Goal: Task Accomplishment & Management: Manage account settings

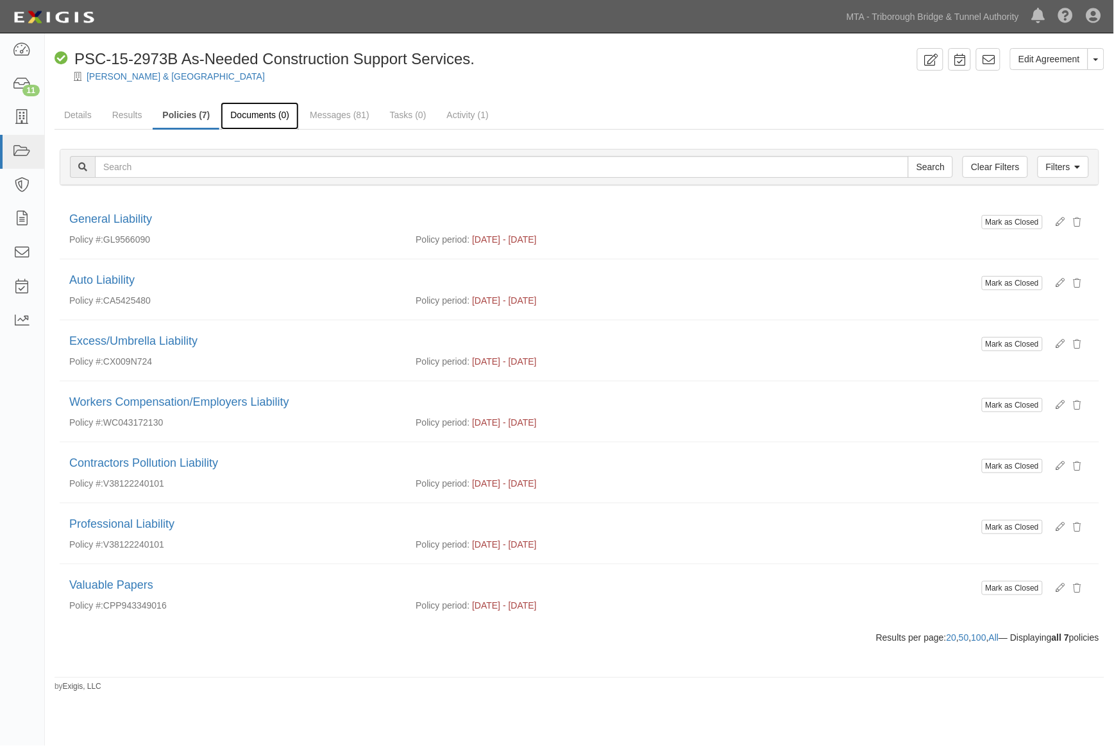
click at [283, 112] on link "Documents (0)" at bounding box center [260, 116] width 78 height 28
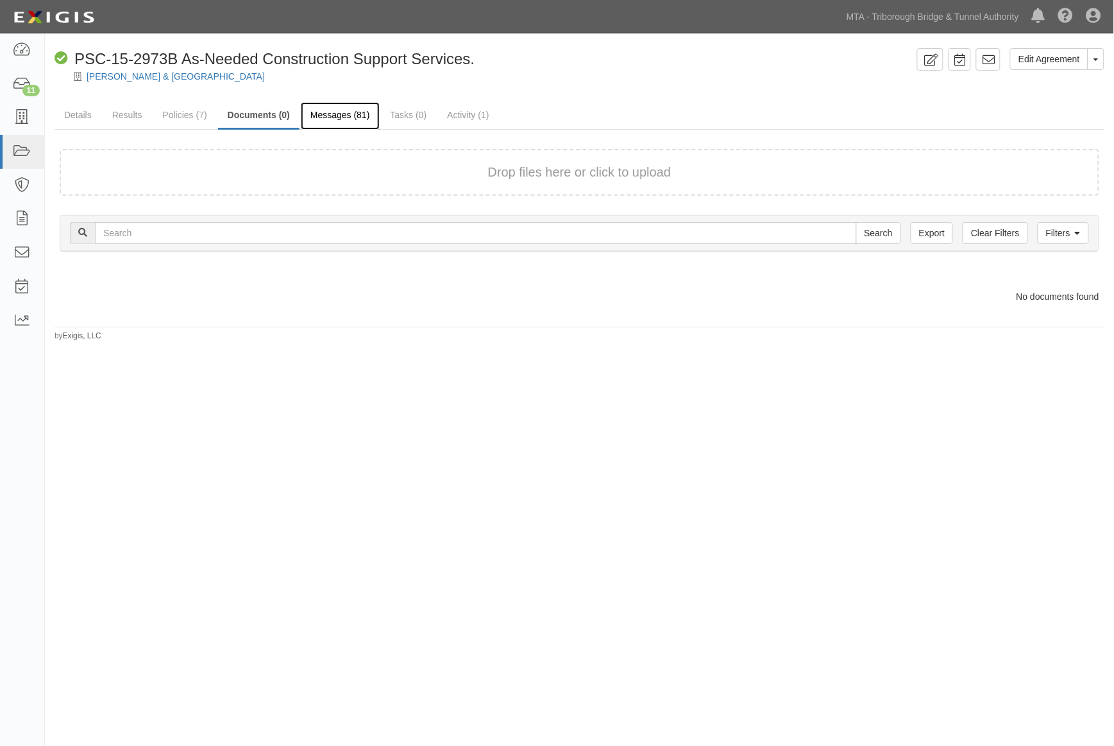
click at [320, 118] on link "Messages (81)" at bounding box center [340, 116] width 79 height 28
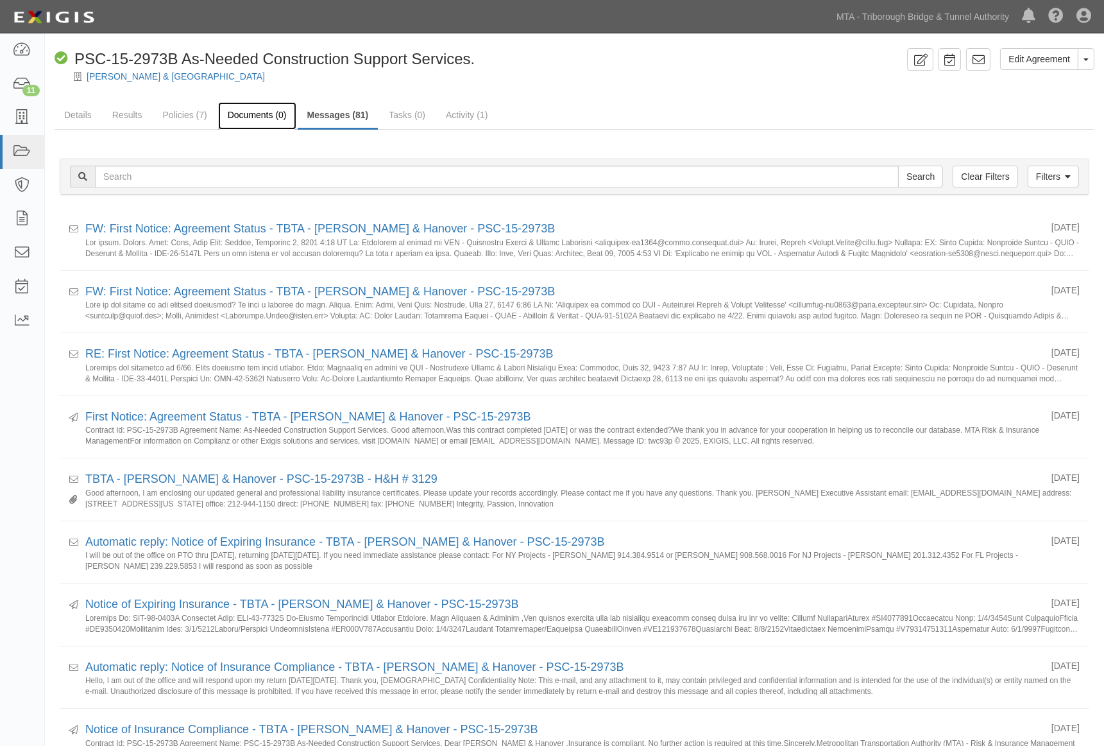
click at [262, 116] on link "Documents (0)" at bounding box center [257, 116] width 78 height 28
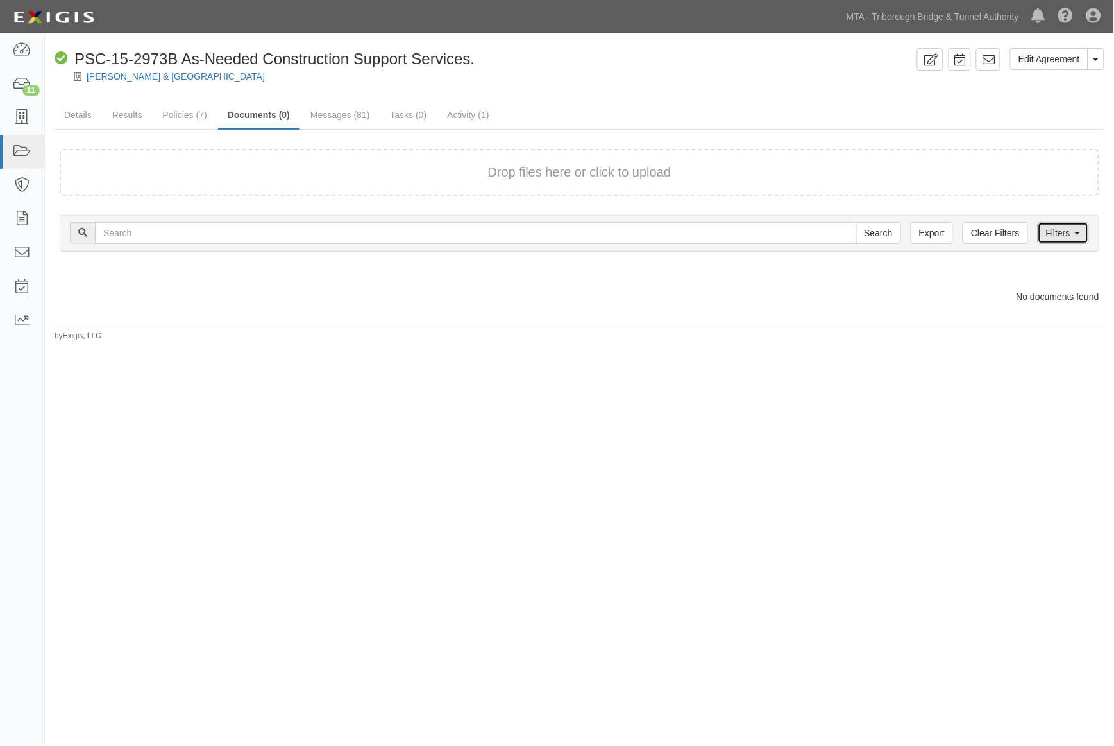
click at [1063, 234] on link "Filters" at bounding box center [1063, 233] width 51 height 22
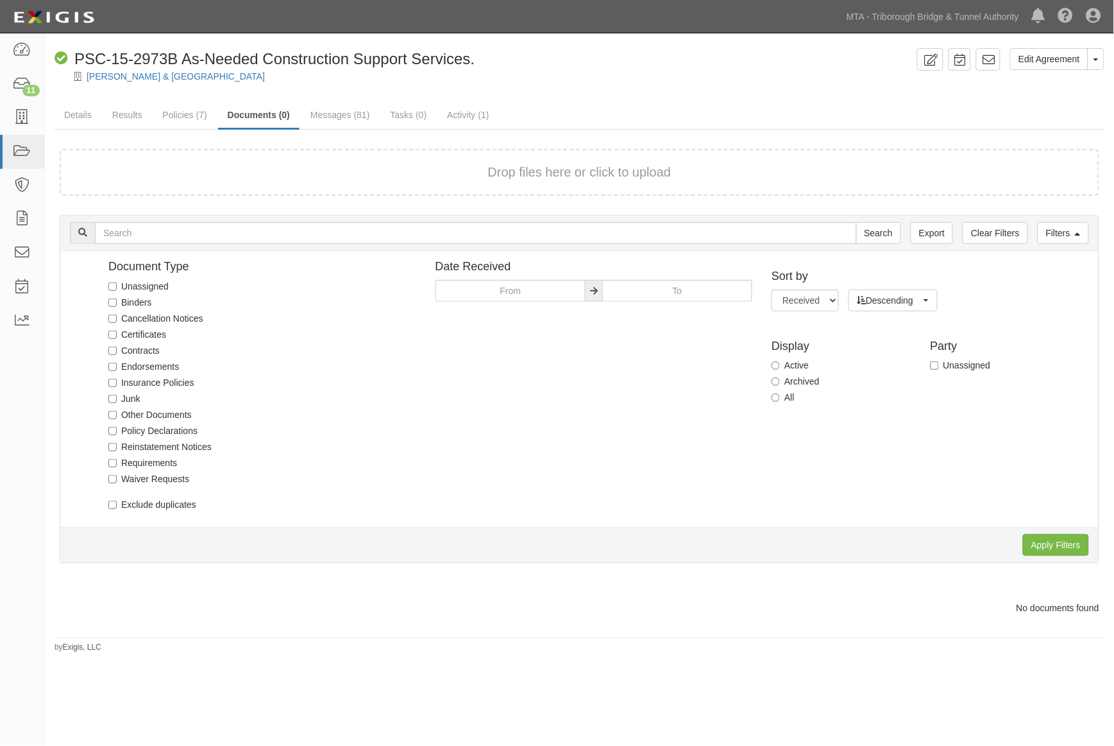
click at [807, 380] on label "Archived" at bounding box center [795, 381] width 47 height 13
click at [780, 380] on input "Archived" at bounding box center [776, 381] width 8 height 8
radio input "true"
click at [1047, 538] on input "Apply Filters" at bounding box center [1056, 545] width 66 height 22
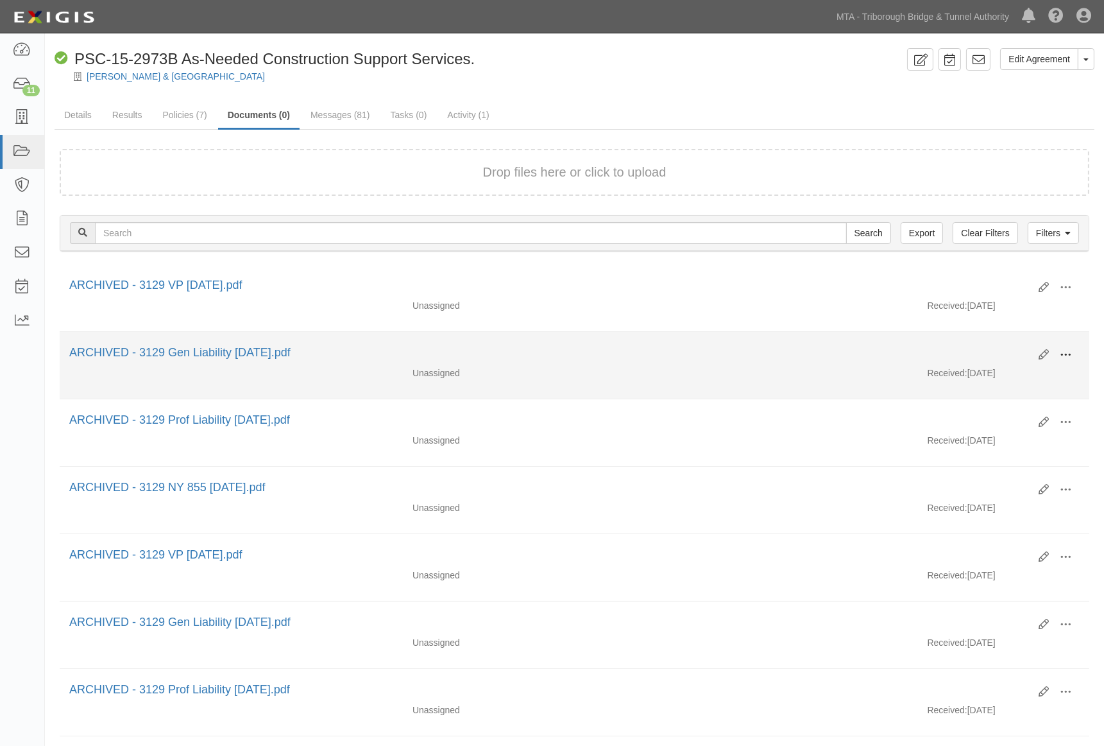
click at [1070, 351] on span at bounding box center [1066, 355] width 12 height 12
click at [969, 344] on span "Edit" at bounding box center [1003, 346] width 101 height 17
click at [1065, 354] on span at bounding box center [1066, 355] width 12 height 12
click at [978, 413] on link "Unarchive" at bounding box center [1003, 414] width 101 height 23
click at [1061, 355] on span at bounding box center [1066, 355] width 12 height 12
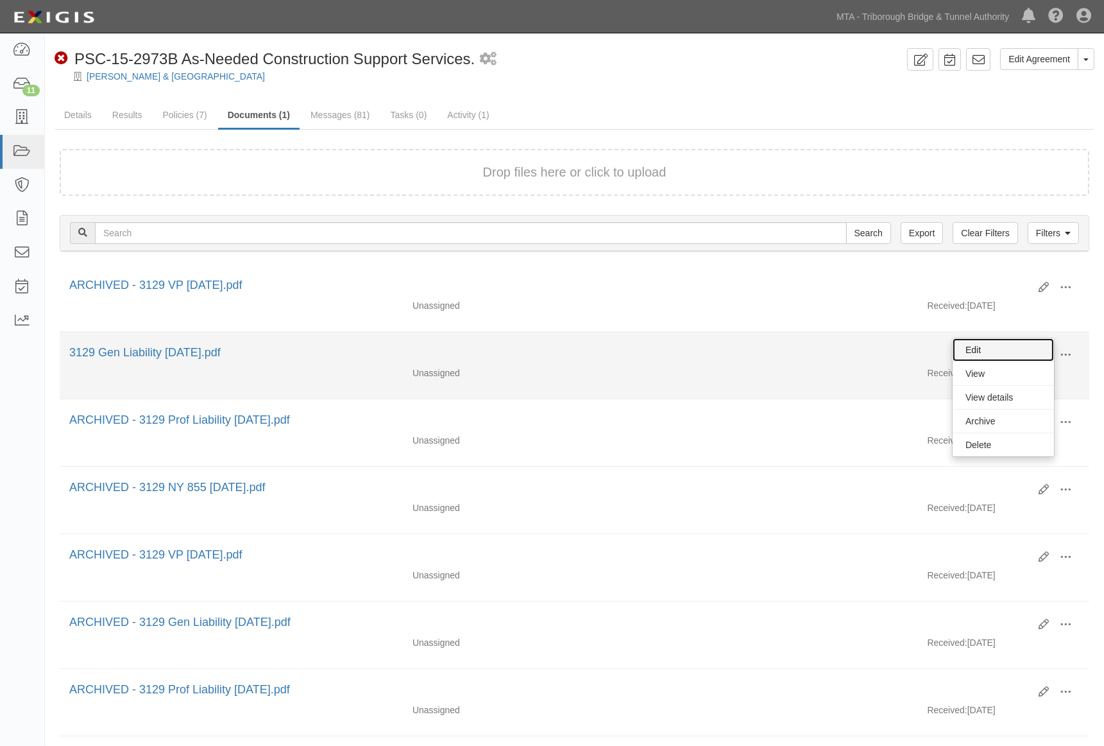
click at [974, 348] on link "Edit" at bounding box center [1003, 349] width 101 height 23
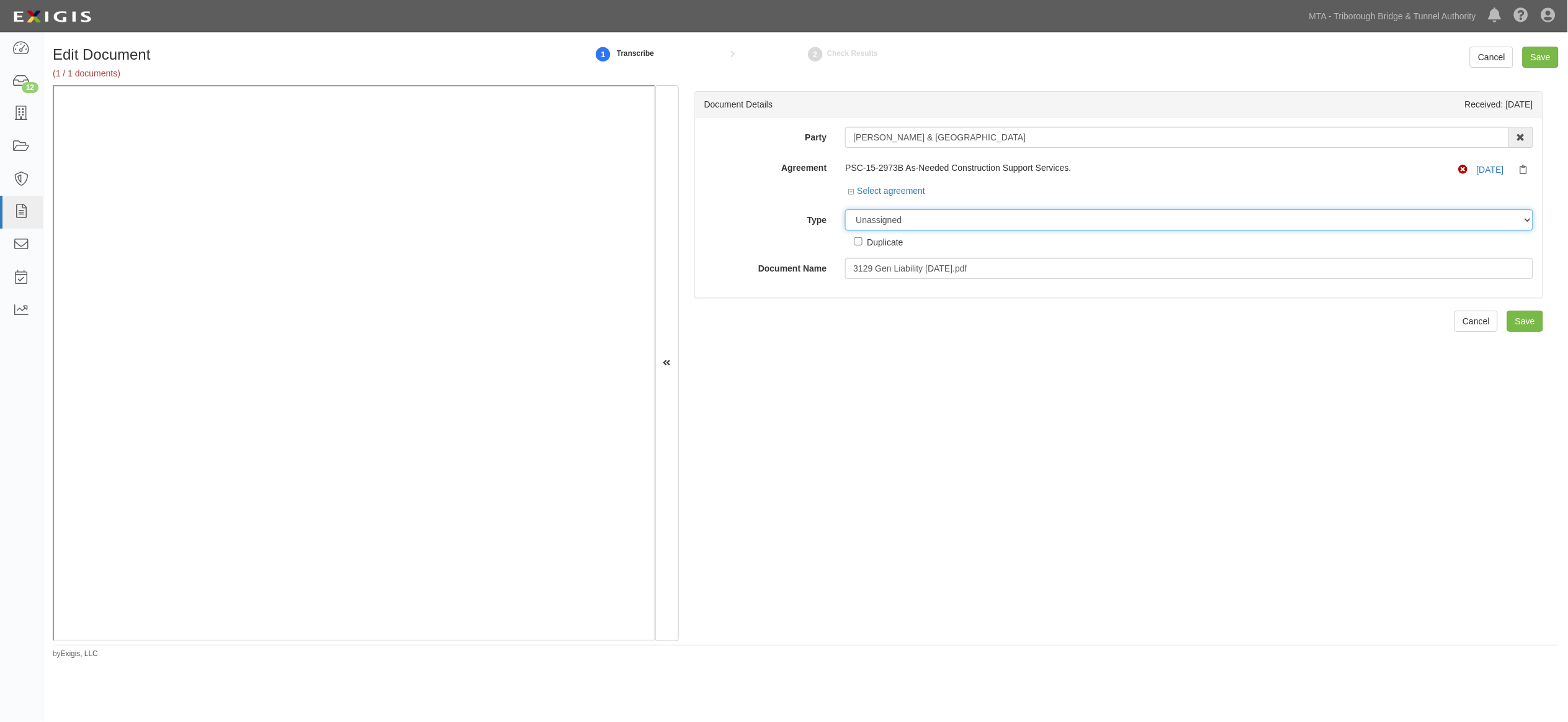
click at [941, 214] on select "Unassigned Binder Cancellation Notice Certificate Contract Endorsement Insuranc…" at bounding box center [1190, 220] width 689 height 21
select select "CertificateDetail"
click at [845, 210] on select "Unassigned Binder Cancellation Notice Certificate Contract Endorsement Insuranc…" at bounding box center [1190, 220] width 689 height 21
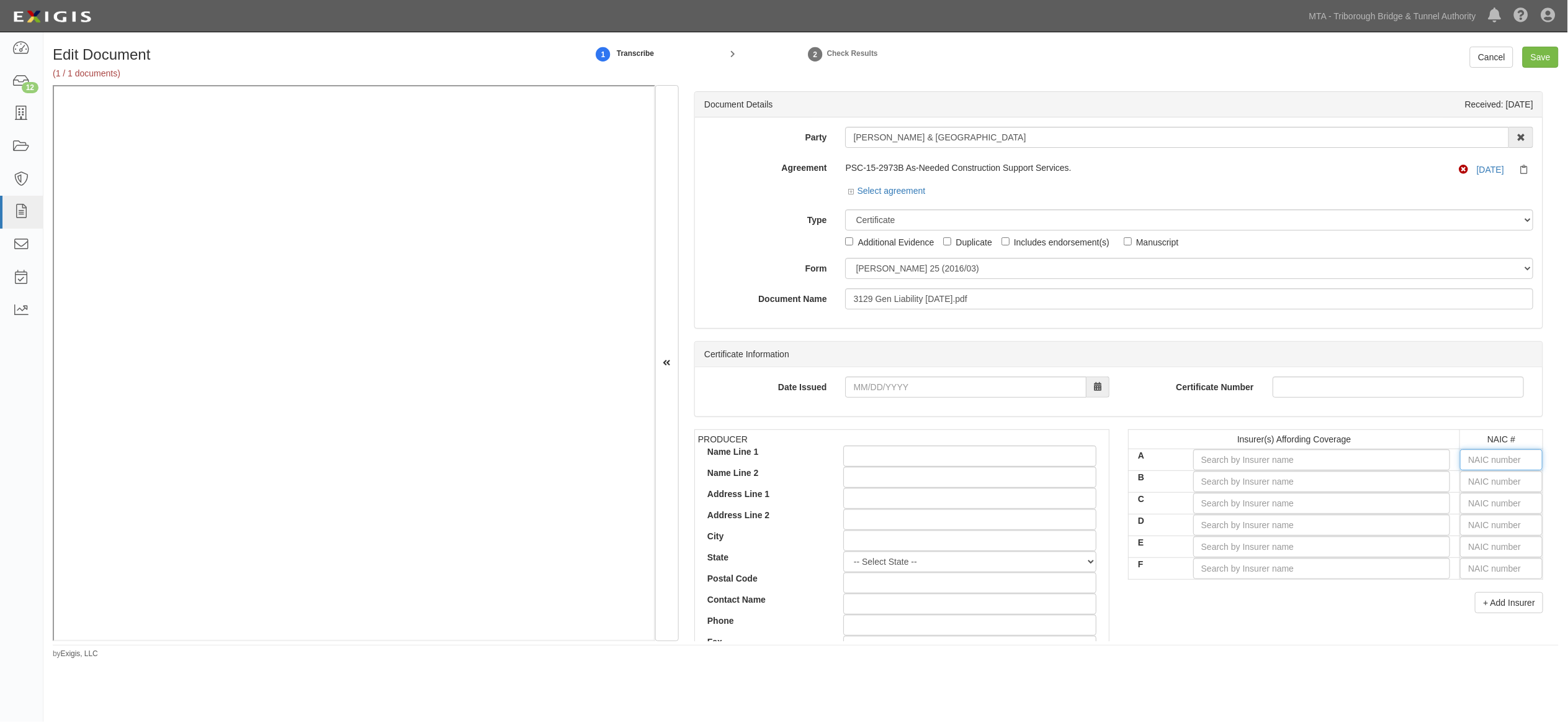
click at [1078, 463] on input "text" at bounding box center [1501, 460] width 82 height 21
type input "16862"
type input "1"
type input "19984"
type input "19"
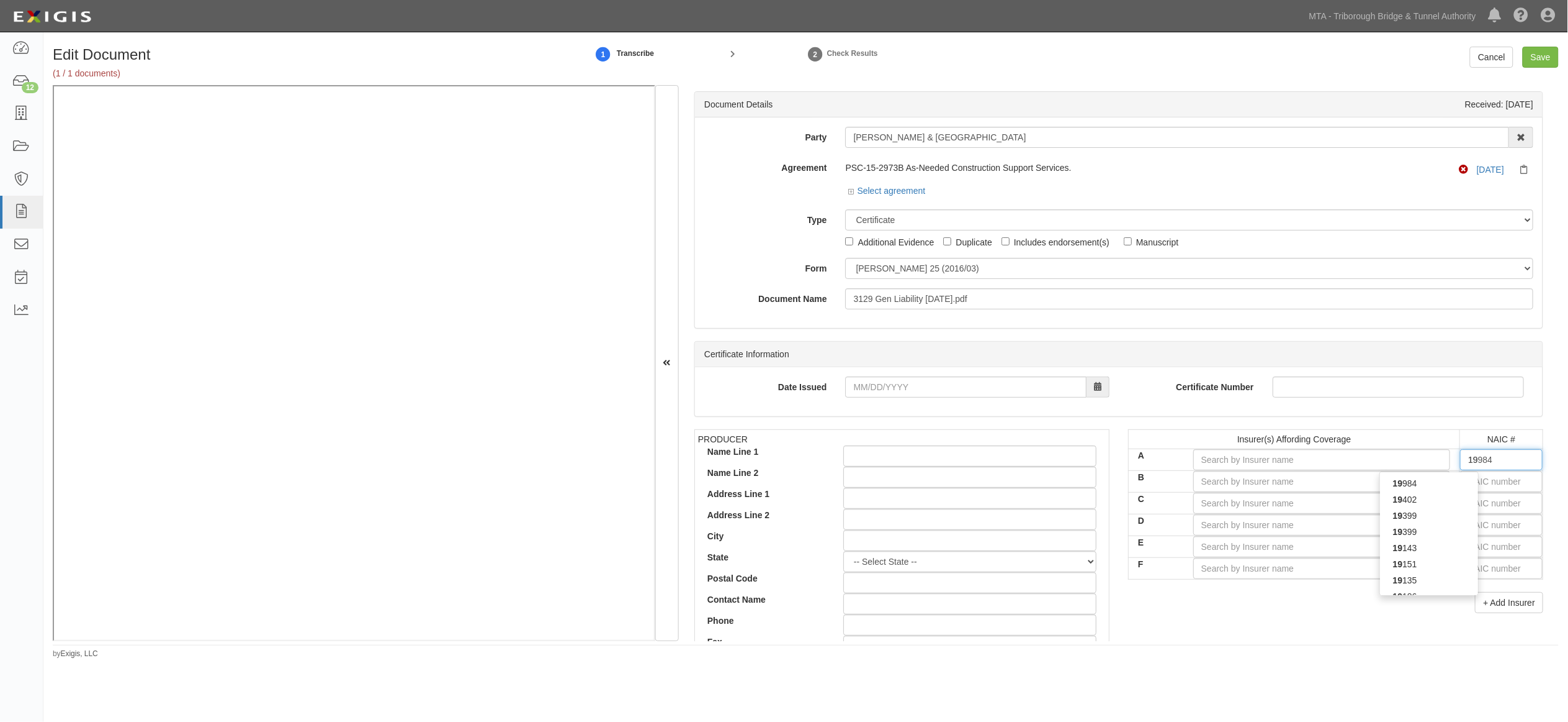
type input "19402"
type input "194"
type input "19445"
type input "1944"
type input "19445"
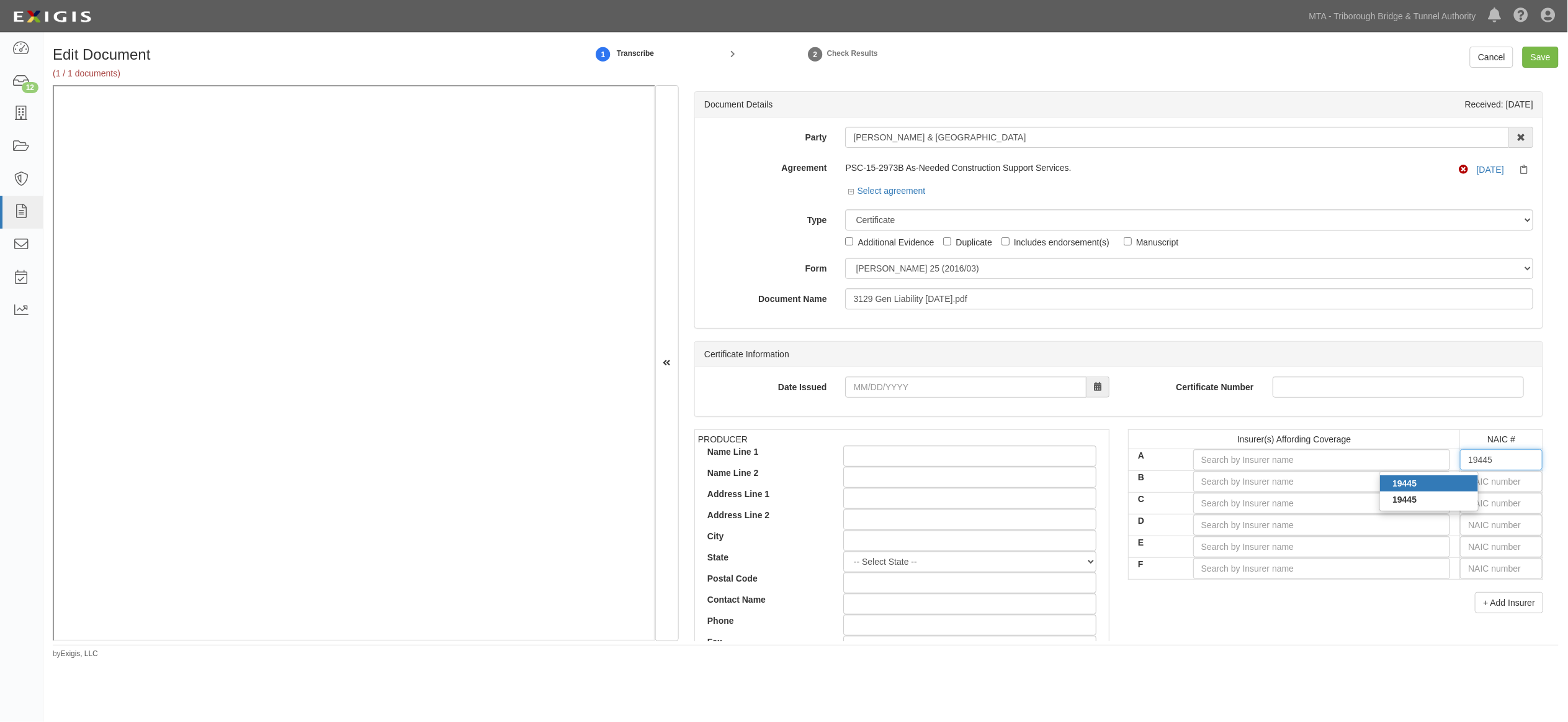
click at [1078, 489] on div "19445" at bounding box center [1429, 483] width 98 height 16
type input "National Union Fire Ins Co Pittsburgh PA (A XV Rating)"
type input "19445"
click at [1078, 481] on input "text" at bounding box center [1501, 481] width 82 height 21
type input "44725"
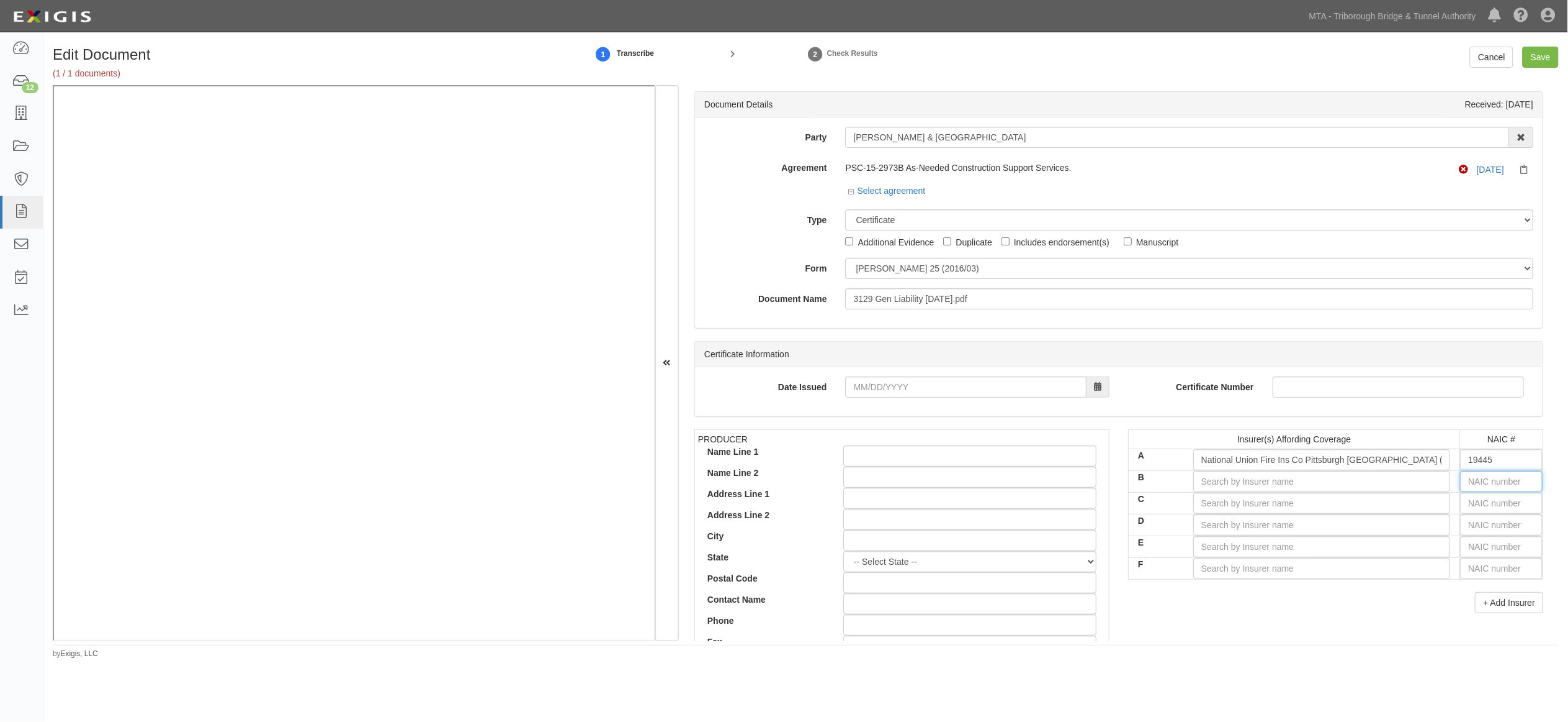
type input "4"
type input "43974"
type input "43"
type input "43494"
type input "434"
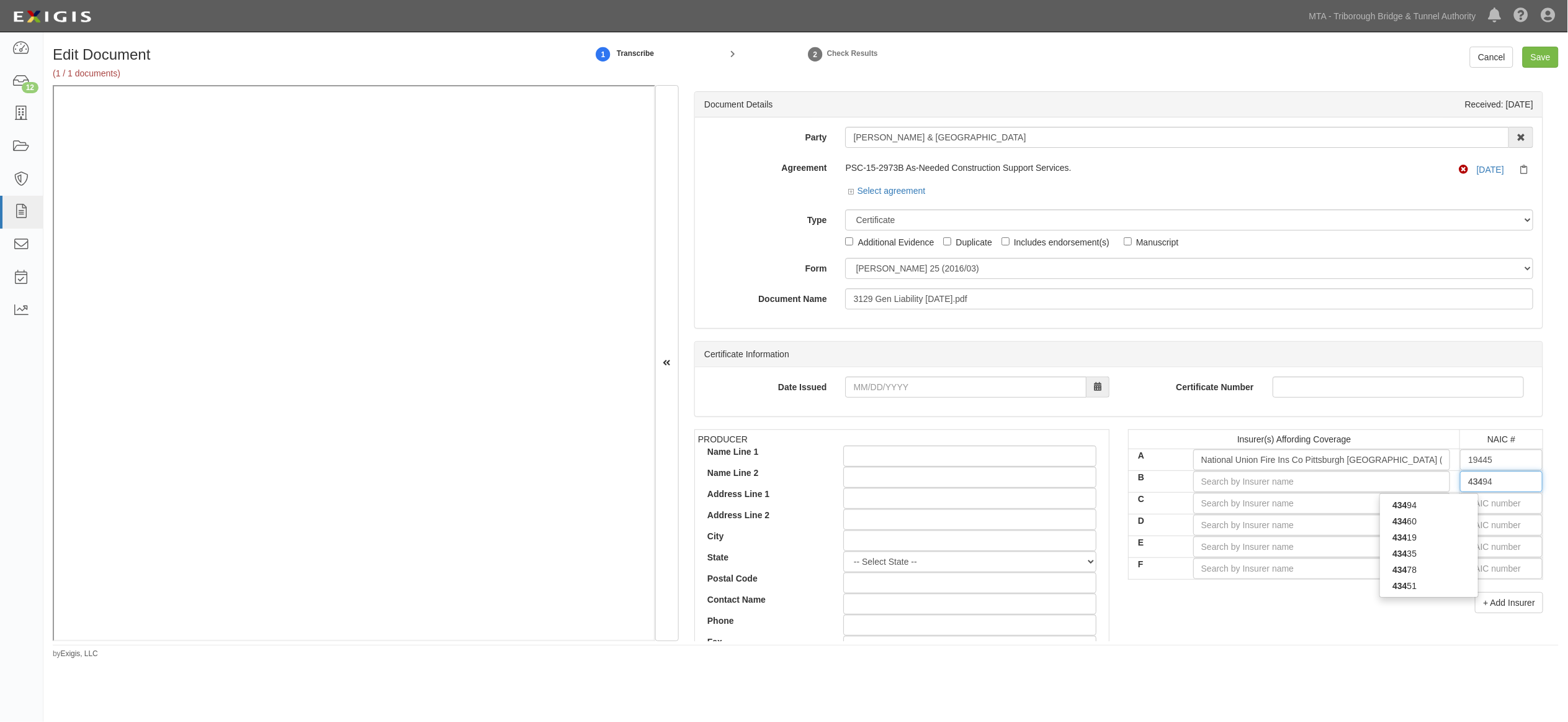
type input "43460"
type input "4346"
type input "43460"
click at [1078, 510] on div "43460" at bounding box center [1429, 504] width 98 height 16
type input "Aspen American Insurance Company (A XV Rating)"
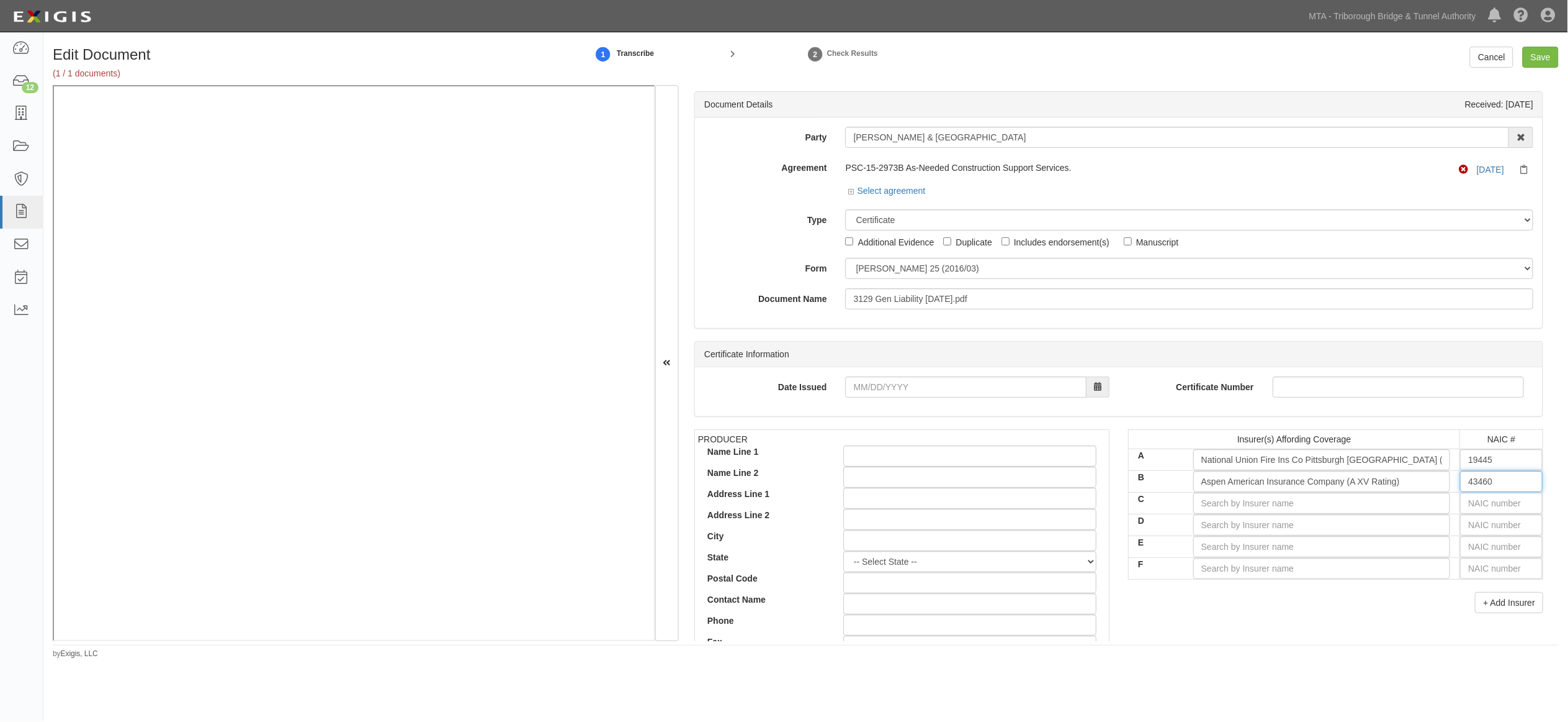
type input "43460"
click at [1078, 503] on input "text" at bounding box center [1501, 503] width 82 height 21
click at [1078, 500] on input "text" at bounding box center [1501, 503] width 82 height 21
type input "25232"
type input "2"
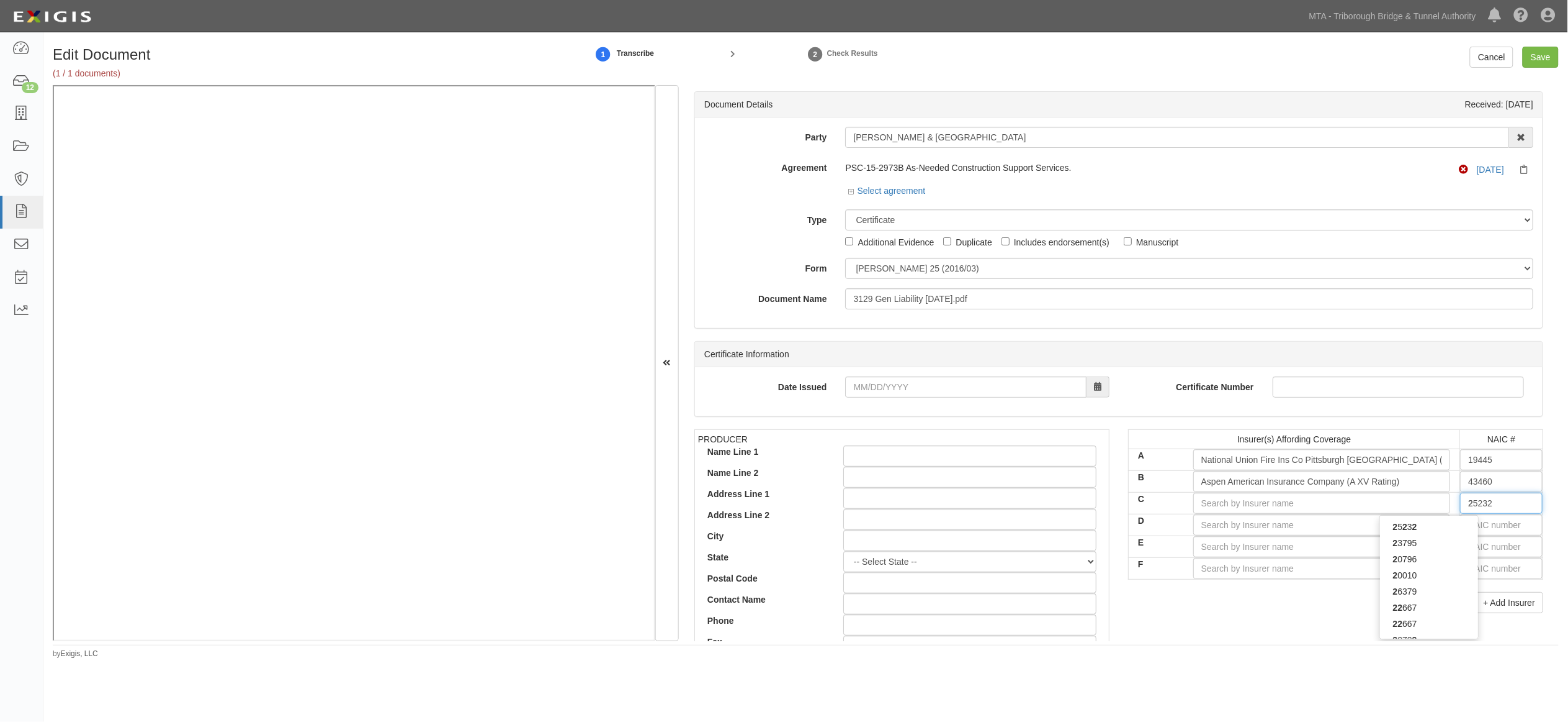
type input "23795"
type input "23"
type input "23833"
type input "238"
type input "23841"
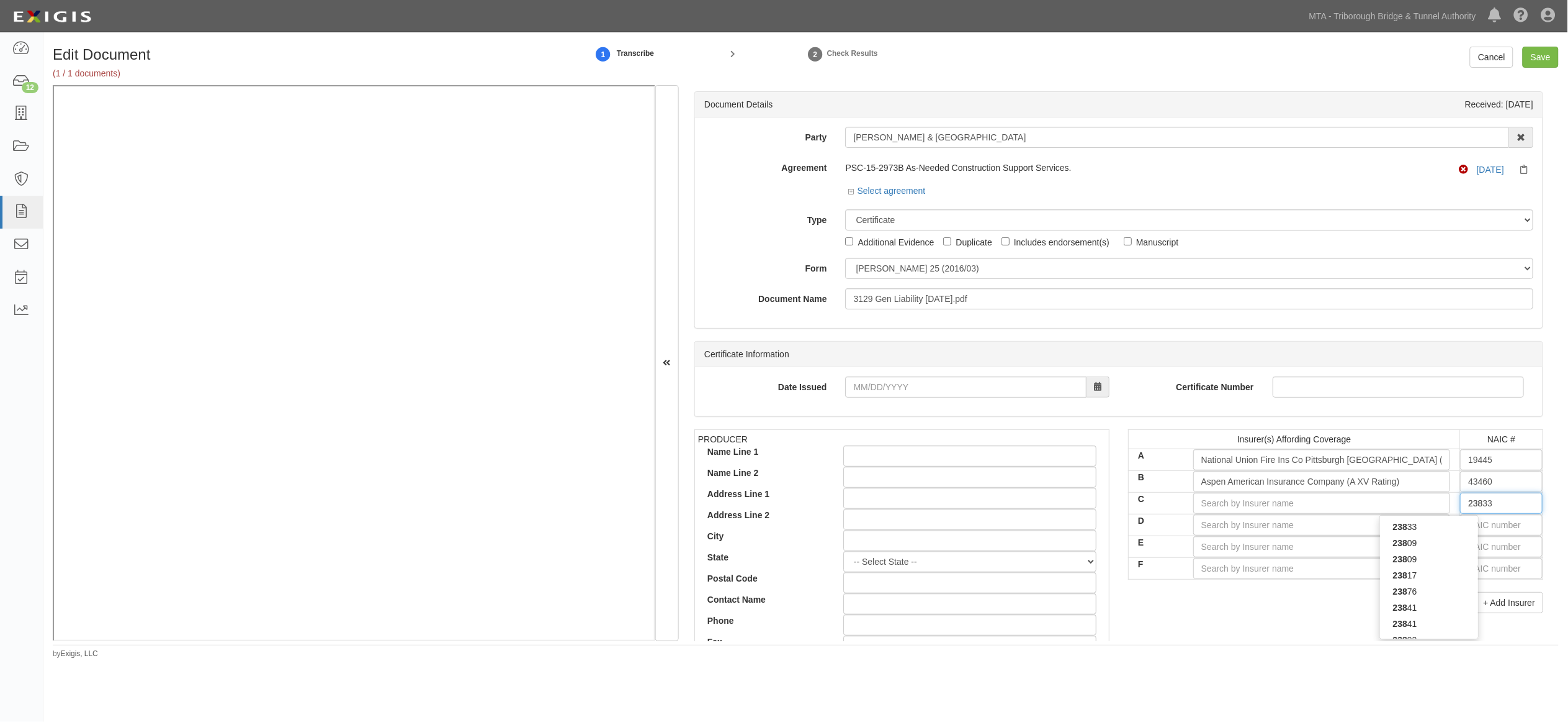
type input "2384"
type input "23841"
click at [1078, 530] on div "23841" at bounding box center [1429, 526] width 98 height 16
type input "New Hampshire Insurance Company (A XV Rating)"
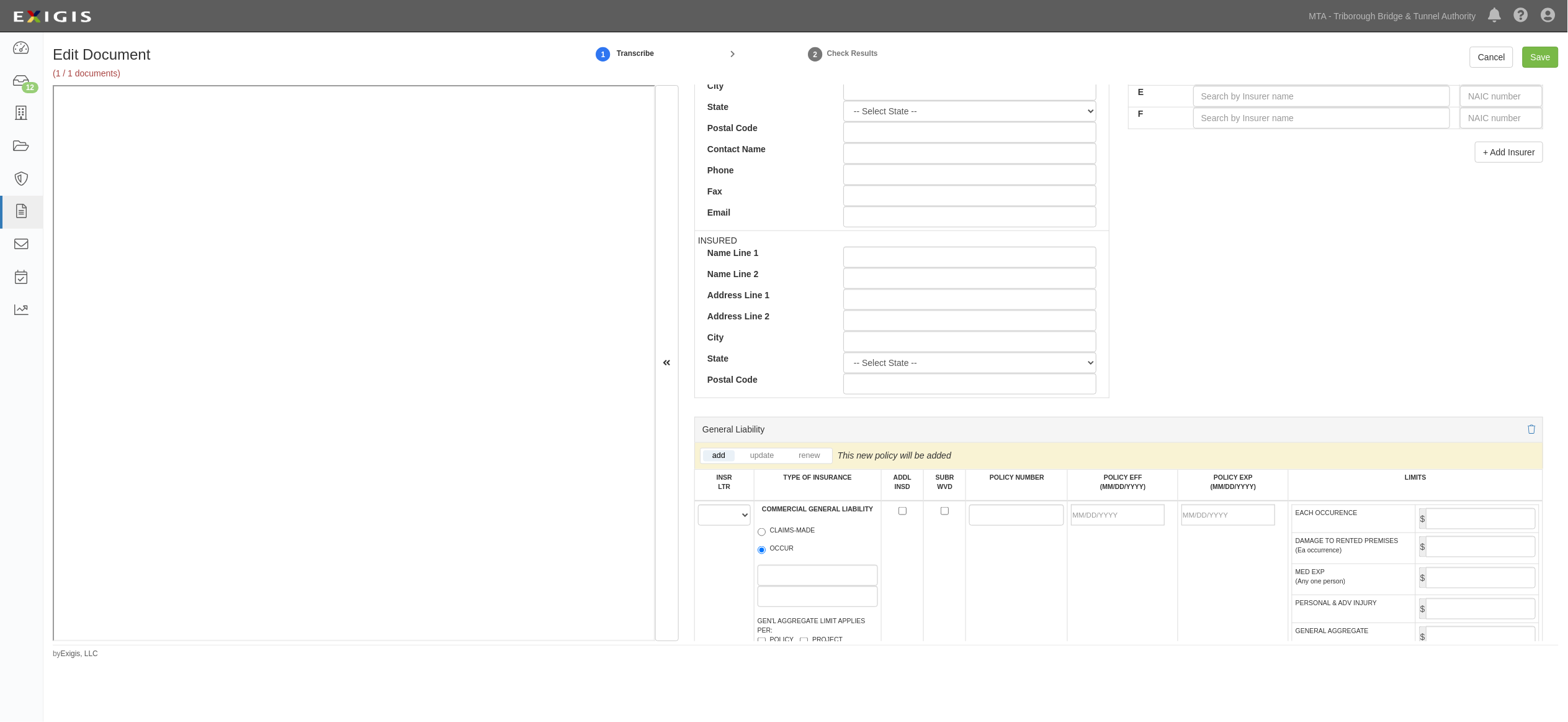
scroll to position [552, 0]
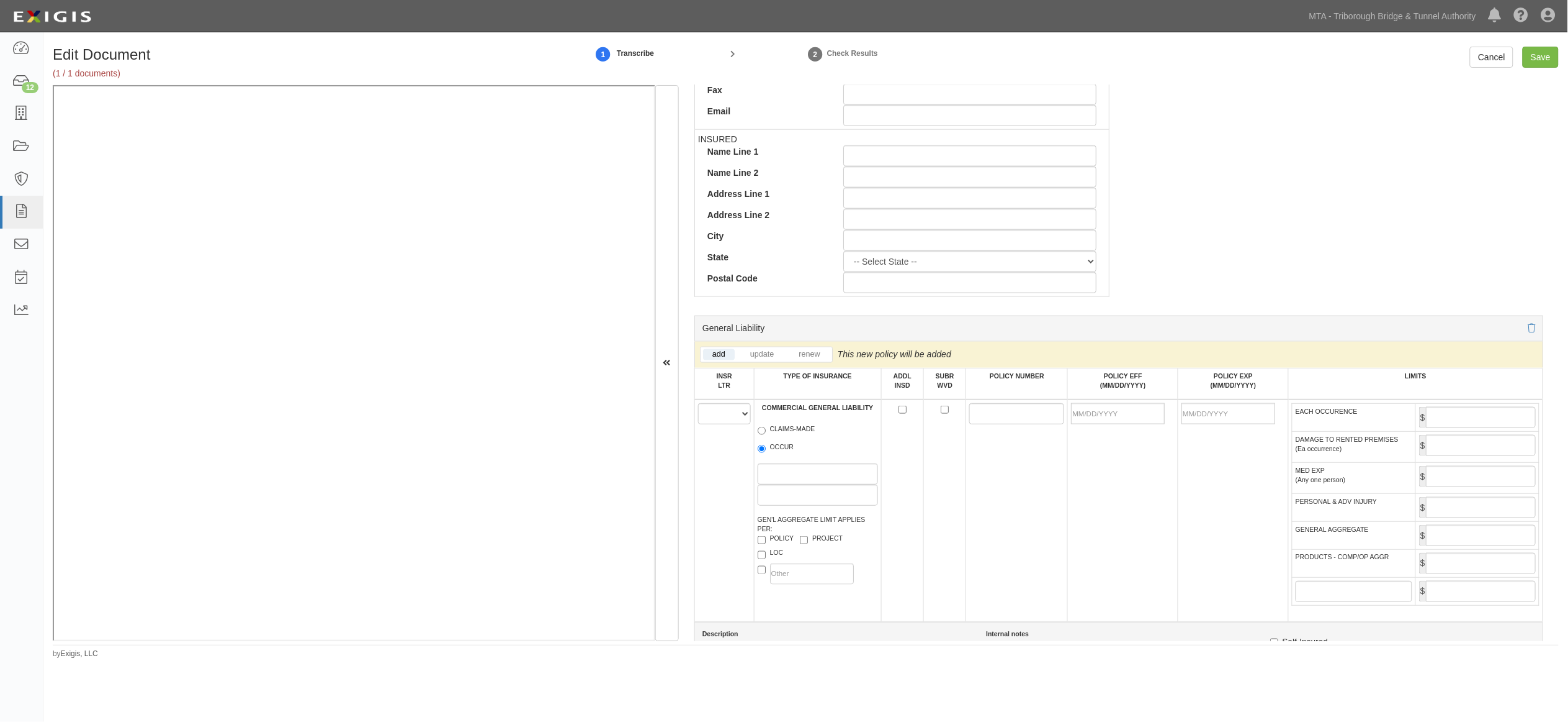
type input "23841"
click at [728, 413] on select "A B C D E F" at bounding box center [725, 413] width 53 height 21
select select "A"
click at [698, 406] on select "A B C D E F" at bounding box center [725, 413] width 53 height 21
click at [786, 449] on label "OCCUR" at bounding box center [776, 448] width 37 height 13
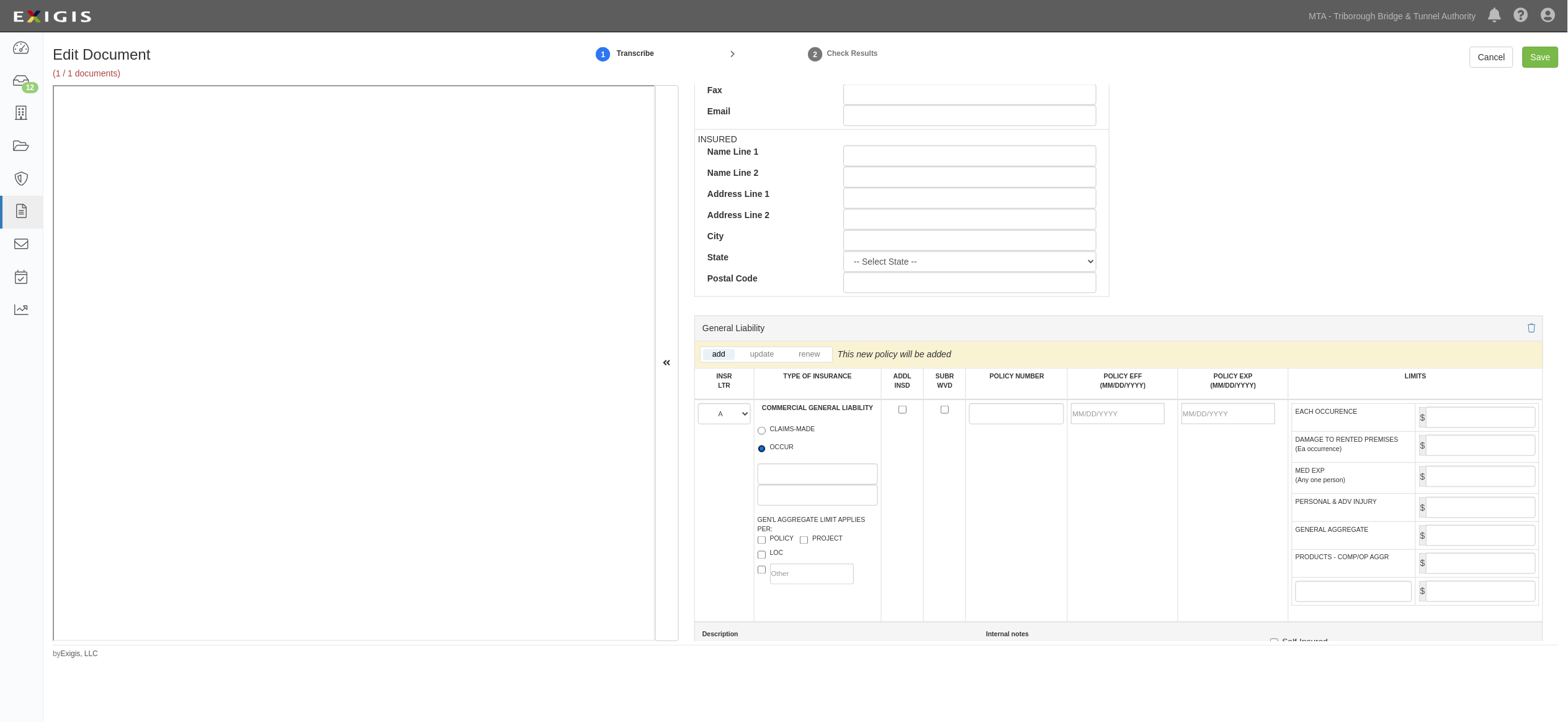
click at [766, 449] on input "OCCUR" at bounding box center [761, 448] width 8 height 8
radio input "true"
click at [1014, 411] on input "POLICY NUMBER" at bounding box center [1017, 413] width 95 height 21
paste input "GL9566090"
type input "GL9566090"
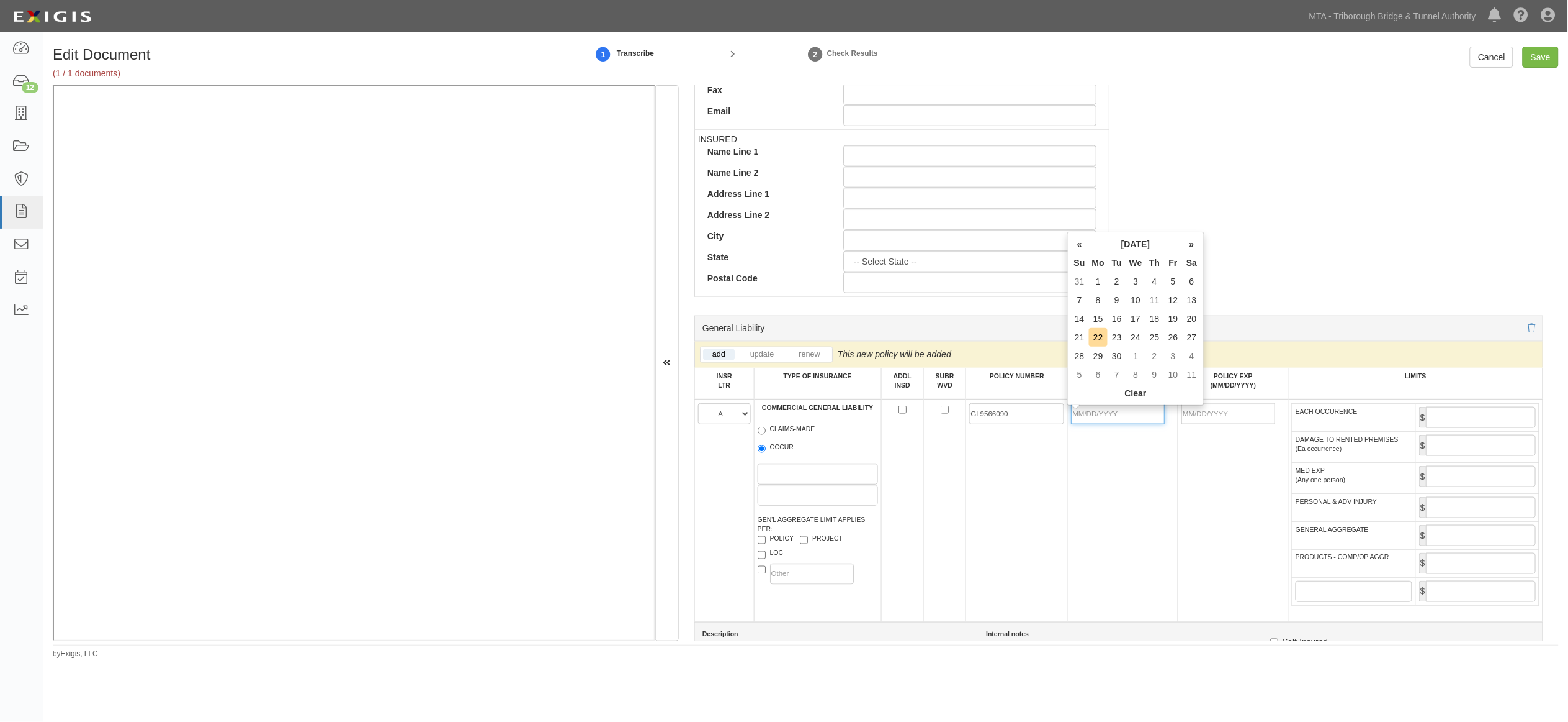
click at [1078, 412] on input "POLICY EFF (MM/DD/YYYY)" at bounding box center [1117, 413] width 94 height 21
type input "[DATE]"
click at [1078, 679] on div "Edit Document (1 / 1 documents) 1 Transcribe 2 Check Results Cancel Save Docume…" at bounding box center [784, 361] width 1568 height 649
click at [1078, 425] on input "EACH OCCURENCE" at bounding box center [1481, 417] width 110 height 21
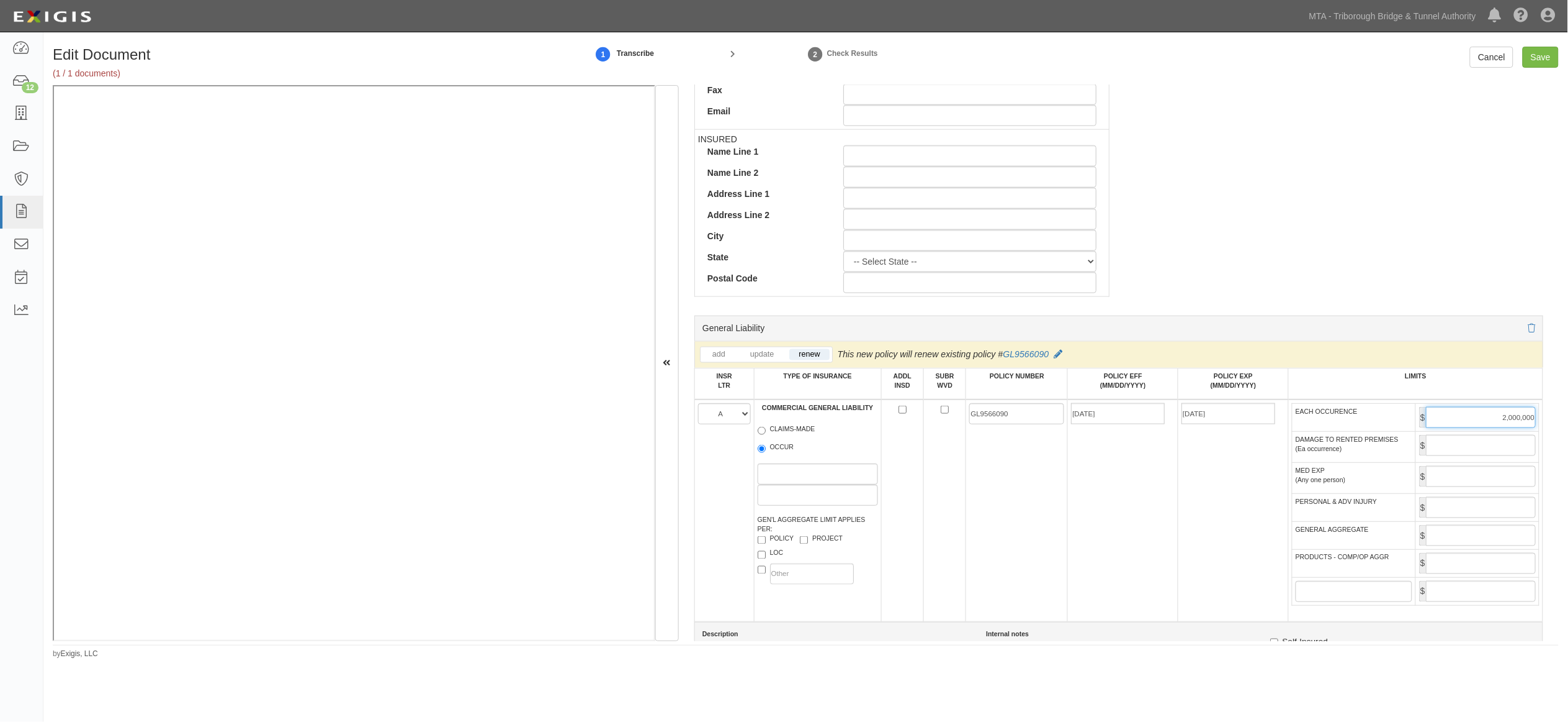
type input "2,000,000"
click at [1078, 546] on input "GENERAL AGGREGATE" at bounding box center [1481, 535] width 110 height 21
type input "4,000,000"
click at [1078, 574] on input "PRODUCTS - COMP/OP AGGR" at bounding box center [1481, 563] width 110 height 21
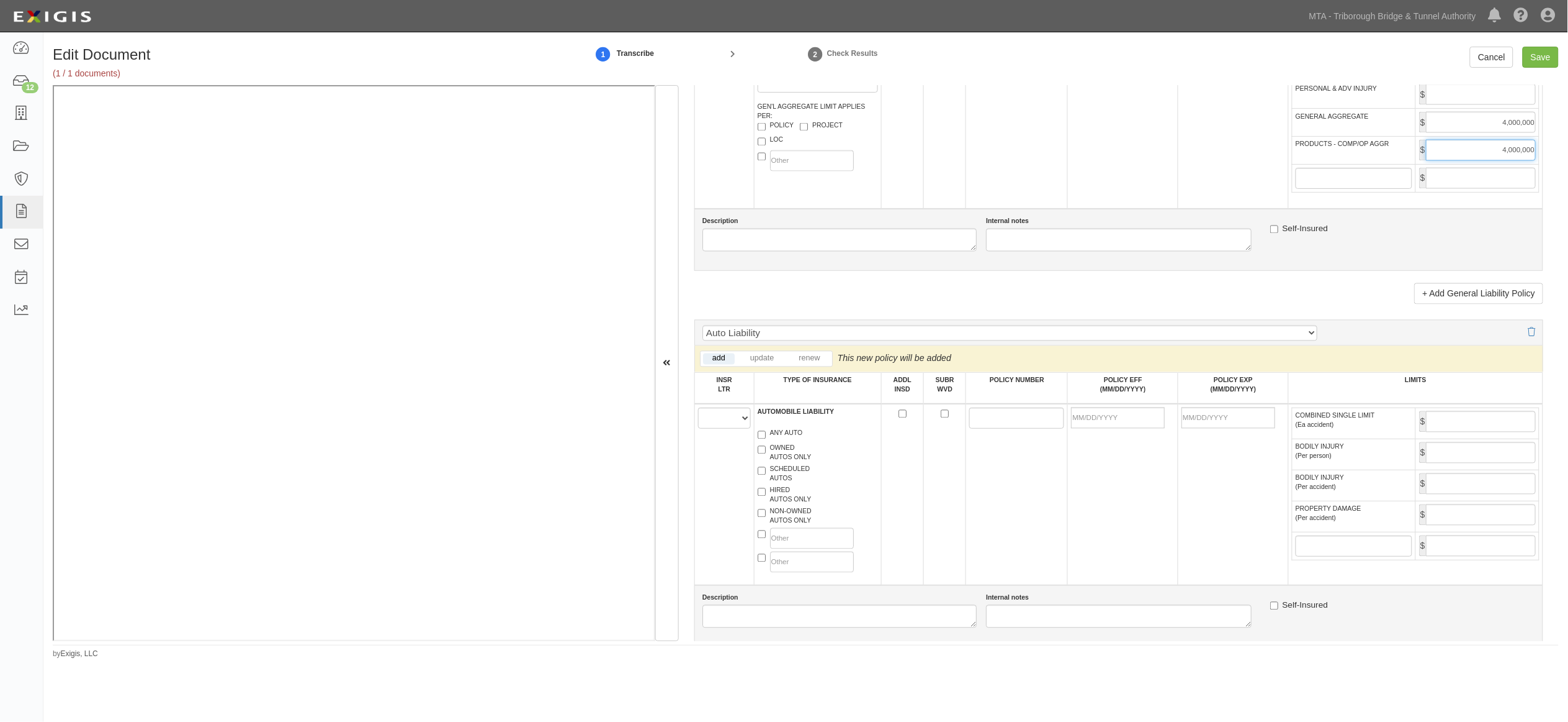
scroll to position [966, 0]
type input "4,000,000"
click at [710, 427] on select "A B C D E F" at bounding box center [725, 417] width 53 height 21
select select "A"
click at [698, 427] on select "A B C D E F" at bounding box center [725, 417] width 53 height 21
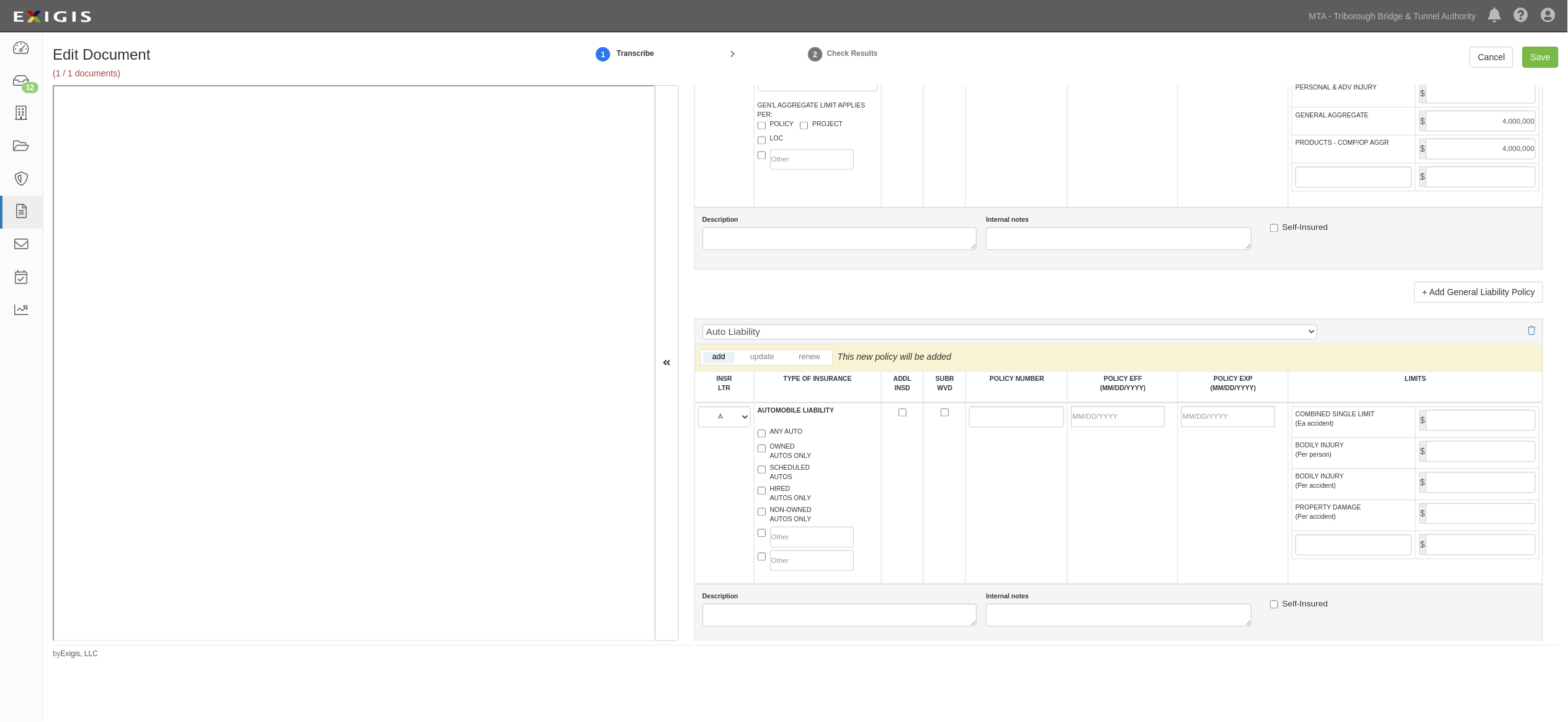
click at [775, 439] on label "ANY AUTO" at bounding box center [780, 433] width 45 height 13
click at [766, 437] on input "ANY AUTO" at bounding box center [761, 434] width 8 height 8
checkbox input "true"
click at [1032, 427] on input "POLICY NUMBER" at bounding box center [1017, 417] width 95 height 21
paste input "CA5425480"
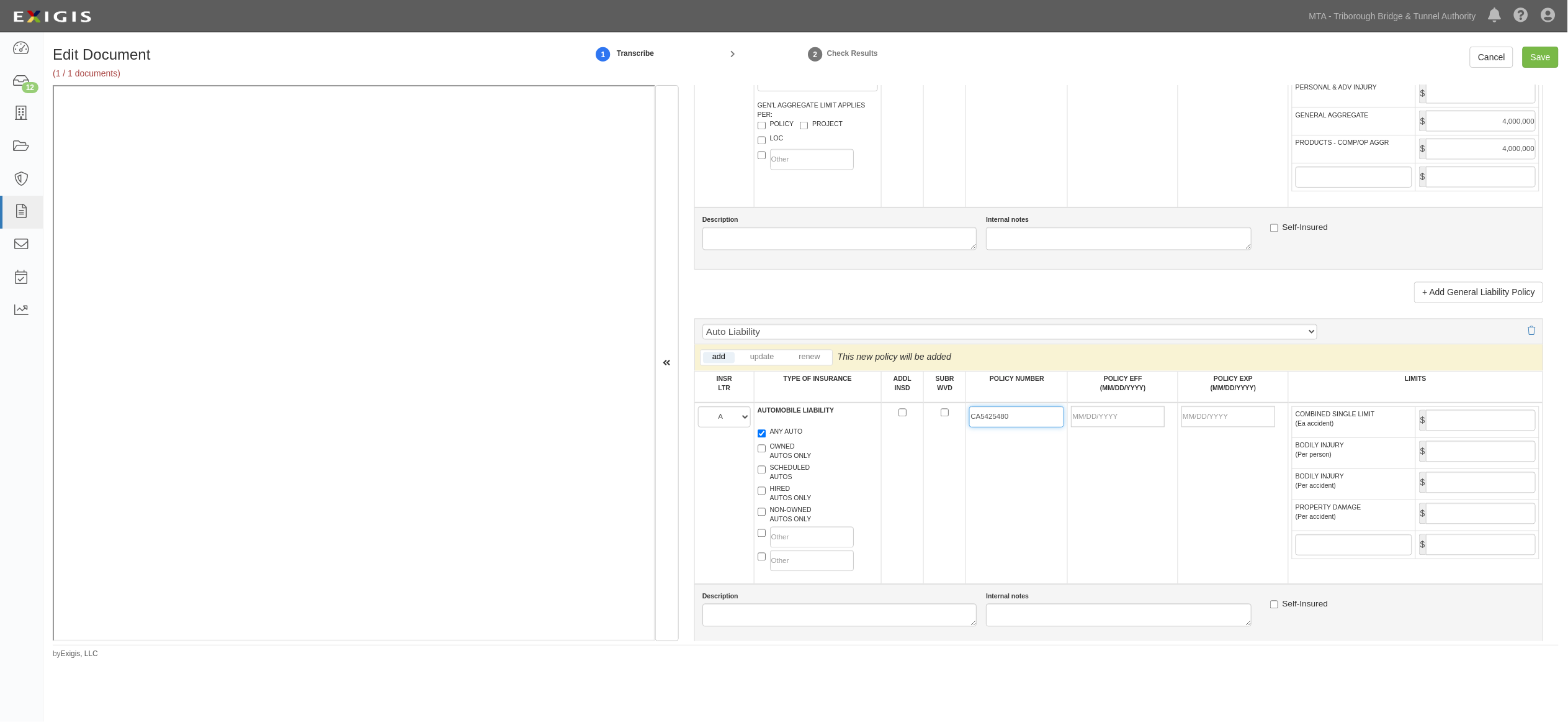
type input "CA5425480"
click at [1078, 427] on input "POLICY EFF (MM/DD/YYYY)" at bounding box center [1117, 417] width 94 height 21
type input "[DATE]"
click at [1078, 510] on td "[DATE]" at bounding box center [1123, 493] width 110 height 181
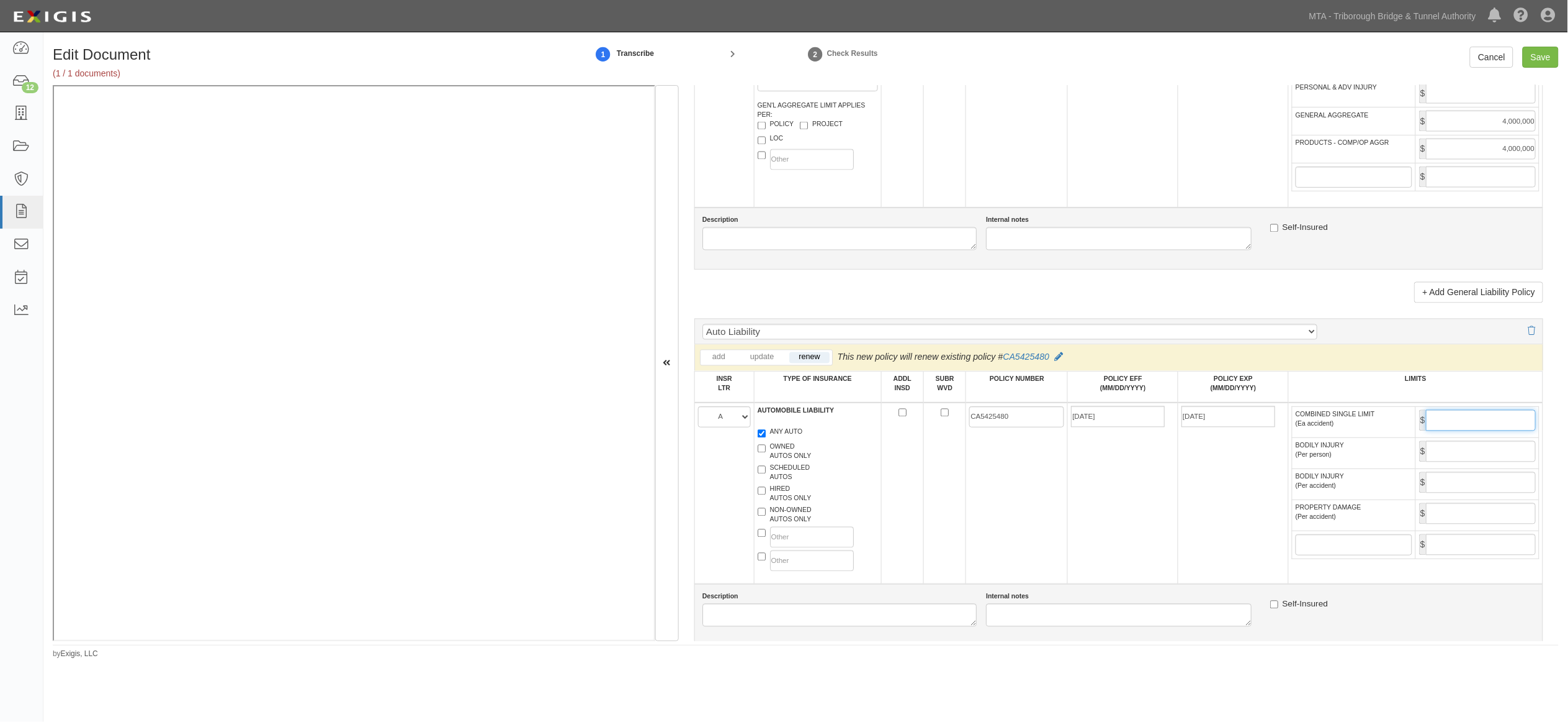
click at [1078, 431] on input "COMBINED SINGLE LIMIT (Ea accident)" at bounding box center [1481, 420] width 110 height 21
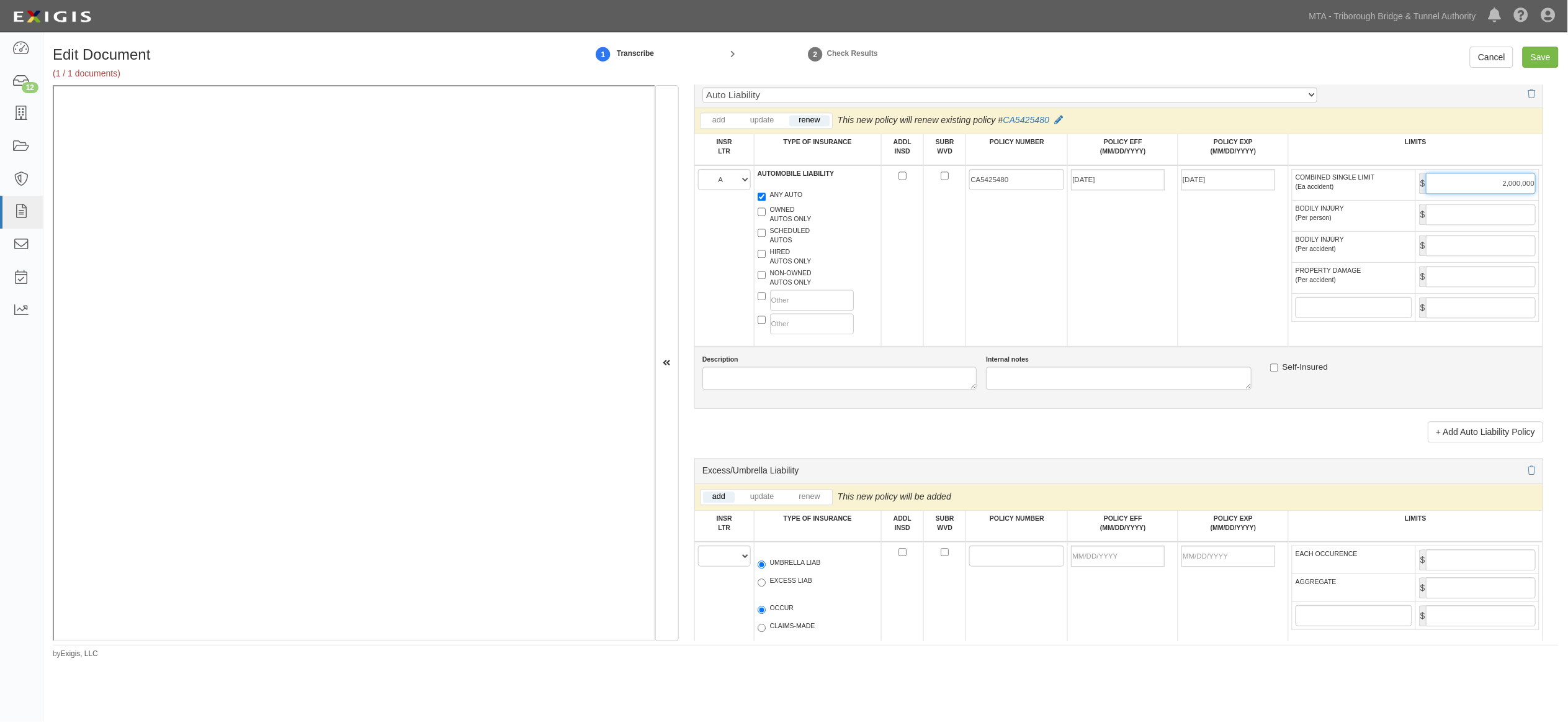
scroll to position [1310, 0]
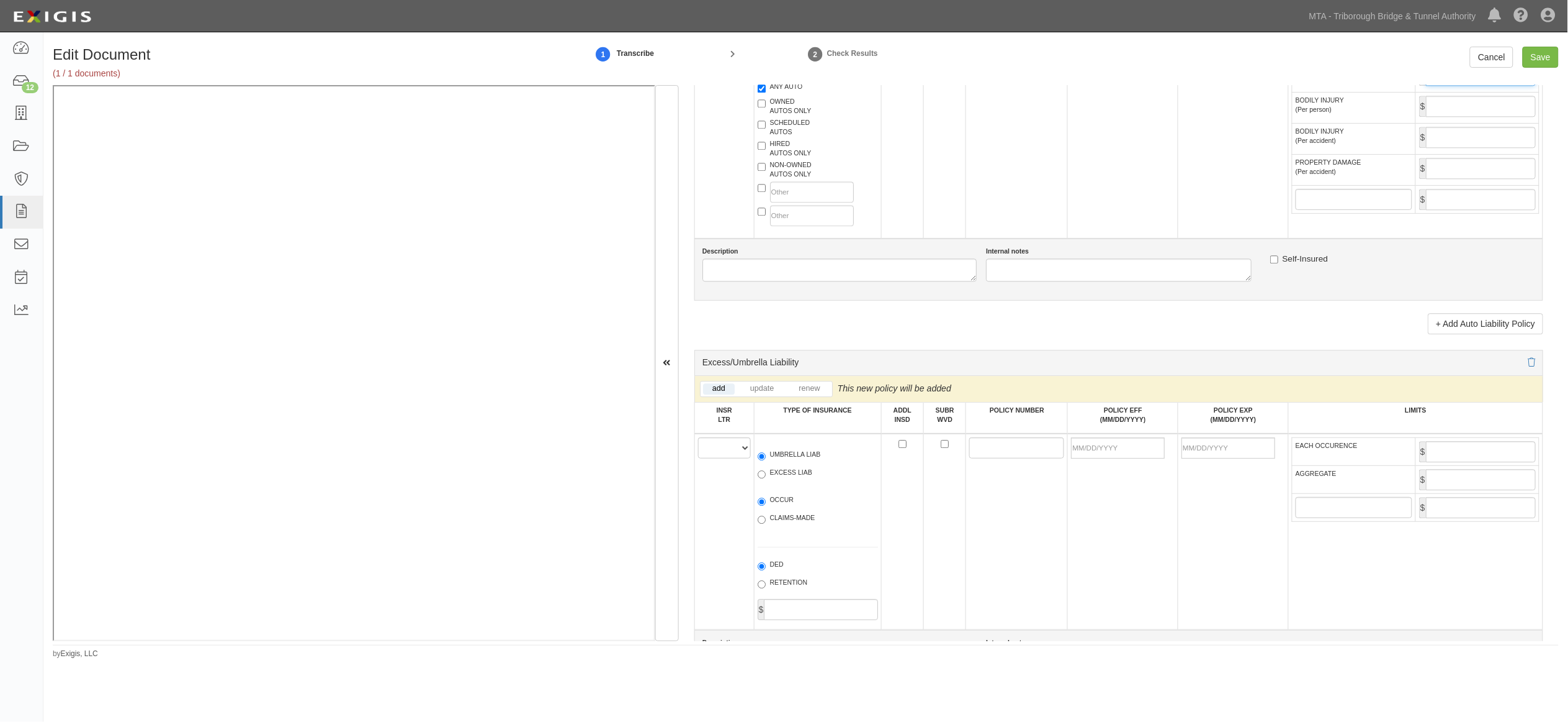
type input "2,000,000"
click at [711, 459] on select "A B C D E F" at bounding box center [725, 448] width 53 height 21
select select "B"
click at [698, 459] on select "A B C D E F" at bounding box center [725, 448] width 53 height 21
click at [785, 480] on label "EXCESS LIAB" at bounding box center [784, 473] width 54 height 13
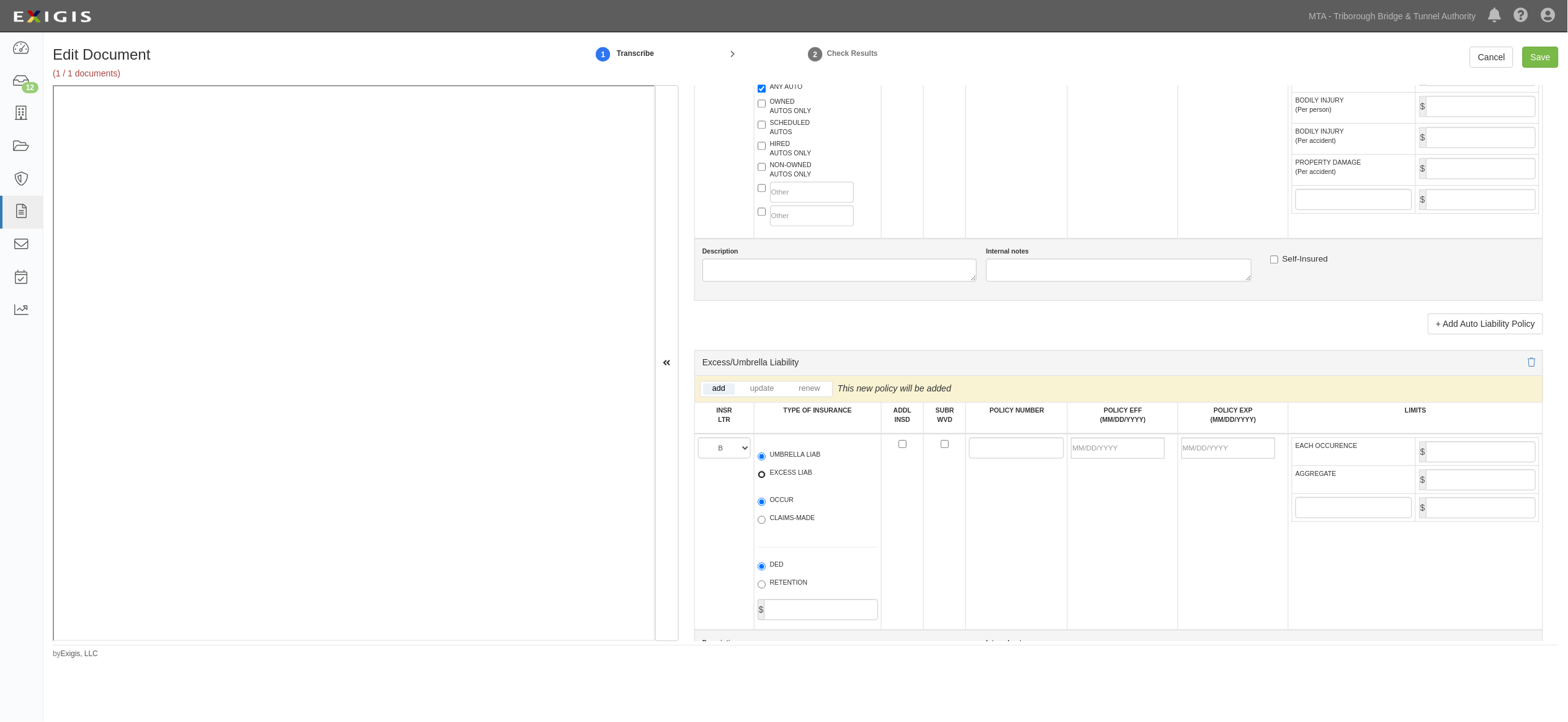
click at [766, 478] on input "EXCESS LIAB" at bounding box center [761, 474] width 8 height 8
radio input "true"
click at [782, 507] on label "OCCUR" at bounding box center [776, 500] width 37 height 13
click at [766, 505] on input "OCCUR" at bounding box center [761, 501] width 8 height 8
radio input "true"
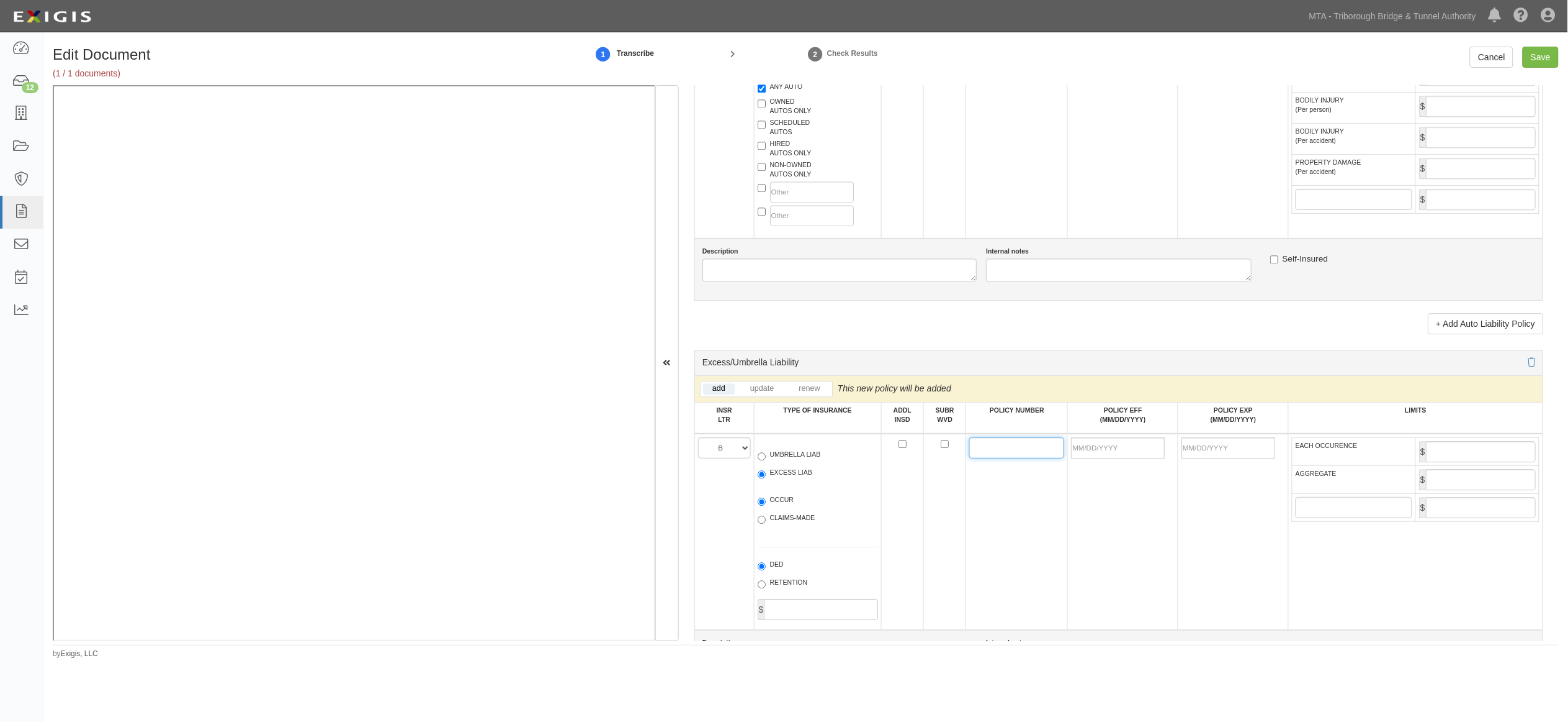
click at [1007, 459] on input "POLICY NUMBER" at bounding box center [1017, 448] width 95 height 21
paste input "CX009N725"
type input "CX009N725"
click at [1078, 459] on input "POLICY EFF (MM/DD/YYYY)" at bounding box center [1117, 448] width 94 height 21
type input "[DATE]"
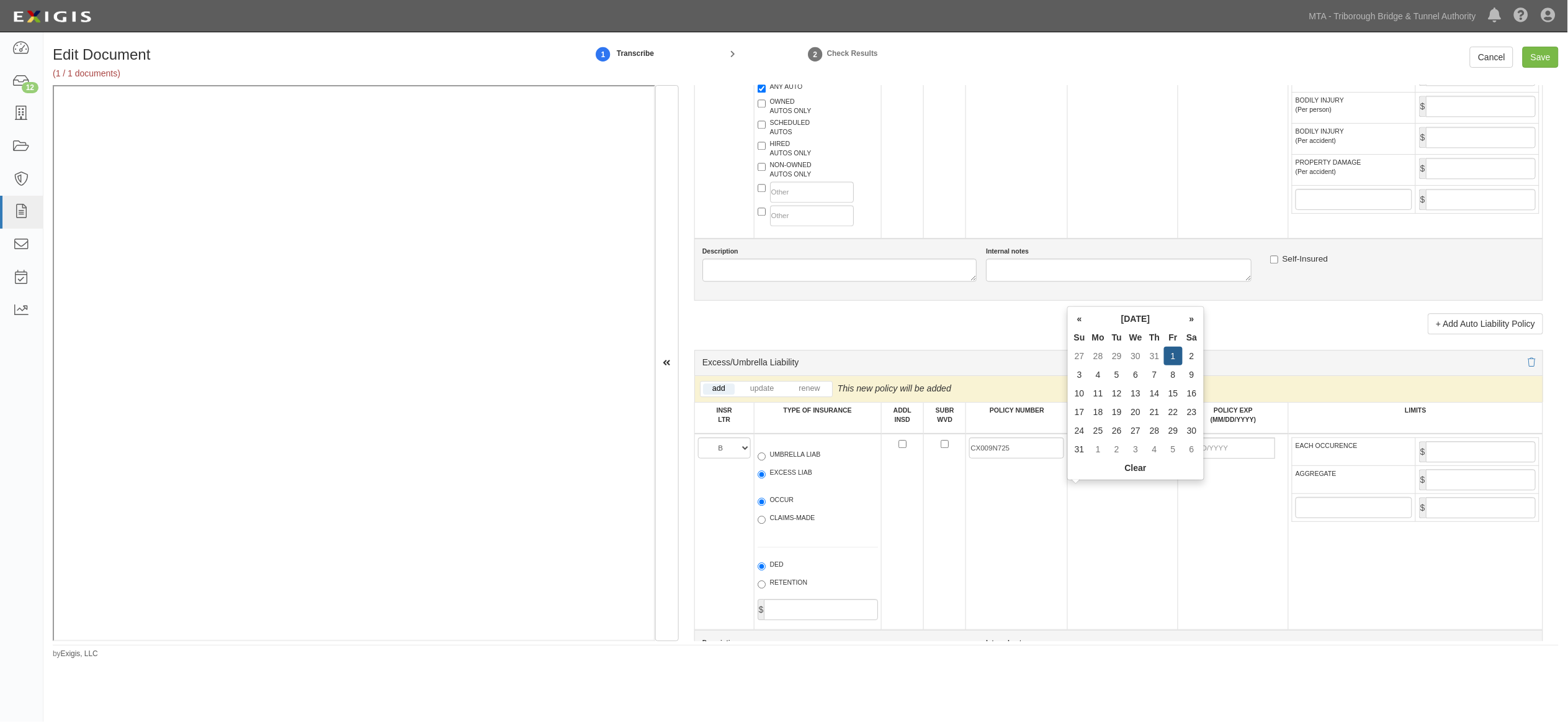
type input "[DATE]"
click at [1078, 566] on td "[DATE]" at bounding box center [1123, 531] width 110 height 196
click at [1078, 462] on input "EACH OCCURENCE" at bounding box center [1481, 452] width 110 height 21
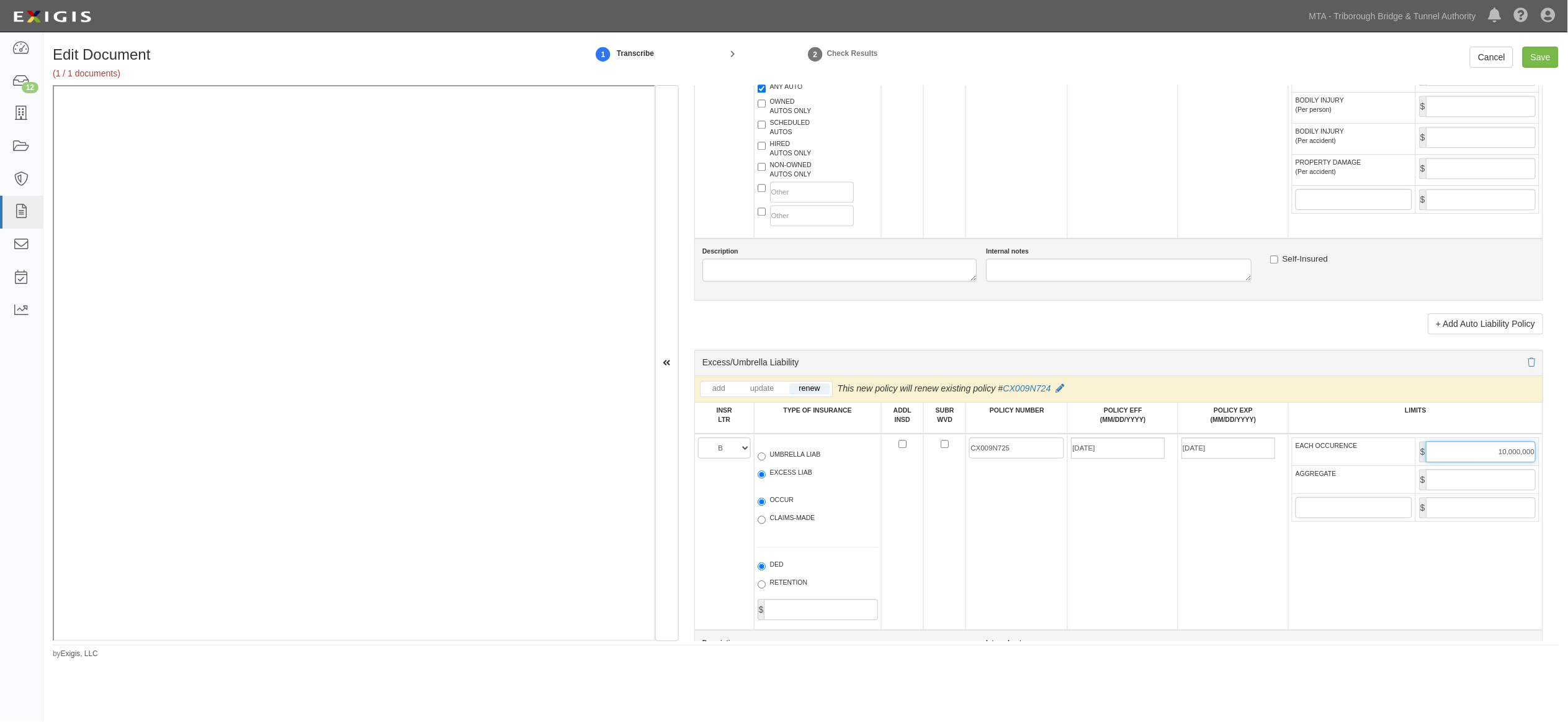
type input "10,000,000"
click at [1078, 490] on input "AGGREGATE" at bounding box center [1481, 479] width 110 height 21
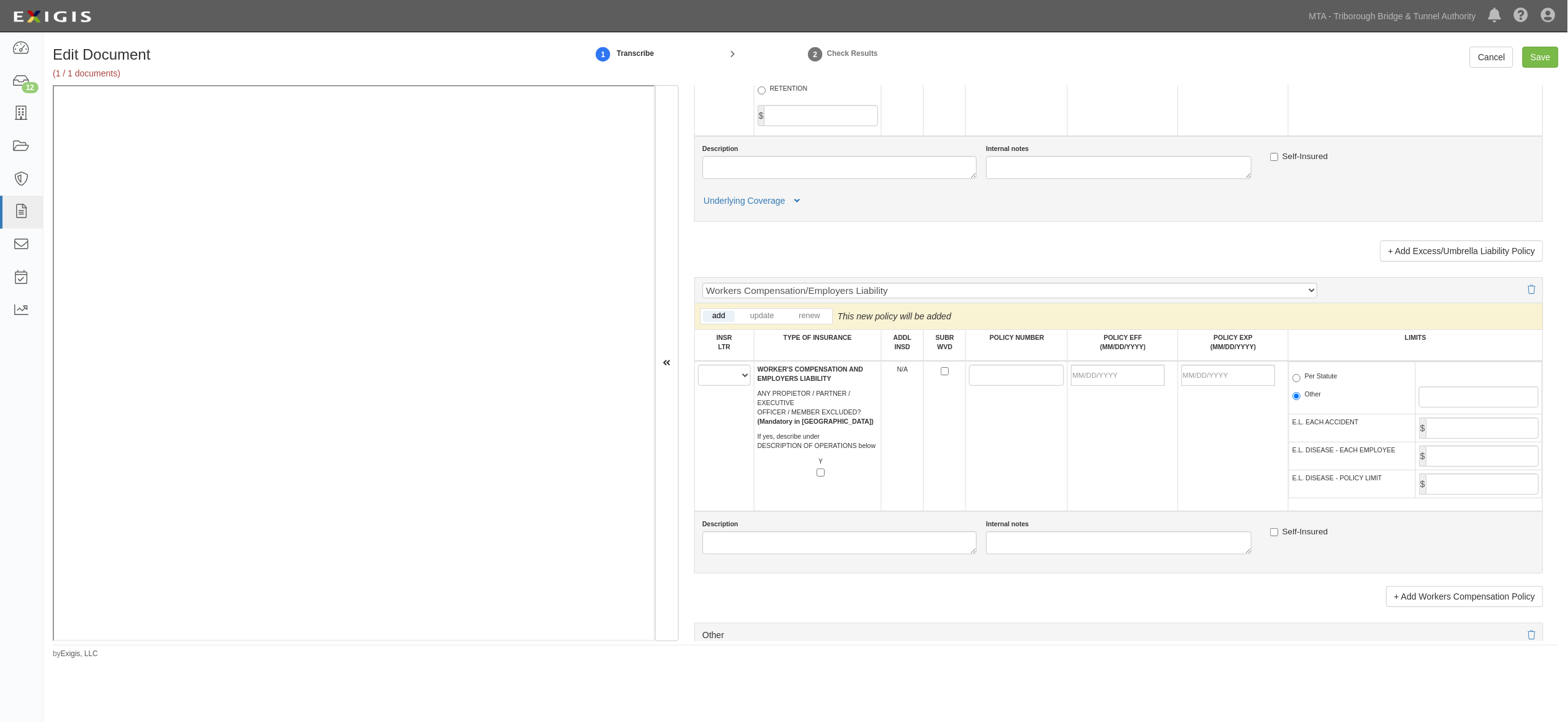
scroll to position [1863, 0]
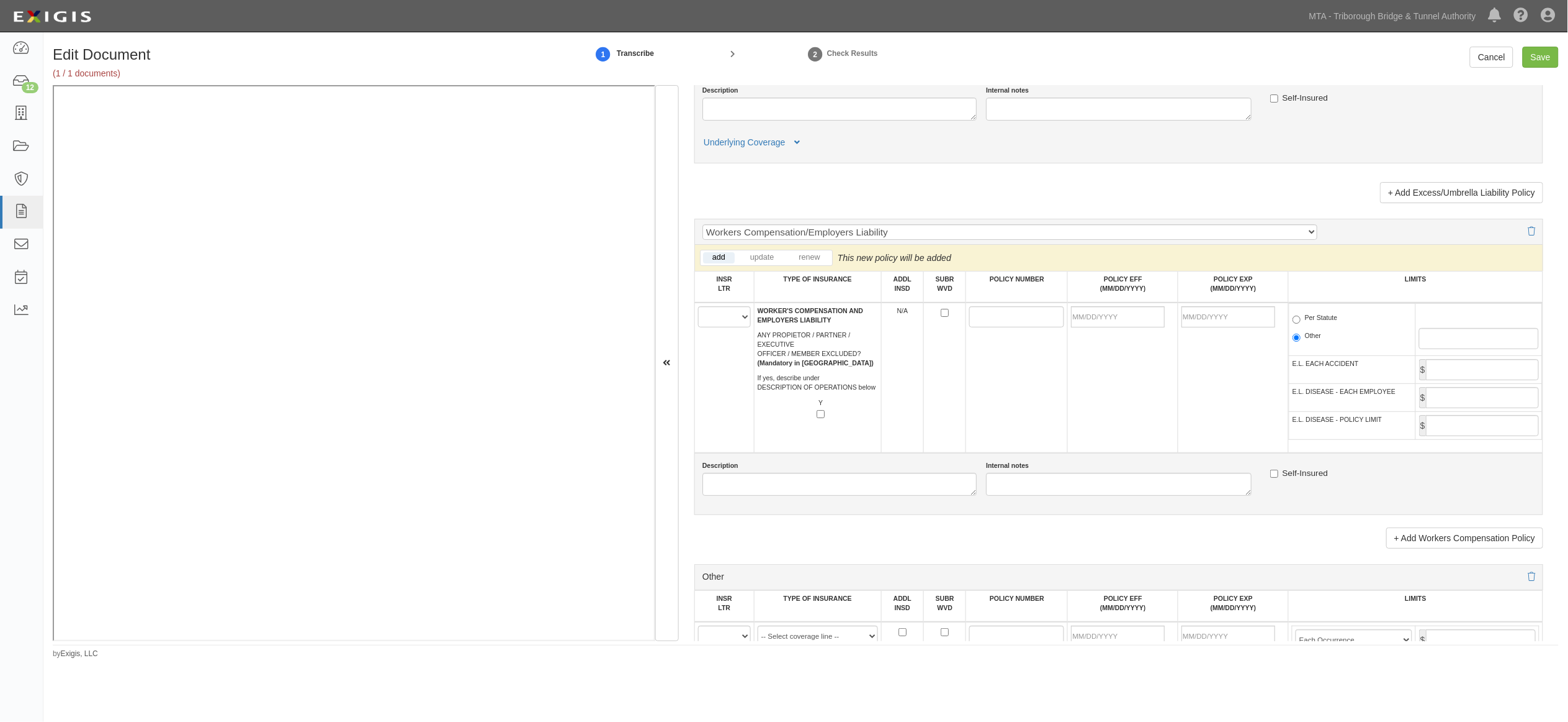
type input "10,000,000"
click at [720, 327] on select "A B C D E F" at bounding box center [725, 316] width 53 height 21
select select "C"
click at [698, 327] on select "A B C D E F" at bounding box center [725, 316] width 53 height 21
click at [1014, 327] on input "POLICY NUMBER" at bounding box center [1017, 316] width 95 height 21
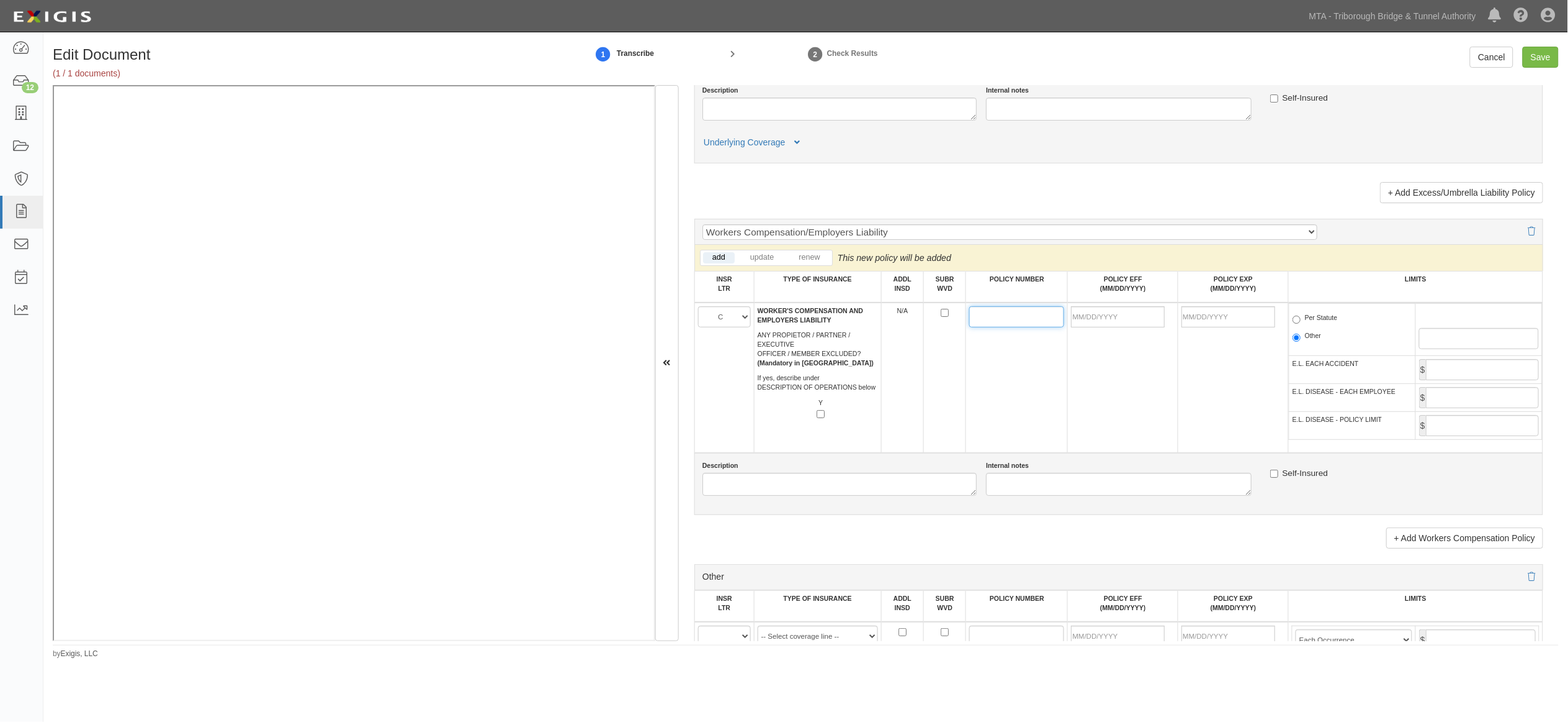
paste input "WC43172130"
type input "WC43172130"
click at [1078, 327] on input "POLICY EFF (MM/DD/YYYY)" at bounding box center [1117, 316] width 94 height 21
type input "[DATE]"
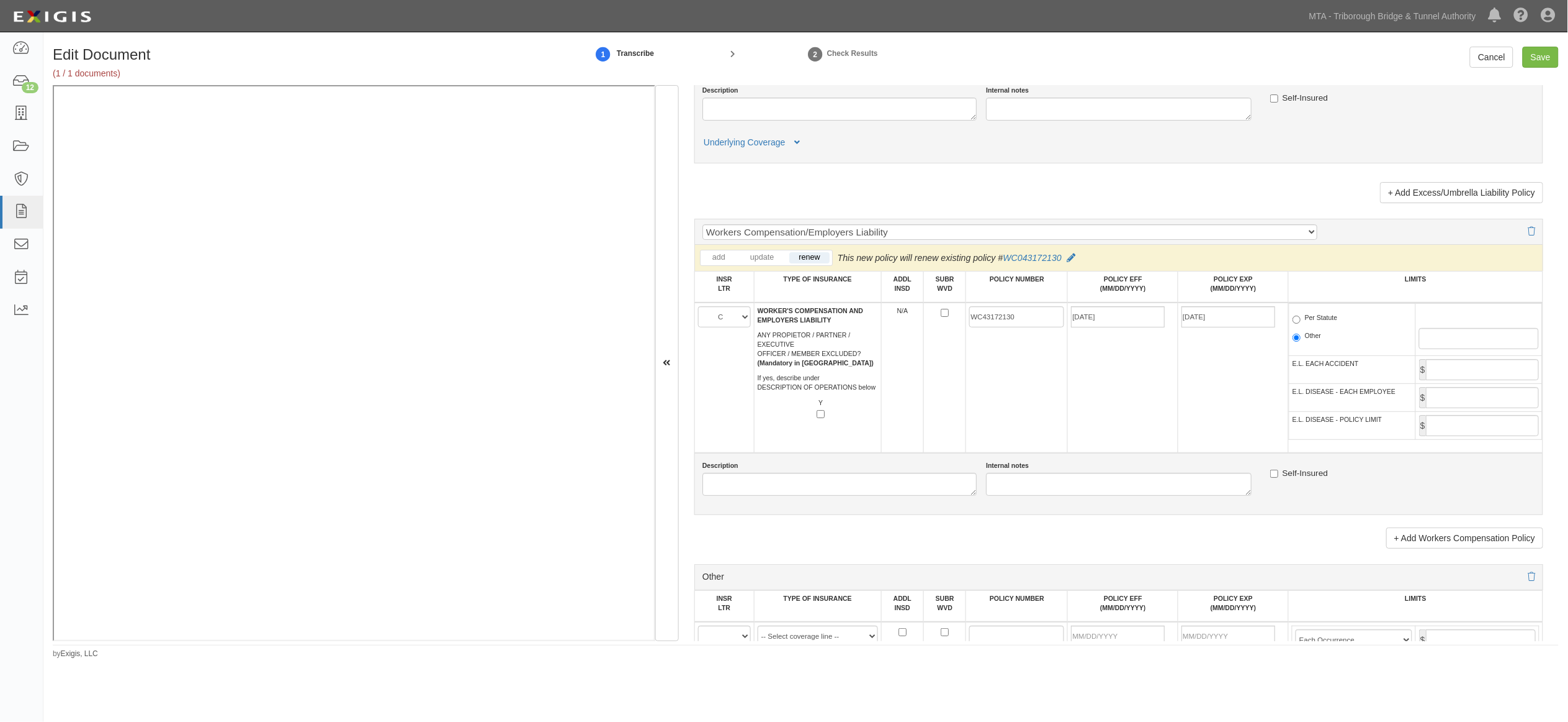
click at [1078, 431] on td "[DATE]" at bounding box center [1123, 376] width 110 height 150
click at [1078, 325] on label "Per Statute" at bounding box center [1315, 318] width 45 height 13
click at [1078, 323] on input "Per Statute" at bounding box center [1296, 319] width 8 height 8
radio input "true"
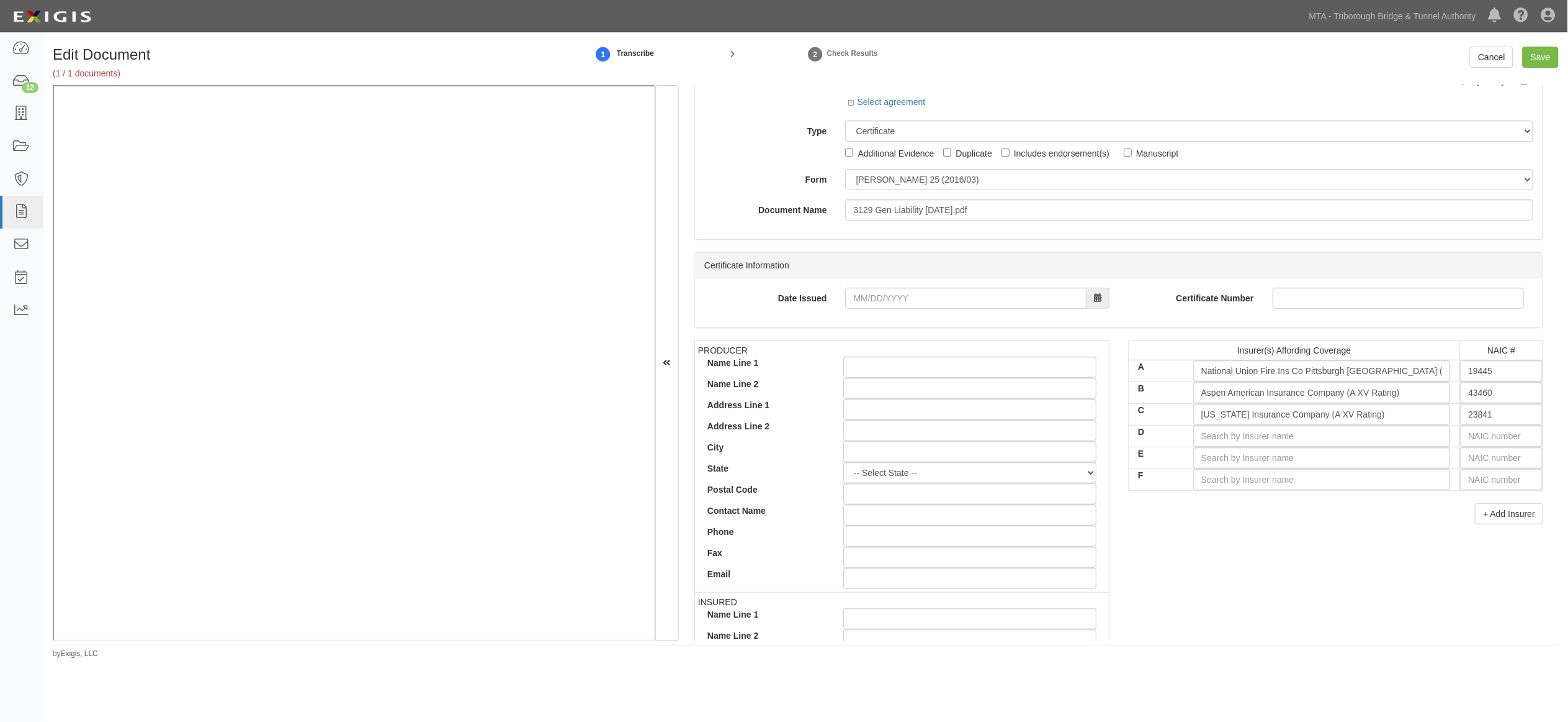
scroll to position [70, 0]
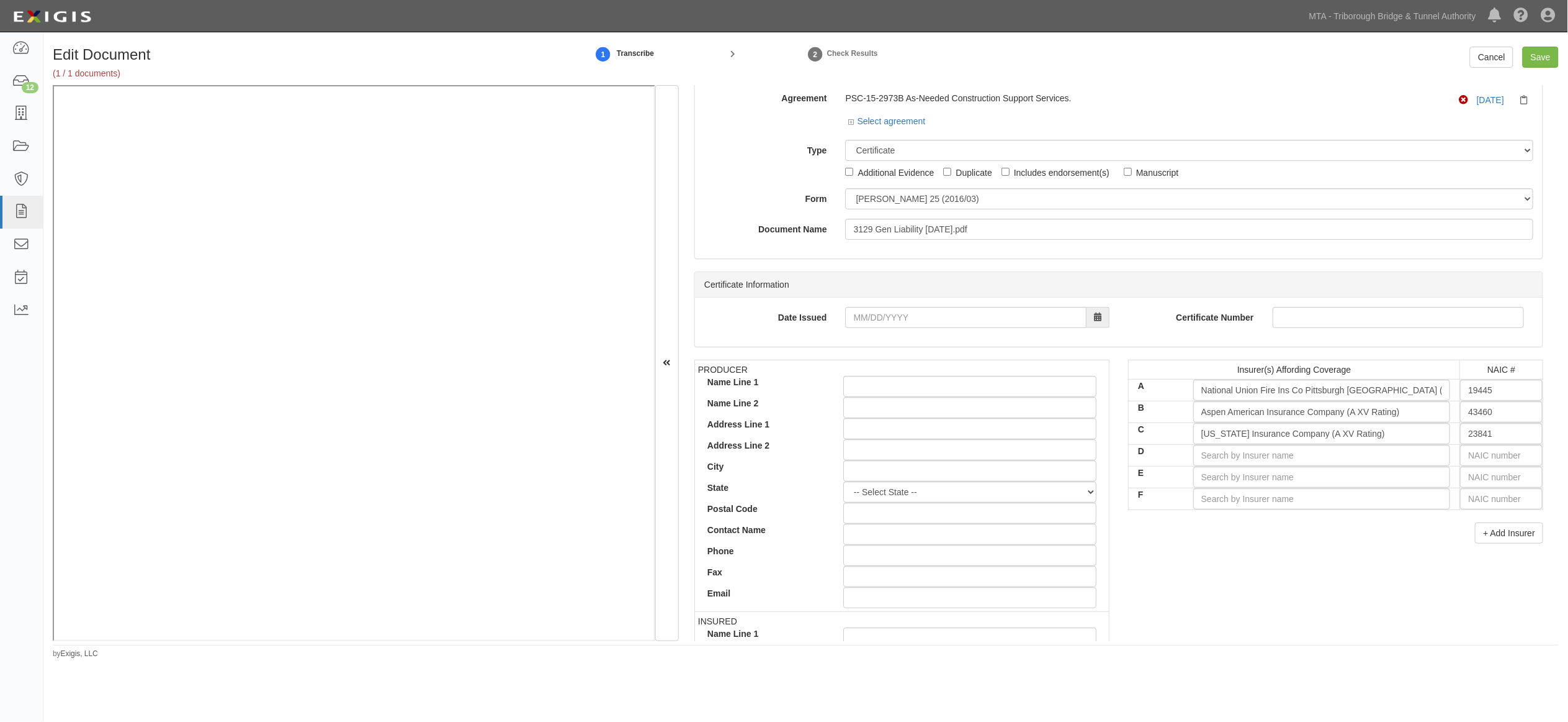
click at [1058, 165] on div "Includes endorsement(s)" at bounding box center [1061, 172] width 96 height 14
click at [1010, 167] on input "Includes endorsement(s)" at bounding box center [1006, 171] width 8 height 8
checkbox input "true"
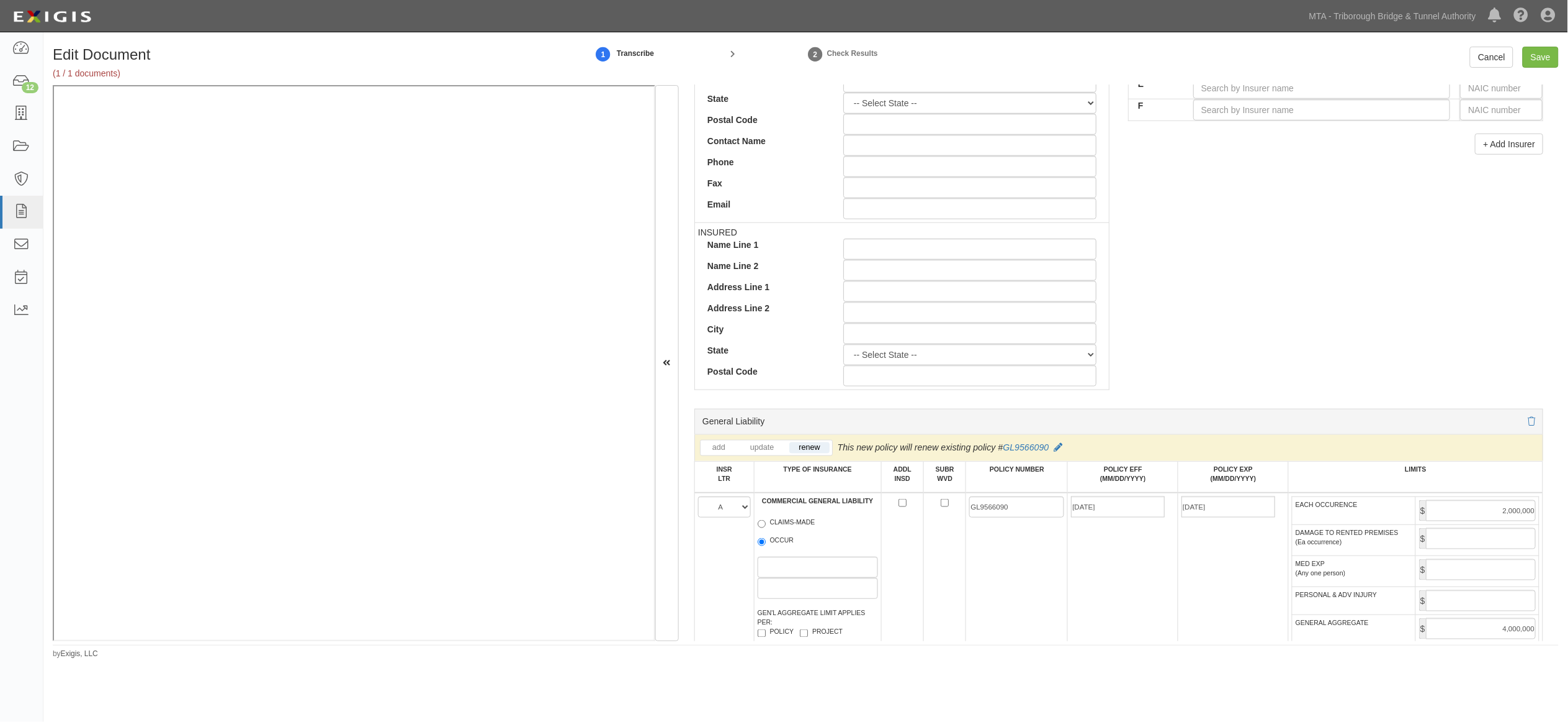
scroll to position [690, 0]
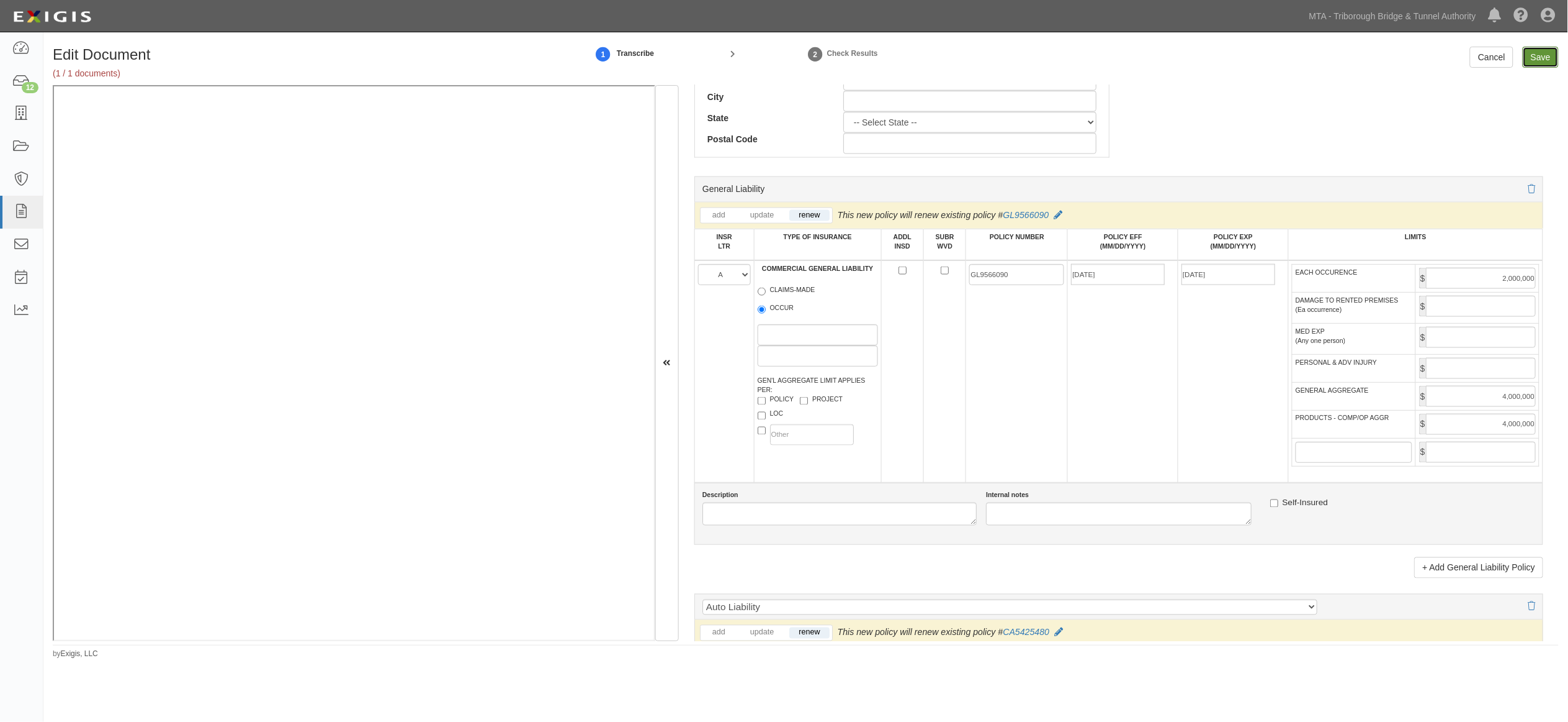
click at [1078, 54] on input "Save" at bounding box center [1541, 57] width 36 height 21
type input "2000000"
type input "4000000"
type input "2000000"
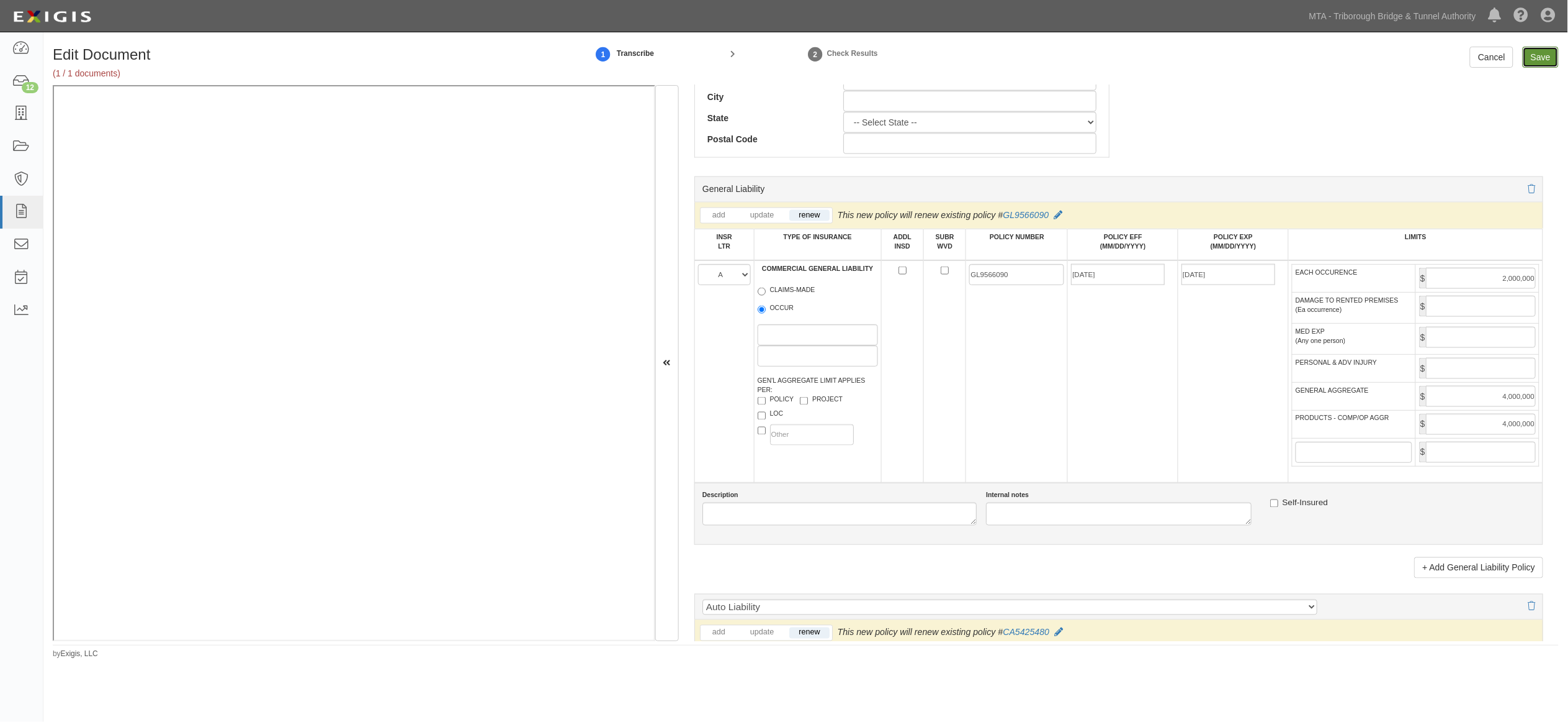
type input "10000000"
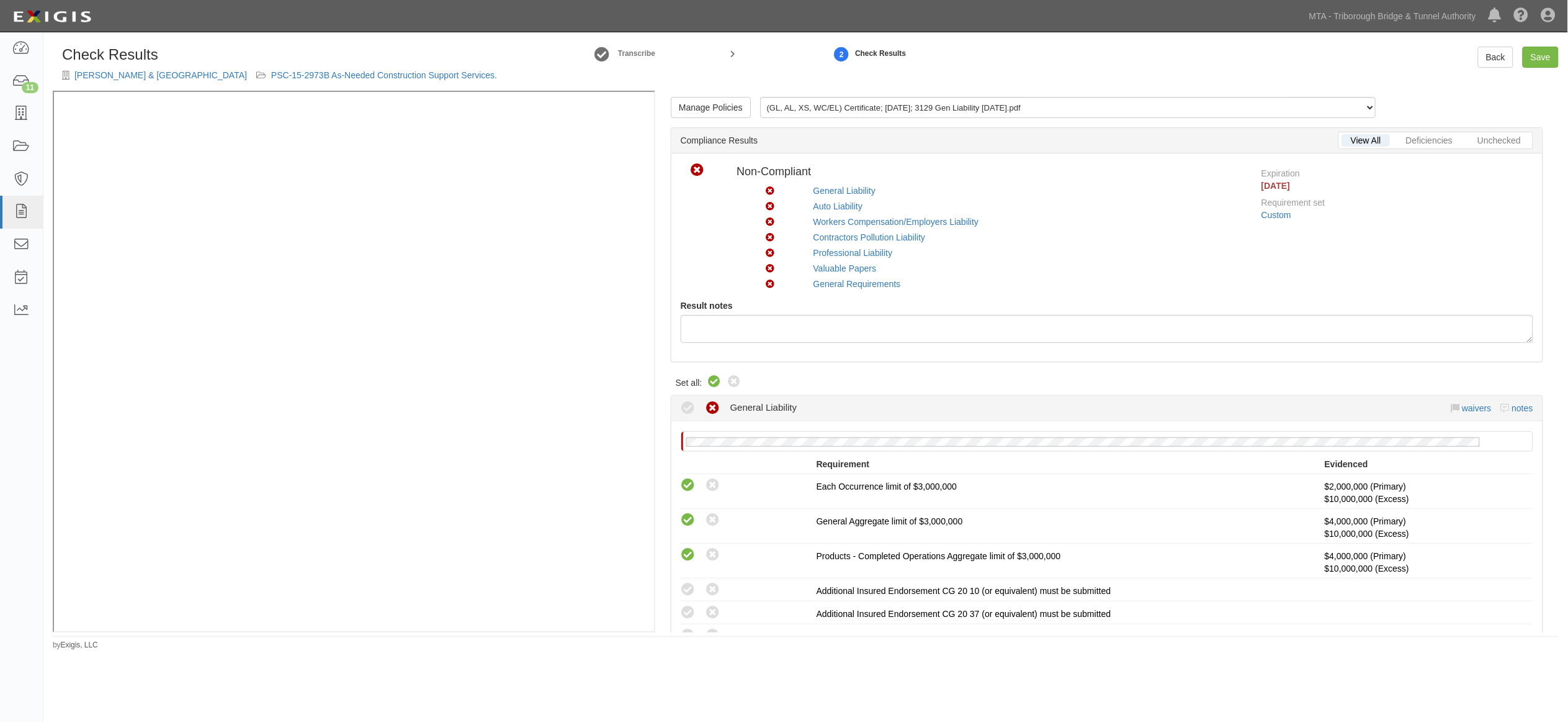
click at [711, 382] on icon at bounding box center [714, 381] width 15 height 15
radio input "true"
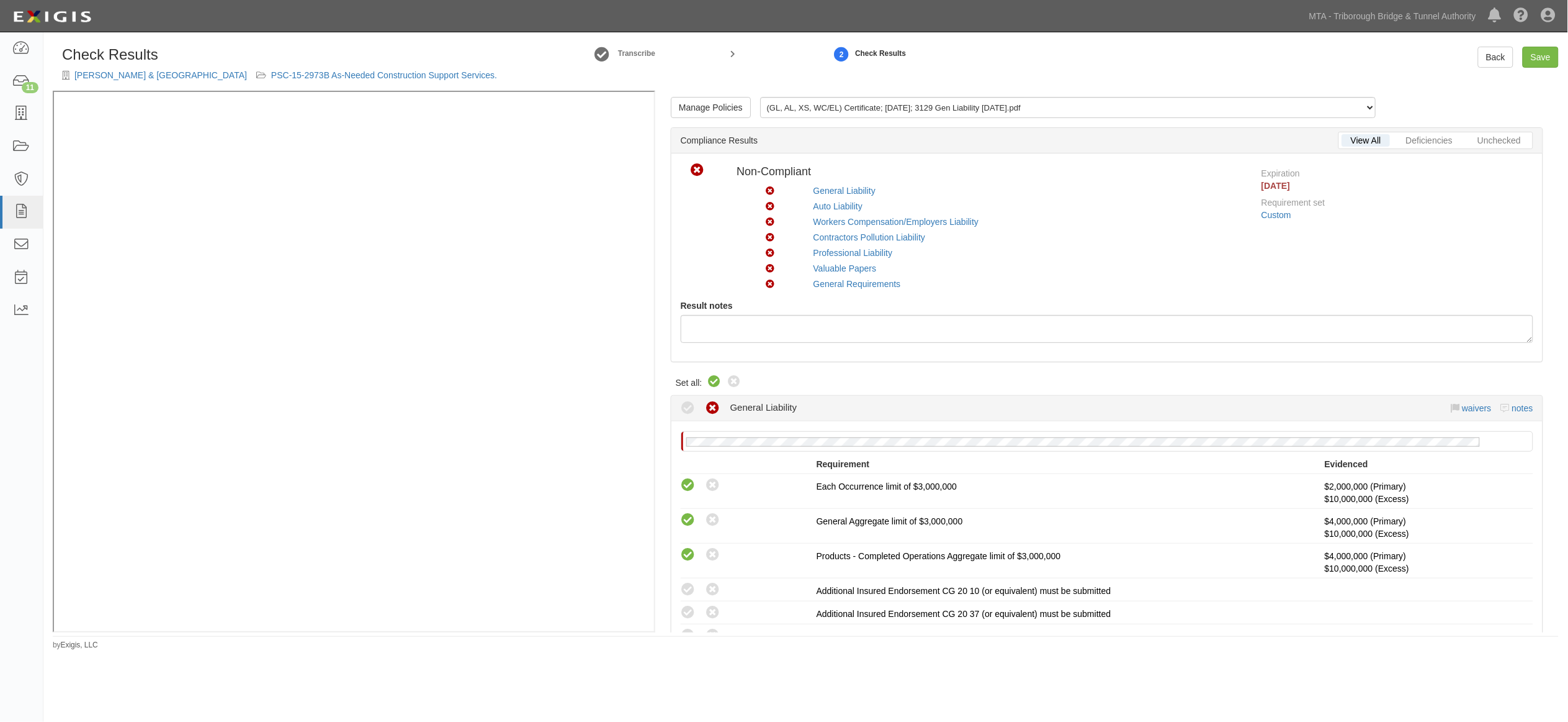
radio input "true"
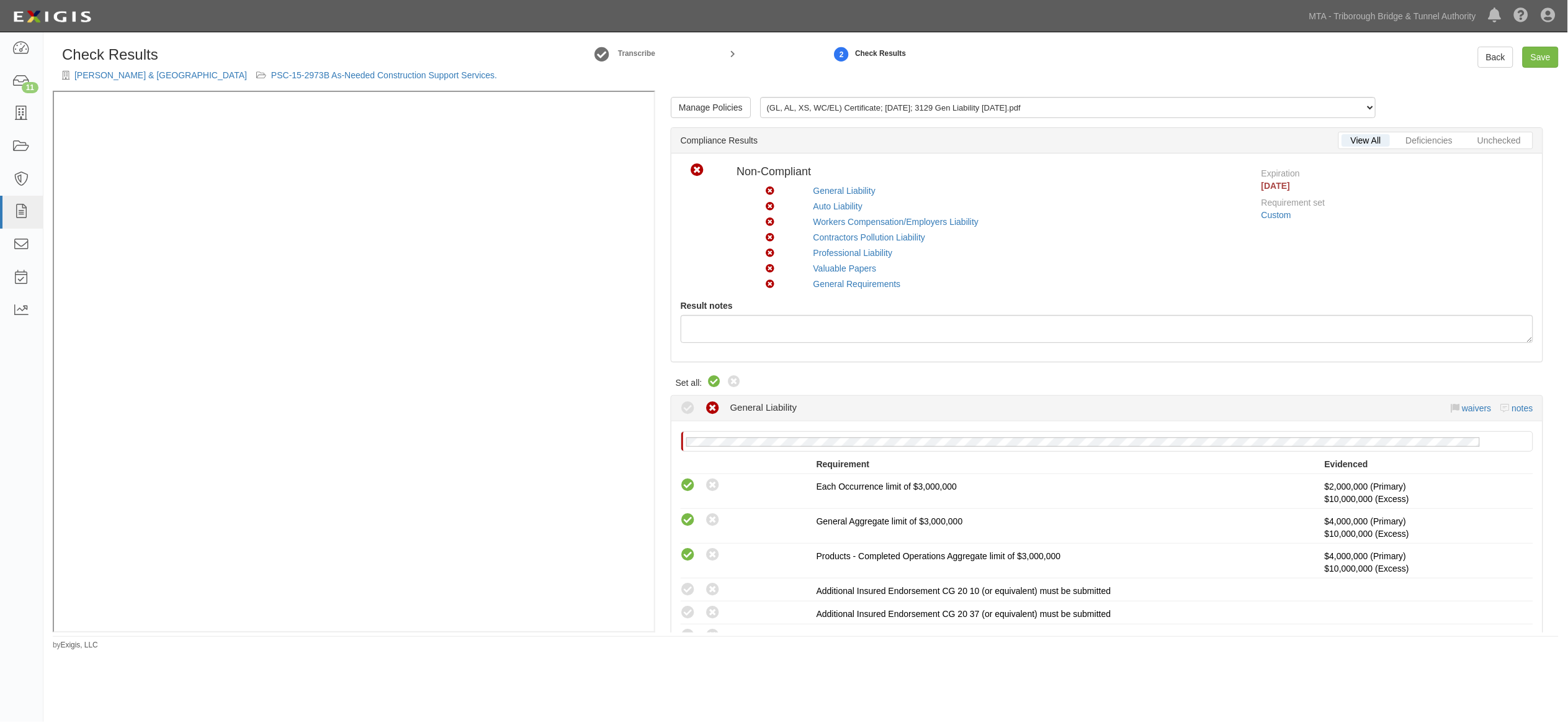
radio input "true"
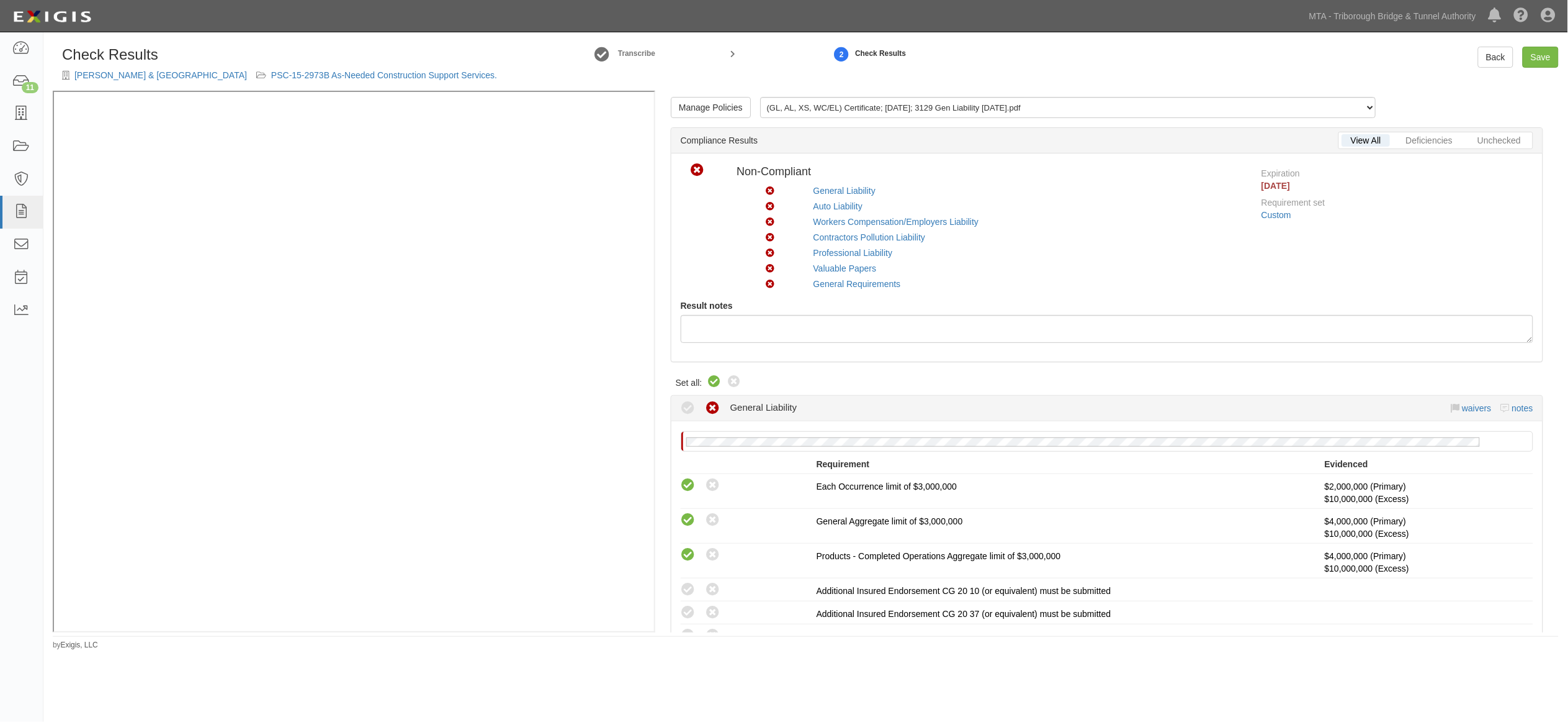
radio input "true"
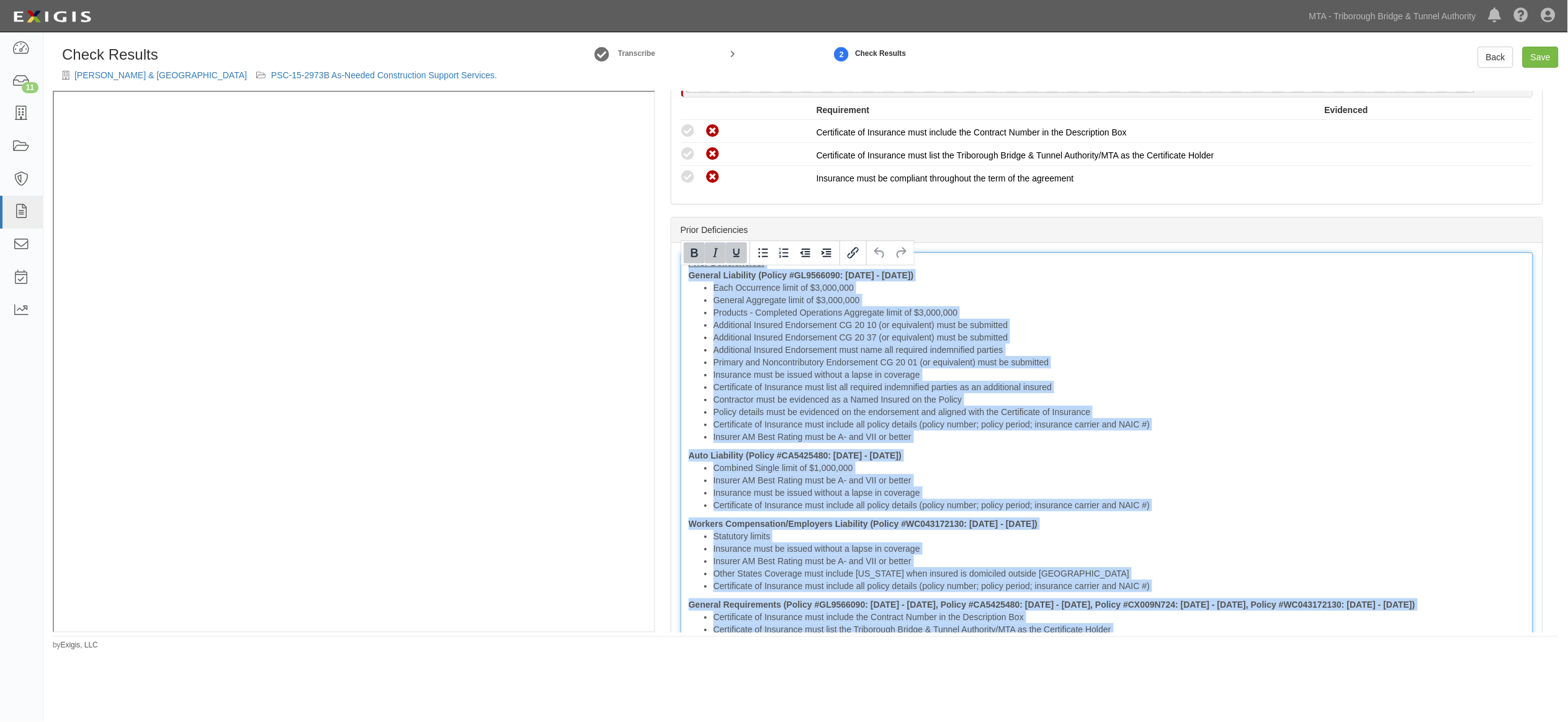
scroll to position [2389, 0]
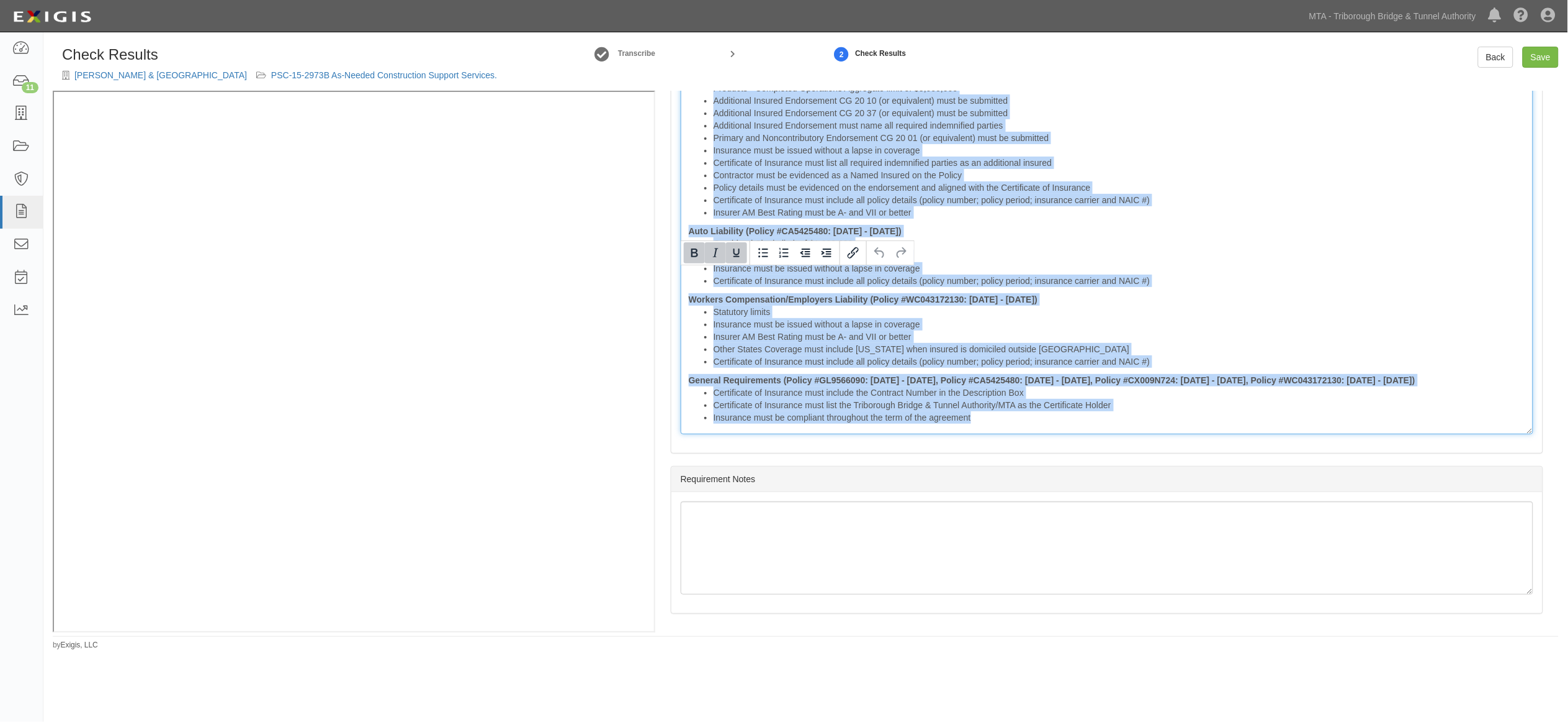
drag, startPoint x: 687, startPoint y: 275, endPoint x: 1732, endPoint y: 591, distance: 1091.7
click at [1568, 591] on html "Toggle navigation Dashboard 11 Inbox Parties Agreements Coverages Documents Mes…" at bounding box center [784, 344] width 1568 height 687
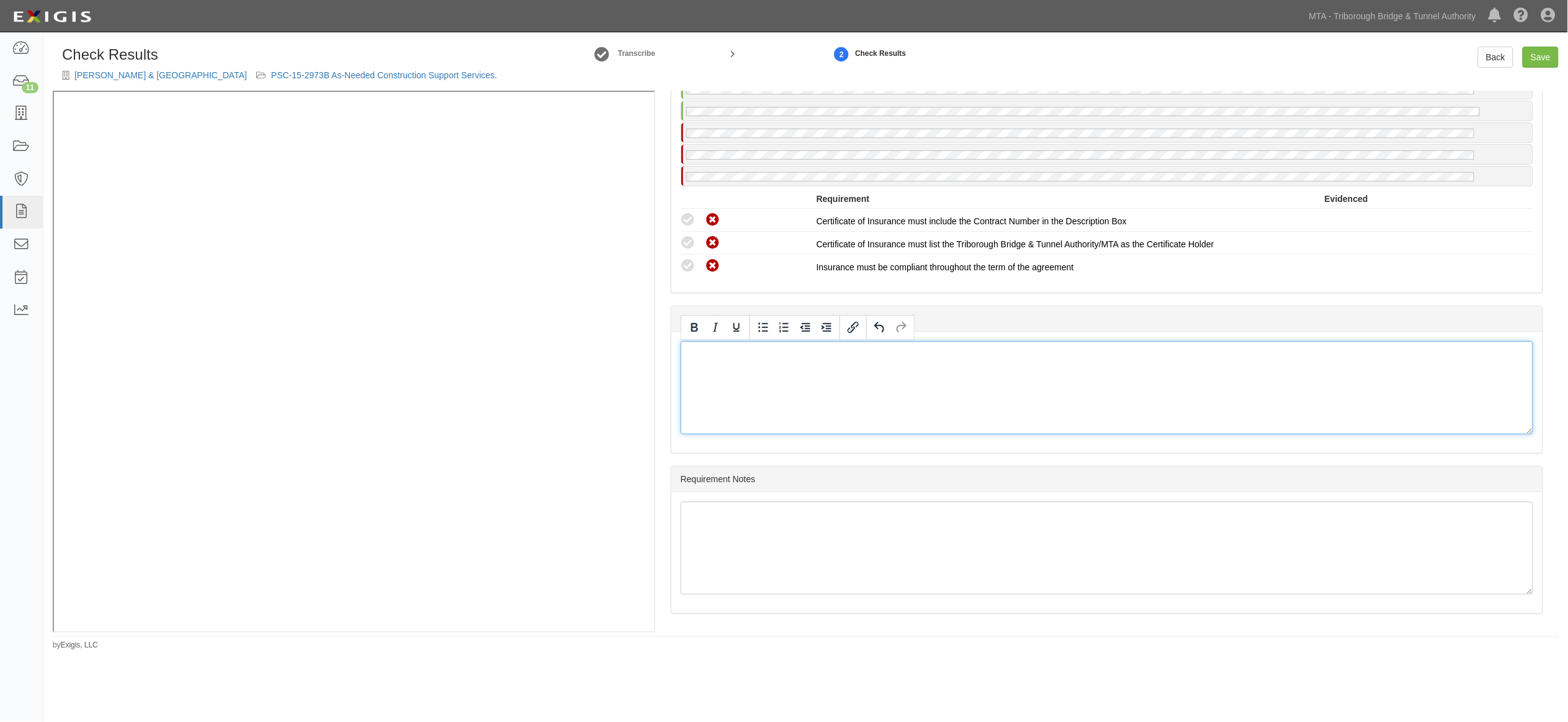
scroll to position [2064, 0]
click at [1540, 53] on link "Save" at bounding box center [1541, 57] width 36 height 21
radio input "true"
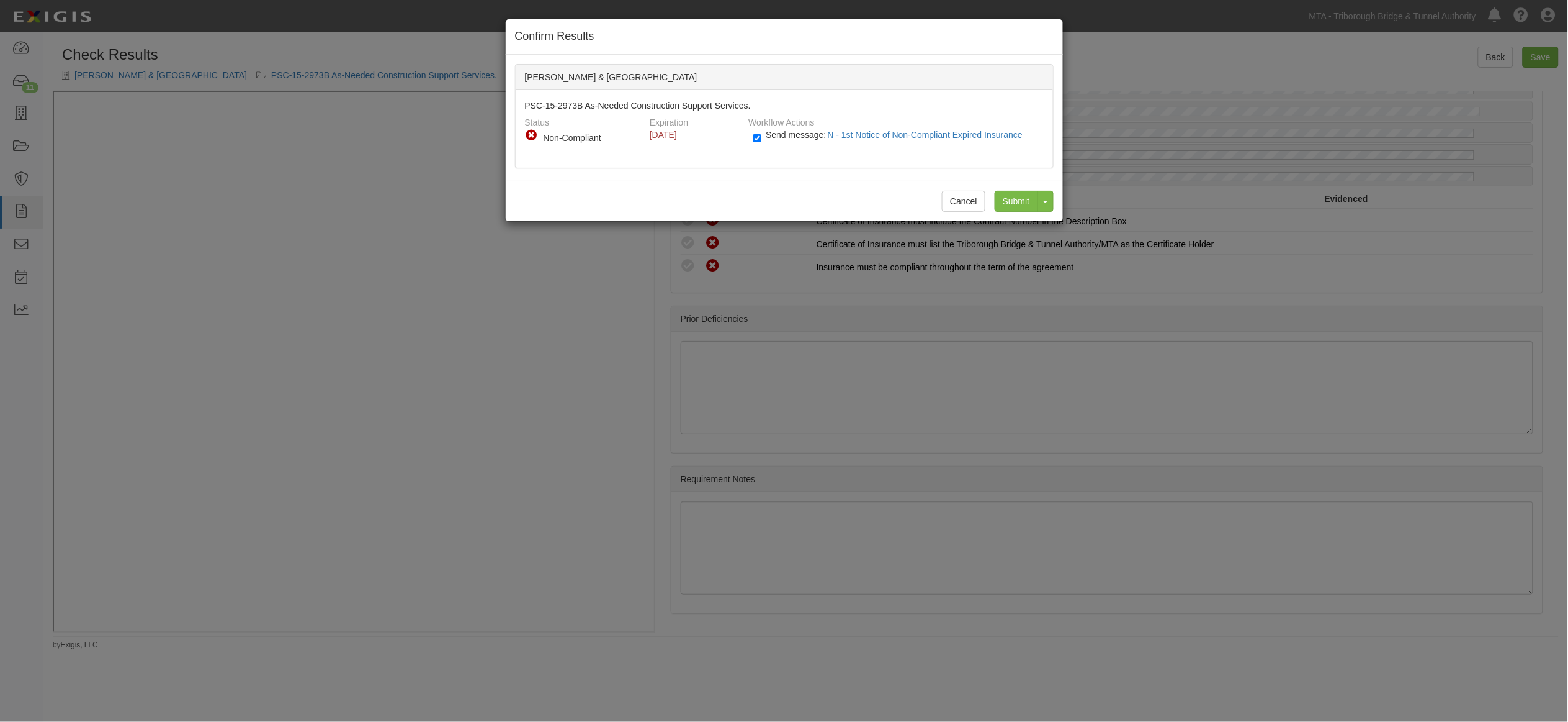
click at [761, 134] on label "Send message: N - 1st Notice of Non-Compliant Expired Insurance" at bounding box center [891, 140] width 275 height 16
click at [761, 134] on input "Send message: N - 1st Notice of Non-Compliant Expired Insurance" at bounding box center [757, 137] width 8 height 15
checkbox input "false"
click at [1007, 195] on input "Submit" at bounding box center [1016, 201] width 44 height 21
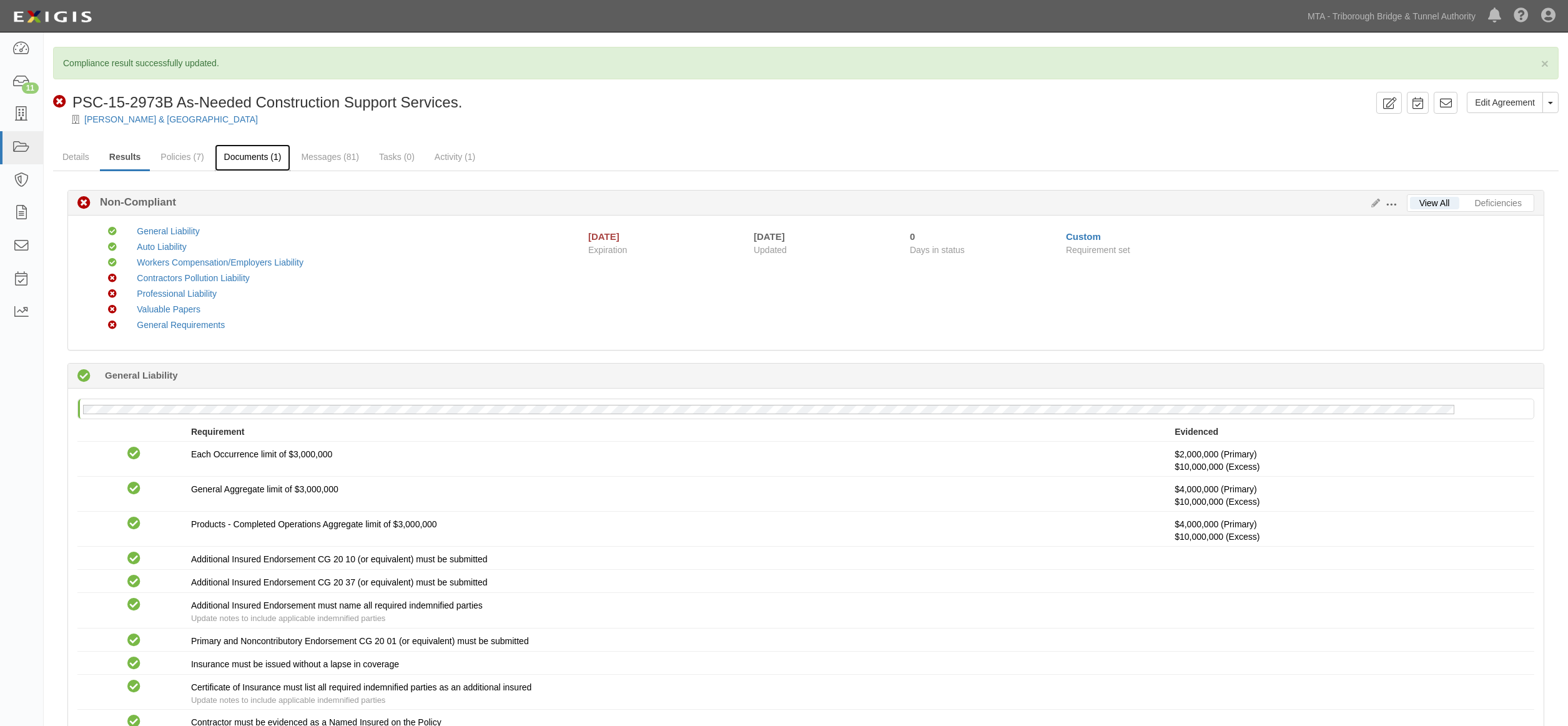
click at [254, 154] on link "Documents (1)" at bounding box center [253, 158] width 76 height 27
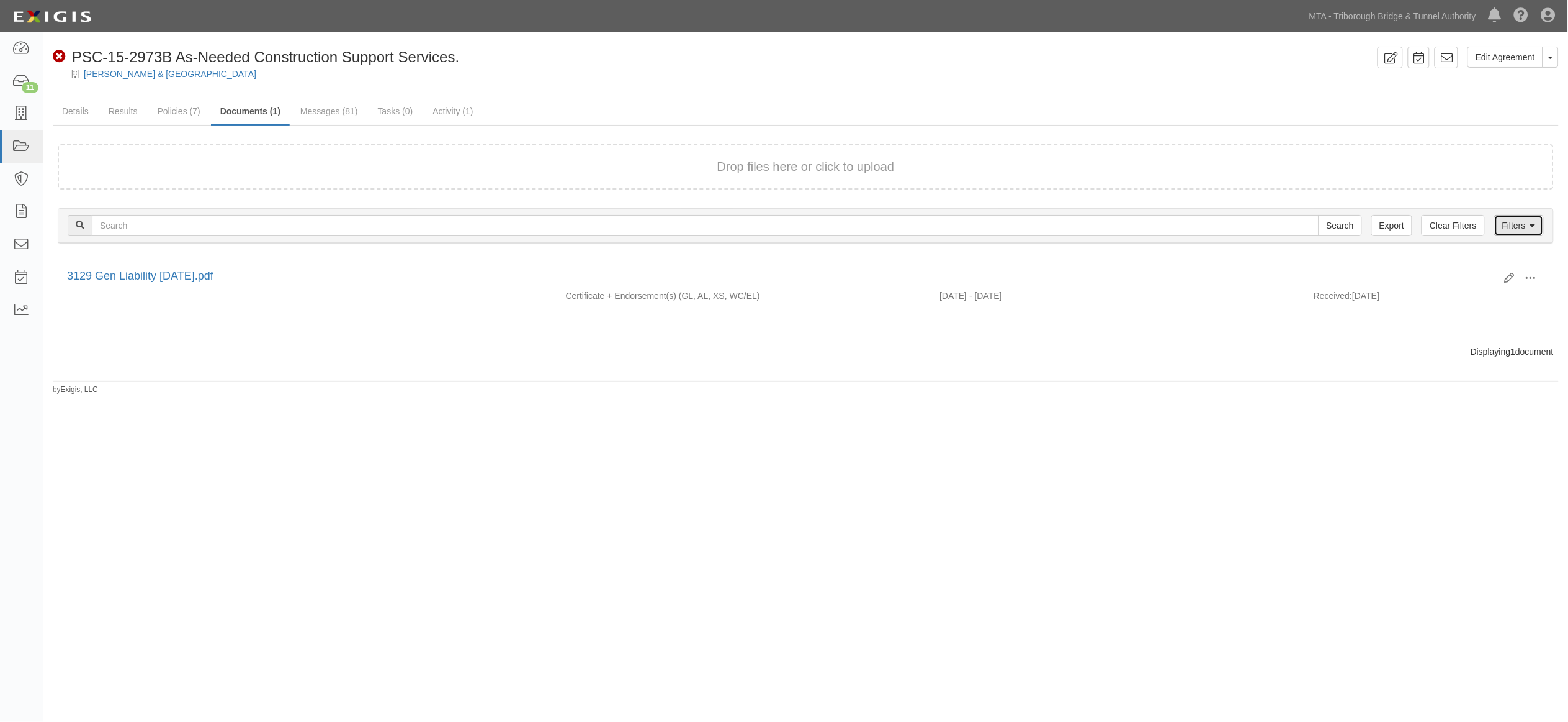
click at [1524, 223] on link "Filters" at bounding box center [1519, 226] width 49 height 21
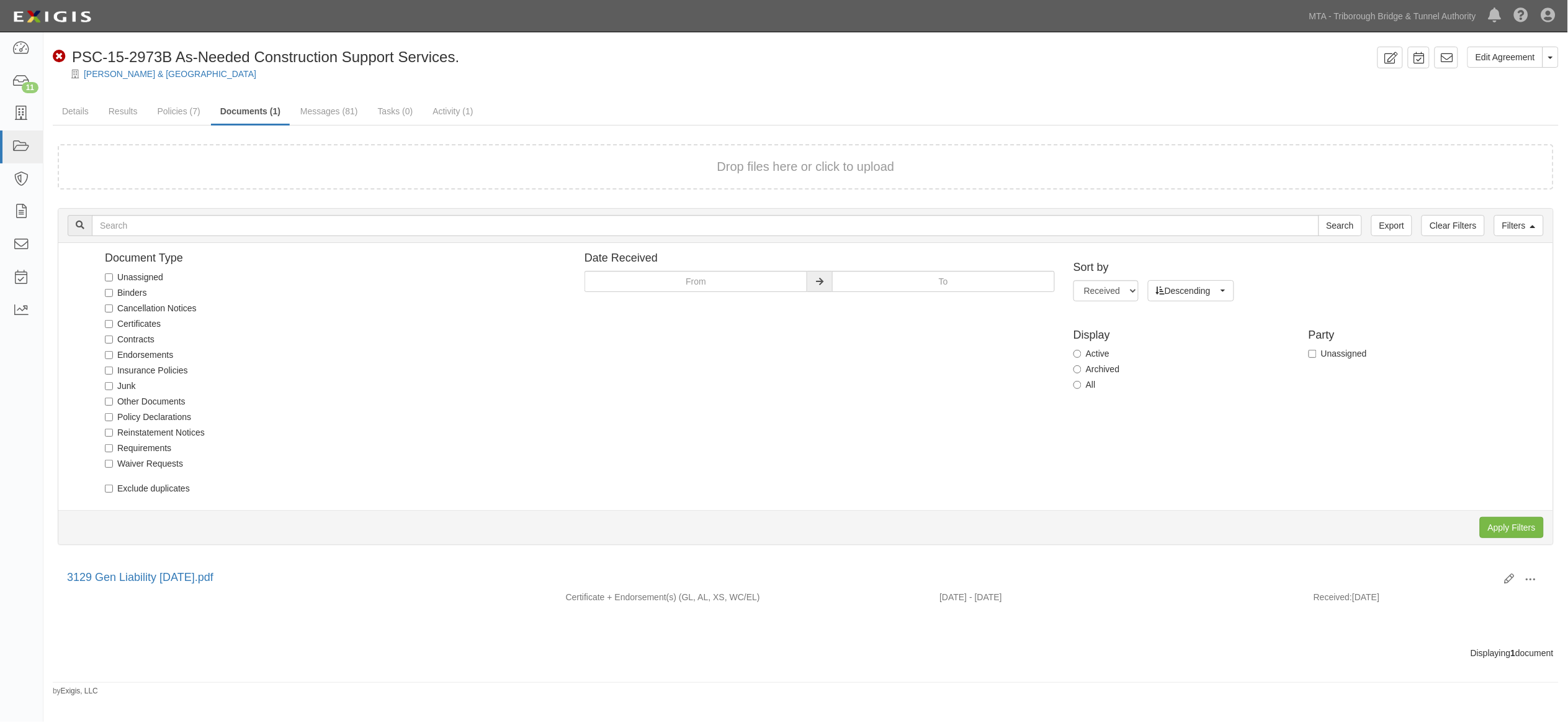
click at [1105, 364] on label "Archived" at bounding box center [1096, 369] width 45 height 13
click at [1081, 365] on input "Archived" at bounding box center [1078, 369] width 8 height 8
radio input "true"
drag, startPoint x: 1502, startPoint y: 531, endPoint x: 1443, endPoint y: 495, distance: 69.1
click at [1503, 531] on input "Apply Filters" at bounding box center [1512, 527] width 64 height 21
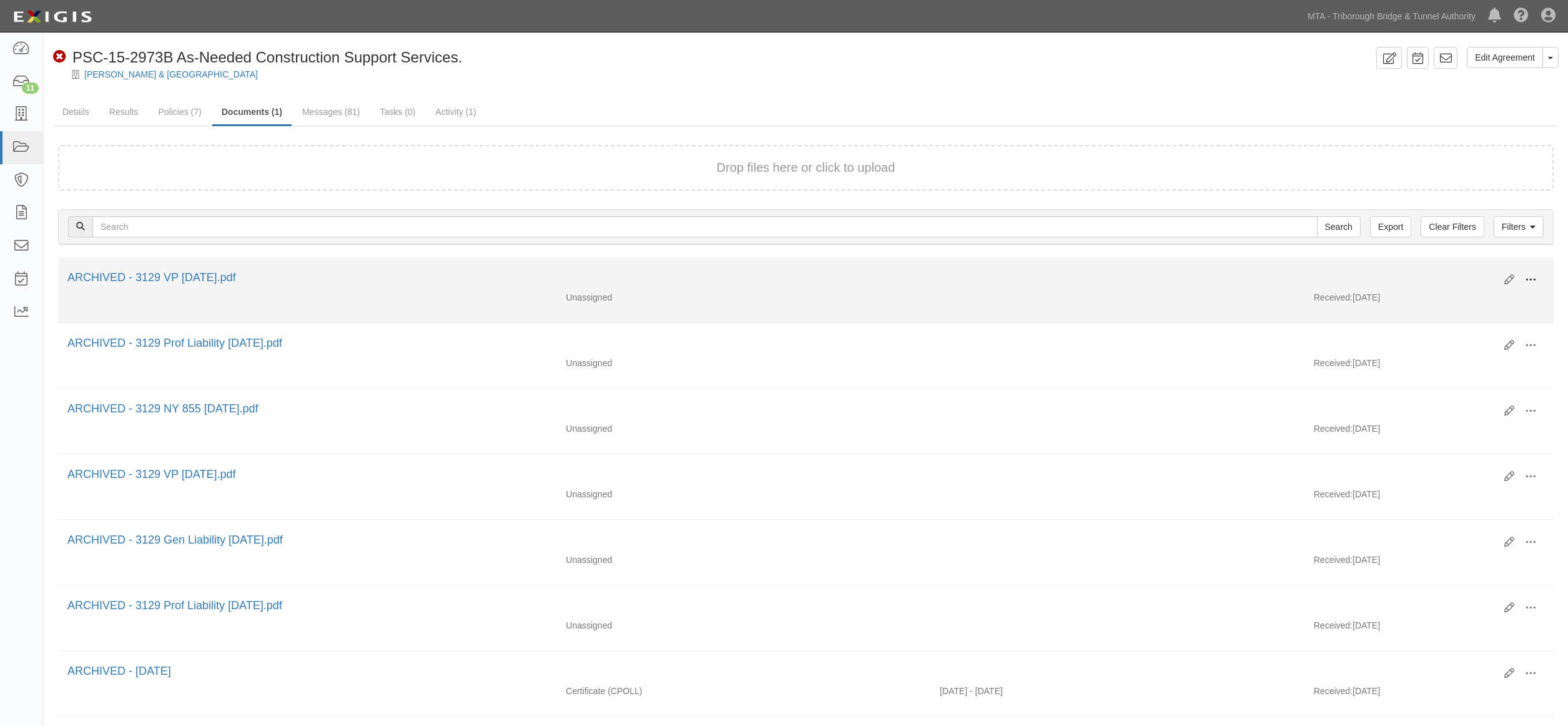
click at [1527, 278] on span at bounding box center [1531, 280] width 12 height 12
click at [1443, 335] on link "Unarchive" at bounding box center [1470, 338] width 98 height 22
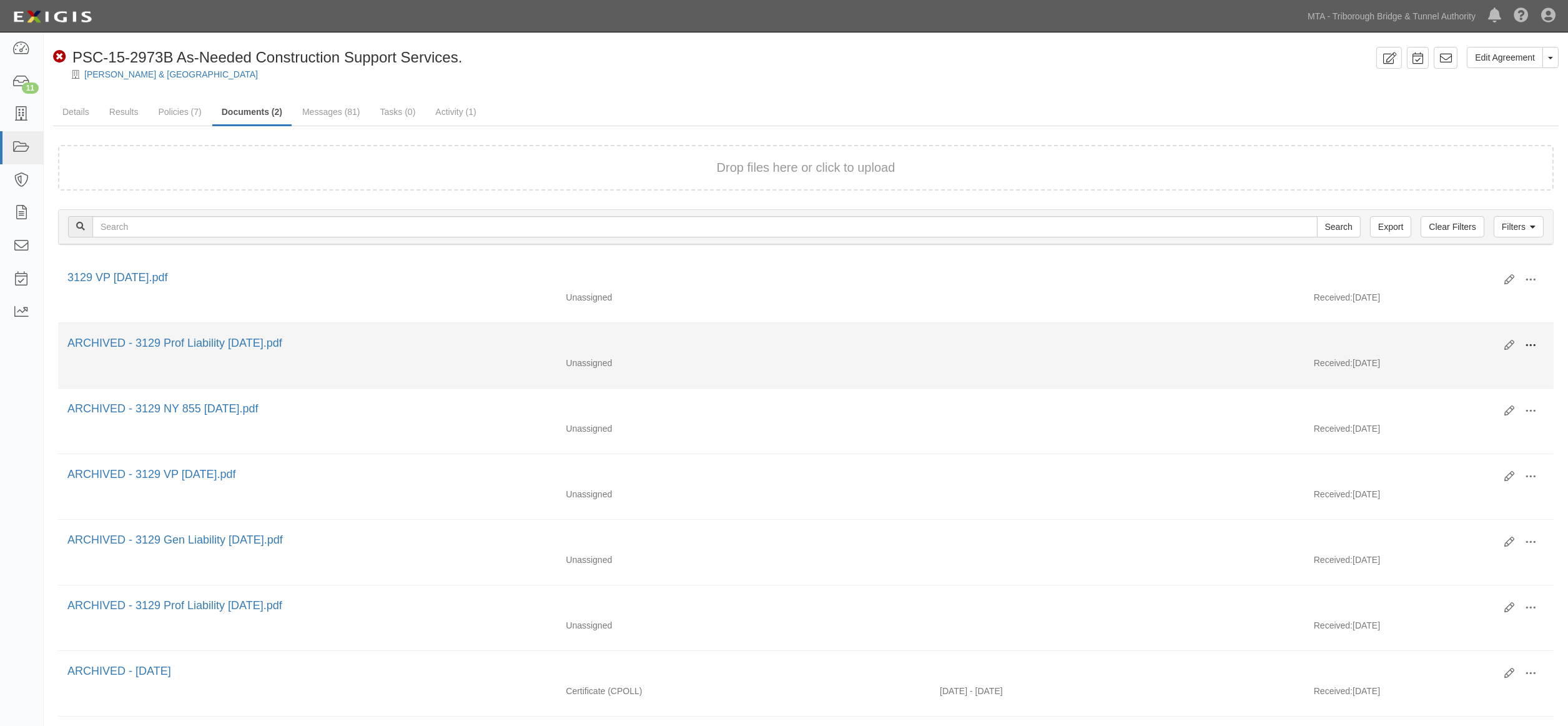
click at [1531, 345] on span at bounding box center [1531, 345] width 12 height 12
click at [1444, 405] on link "Unarchive" at bounding box center [1470, 403] width 98 height 22
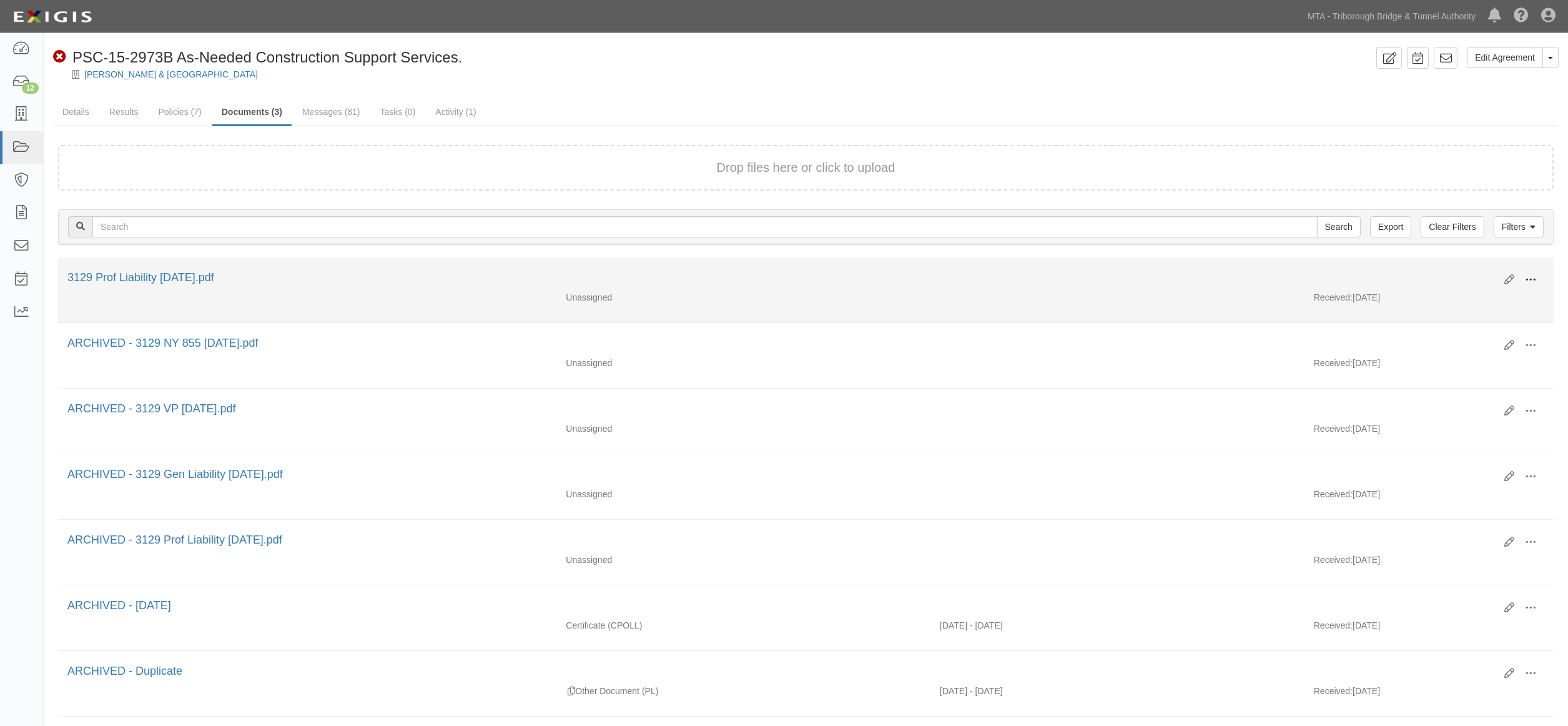
click at [1533, 279] on span at bounding box center [1531, 280] width 12 height 12
click at [1455, 273] on link "Edit" at bounding box center [1470, 274] width 98 height 22
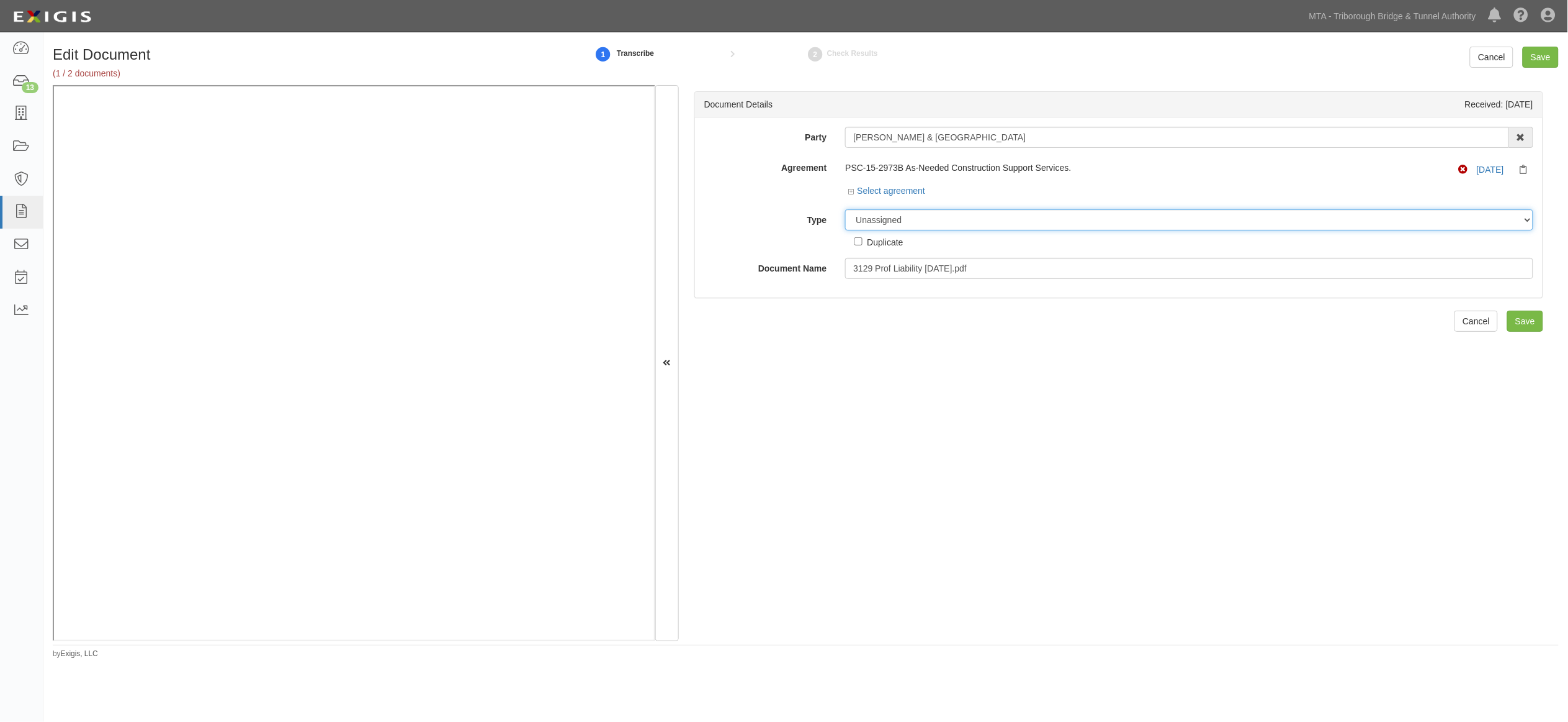
click at [906, 216] on select "Unassigned Binder Cancellation Notice Certificate Contract Endorsement Insuranc…" at bounding box center [1190, 220] width 689 height 21
click at [845, 210] on select "Unassigned Binder Cancellation Notice Certificate Contract Endorsement Insuranc…" at bounding box center [1190, 220] width 689 height 21
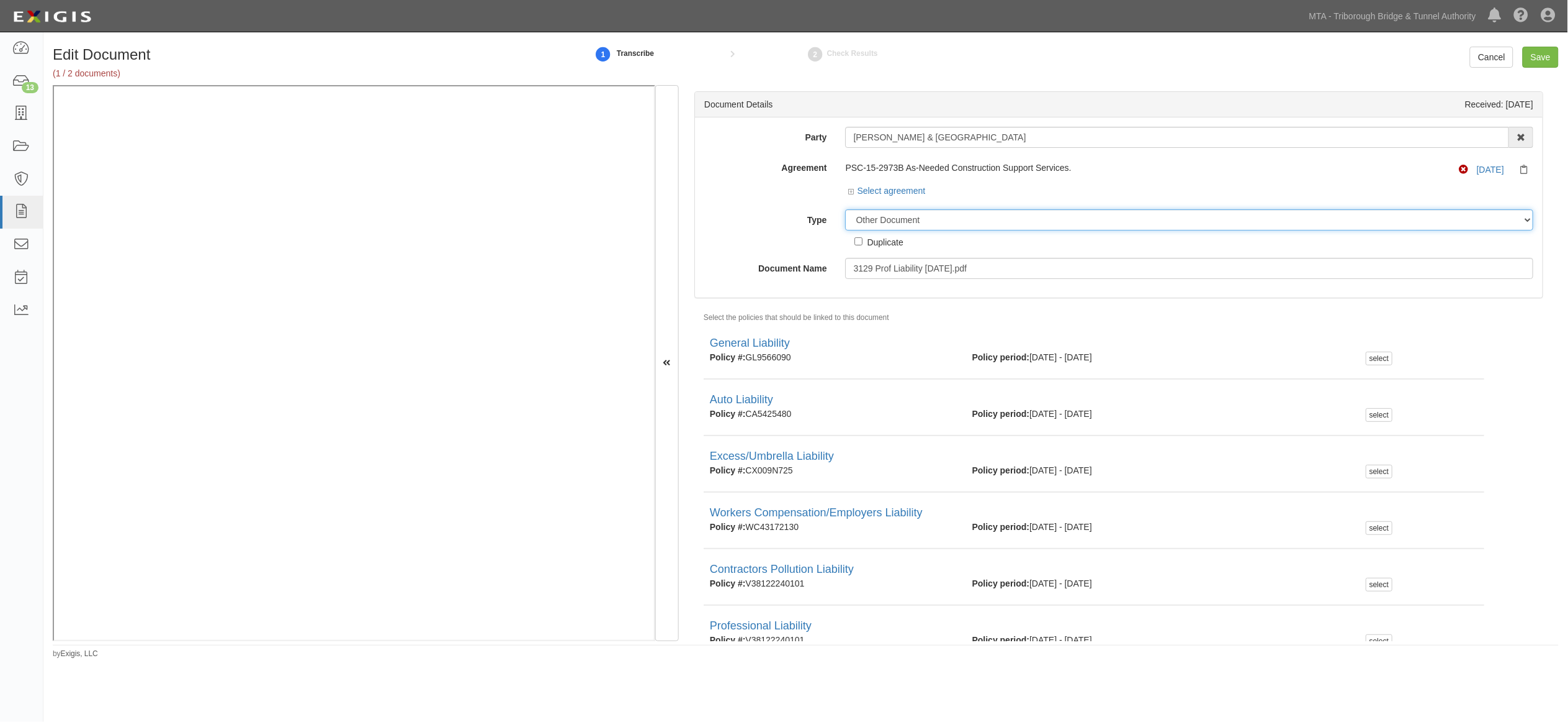
click at [931, 218] on select "Unassigned Binder Cancellation Notice Certificate Contract Endorsement Insuranc…" at bounding box center [1190, 220] width 689 height 21
select select "CertificateDetail"
click at [845, 210] on select "Unassigned Binder Cancellation Notice Certificate Contract Endorsement Insuranc…" at bounding box center [1190, 220] width 689 height 21
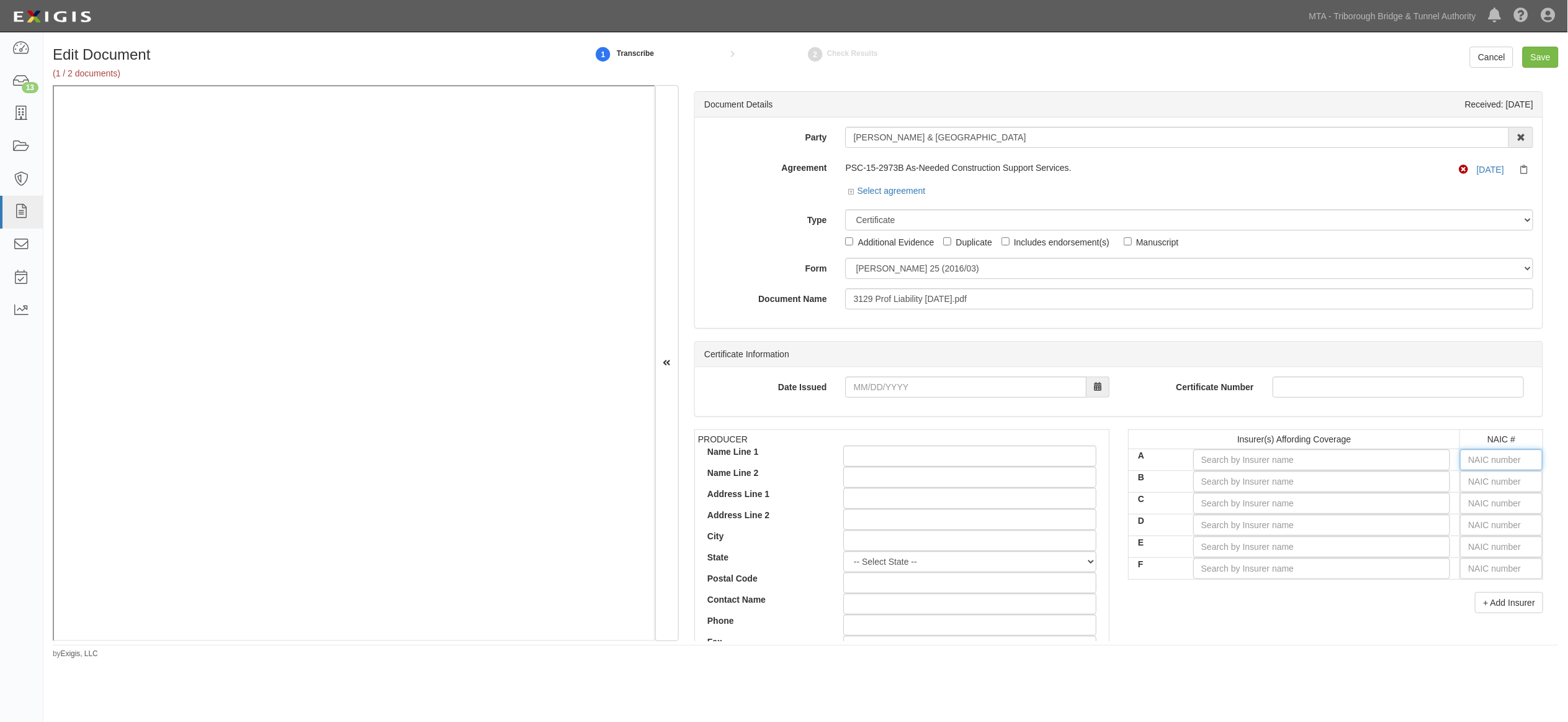
click at [1485, 460] on input "text" at bounding box center [1501, 460] width 82 height 21
type input "36404"
type input "3"
type input "37907"
type input "37"
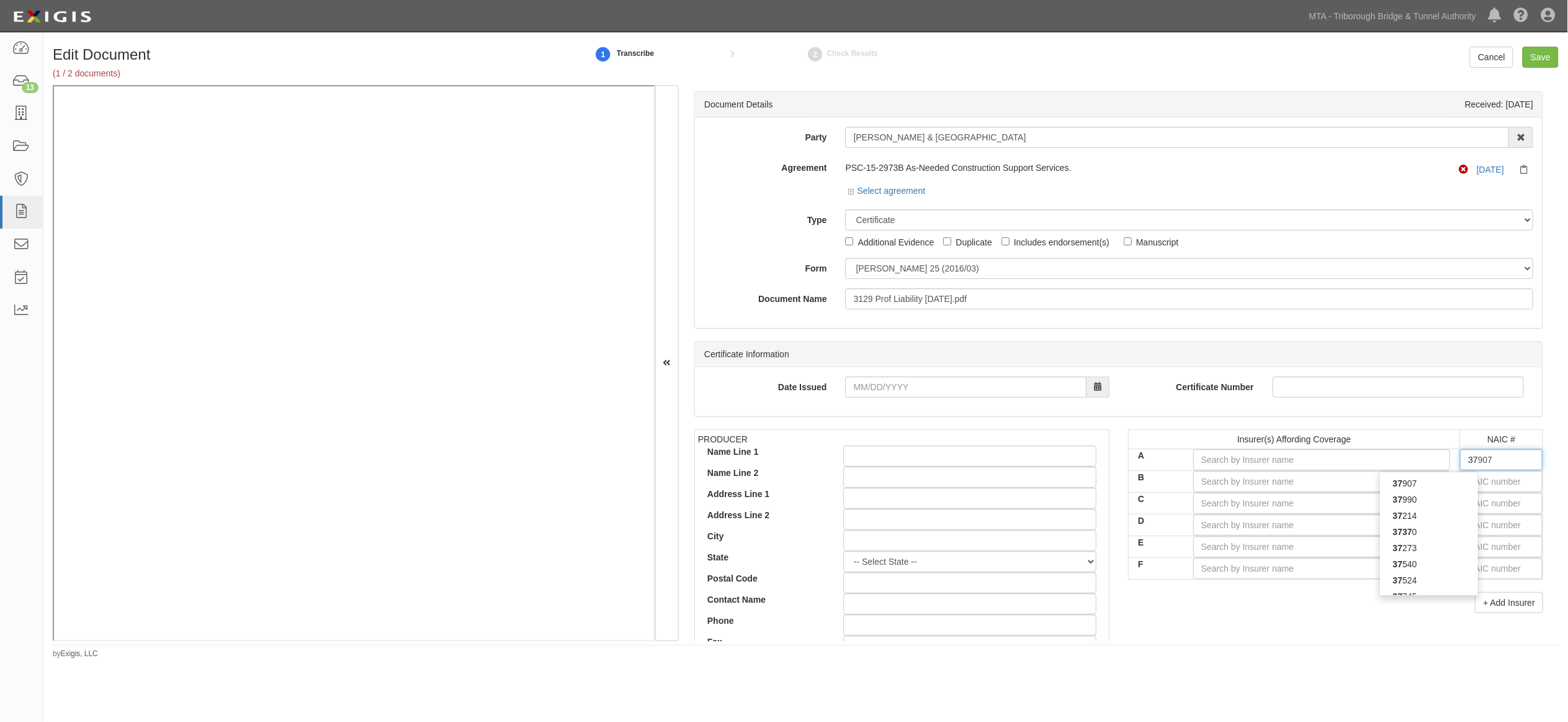
type input "37540"
type input "3754"
type input "37540"
click at [1436, 486] on div "37540" at bounding box center [1429, 483] width 98 height 16
type input "[PERSON_NAME] Insurance Company, Inc. (A XV Rating)"
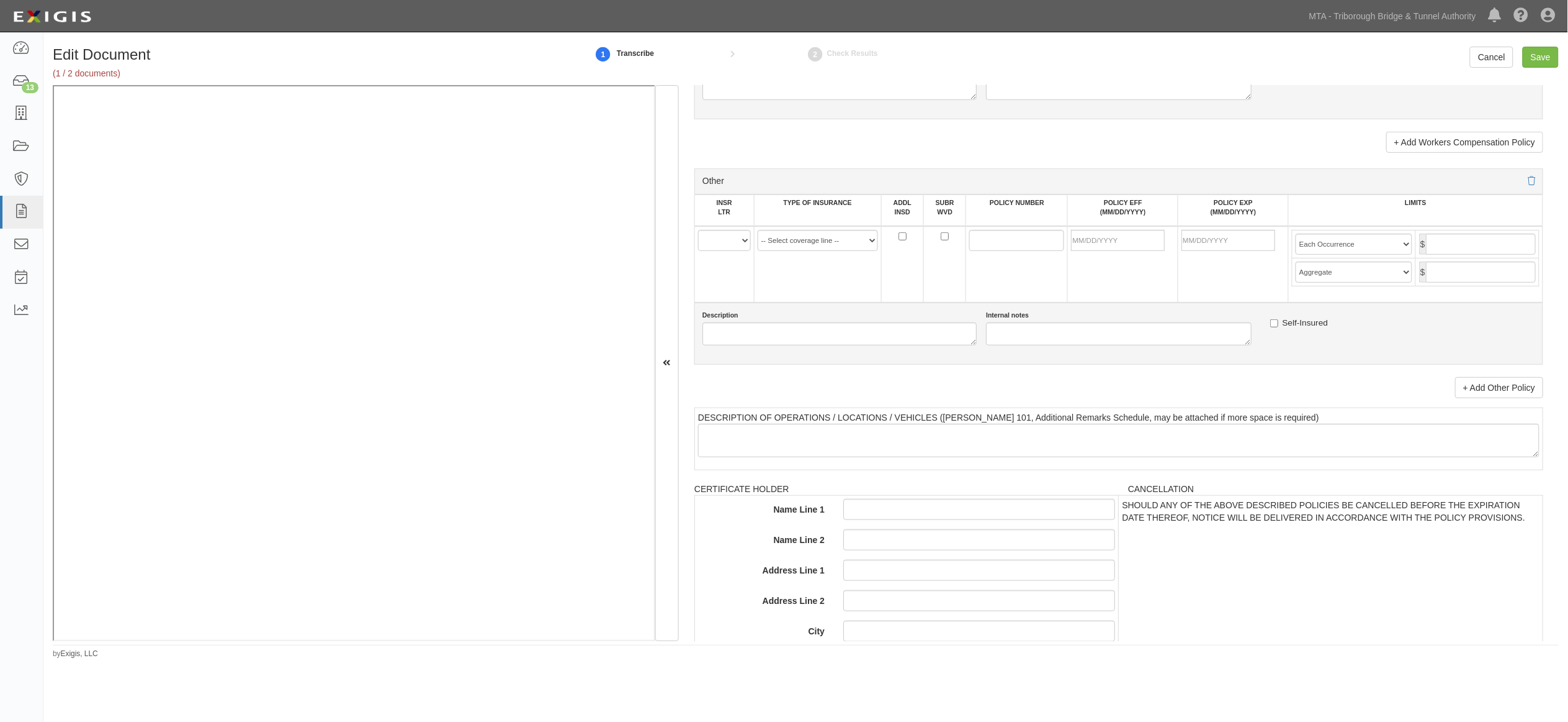
scroll to position [2415, 0]
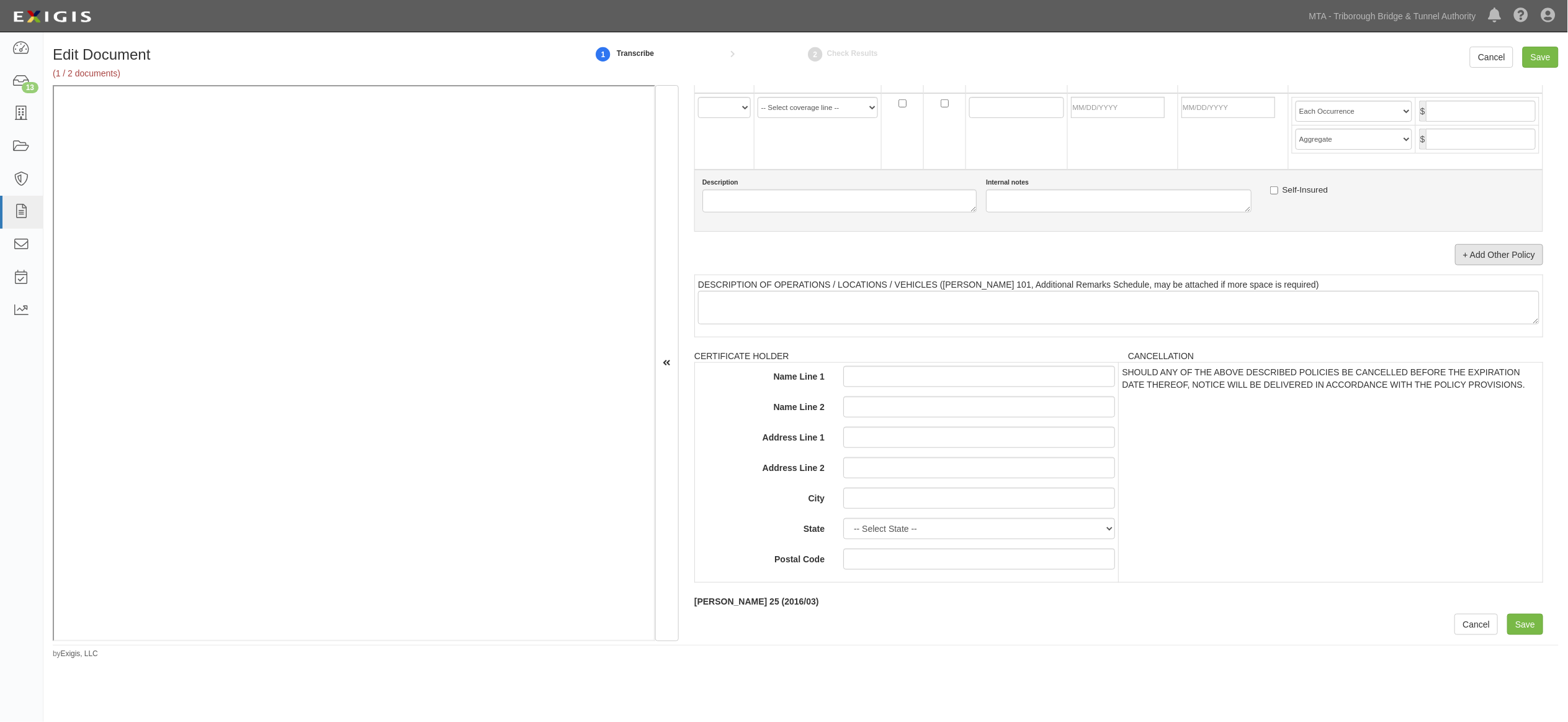
type input "37540"
click at [1495, 265] on link "+ Add Other Policy" at bounding box center [1499, 255] width 88 height 21
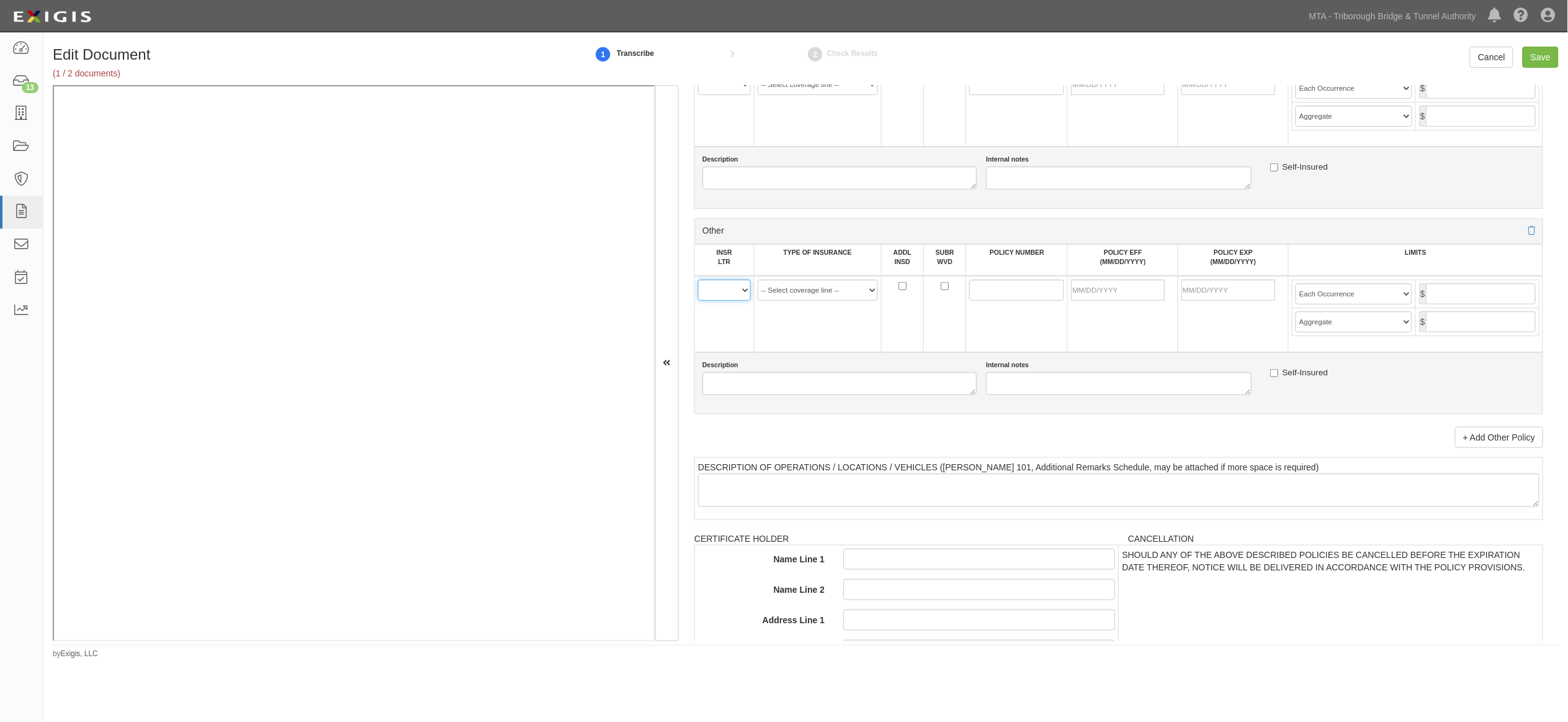
click at [730, 301] on select "A B C D E F" at bounding box center [725, 290] width 53 height 21
select select "A"
click at [698, 301] on select "A B C D E F" at bounding box center [725, 290] width 53 height 21
click at [839, 301] on select "-- Select coverage line -- Asbestos Abatement Auto Physical Damage Aviation Lia…" at bounding box center [817, 290] width 120 height 21
select select "14"
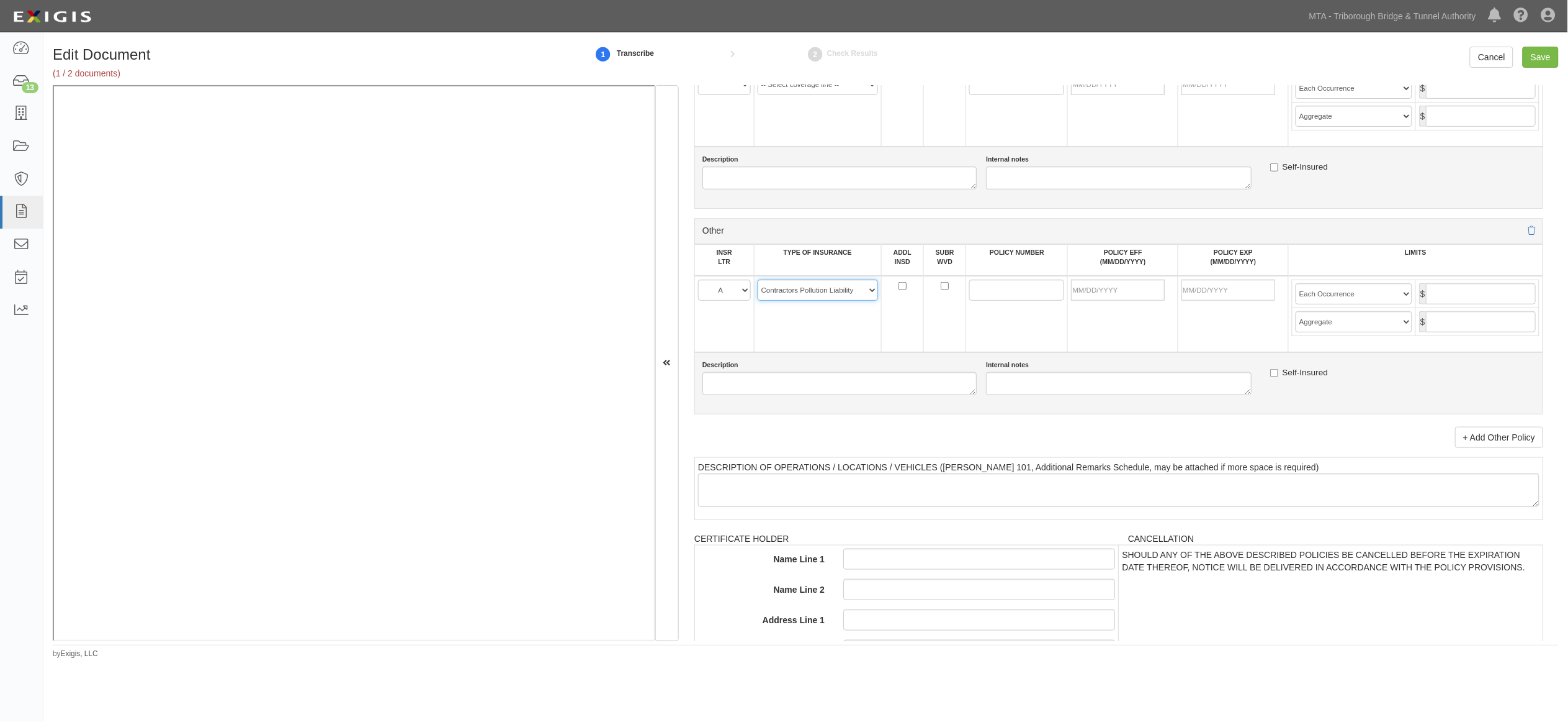
click at [757, 301] on select "-- Select coverage line -- Asbestos Abatement Auto Physical Damage Aviation Lia…" at bounding box center [817, 290] width 120 height 21
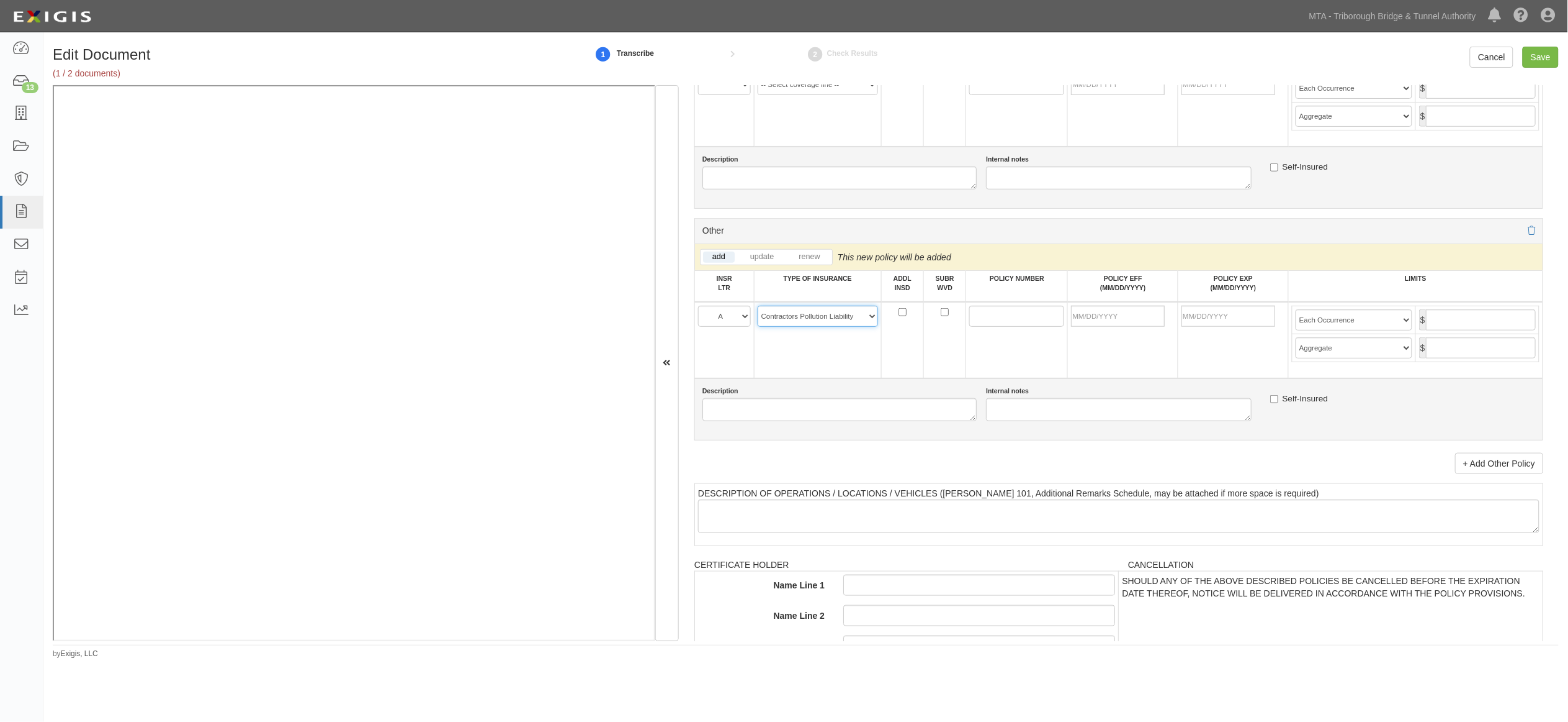
scroll to position [2208, 0]
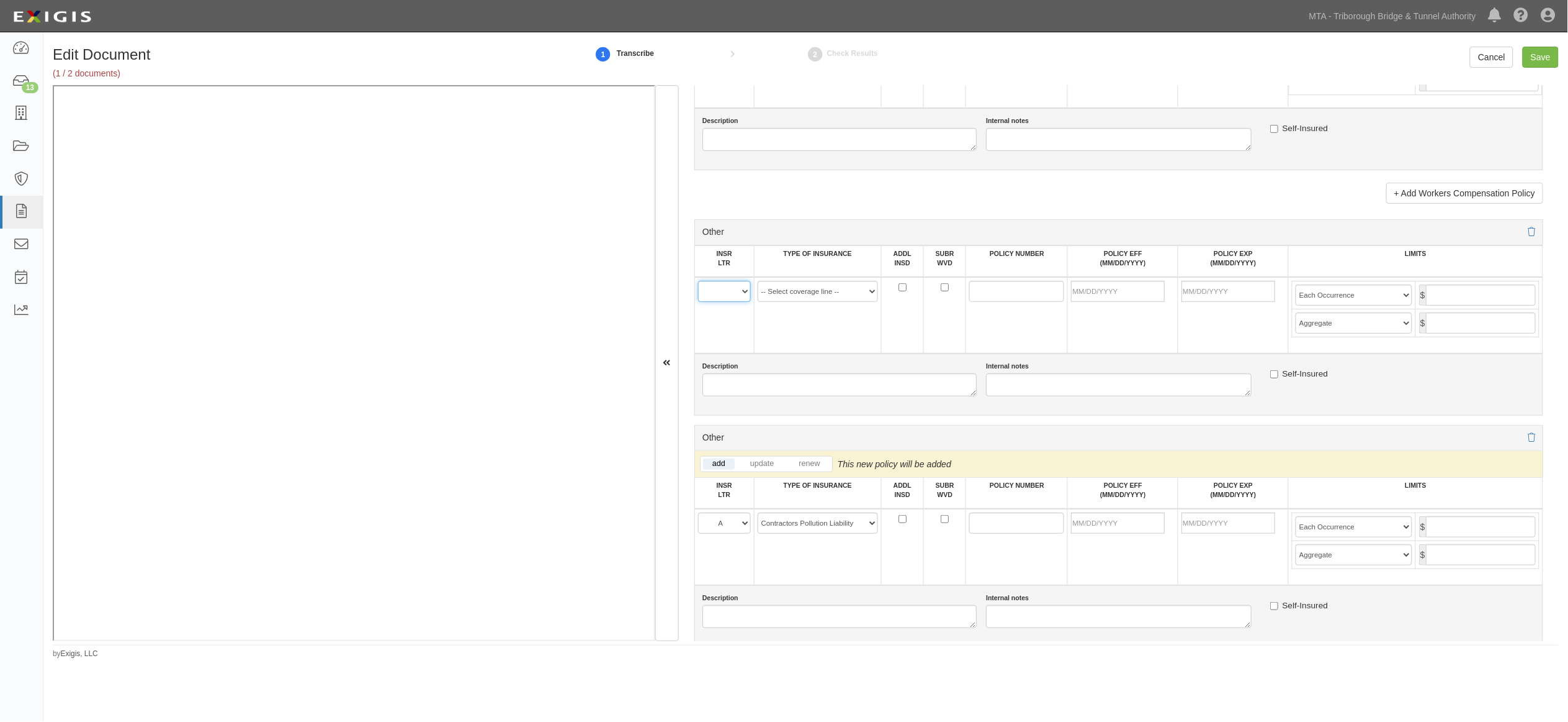
click at [730, 302] on select "A B C D E F" at bounding box center [725, 291] width 53 height 21
select select "A"
click at [698, 302] on select "A B C D E F" at bounding box center [725, 291] width 53 height 21
click at [801, 302] on select "-- Select coverage line -- Asbestos Abatement Auto Physical Damage Aviation Lia…" at bounding box center [817, 291] width 120 height 21
select select "44"
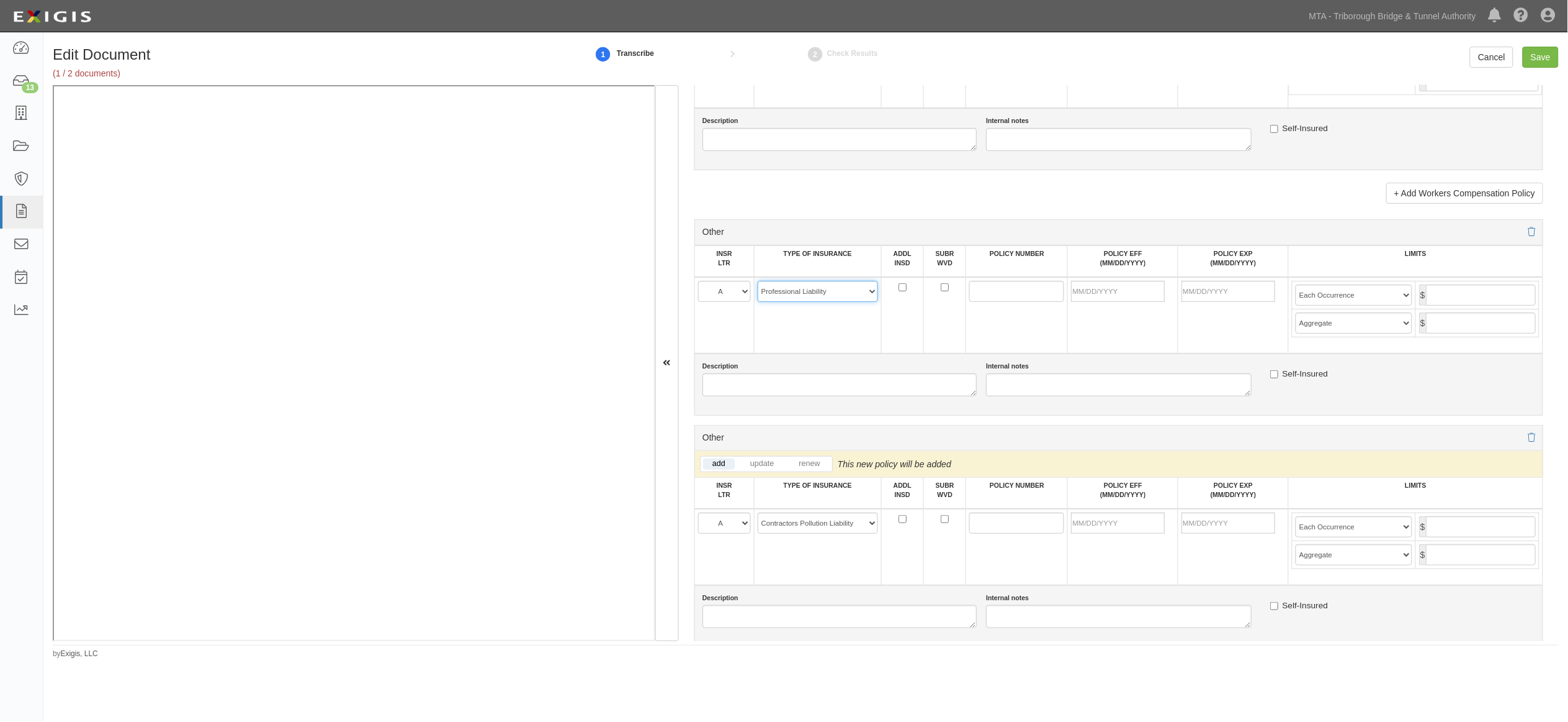
click at [757, 302] on select "-- Select coverage line -- Asbestos Abatement Auto Physical Damage Aviation Lia…" at bounding box center [817, 291] width 120 height 21
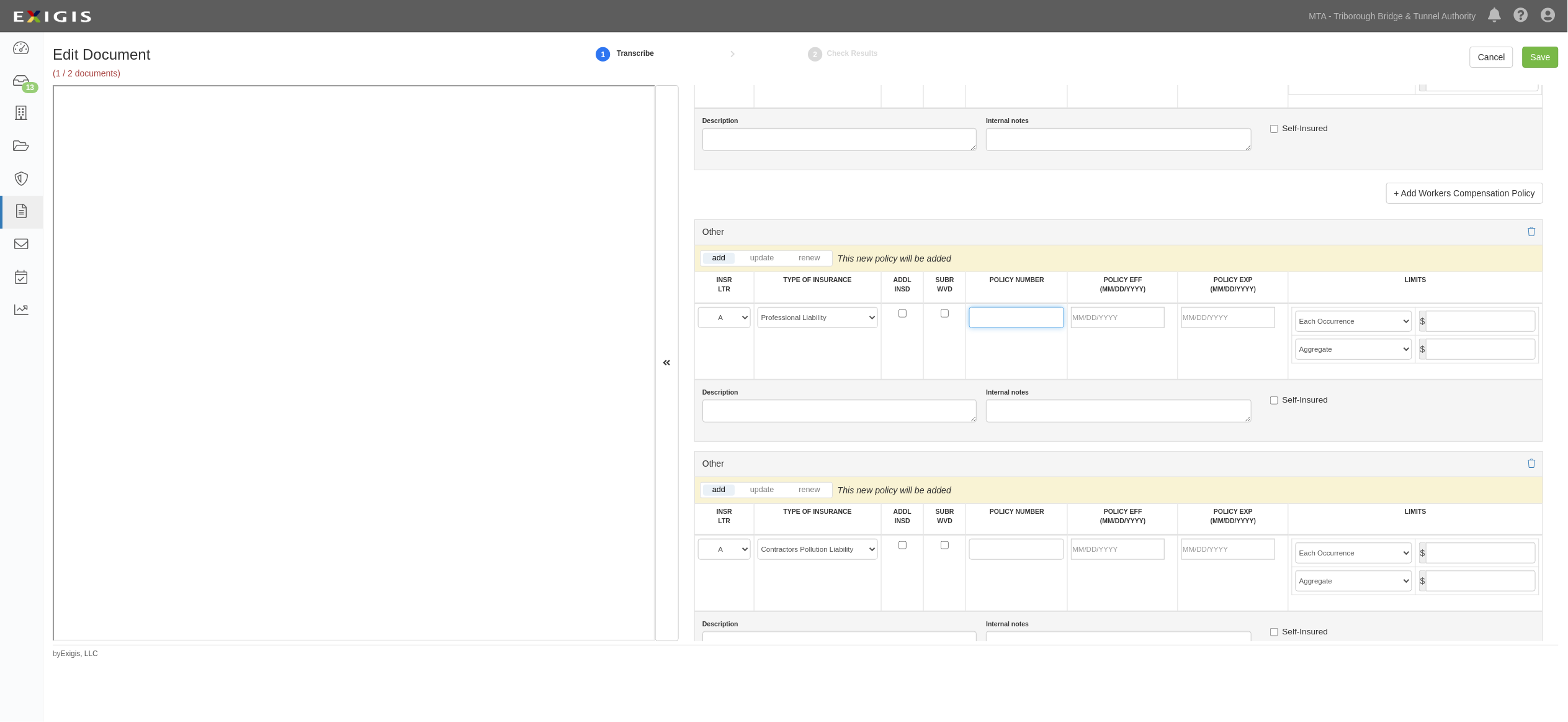
paste input "V38122250201"
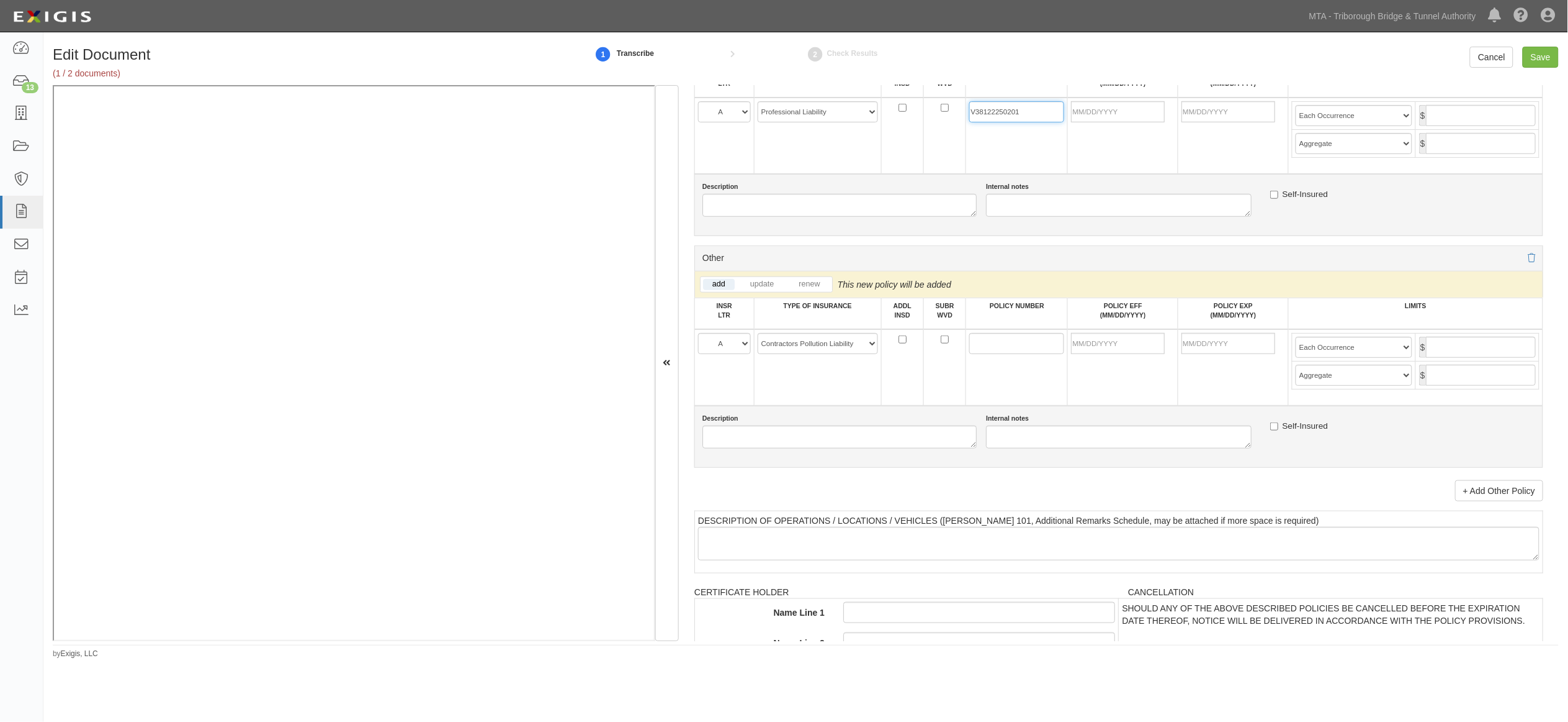
scroll to position [2415, 0]
type input "V38122250201"
paste input "V38122250201"
type input "V38122250201"
click at [1115, 121] on input "POLICY EFF (MM/DD/YYYY)" at bounding box center [1117, 110] width 94 height 21
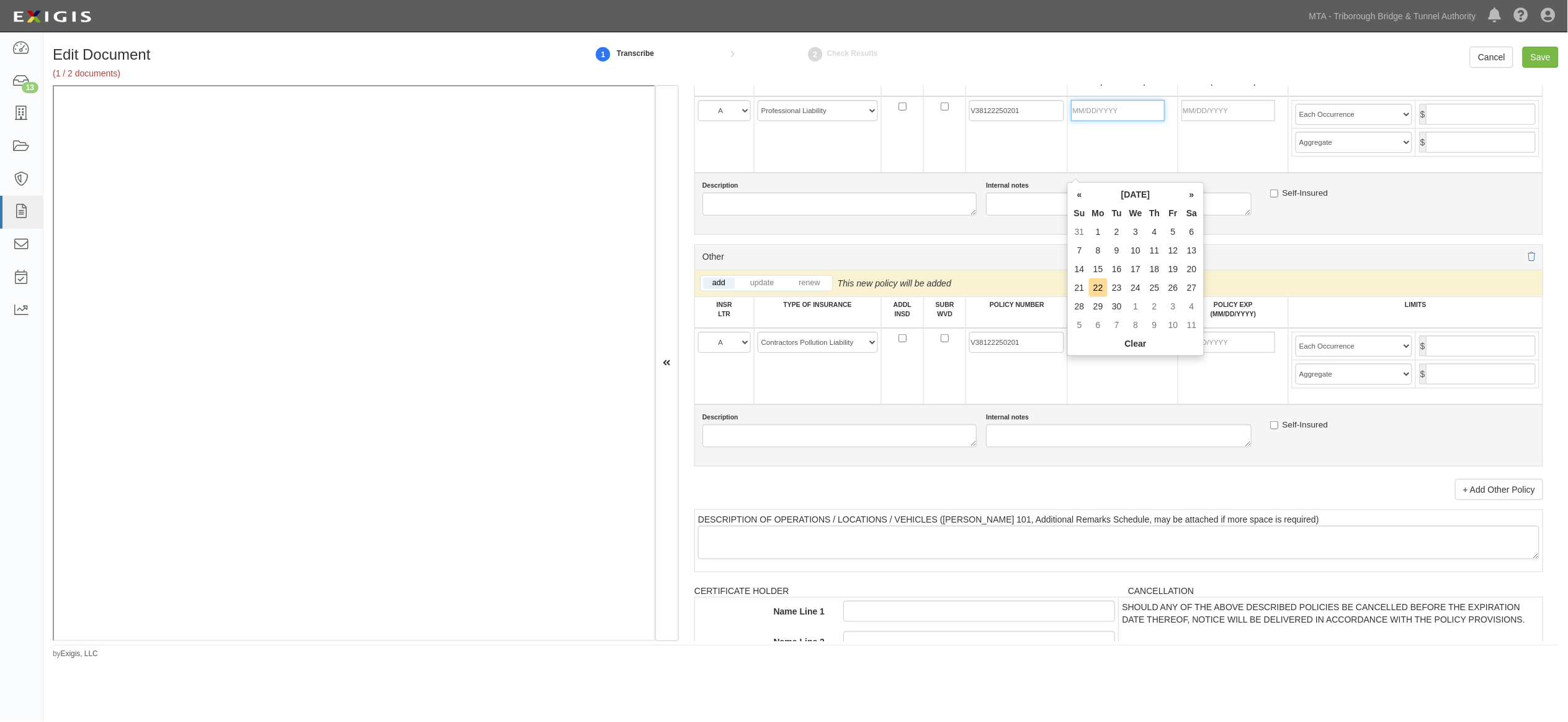
click at [1115, 121] on input "POLICY EFF (MM/DD/YYYY)" at bounding box center [1117, 110] width 94 height 21
type input "[DATE]"
click at [1329, 216] on div "Description Internal notes Self-Insured" at bounding box center [1119, 198] width 851 height 35
click at [1451, 125] on input "text" at bounding box center [1481, 114] width 110 height 21
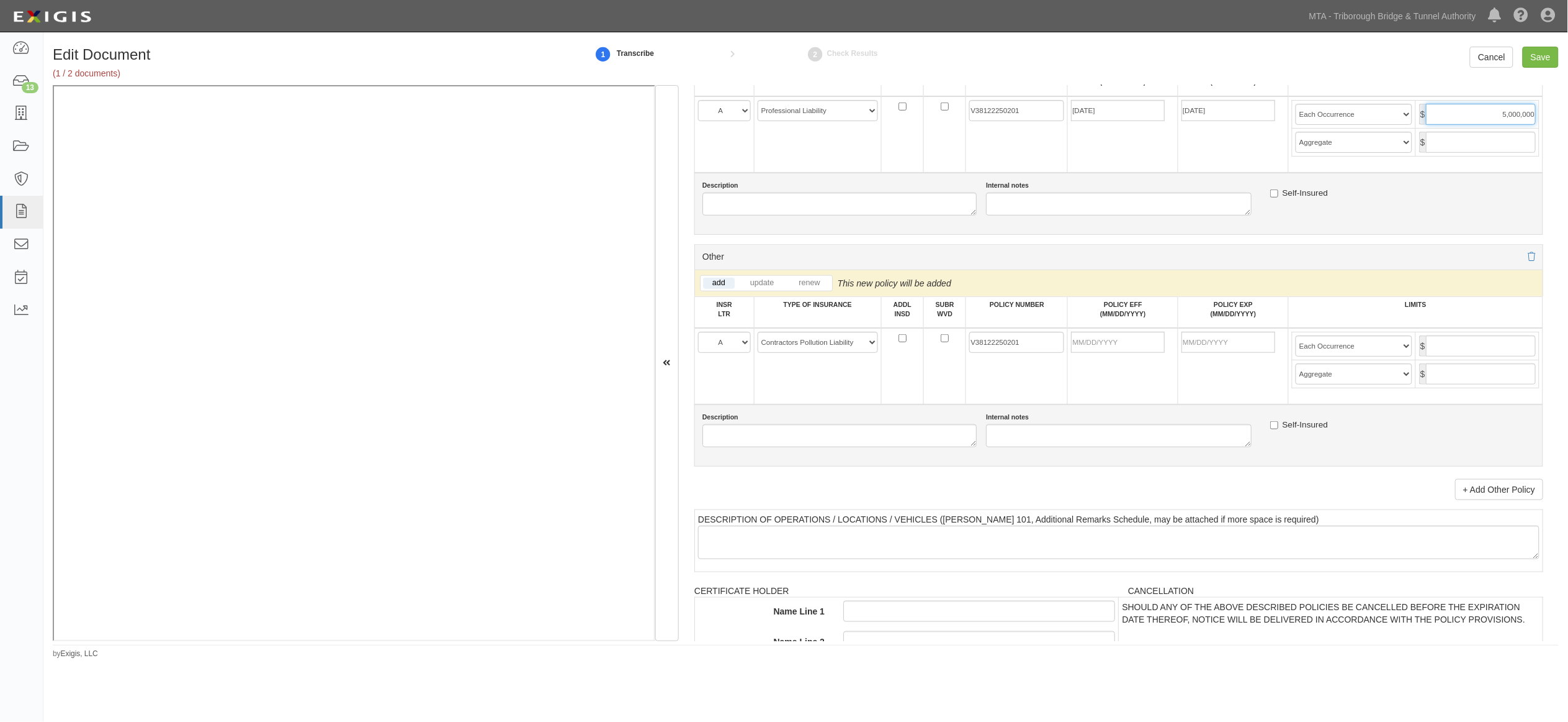
type input "5,000,000"
click at [1443, 153] on input "text" at bounding box center [1481, 142] width 110 height 21
type input "5,000,000"
click at [1459, 356] on input "text" at bounding box center [1481, 346] width 110 height 21
type input "5,000,000"
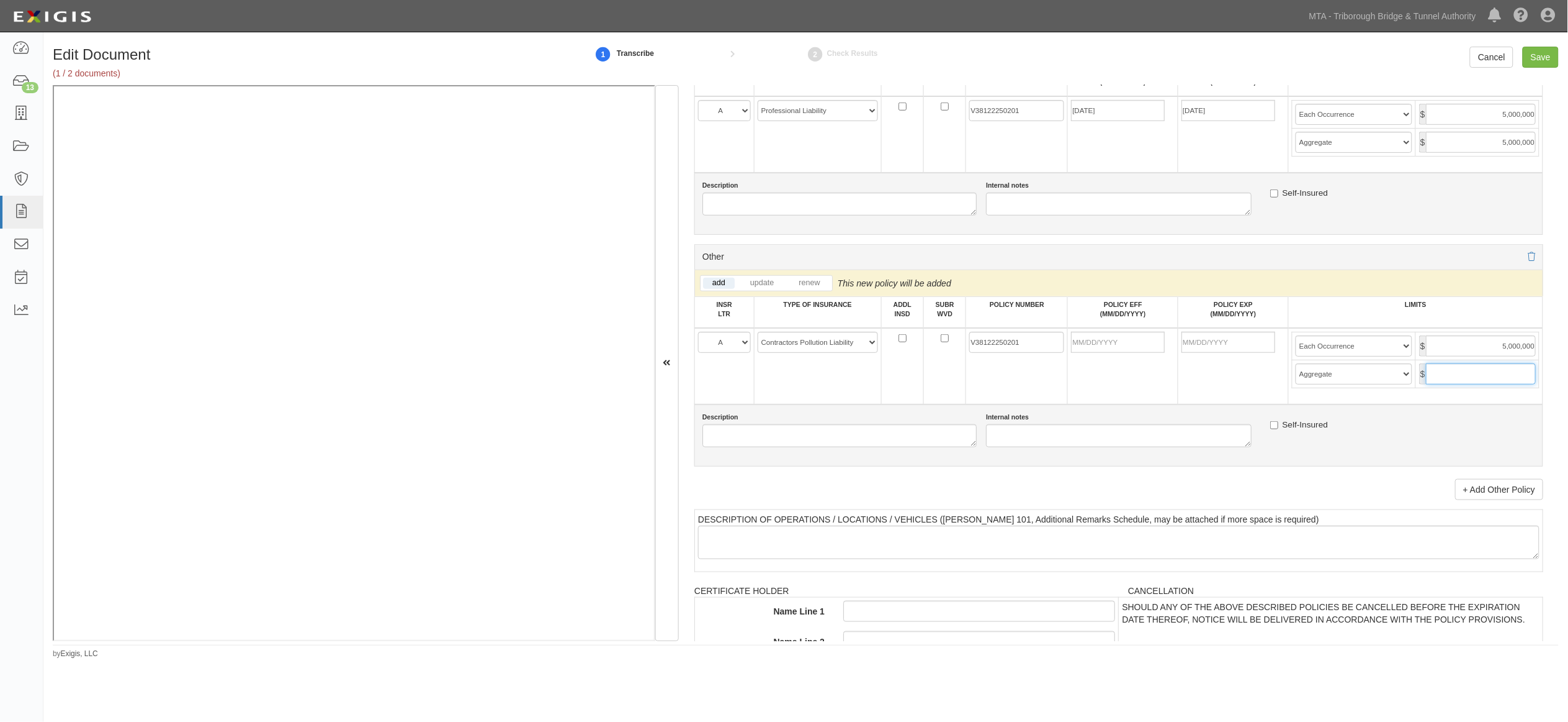
click at [1450, 384] on input "text" at bounding box center [1481, 374] width 110 height 21
type input "5,000,000"
click at [1397, 125] on select "Limit Each Occurrence Each Claim Aggregate Deductible Self-Insured Retention Pe…" at bounding box center [1354, 114] width 117 height 21
select select "Each Claim"
click at [1296, 125] on select "Limit Each Occurrence Each Claim Aggregate Deductible Self-Insured Retention Pe…" at bounding box center [1354, 114] width 117 height 21
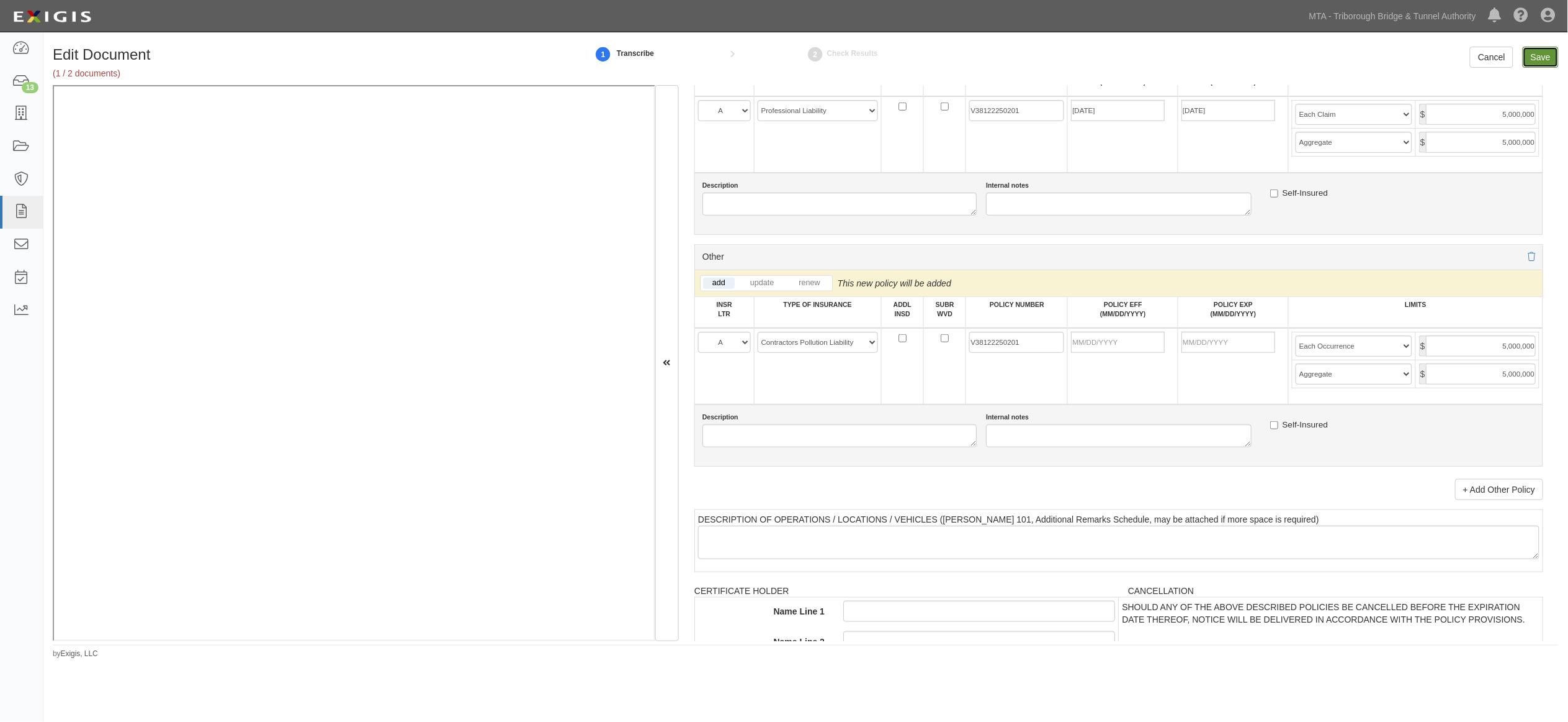
click at [1542, 62] on input "Save" at bounding box center [1541, 57] width 36 height 21
type input "5000000"
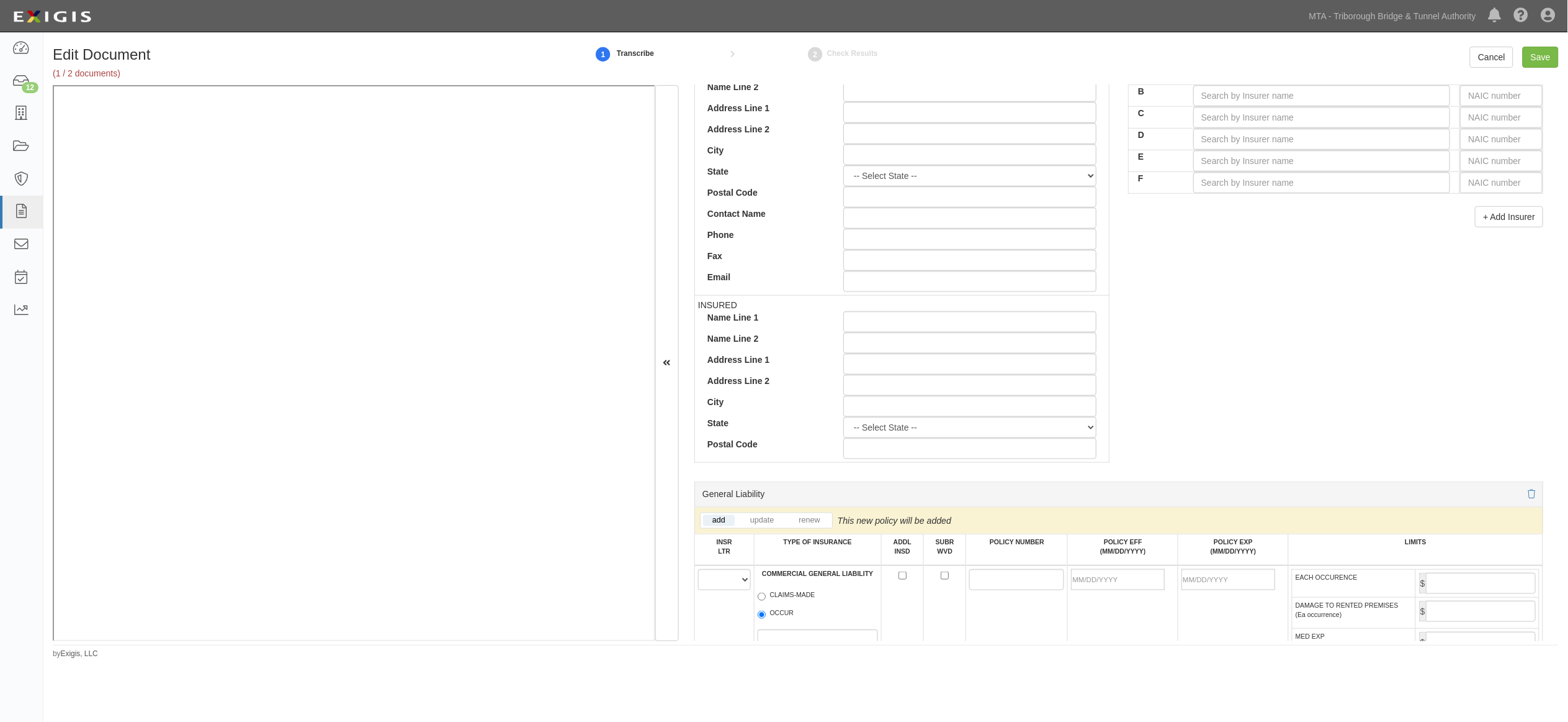
scroll to position [552, 0]
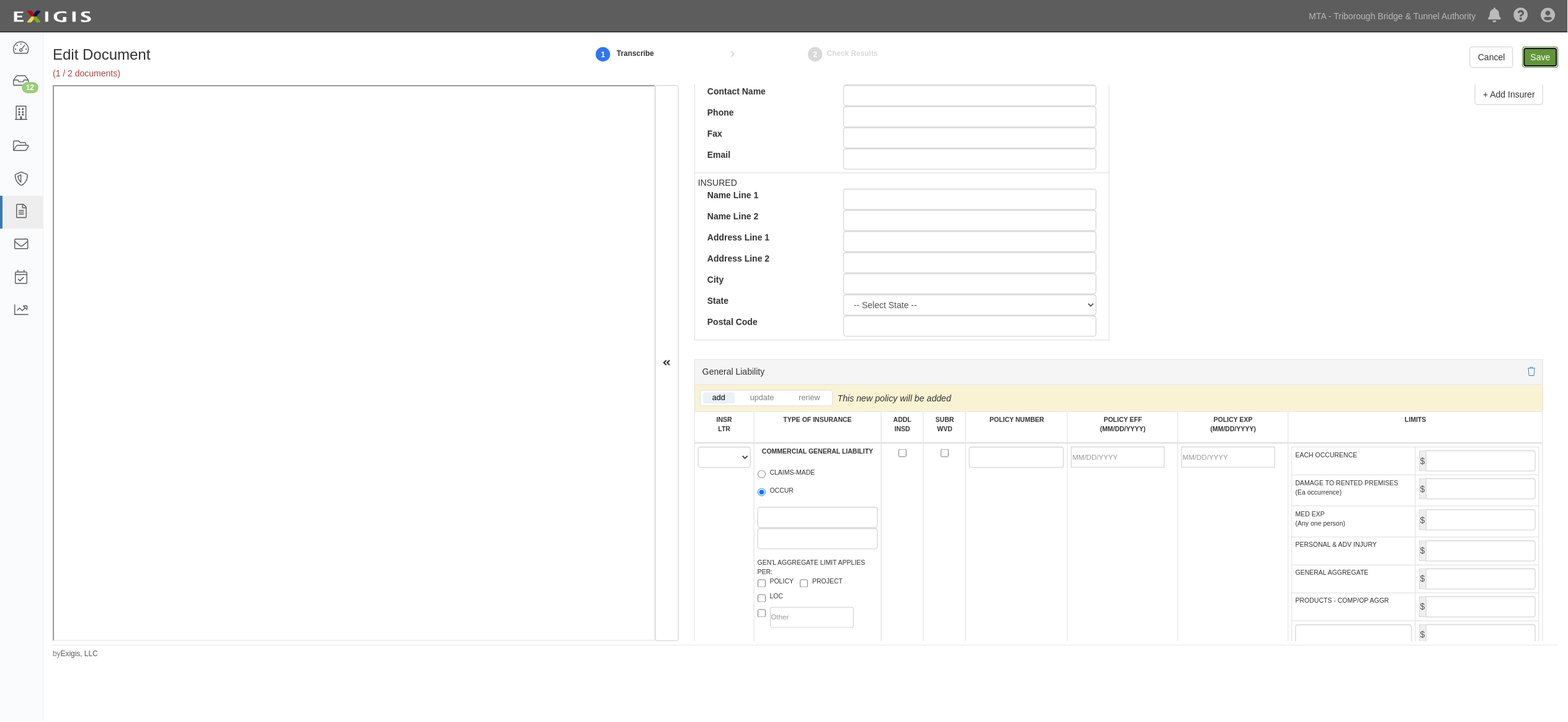
click at [1531, 58] on input "Save" at bounding box center [1541, 57] width 36 height 21
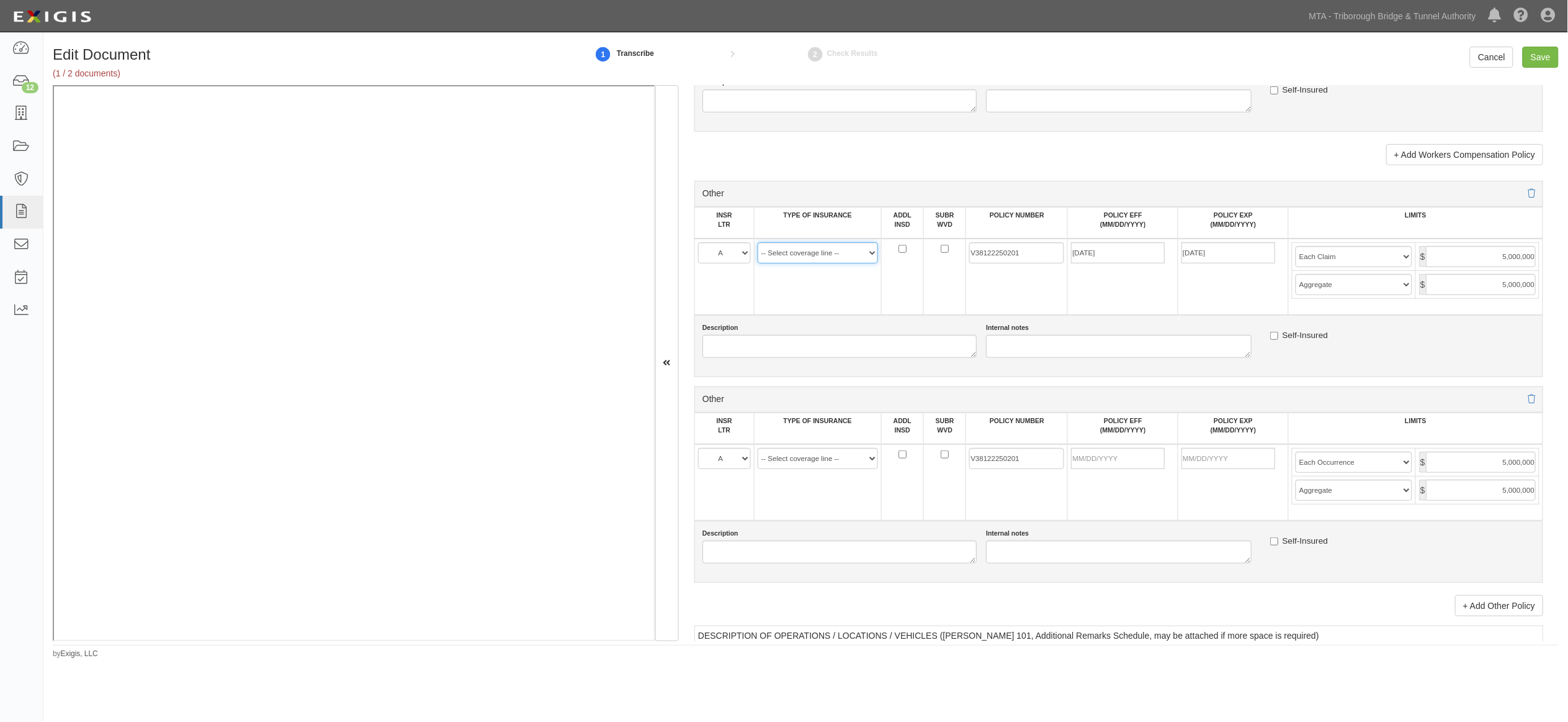
scroll to position [2317, 0]
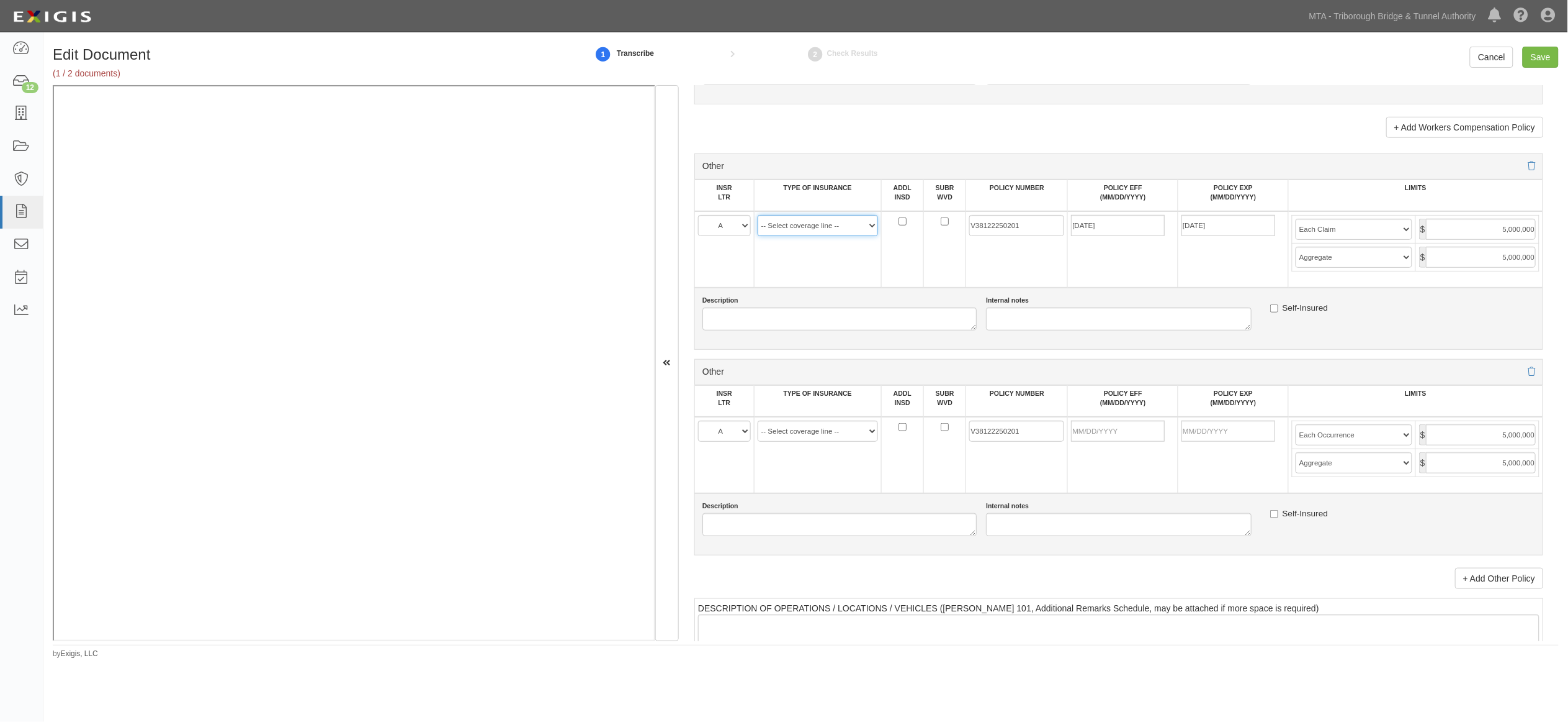
click at [801, 236] on select "-- Select coverage line -- Asbestos Abatement Auto Physical Damage Aviation Lia…" at bounding box center [817, 226] width 120 height 21
click at [757, 236] on select "-- Select coverage line -- Asbestos Abatement Auto Physical Damage Aviation Lia…" at bounding box center [817, 226] width 120 height 21
click at [798, 441] on select "-- Select coverage line -- Asbestos Abatement Auto Physical Damage Aviation Lia…" at bounding box center [817, 431] width 120 height 21
click at [1014, 287] on td "V38122250201" at bounding box center [1017, 249] width 102 height 76
click at [866, 236] on select "-- Select coverage line -- Asbestos Abatement Auto Physical Damage Aviation Lia…" at bounding box center [817, 226] width 120 height 21
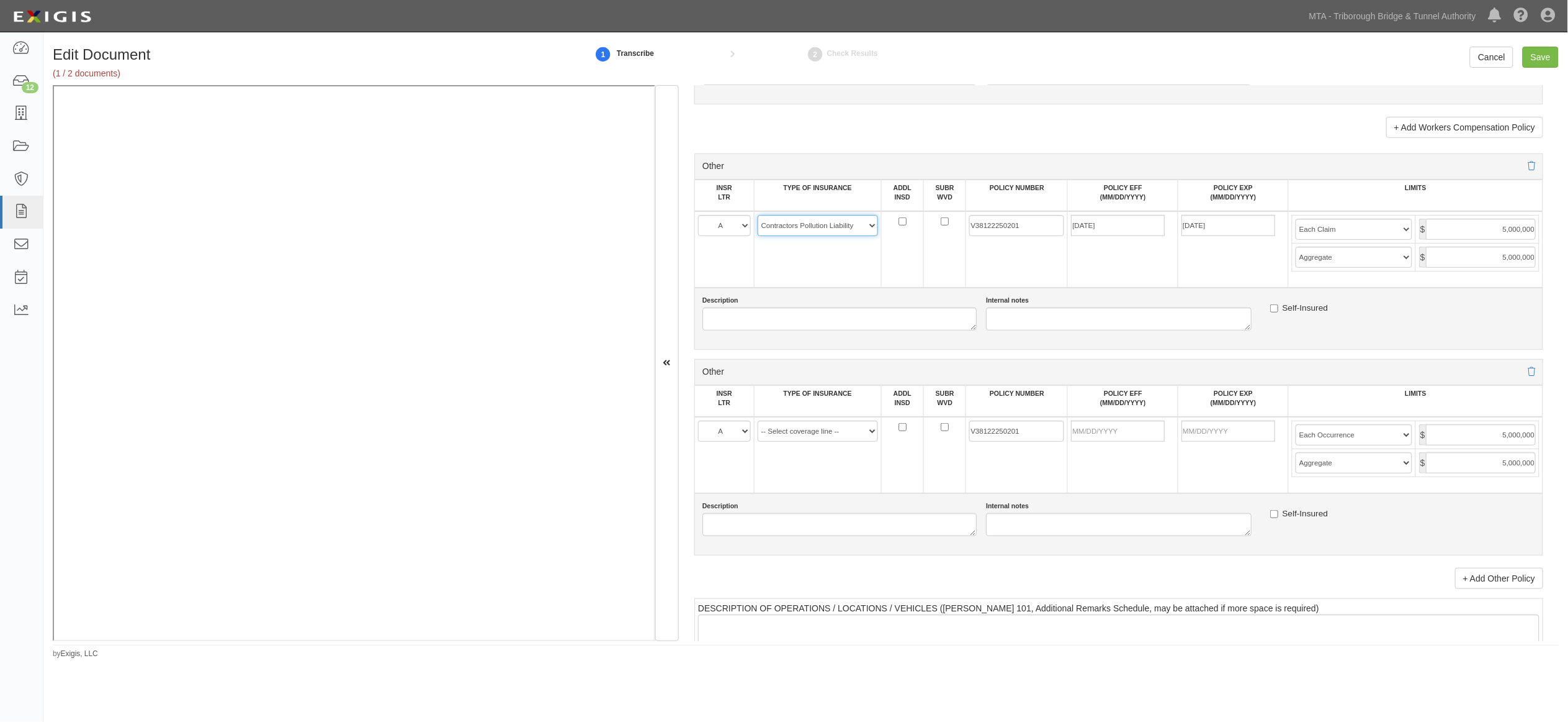
select select "44"
click at [757, 236] on select "-- Select coverage line -- Asbestos Abatement Auto Physical Damage Aviation Lia…" at bounding box center [817, 226] width 120 height 21
click at [814, 441] on select "-- Select coverage line -- Asbestos Abatement Auto Physical Damage Aviation Lia…" at bounding box center [817, 431] width 120 height 21
select select "14"
click at [757, 441] on select "-- Select coverage line -- Asbestos Abatement Auto Physical Damage Aviation Lia…" at bounding box center [817, 431] width 120 height 21
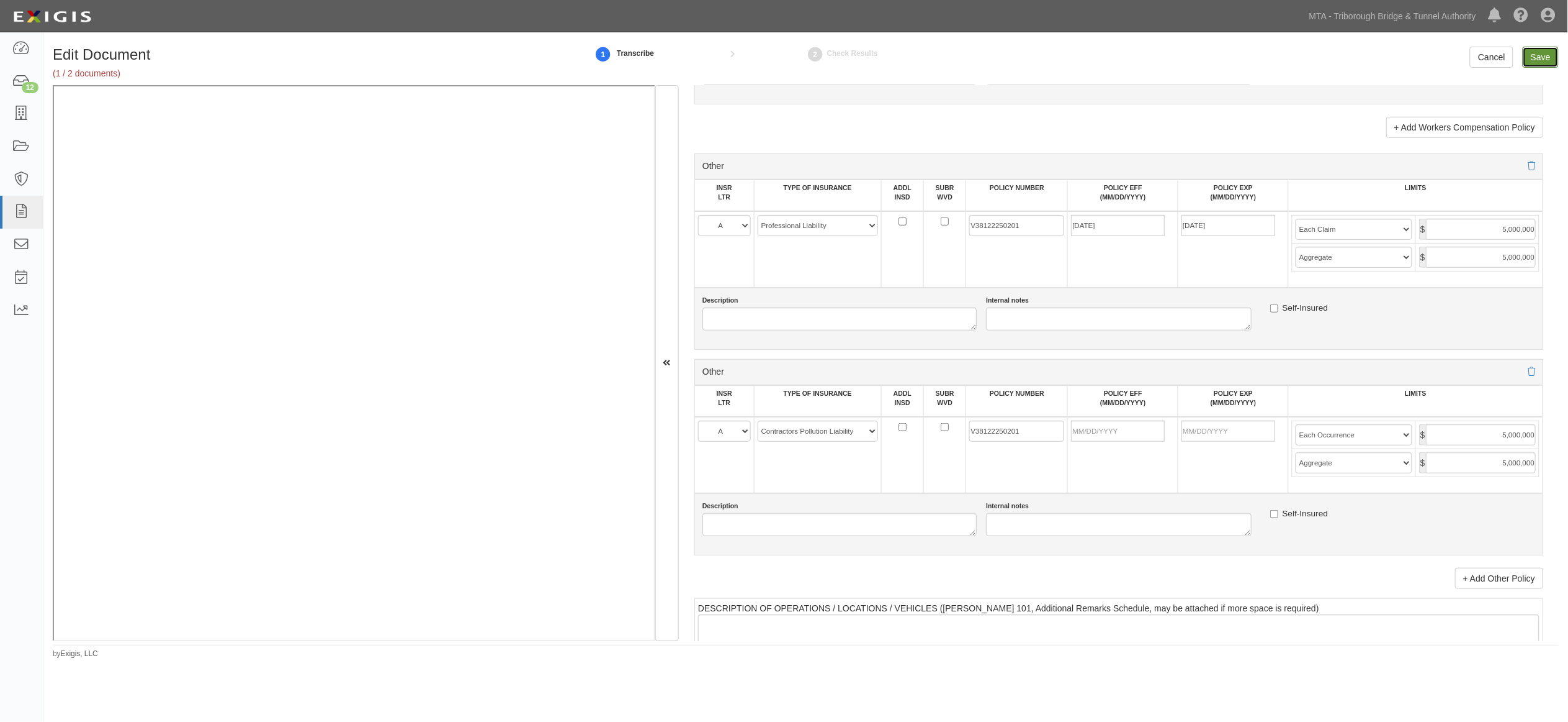
click at [1541, 58] on input "Save" at bounding box center [1541, 57] width 36 height 21
click at [993, 493] on td "V38122250201" at bounding box center [1017, 455] width 102 height 76
click at [1088, 441] on input "POLICY EFF (MM/DD/YYYY)" at bounding box center [1117, 431] width 94 height 21
type input "[DATE]"
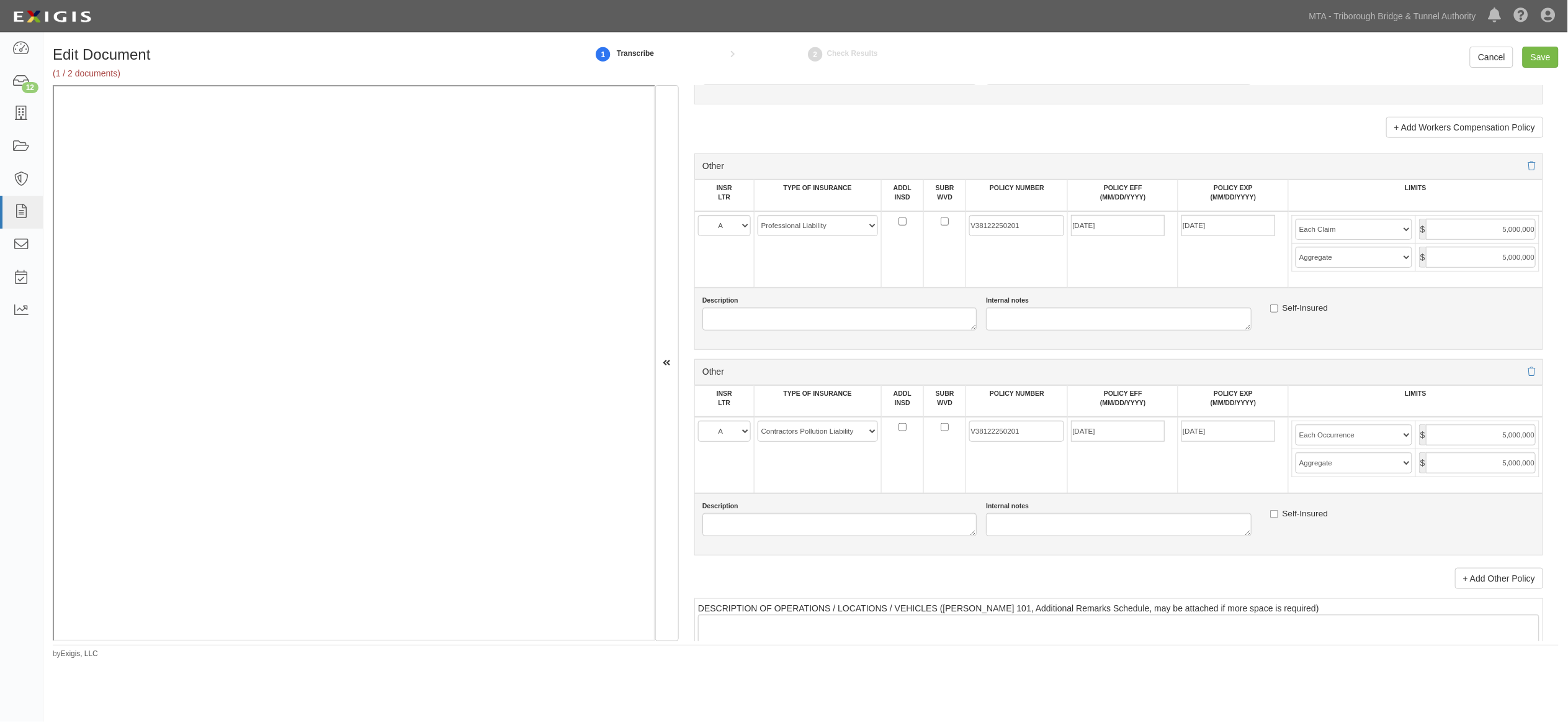
click at [1097, 493] on td "[DATE]" at bounding box center [1123, 455] width 110 height 76
click at [1534, 50] on input "Save" at bounding box center [1541, 57] width 36 height 21
type input "5000000"
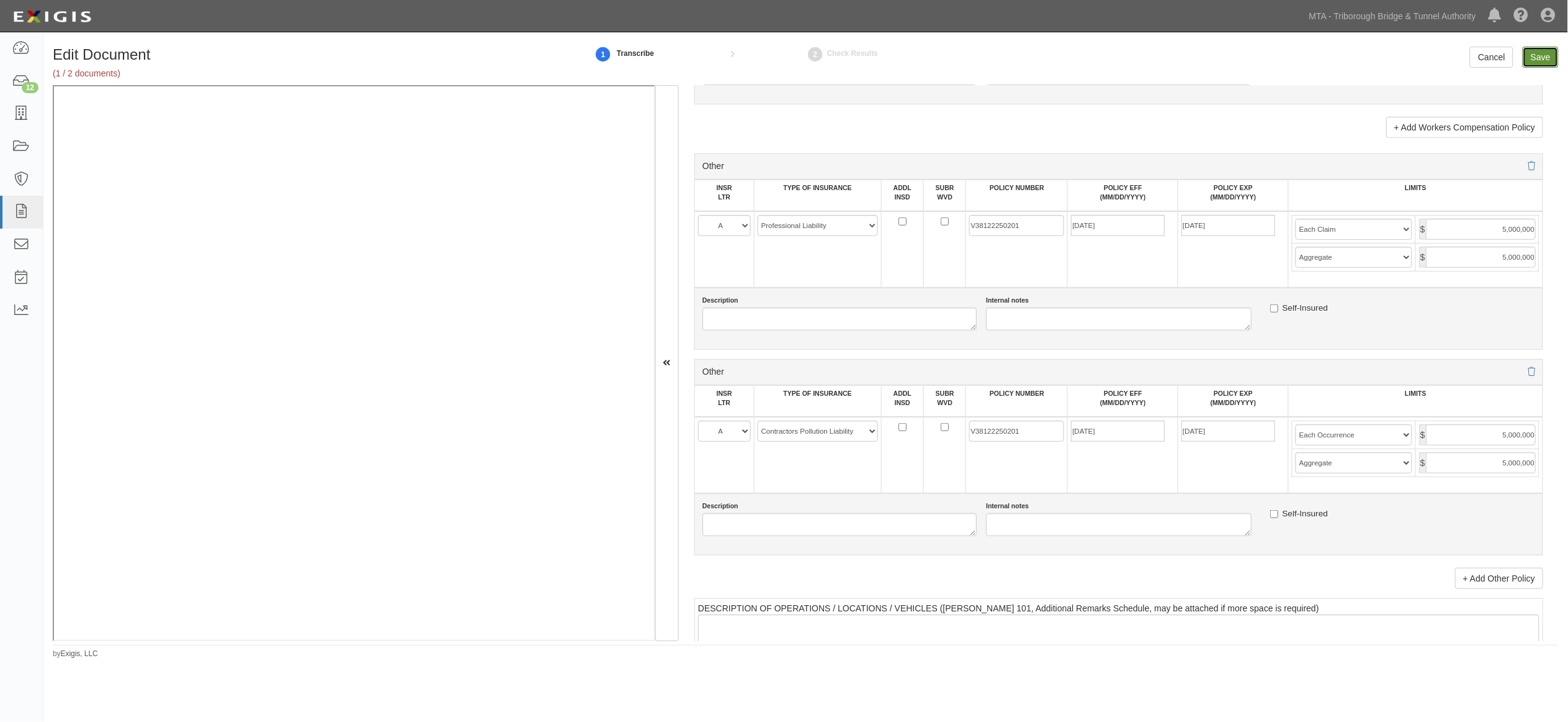
type input "5000000"
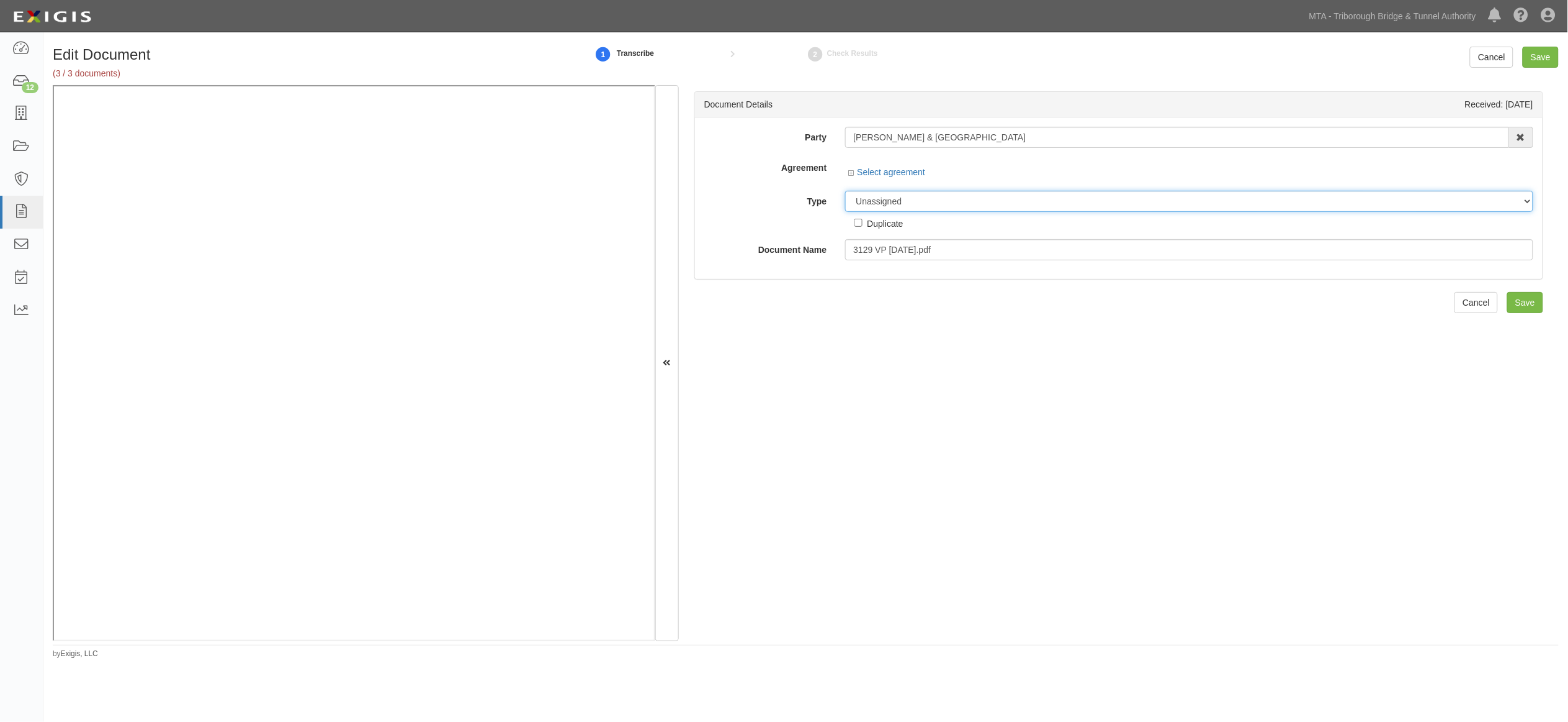
click at [939, 198] on select "Unassigned Binder Cancellation Notice Certificate Contract Endorsement Insuranc…" at bounding box center [1190, 201] width 689 height 21
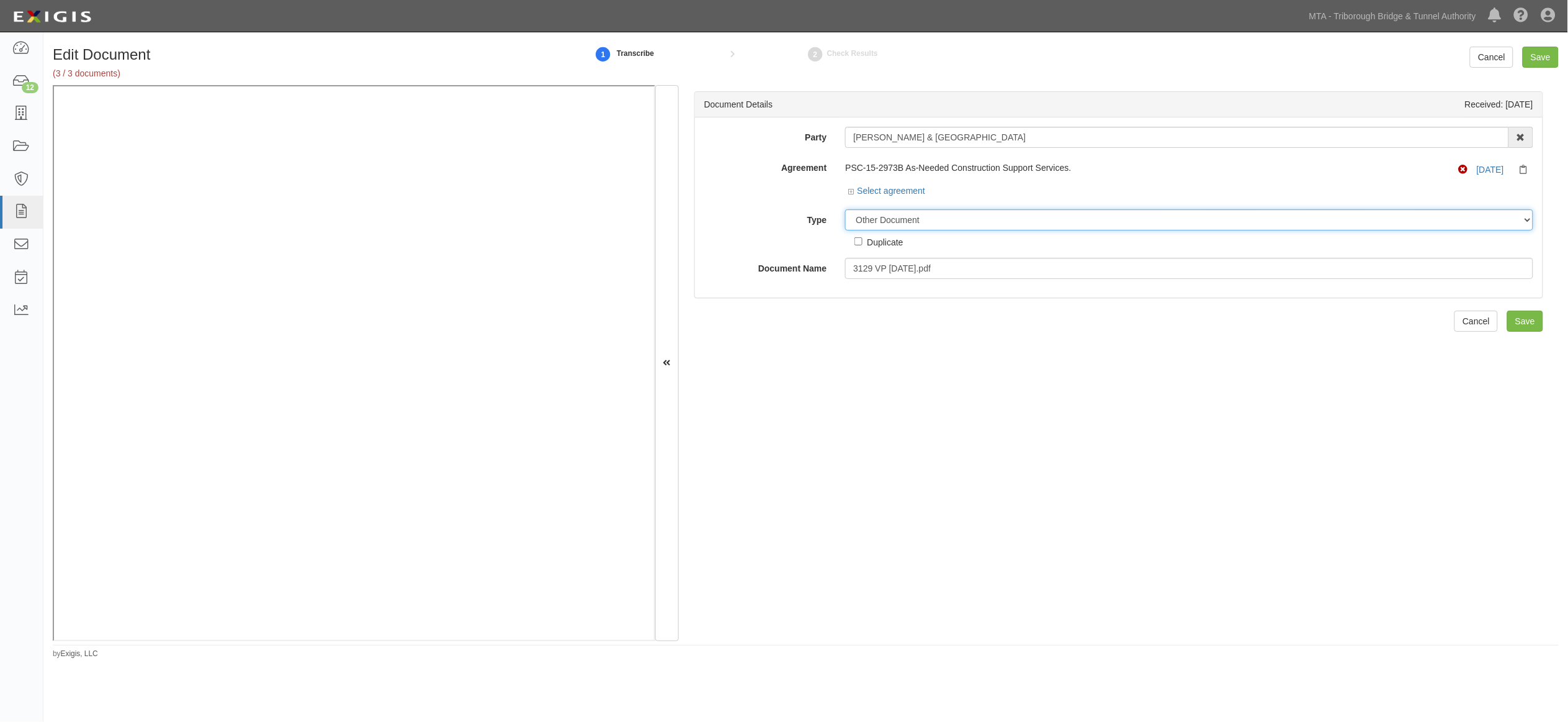
click at [845, 210] on select "Unassigned Binder Cancellation Notice Certificate Contract Endorsement Insuranc…" at bounding box center [1190, 220] width 689 height 21
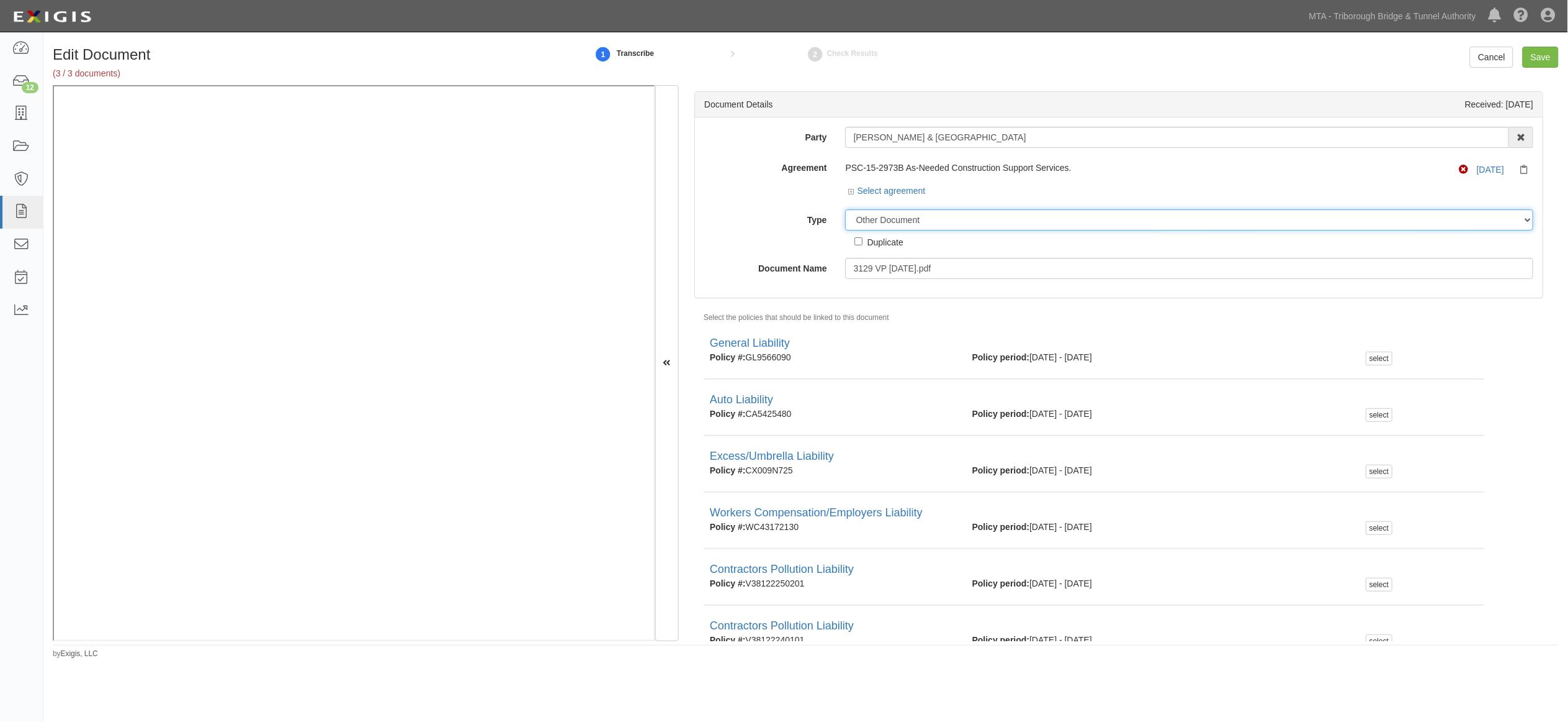
click at [929, 218] on select "Unassigned Binder Cancellation Notice Certificate Contract Endorsement Insuranc…" at bounding box center [1190, 220] width 689 height 21
select select "CertificateDetail"
click at [845, 210] on select "Unassigned Binder Cancellation Notice Certificate Contract Endorsement Insuranc…" at bounding box center [1190, 220] width 689 height 21
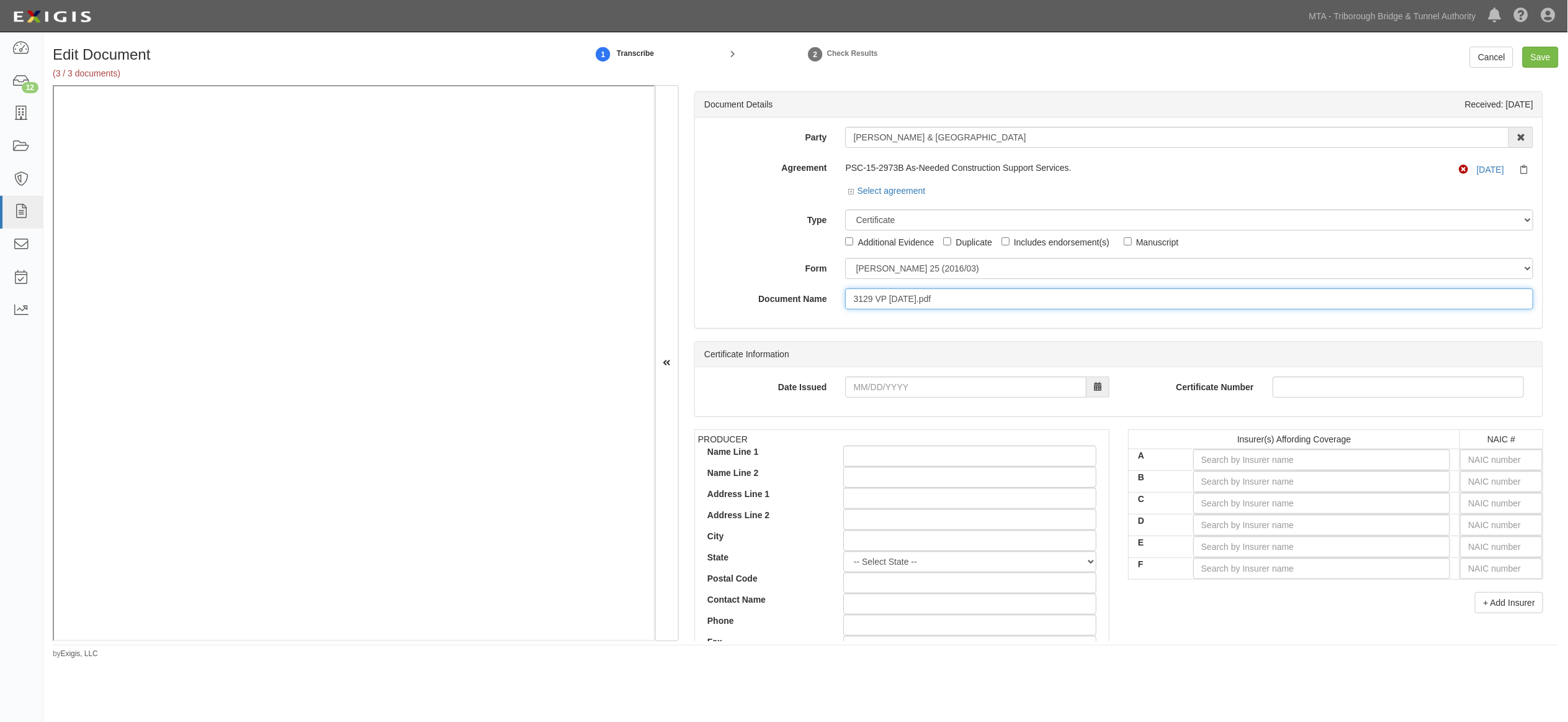
click at [921, 297] on input "3129 VP [DATE].pdf" at bounding box center [1190, 299] width 689 height 21
click at [956, 301] on input "3129 VP [DATE].pdf" at bounding box center [1190, 299] width 689 height 21
type input "3129 VP [DATE]."
click at [922, 266] on select "[PERSON_NAME] 25 (2016/03) [PERSON_NAME] 101 [PERSON_NAME] 855 NY (2014/05) Gen…" at bounding box center [1190, 268] width 689 height 21
select select "GeneralFormDetail"
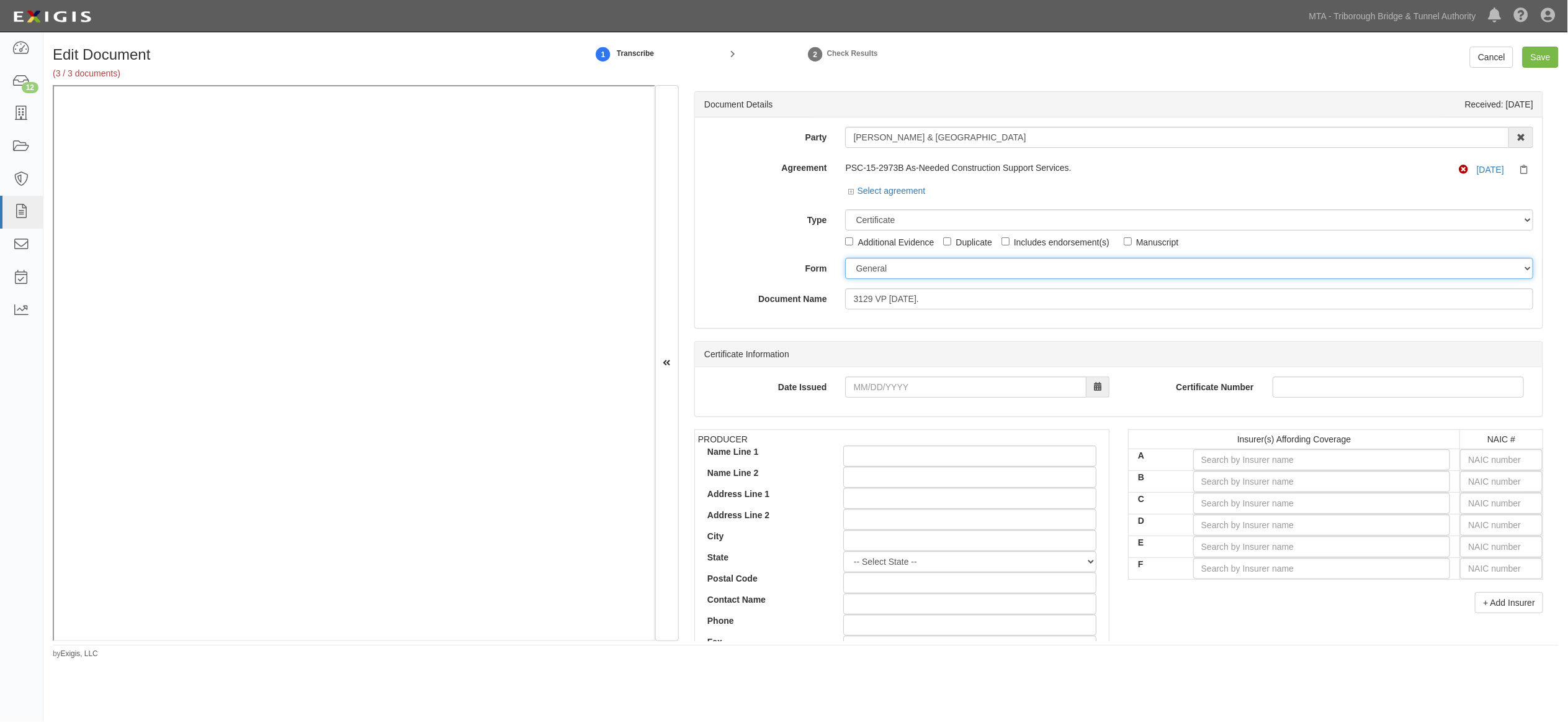
click at [845, 258] on select "[PERSON_NAME] 25 (2016/03) [PERSON_NAME] 101 [PERSON_NAME] 855 NY (2014/05) Gen…" at bounding box center [1190, 268] width 689 height 21
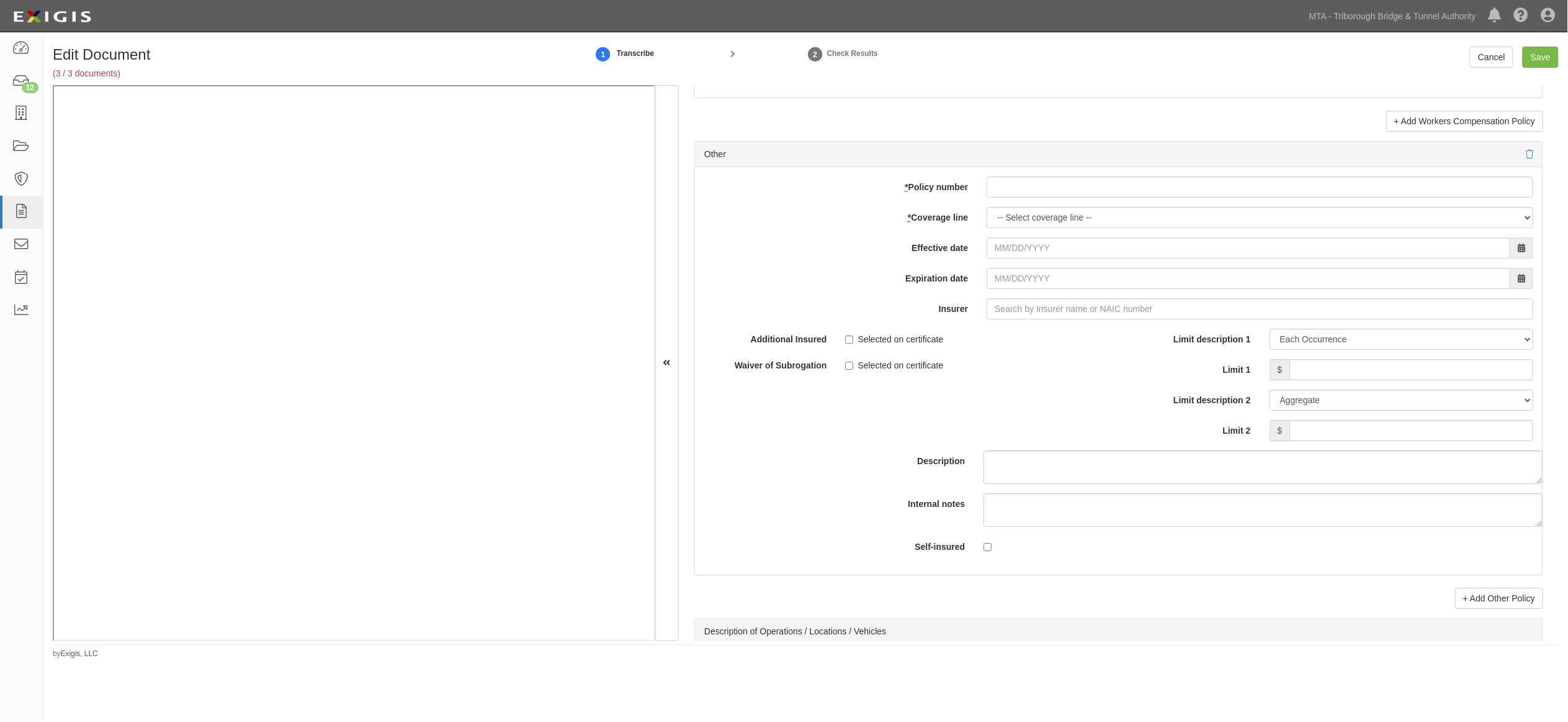
scroll to position [3518, 0]
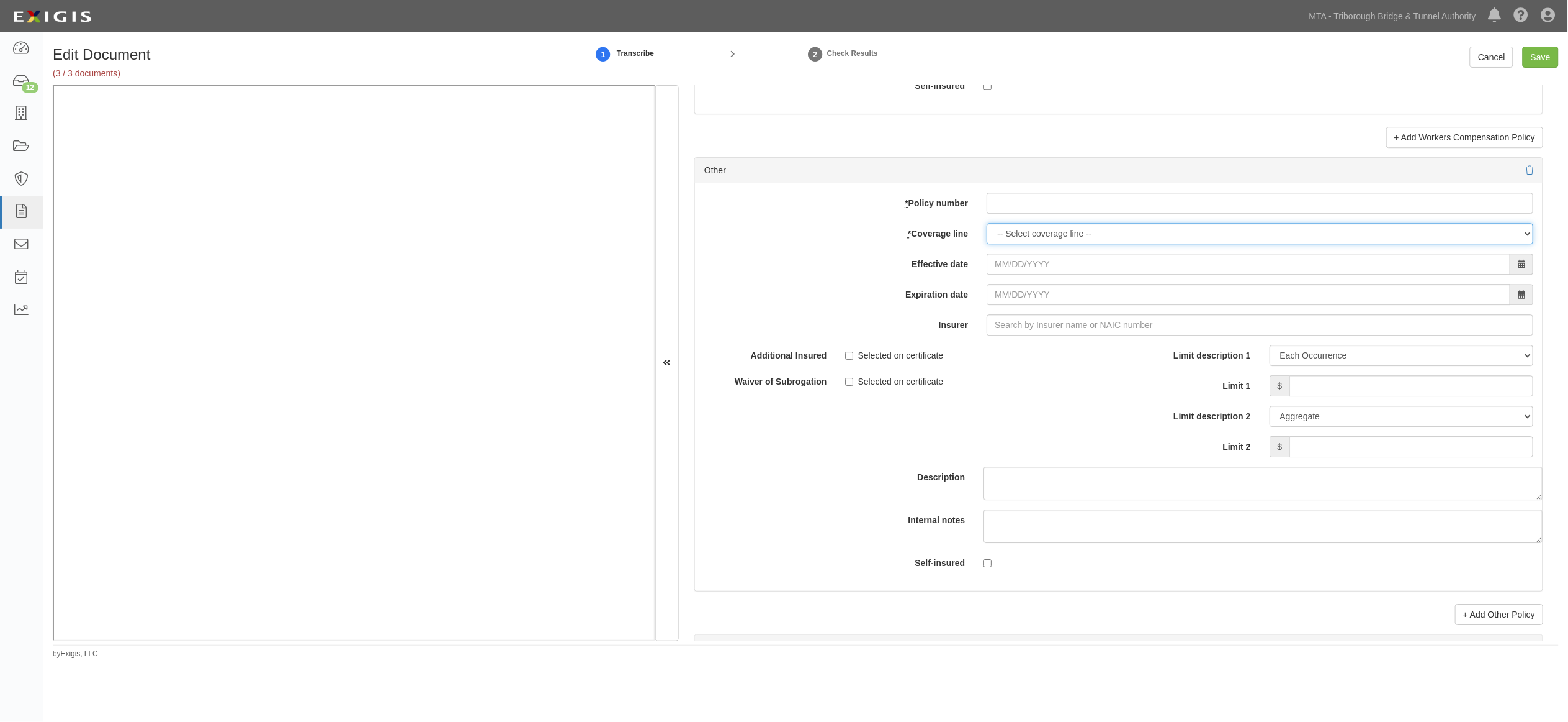
click at [1074, 239] on select "-- Select coverage line -- Asbestos Abatement Boiler & Machinery Builders Risk …" at bounding box center [1259, 233] width 547 height 21
select select "52"
click at [987, 244] on select "-- Select coverage line -- Asbestos Abatement Boiler & Machinery Builders Risk …" at bounding box center [1259, 233] width 547 height 21
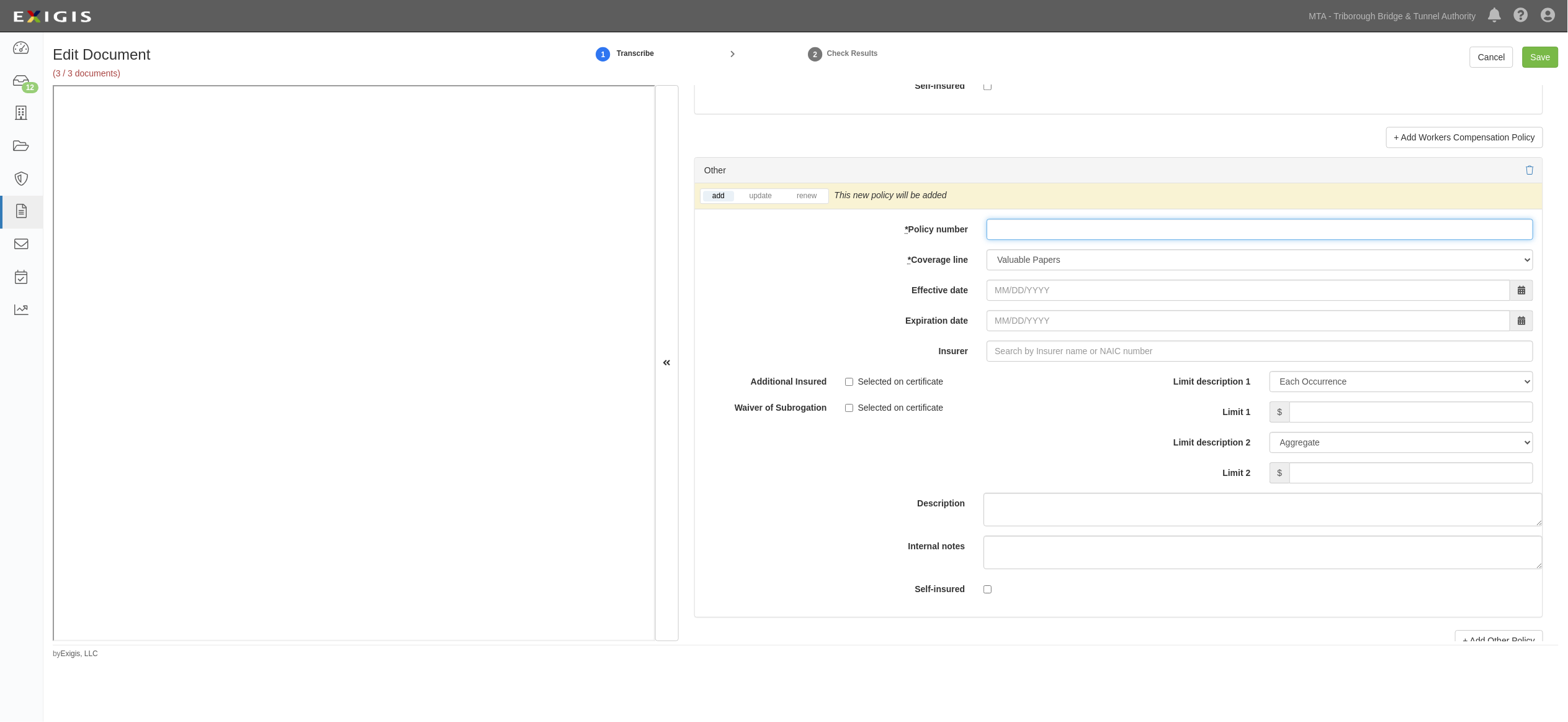
click at [1033, 233] on input "* Policy number" at bounding box center [1259, 229] width 547 height 21
paste input "CPP943349017"
type input "CPP943349017"
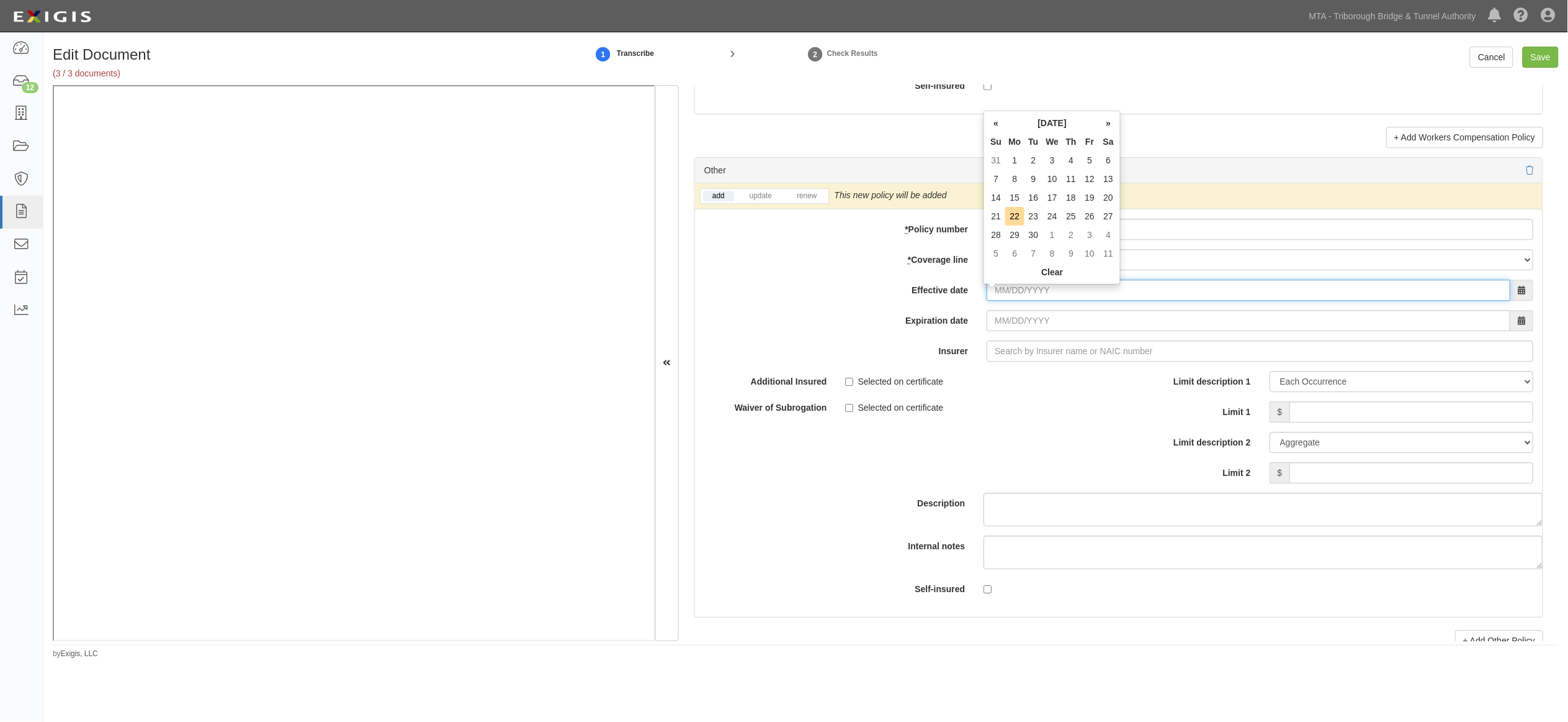
click at [1021, 294] on input "Effective date" at bounding box center [1249, 290] width 524 height 21
type input "[DATE]"
type input "08/01/2026"
click at [1006, 411] on div "Selected on certificate" at bounding box center [977, 405] width 264 height 16
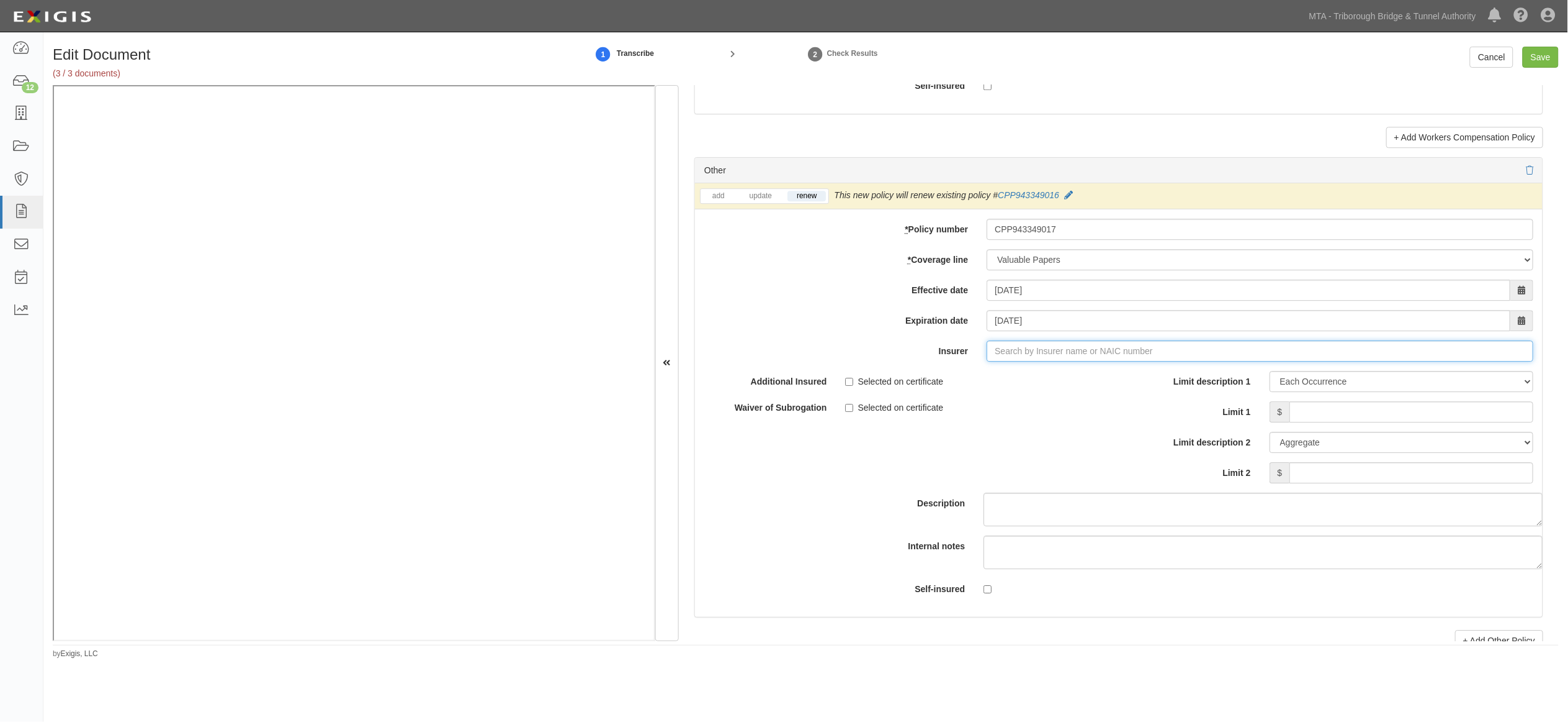
click at [1002, 358] on input "Insurer" at bounding box center [1259, 351] width 547 height 21
type input "180 Seguros S.A. NR Rating"
type input "1"
click at [1017, 377] on div "Zurich American Insurance Company ( 16535 ) A+ XV Rating" at bounding box center [1033, 375] width 254 height 16
type input "Zurich American Insurance Company (16535) A+ XV Rating"
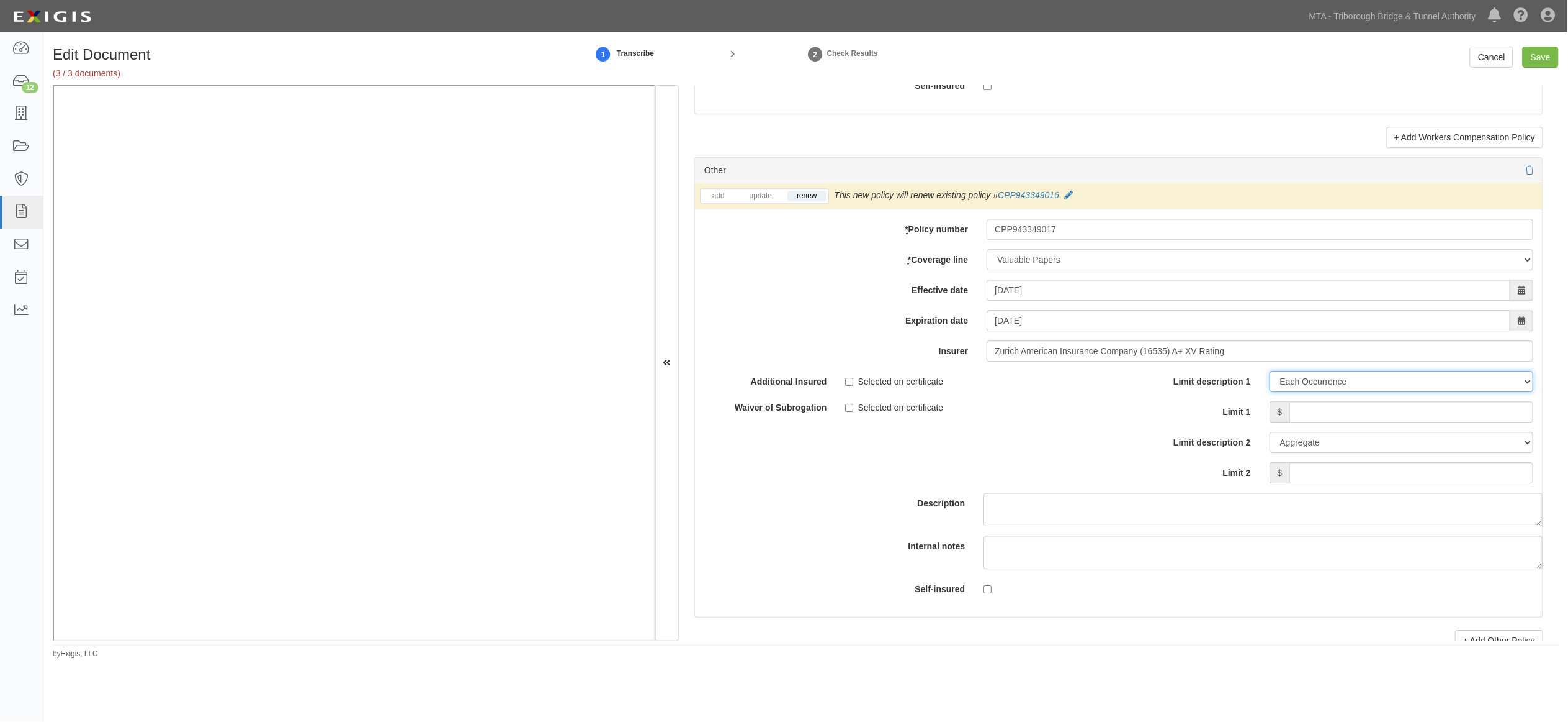
click at [1336, 378] on select "Limit Each Occurrence Each Claim Aggregate Deductible Self-Insured Retention Pe…" at bounding box center [1402, 381] width 264 height 21
select select "Limit"
click at [1270, 376] on select "Limit Each Occurrence Each Claim Aggregate Deductible Self-Insured Retention Pe…" at bounding box center [1402, 381] width 264 height 21
click at [1324, 420] on input "Limit 1" at bounding box center [1411, 411] width 244 height 21
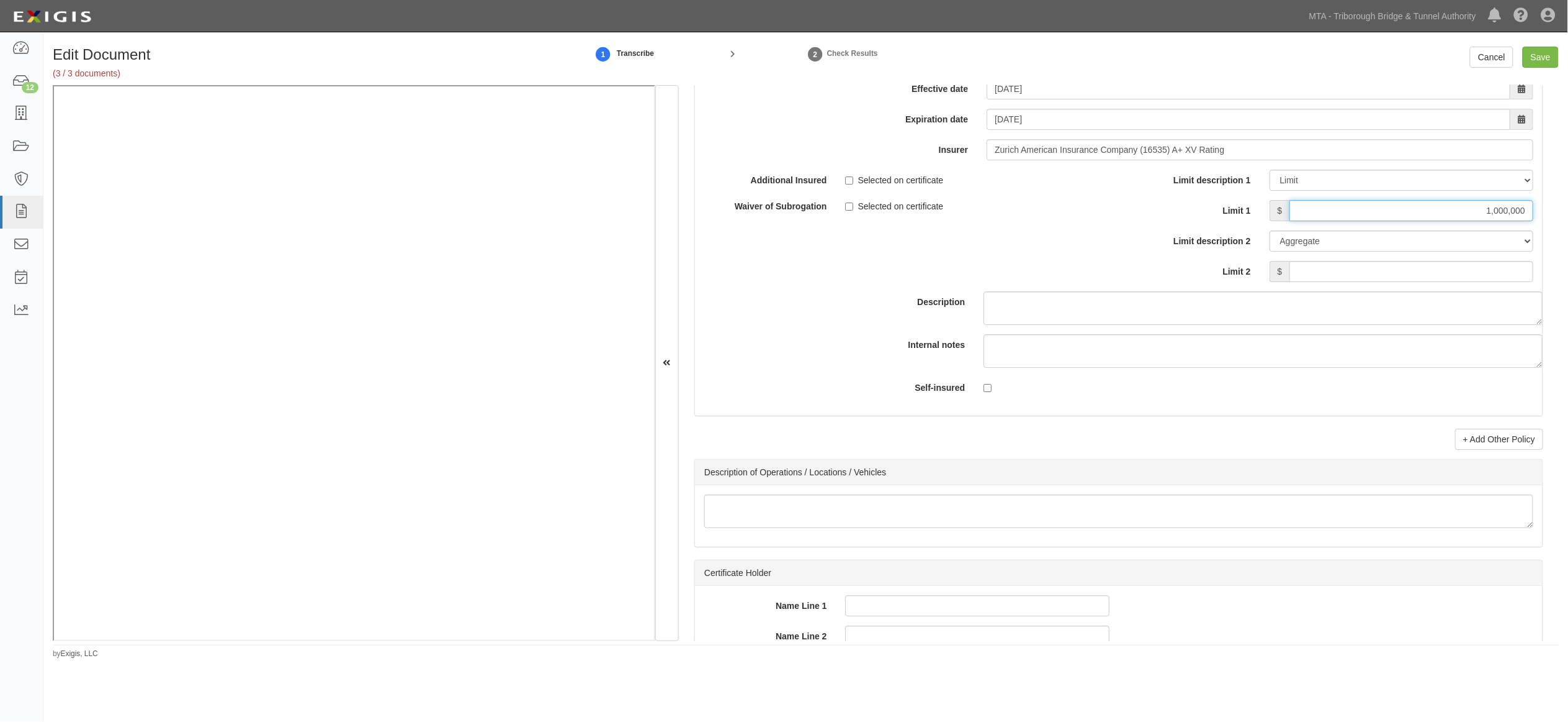
scroll to position [3726, 0]
click at [1547, 59] on input "Save" at bounding box center [1541, 57] width 36 height 21
type input "1000000"
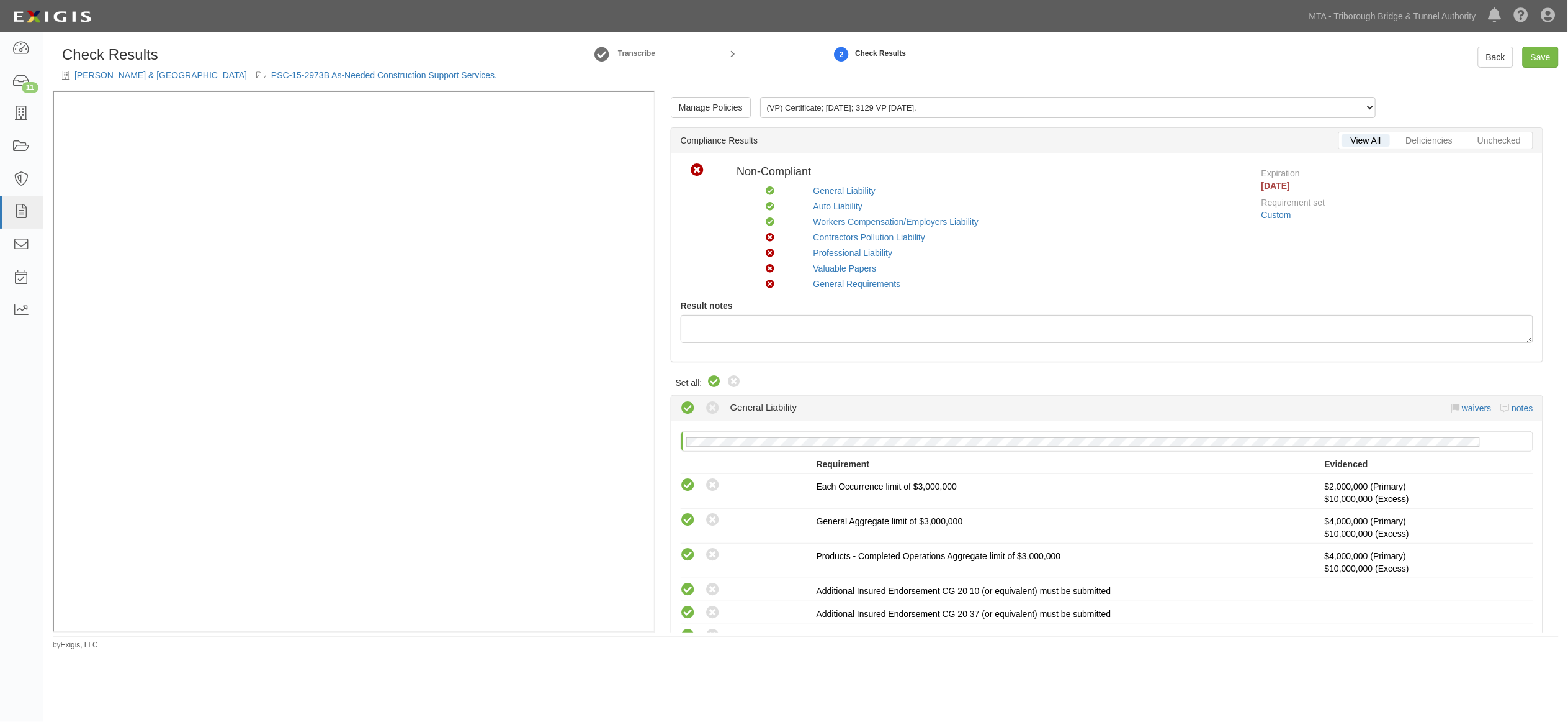
click at [720, 377] on icon at bounding box center [714, 381] width 15 height 15
radio input "true"
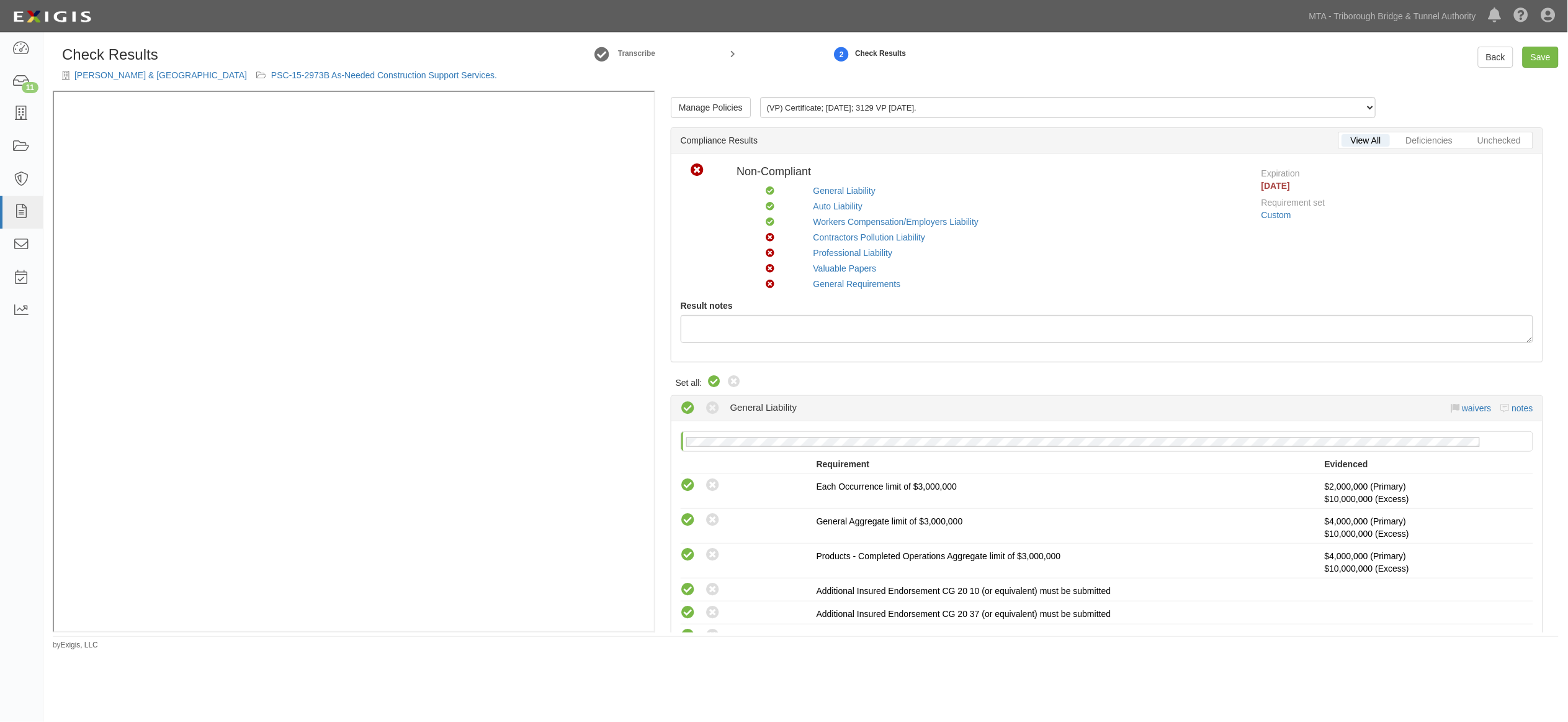
radio input "true"
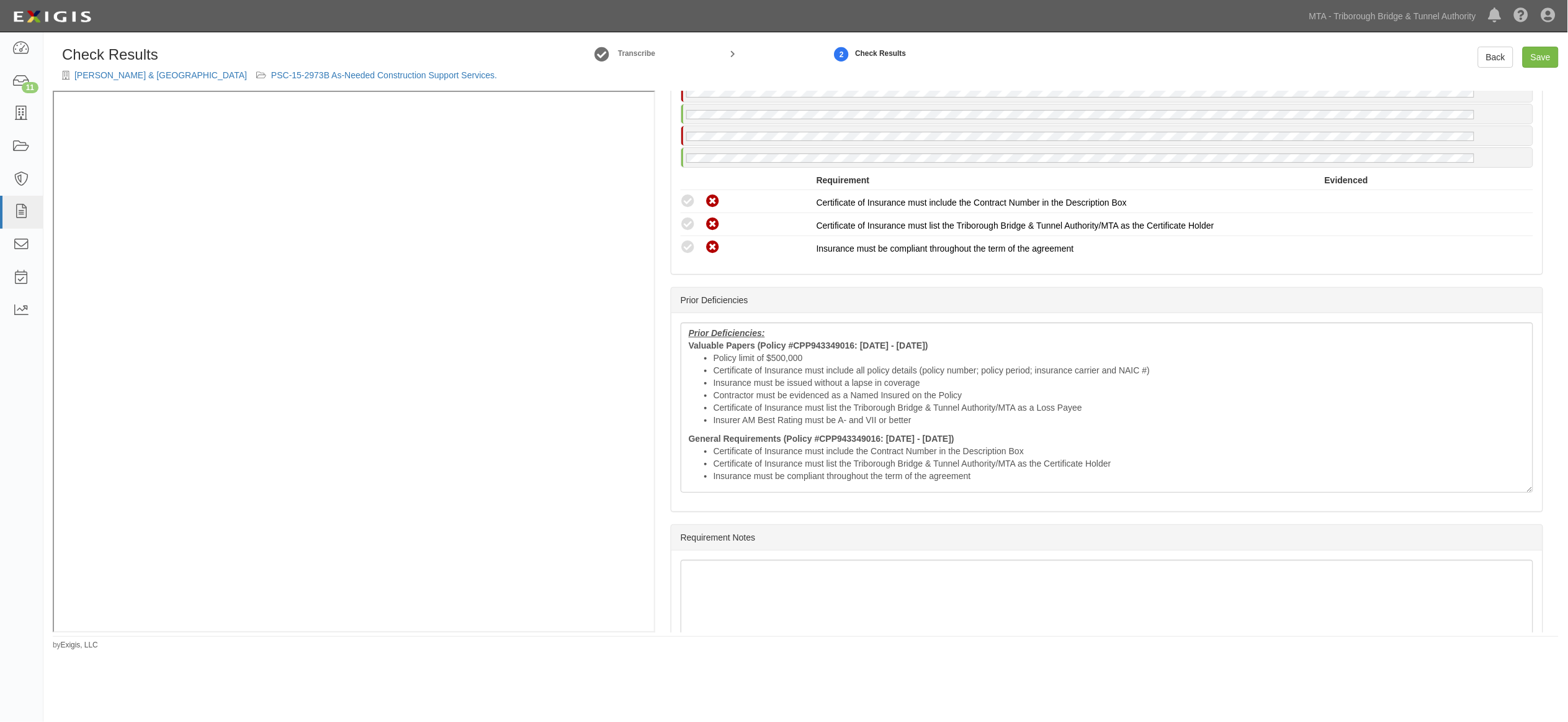
scroll to position [2271, 0]
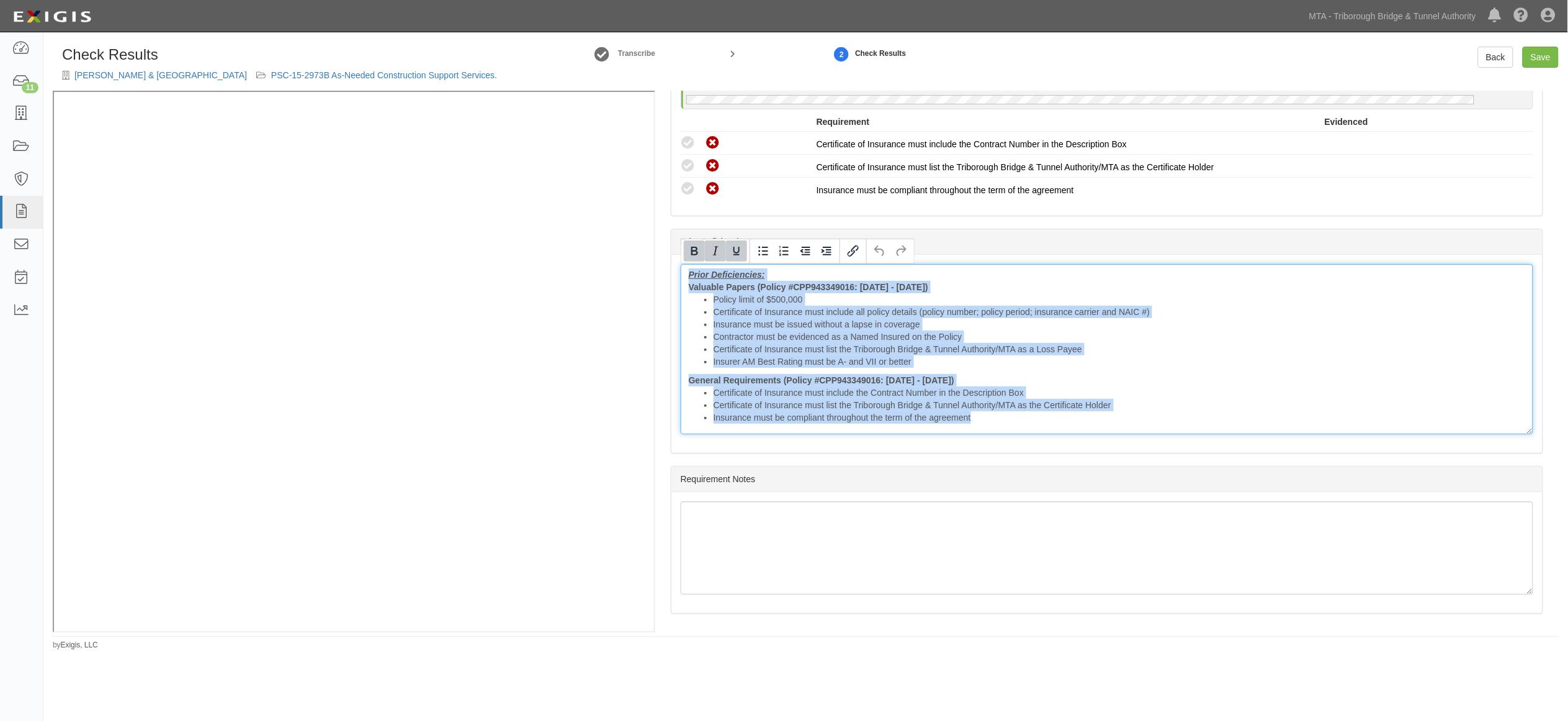
drag, startPoint x: 1018, startPoint y: 413, endPoint x: 650, endPoint y: 256, distance: 400.1
click at [507, 126] on div "Manage Policies (VP) Certificate; 9/18/2025; 3129 VP 8-1-26. (GL, AL, XS, WC/EL…" at bounding box center [806, 361] width 1506 height 541
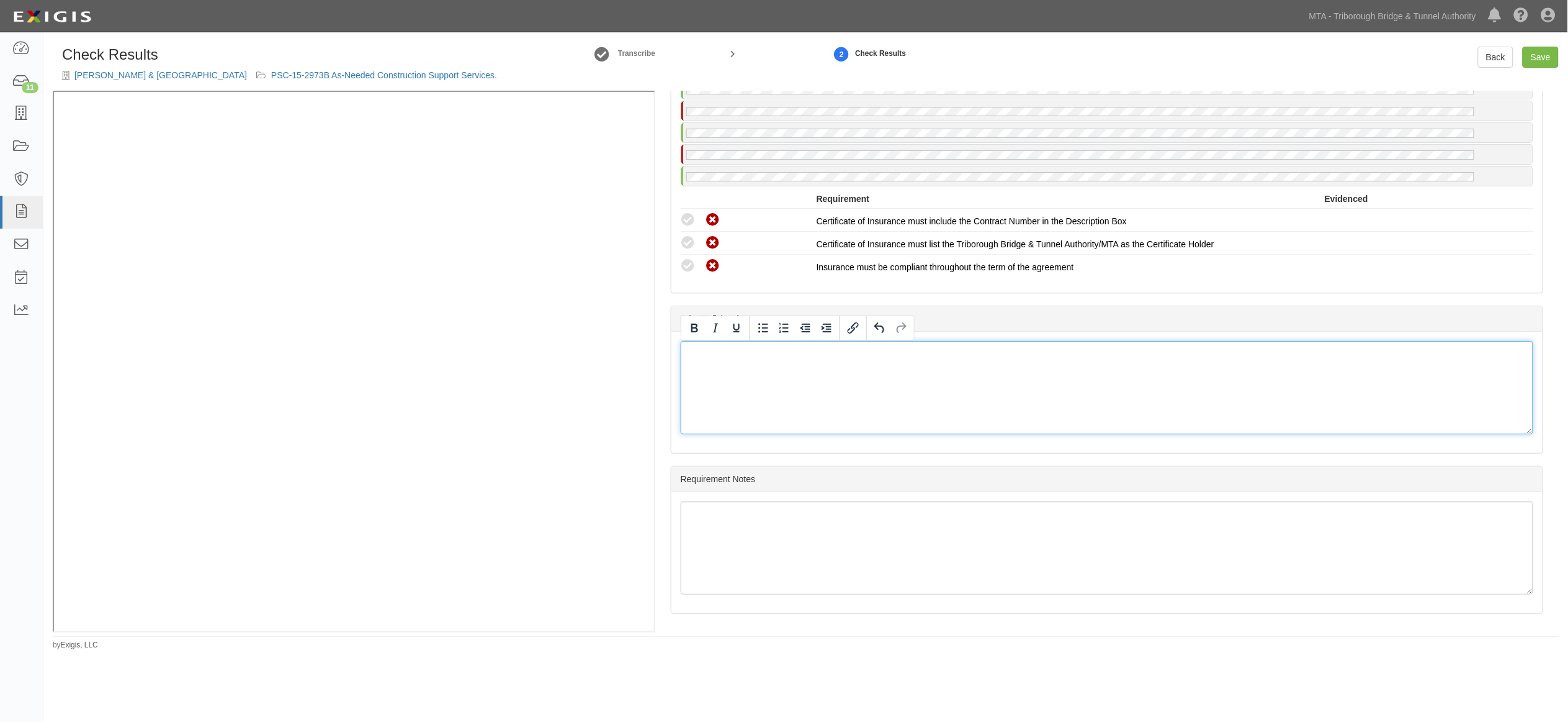
scroll to position [2194, 0]
click at [1531, 54] on link "Save" at bounding box center [1541, 57] width 36 height 21
radio input "true"
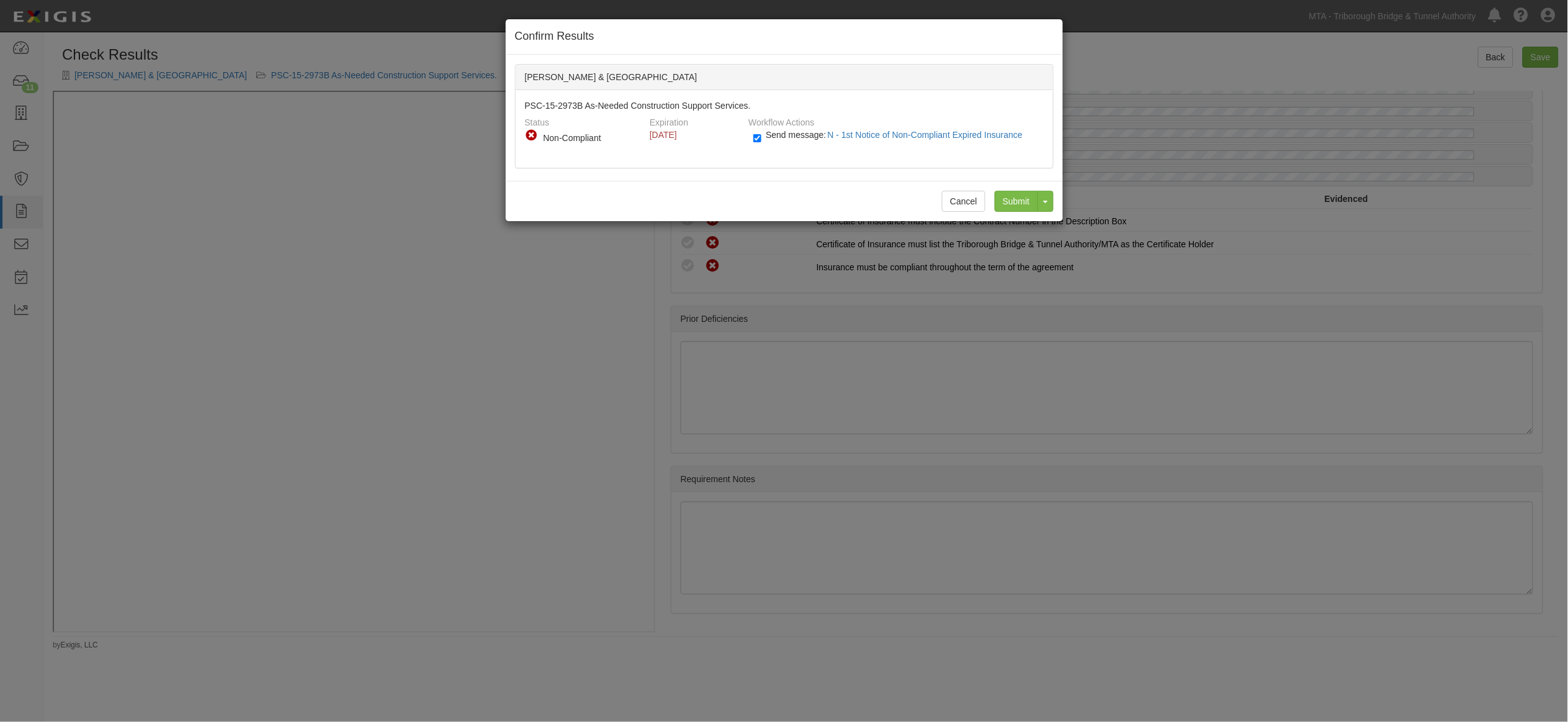
click at [775, 133] on span "Send message: N - 1st Notice of Non-Compliant Expired Insurance" at bounding box center [897, 135] width 262 height 10
click at [761, 133] on input "Send message: N - 1st Notice of Non-Compliant Expired Insurance" at bounding box center [757, 137] width 8 height 15
checkbox input "false"
click at [1015, 205] on input "Submit" at bounding box center [1016, 201] width 44 height 21
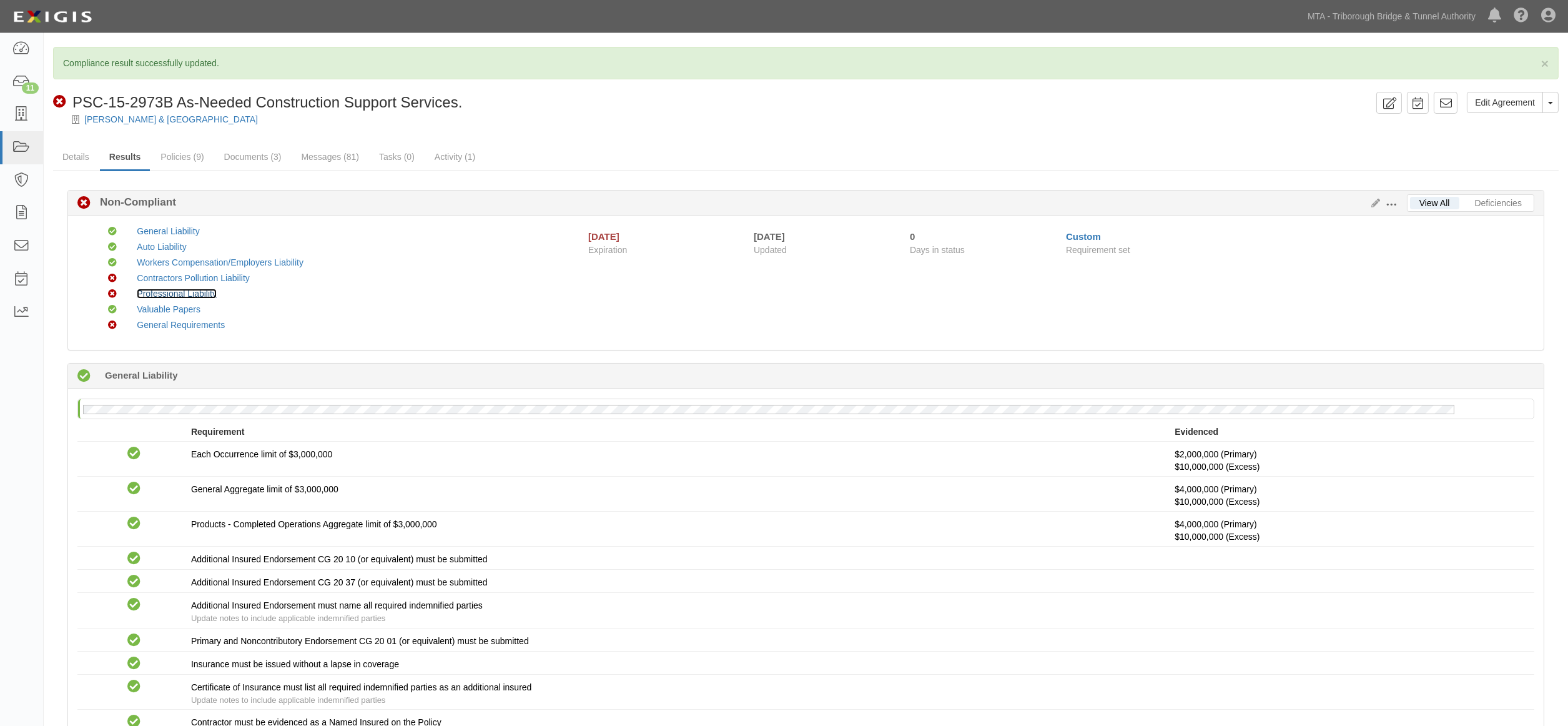
click at [200, 295] on link "Professional Liability" at bounding box center [177, 293] width 80 height 10
click at [239, 158] on link "Documents (3)" at bounding box center [253, 158] width 76 height 27
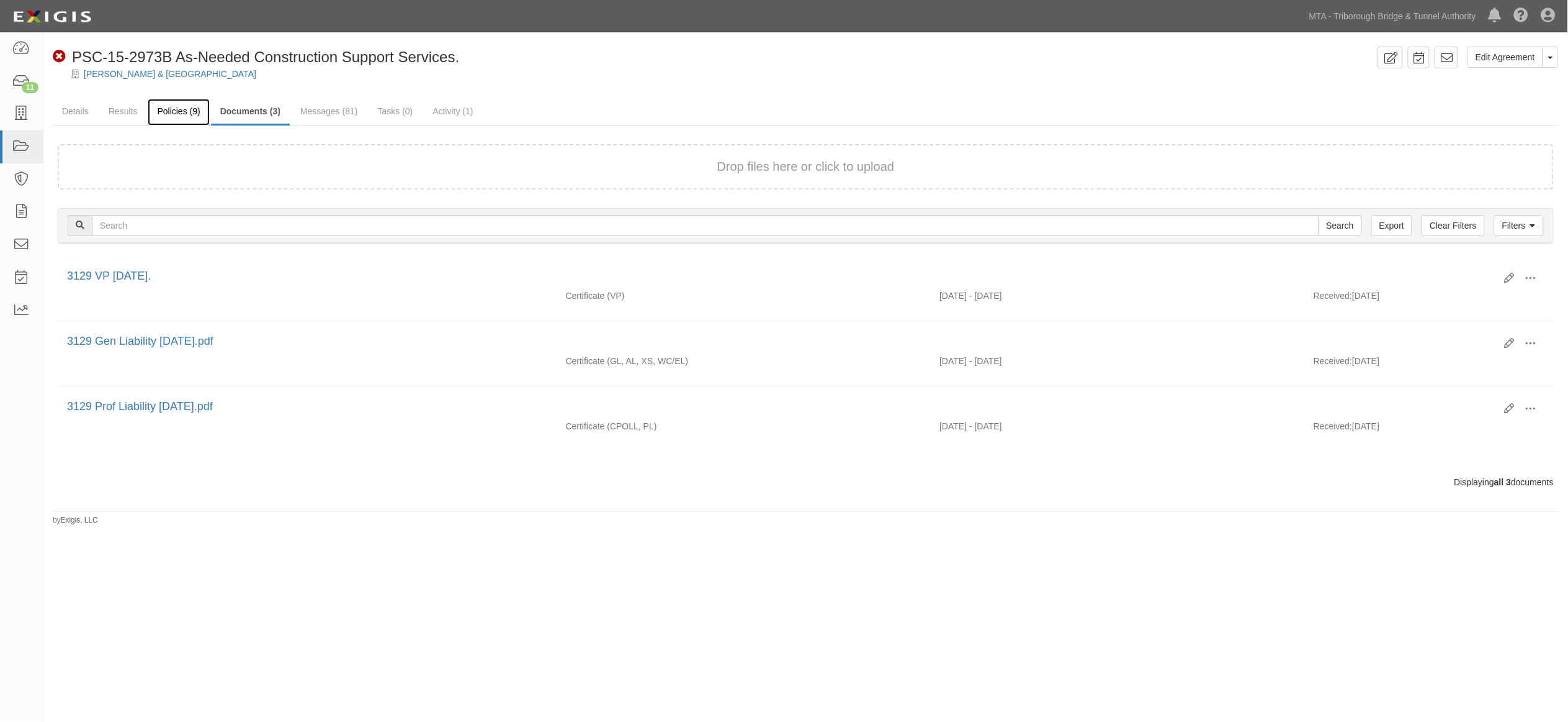
click at [200, 113] on link "Policies (9)" at bounding box center [179, 112] width 62 height 27
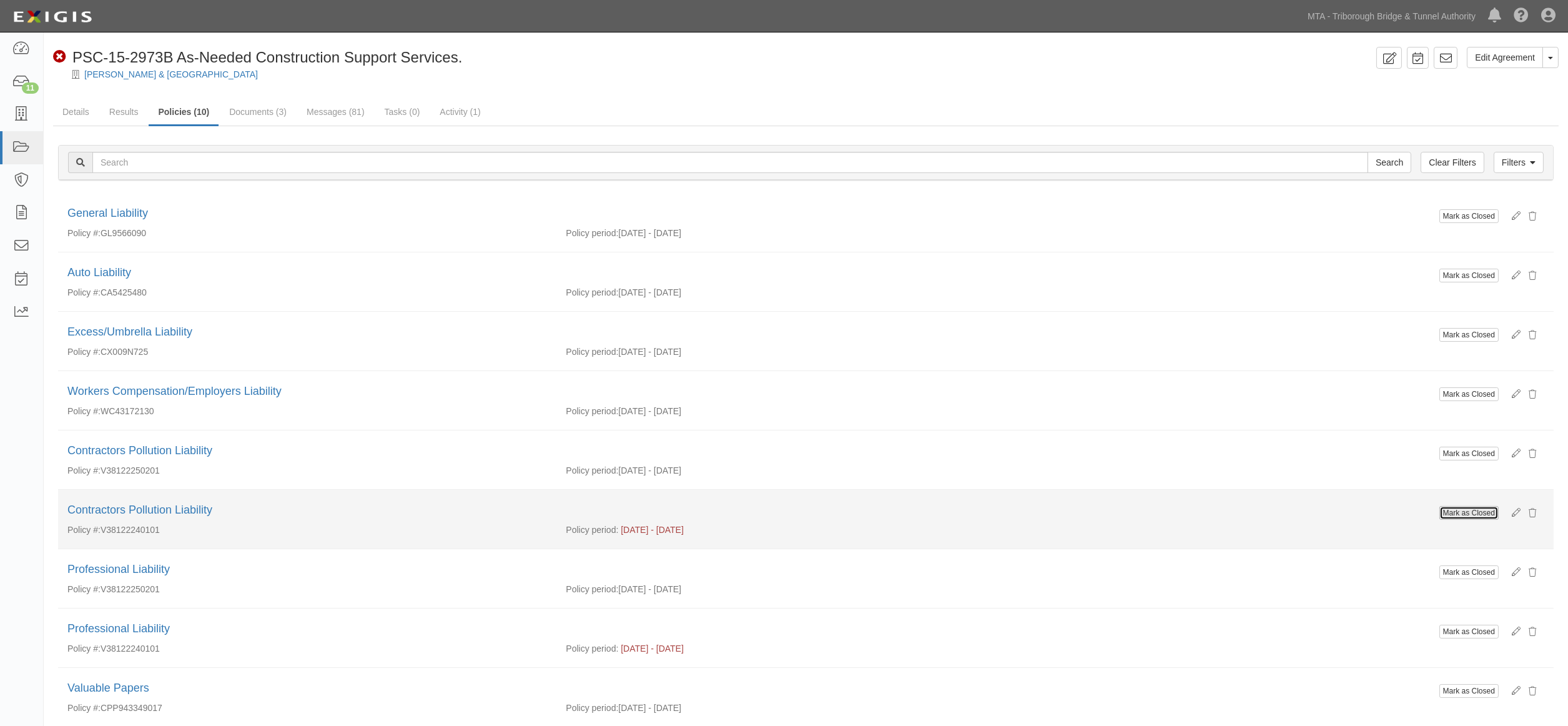
click at [1460, 508] on button "Mark as Closed" at bounding box center [1469, 513] width 59 height 14
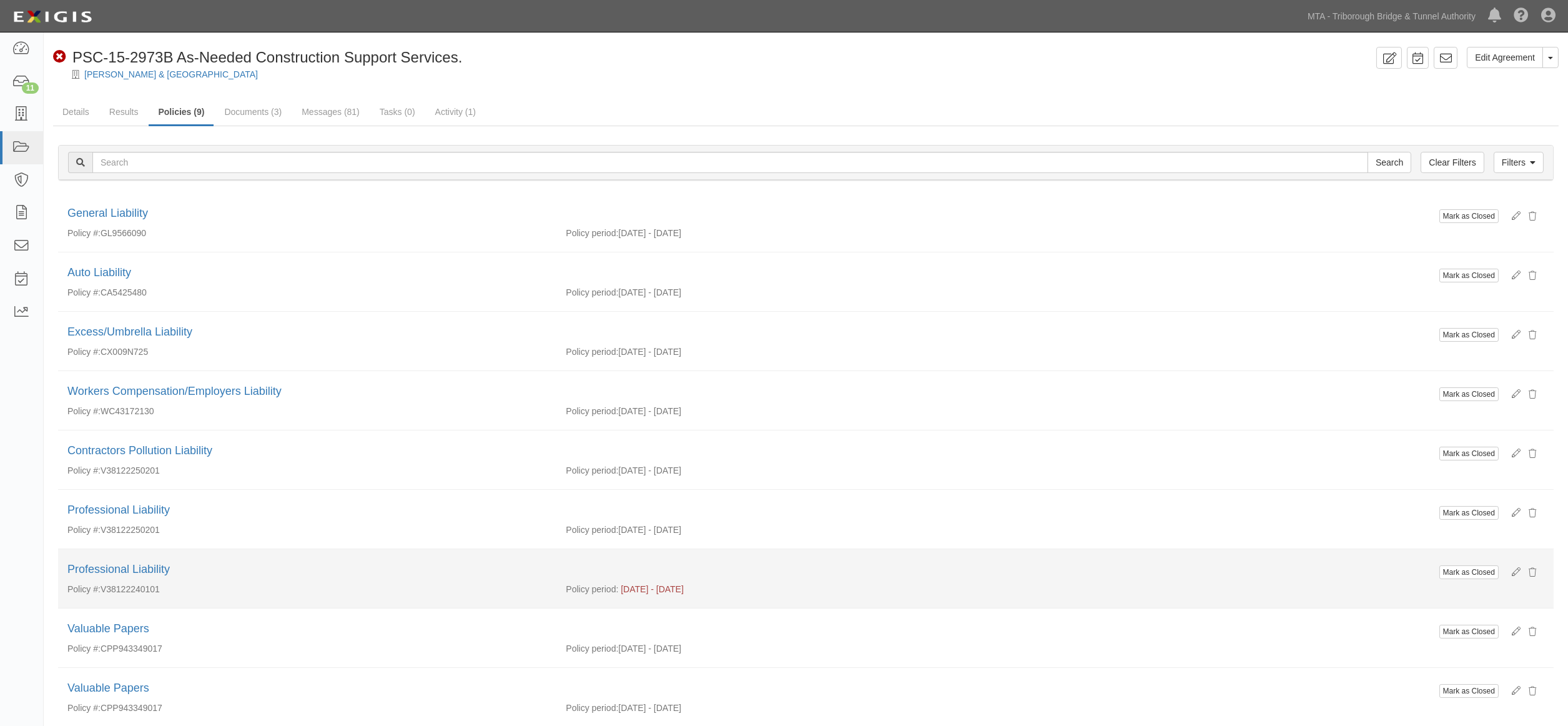
scroll to position [67, 0]
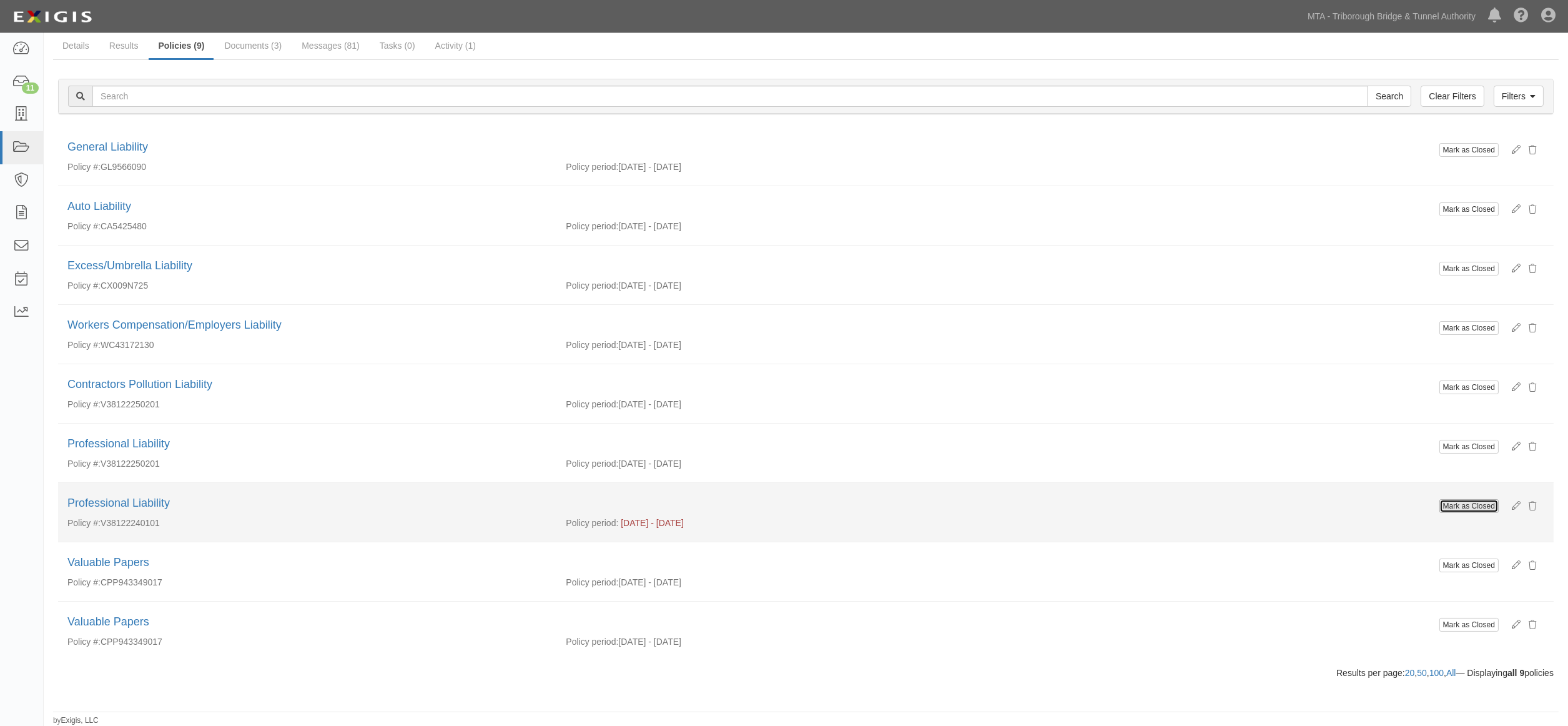
drag, startPoint x: 1466, startPoint y: 508, endPoint x: 856, endPoint y: 79, distance: 745.7
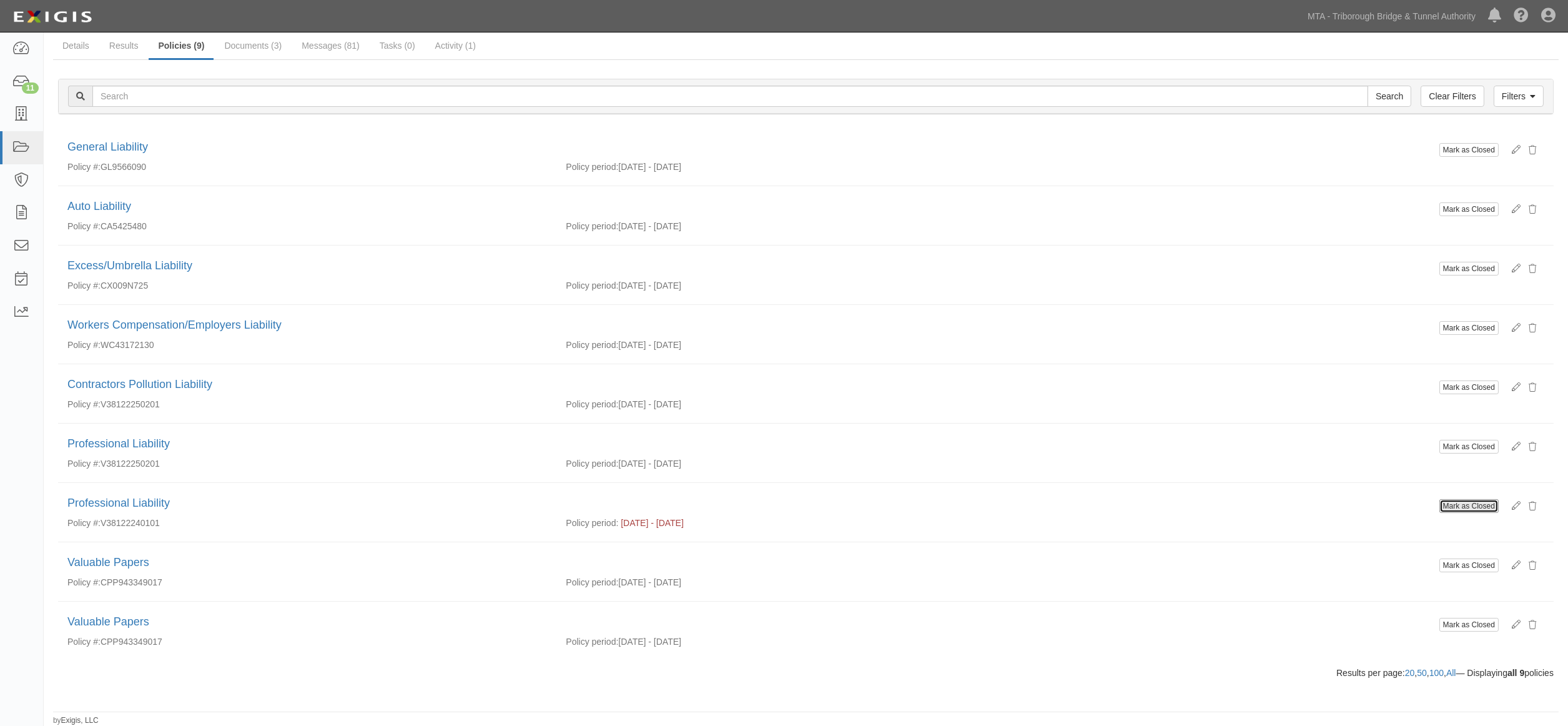
click at [1466, 508] on button "Mark as Closed" at bounding box center [1469, 506] width 59 height 14
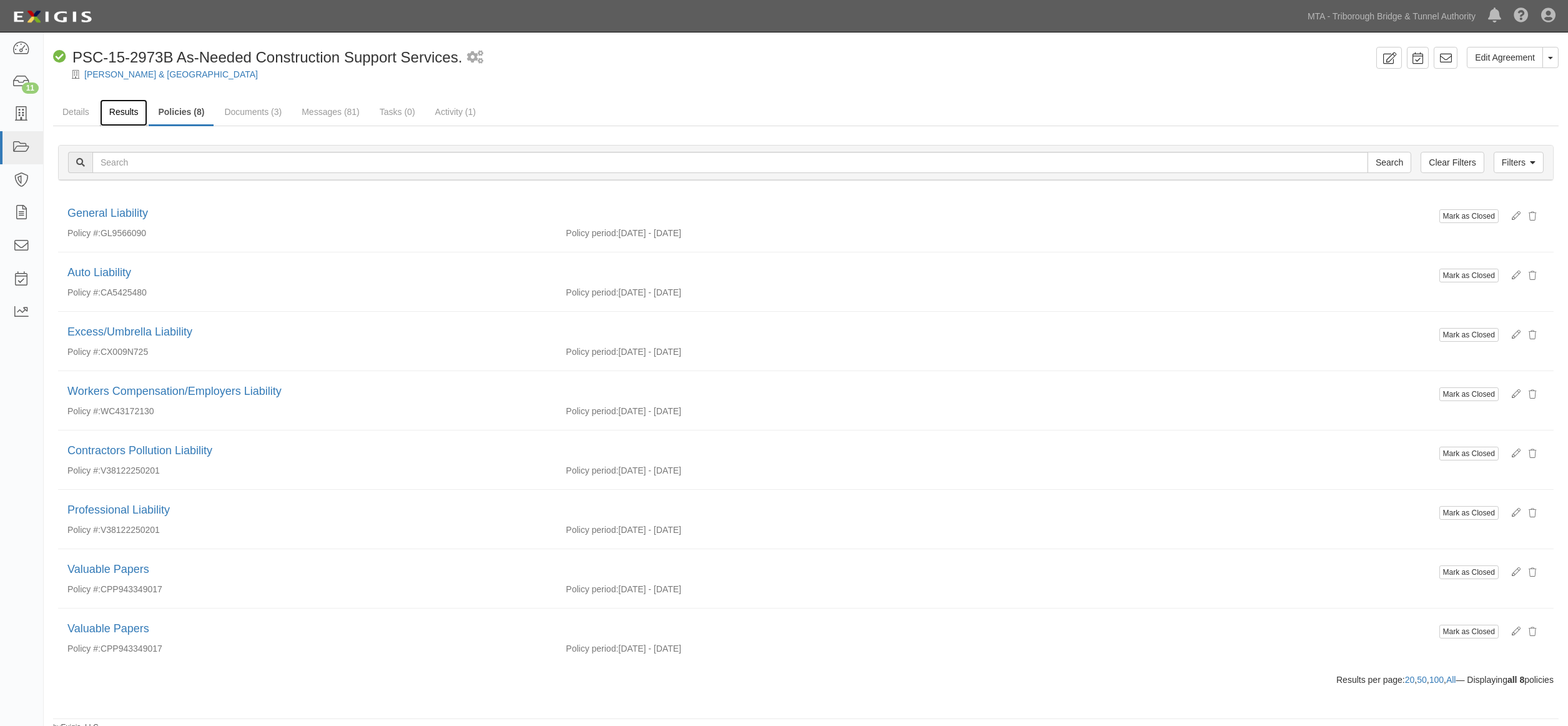
click at [126, 108] on link "Results" at bounding box center [124, 113] width 48 height 27
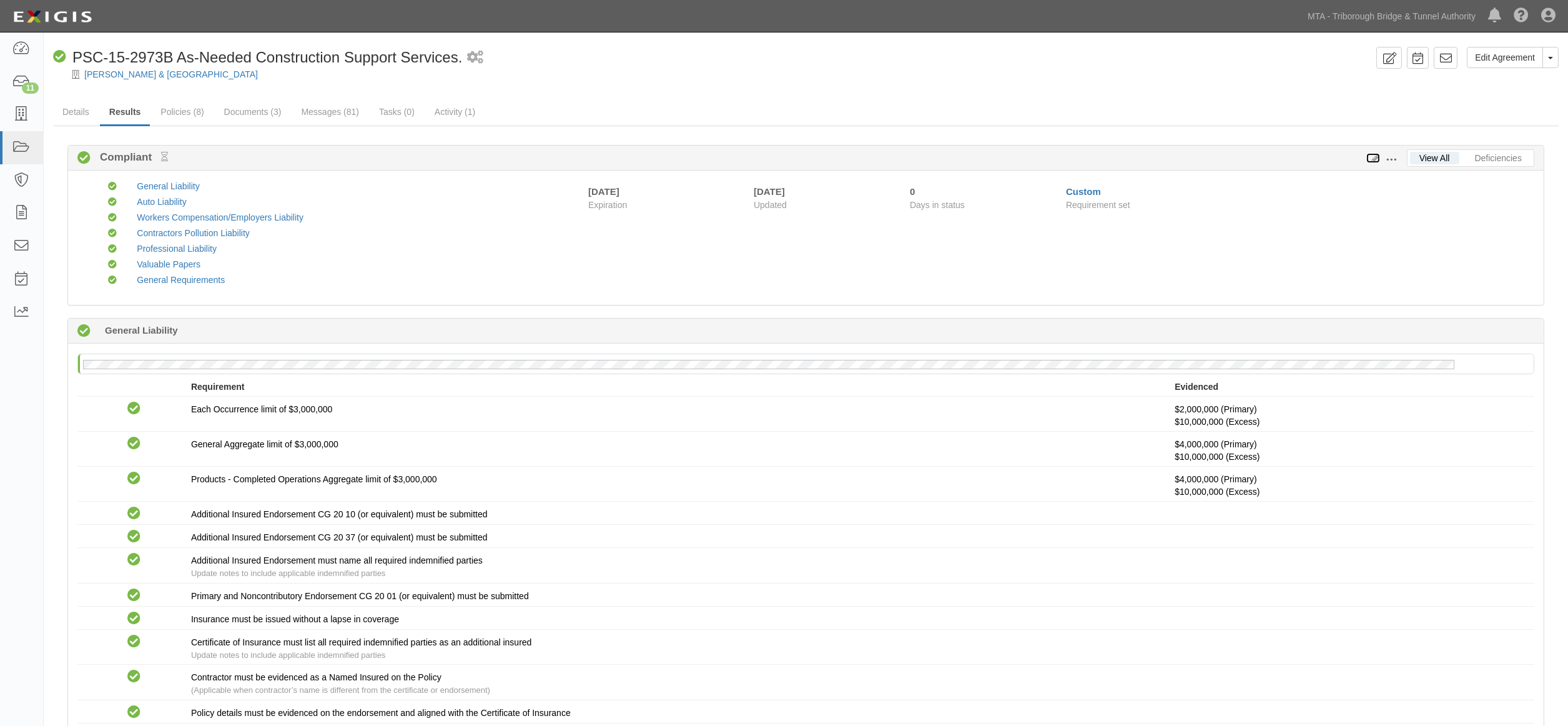
click at [1377, 155] on icon at bounding box center [1373, 158] width 14 height 9
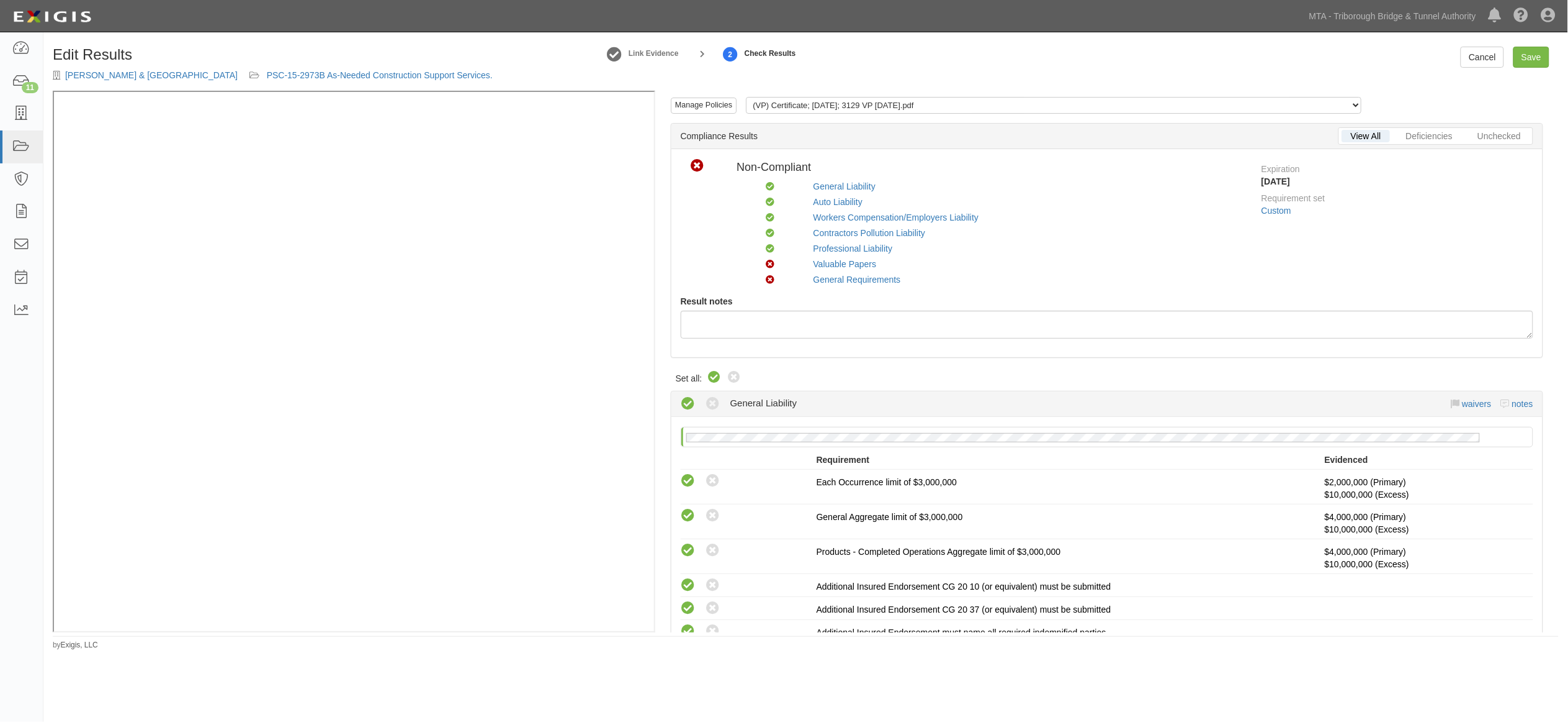
click at [714, 376] on icon at bounding box center [714, 376] width 15 height 15
radio input "true"
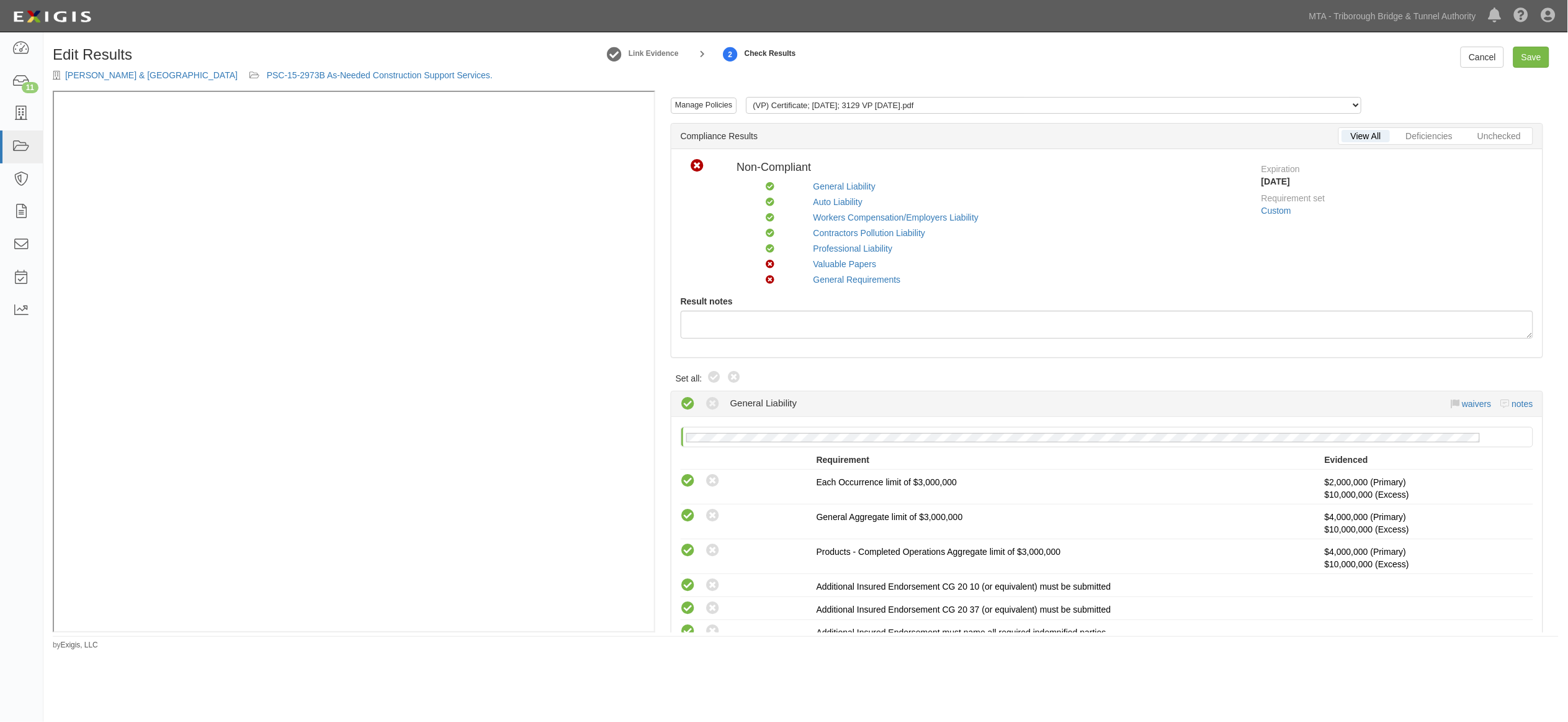
radio input "true"
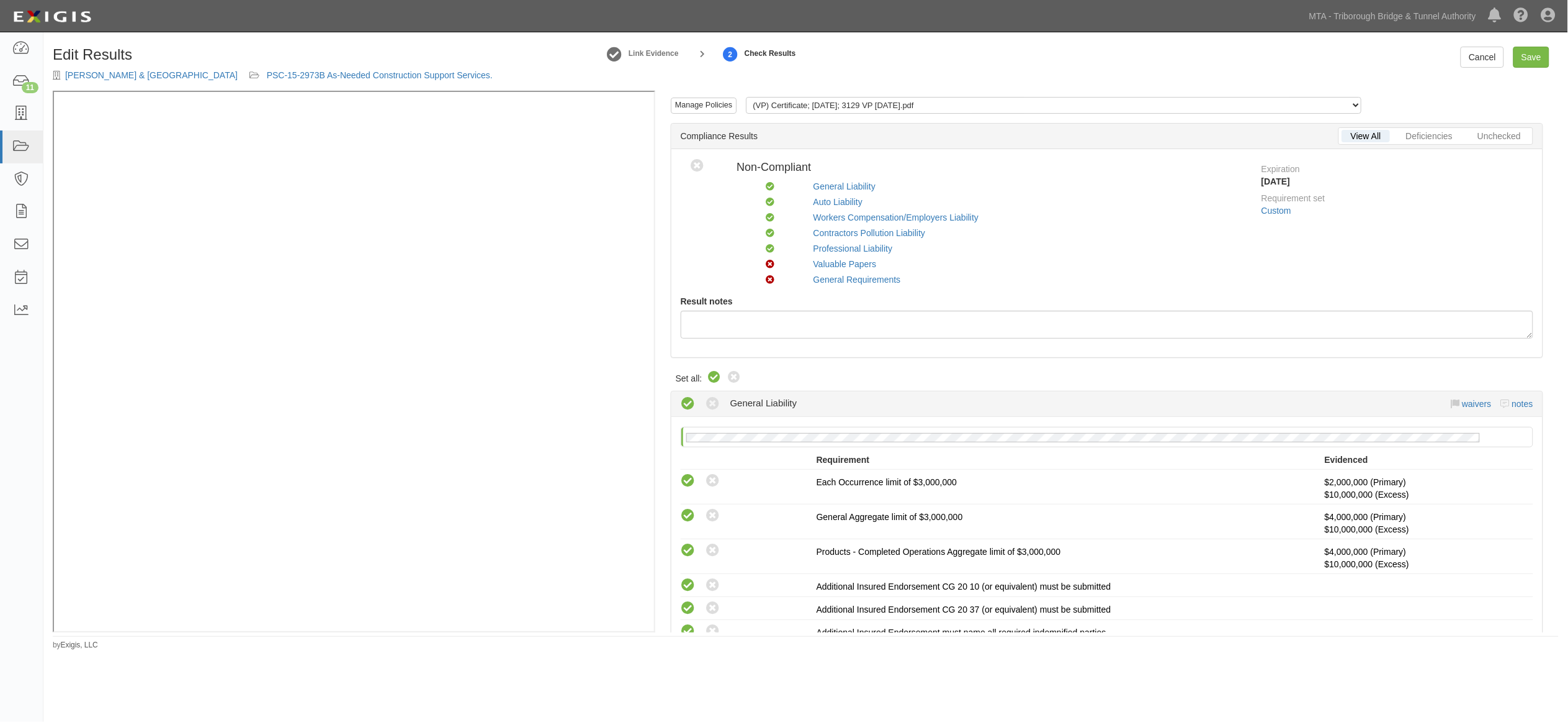
radio input "true"
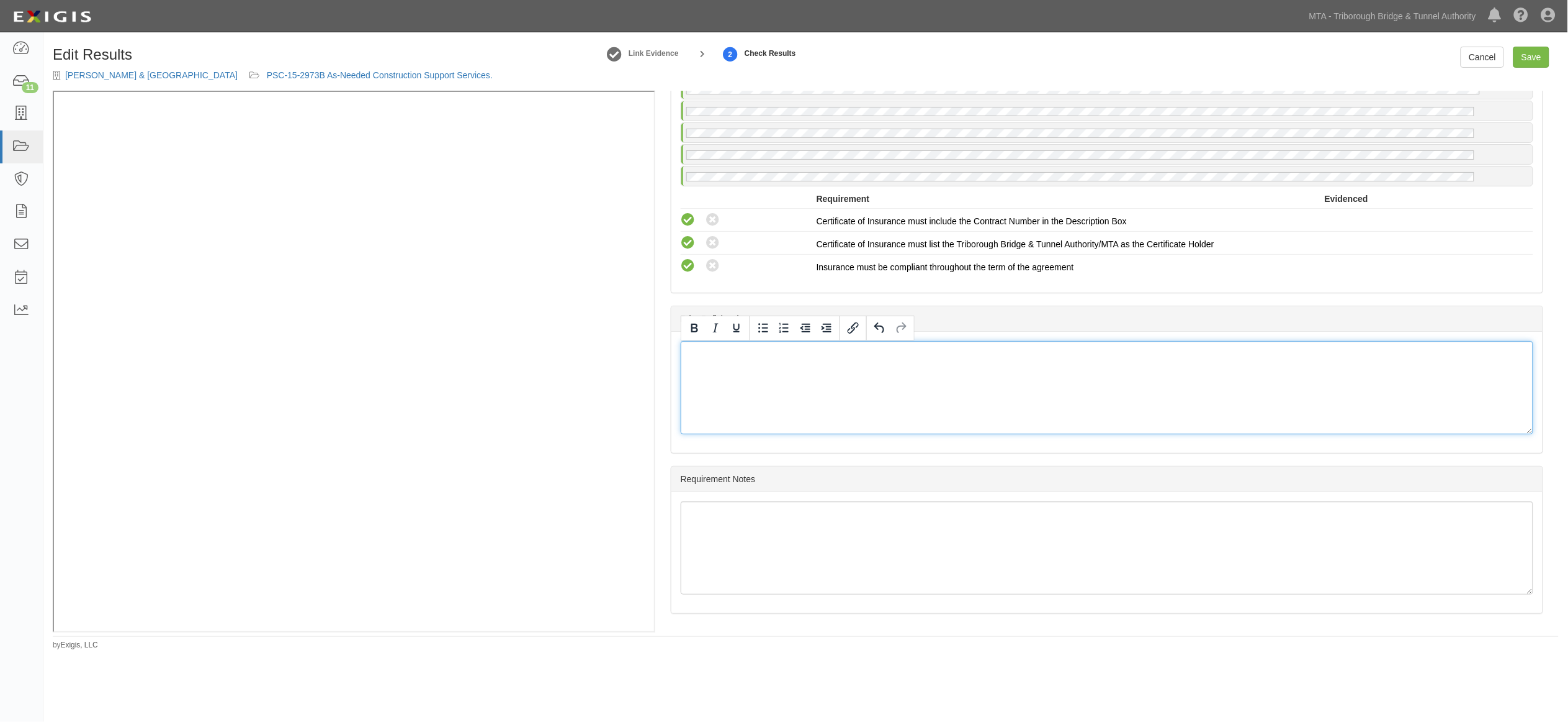
scroll to position [2124, 0]
click at [1530, 56] on link "Save" at bounding box center [1531, 57] width 36 height 21
radio input "true"
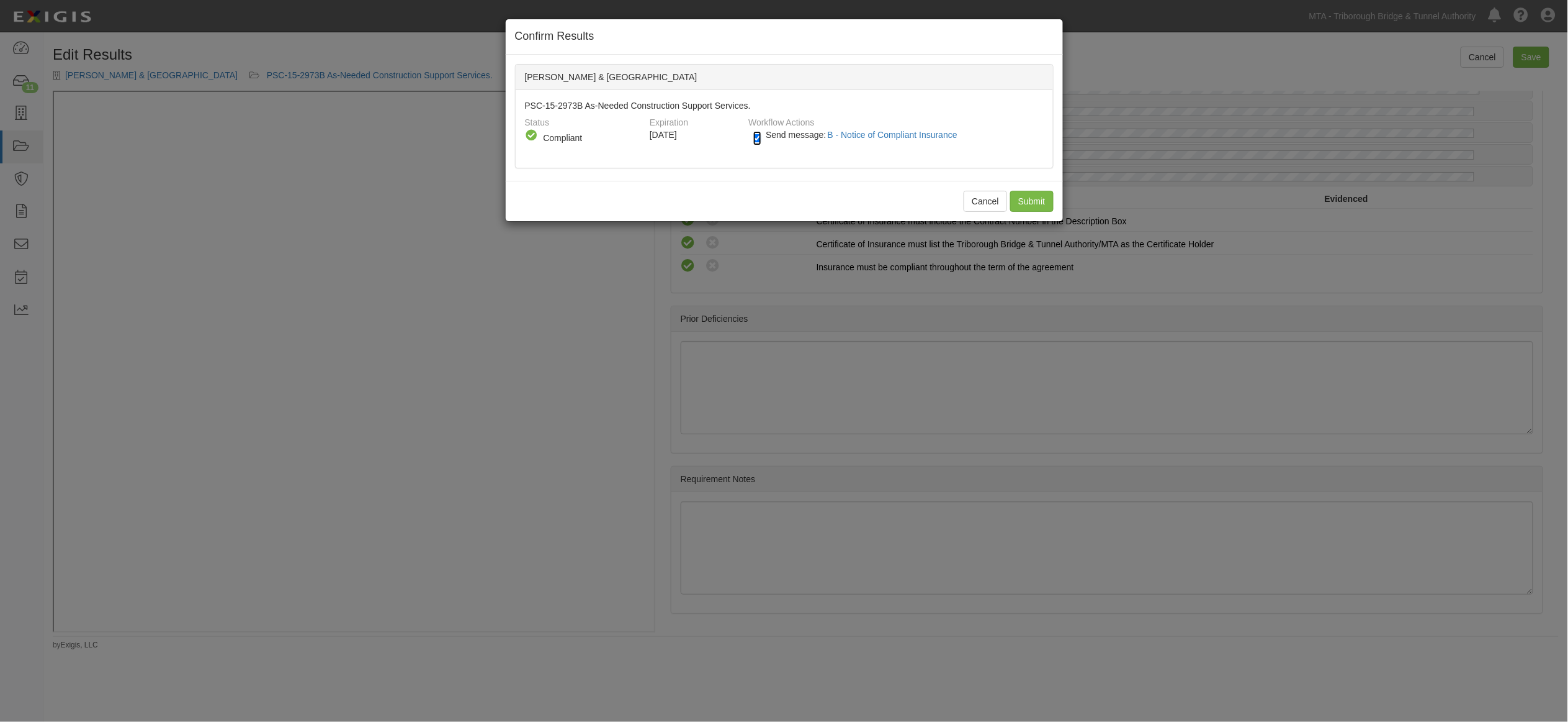
click at [757, 138] on input "Send message: B - Notice of Compliant Insurance" at bounding box center [757, 137] width 8 height 15
checkbox input "false"
click at [981, 197] on button "Cancel" at bounding box center [985, 201] width 44 height 21
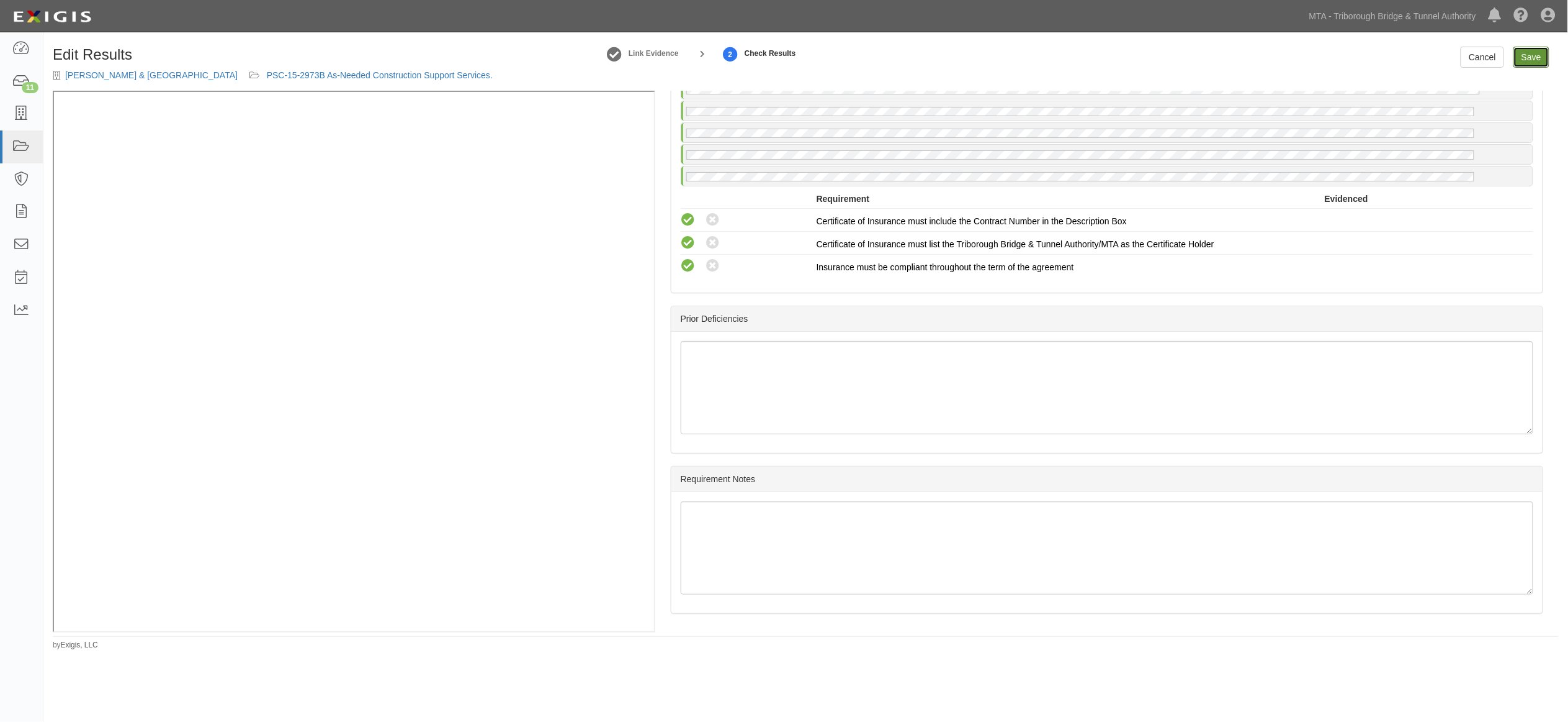
click at [1528, 56] on link "Save" at bounding box center [1531, 57] width 36 height 21
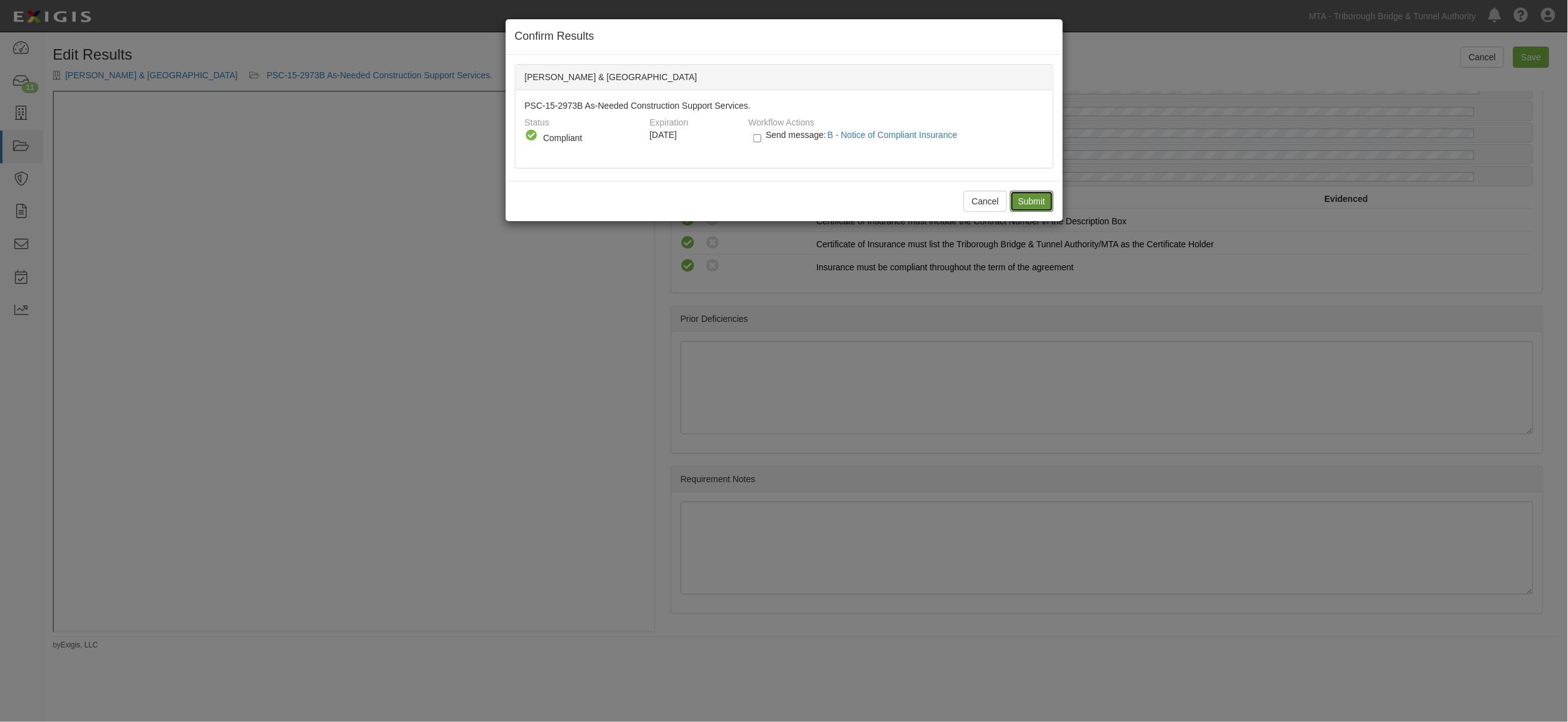
click at [1044, 202] on input "Submit" at bounding box center [1032, 201] width 44 height 21
click at [1030, 196] on div "Cancel Submit" at bounding box center [784, 201] width 557 height 41
click at [1022, 196] on div "Cancel Submit" at bounding box center [784, 201] width 557 height 41
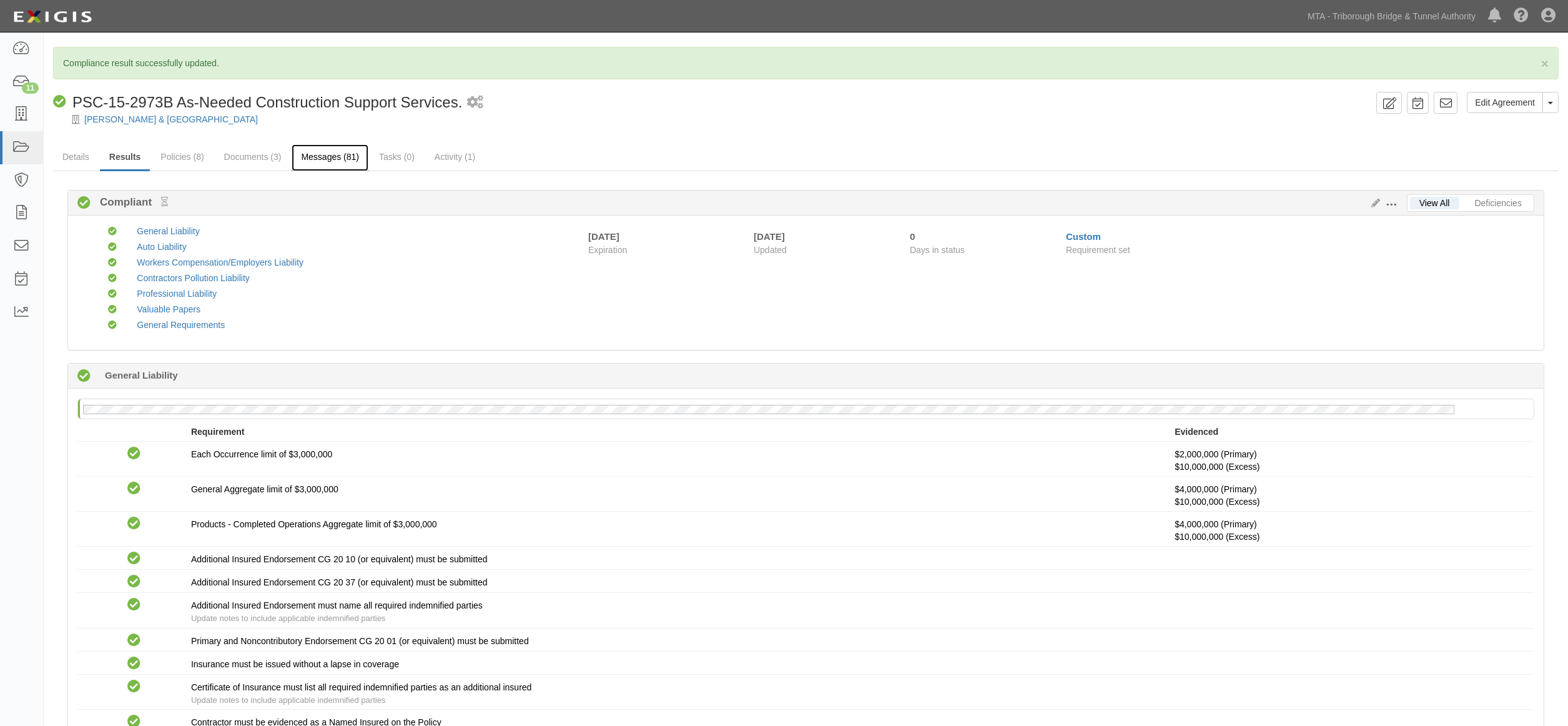
click at [342, 155] on link "Messages (81)" at bounding box center [330, 158] width 77 height 27
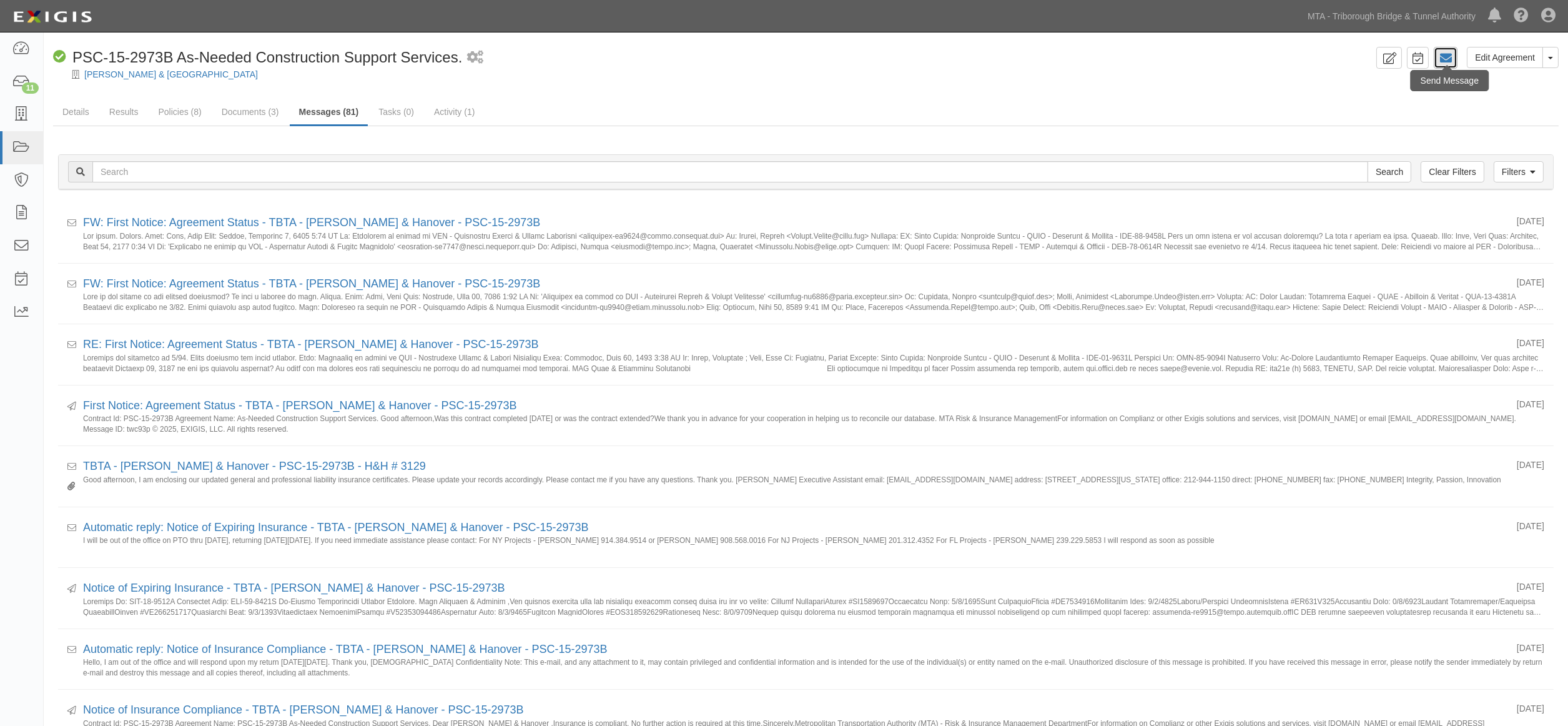
click at [1449, 60] on icon at bounding box center [1445, 57] width 13 height 13
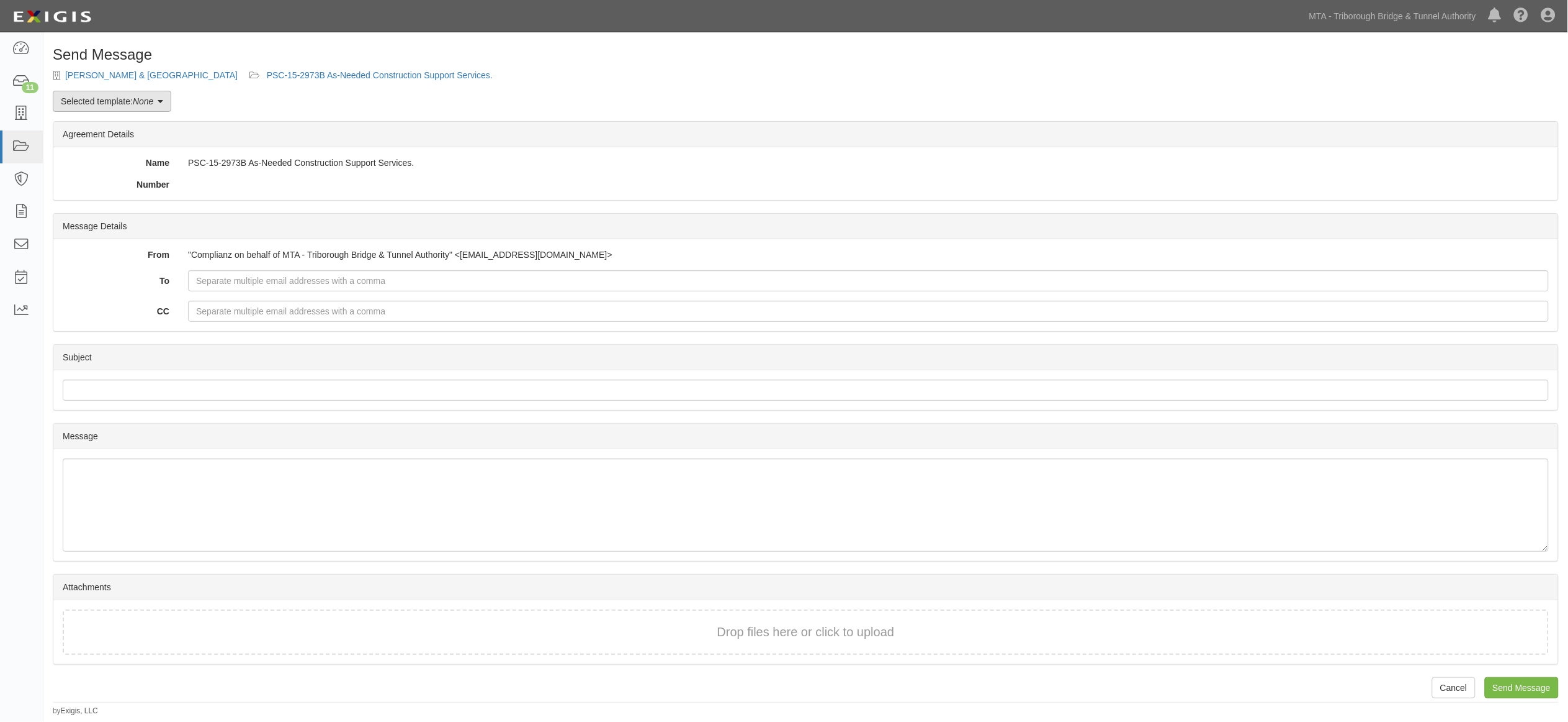
click at [148, 100] on em "None" at bounding box center [142, 101] width 20 height 10
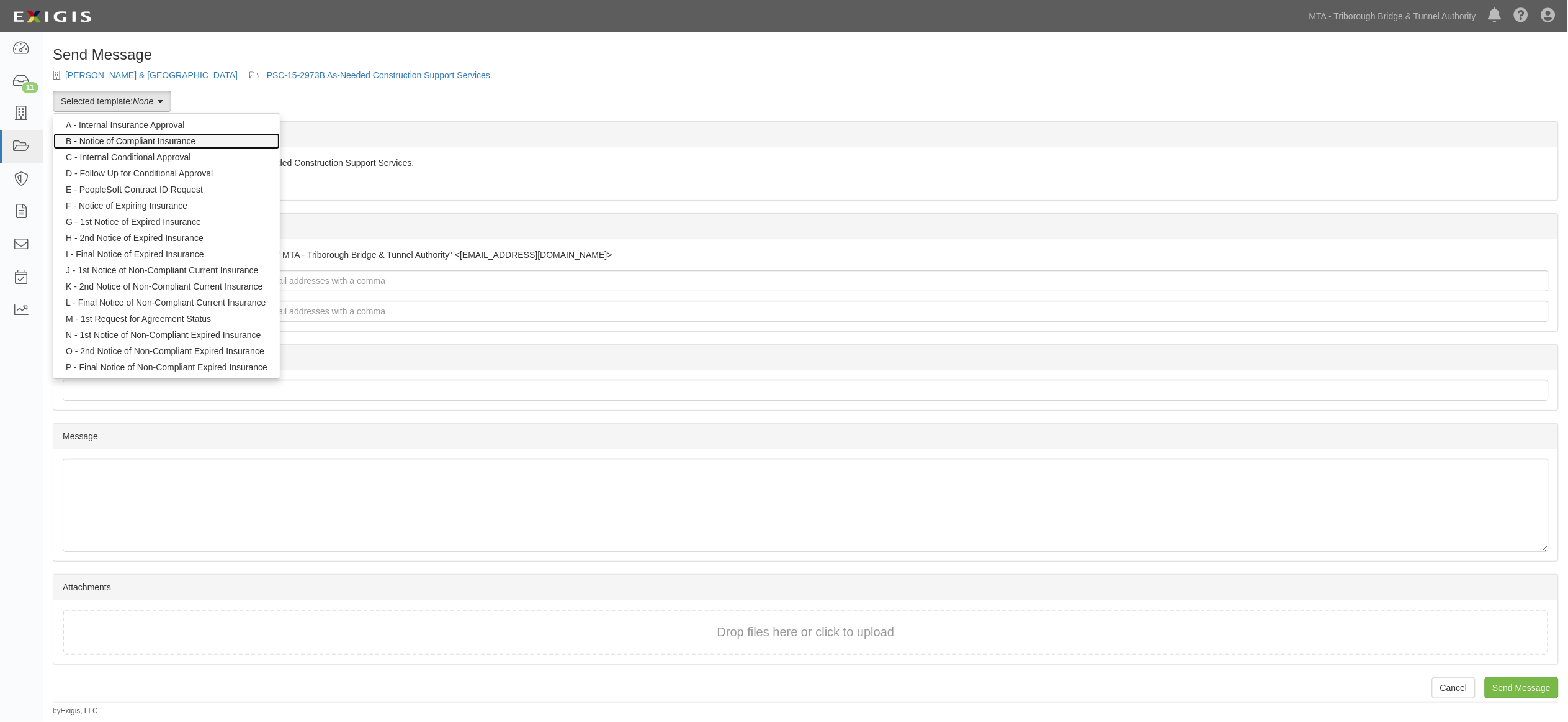
click at [152, 137] on link "B - Notice of Compliant Insurance" at bounding box center [166, 140] width 226 height 16
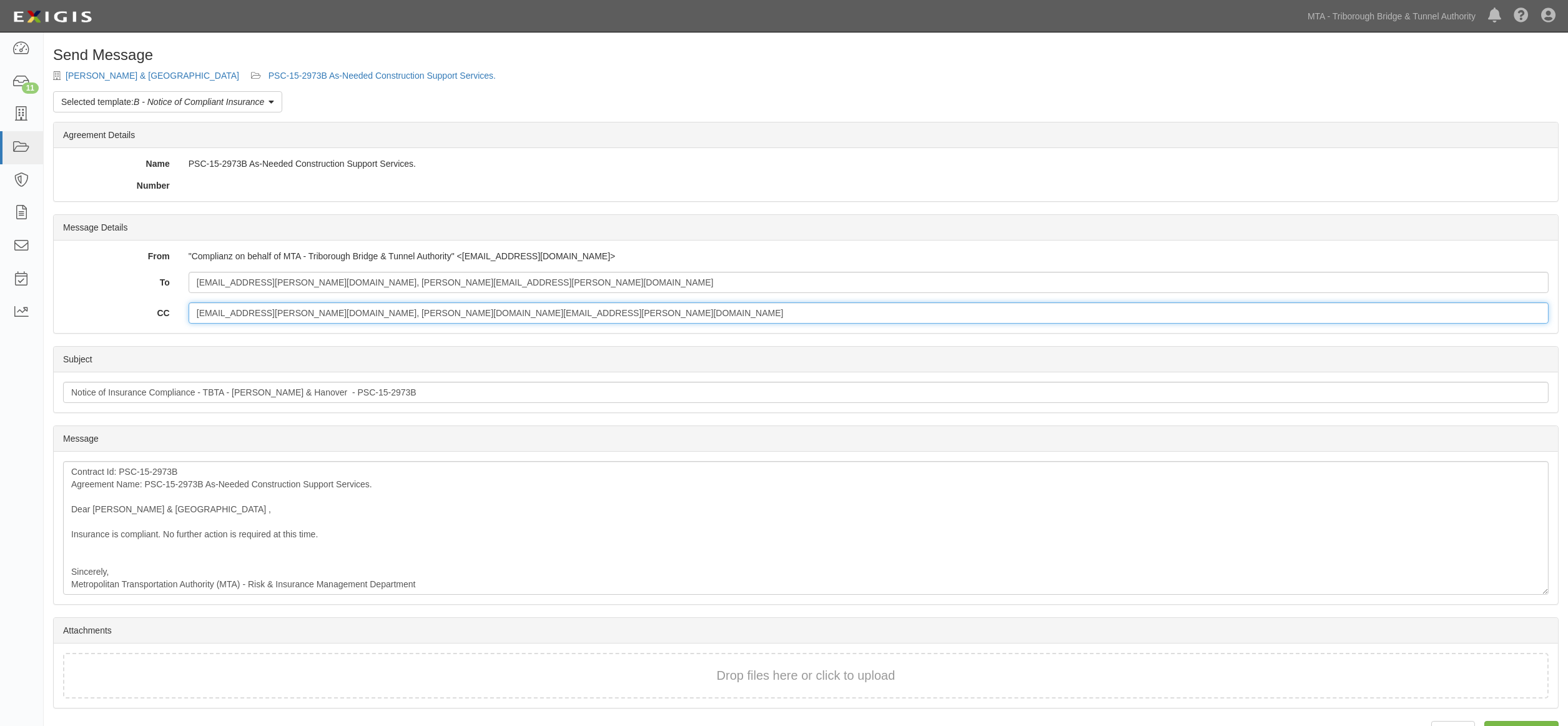
click at [520, 312] on input "[EMAIL_ADDRESS][PERSON_NAME][DOMAIN_NAME], [PERSON_NAME][DOMAIN_NAME][EMAIL_ADD…" at bounding box center [868, 313] width 1360 height 21
paste input "[PERSON_NAME][EMAIL_ADDRESS][PERSON_NAME][DOMAIN_NAME] or"
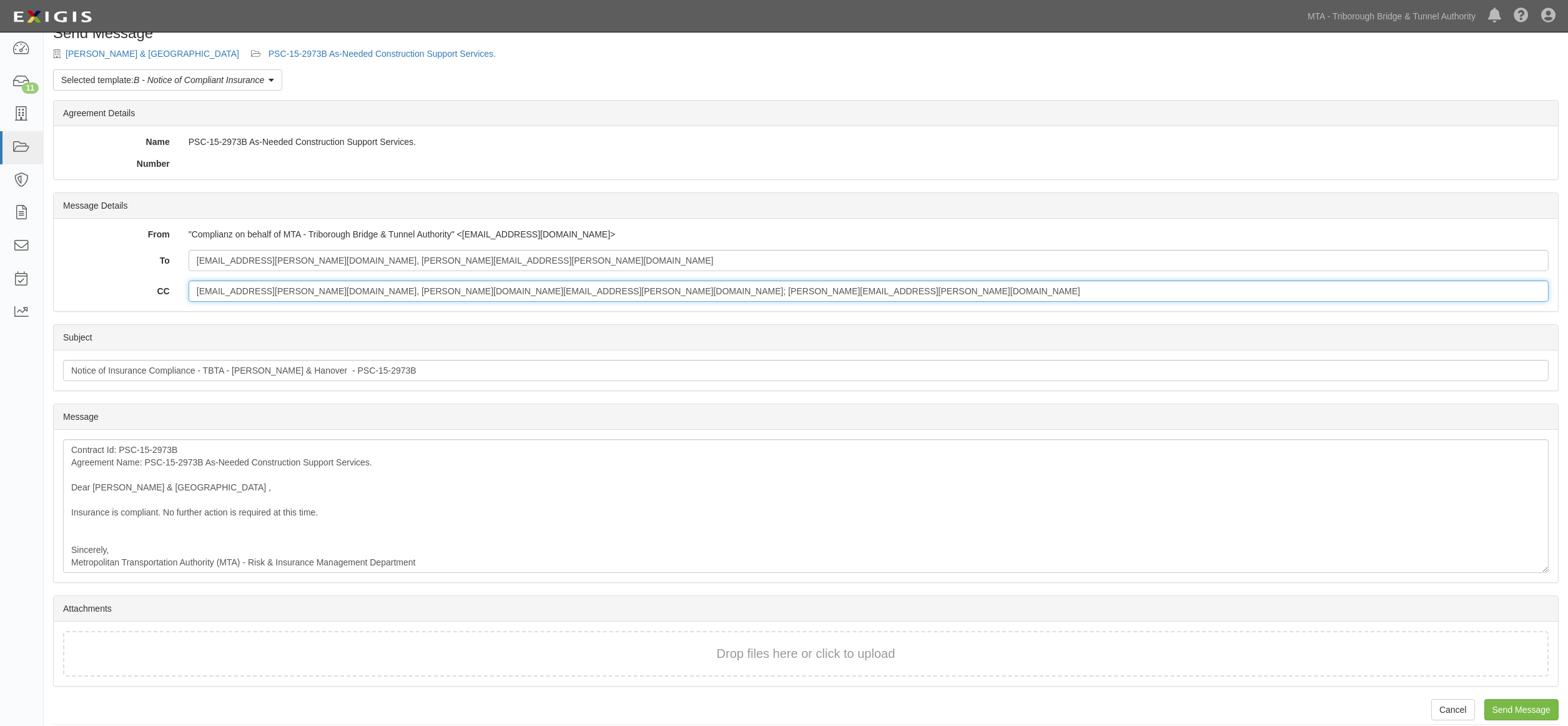
scroll to position [34, 0]
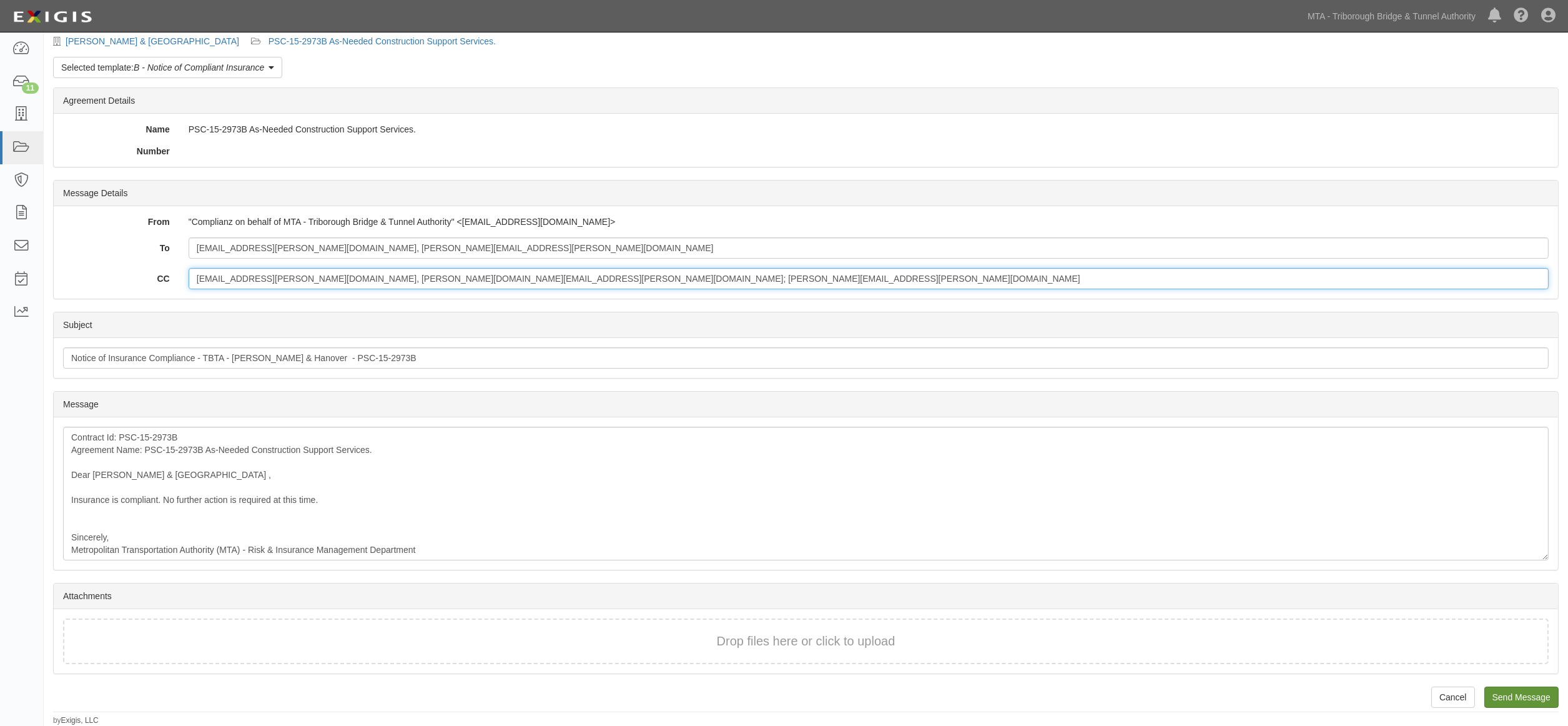
type input "[EMAIL_ADDRESS][PERSON_NAME][DOMAIN_NAME], [PERSON_NAME][DOMAIN_NAME][EMAIL_ADD…"
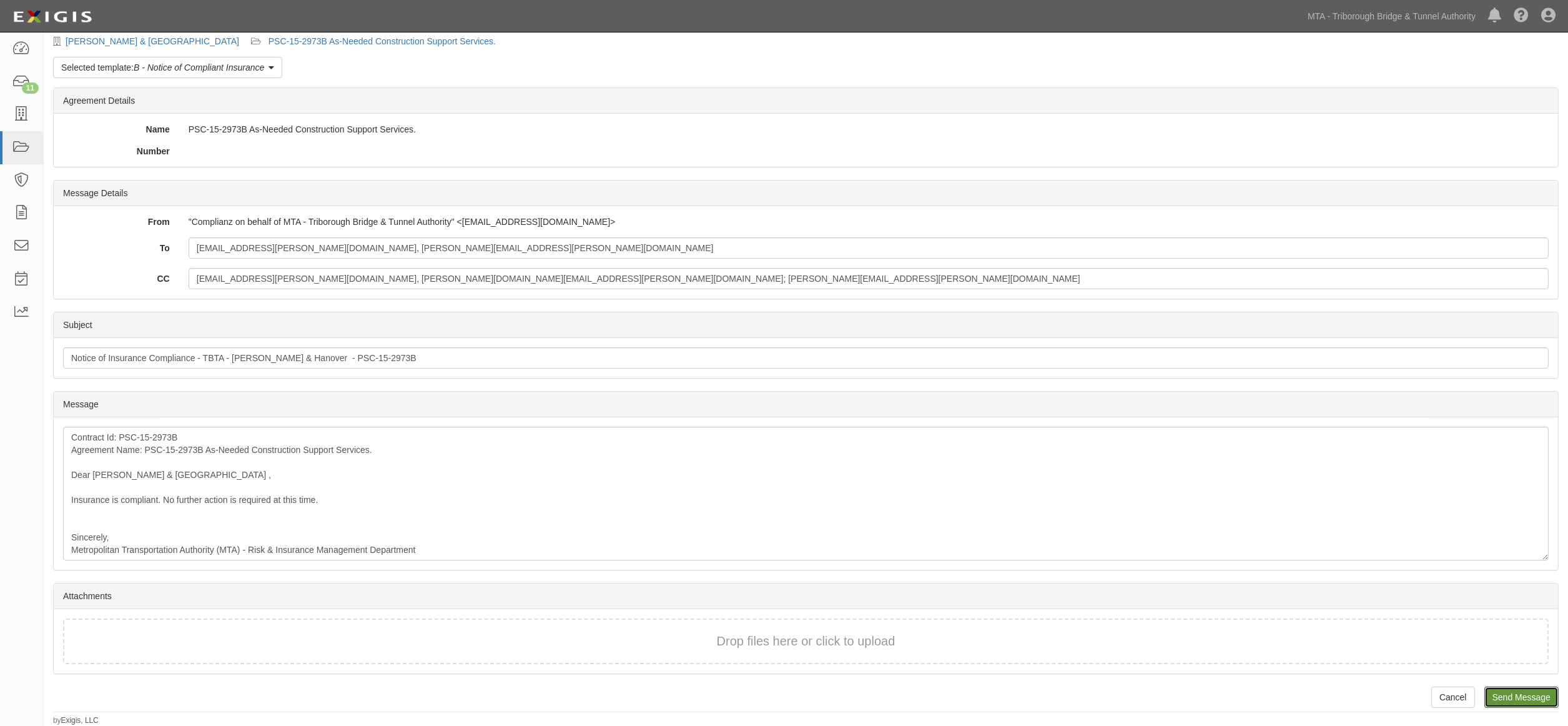
drag, startPoint x: 1518, startPoint y: 688, endPoint x: 860, endPoint y: 54, distance: 913.7
click at [1518, 688] on input "Send Message" at bounding box center [1521, 697] width 74 height 21
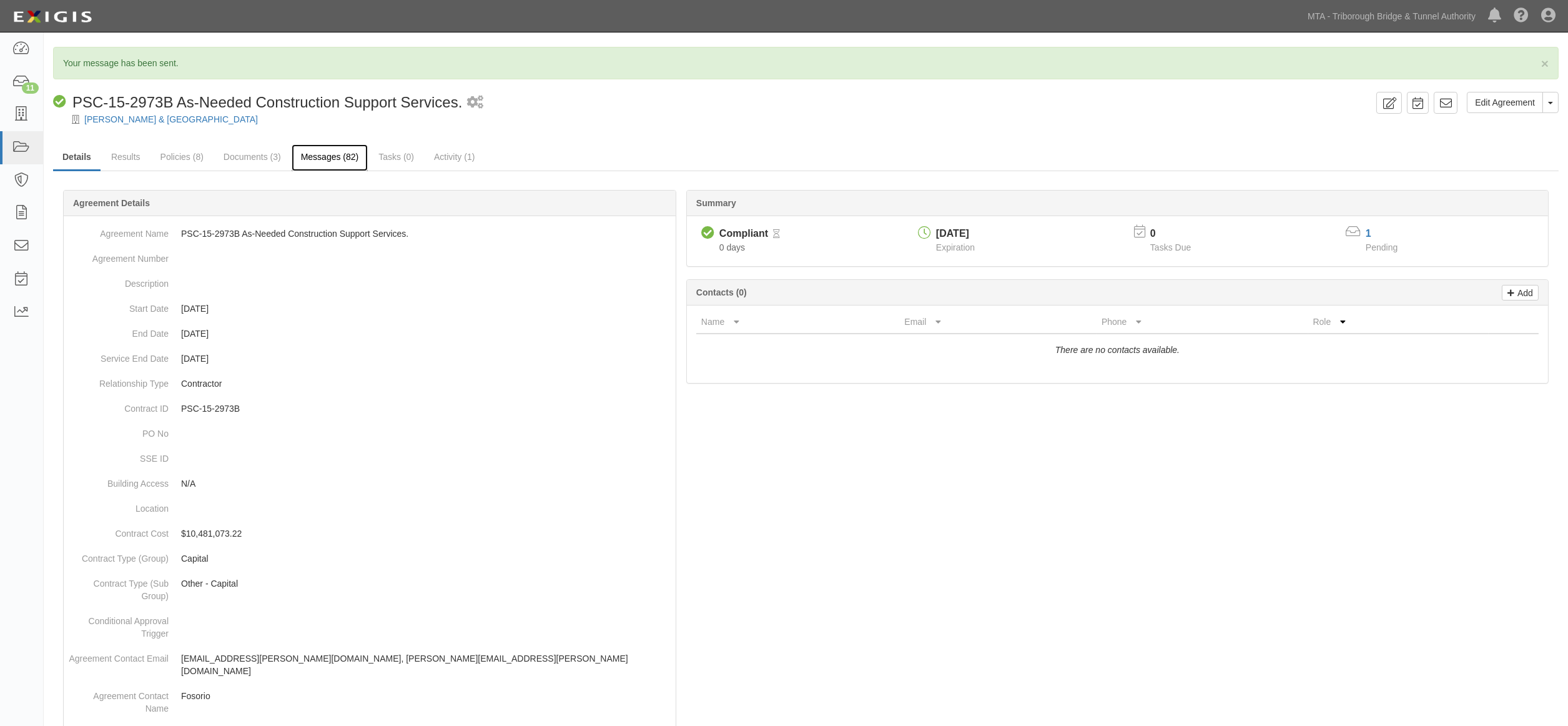
click at [315, 154] on link "Messages (82)" at bounding box center [330, 158] width 77 height 27
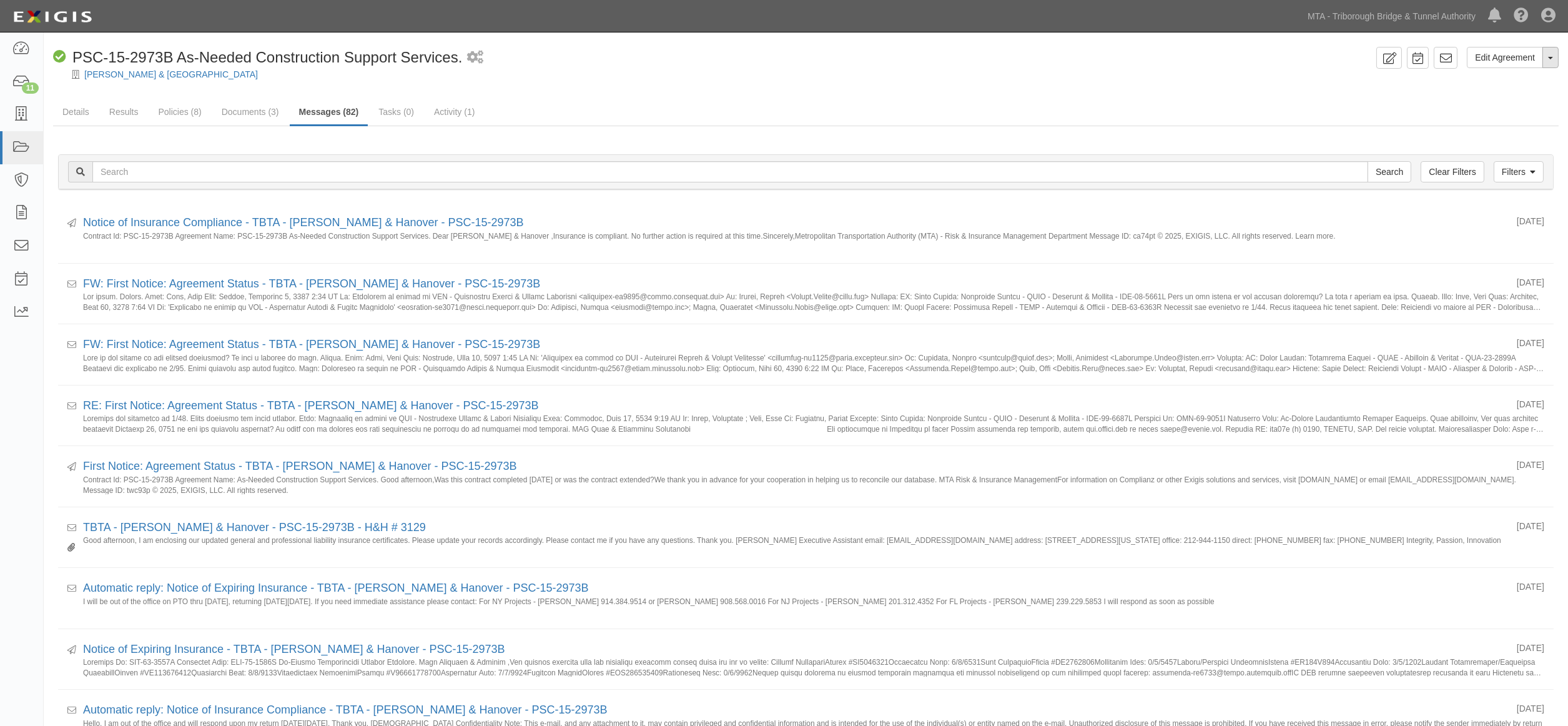
click at [1549, 61] on button "Toggle Agreement Dropdown" at bounding box center [1550, 57] width 17 height 21
click at [1508, 98] on link "Archive Agreement" at bounding box center [1508, 97] width 98 height 17
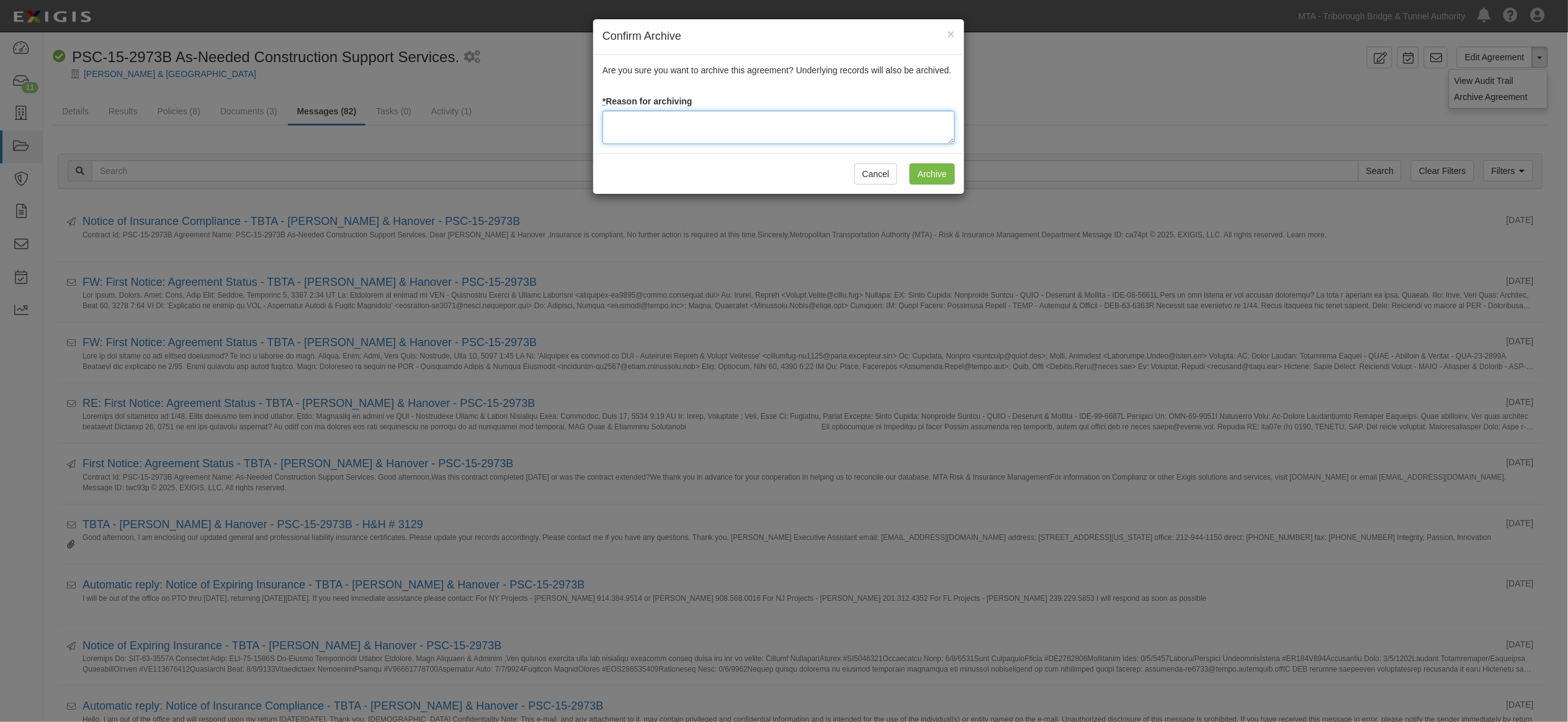
click at [799, 119] on textarea at bounding box center [779, 127] width 352 height 34
type textarea "Completed 5/24"
click at [933, 172] on input "Archive" at bounding box center [932, 174] width 45 height 21
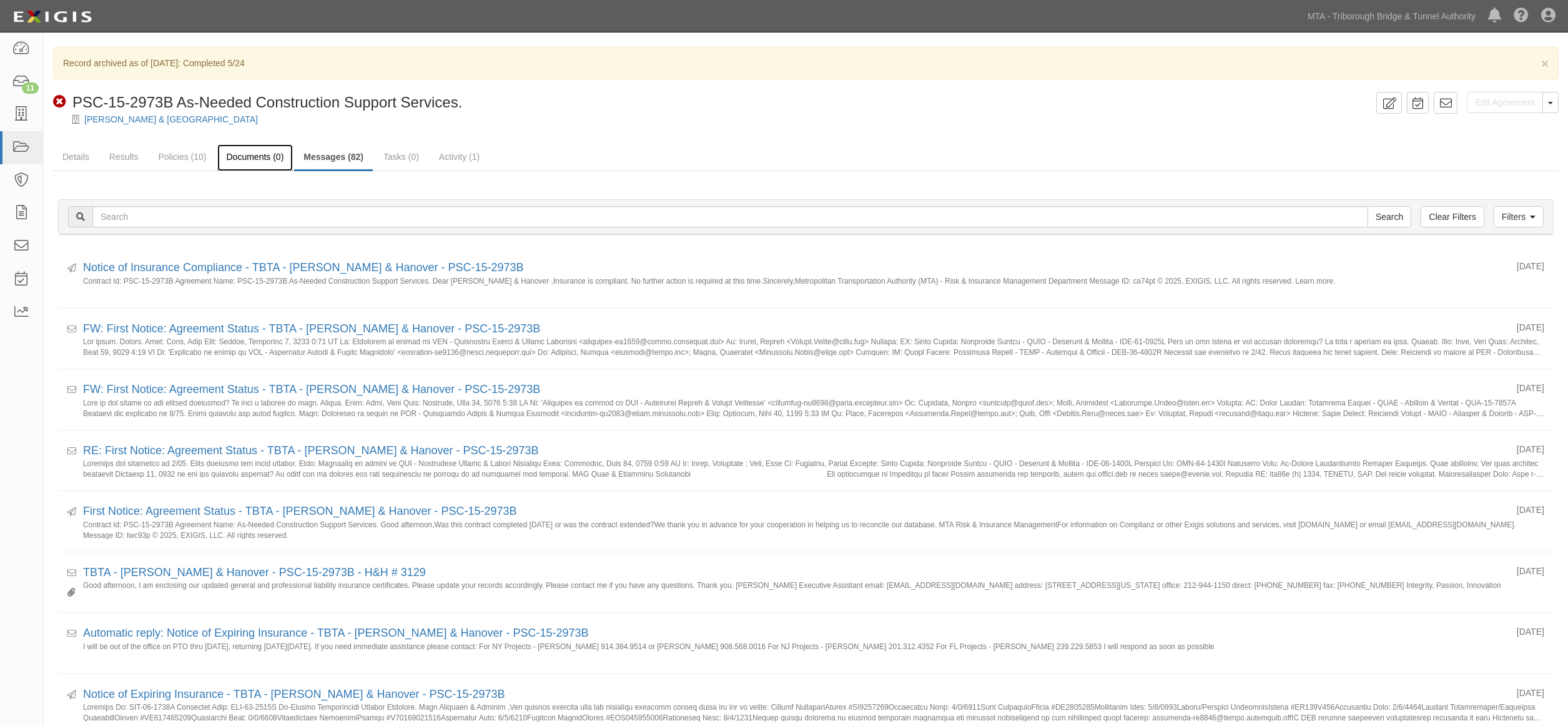
click at [237, 164] on link "Documents (0)" at bounding box center [255, 158] width 76 height 27
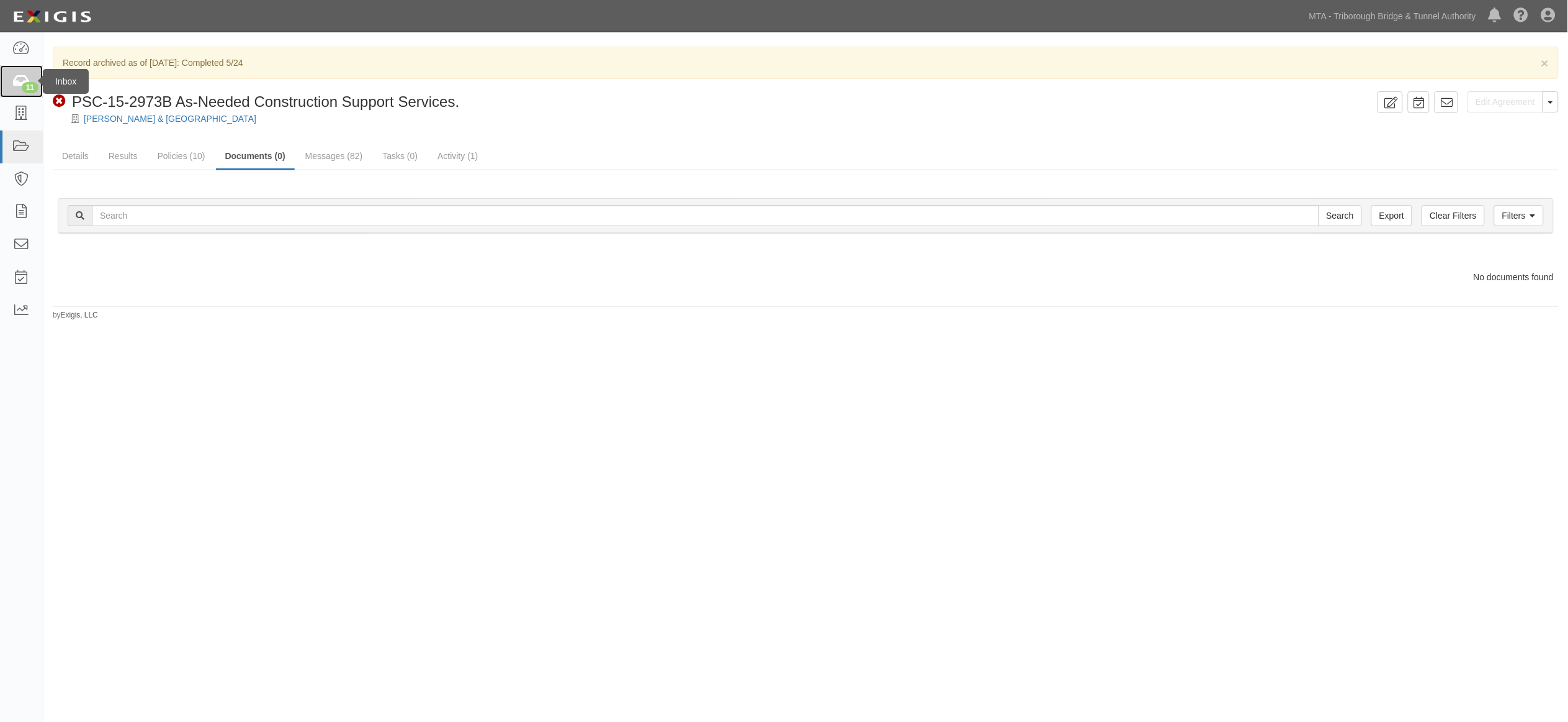
click at [16, 84] on icon at bounding box center [21, 81] width 17 height 15
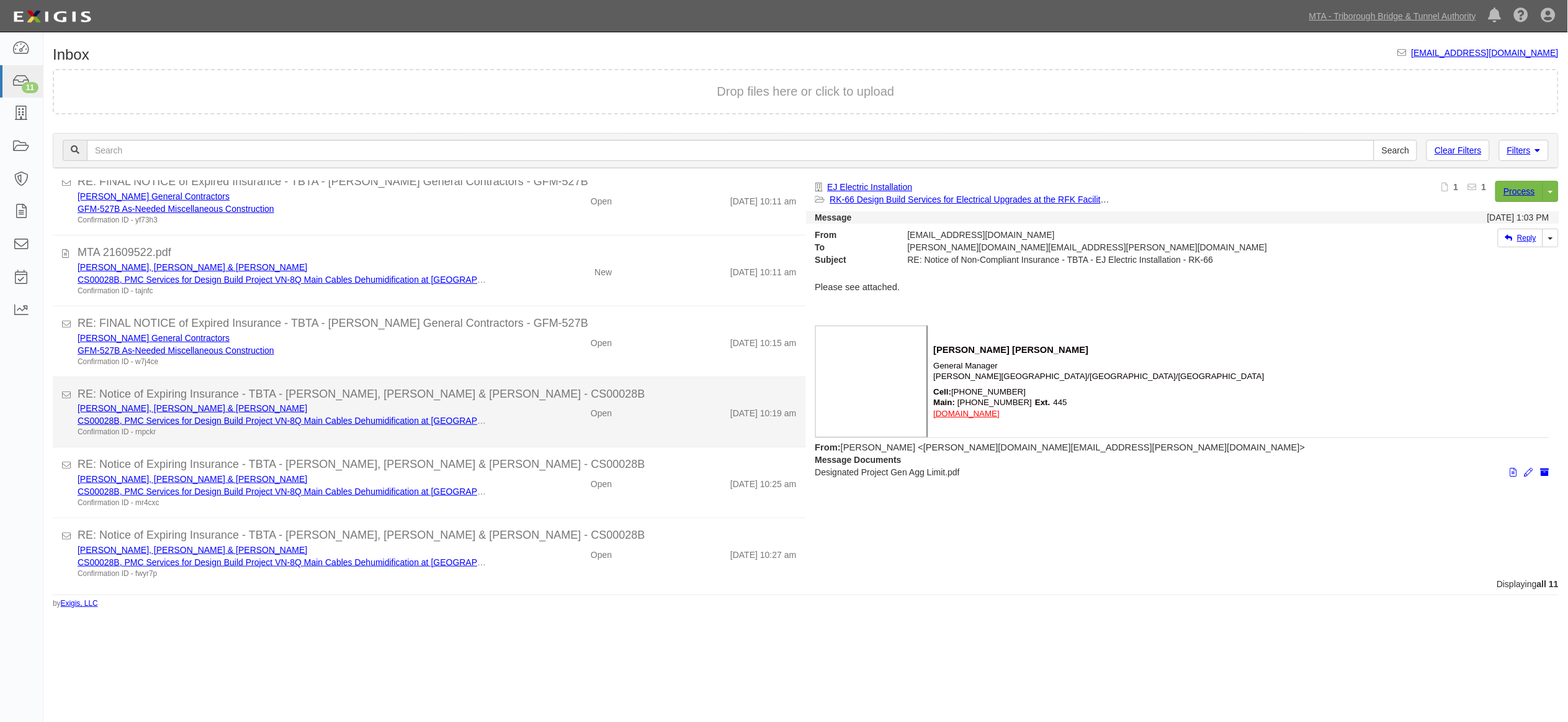
scroll to position [380, 0]
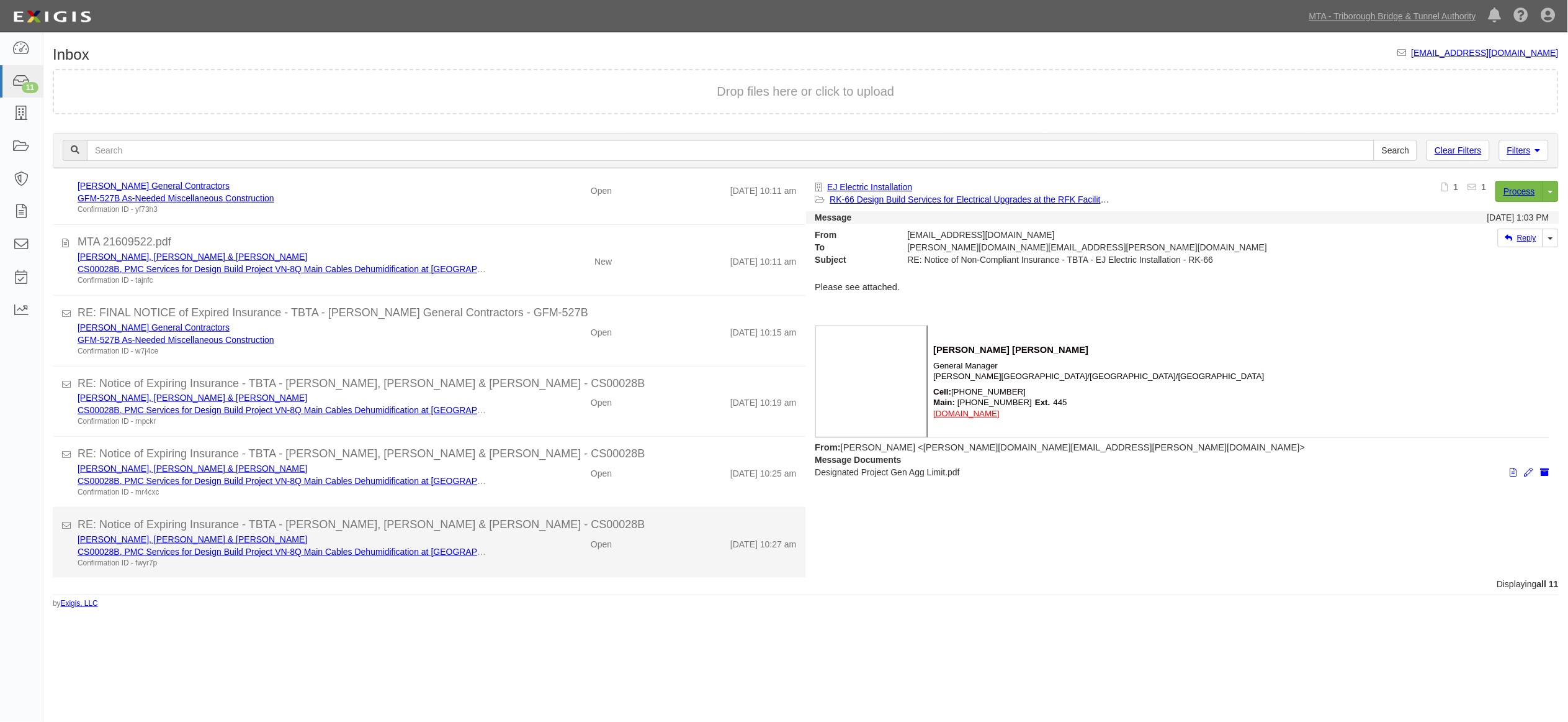
click at [530, 550] on div "[PERSON_NAME], [PERSON_NAME] & [PERSON_NAME] CS00028B, PMC Services for Design …" at bounding box center [437, 550] width 738 height 36
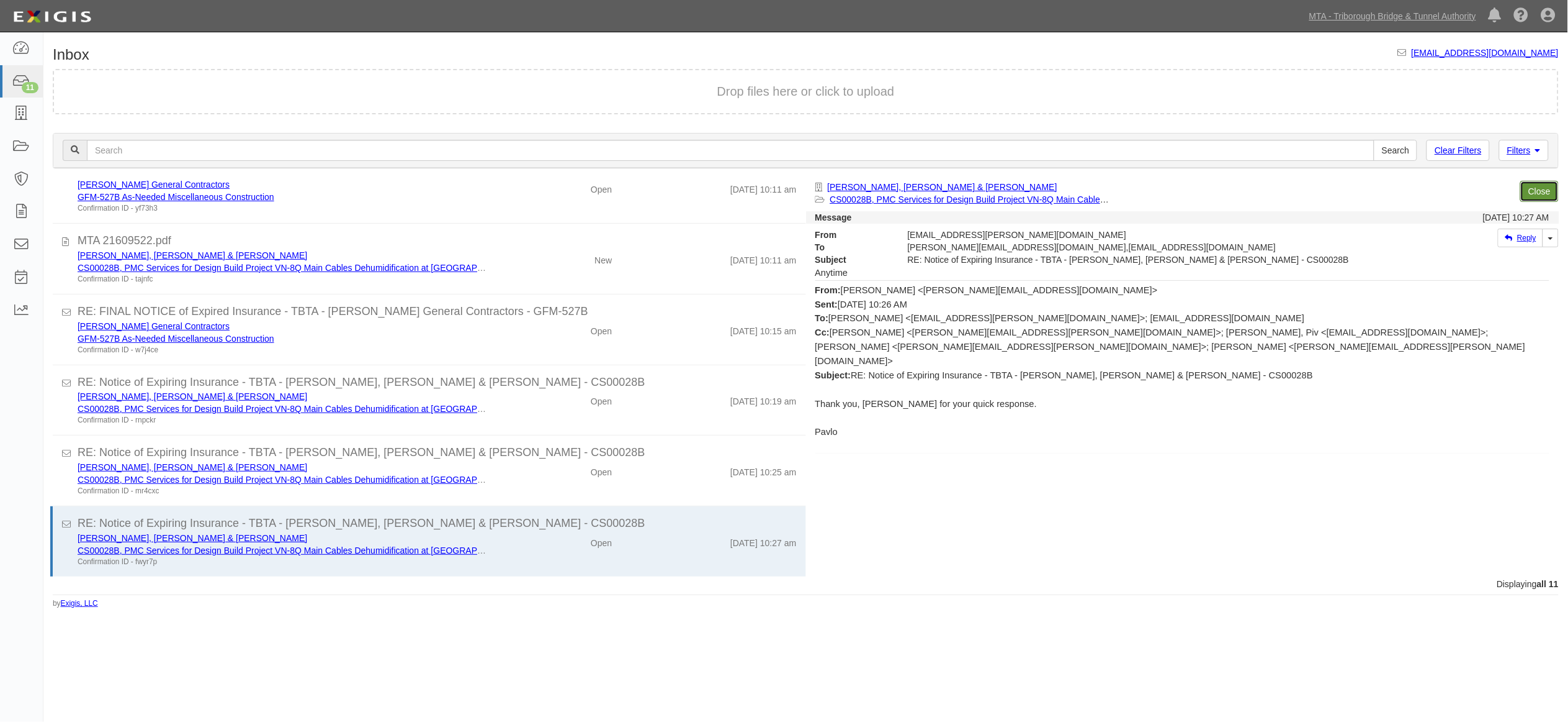
click at [1533, 192] on link "Close" at bounding box center [1540, 192] width 39 height 21
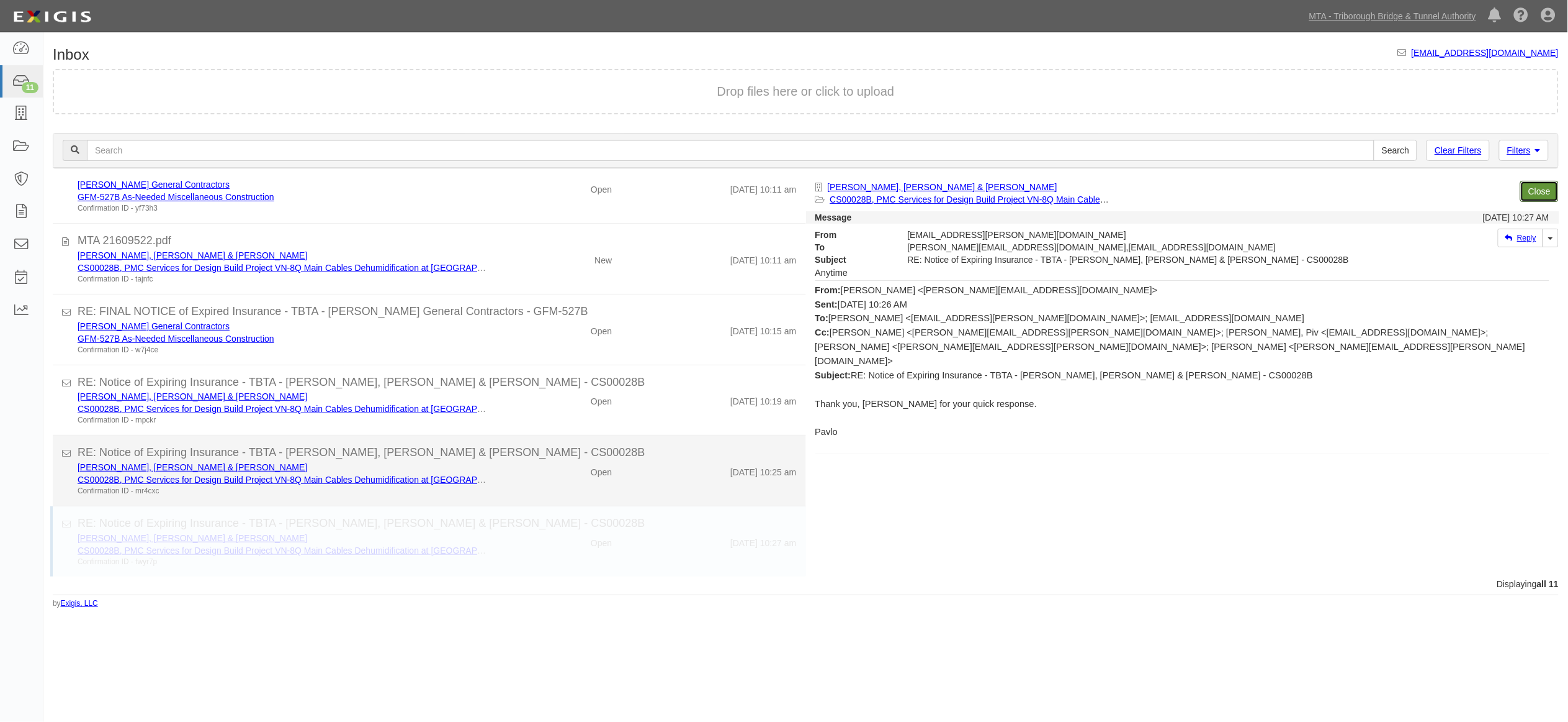
scroll to position [316, 0]
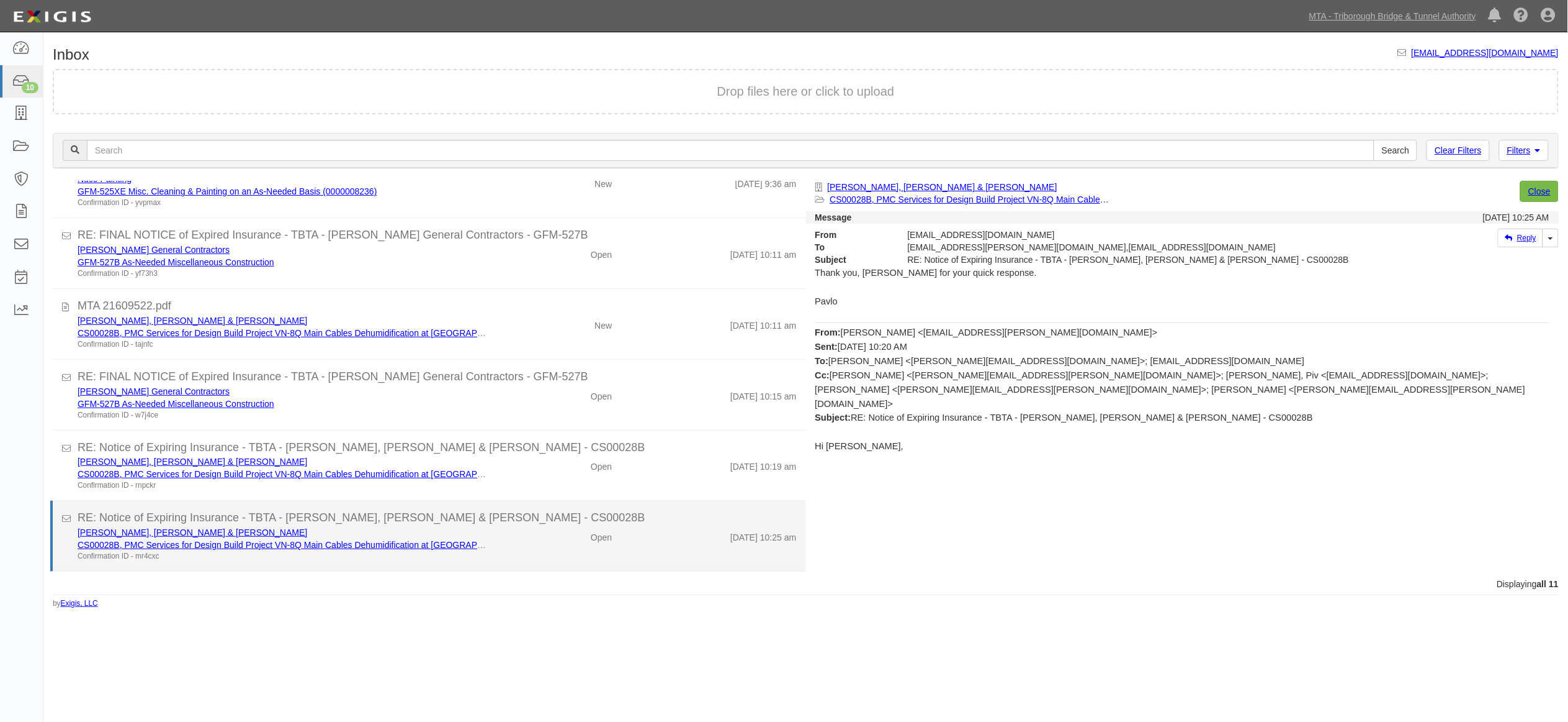
click at [528, 535] on div "Open" at bounding box center [559, 534] width 123 height 17
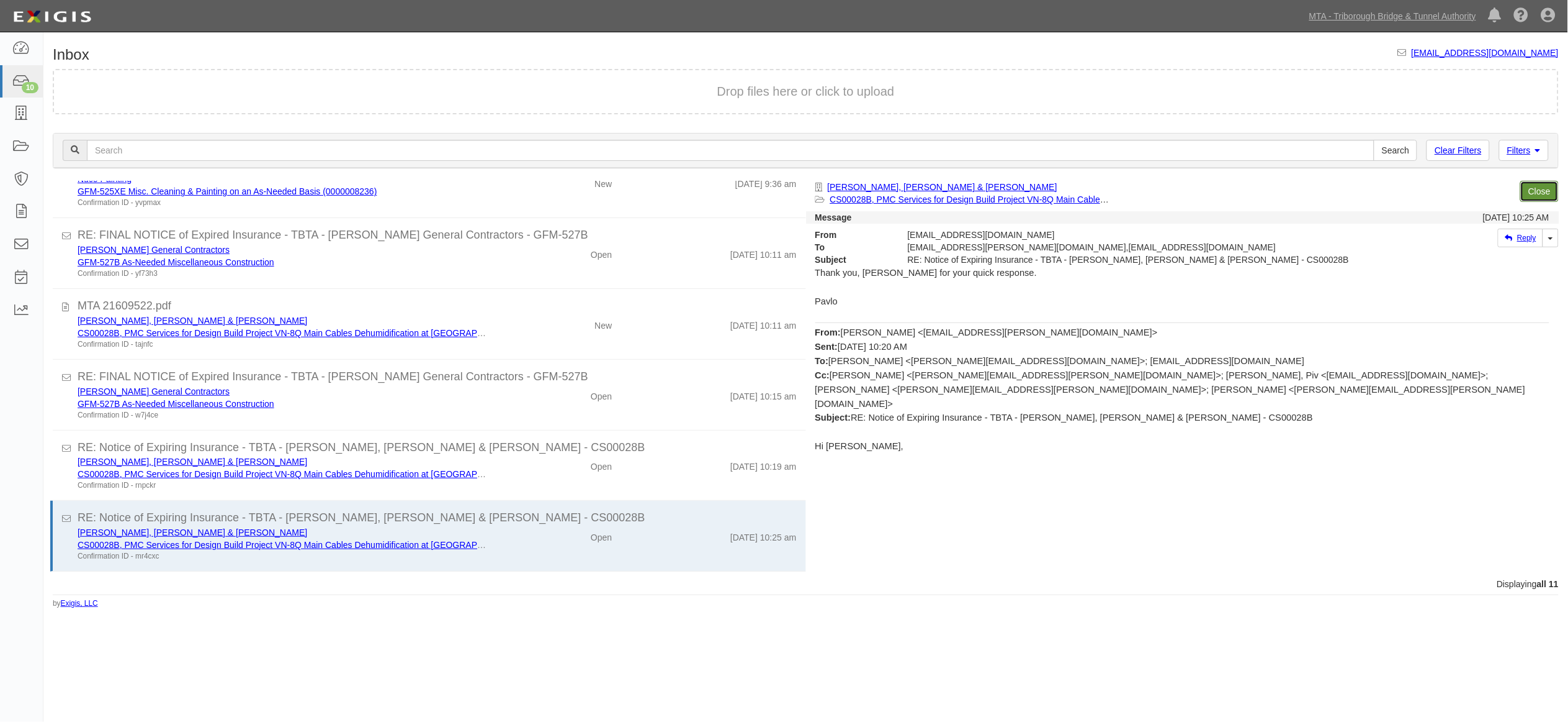
click at [1544, 191] on link "Close" at bounding box center [1540, 192] width 39 height 21
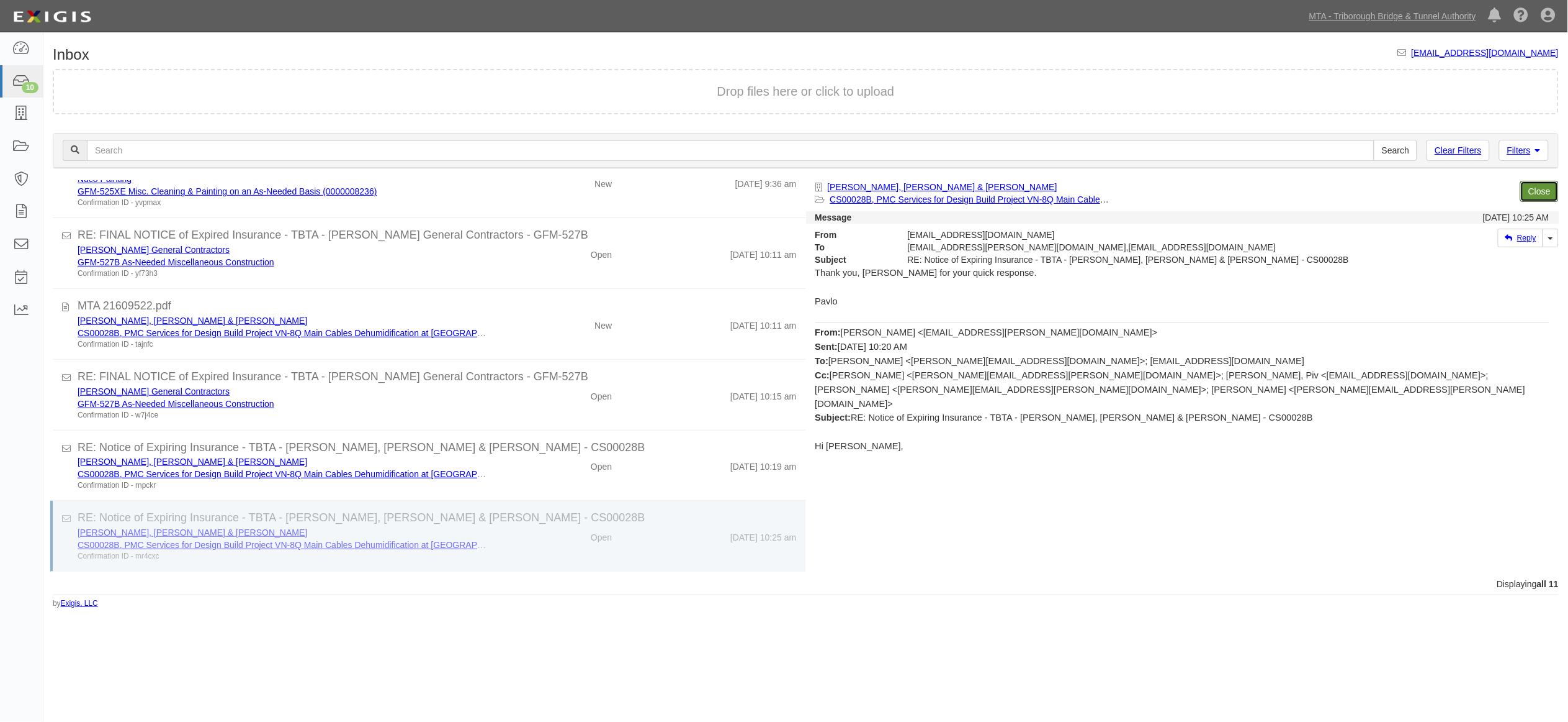
scroll to position [246, 0]
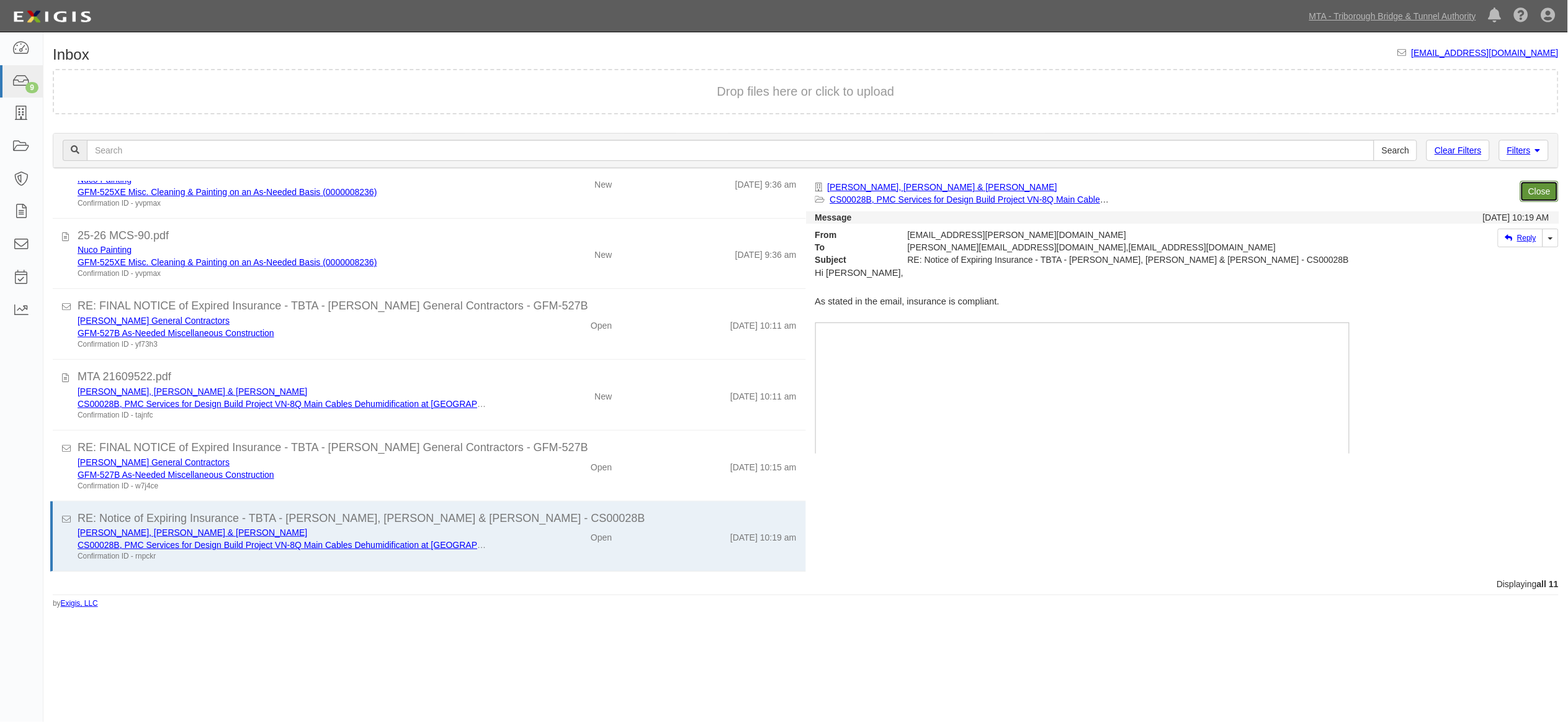
click at [1547, 186] on link "Close" at bounding box center [1540, 192] width 39 height 21
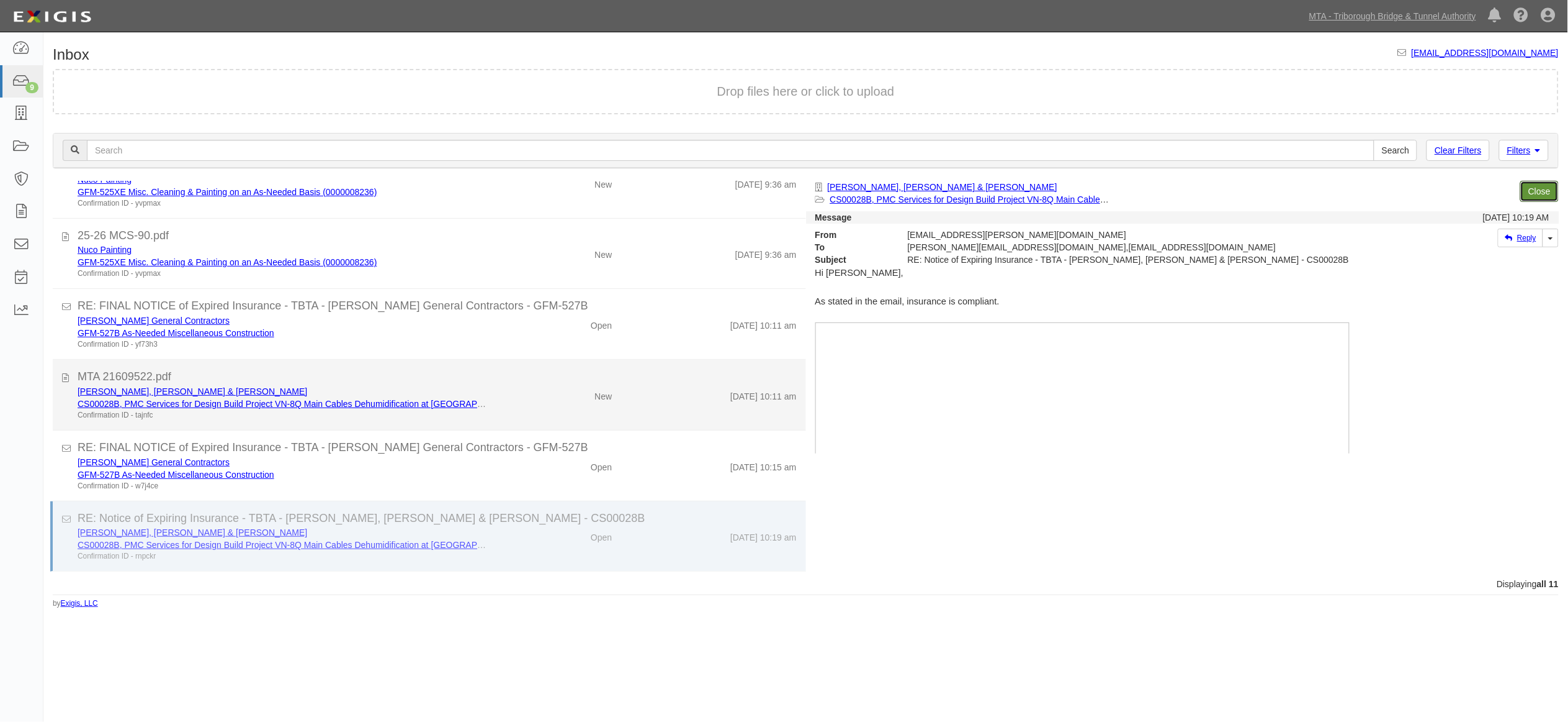
scroll to position [169, 0]
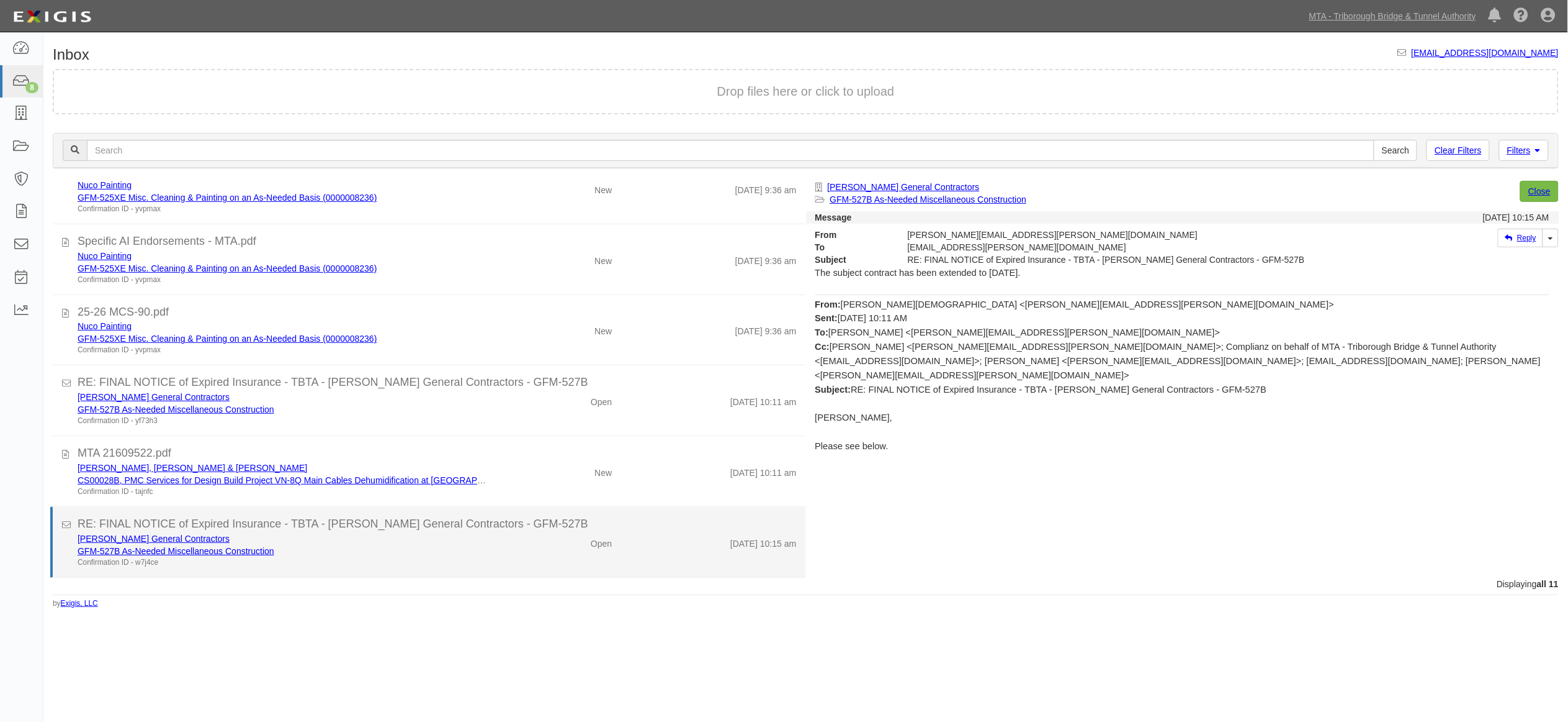
click at [383, 563] on div "Confirmation ID - w7j4ce" at bounding box center [282, 562] width 411 height 11
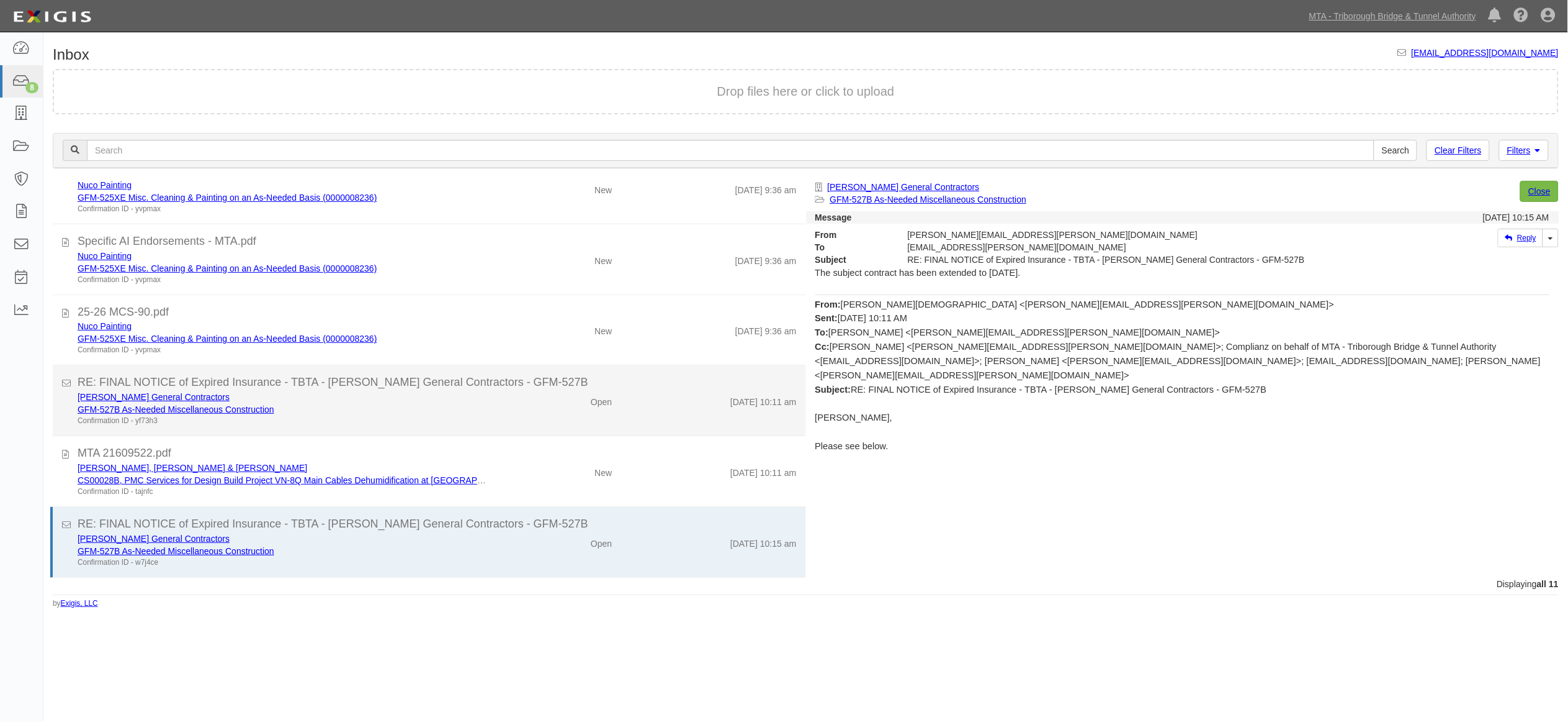
click at [442, 411] on div "GFM-527B As-Needed Miscellaneous Construction" at bounding box center [282, 408] width 411 height 13
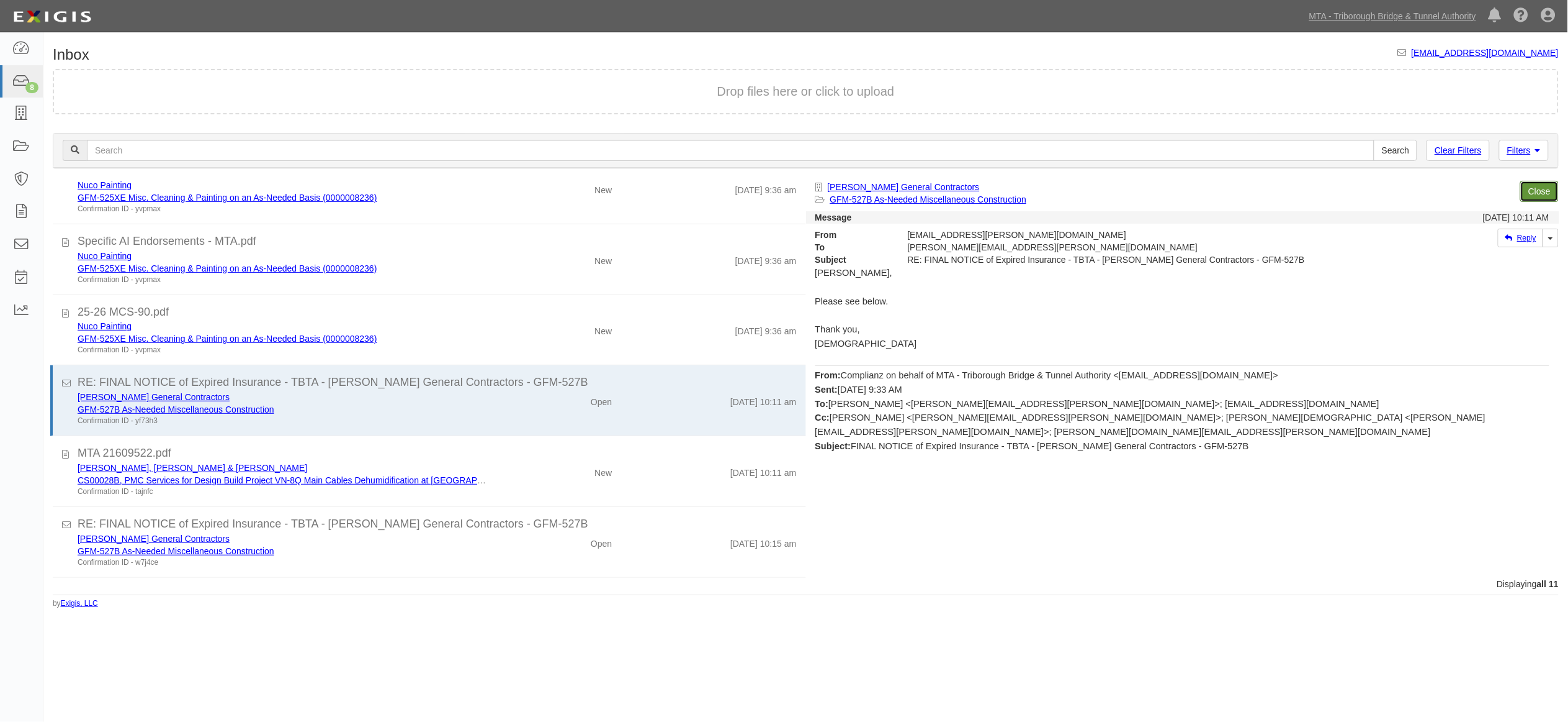
click at [1534, 188] on link "Close" at bounding box center [1540, 192] width 39 height 21
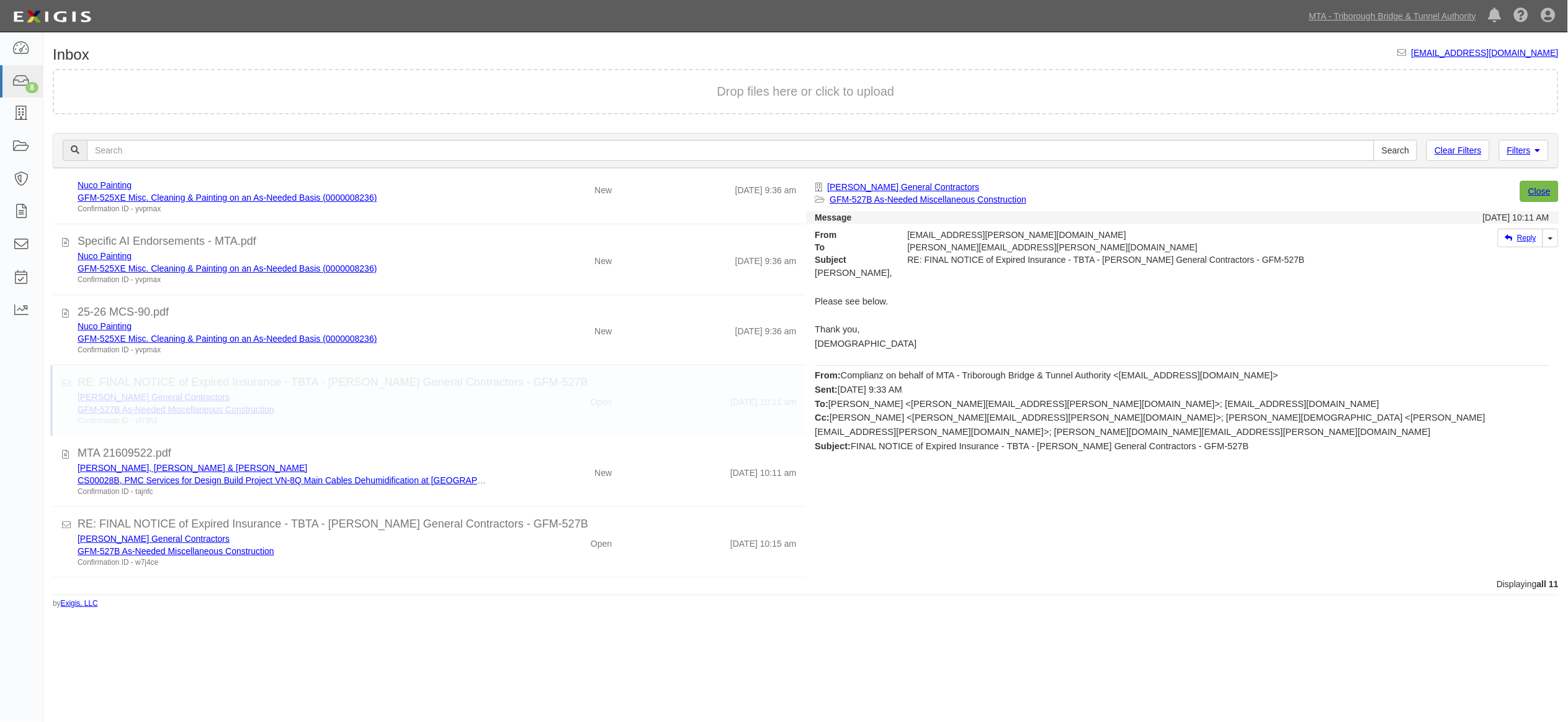
scroll to position [98, 0]
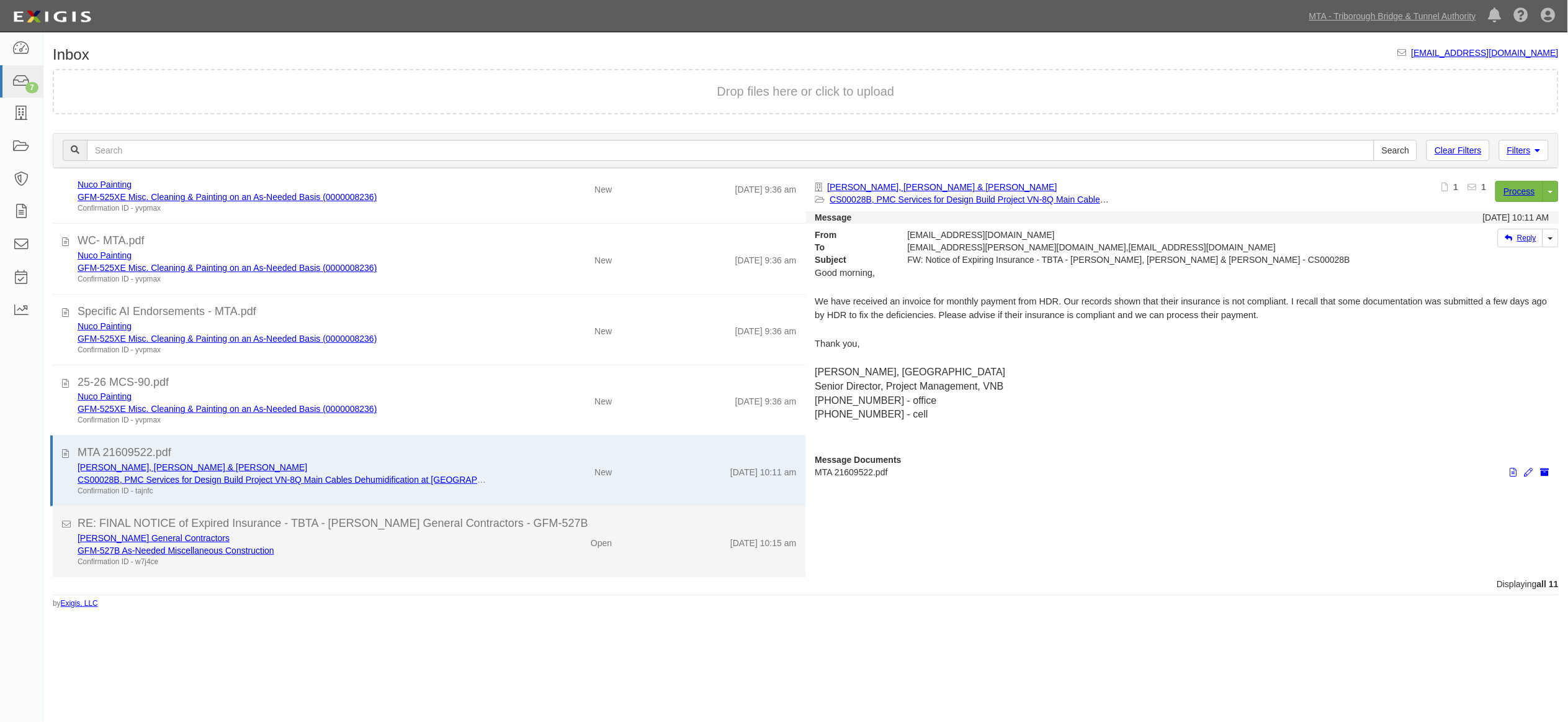
click at [372, 540] on div "[PERSON_NAME] General Contractors" at bounding box center [282, 537] width 411 height 13
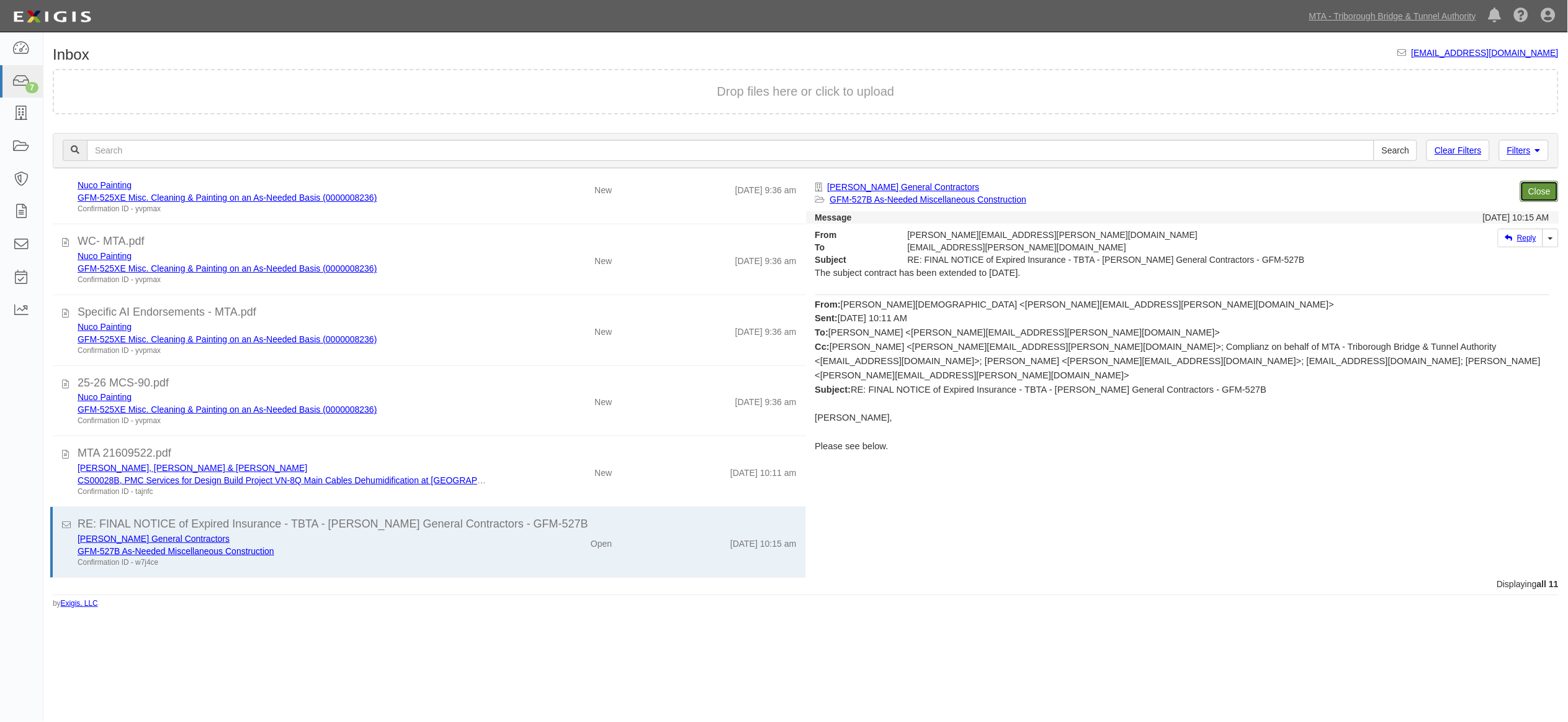
click at [1528, 185] on link "Close" at bounding box center [1540, 192] width 39 height 21
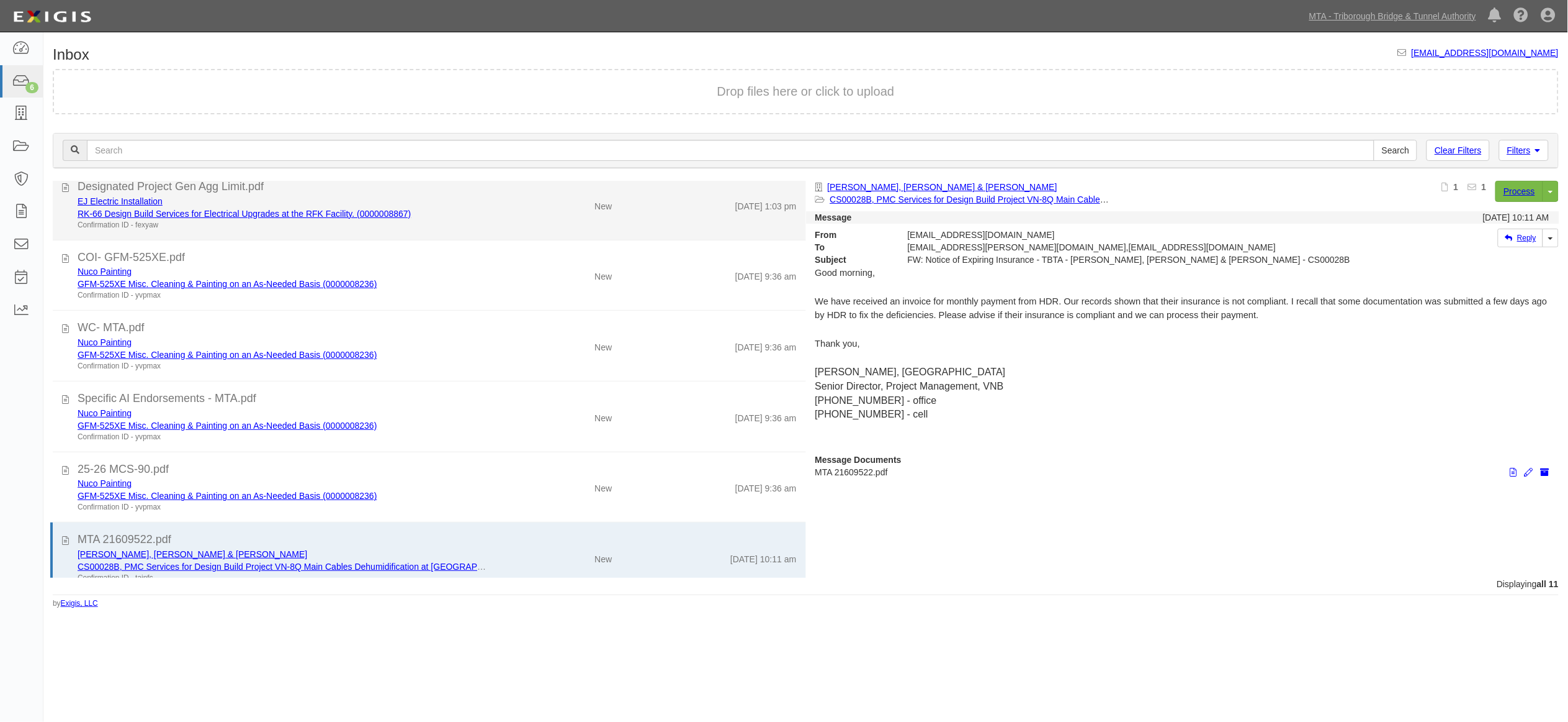
scroll to position [0, 0]
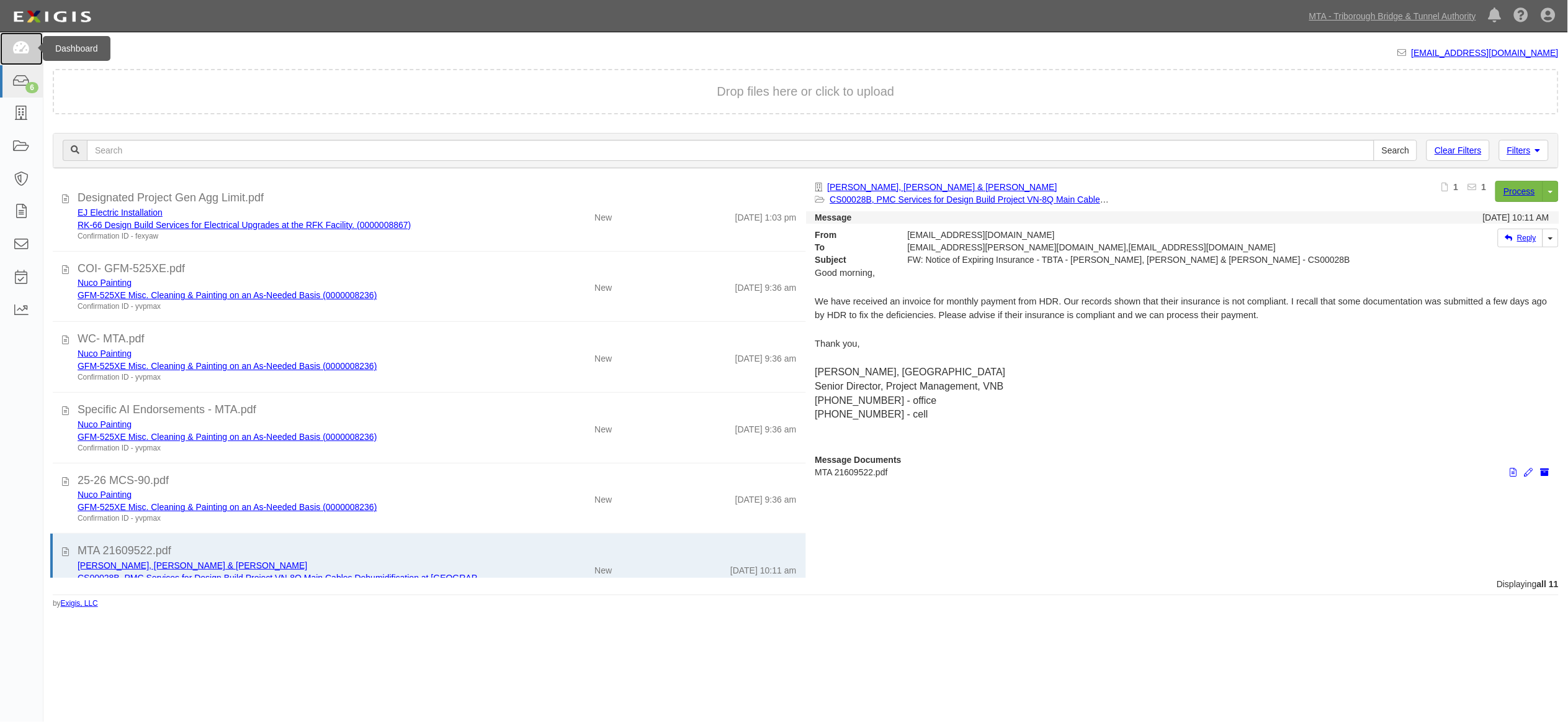
click at [20, 45] on icon at bounding box center [21, 48] width 17 height 15
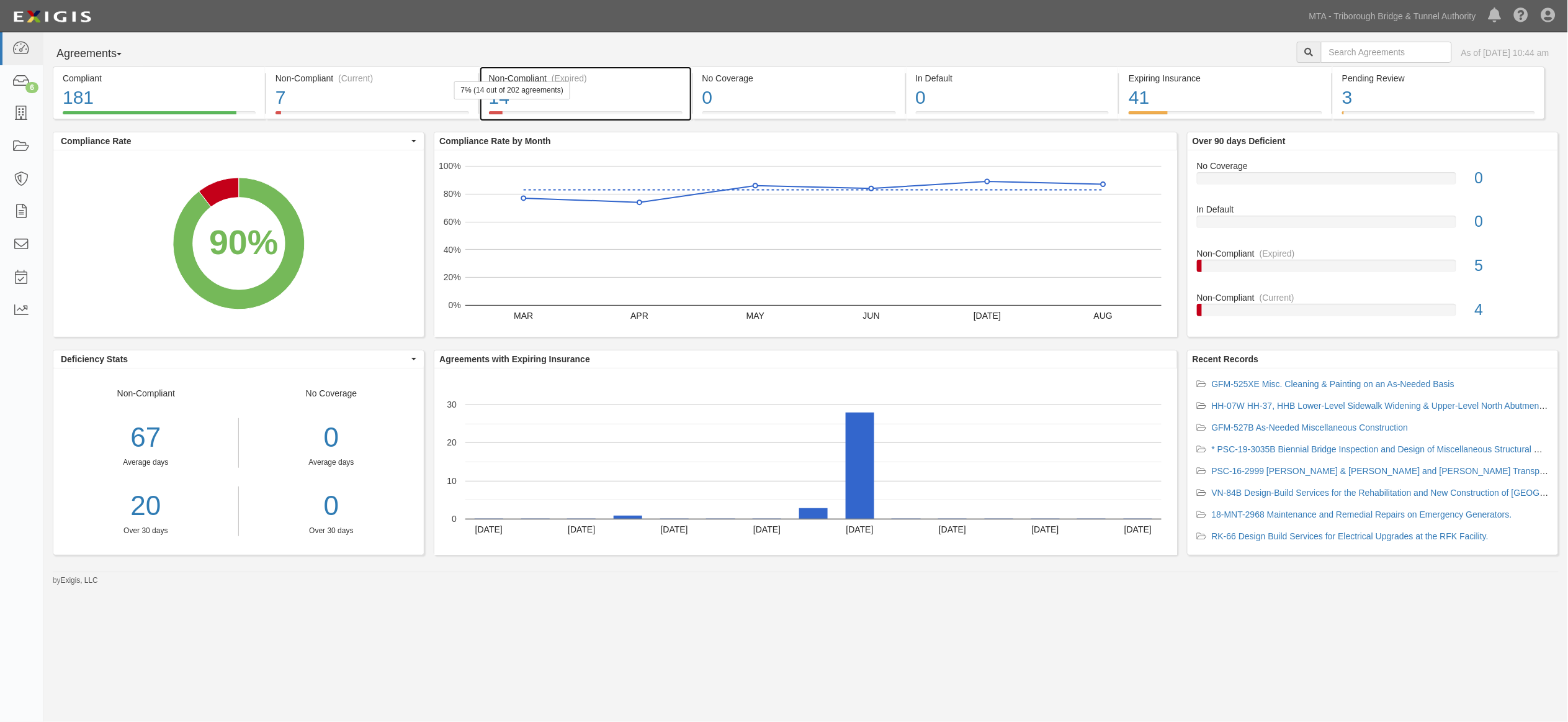
click at [628, 93] on div "14" at bounding box center [586, 98] width 193 height 27
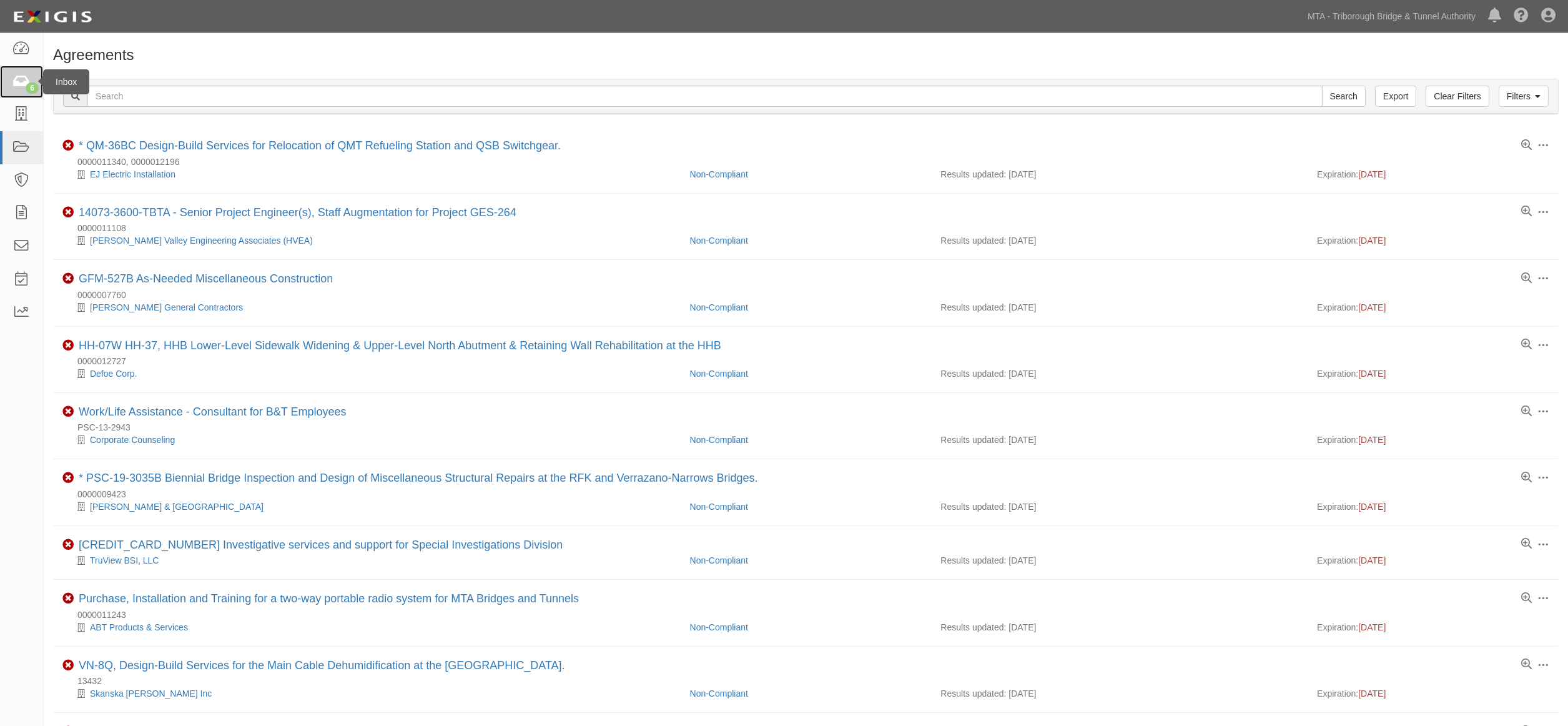
click at [17, 83] on icon at bounding box center [21, 82] width 18 height 15
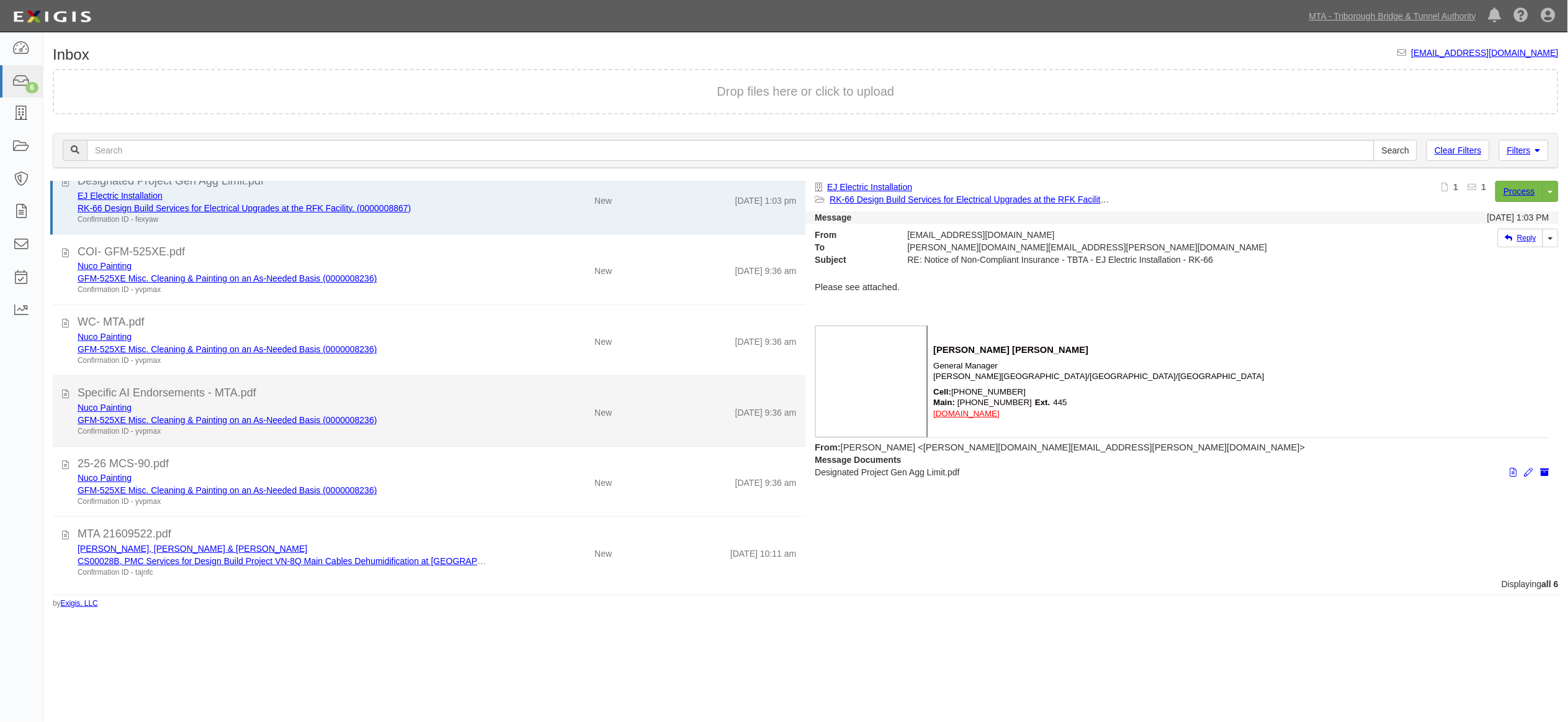
scroll to position [27, 0]
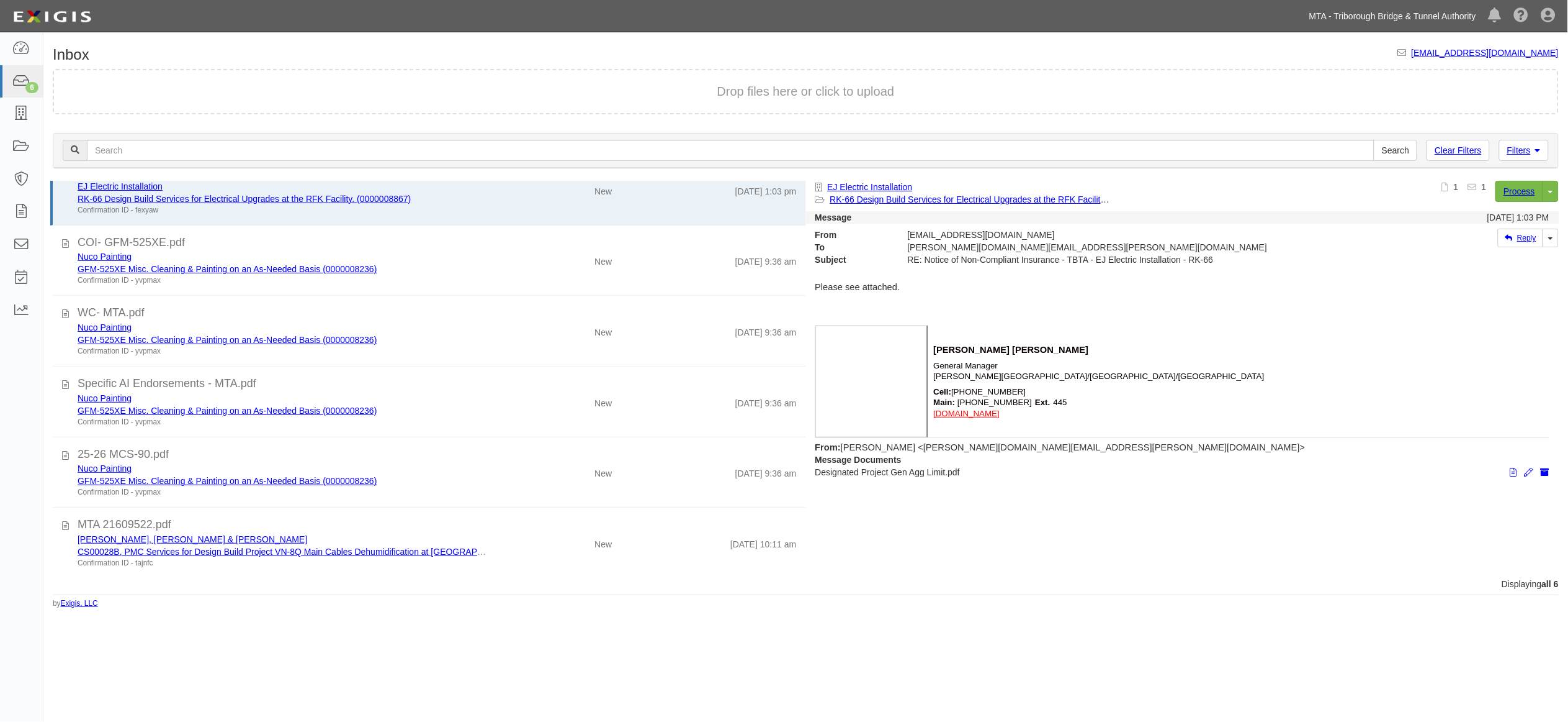
click at [1379, 20] on link "MTA - Triborough Bridge & Tunnel Authority" at bounding box center [1392, 16] width 179 height 25
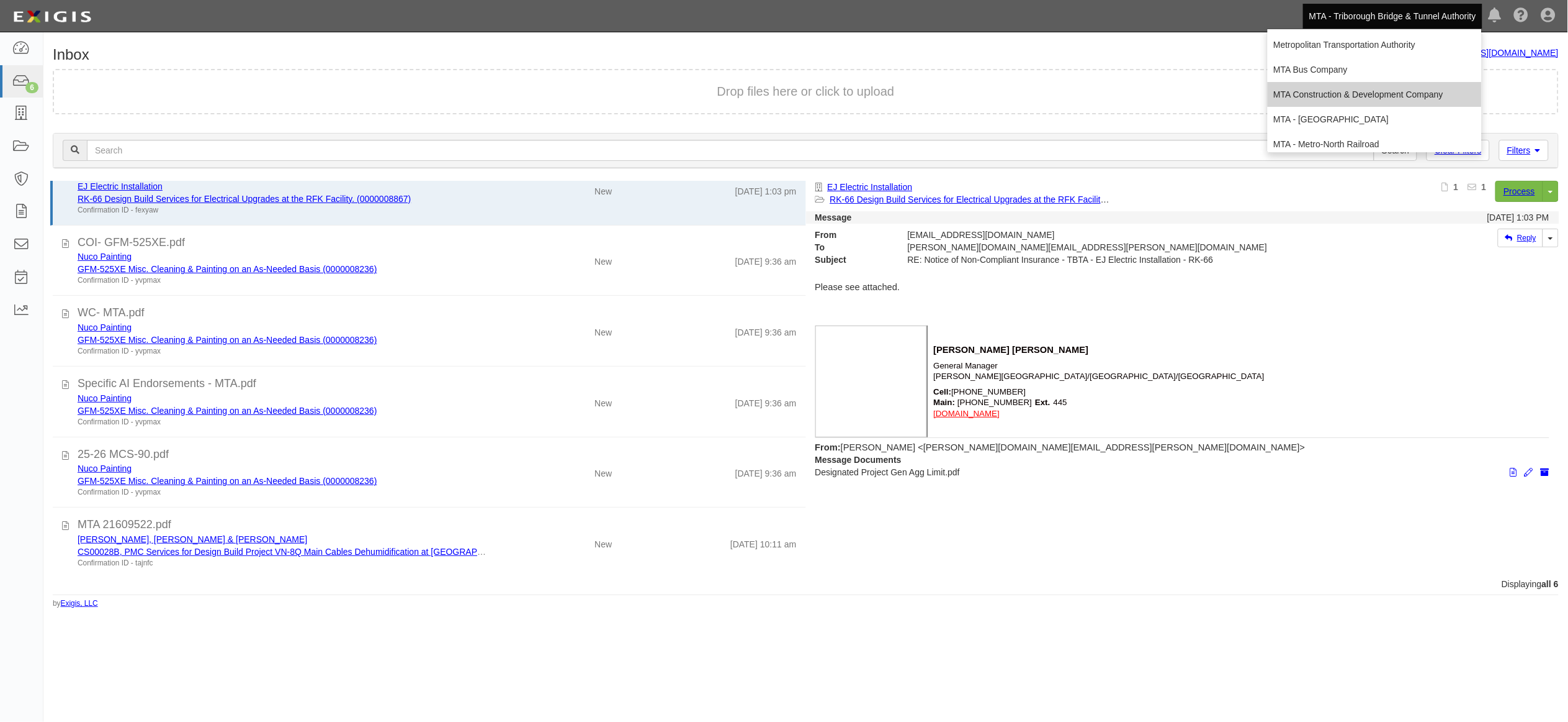
scroll to position [82, 0]
click at [1333, 113] on link "MTA - [US_STATE] City Transit Authority (Operating)" at bounding box center [1375, 112] width 214 height 25
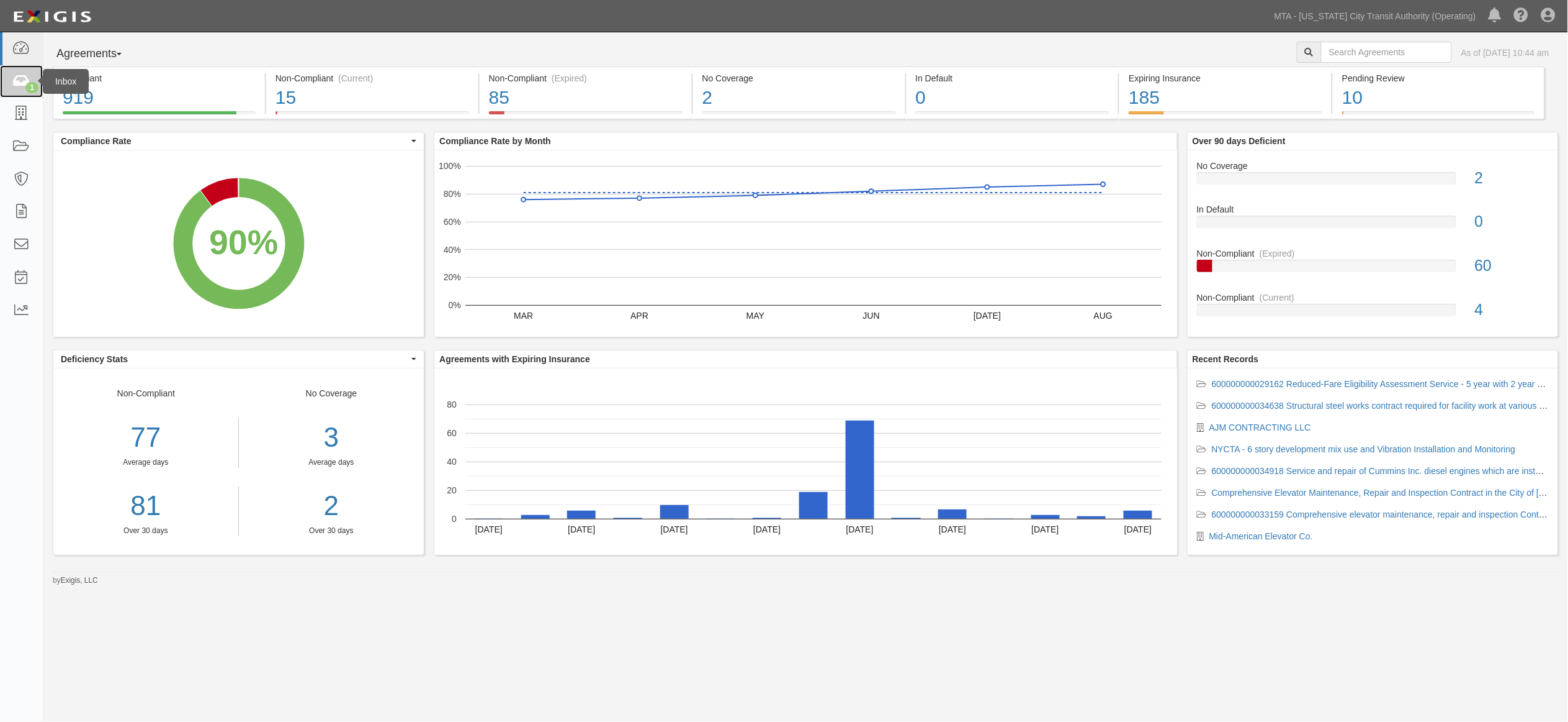
click at [26, 86] on div "1" at bounding box center [31, 88] width 13 height 12
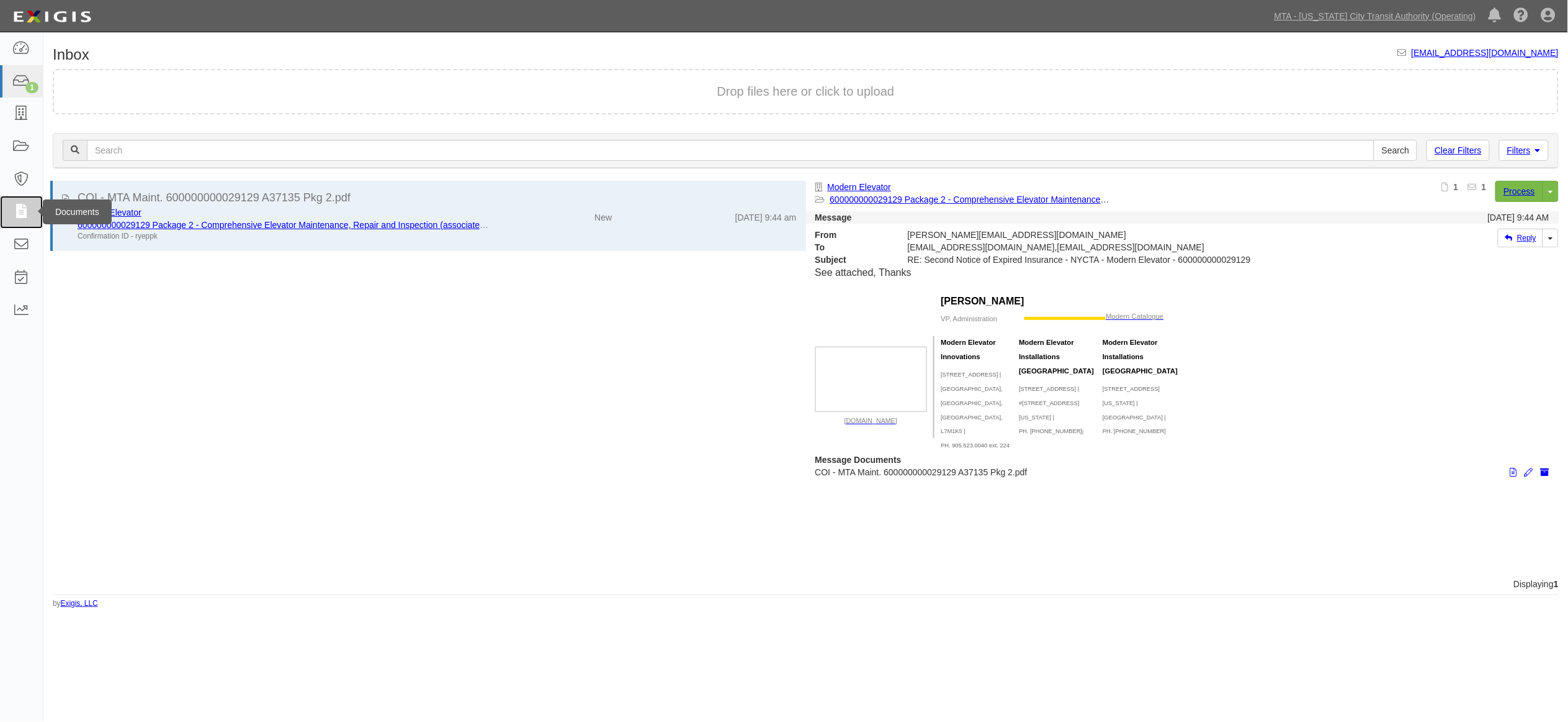
click at [22, 212] on icon at bounding box center [21, 212] width 17 height 15
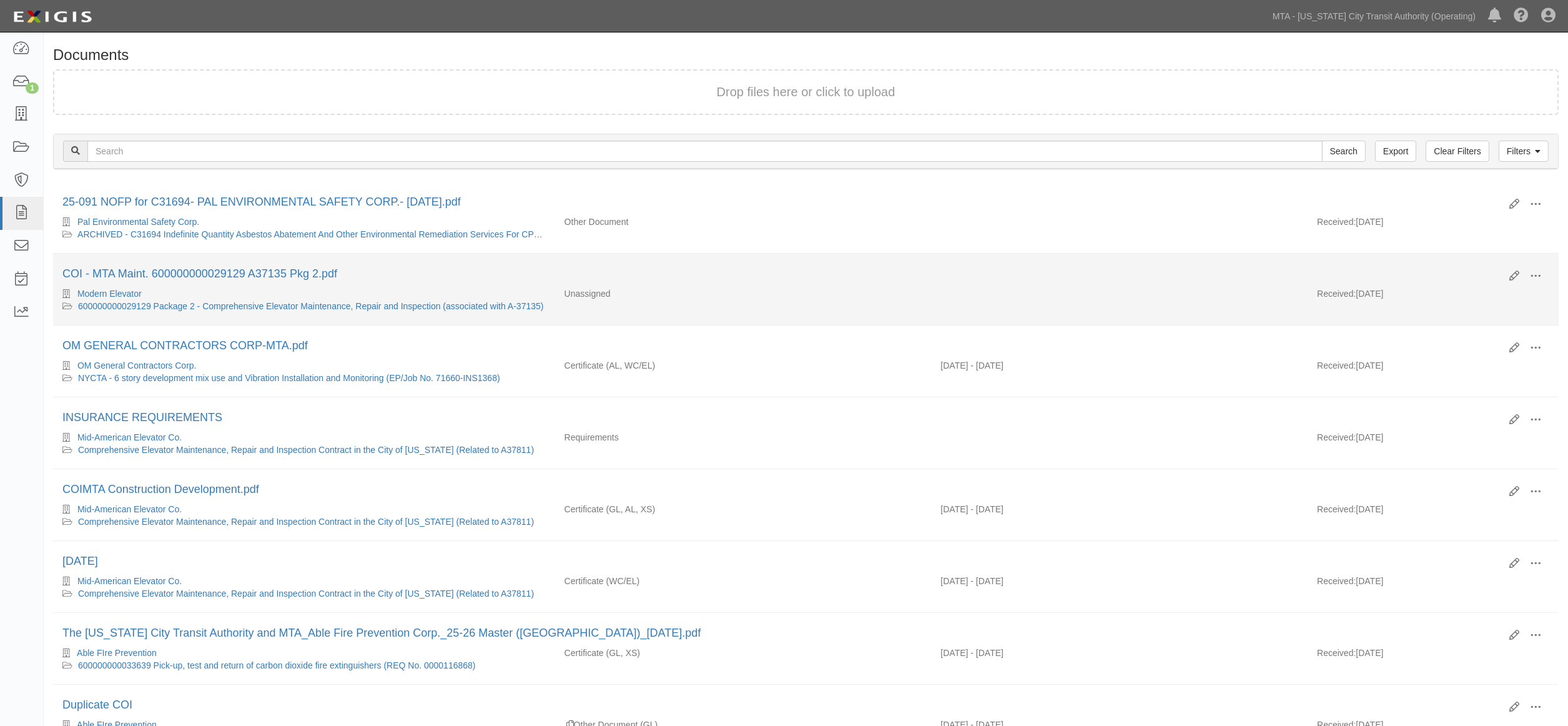
click at [356, 300] on div "Modern Elevator" at bounding box center [304, 293] width 484 height 13
click at [358, 306] on link "600000000029129 Package 2 - Comprehensive Elevator Maintenance, Repair and Insp…" at bounding box center [310, 306] width 466 height 10
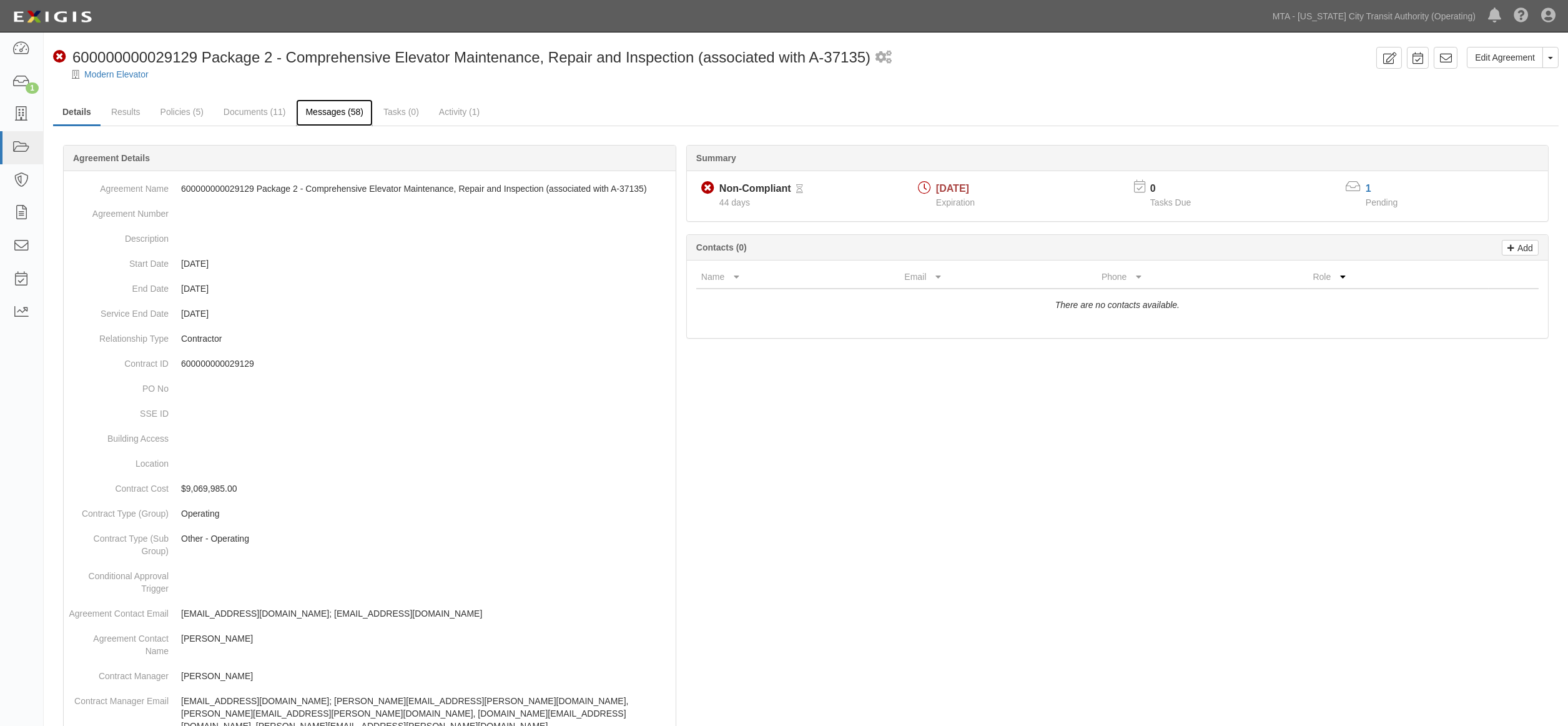
click at [320, 110] on link "Messages (58)" at bounding box center [334, 113] width 77 height 27
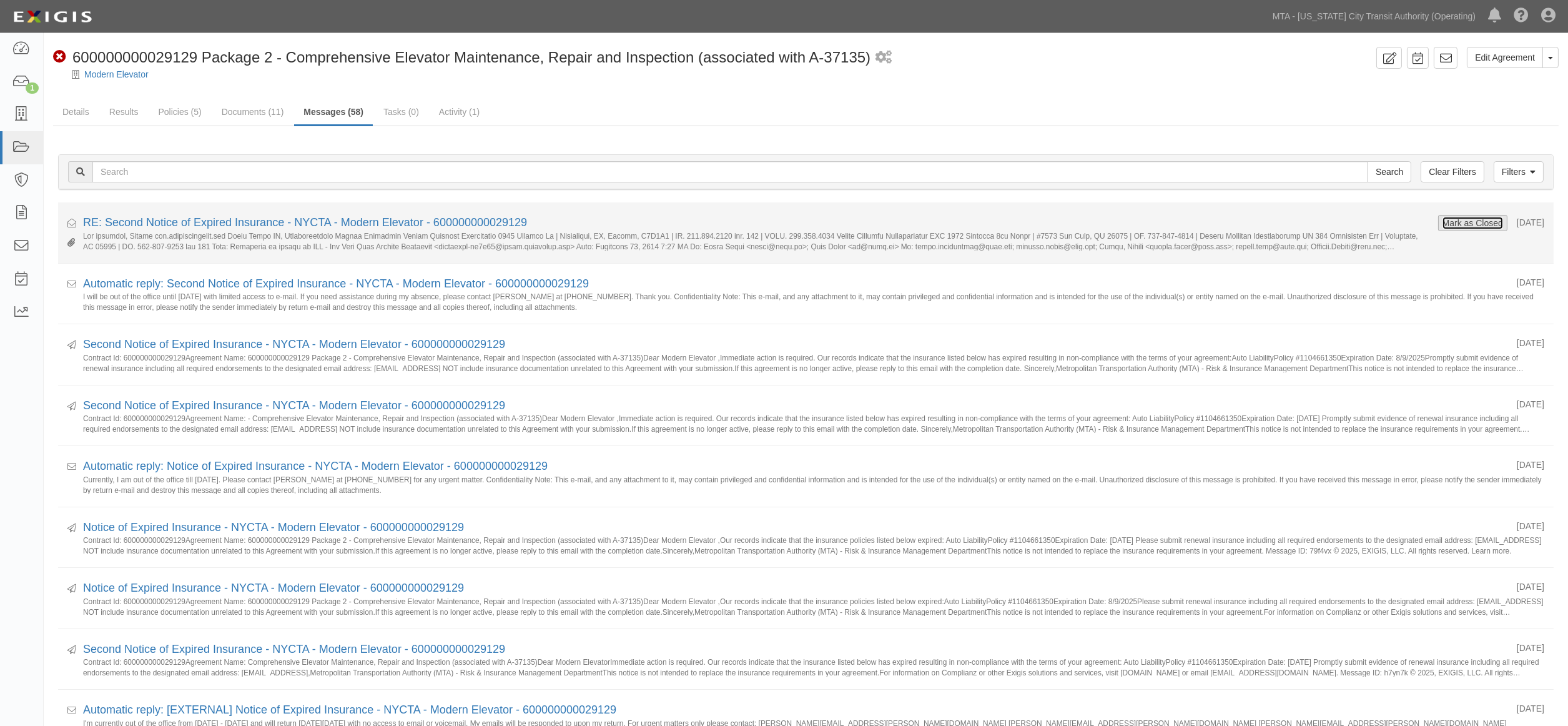
click at [1441, 222] on button "Mark as Closed" at bounding box center [1473, 223] width 62 height 14
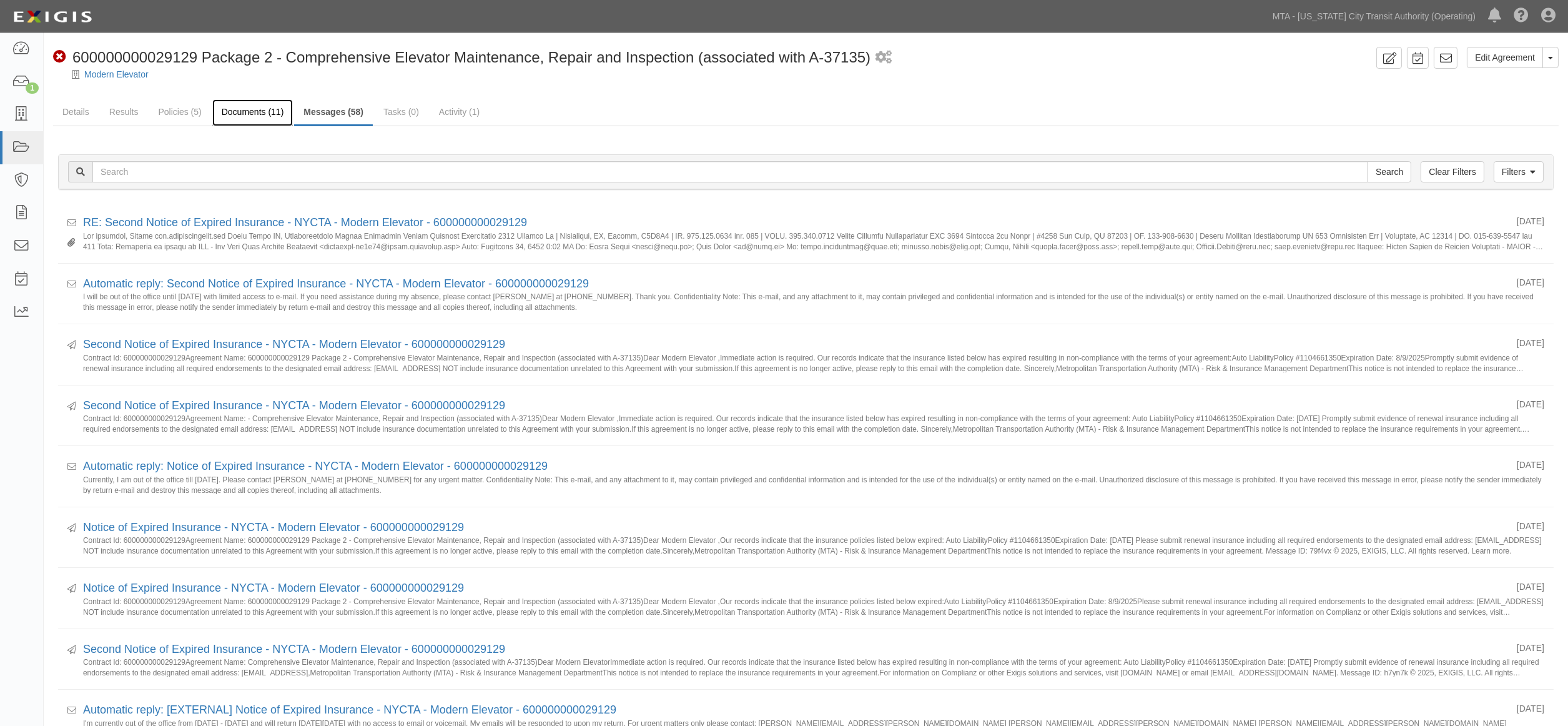
click at [237, 119] on link "Documents (11)" at bounding box center [252, 113] width 81 height 27
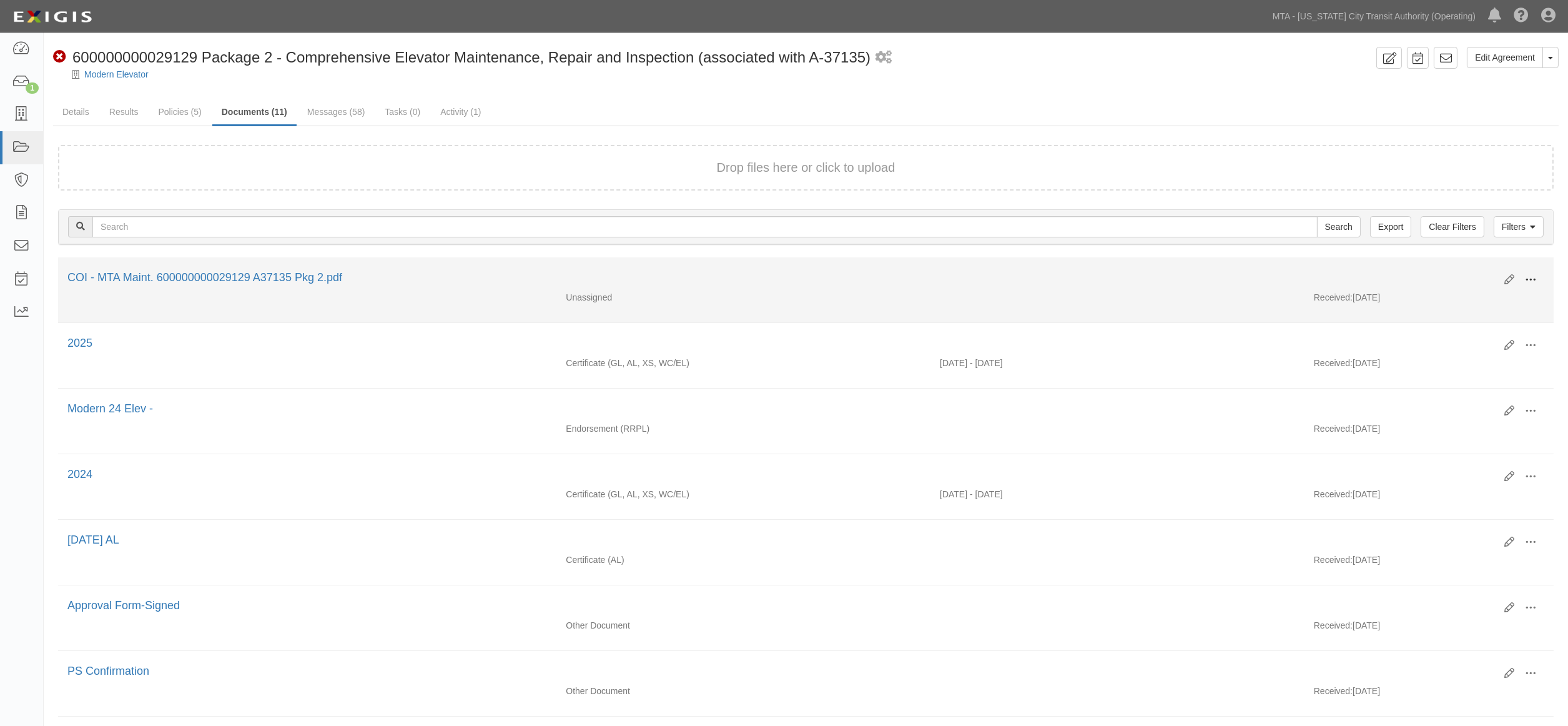
click at [1527, 279] on span at bounding box center [1531, 280] width 12 height 12
click at [1445, 295] on link "View" at bounding box center [1470, 297] width 98 height 22
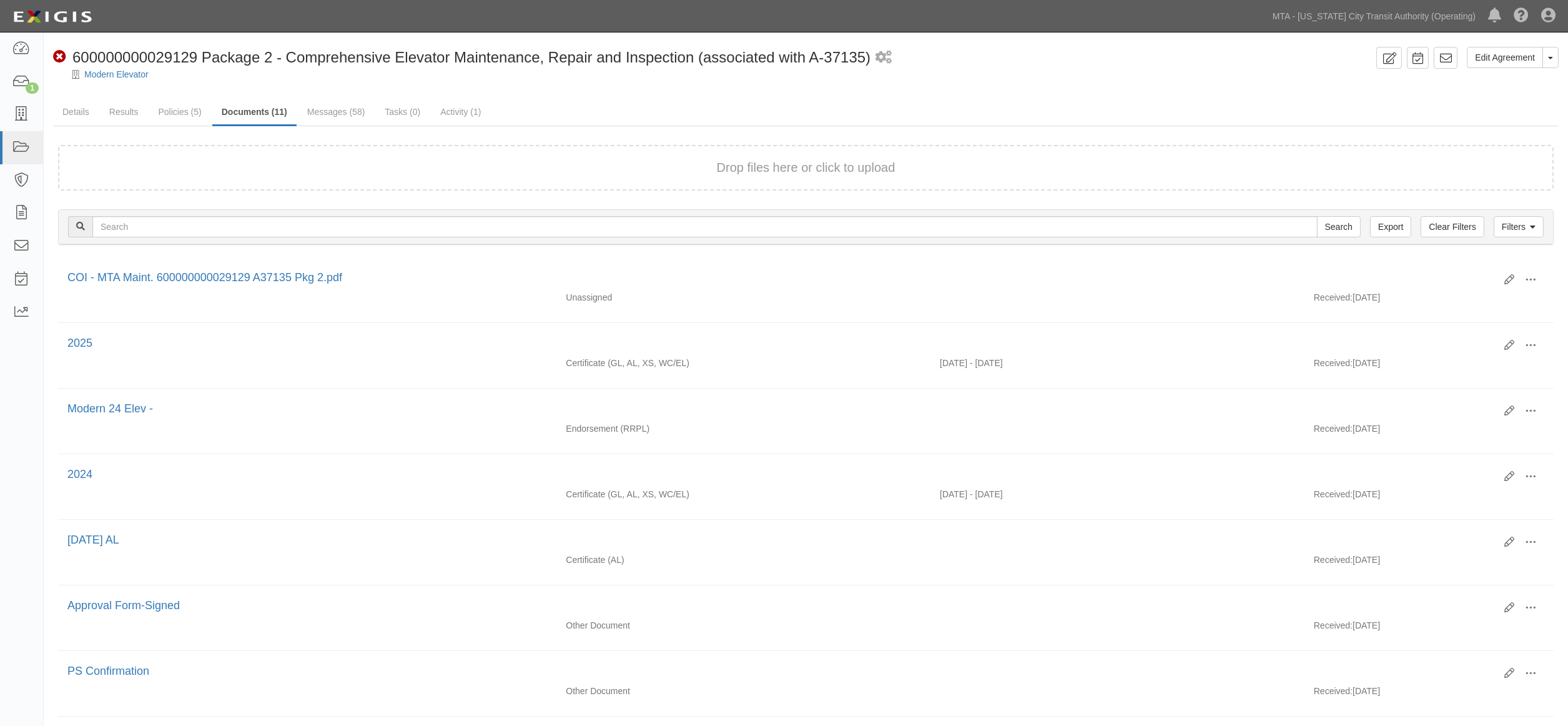
click at [651, 109] on ul "Details Results Policies (5) Documents (11) Messages (58) Tasks (0) Activity (1)" at bounding box center [806, 113] width 1506 height 27
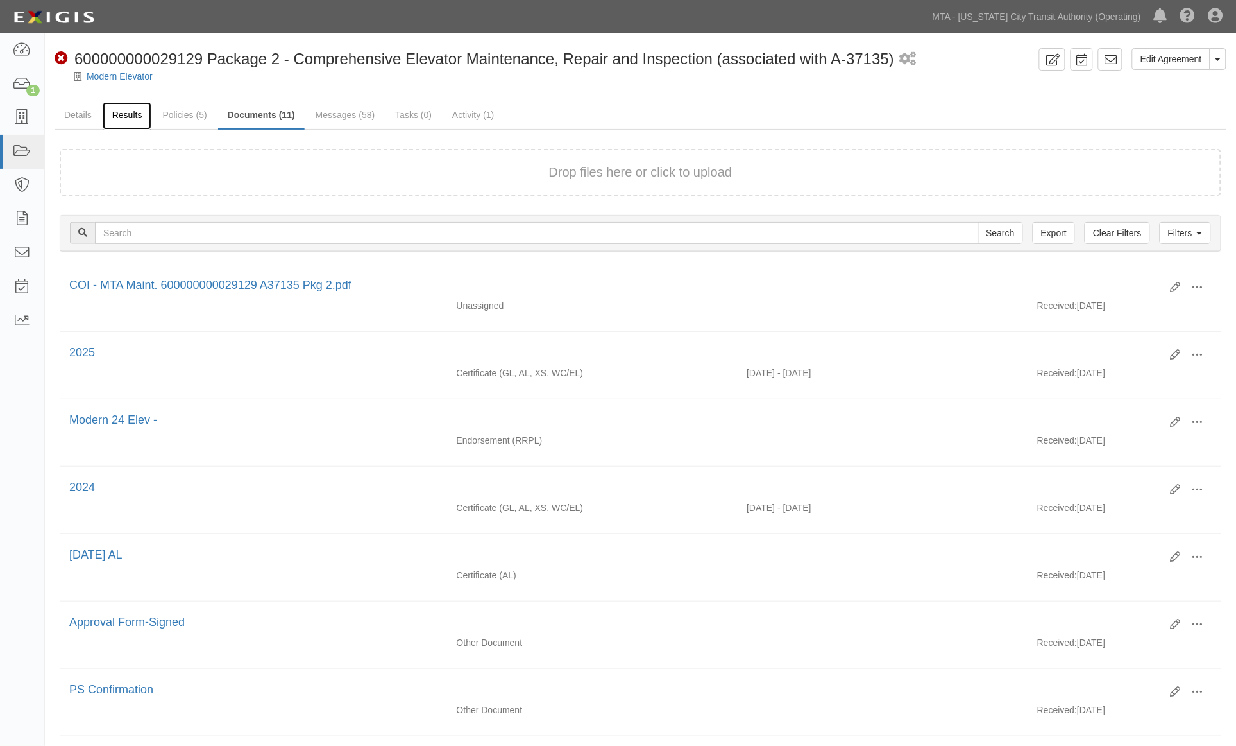
click at [129, 117] on link "Results" at bounding box center [127, 116] width 49 height 28
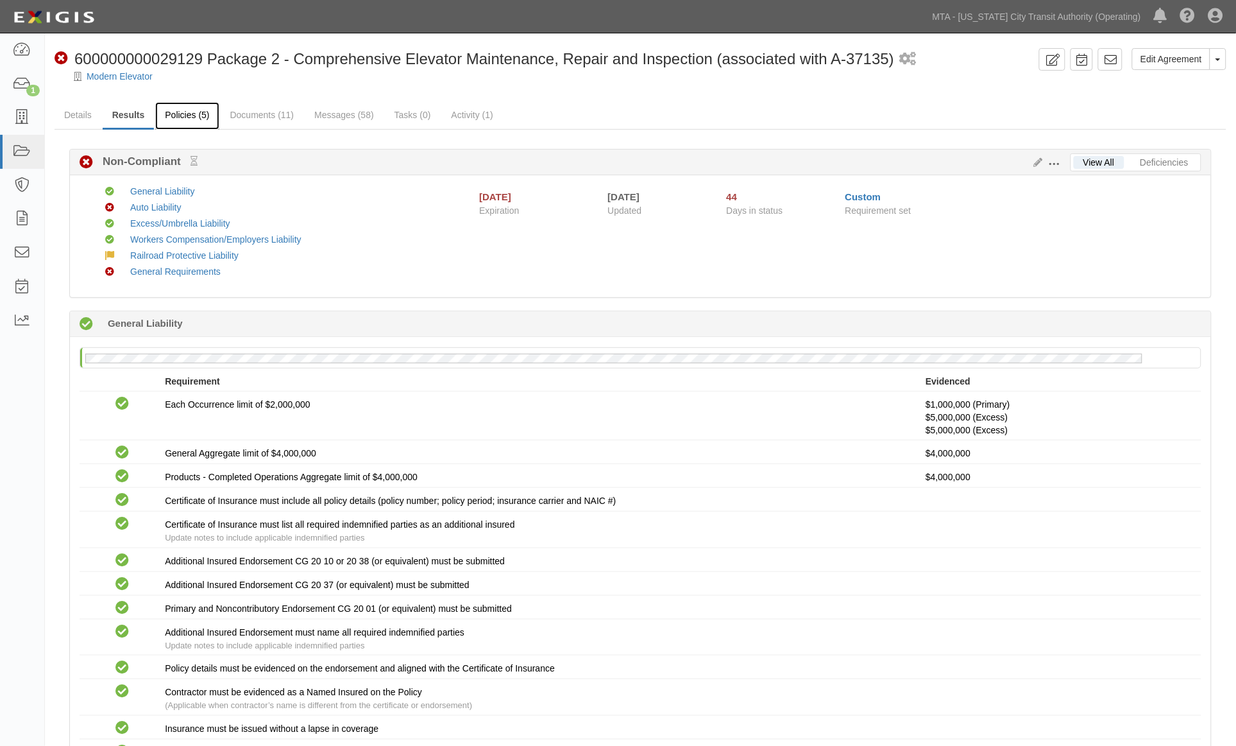
click at [178, 114] on link "Policies (5)" at bounding box center [187, 116] width 64 height 28
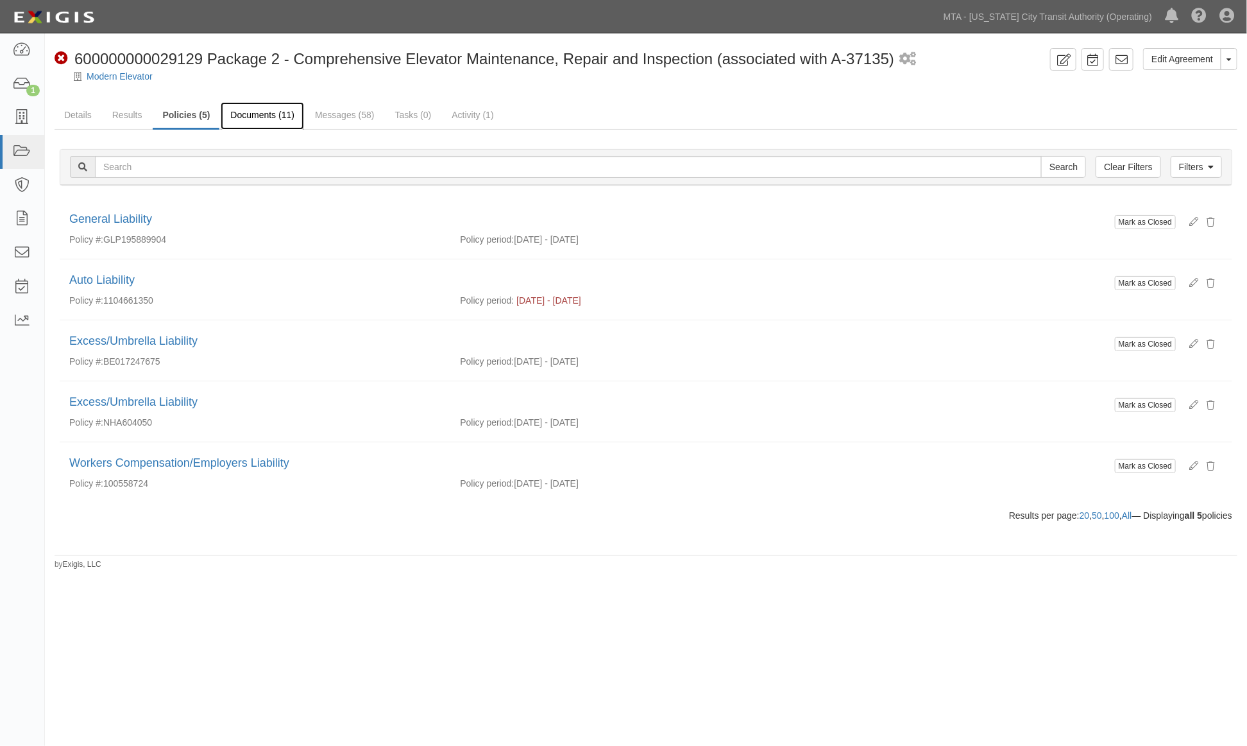
click at [248, 112] on link "Documents (11)" at bounding box center [262, 116] width 83 height 28
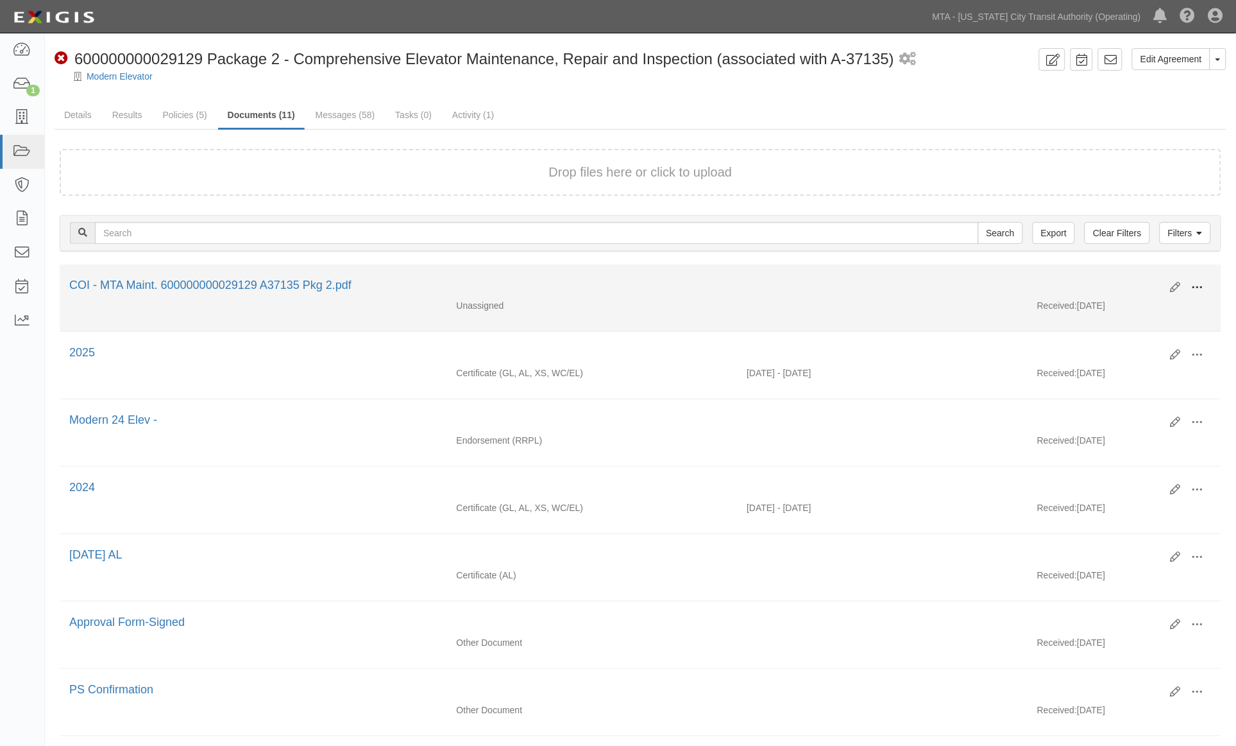
click at [1189, 284] on button at bounding box center [1198, 288] width 28 height 22
click at [1120, 278] on link "Edit" at bounding box center [1135, 282] width 101 height 23
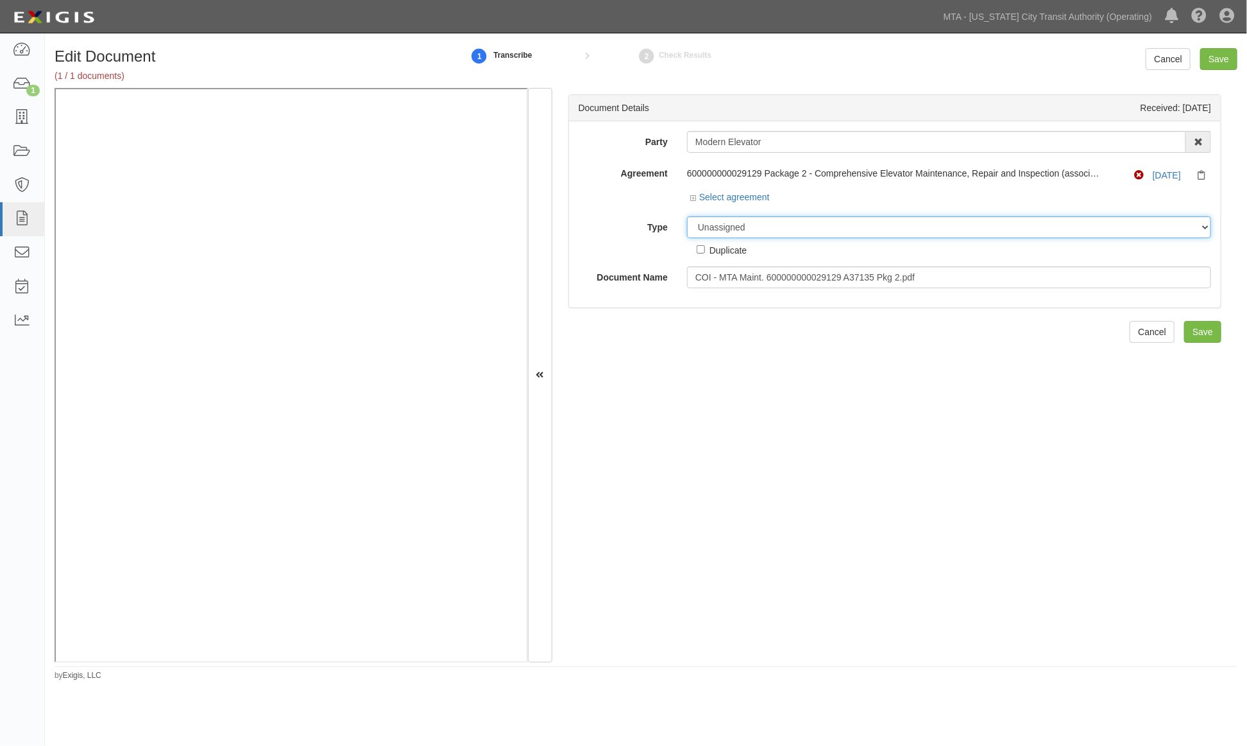
click at [753, 228] on select "Unassigned Binder Cancellation Notice Certificate Contract Endorsement Insuranc…" at bounding box center [949, 227] width 524 height 22
select select "EndorsementDetail"
click at [687, 217] on select "Unassigned Binder Cancellation Notice Certificate Contract Endorsement Insuranc…" at bounding box center [949, 227] width 524 height 22
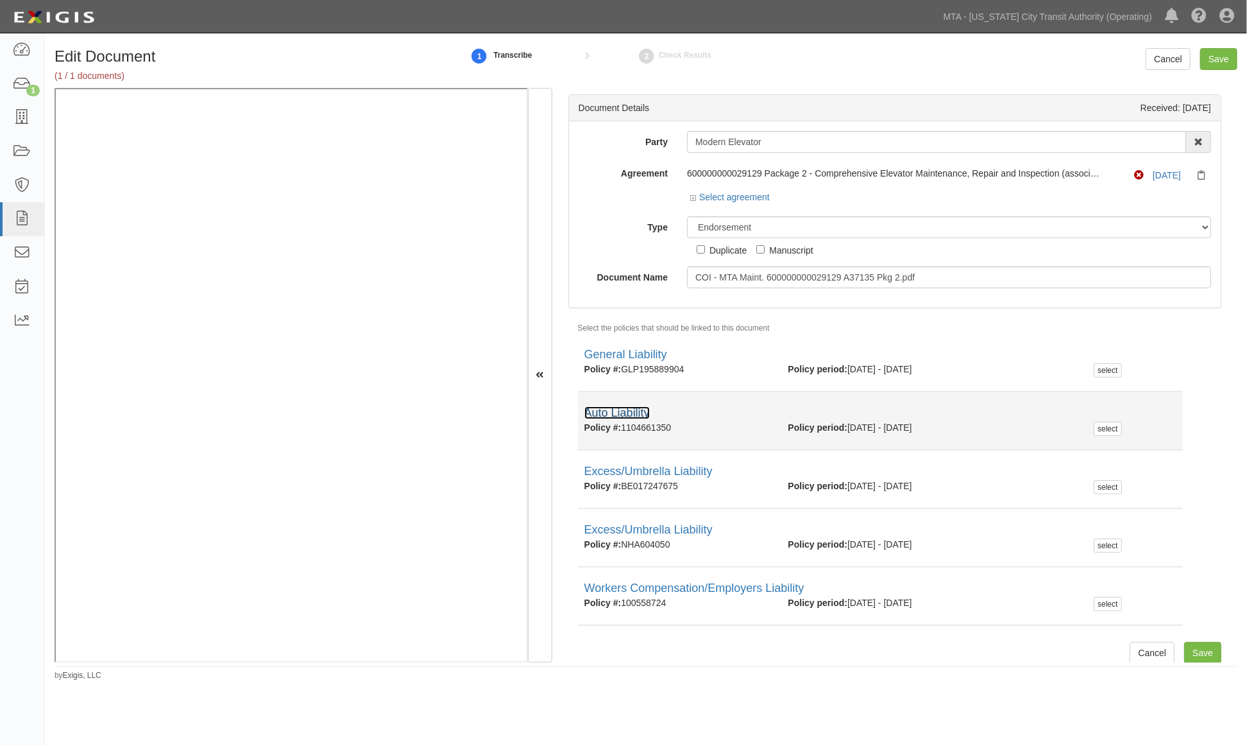
click at [637, 412] on link "Auto Liability" at bounding box center [617, 412] width 65 height 13
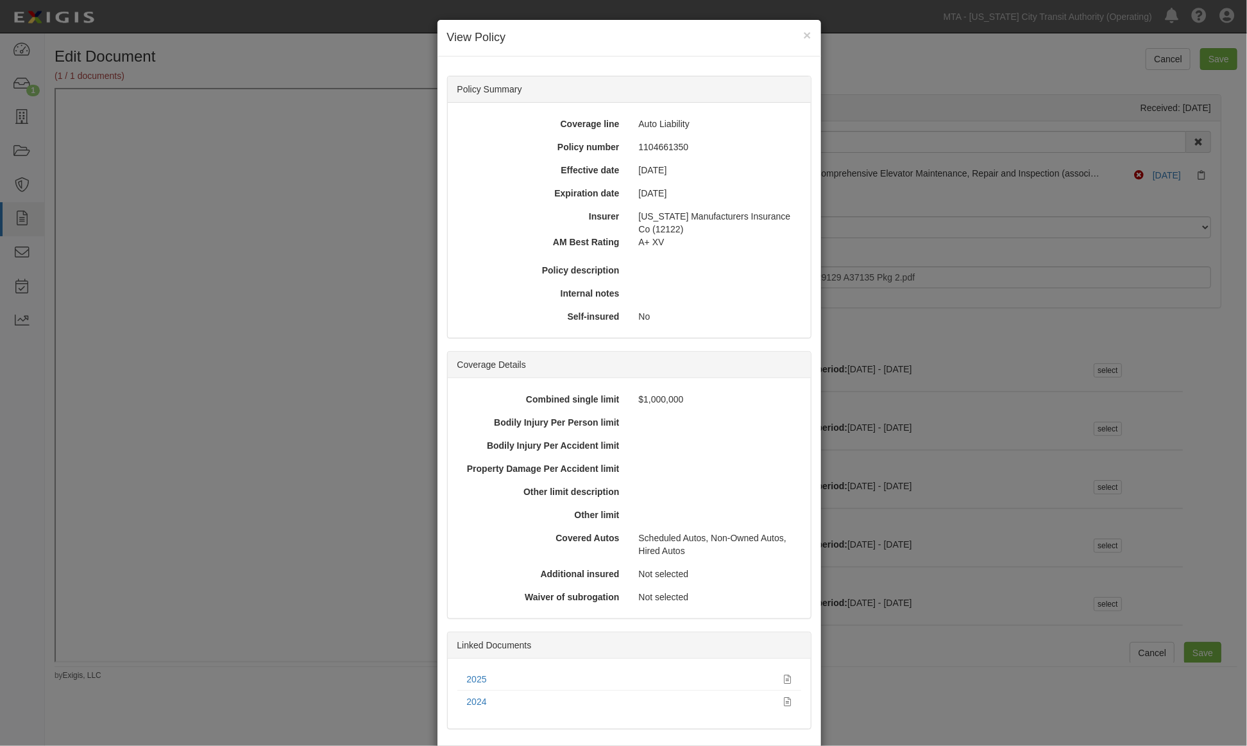
click at [906, 674] on div "× View Policy Policy Summary Coverage line Auto Liability Policy number 1104661…" at bounding box center [623, 373] width 1247 height 746
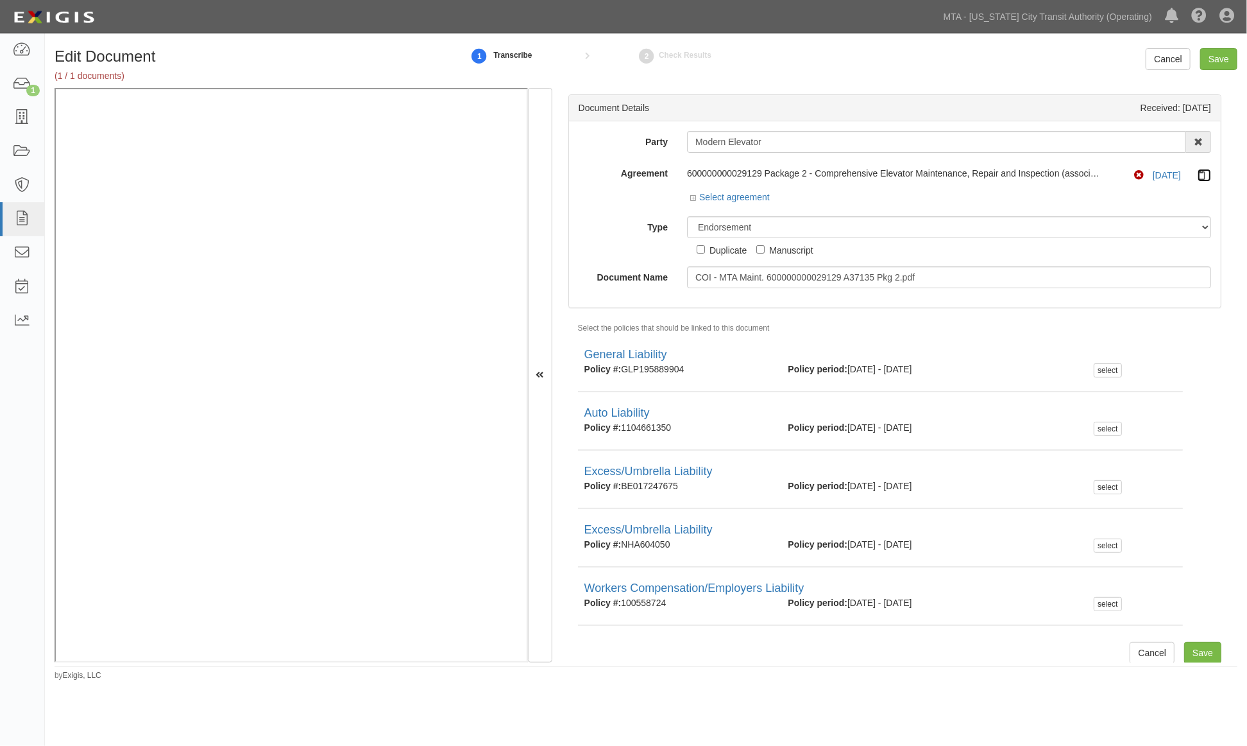
click at [1198, 174] on icon at bounding box center [1204, 176] width 13 height 10
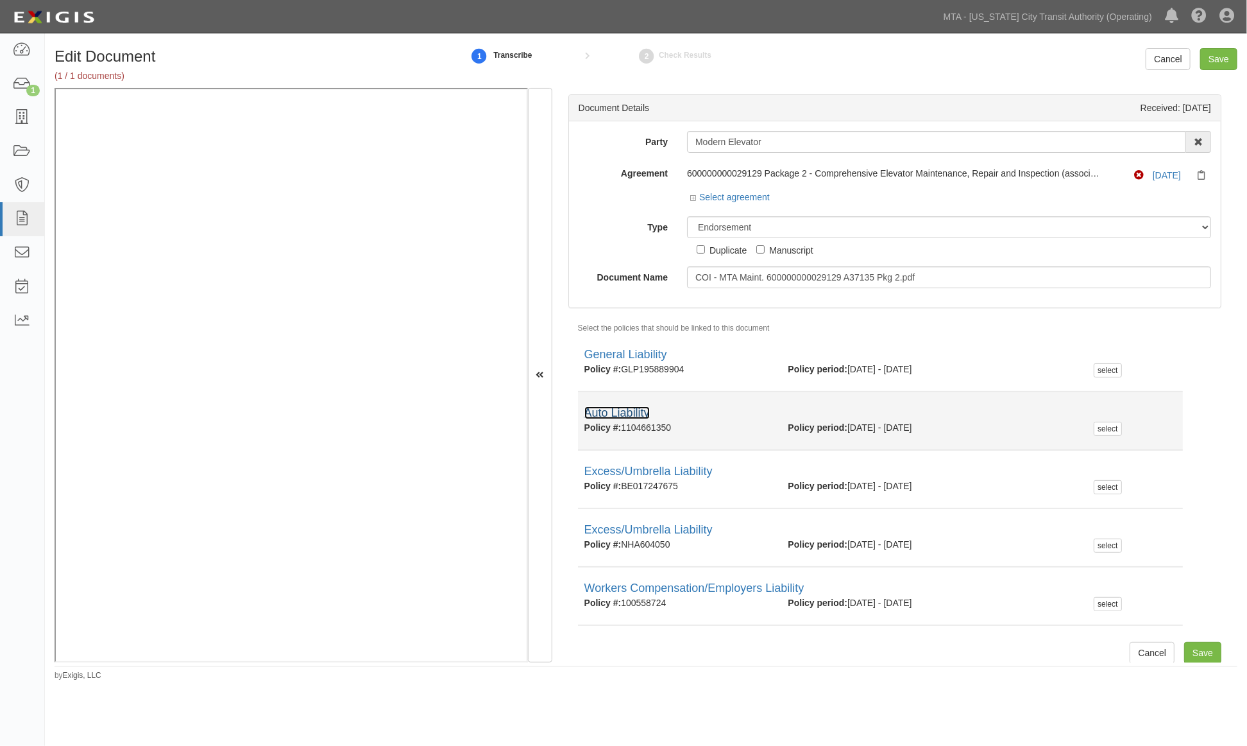
click at [618, 414] on link "Auto Liability" at bounding box center [617, 412] width 65 height 13
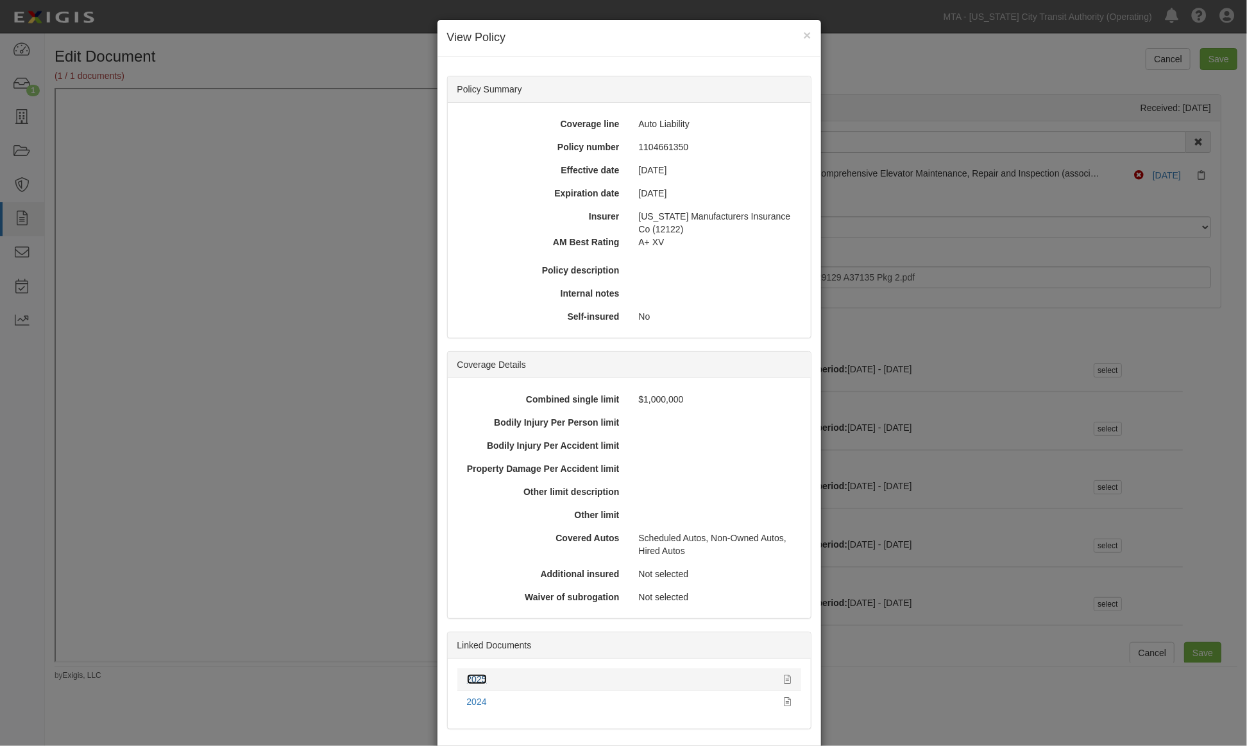
click at [467, 676] on link "2025" at bounding box center [477, 679] width 20 height 10
click at [964, 697] on div "× View Policy Policy Summary Coverage line Auto Liability Policy number 1104661…" at bounding box center [623, 373] width 1247 height 746
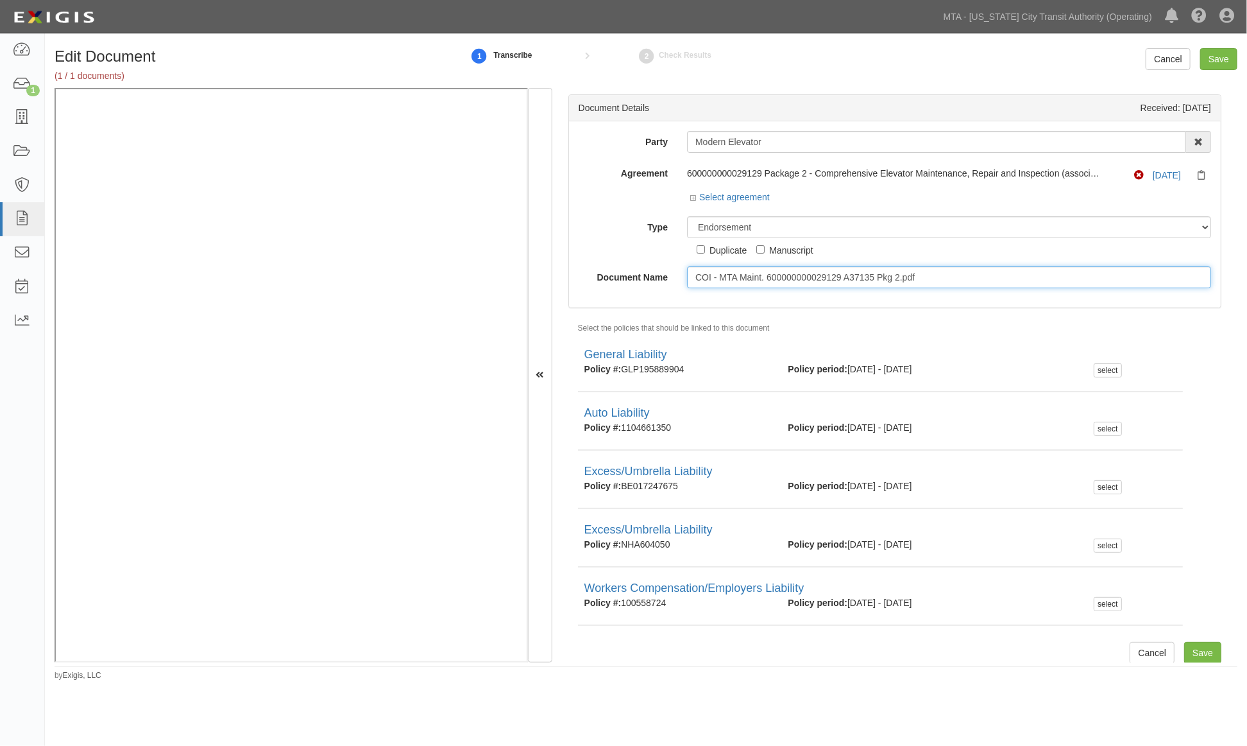
drag, startPoint x: 860, startPoint y: 273, endPoint x: 667, endPoint y: 271, distance: 193.1
click at [667, 271] on div "Document Name COI - MTA Maint. 600000000029129 A37135 Pkg 2.pdf" at bounding box center [895, 277] width 652 height 22
type input "8.26.26"
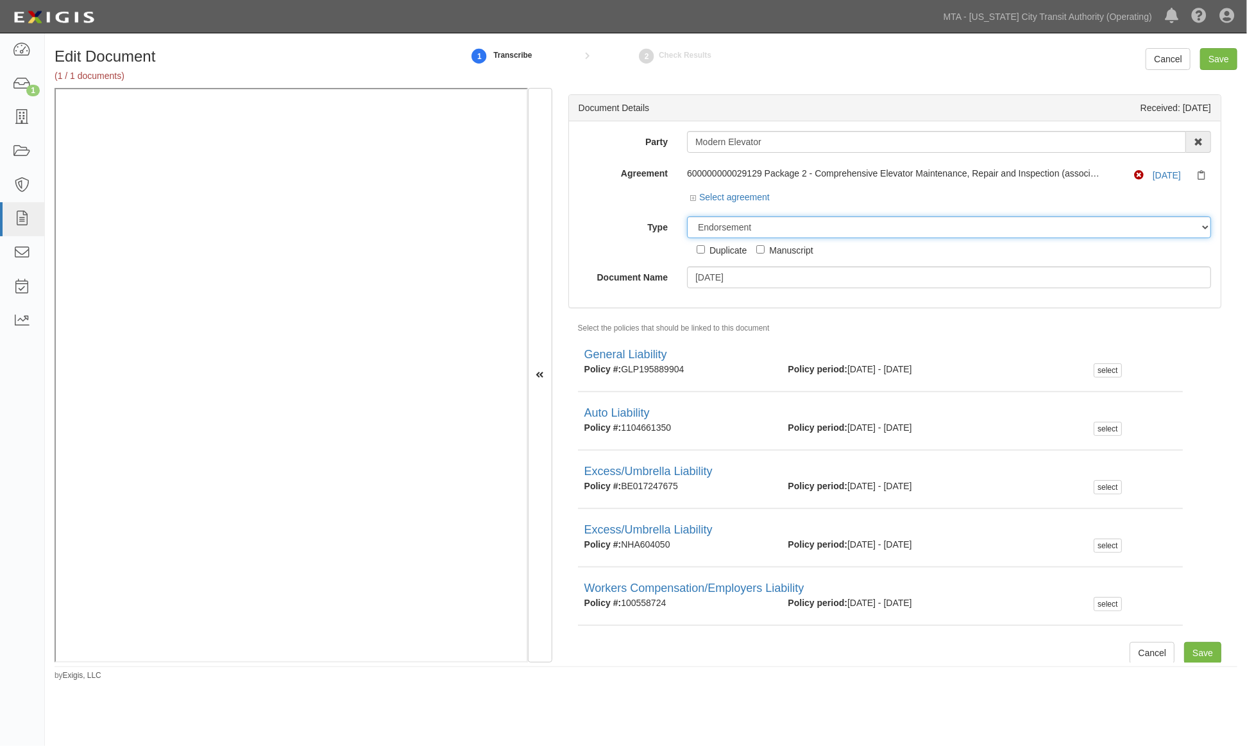
click at [747, 228] on select "Unassigned Binder Cancellation Notice Certificate Contract Endorsement Insuranc…" at bounding box center [949, 227] width 524 height 22
select select "CertificateDetail"
click at [687, 217] on select "Unassigned Binder Cancellation Notice Certificate Contract Endorsement Insuranc…" at bounding box center [949, 227] width 524 height 22
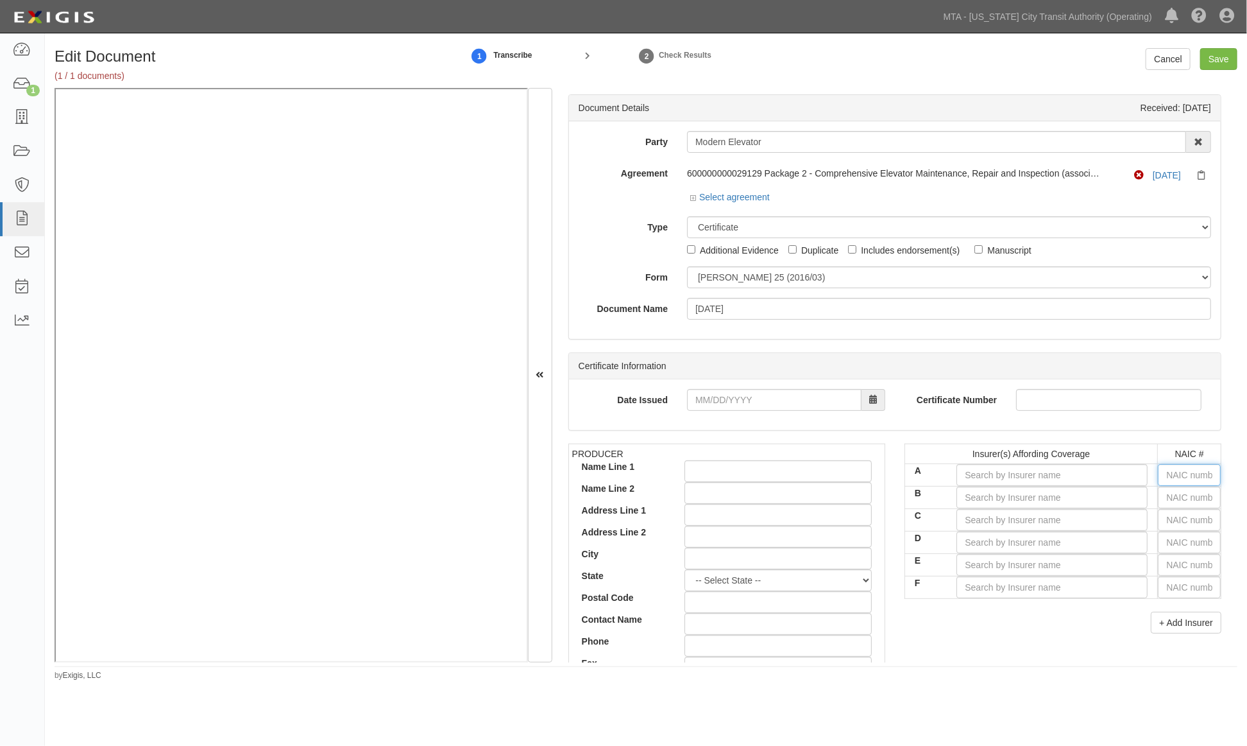
click at [1168, 476] on input "text" at bounding box center [1189, 475] width 63 height 22
type input "25232"
type input "2"
type input "27928"
type input "27"
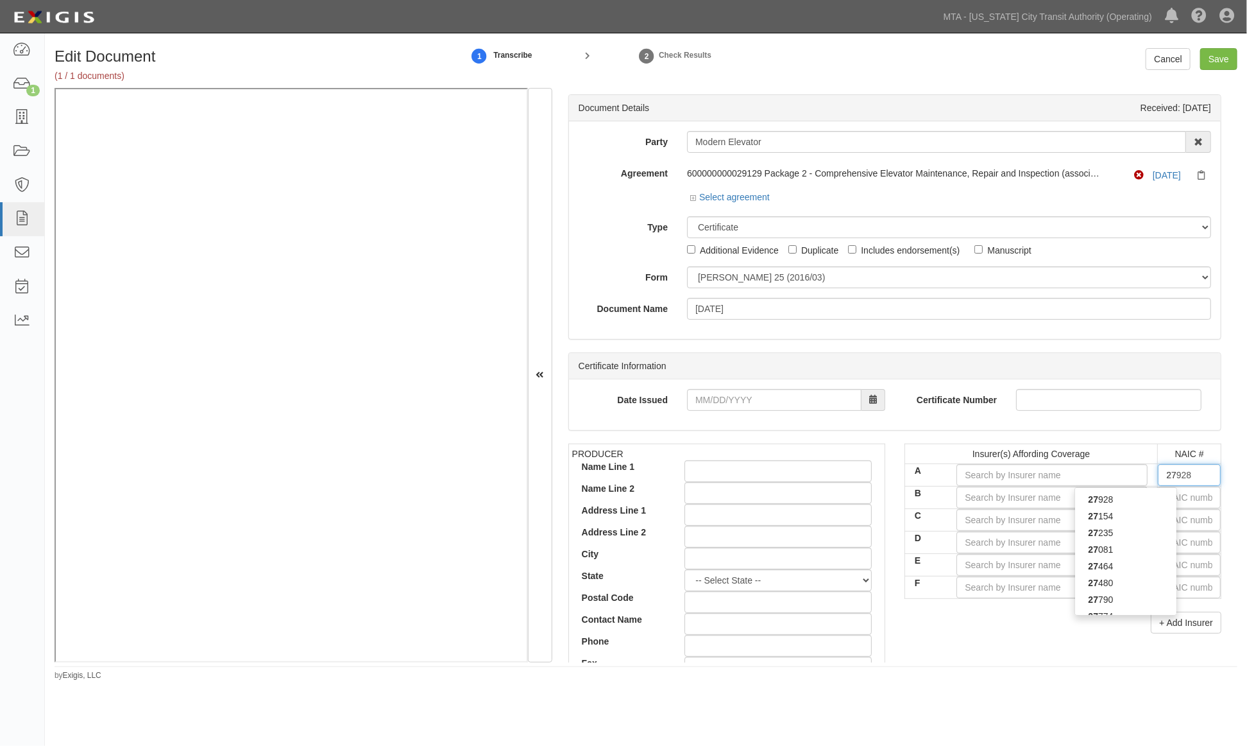
type input "27154"
type input "271"
type input "27120"
type input "2712"
type input "27120"
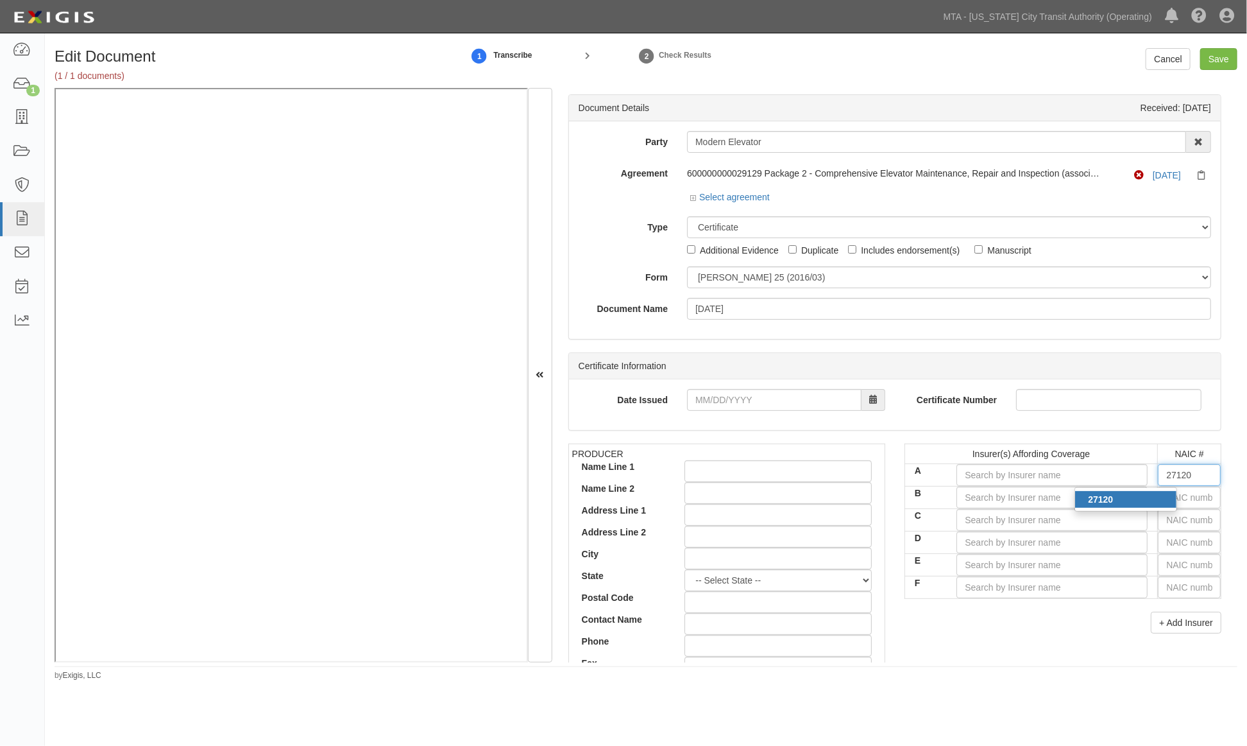
click at [1143, 500] on div "27120" at bounding box center [1125, 499] width 101 height 17
type input "Trumbull Insurance Company (A+ XV Rating)"
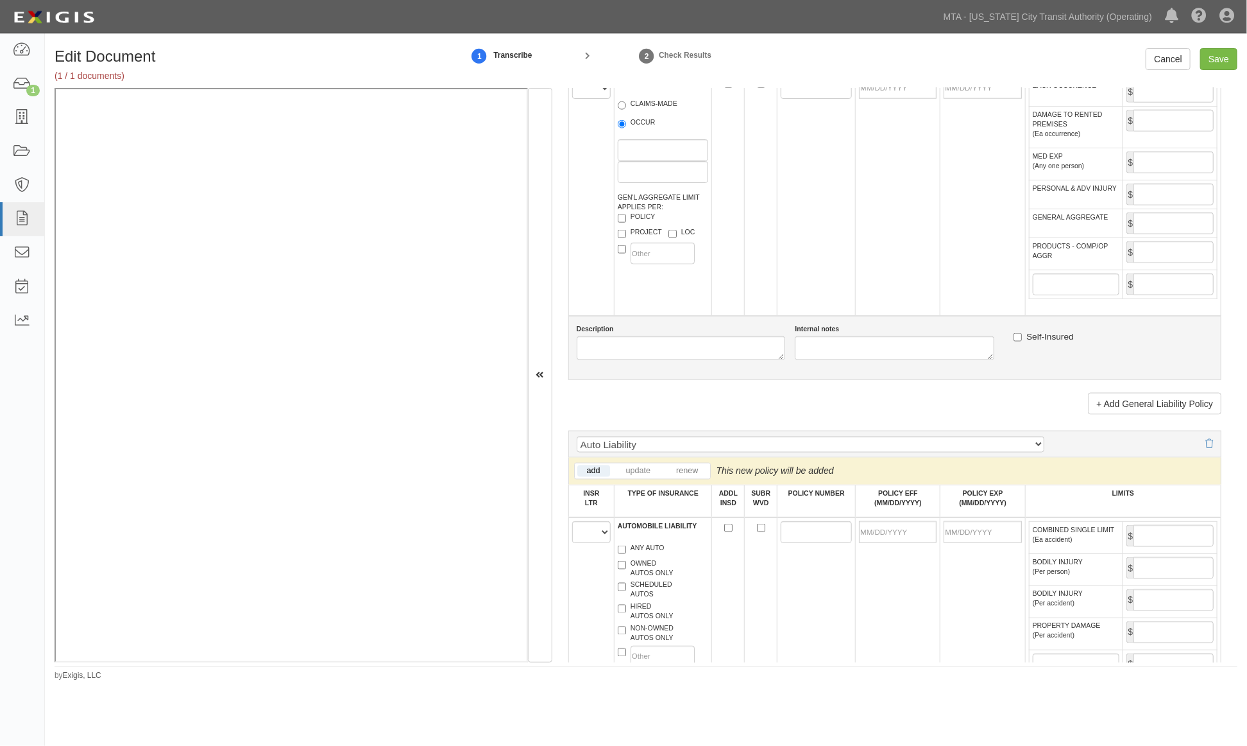
scroll to position [1069, 0]
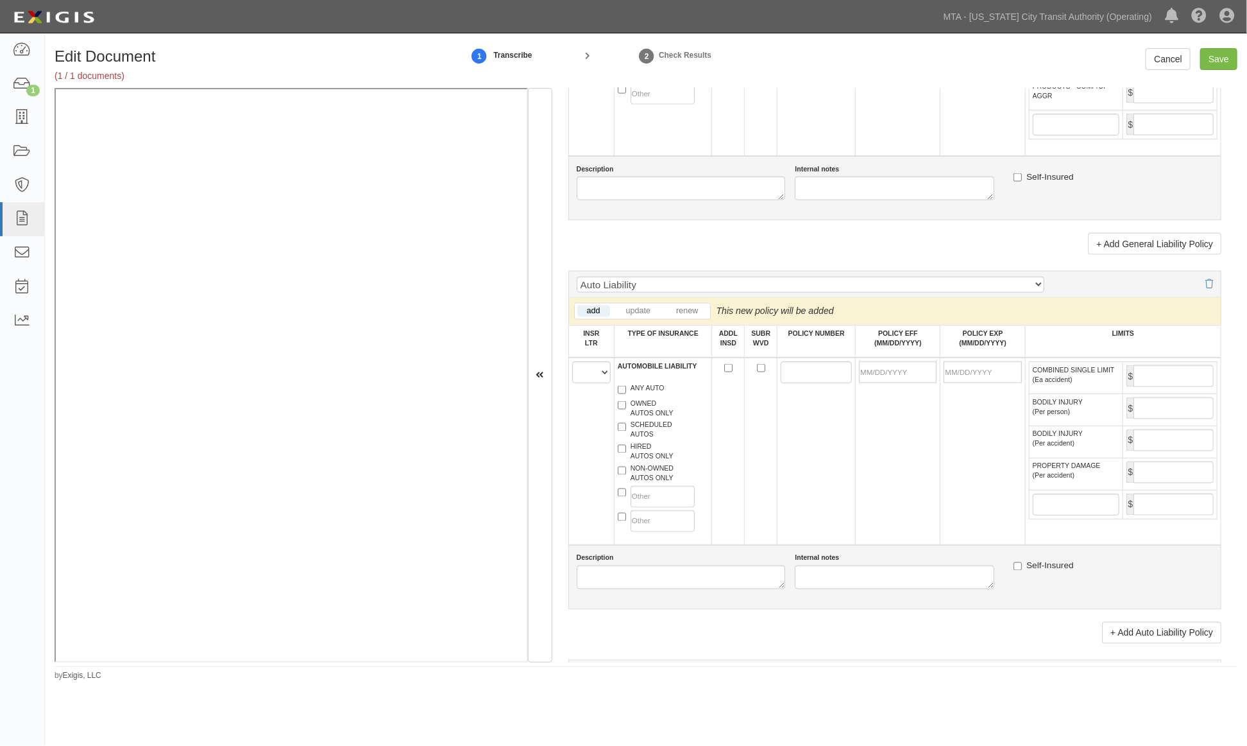
type input "27120"
click at [592, 383] on select "A B C D E F" at bounding box center [591, 372] width 38 height 22
select select "A"
click at [572, 383] on select "A B C D E F" at bounding box center [591, 372] width 38 height 22
click at [642, 396] on label "ANY AUTO" at bounding box center [641, 389] width 47 height 13
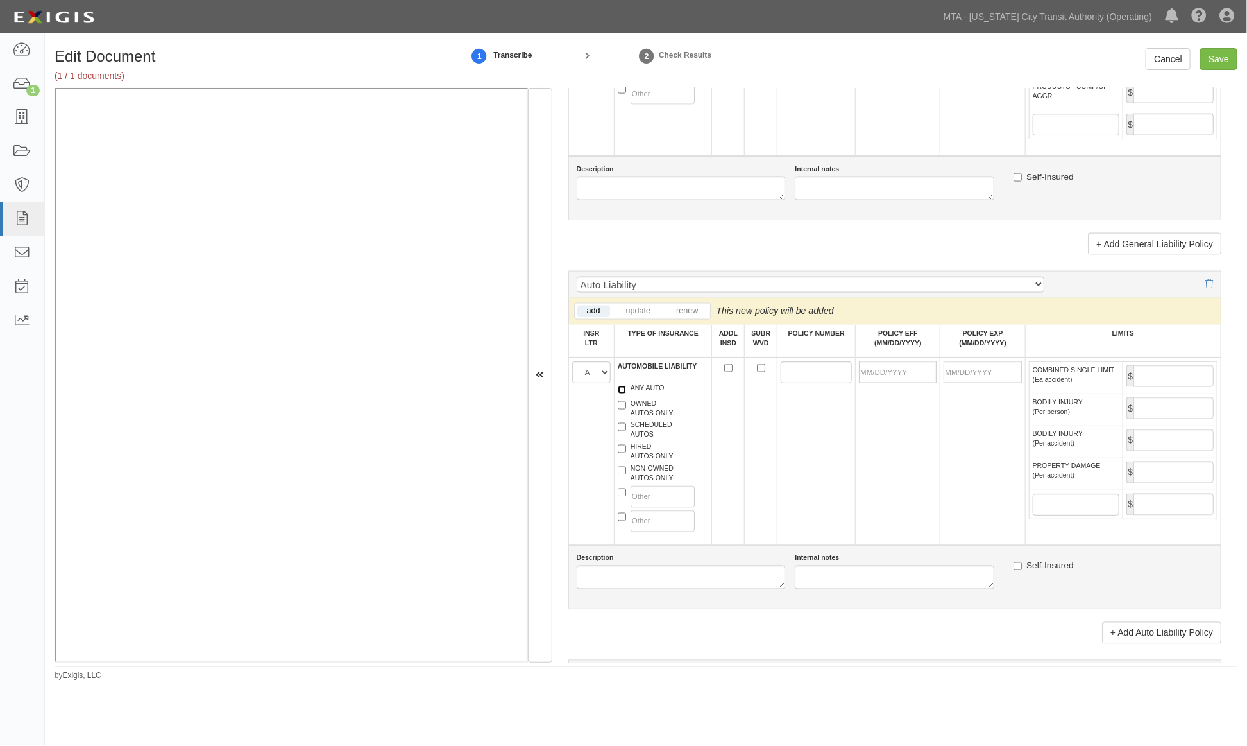
click at [626, 394] on input "ANY AUTO" at bounding box center [622, 390] width 8 height 8
click at [643, 396] on label "ANY AUTO" at bounding box center [641, 389] width 47 height 13
click at [626, 394] on input "ANY AUTO" at bounding box center [622, 390] width 8 height 8
checkbox input "false"
click at [634, 461] on label "HIRED AUTOS ONLY" at bounding box center [646, 451] width 56 height 19
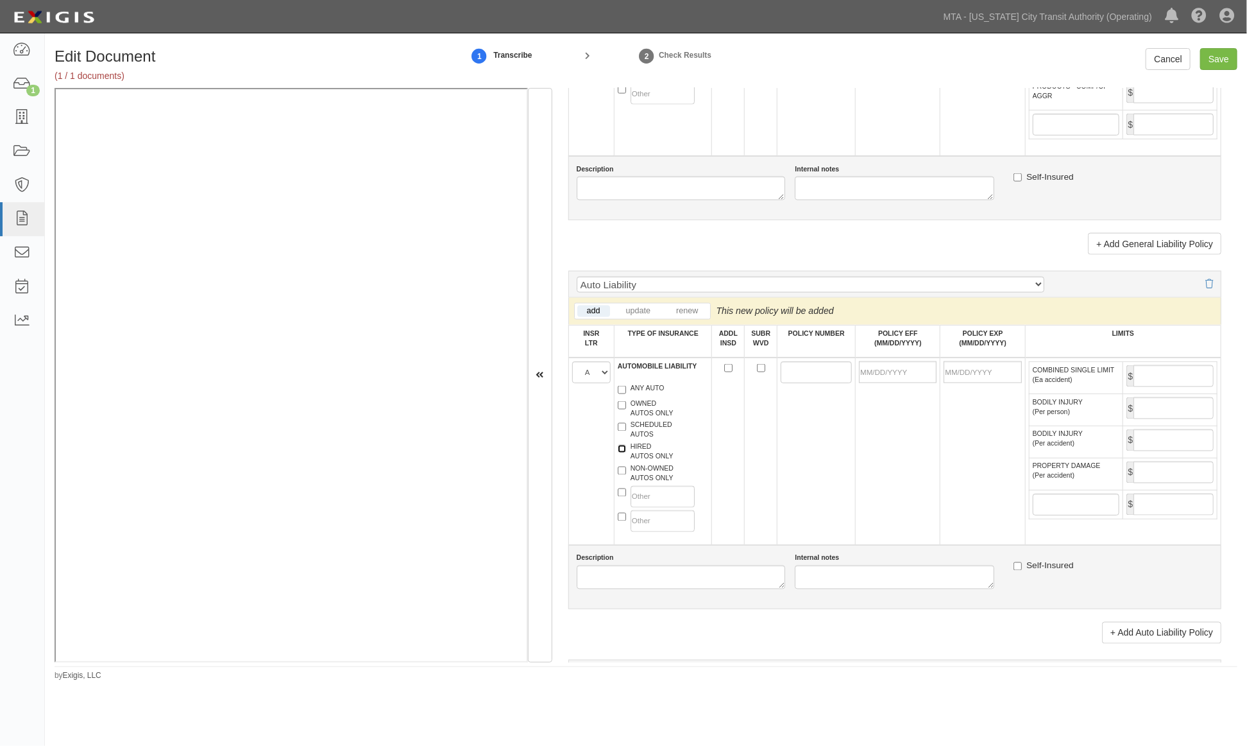
click at [626, 453] on input "HIRED AUTOS ONLY" at bounding box center [622, 449] width 8 height 8
checkbox input "true"
click at [642, 483] on label "NON-OWNED AUTOS ONLY" at bounding box center [646, 473] width 56 height 19
click at [626, 475] on input "NON-OWNED AUTOS ONLY" at bounding box center [622, 470] width 8 height 8
checkbox input "true"
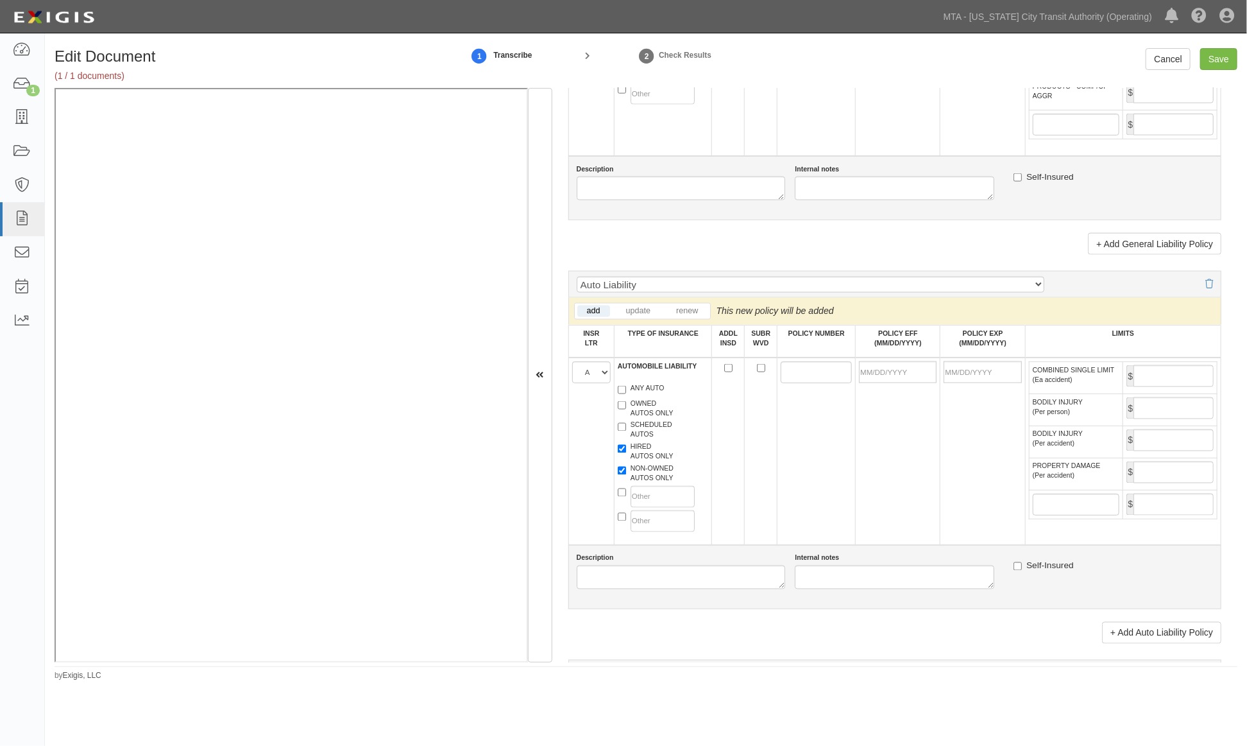
click at [646, 440] on label "SCHEDULED AUTOS" at bounding box center [645, 429] width 55 height 19
click at [626, 431] on input "SCHEDULED AUTOS" at bounding box center [622, 427] width 8 height 8
checkbox input "true"
paste input "20UENOM5HU0"
type input "20UENOM5HU0"
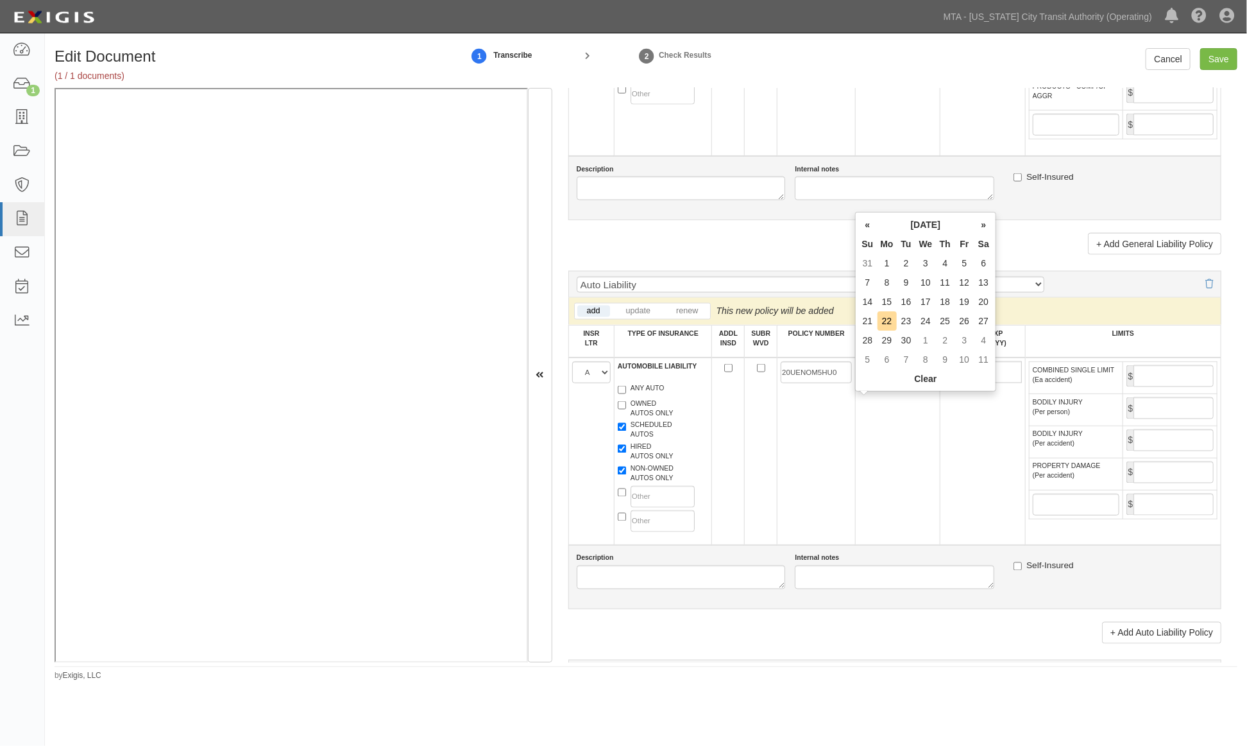
click at [884, 383] on input "POLICY EFF (MM/DD/YYYY)" at bounding box center [898, 372] width 78 height 22
type input "08/26/2025"
type input "08/26/2026"
click at [883, 414] on td "08/26/2025" at bounding box center [898, 450] width 85 height 187
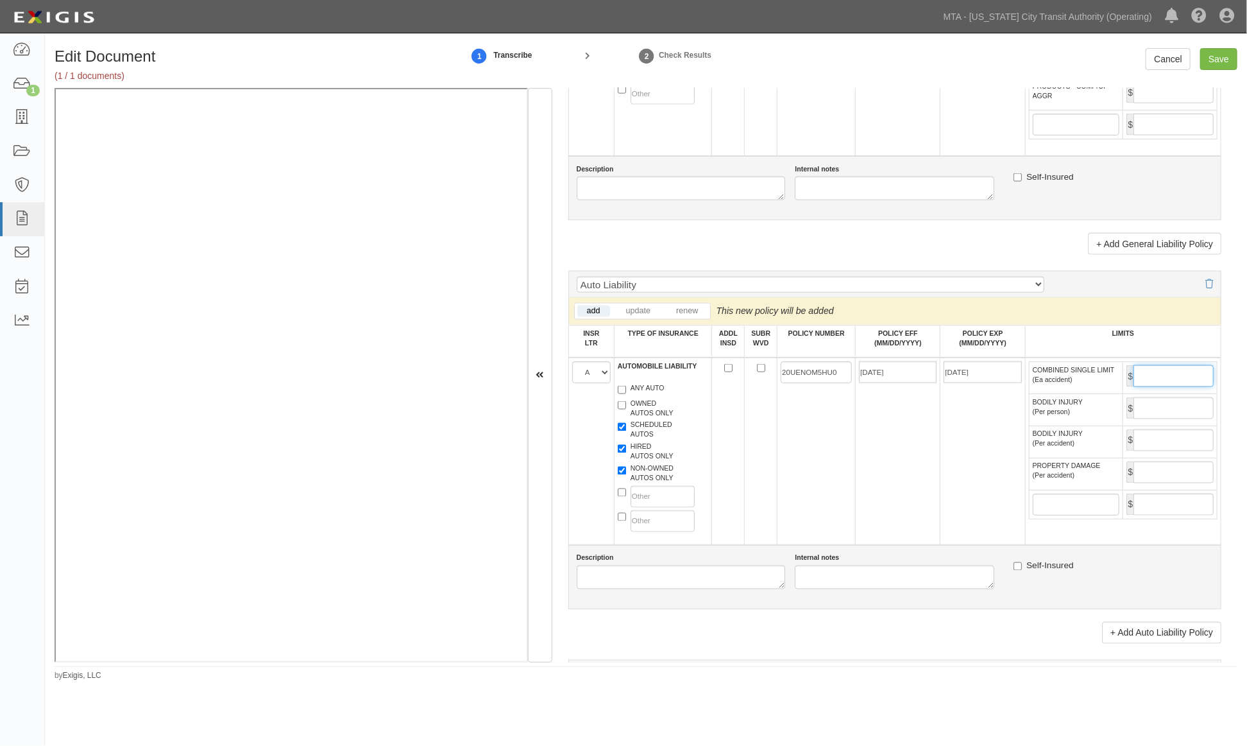
click at [1173, 387] on input "COMBINED SINGLE LIMIT (Ea accident)" at bounding box center [1174, 376] width 80 height 22
click at [1243, 133] on div "Edit Document (1 / 1 documents) 1 Transcribe 2 Check Results Cancel Save Docume…" at bounding box center [646, 364] width 1202 height 633
click at [1213, 55] on input "Save" at bounding box center [1218, 59] width 37 height 22
type input "1000000"
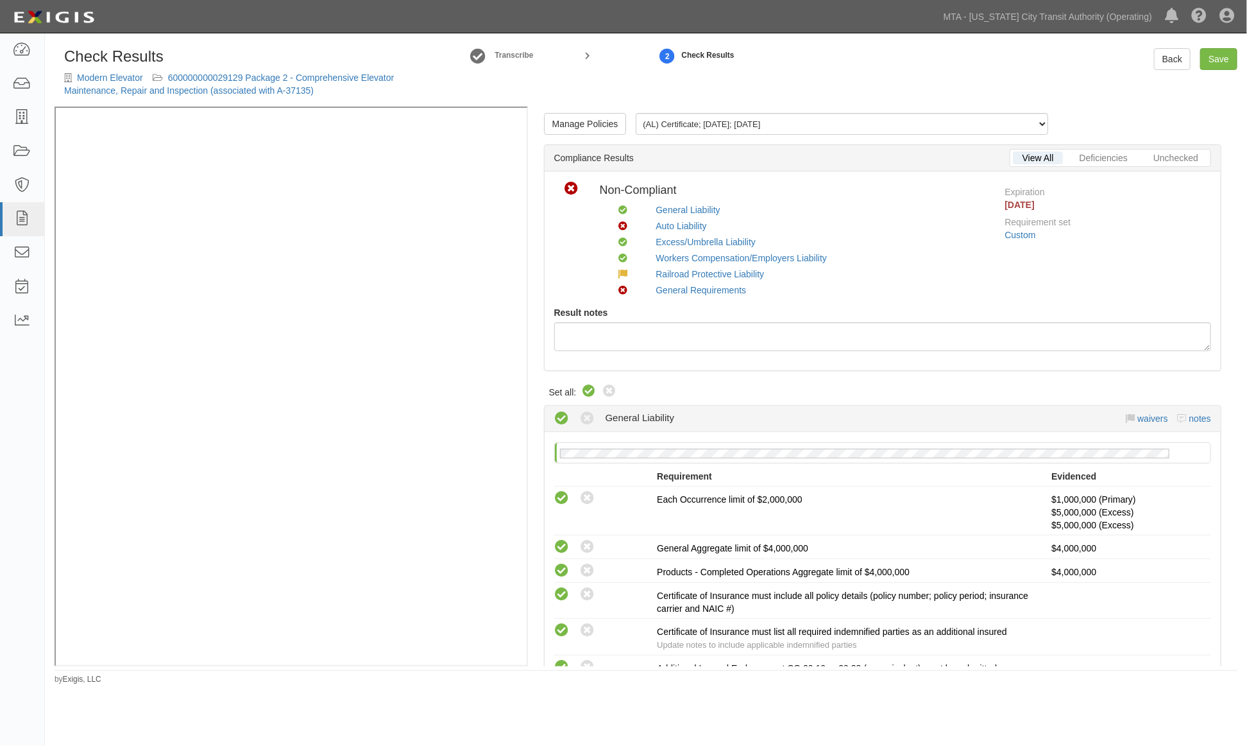
click at [588, 385] on icon at bounding box center [588, 391] width 15 height 15
radio input "true"
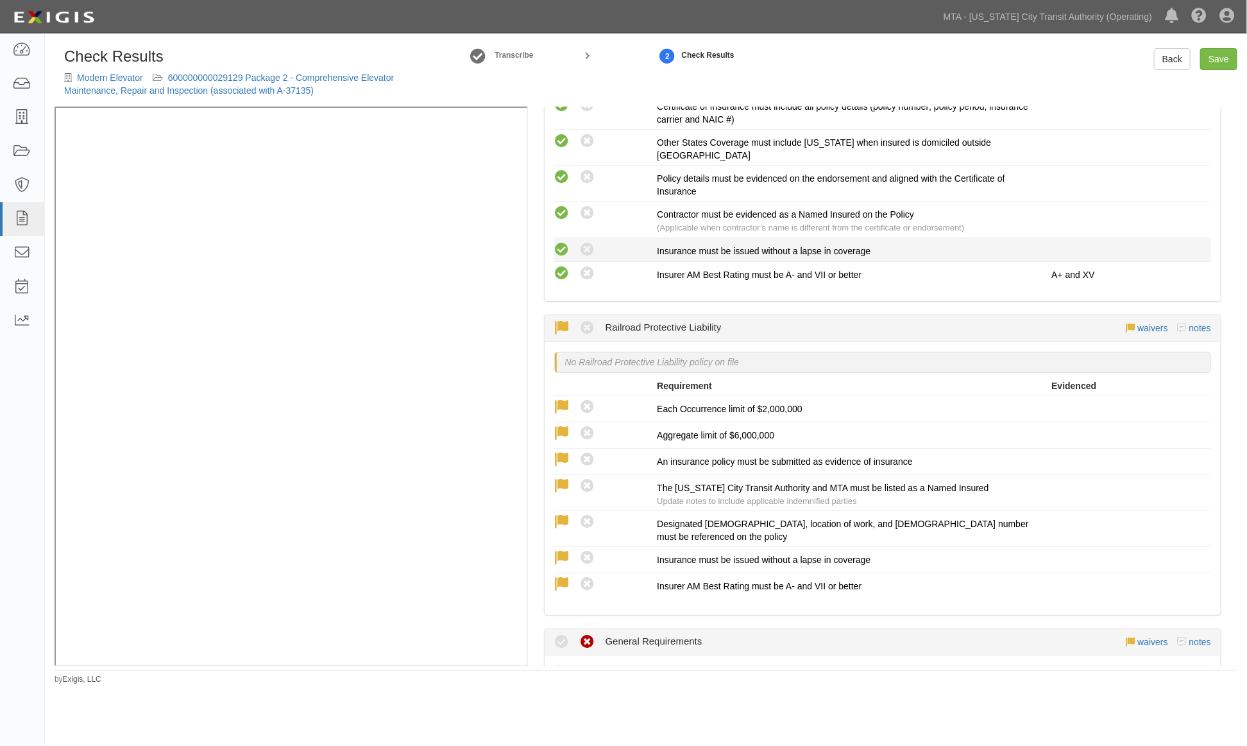
scroll to position [2067, 0]
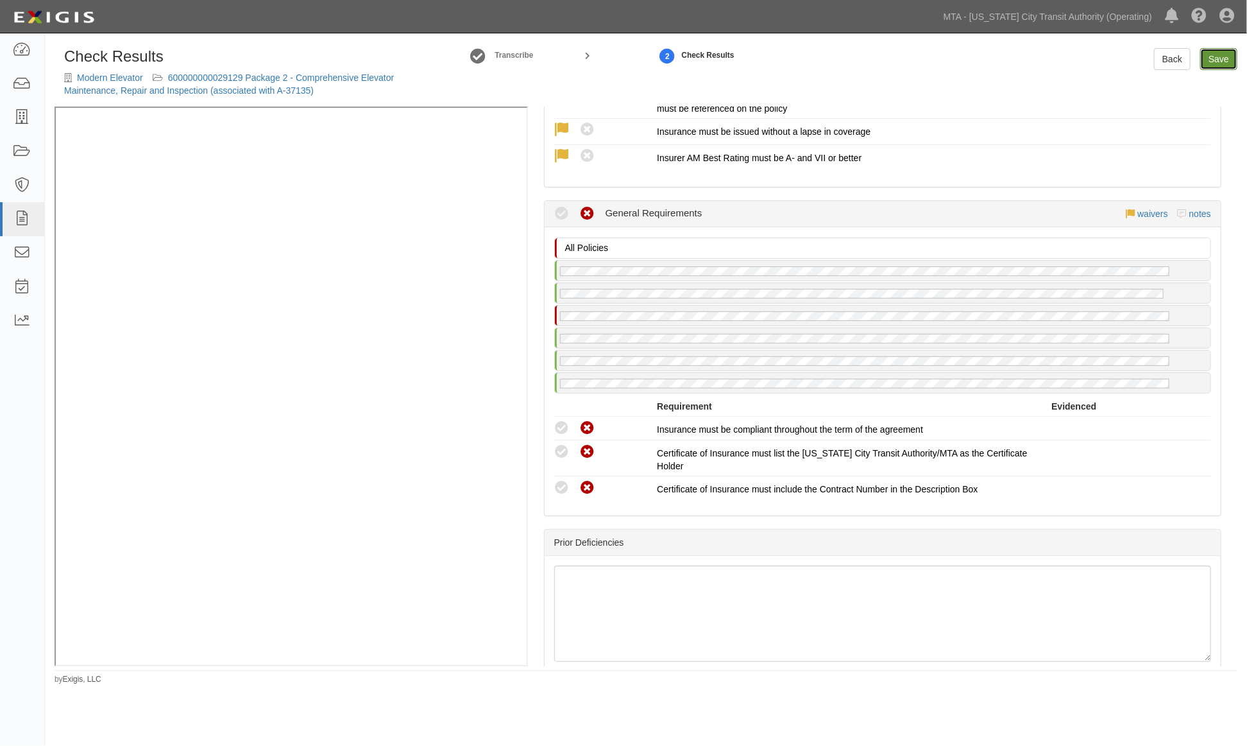
click at [1219, 55] on link "Save" at bounding box center [1218, 59] width 37 height 22
radio input "true"
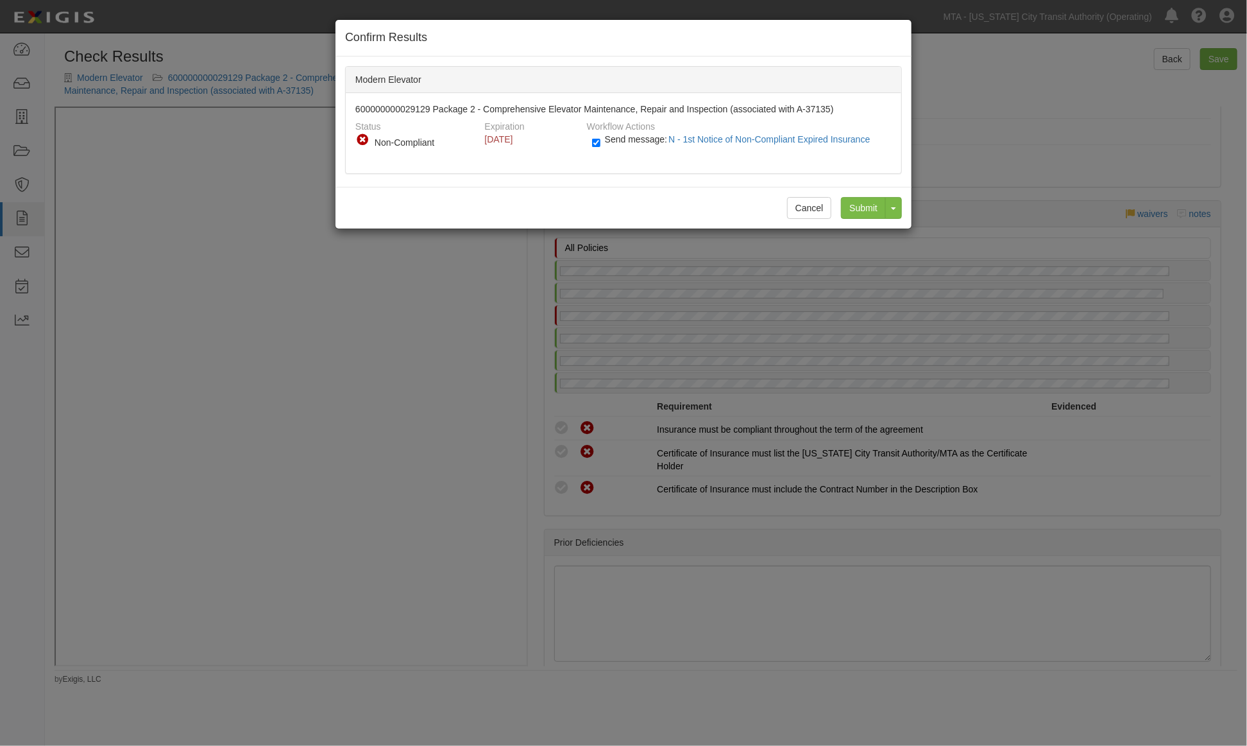
click at [604, 140] on label "Send message: N - 1st Notice of Non-Compliant Expired Insurance" at bounding box center [734, 145] width 284 height 17
click at [601, 140] on input "Send message: N - 1st Notice of Non-Compliant Expired Insurance" at bounding box center [596, 142] width 8 height 15
checkbox input "false"
click at [858, 210] on input "Submit" at bounding box center [863, 208] width 45 height 22
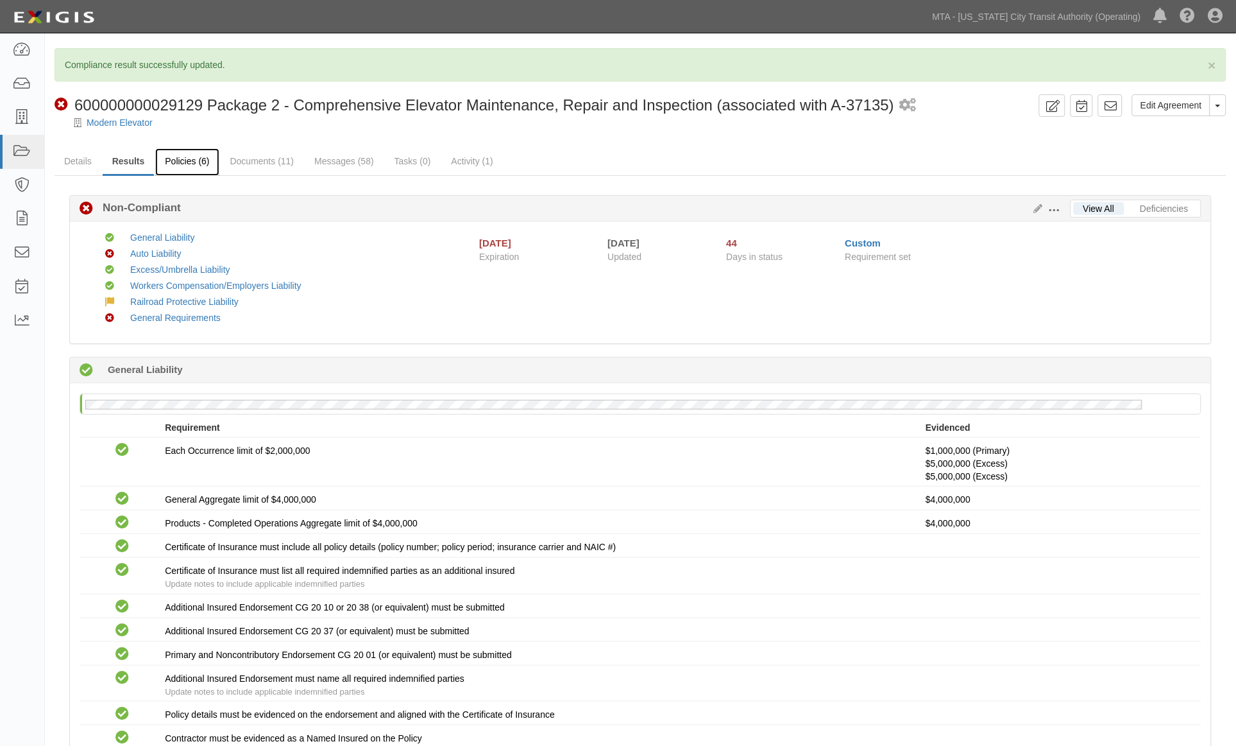
click at [200, 162] on link "Policies (6)" at bounding box center [187, 162] width 64 height 28
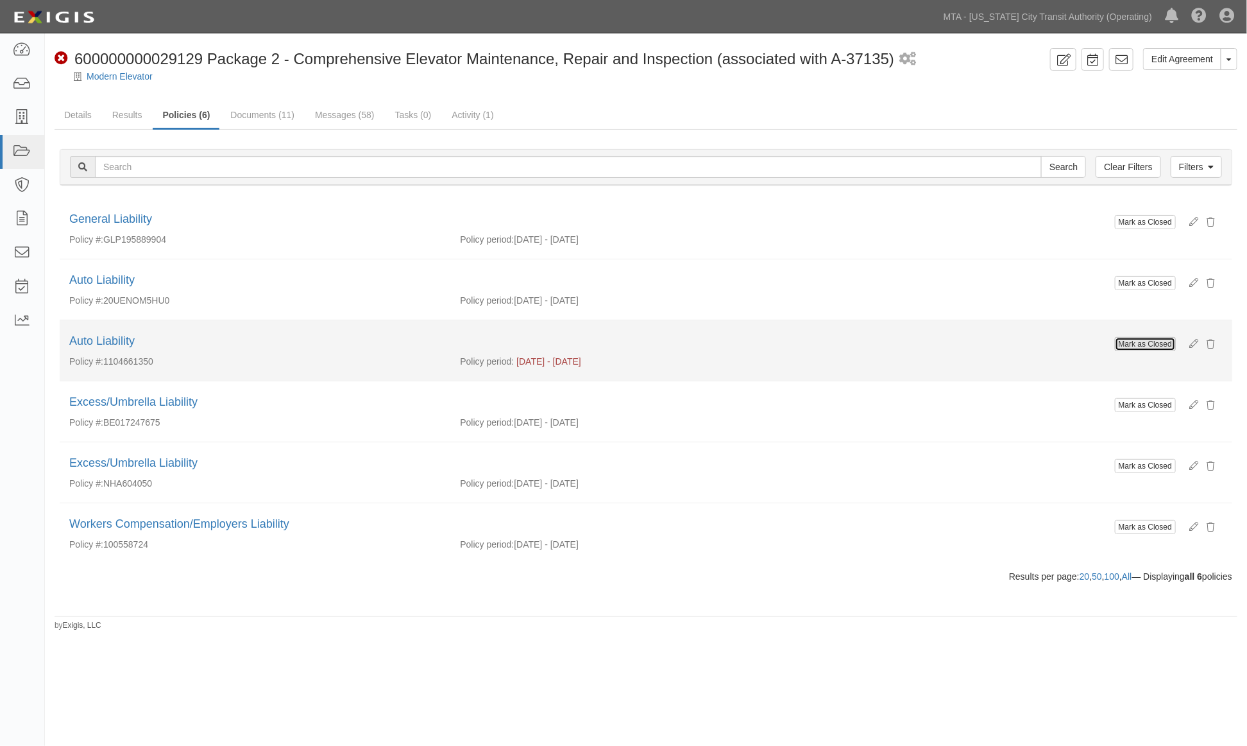
click at [1150, 348] on button "Mark as Closed" at bounding box center [1145, 344] width 61 height 14
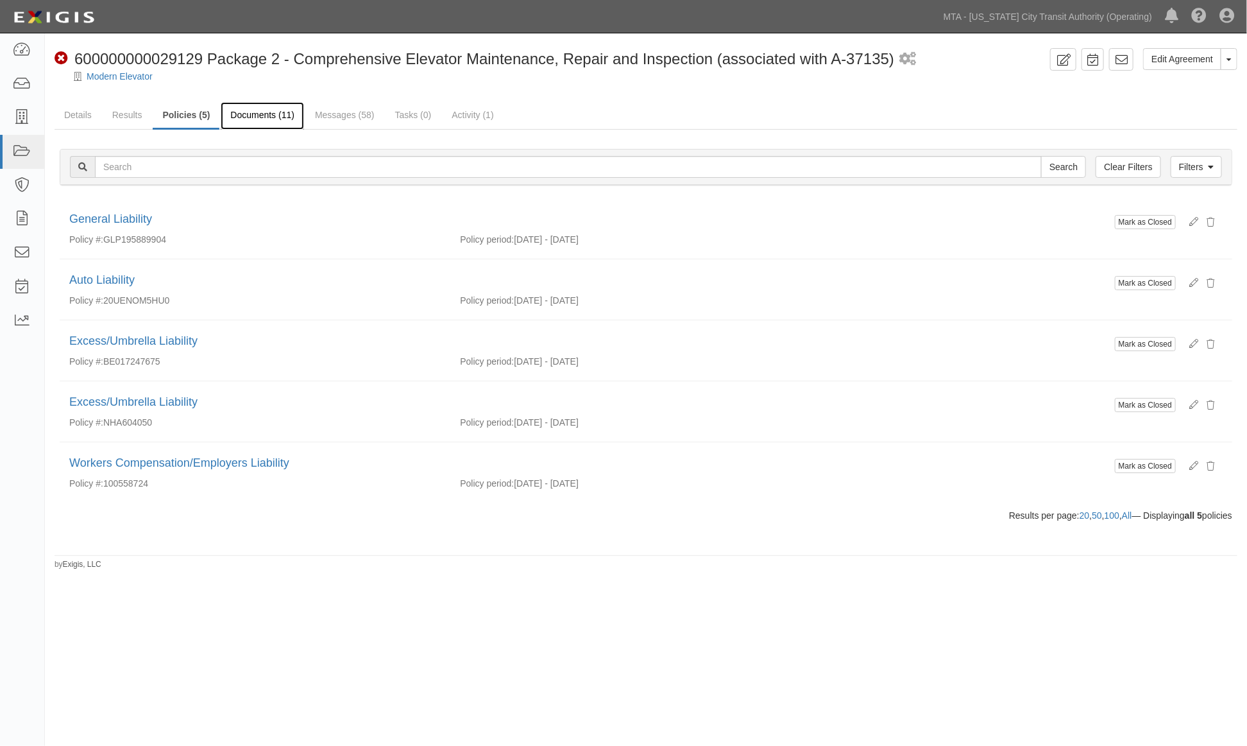
click at [276, 114] on link "Documents (11)" at bounding box center [262, 116] width 83 height 28
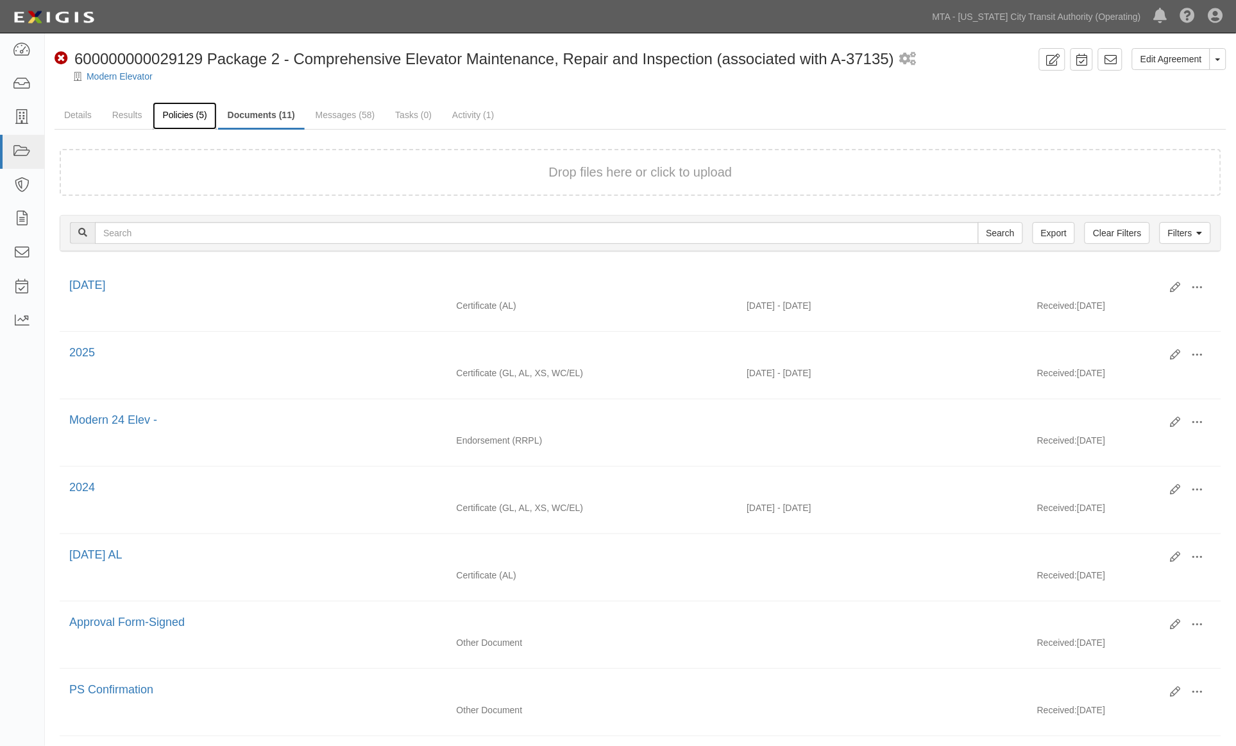
click at [176, 113] on link "Policies (5)" at bounding box center [185, 116] width 64 height 28
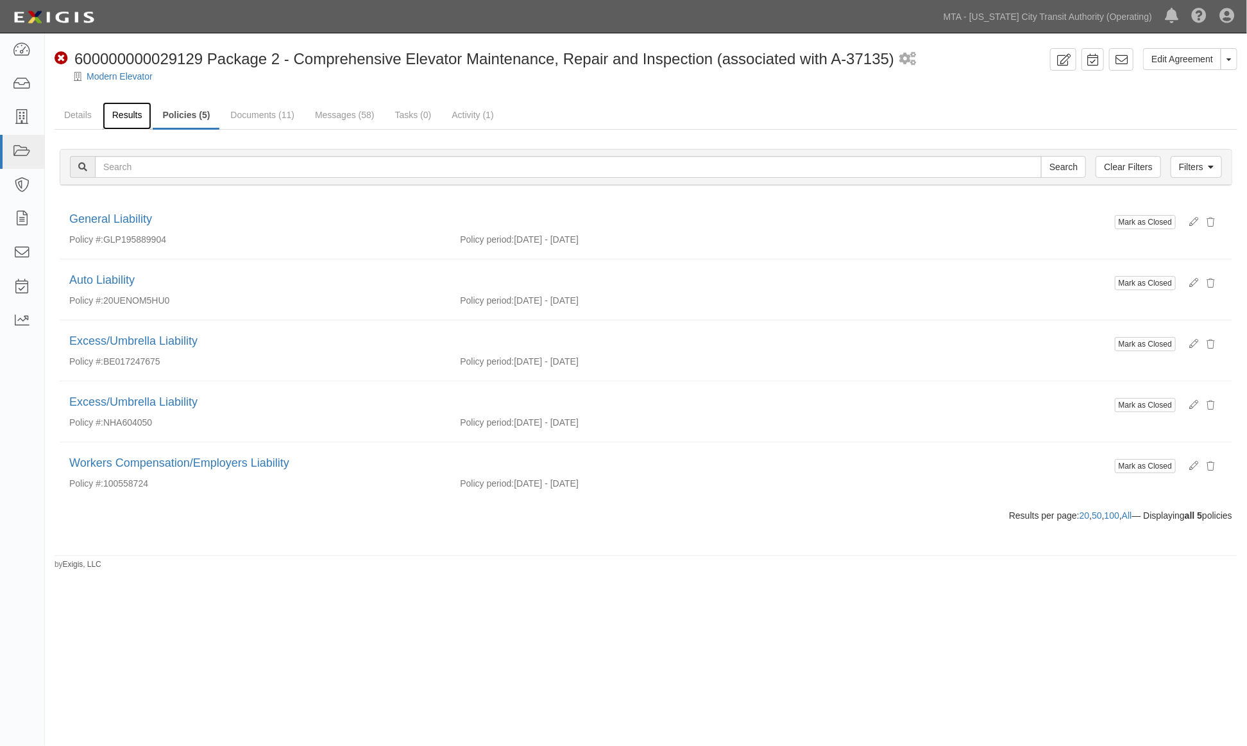
click at [126, 108] on link "Results" at bounding box center [127, 116] width 49 height 28
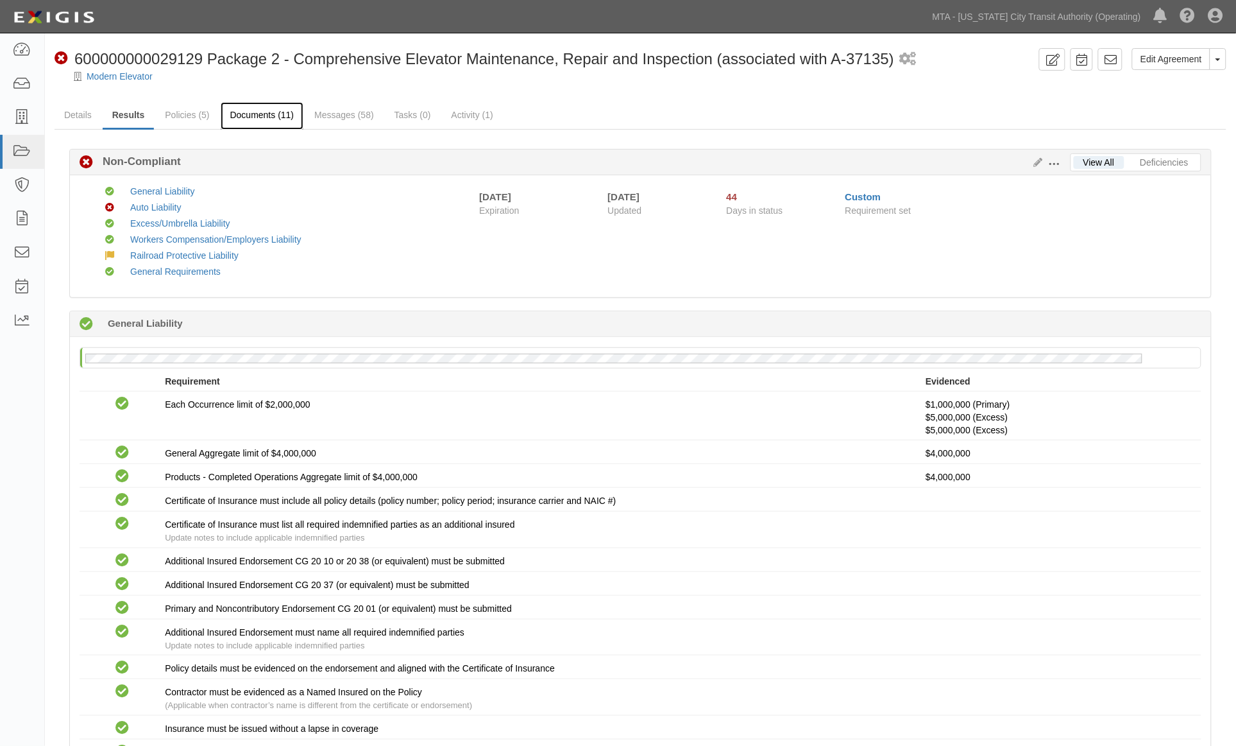
click at [270, 112] on link "Documents (11)" at bounding box center [262, 116] width 83 height 28
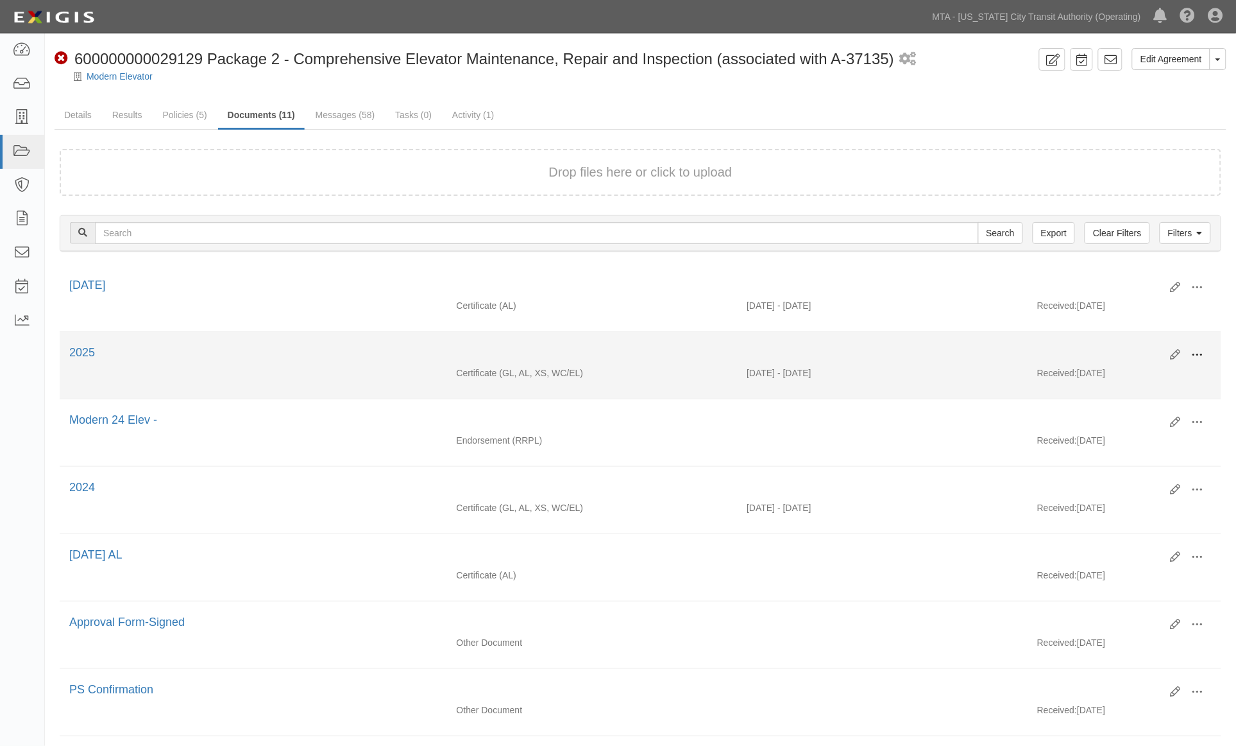
click at [1205, 354] on button at bounding box center [1198, 356] width 28 height 22
click at [1106, 372] on link "View" at bounding box center [1135, 373] width 101 height 23
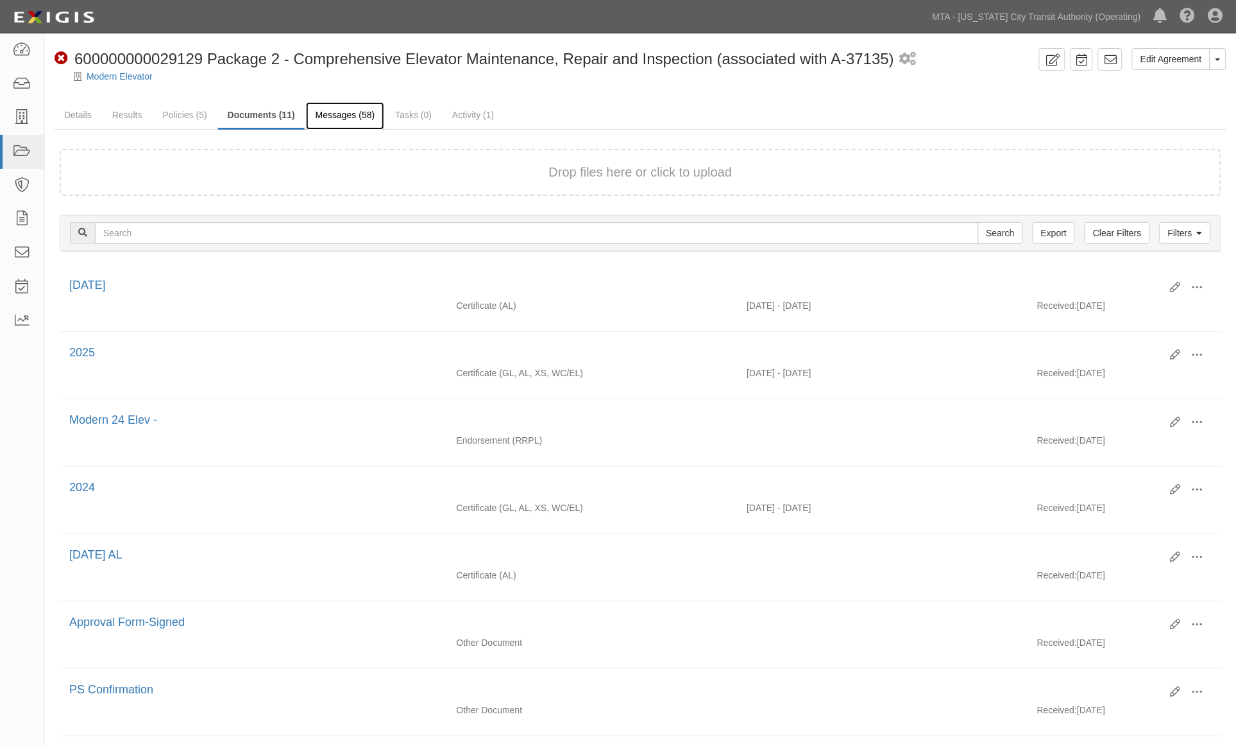
click at [337, 112] on link "Messages (58)" at bounding box center [345, 116] width 79 height 28
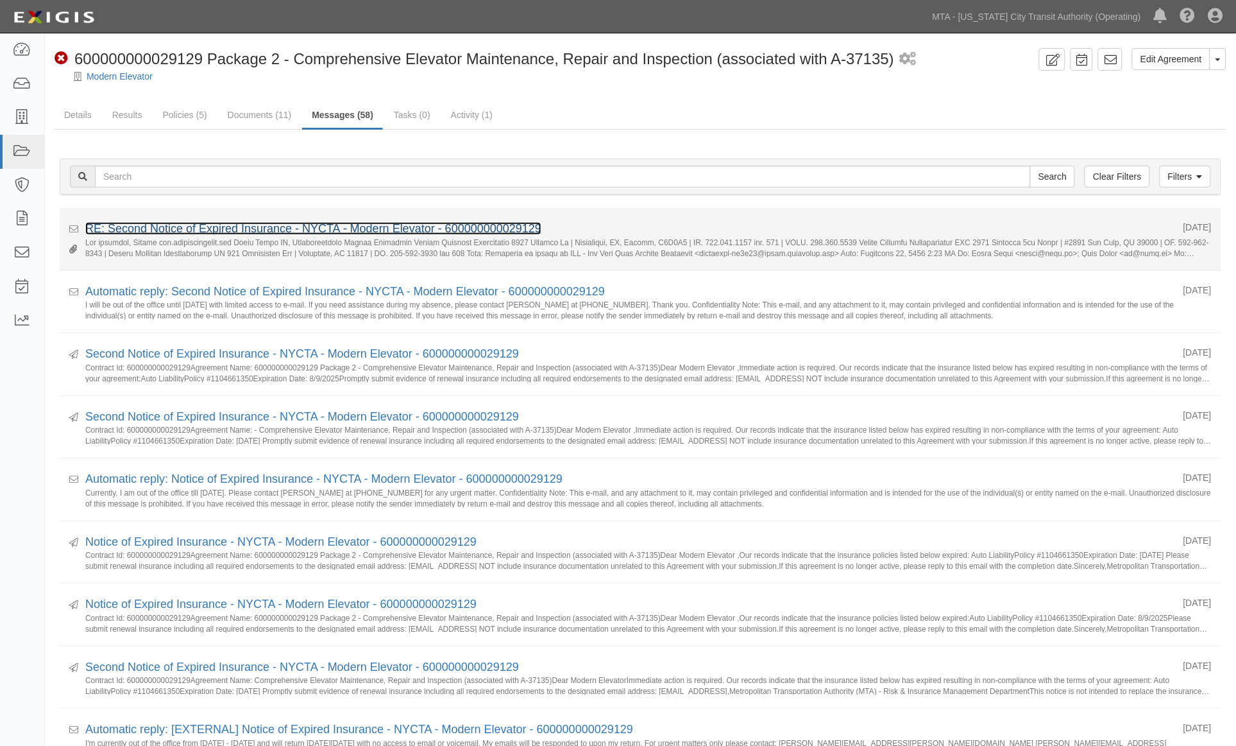
click at [270, 227] on link "RE: Second Notice of Expired Insurance - NYCTA - Modern Elevator - 600000000029…" at bounding box center [313, 228] width 456 height 13
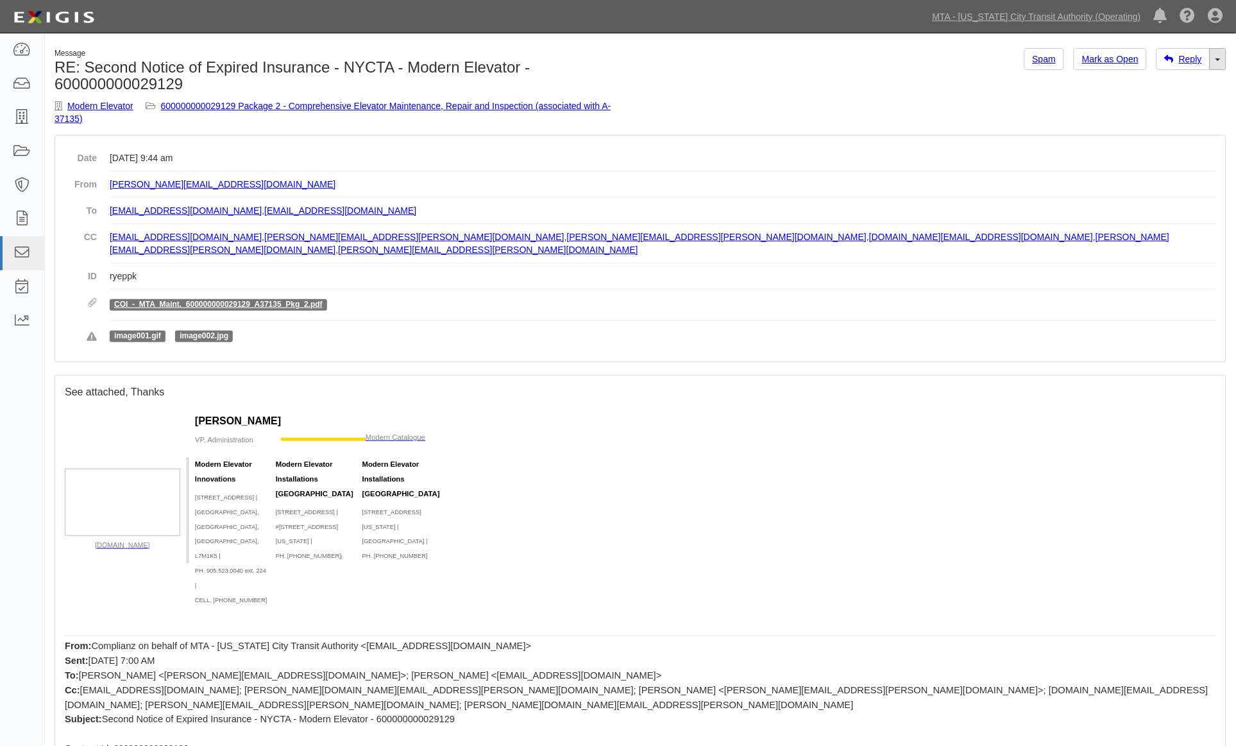
click at [1226, 54] on link "Toggle Dropdown" at bounding box center [1218, 59] width 17 height 22
click at [1182, 79] on link "Reply All" at bounding box center [1175, 83] width 101 height 17
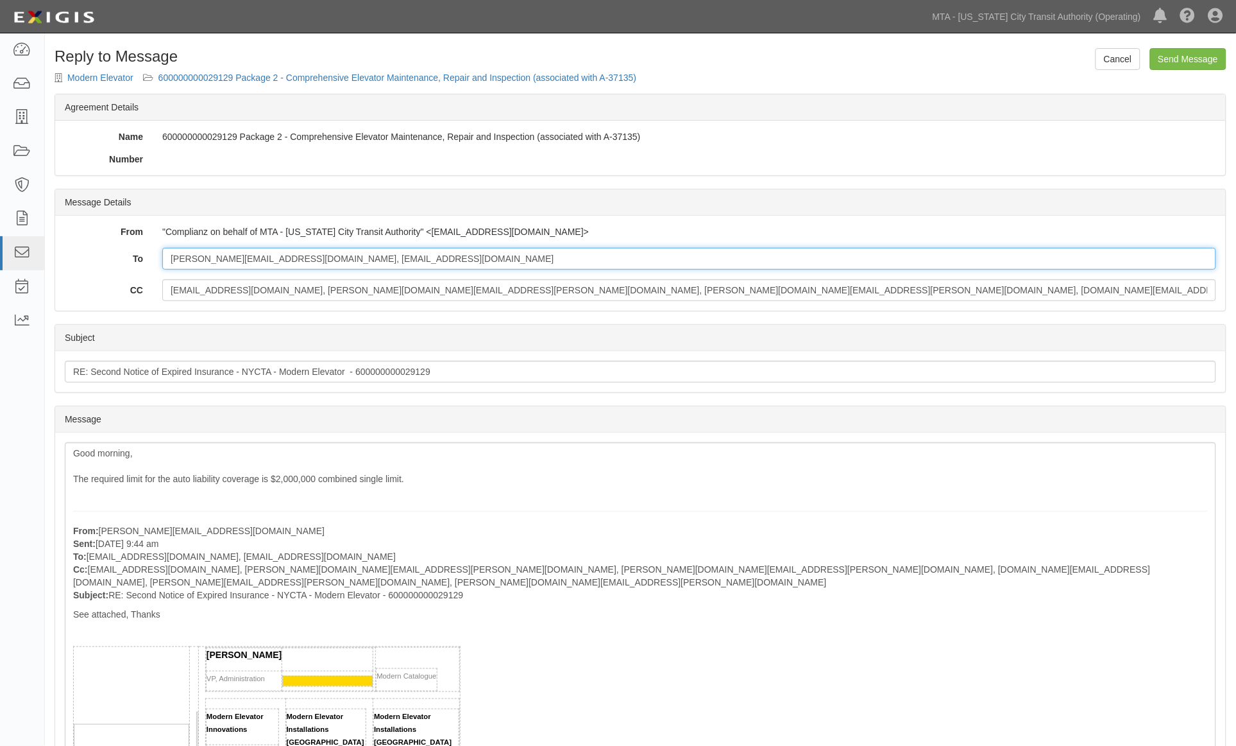
click at [356, 248] on input "nikki@meii.ca, jb@meii.ca" at bounding box center [689, 259] width 1054 height 22
paste input "Amanda.Rabbitt@epicbrokers.com"
type input "nikki@meii.ca, jb@meii.ca; Amanda.Rabbitt@epicbrokers.com"
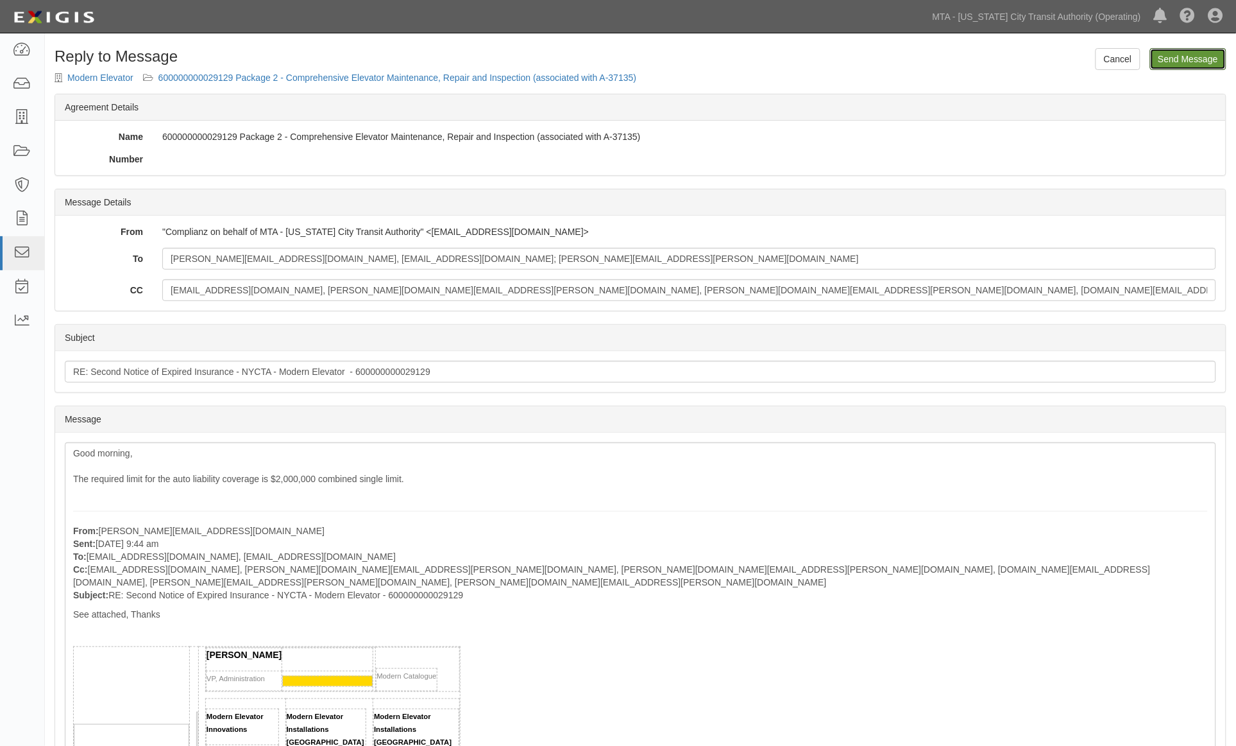
click at [1190, 48] on input "Send Message" at bounding box center [1188, 59] width 76 height 22
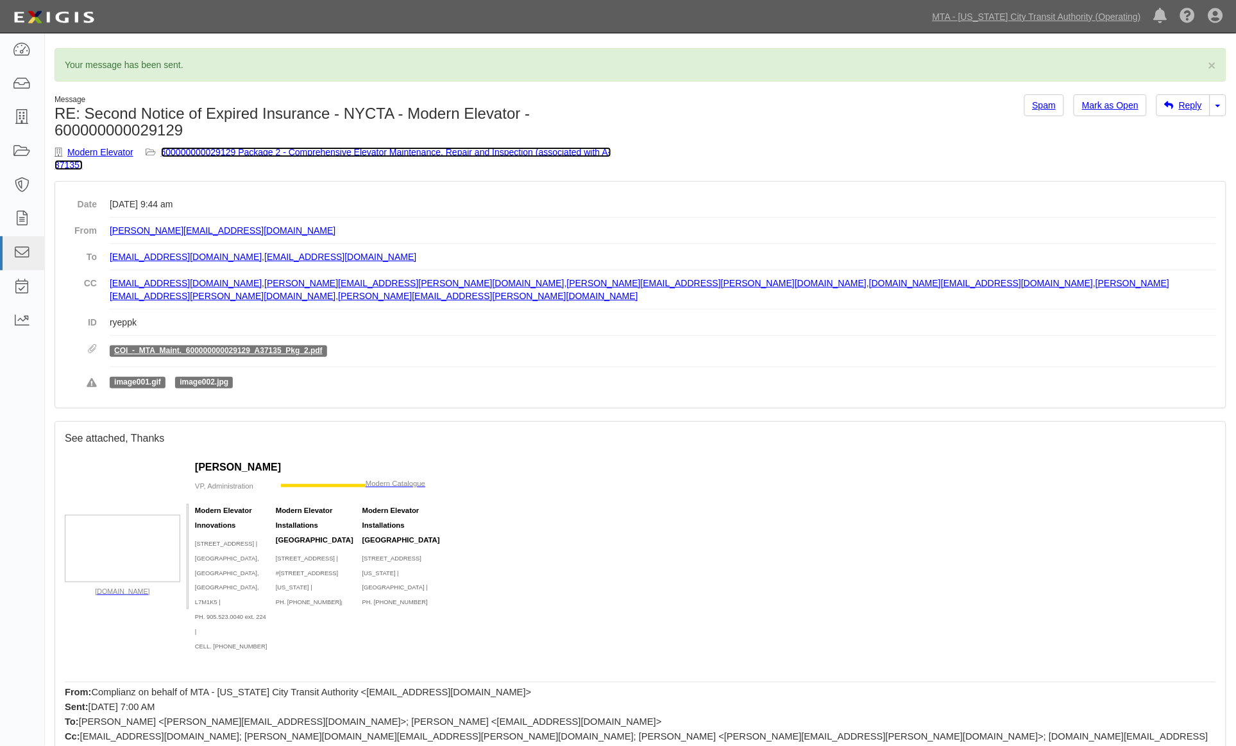
click at [469, 148] on link "600000000029129 Package 2 - Comprehensive Elevator Maintenance, Repair and Insp…" at bounding box center [333, 158] width 557 height 23
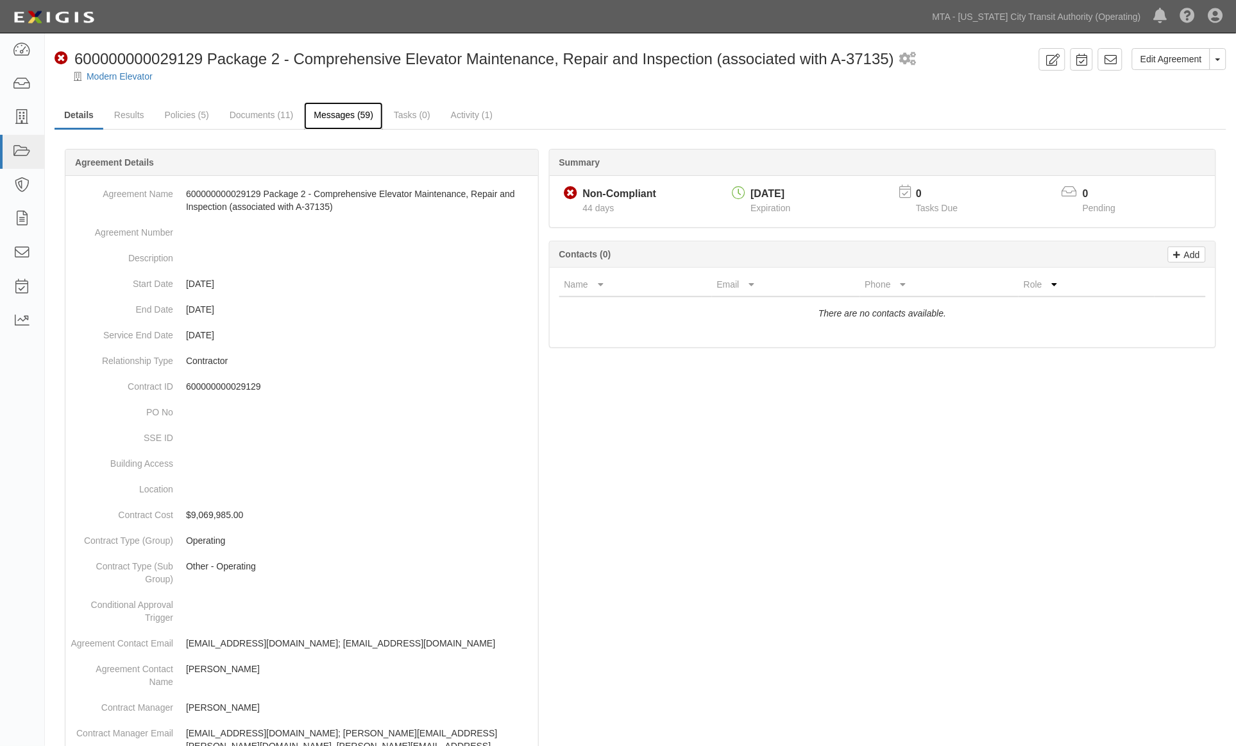
click at [341, 116] on link "Messages (59)" at bounding box center [343, 116] width 79 height 28
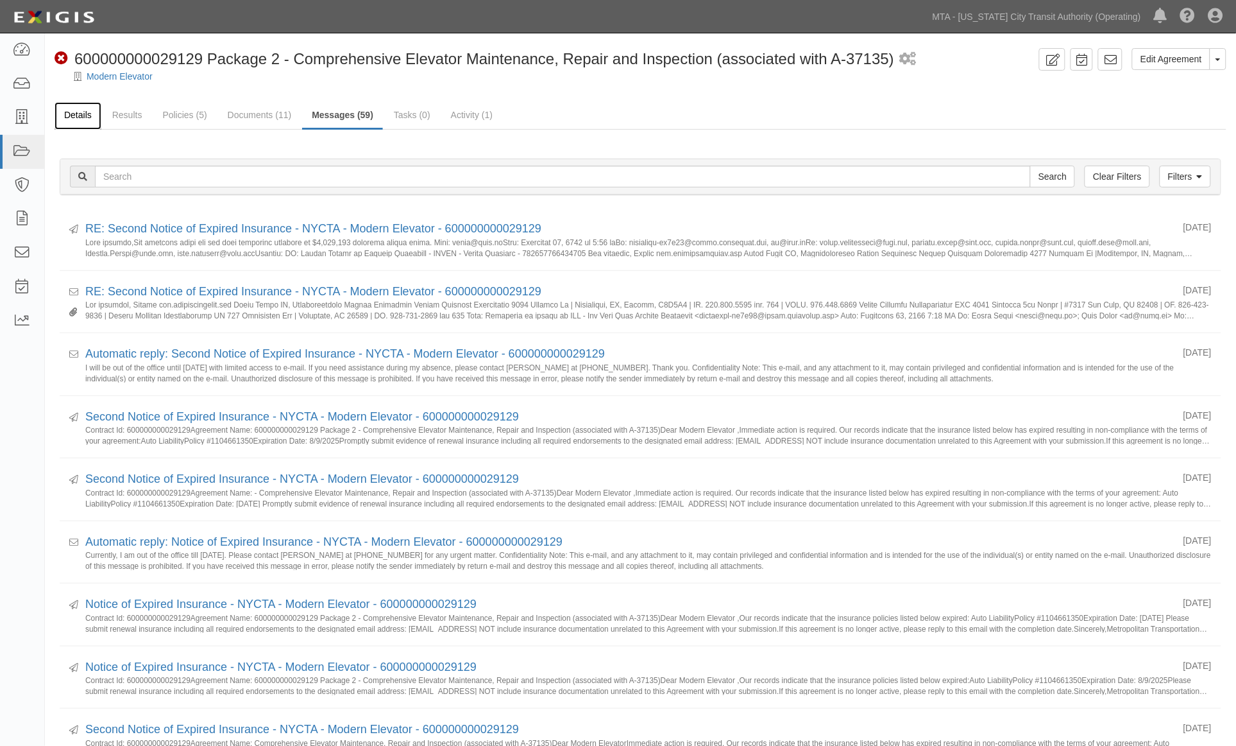
click at [82, 112] on link "Details" at bounding box center [78, 116] width 47 height 28
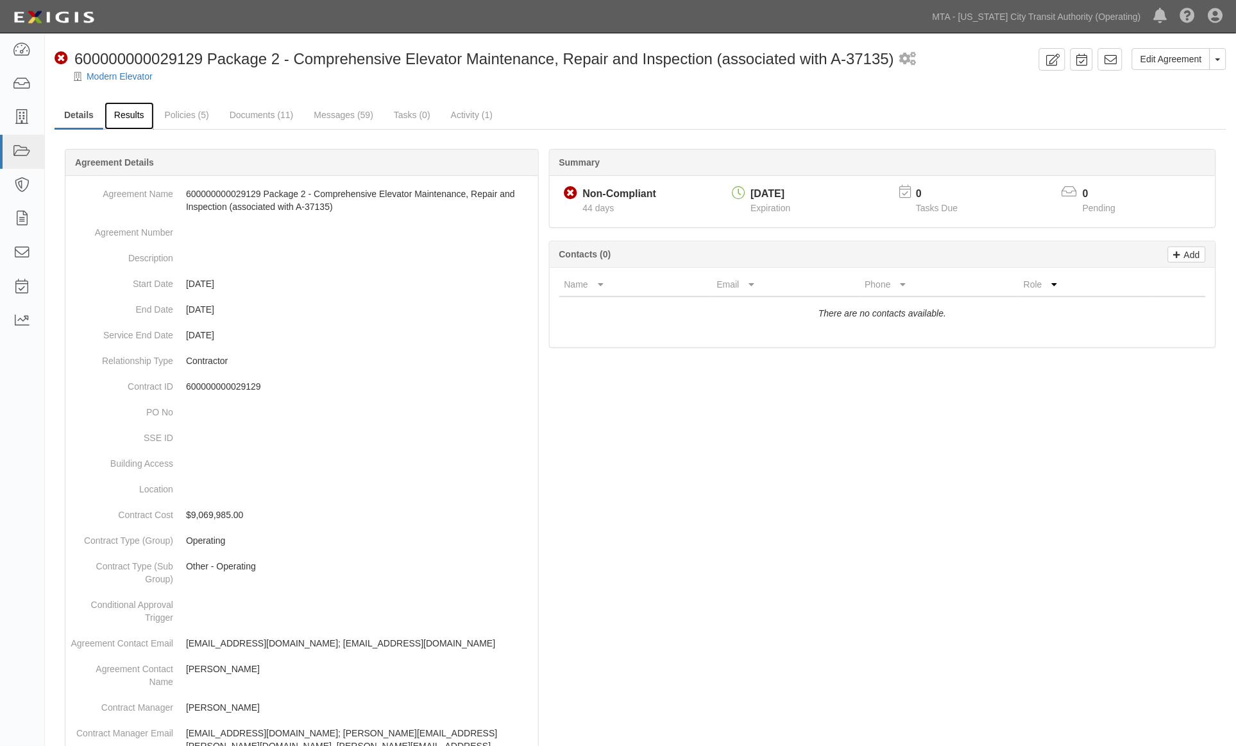
click at [139, 112] on link "Results" at bounding box center [129, 116] width 49 height 28
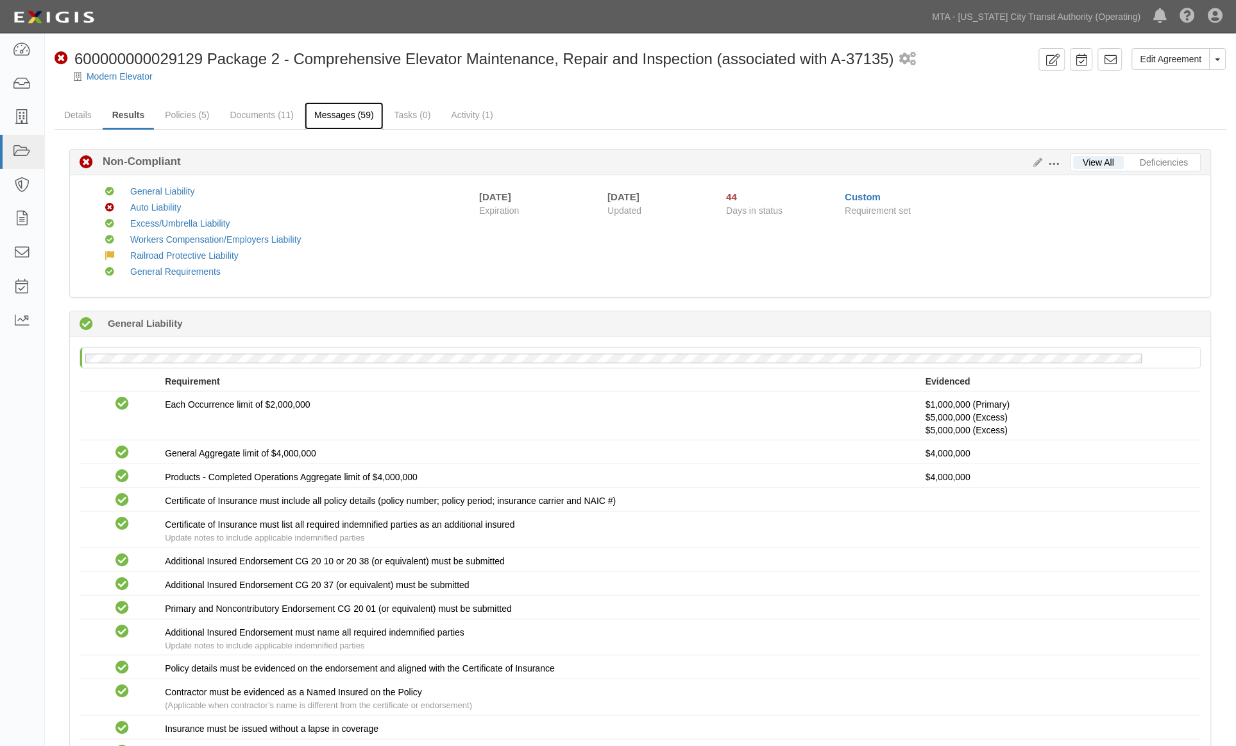
click at [318, 113] on link "Messages (59)" at bounding box center [344, 116] width 79 height 28
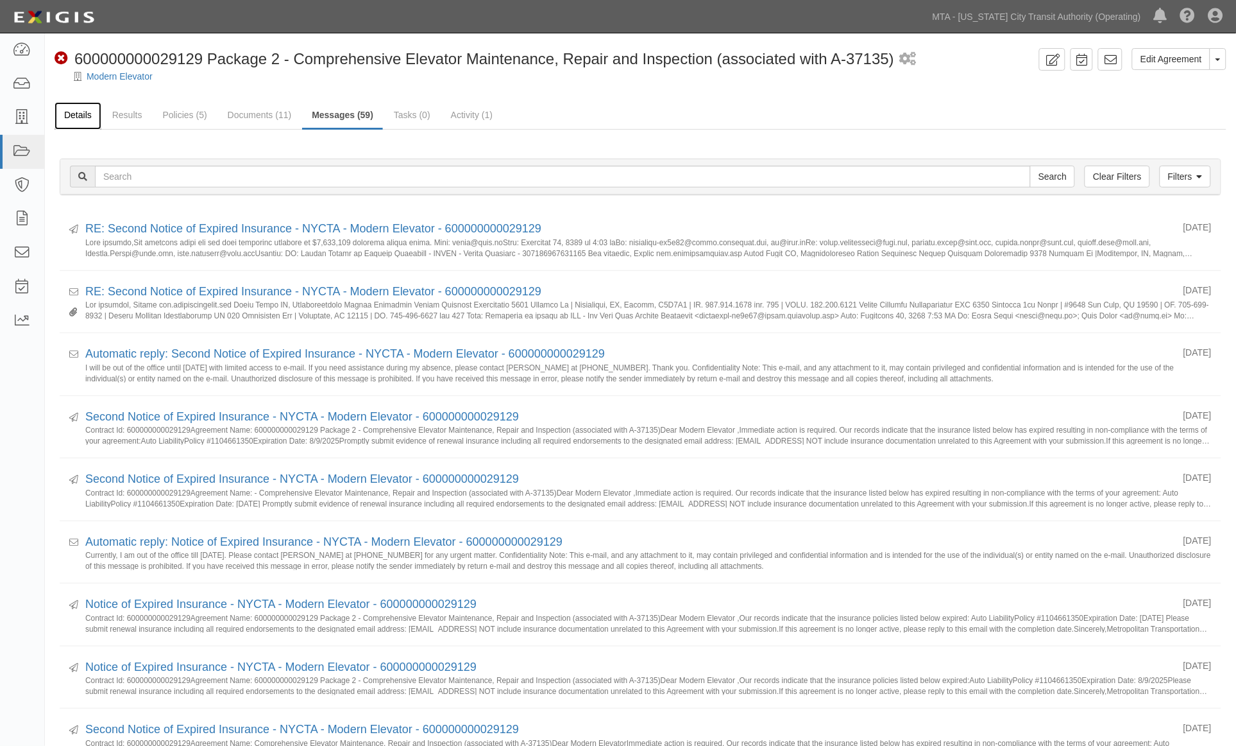
click at [67, 113] on link "Details" at bounding box center [78, 116] width 47 height 28
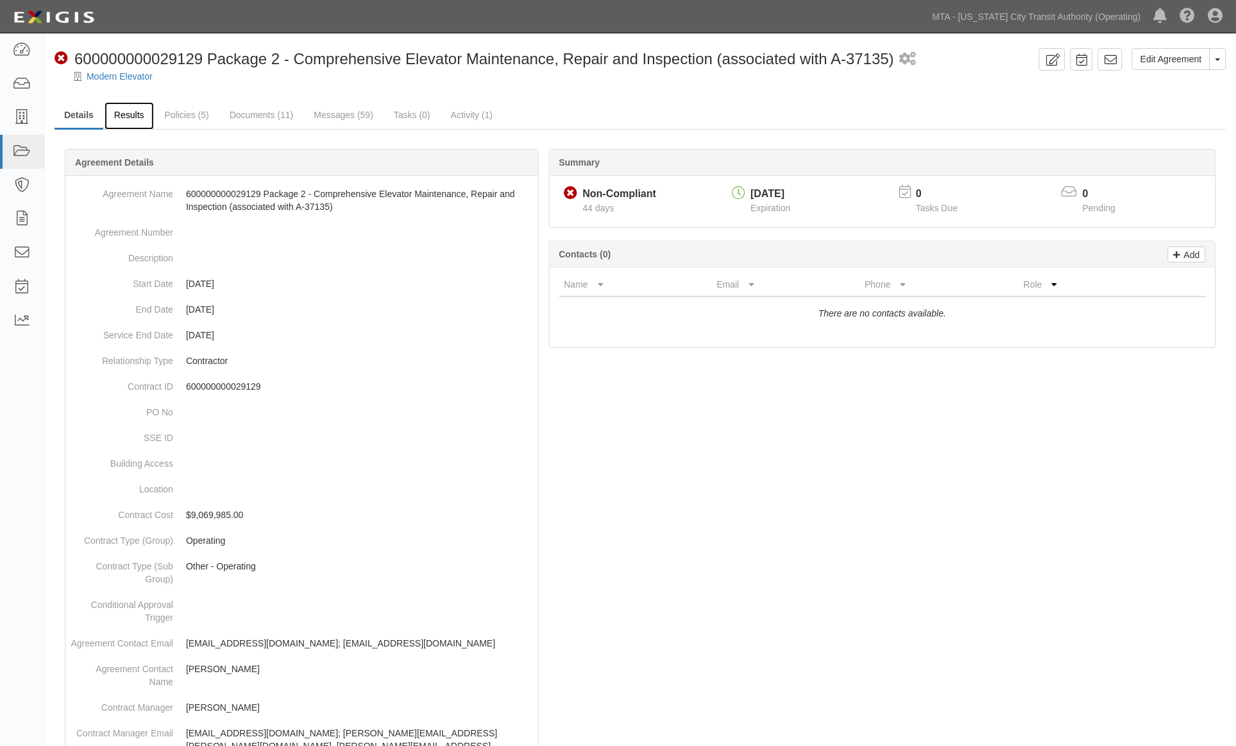
click at [120, 119] on link "Results" at bounding box center [129, 116] width 49 height 28
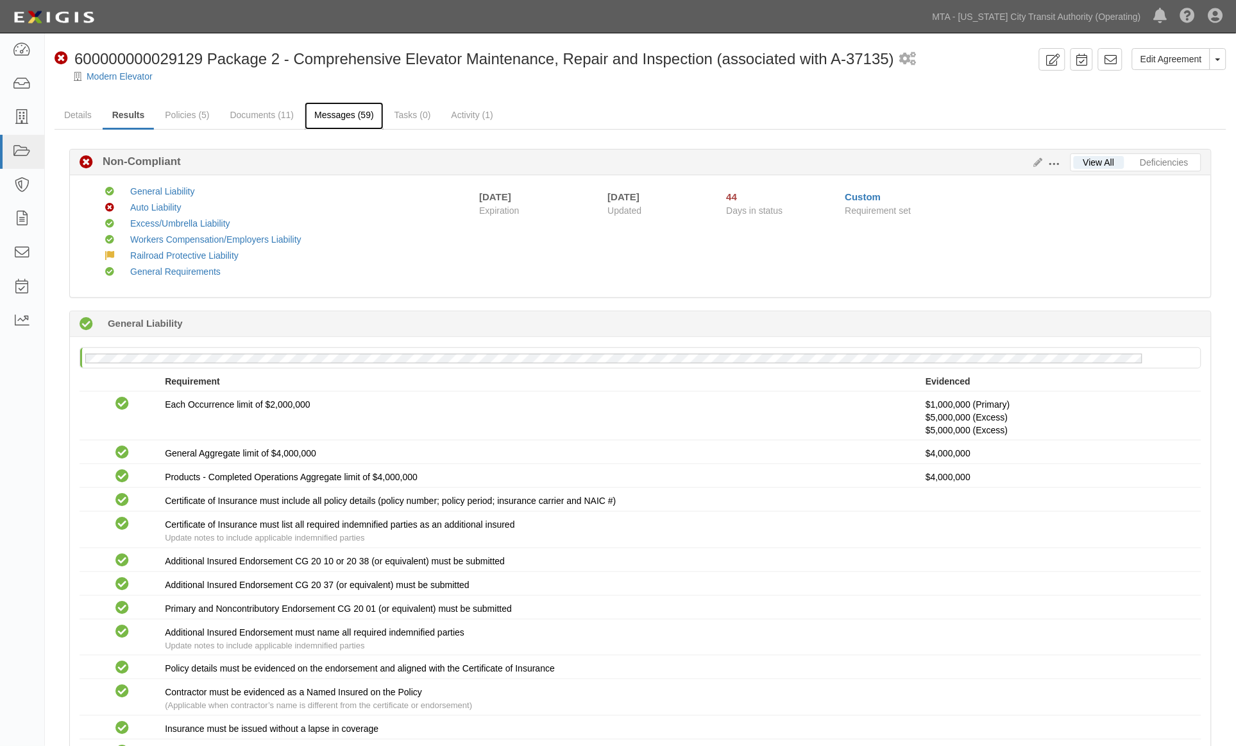
click at [321, 110] on link "Messages (59)" at bounding box center [344, 116] width 79 height 28
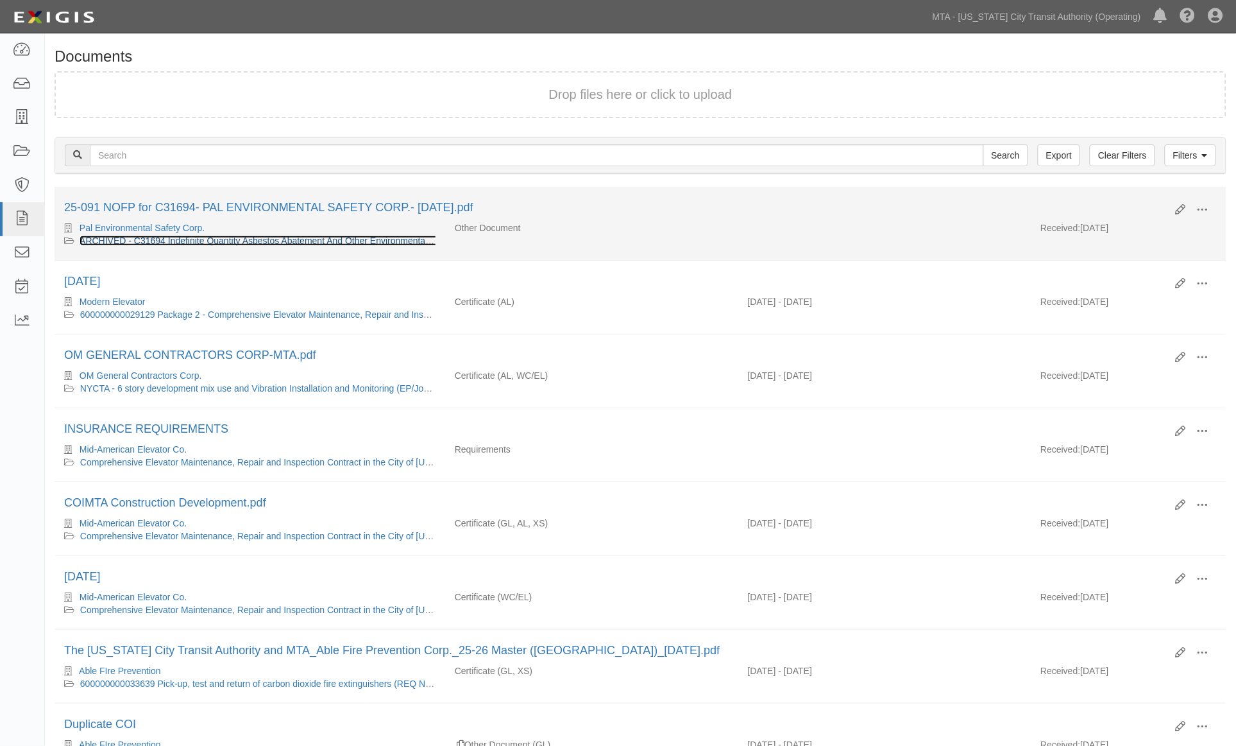
click at [305, 241] on link "ARCHIVED - C31694 Indefinite Quantity Asbestos Abatement And Other Environmenta…" at bounding box center [333, 240] width 507 height 10
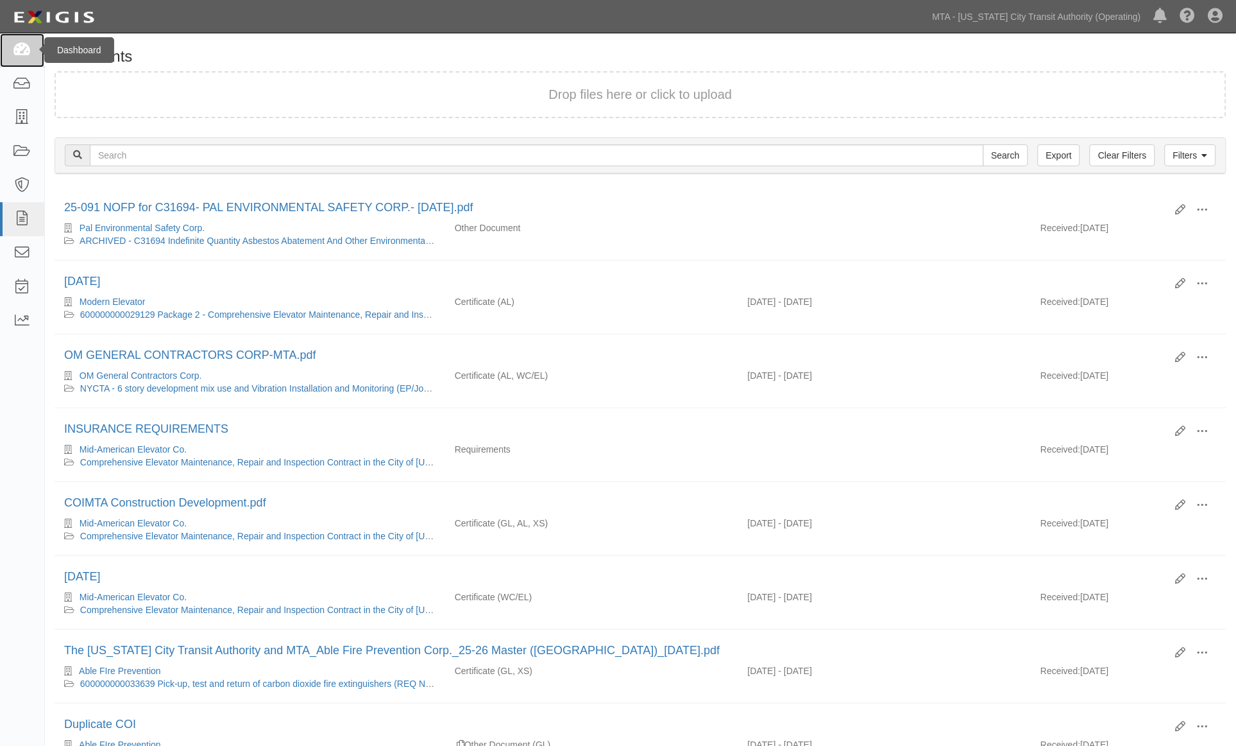
click at [31, 47] on link at bounding box center [22, 50] width 44 height 34
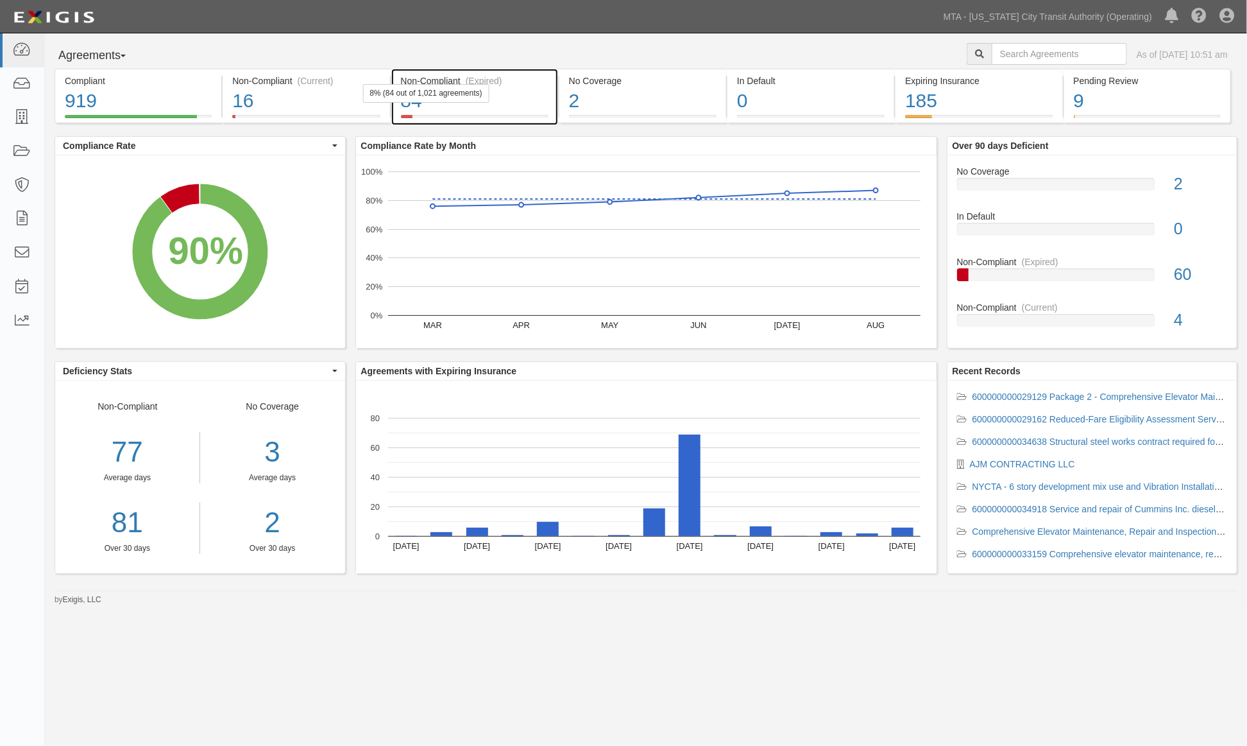
click at [529, 105] on div "84" at bounding box center [475, 101] width 148 height 28
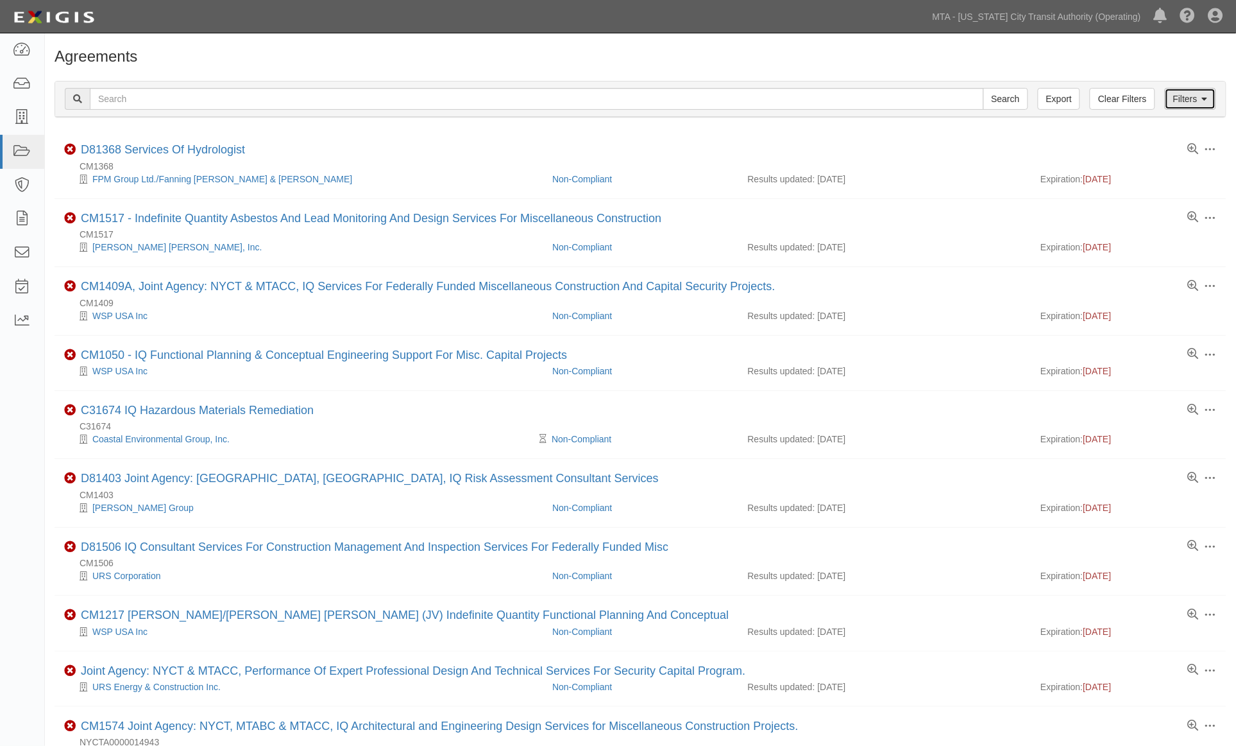
click at [1189, 105] on link "Filters" at bounding box center [1190, 99] width 51 height 22
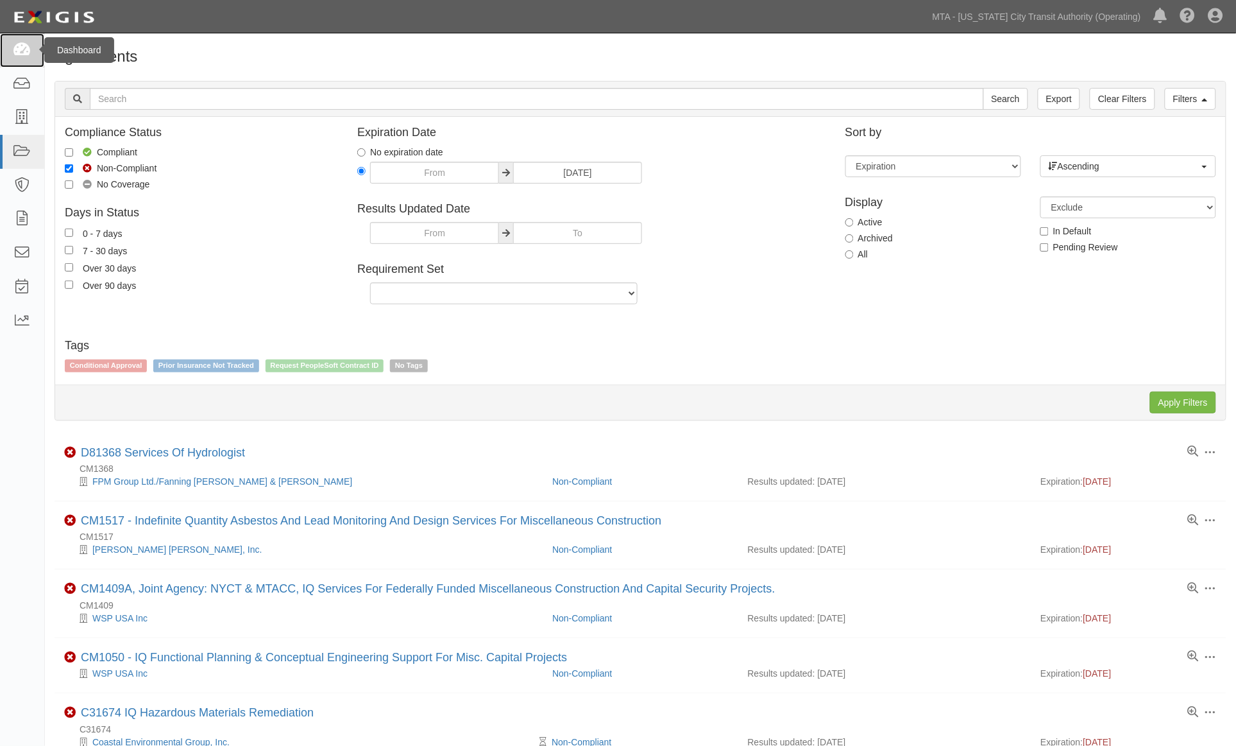
click at [21, 49] on icon at bounding box center [22, 50] width 18 height 15
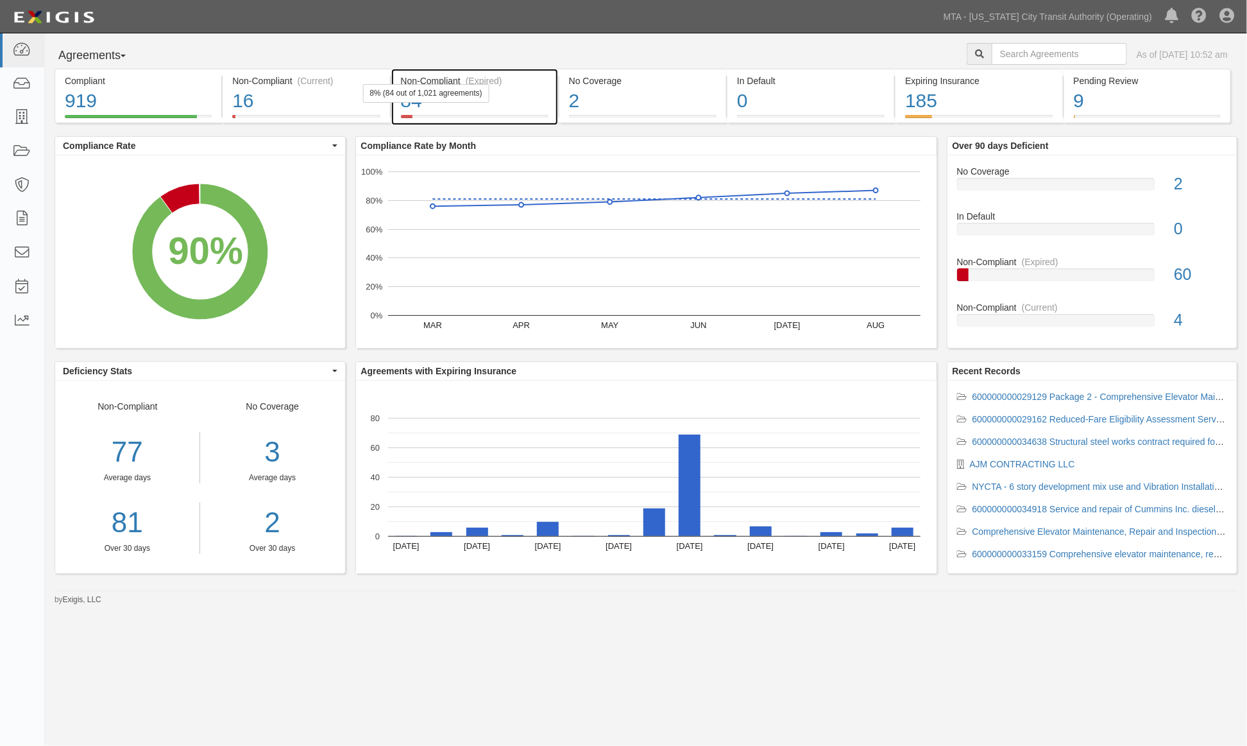
click at [499, 107] on div "84" at bounding box center [475, 101] width 148 height 28
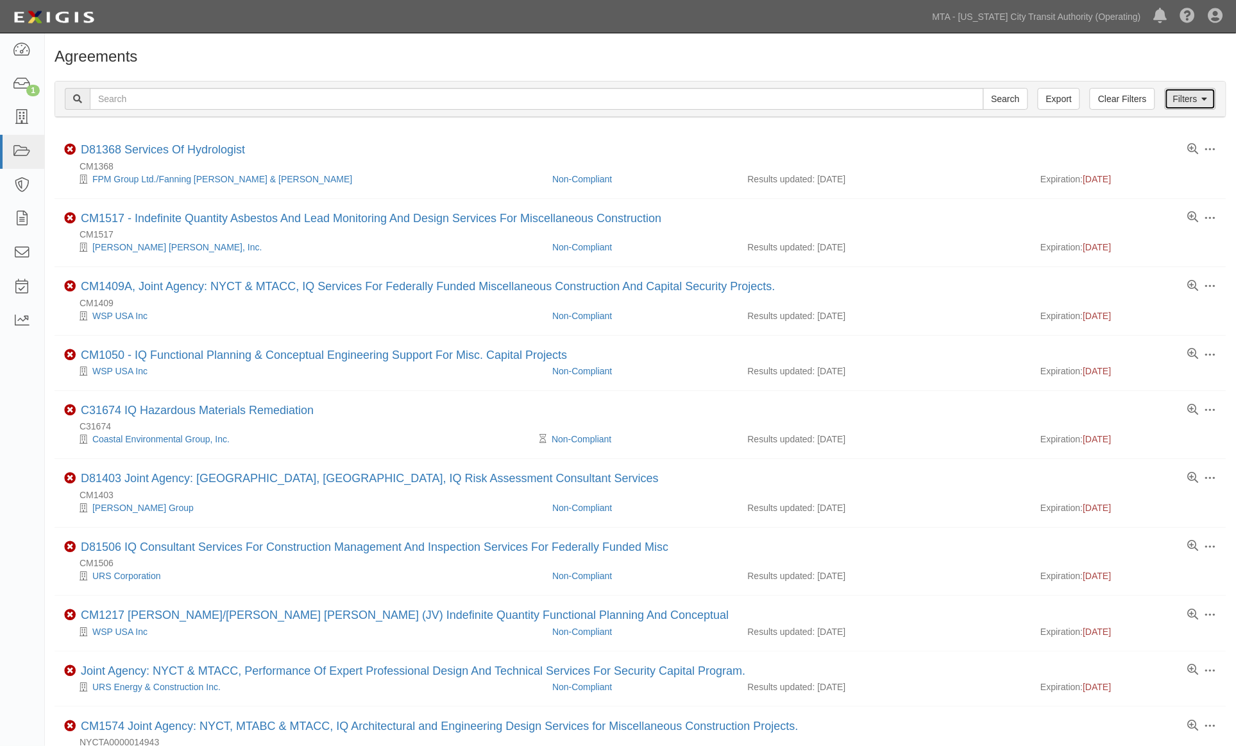
click at [1182, 99] on link "Filters" at bounding box center [1190, 99] width 51 height 22
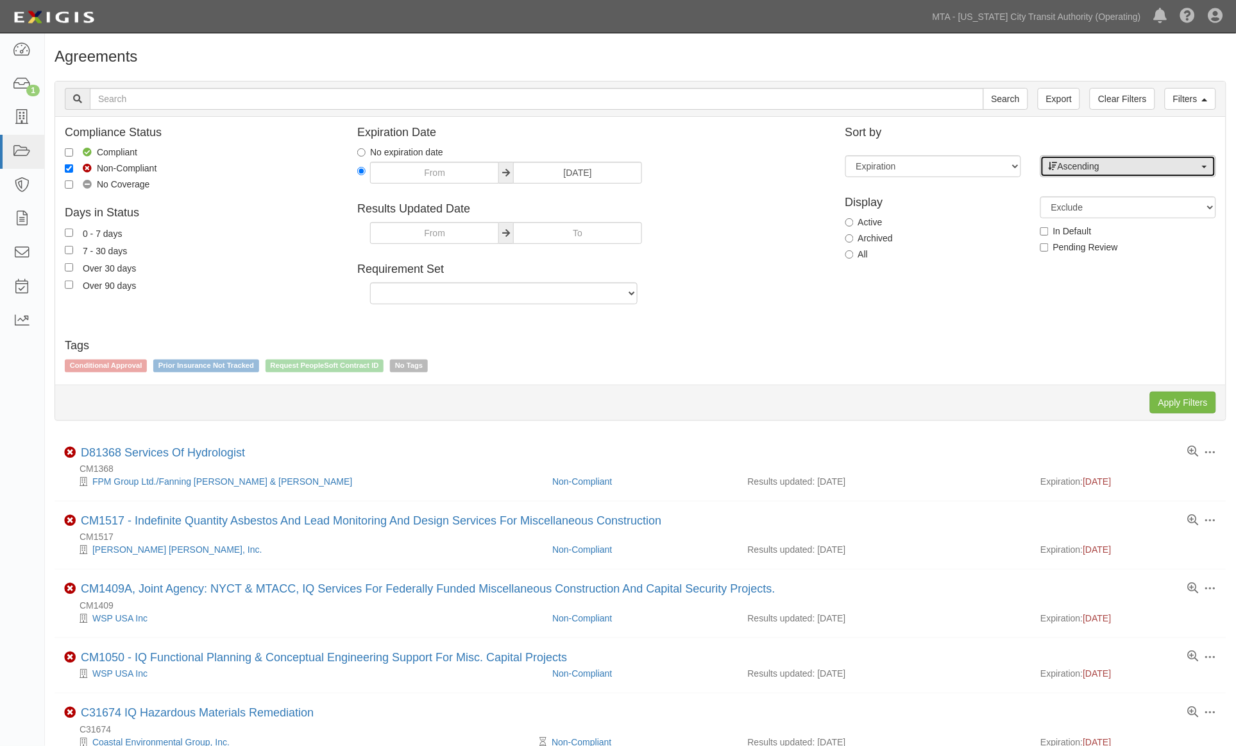
click at [1087, 166] on span "Ascending" at bounding box center [1124, 166] width 151 height 13
click at [1073, 207] on span "Descending" at bounding box center [1089, 207] width 47 height 13
select select "desc"
click at [1186, 402] on input "Apply Filters" at bounding box center [1183, 402] width 66 height 22
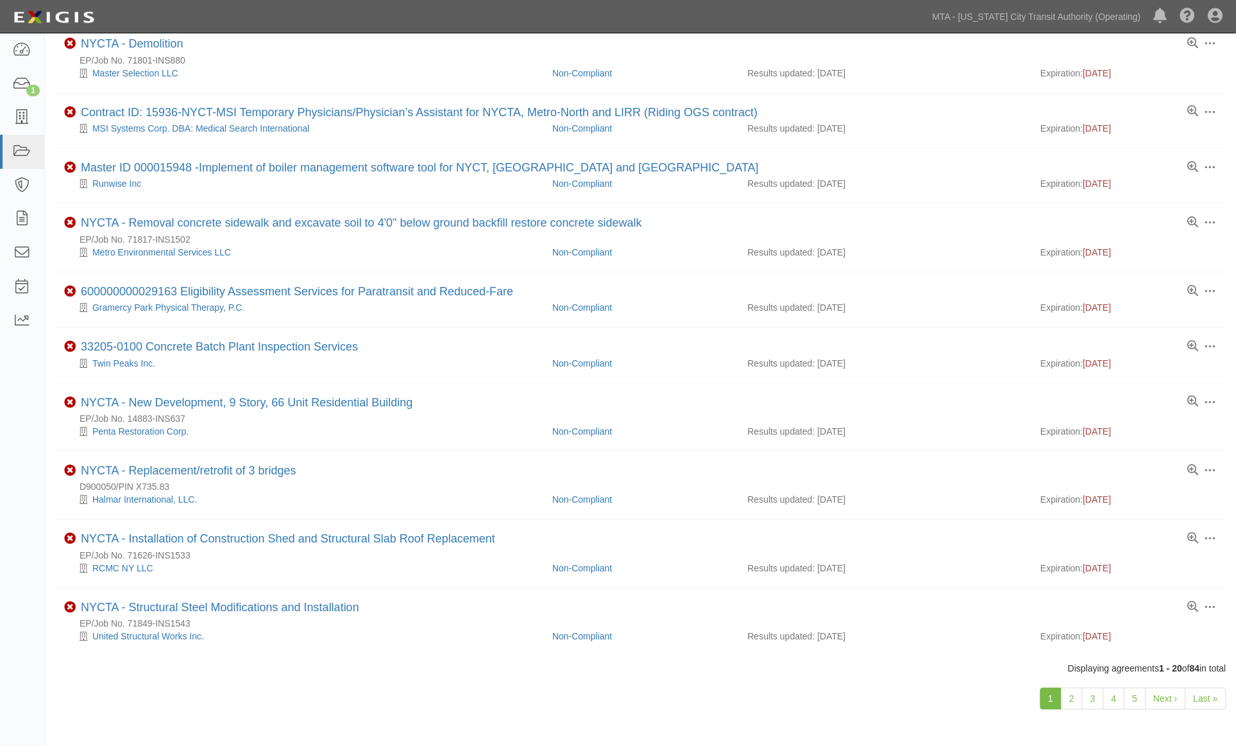
scroll to position [818, 0]
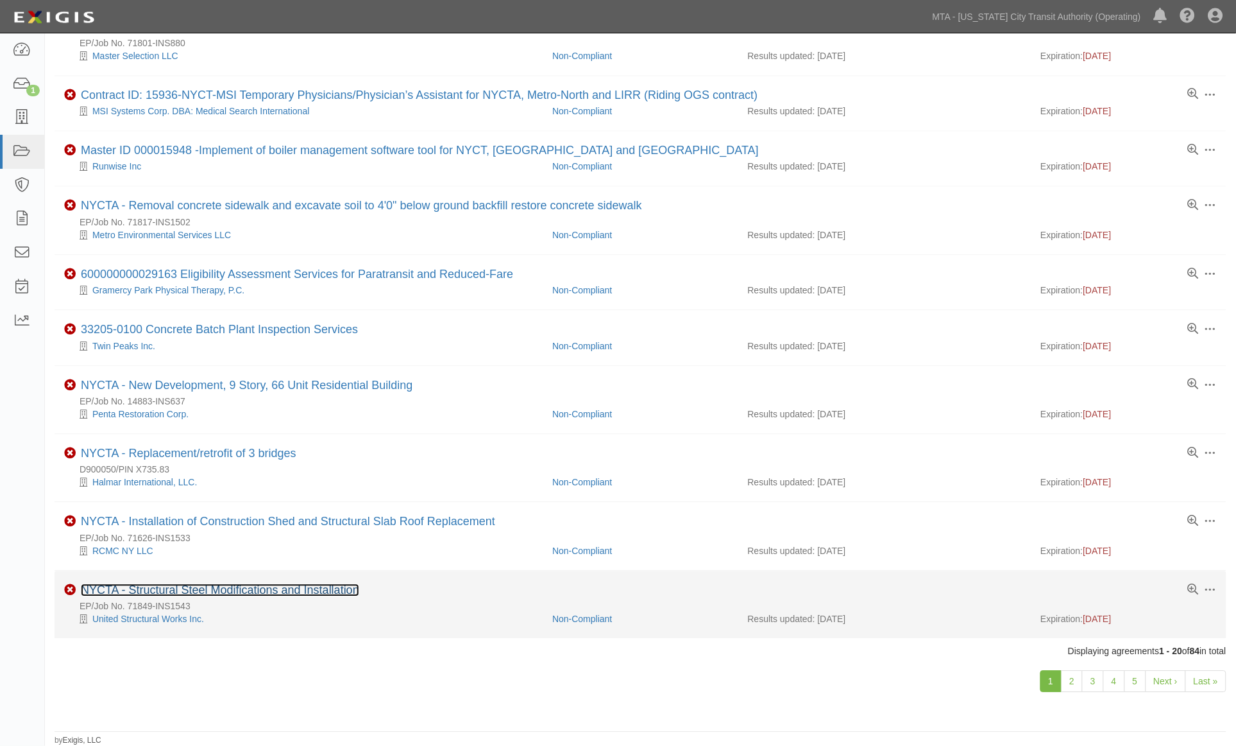
click at [342, 585] on link "NYCTA - Structural Steel Modifications and Installation" at bounding box center [220, 589] width 278 height 13
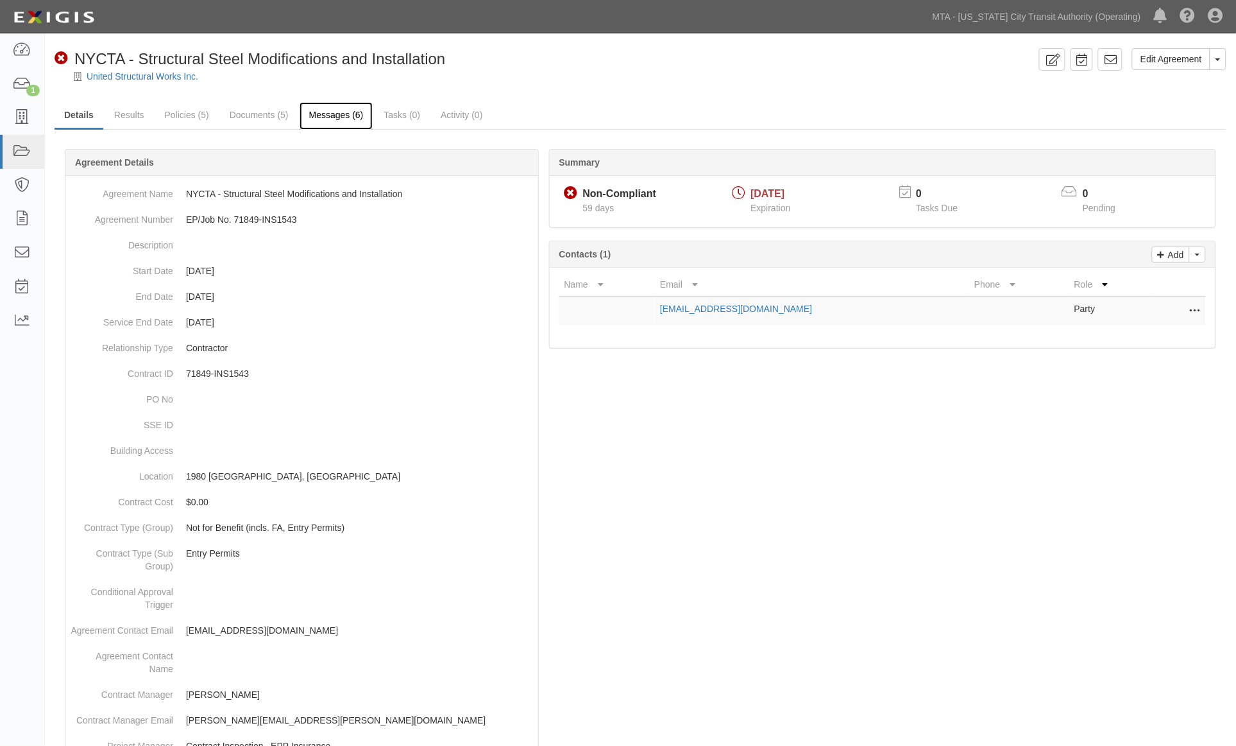
click at [320, 119] on link "Messages (6)" at bounding box center [337, 116] width 74 height 28
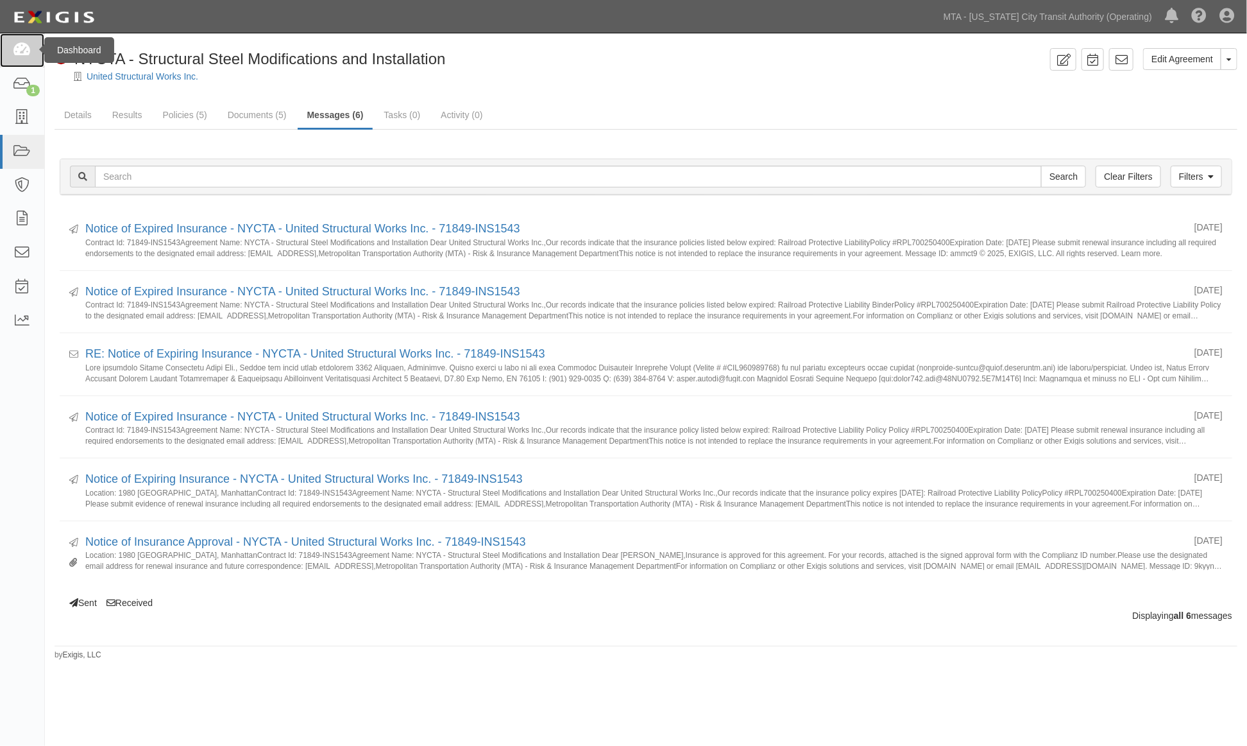
click at [15, 53] on icon at bounding box center [22, 50] width 18 height 15
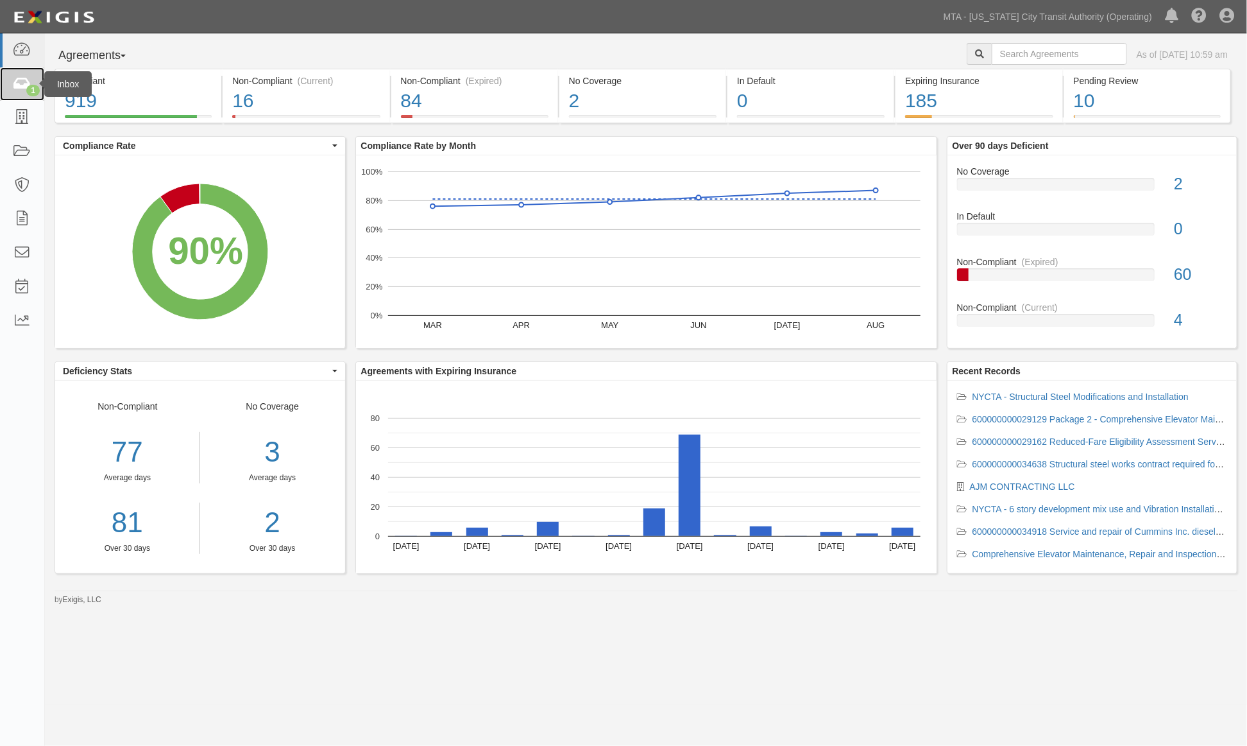
click at [17, 81] on icon at bounding box center [22, 84] width 18 height 15
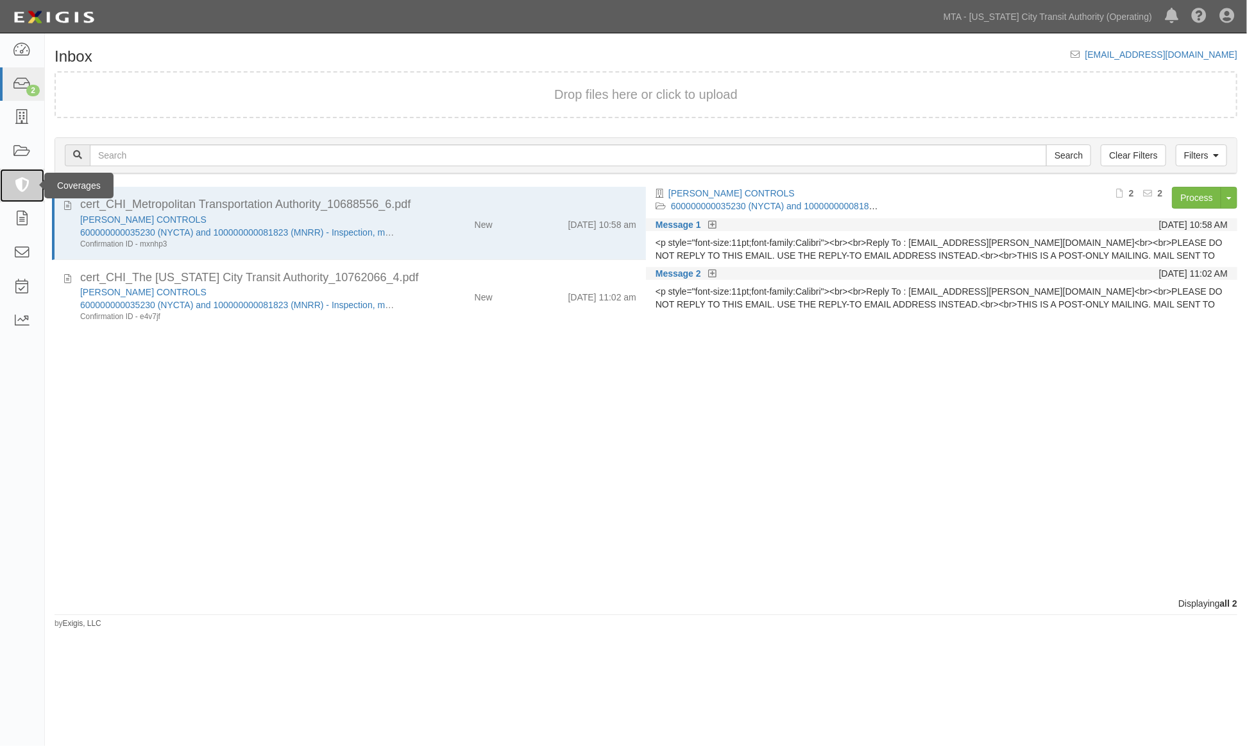
click at [20, 178] on icon at bounding box center [22, 185] width 18 height 15
click at [19, 221] on icon at bounding box center [22, 219] width 18 height 15
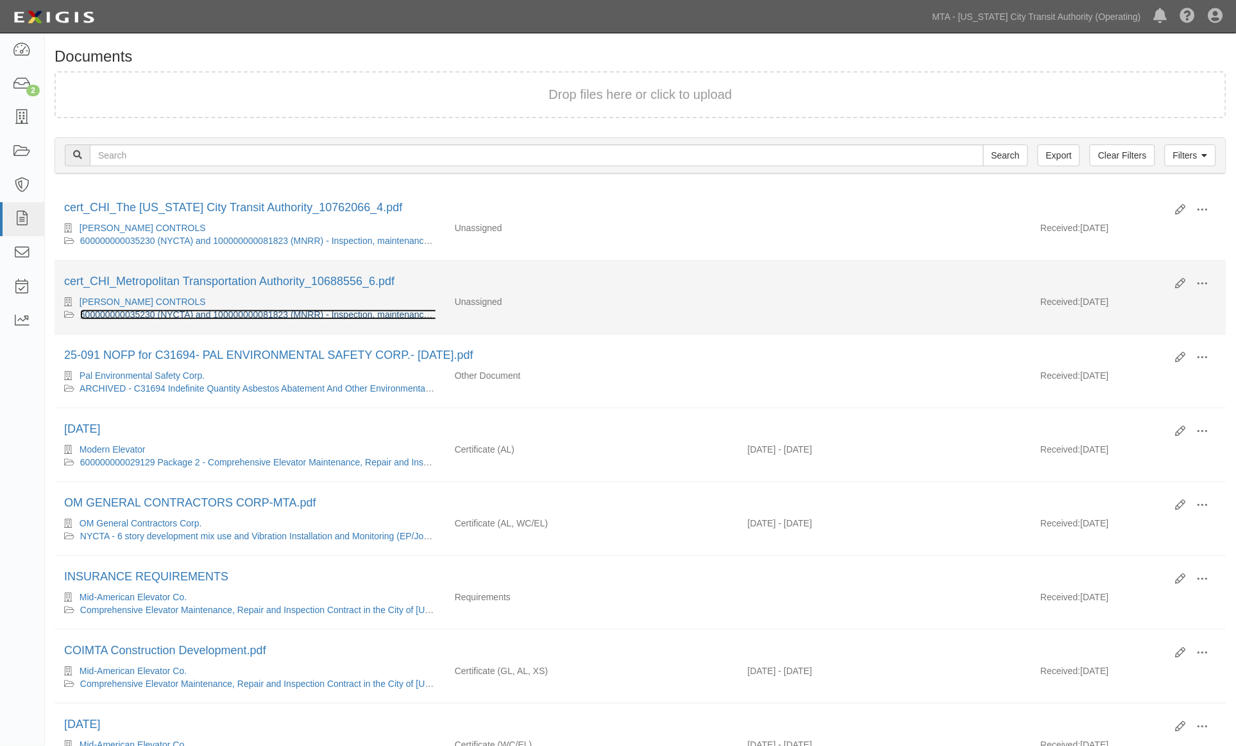
click at [187, 313] on link "600000000035230 (NYCTA) and 100000000081823 (MNRR) - Inspection, maintenance, a…" at bounding box center [351, 314] width 542 height 10
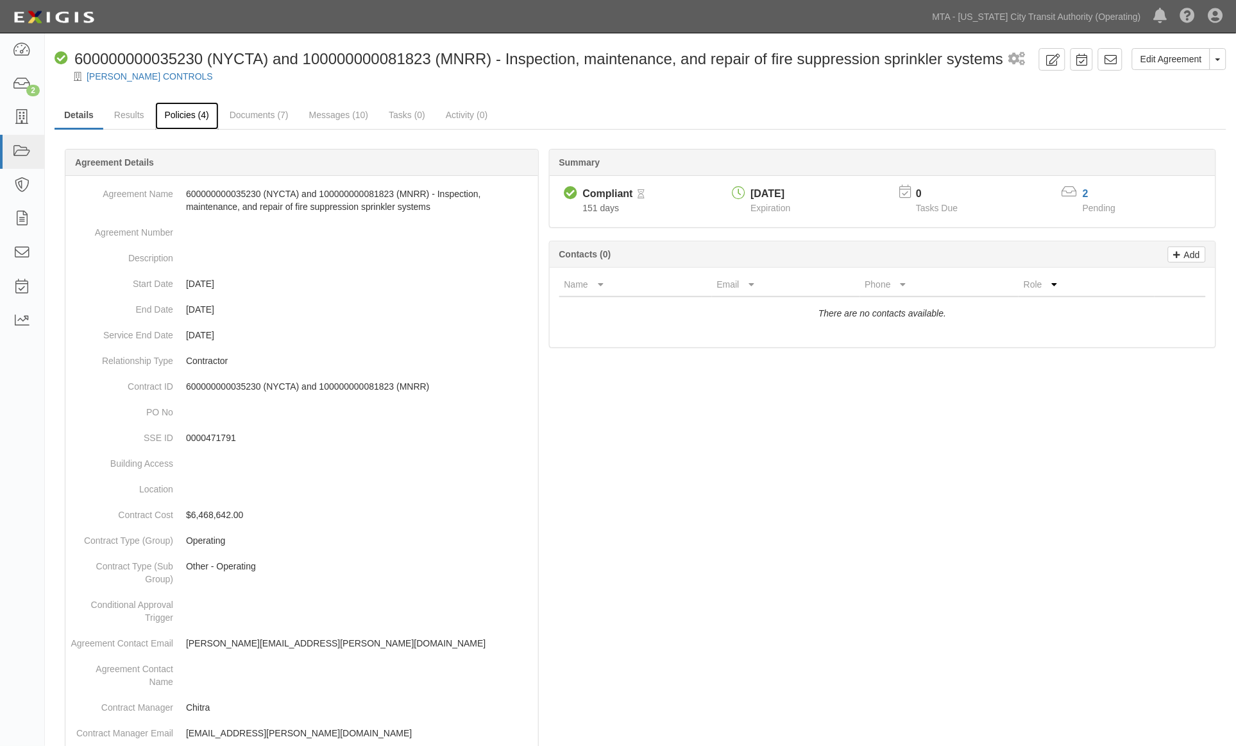
click at [178, 107] on link "Policies (4)" at bounding box center [187, 116] width 64 height 28
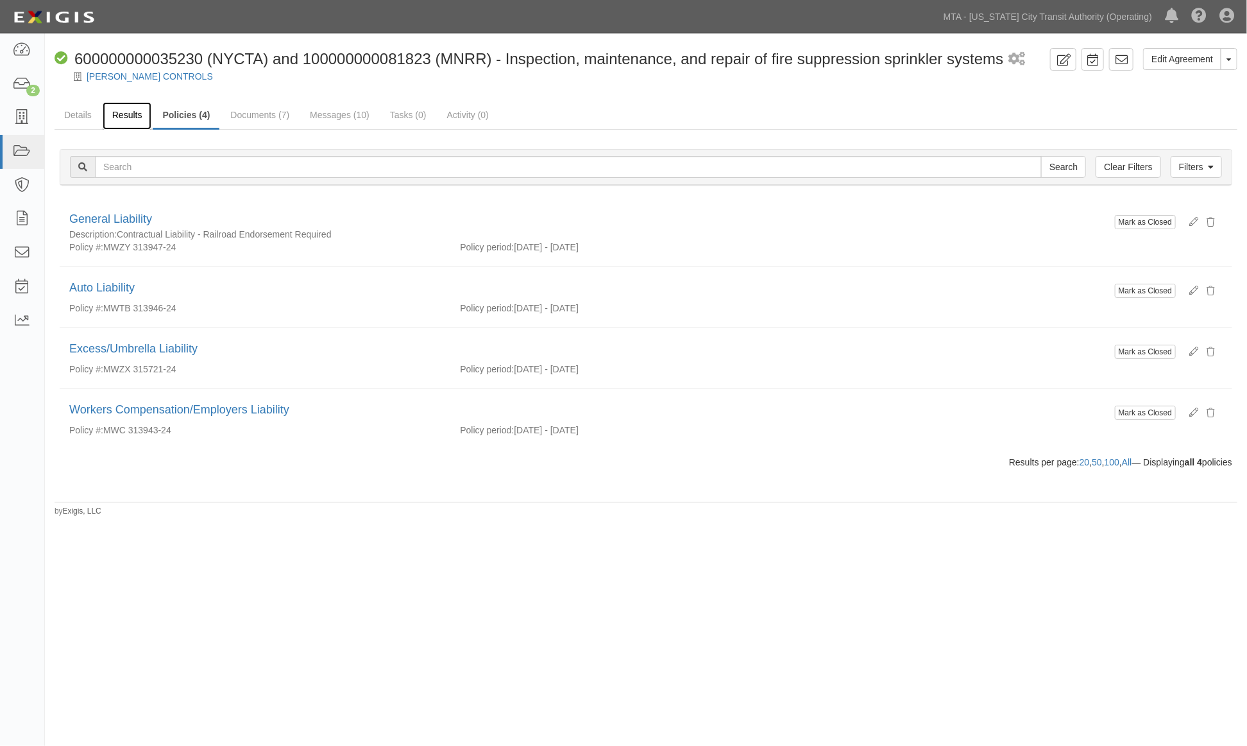
click at [133, 118] on link "Results" at bounding box center [127, 116] width 49 height 28
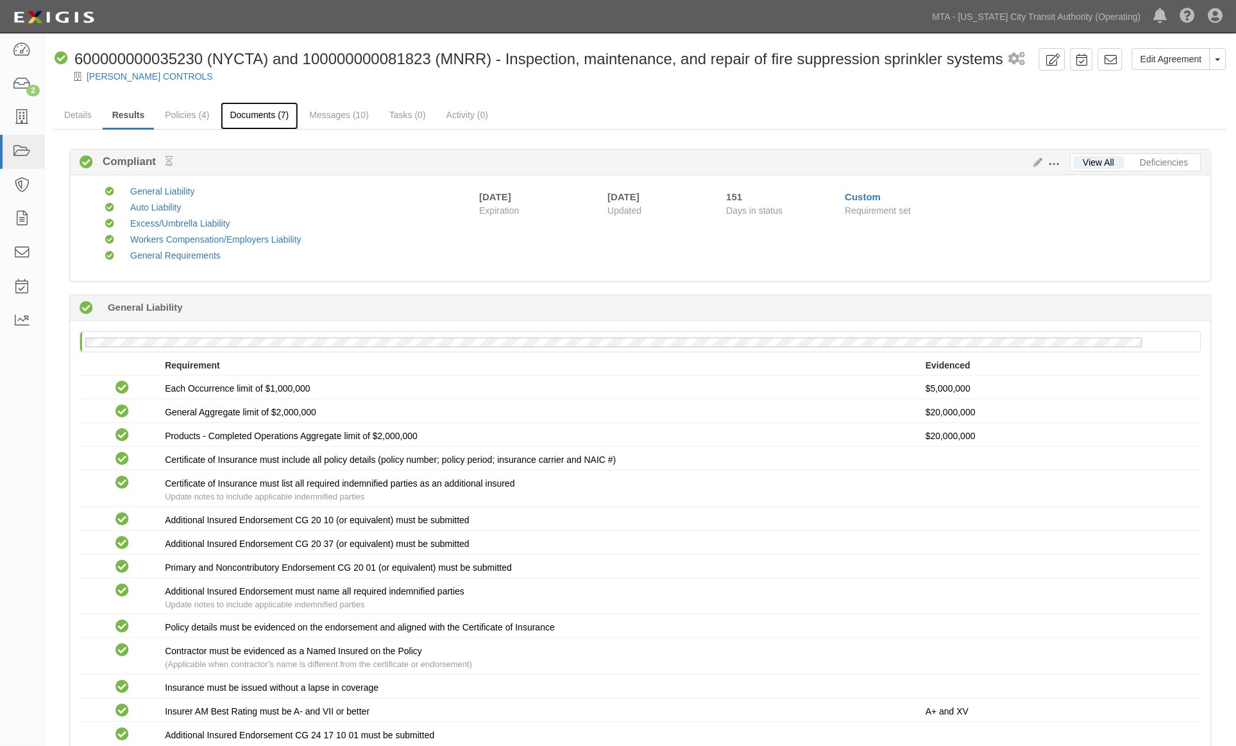
click at [266, 112] on link "Documents (7)" at bounding box center [260, 116] width 78 height 28
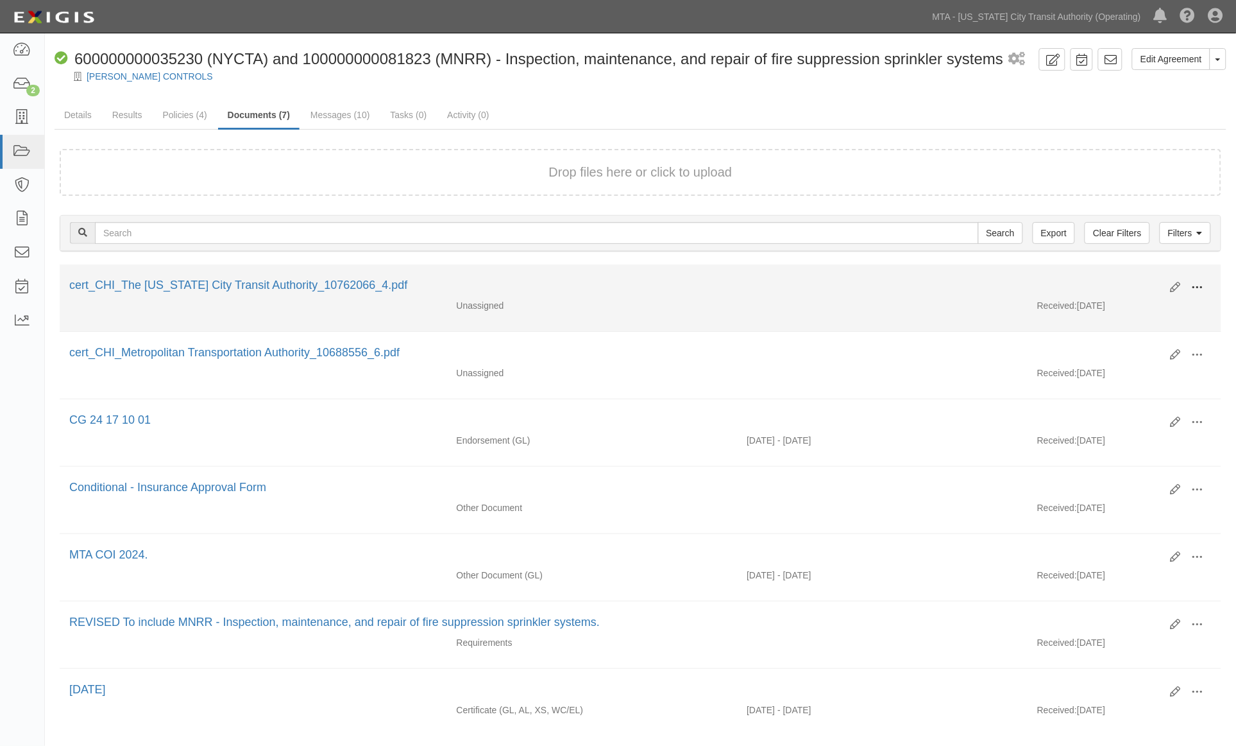
click at [1202, 282] on span at bounding box center [1198, 288] width 12 height 12
click at [1115, 303] on link "View" at bounding box center [1135, 305] width 101 height 23
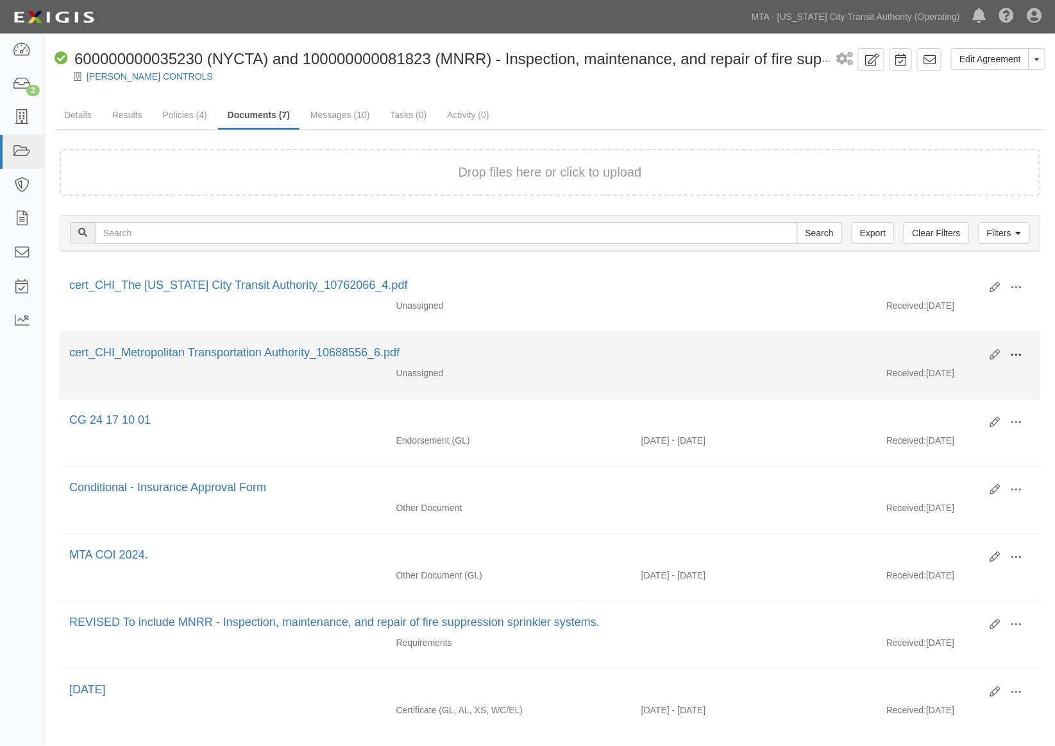
click at [1020, 351] on span at bounding box center [1017, 355] width 12 height 12
click at [929, 375] on link "View" at bounding box center [954, 373] width 101 height 23
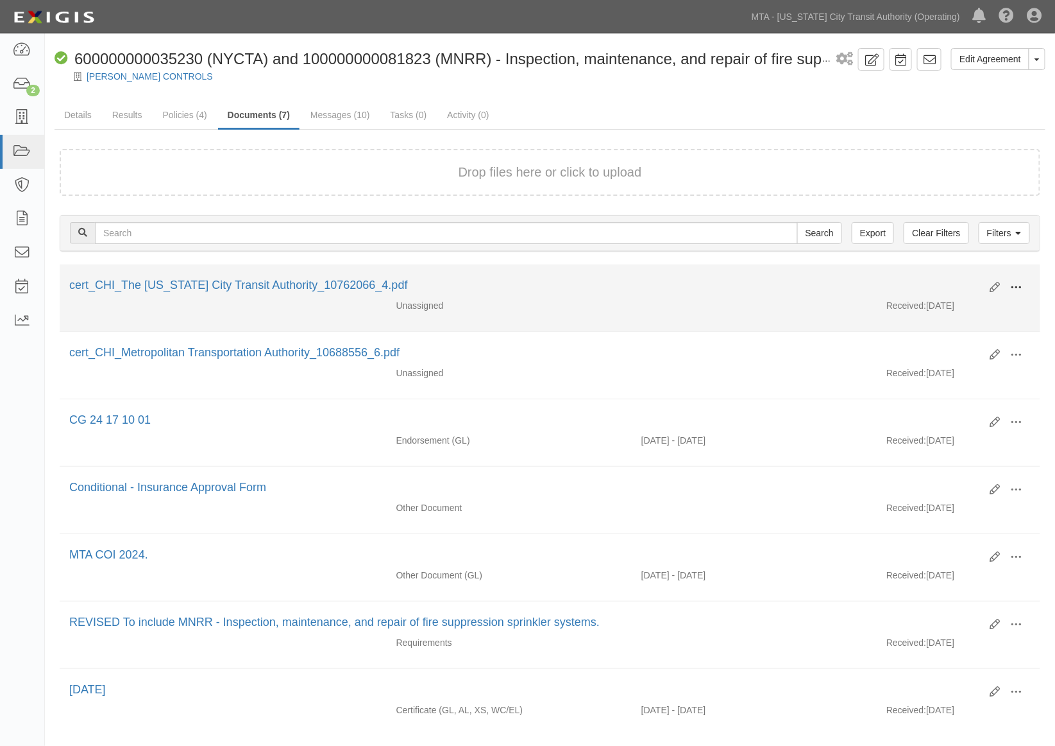
click at [1014, 282] on span at bounding box center [1017, 288] width 12 height 12
click at [925, 275] on link "Edit" at bounding box center [954, 282] width 101 height 23
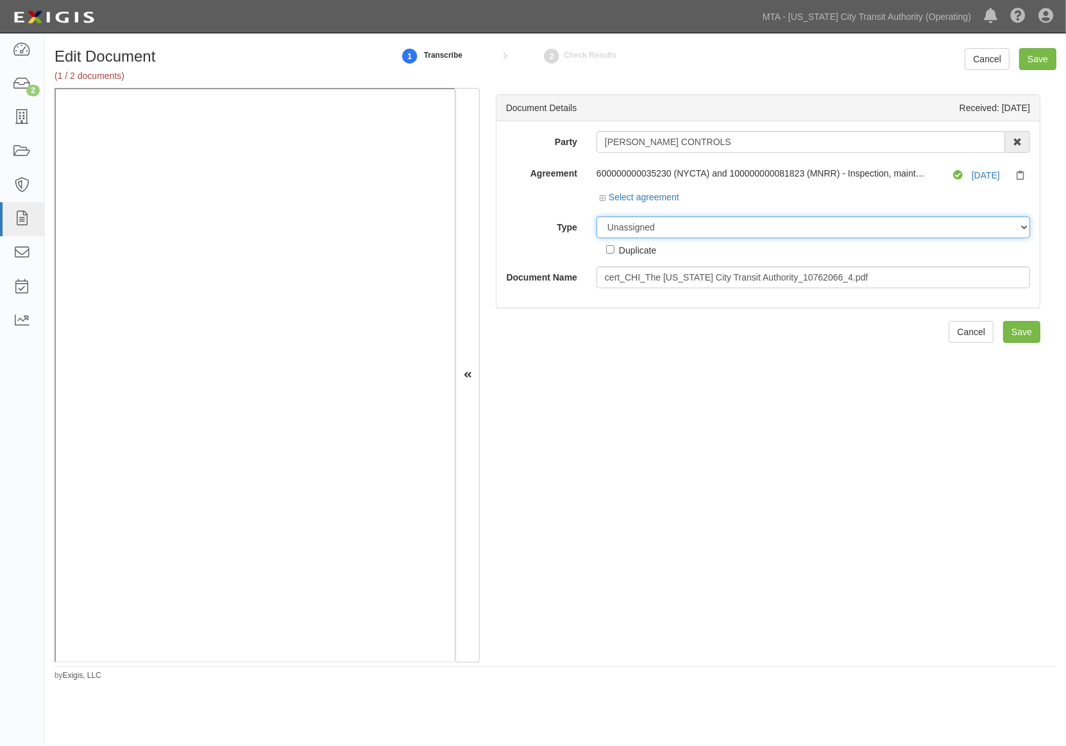
click at [659, 225] on select "Unassigned Binder Cancellation Notice Certificate Contract Endorsement Insuranc…" at bounding box center [814, 227] width 434 height 22
select select "CertificateDetail"
click at [597, 217] on select "Unassigned Binder Cancellation Notice Certificate Contract Endorsement Insuranc…" at bounding box center [814, 227] width 434 height 22
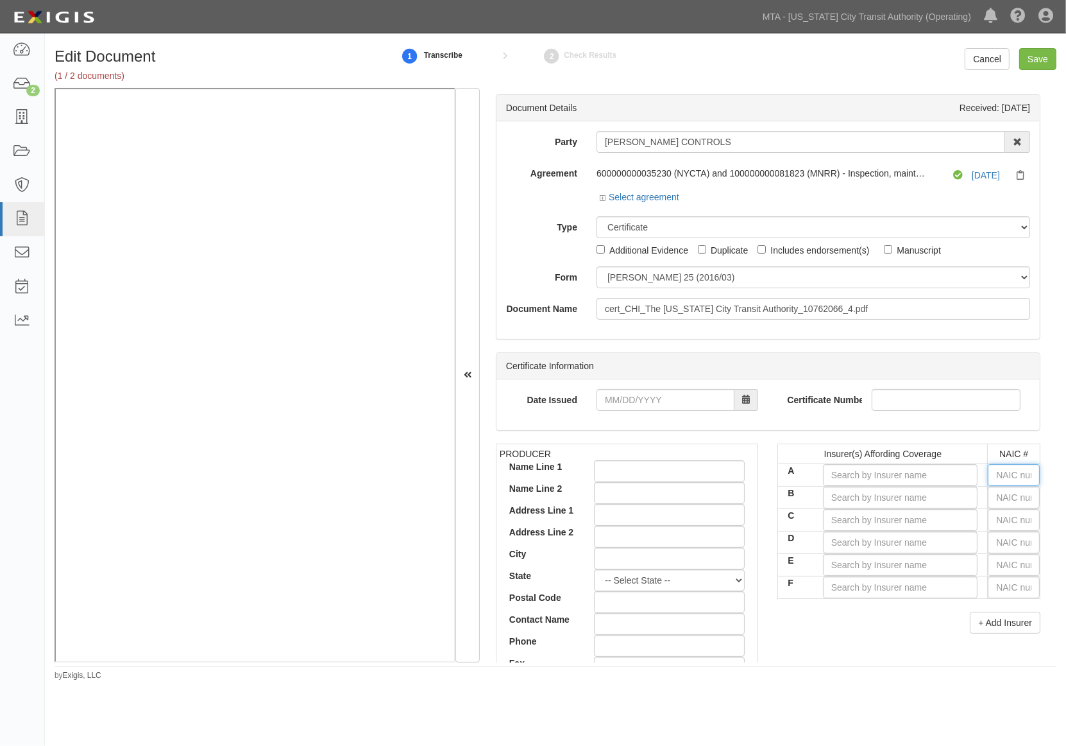
click at [1002, 481] on input "text" at bounding box center [1014, 475] width 52 height 22
type input "25232"
type input "2"
type input "24856"
type input "24"
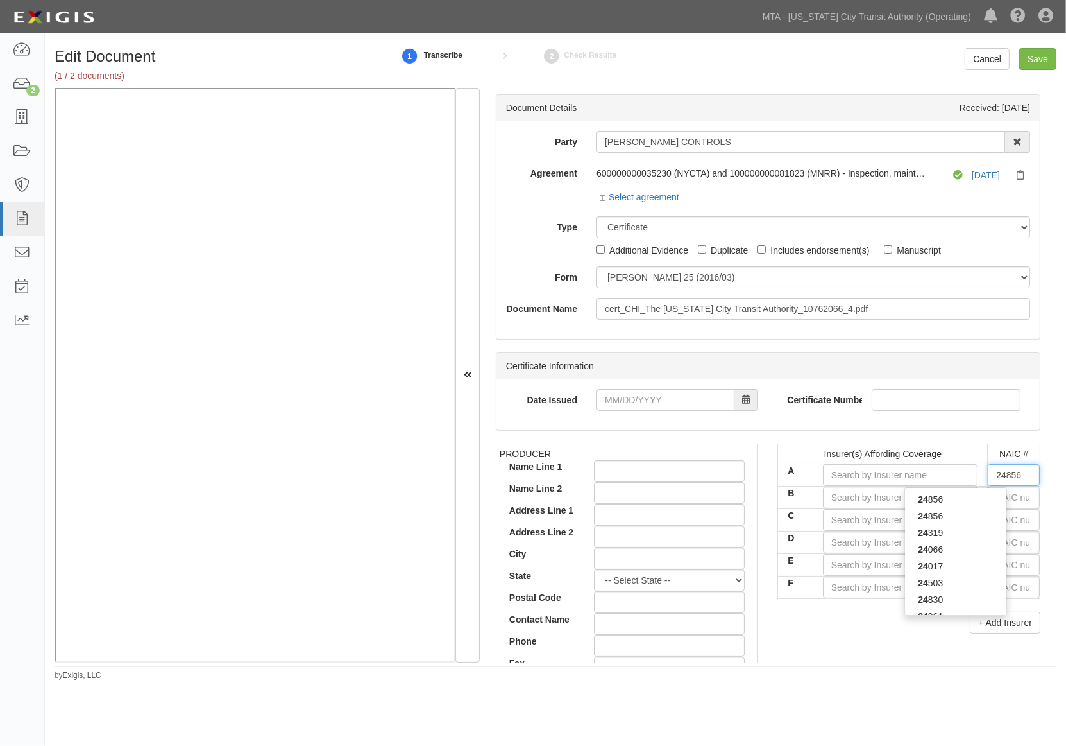
type input "24171"
type input "241"
type input "24147"
type input "2414"
type input "24147"
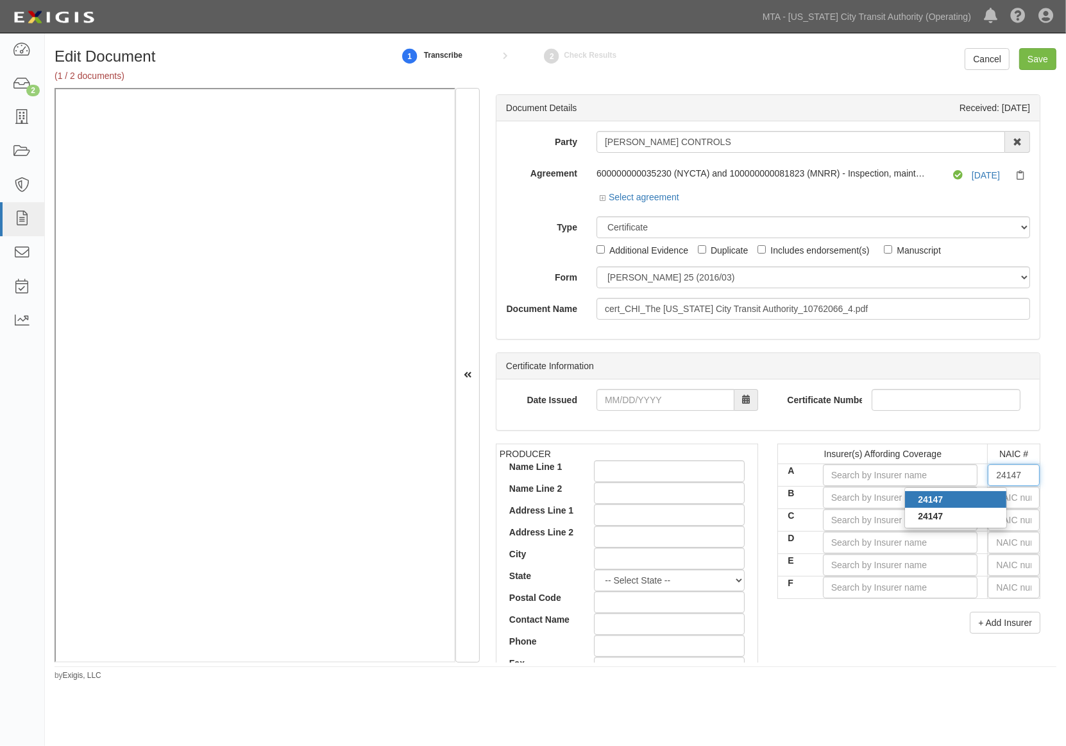
click at [970, 508] on div "24147" at bounding box center [955, 499] width 101 height 17
type input "Old Republic Insurance Company (A+ XV Rating)"
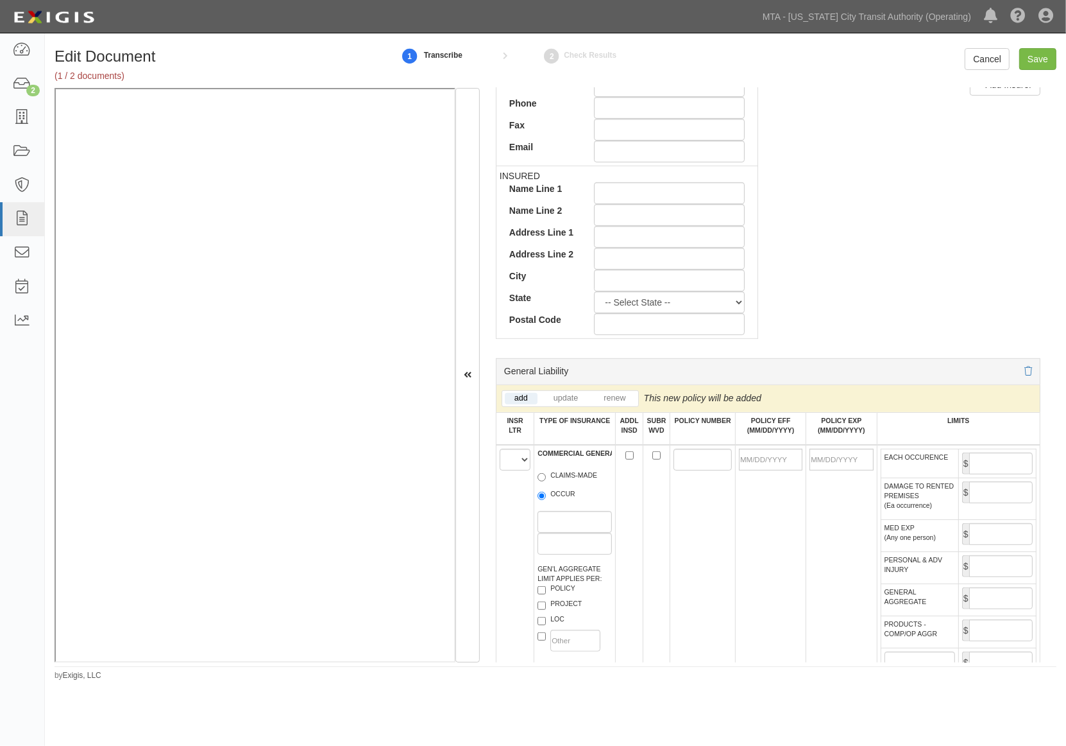
scroll to position [784, 0]
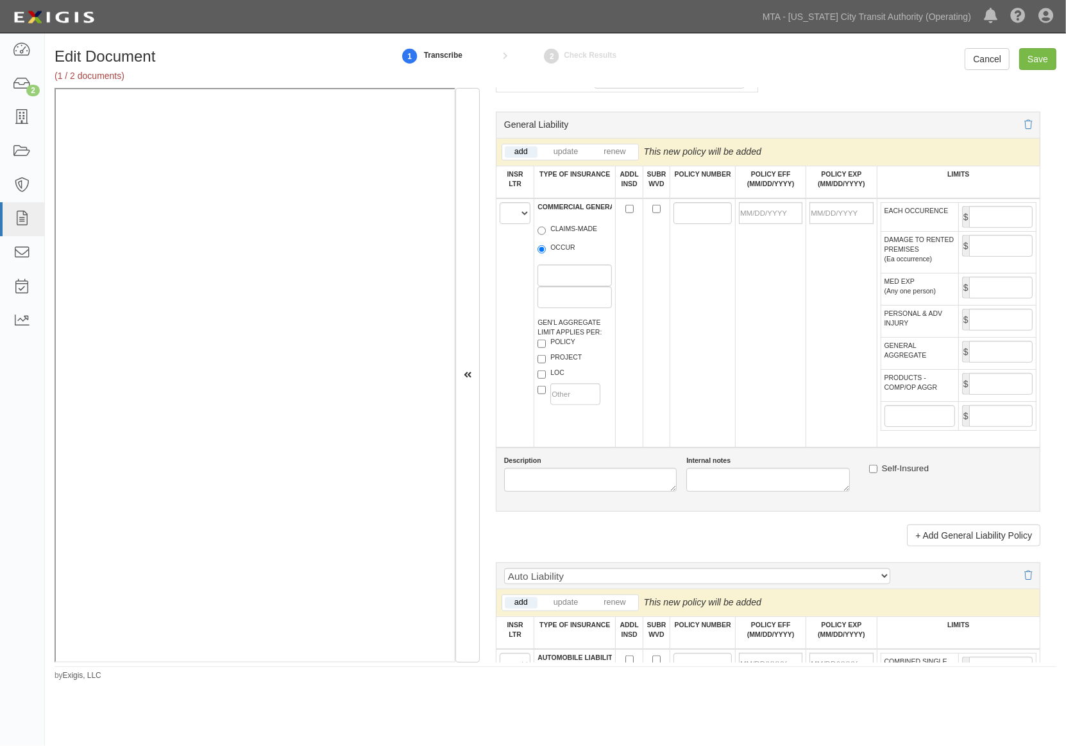
type input "24147"
click at [510, 217] on select "A B C D E F" at bounding box center [515, 213] width 31 height 22
select select "A"
click at [500, 214] on select "A B C D E F" at bounding box center [515, 213] width 31 height 22
click at [541, 253] on input "OCCUR" at bounding box center [542, 249] width 8 height 8
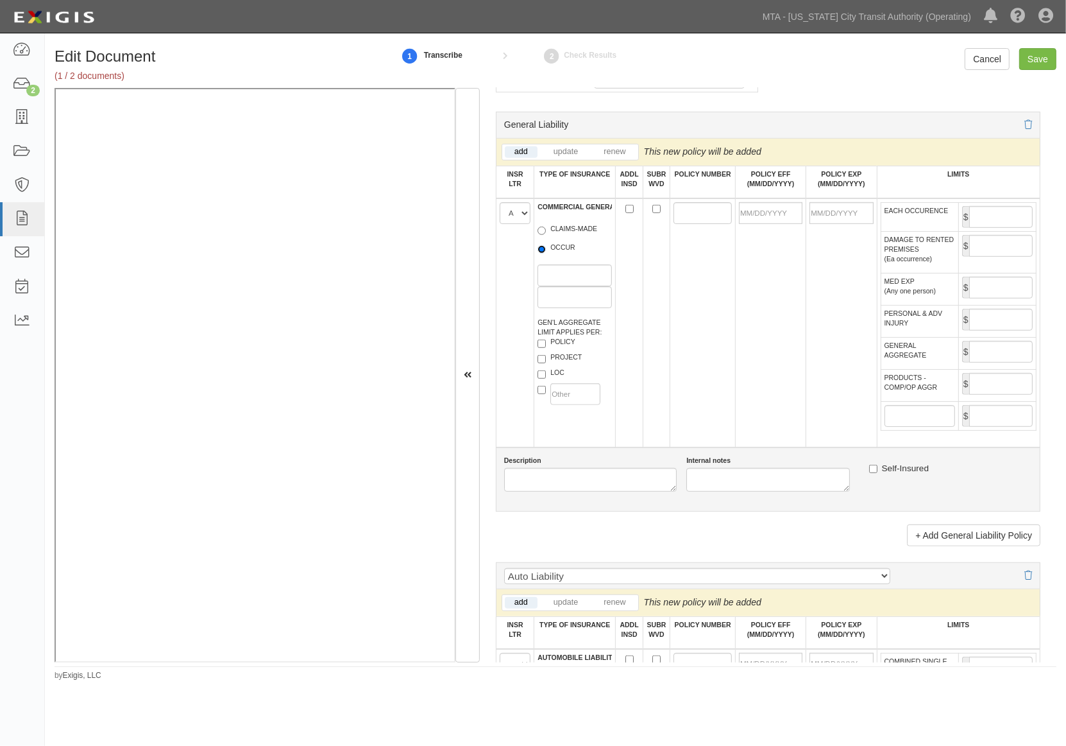
radio input "true"
click at [701, 224] on input "POLICY NUMBER" at bounding box center [703, 213] width 58 height 22
paste input "MWZY 313947-25"
type input "MWZY 313947-25"
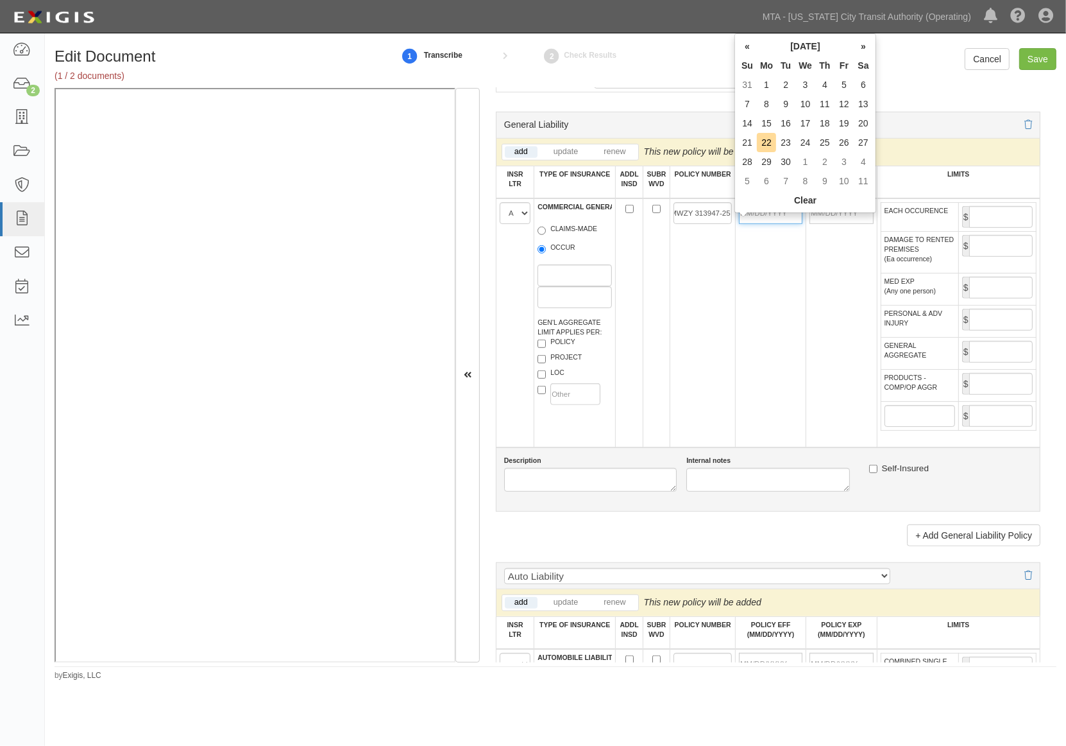
scroll to position [0, 0]
click at [781, 223] on input "POLICY EFF (MM/DD/YYYY)" at bounding box center [771, 213] width 64 height 22
type input "[DATE]"
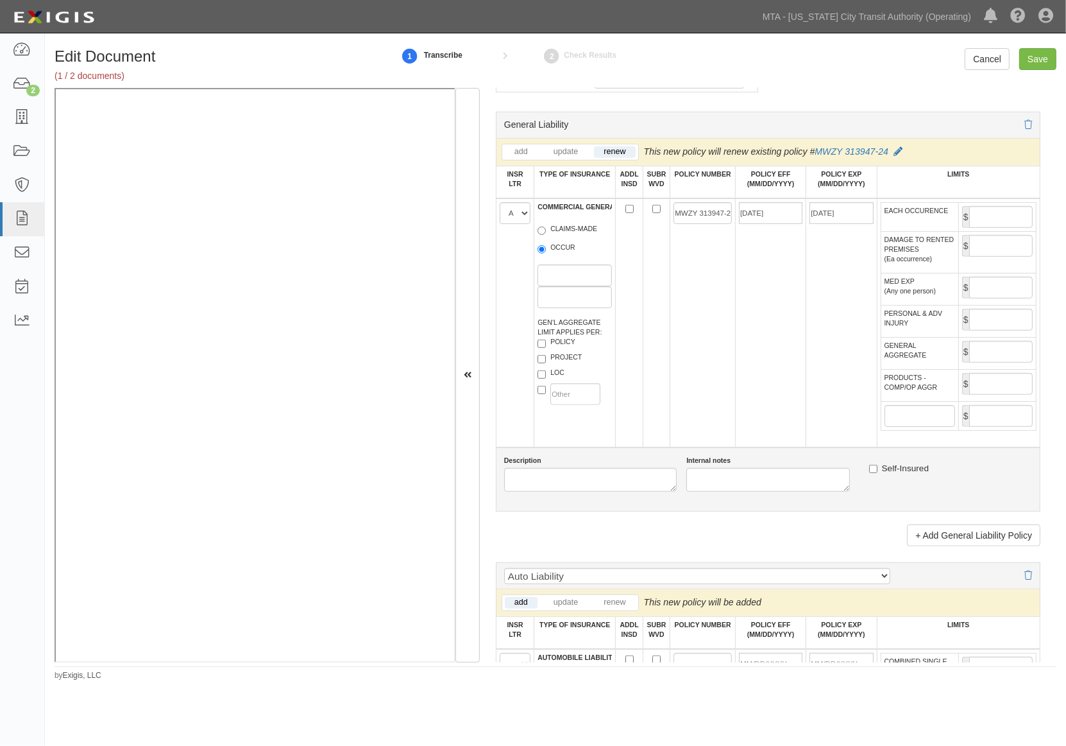
click at [806, 291] on td "[DATE]" at bounding box center [841, 322] width 71 height 249
click at [991, 228] on input "EACH OCCURENCE" at bounding box center [1001, 217] width 64 height 22
type input "5,000,000"
click at [993, 363] on input "GENERAL AGGREGATE" at bounding box center [1001, 352] width 64 height 22
click at [1003, 395] on input "PRODUCTS - COMP/OP AGGR" at bounding box center [1001, 384] width 64 height 22
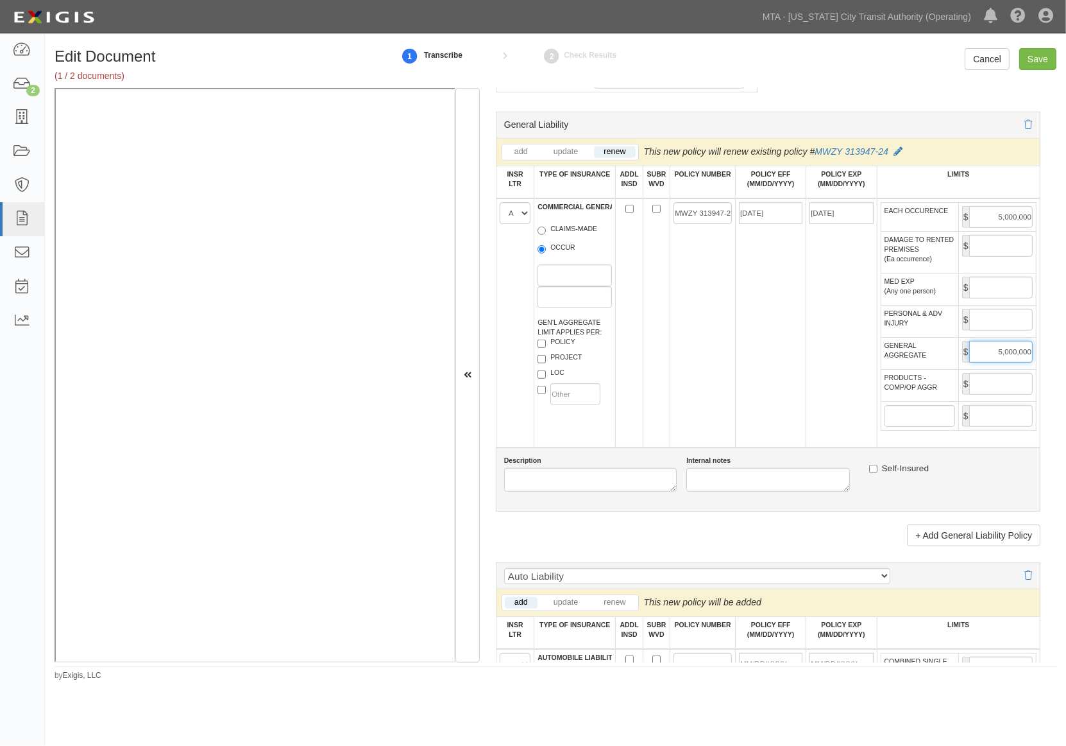
drag, startPoint x: 971, startPoint y: 392, endPoint x: 1123, endPoint y: 395, distance: 151.5
click at [1066, 395] on html "Toggle navigation Dashboard 2 Inbox Parties Agreements Coverages Documents Mess…" at bounding box center [533, 355] width 1066 height 710
type input "20,000,000"
click at [1003, 395] on input "PRODUCTS - COMP/OP AGGR" at bounding box center [1001, 384] width 64 height 22
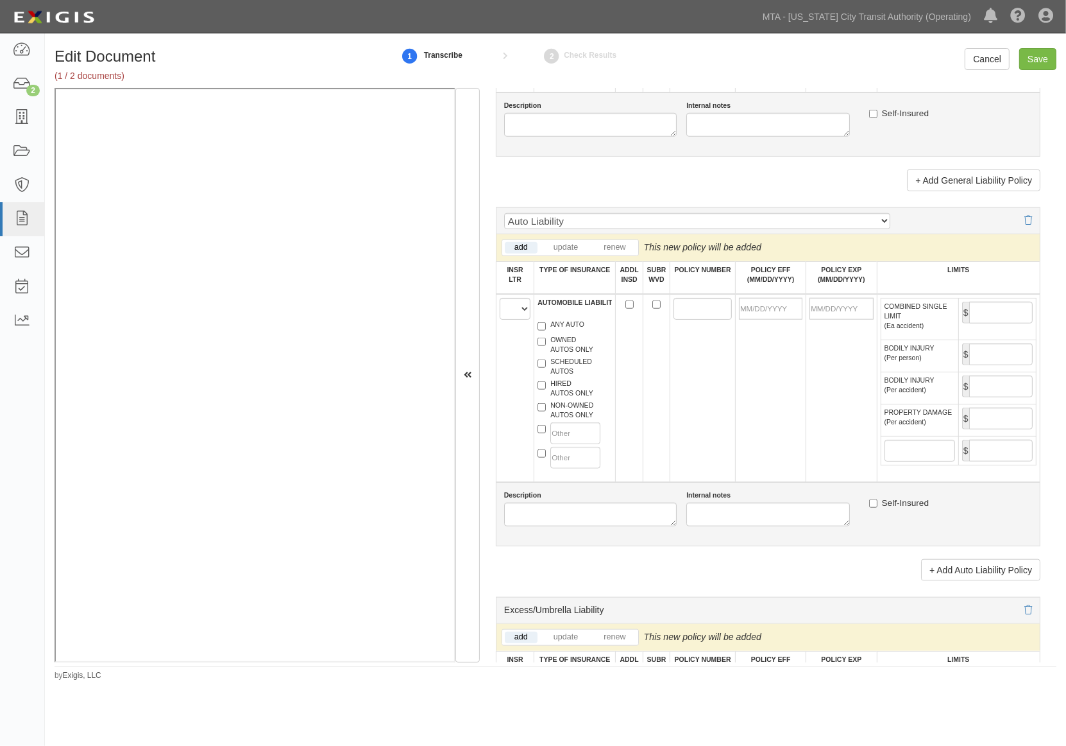
scroll to position [1140, 0]
type input "20,000,000"
click at [510, 318] on select "A B C D E F" at bounding box center [515, 307] width 31 height 22
select select "A"
click at [500, 318] on select "A B C D E F" at bounding box center [515, 307] width 31 height 22
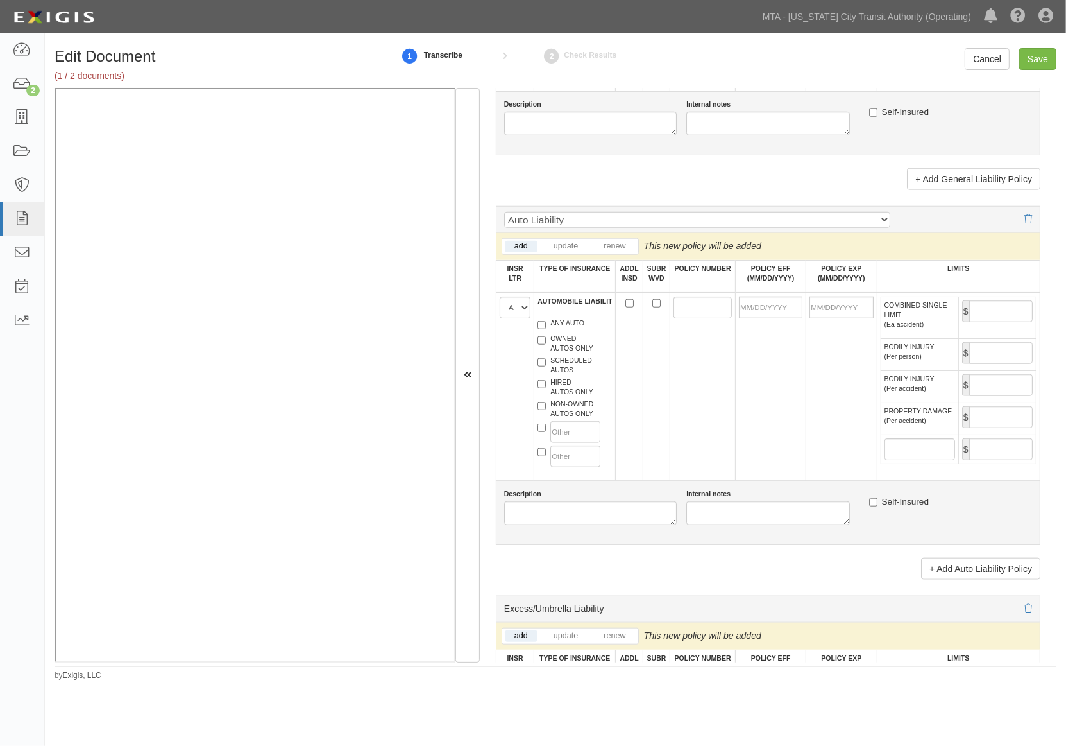
click at [561, 331] on label "ANY AUTO" at bounding box center [561, 324] width 47 height 13
click at [546, 329] on input "ANY AUTO" at bounding box center [542, 325] width 8 height 8
checkbox input "true"
paste input "MWTB 313946-25 ("
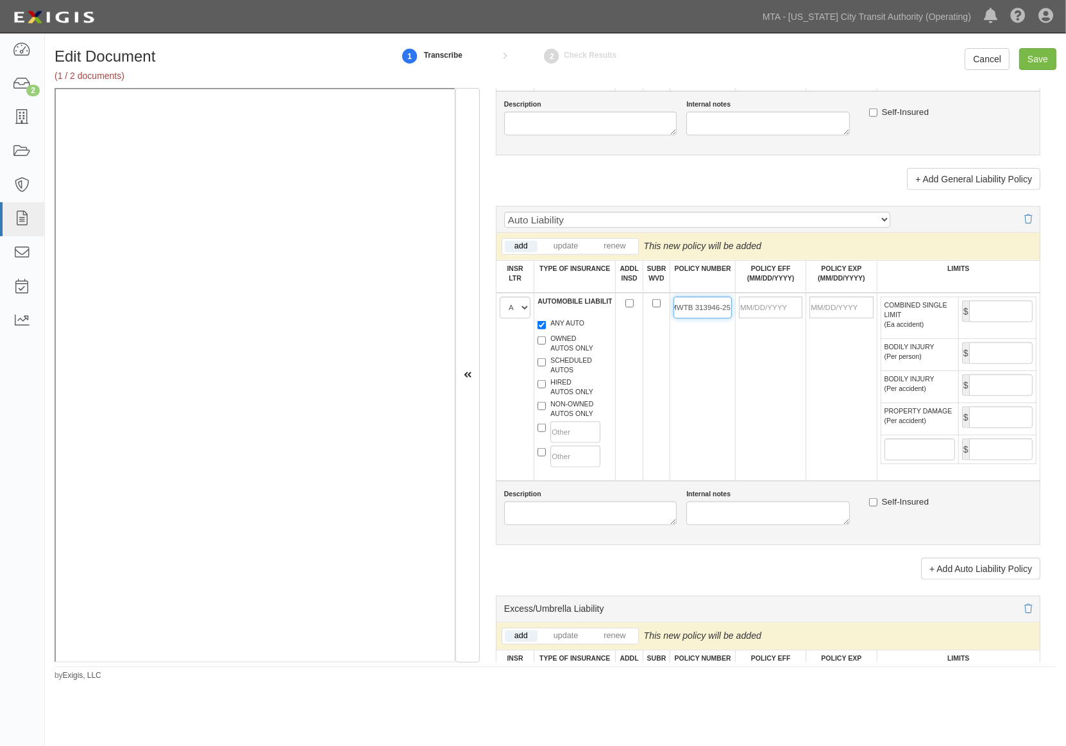
type input "MWTB 313946-25"
click at [767, 318] on input "POLICY EFF (MM/DD/YYYY)" at bounding box center [771, 307] width 64 height 22
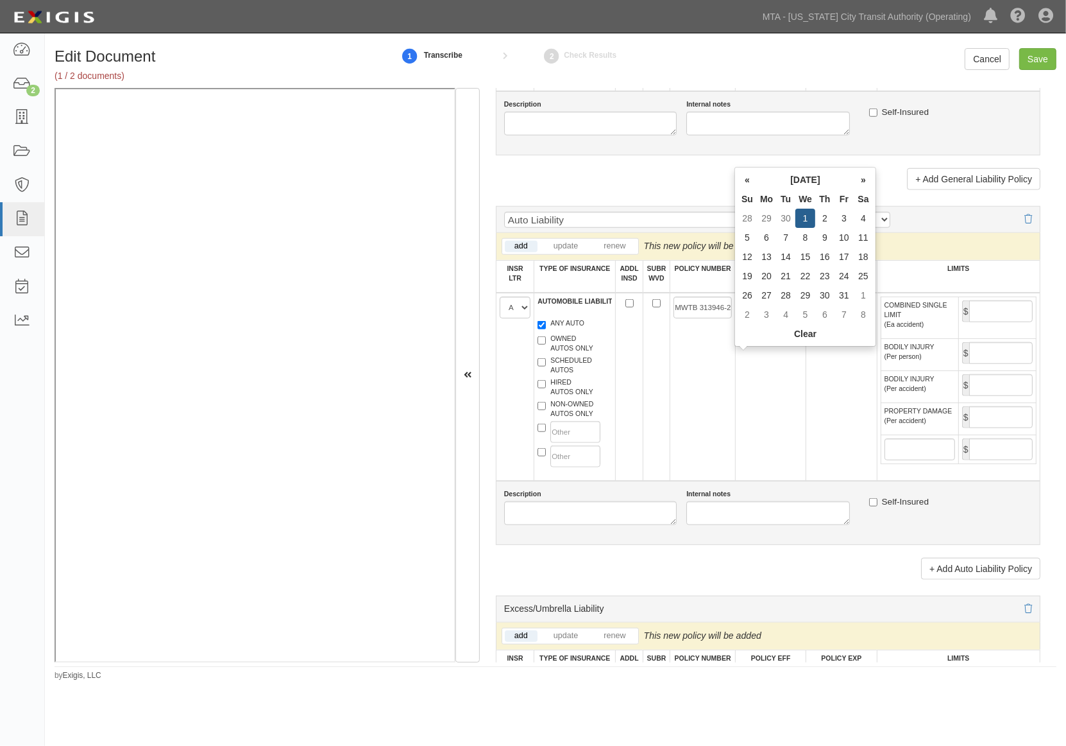
type input "10/01/2025"
type input "10/01/2026"
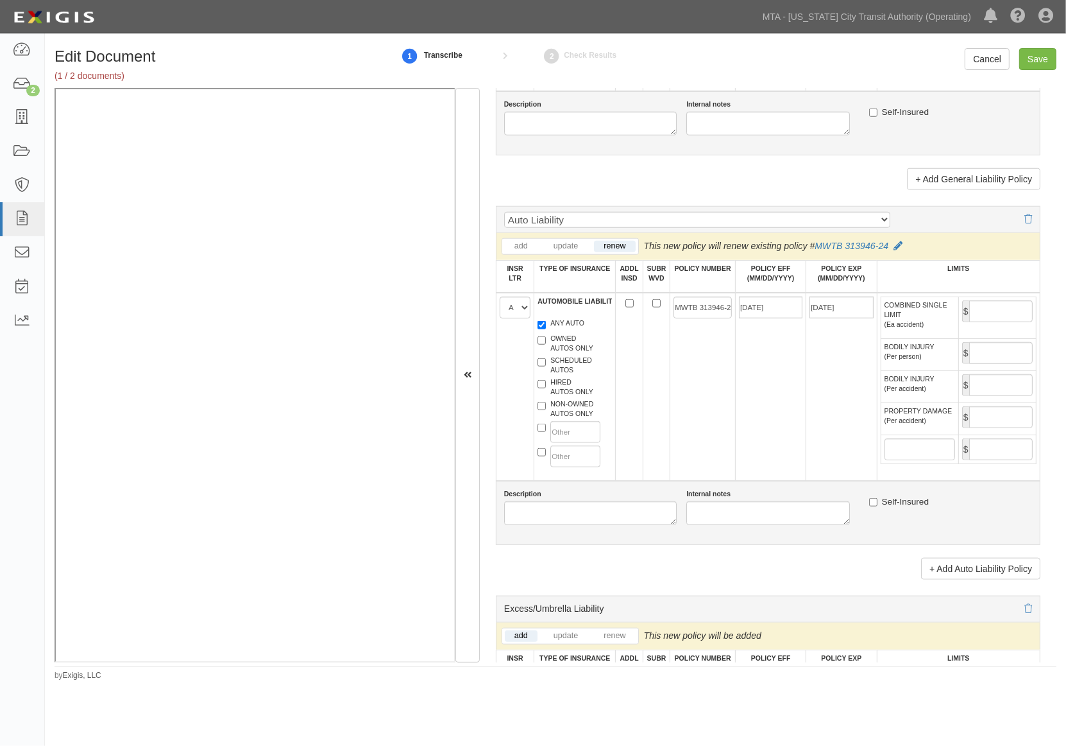
click at [787, 431] on td "10/01/2025" at bounding box center [770, 387] width 71 height 188
click at [995, 322] on input "COMBINED SINGLE LIMIT (Ea accident)" at bounding box center [1001, 311] width 64 height 22
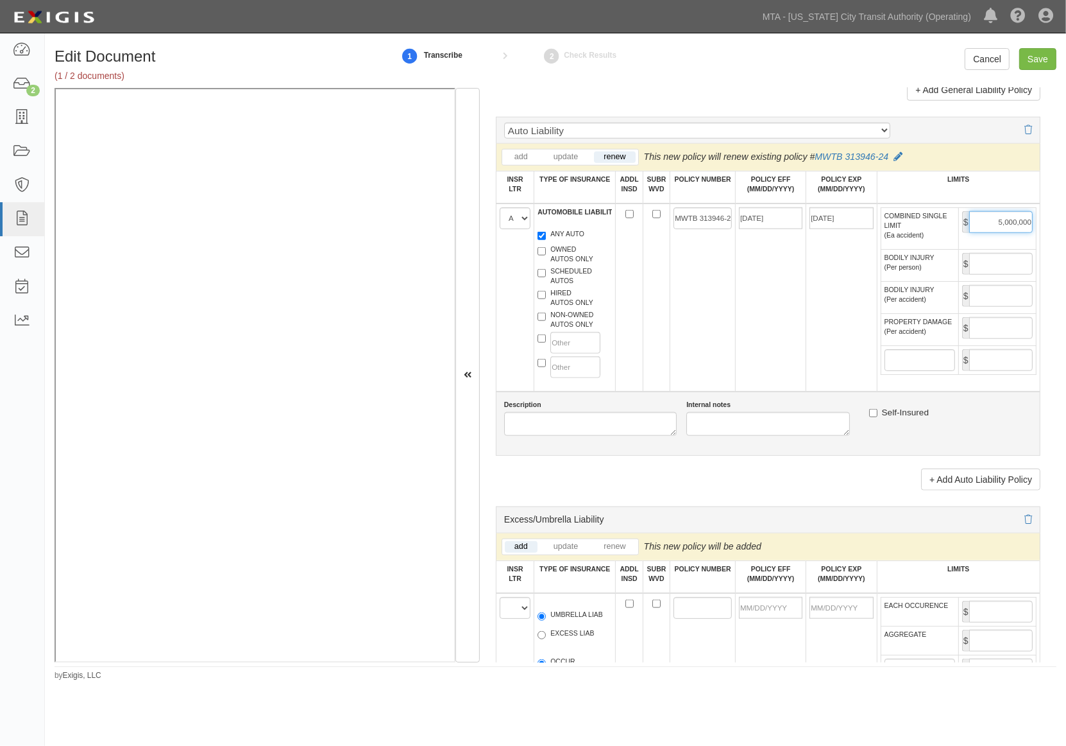
scroll to position [1426, 0]
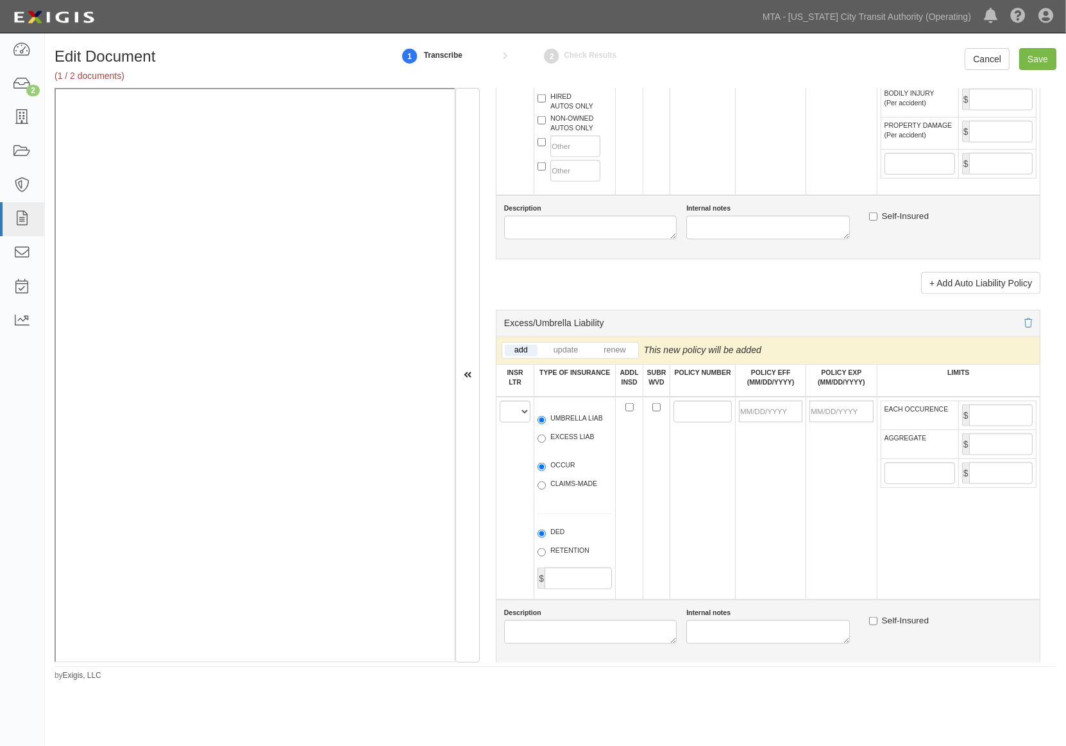
type input "5,000,000"
click at [508, 422] on select "A B C D E F" at bounding box center [515, 411] width 31 height 22
select select "A"
click at [500, 422] on select "A B C D E F" at bounding box center [515, 411] width 31 height 22
click at [573, 426] on label "UMBRELLA LIAB" at bounding box center [570, 419] width 65 height 13
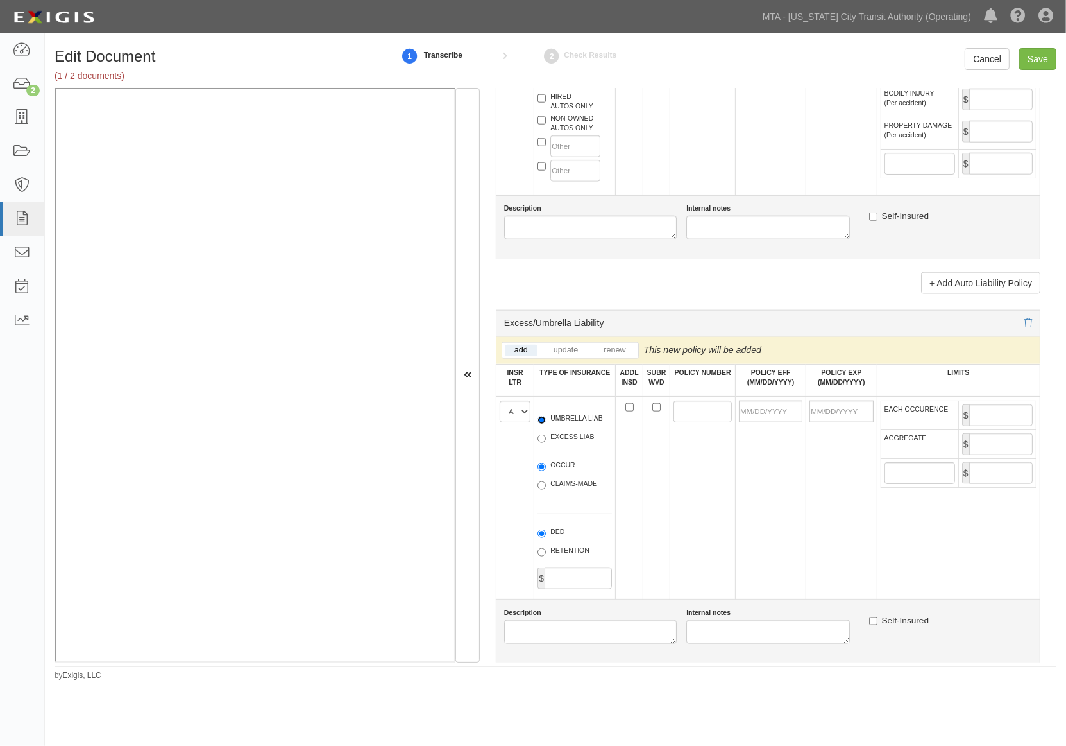
click at [546, 424] on input "UMBRELLA LIAB" at bounding box center [542, 420] width 8 height 8
radio input "true"
click at [557, 473] on label "OCCUR" at bounding box center [557, 466] width 38 height 13
click at [546, 471] on input "OCCUR" at bounding box center [542, 467] width 8 height 8
radio input "true"
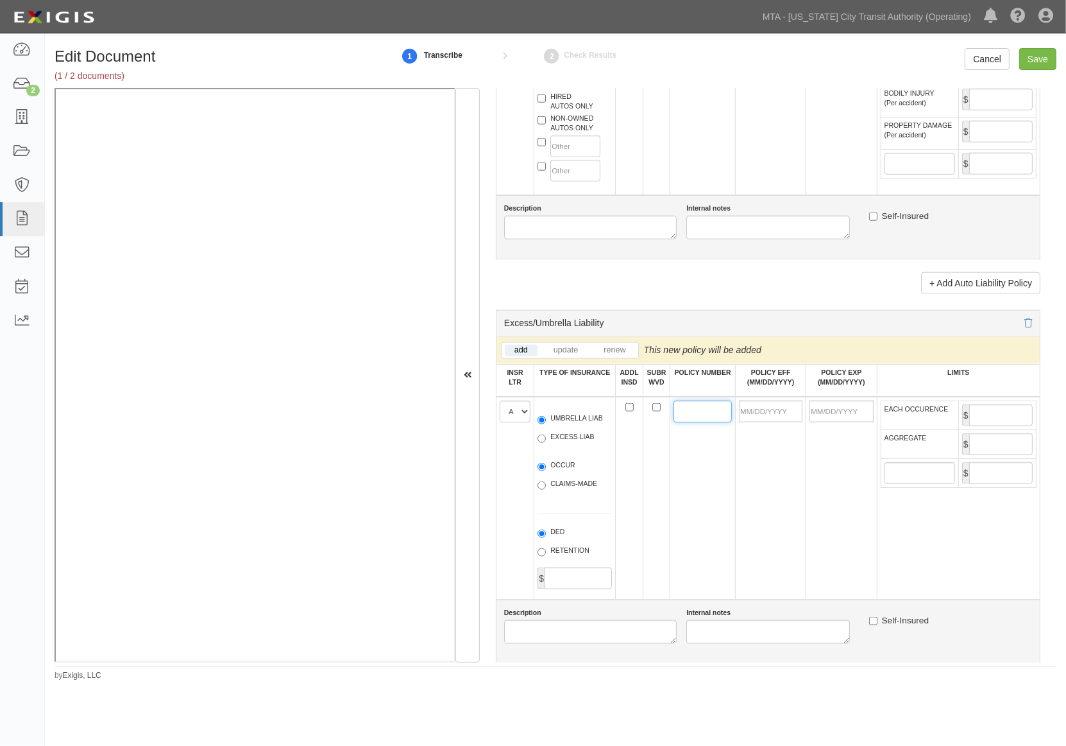
click at [703, 422] on input "POLICY NUMBER" at bounding box center [703, 411] width 58 height 22
paste input "MWZX 315721-25"
type input "MWZX 315721-25"
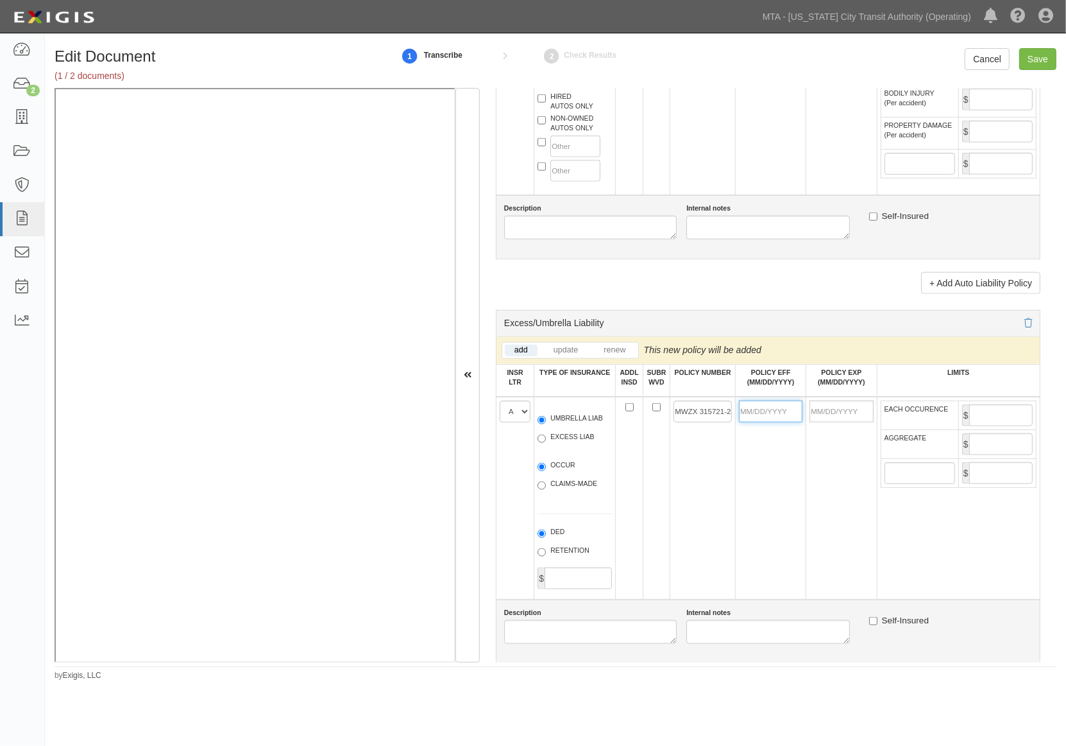
click at [758, 422] on input "POLICY EFF (MM/DD/YYYY)" at bounding box center [771, 411] width 64 height 22
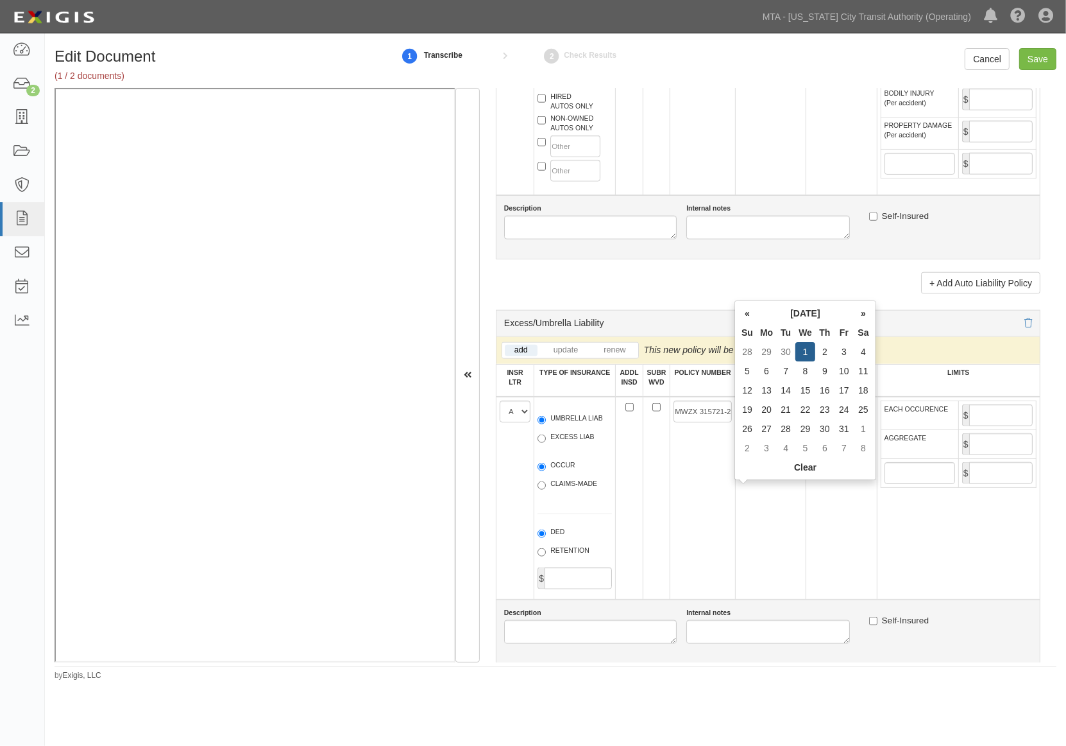
type input "10/01/2025"
type input "[DATE]"
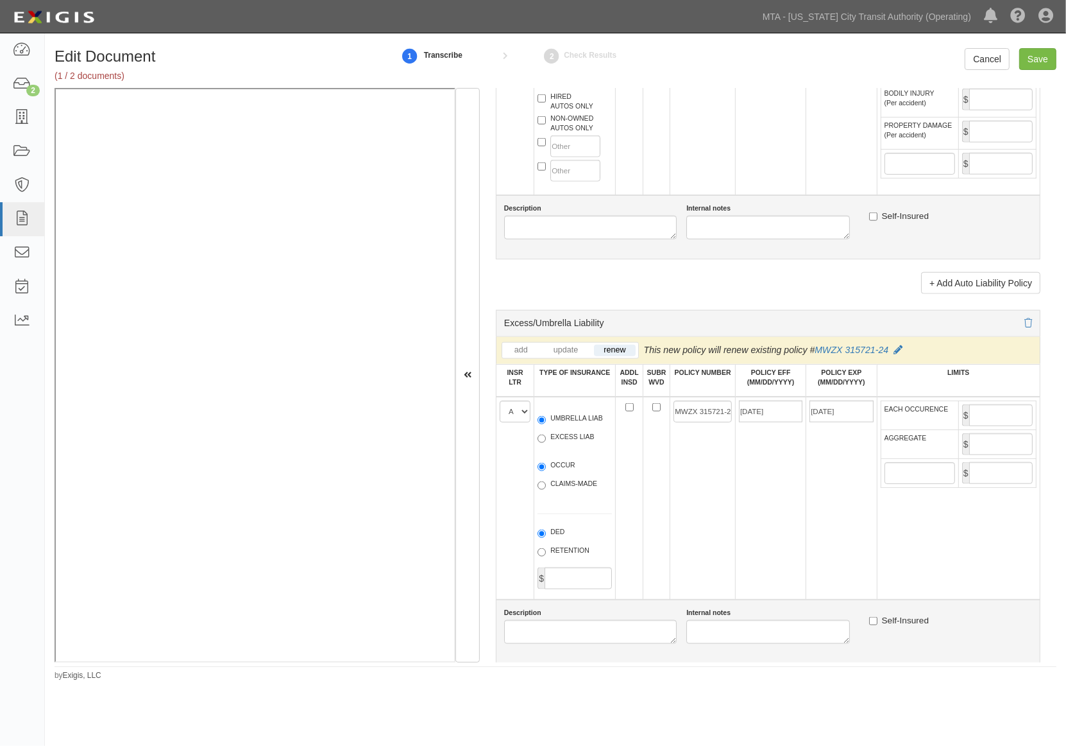
click at [746, 570] on td "10/01/2025" at bounding box center [770, 498] width 71 height 203
click at [980, 426] on input "EACH OCCURENCE" at bounding box center [1001, 415] width 64 height 22
type input "5,000,000"
click at [989, 455] on input "AGGREGATE" at bounding box center [1001, 444] width 64 height 22
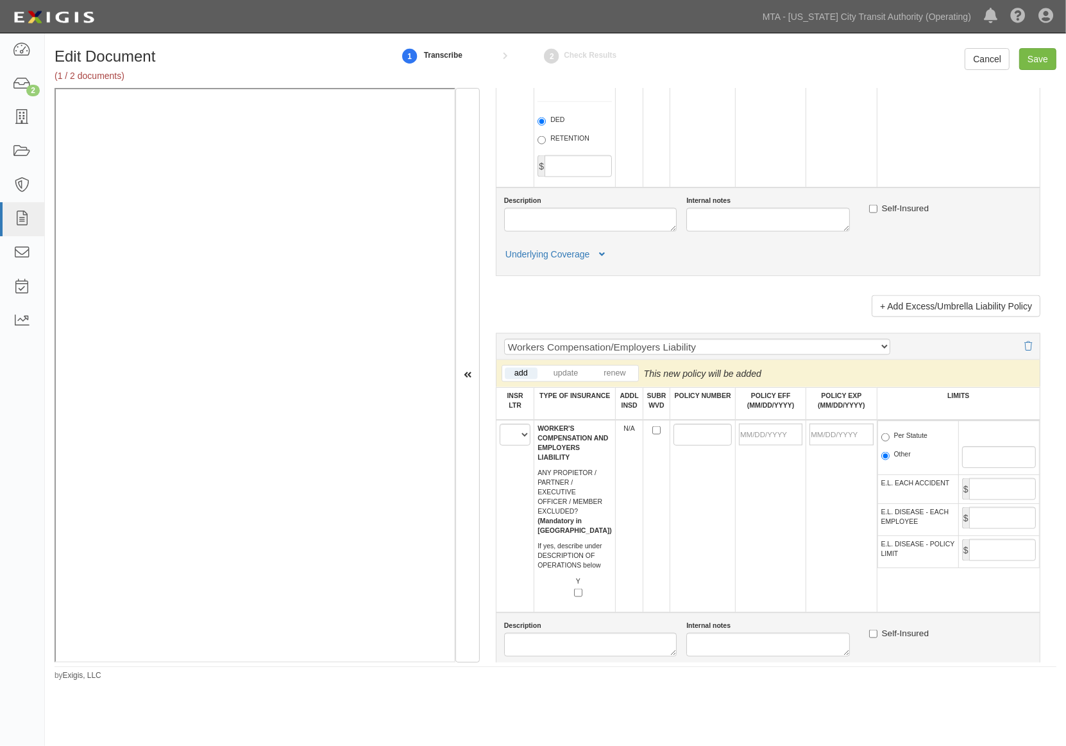
scroll to position [1853, 0]
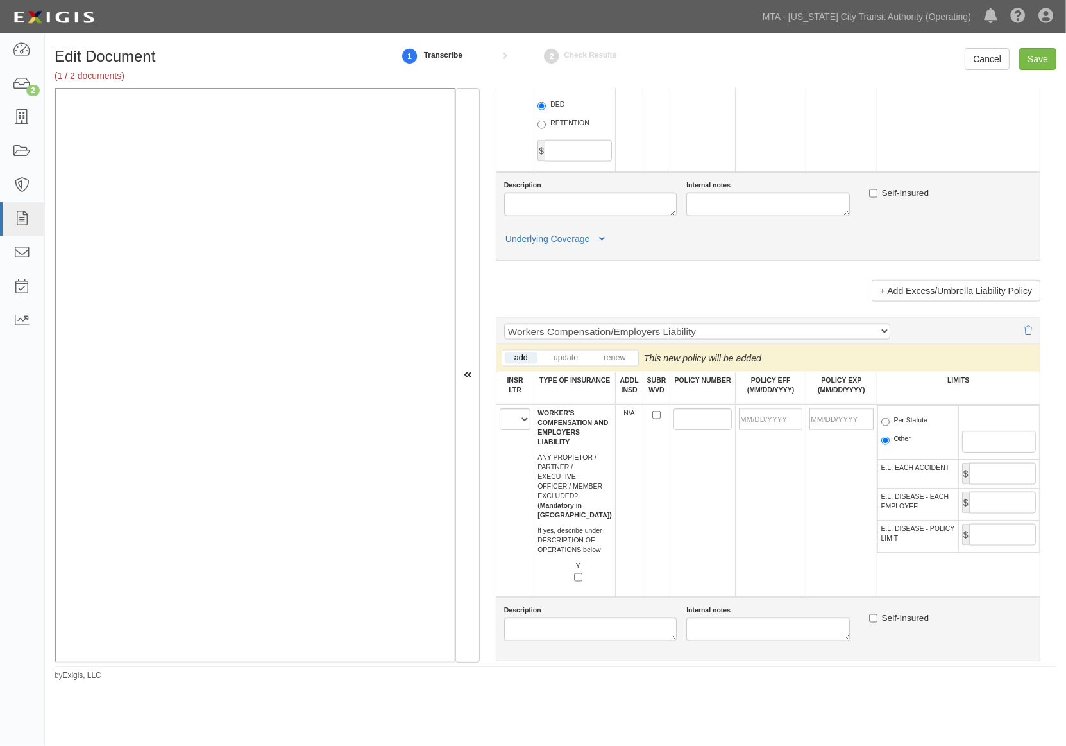
type input "5,000,000"
click at [508, 430] on select "A B C D E F" at bounding box center [515, 419] width 31 height 22
select select "A"
click at [500, 430] on select "A B C D E F" at bounding box center [515, 419] width 31 height 22
click at [696, 430] on input "POLICY NUMBER" at bounding box center [703, 419] width 58 height 22
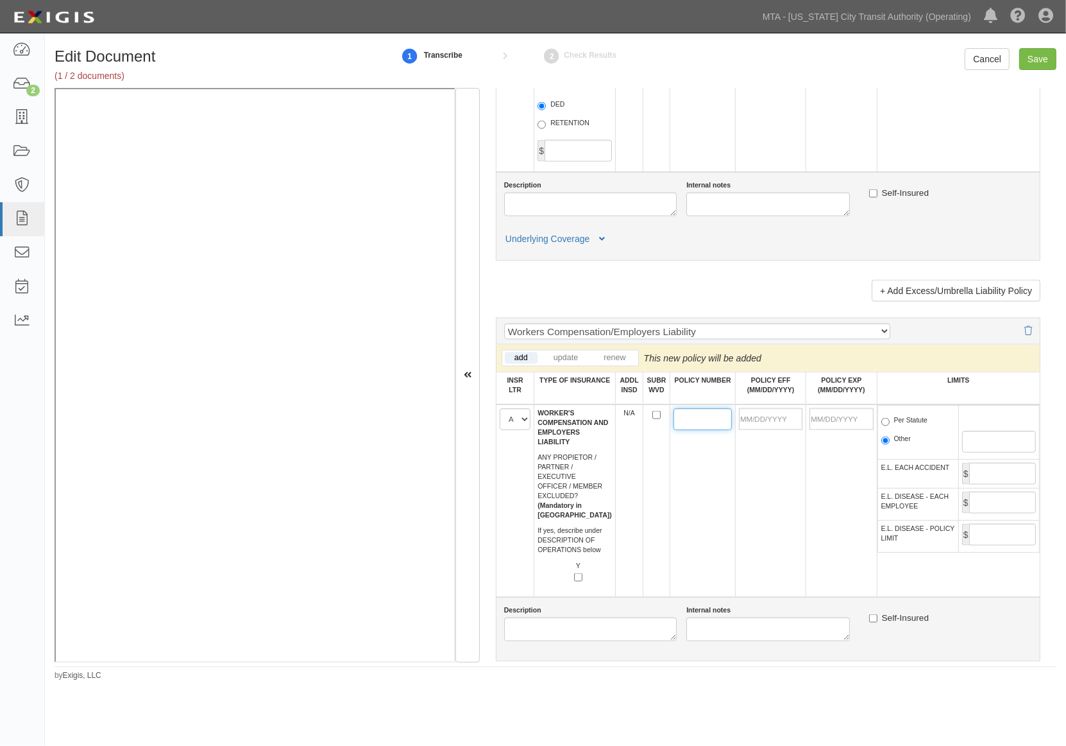
paste input "MWC 313943-25"
type input "MWC 313943-25"
click at [778, 430] on input "POLICY EFF (MM/DD/YYYY)" at bounding box center [771, 419] width 64 height 22
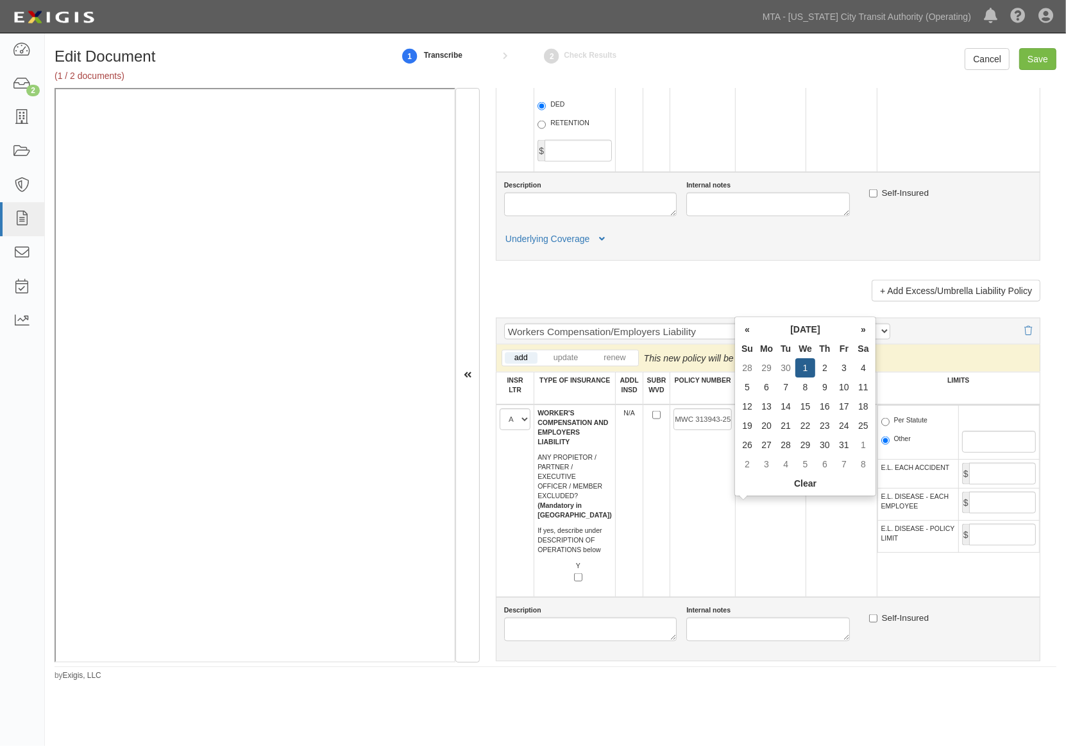
type input "10/01/2025"
type input "[DATE]"
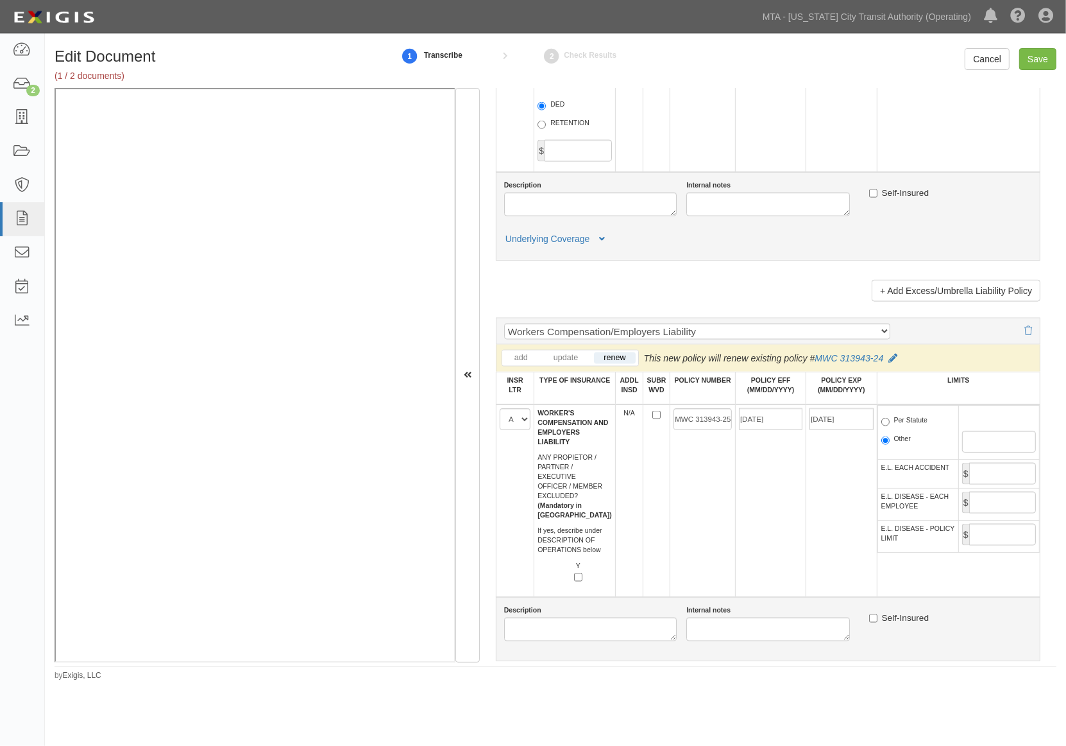
drag, startPoint x: 799, startPoint y: 607, endPoint x: 918, endPoint y: 545, distance: 133.7
click at [806, 597] on td "[DATE]" at bounding box center [841, 500] width 71 height 192
click at [900, 428] on label "Per Statute" at bounding box center [905, 421] width 47 height 13
click at [907, 428] on label "Per Statute" at bounding box center [905, 421] width 47 height 13
click at [890, 426] on input "Per Statute" at bounding box center [886, 422] width 8 height 8
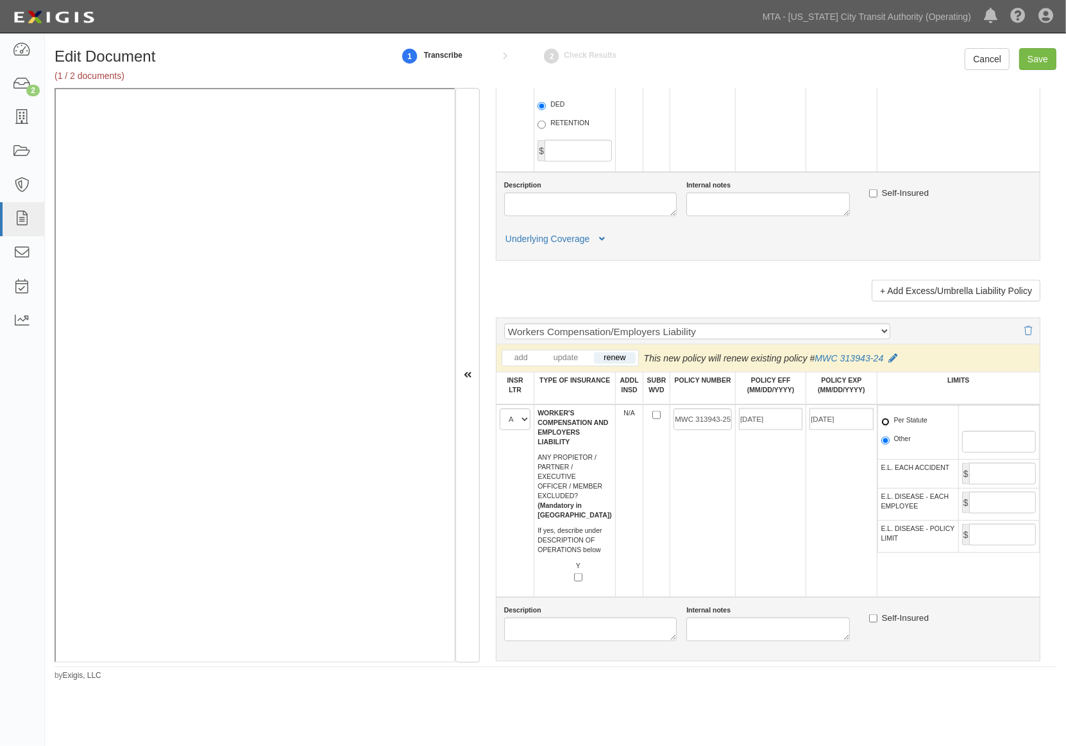
radio input "true"
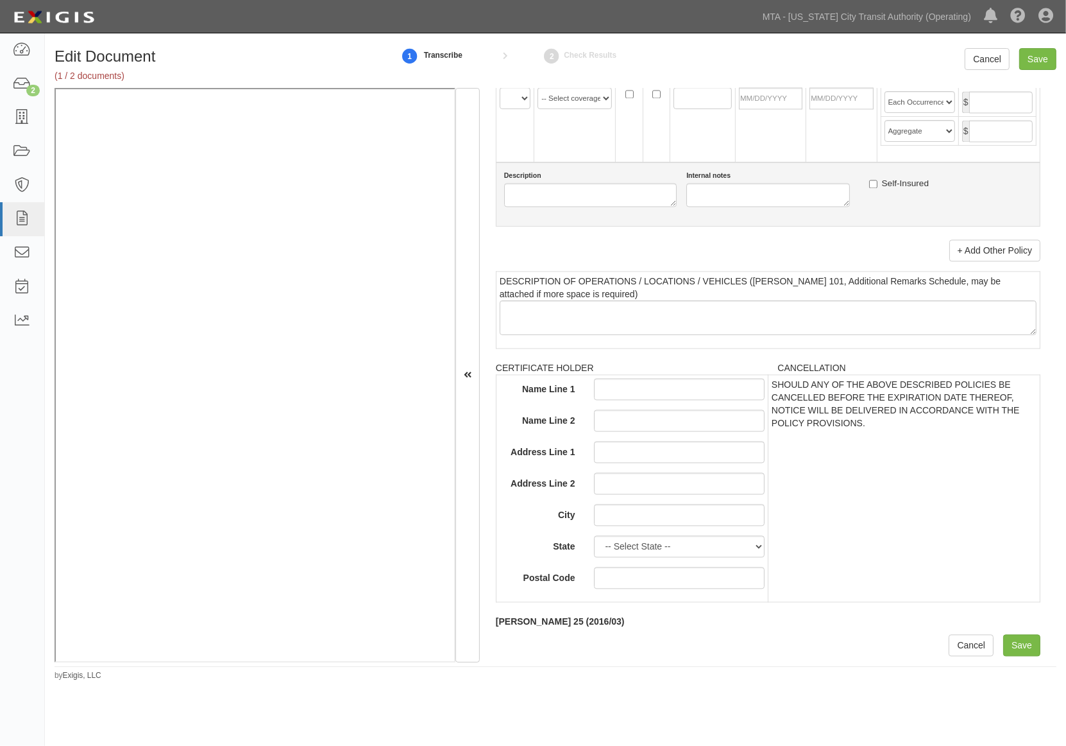
scroll to position [2669, 0]
click at [1009, 645] on input "Save" at bounding box center [1021, 645] width 37 height 22
type input "5000000"
type input "20000000"
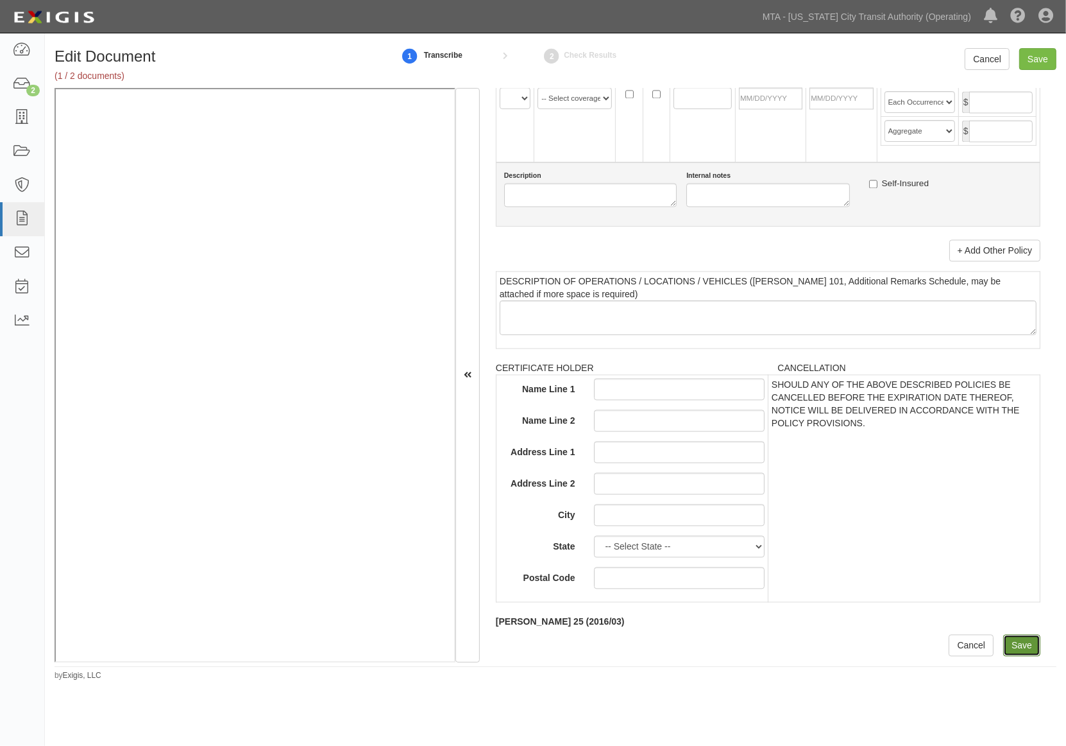
type input "5000000"
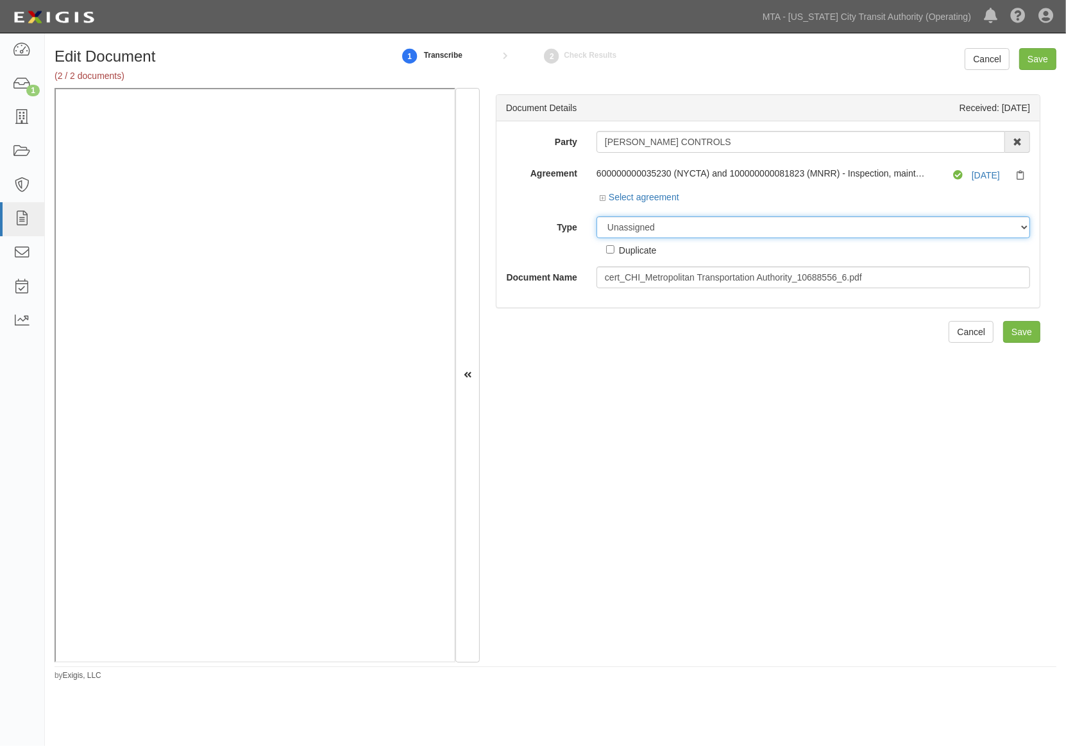
click at [710, 228] on select "Unassigned Binder Cancellation Notice Certificate Contract Endorsement Insuranc…" at bounding box center [814, 227] width 434 height 22
select select "EndorsementDetail"
click at [597, 217] on select "Unassigned Binder Cancellation Notice Certificate Contract Endorsement Insuranc…" at bounding box center [814, 227] width 434 height 22
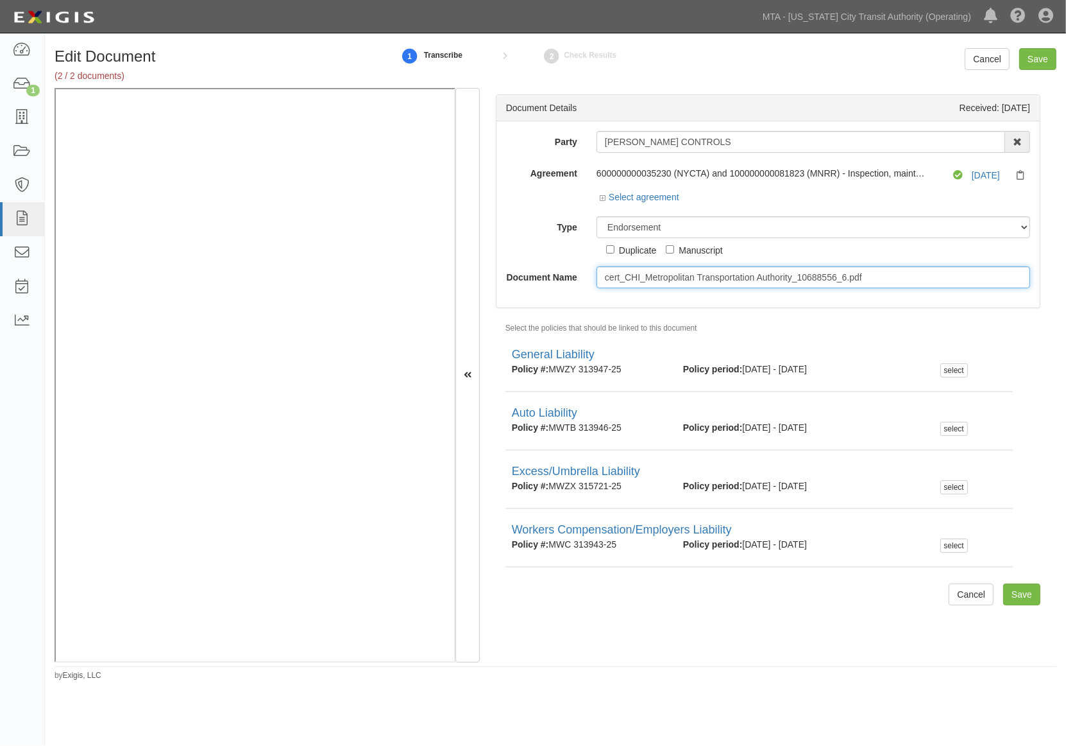
drag, startPoint x: 890, startPoint y: 280, endPoint x: 608, endPoint y: 280, distance: 282.3
click at [608, 280] on input "cert_CHI_Metropolitan Transportation Authority_10688556_6.pdf" at bounding box center [814, 277] width 434 height 22
type input "c"
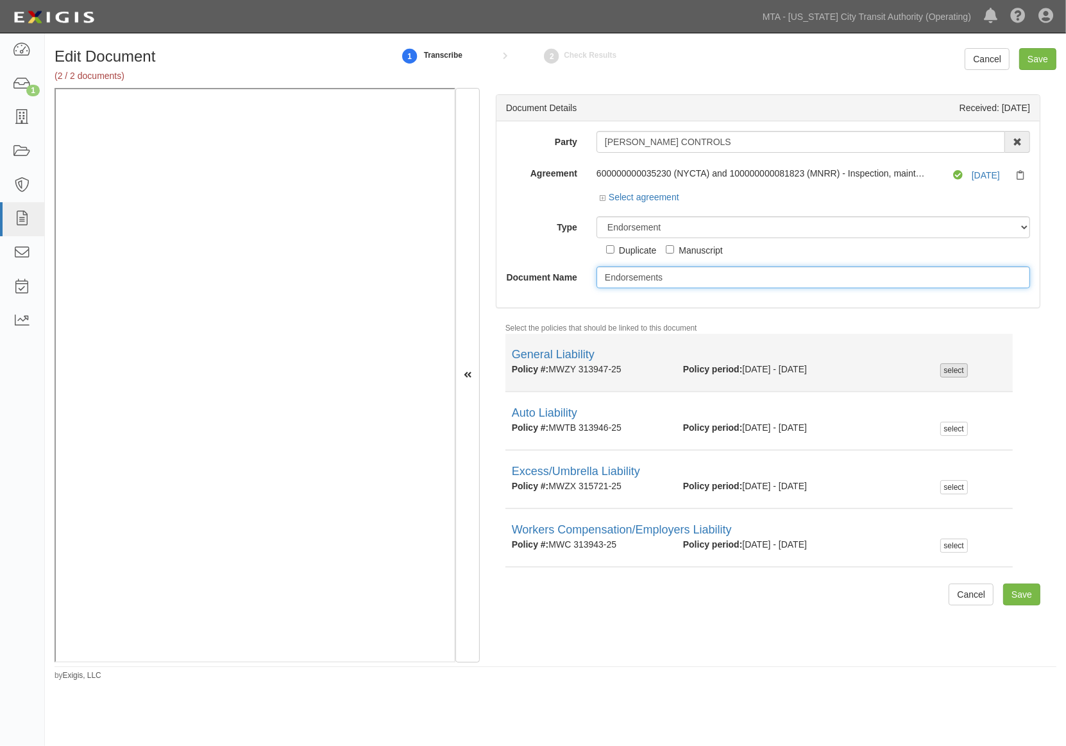
type input "Endorsements"
click at [957, 377] on div "select" at bounding box center [955, 370] width 28 height 14
checkbox input "true"
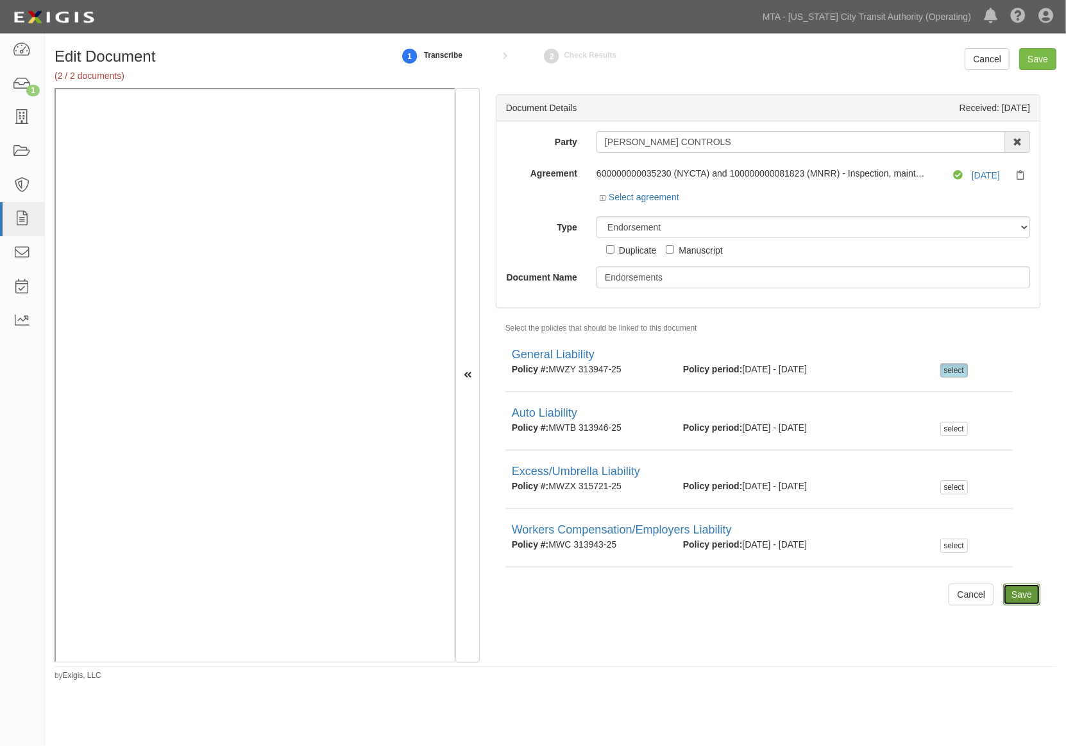
click at [1003, 605] on input "Save" at bounding box center [1021, 594] width 37 height 22
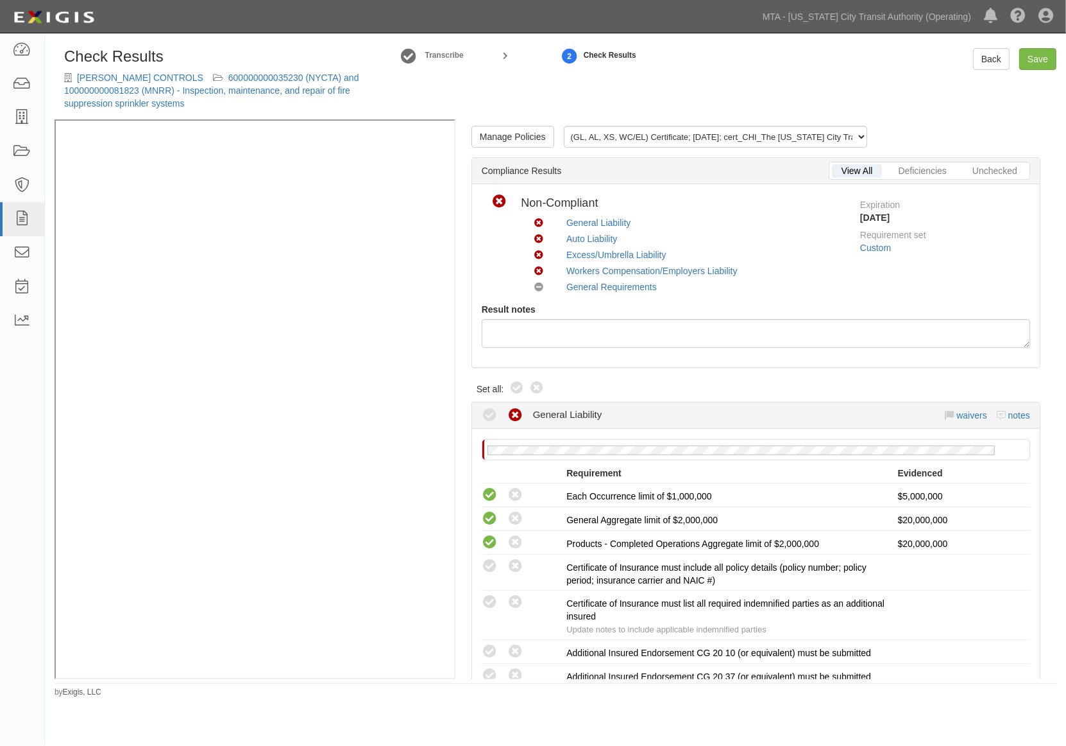
click at [508, 385] on div "Compliant Non-compliant" at bounding box center [524, 389] width 41 height 19
click at [516, 377] on div "Manage Policies (GL, AL, XS, WC/EL) Certificate; [DATE]; cert_CHI_The [US_STATE…" at bounding box center [756, 398] width 601 height 559
click at [517, 388] on icon at bounding box center [516, 387] width 15 height 15
radio input "true"
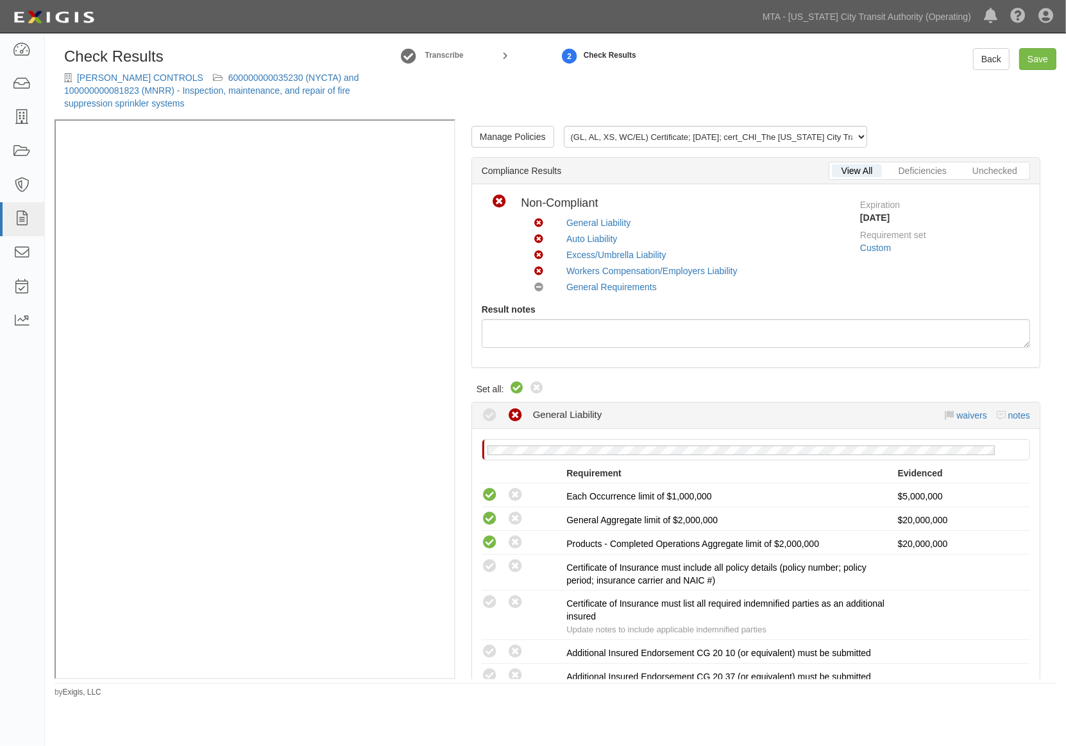
radio input "true"
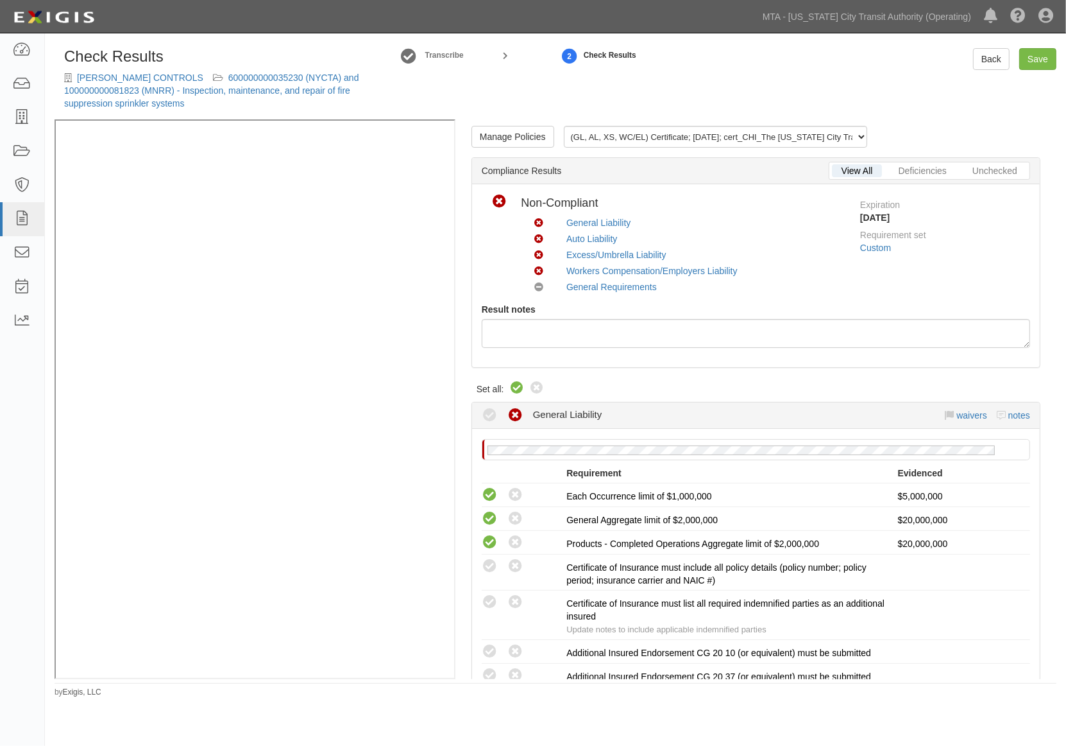
radio input "true"
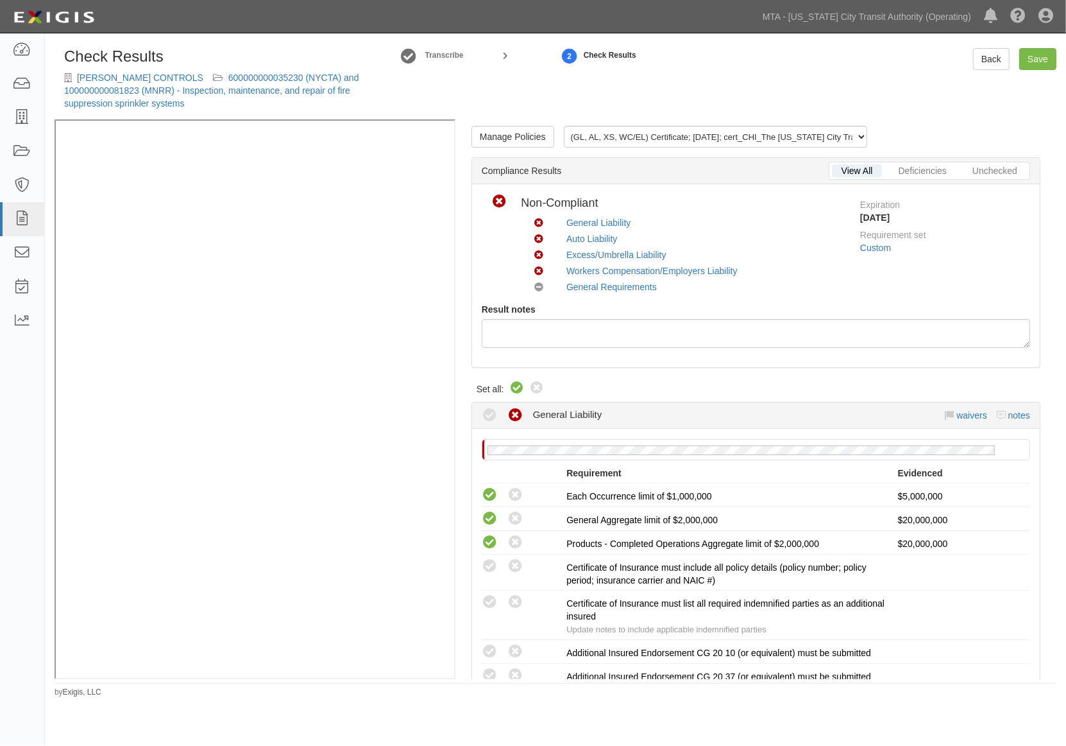
radio input "true"
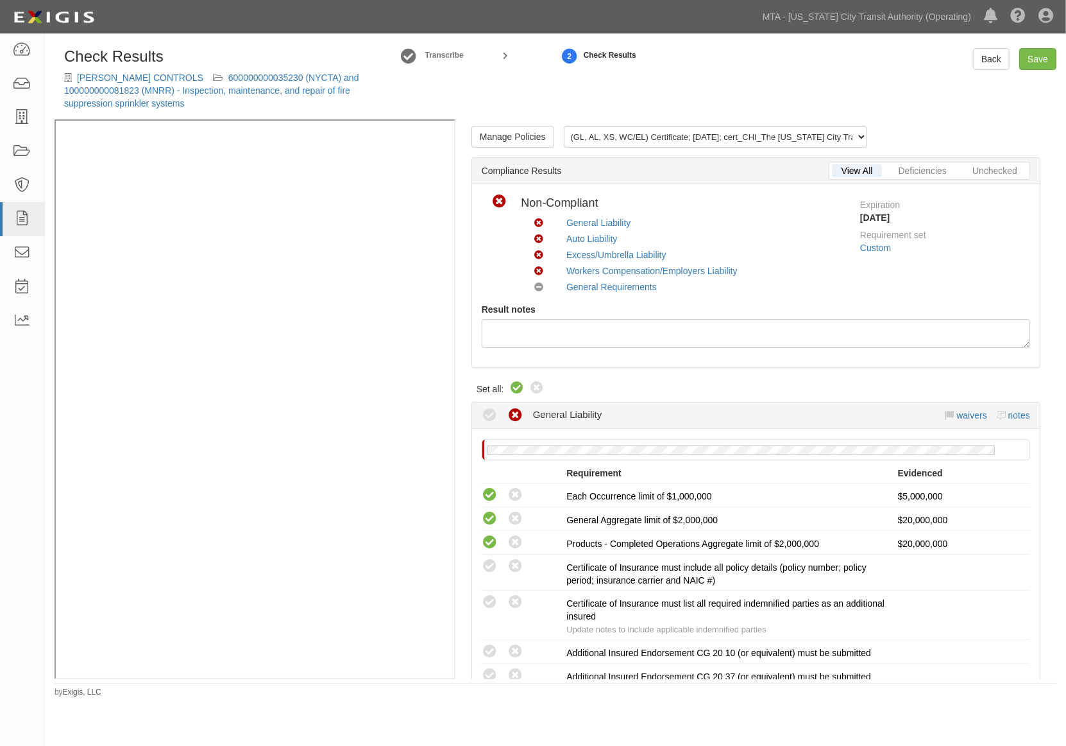
radio input "true"
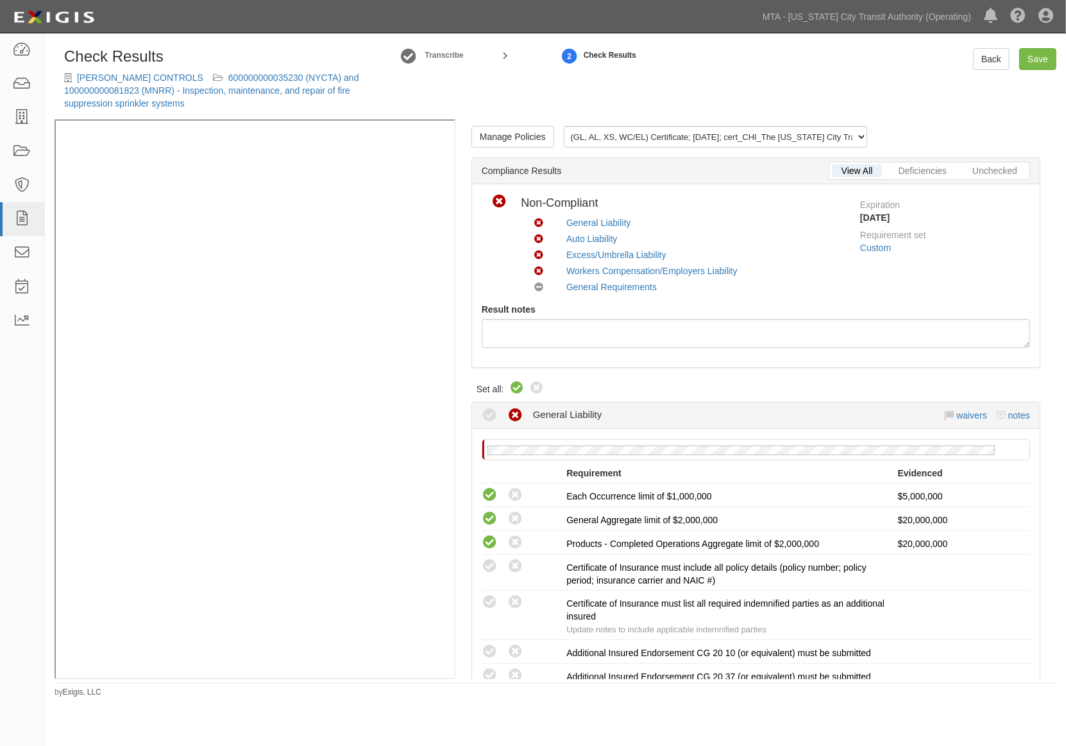
radio input "true"
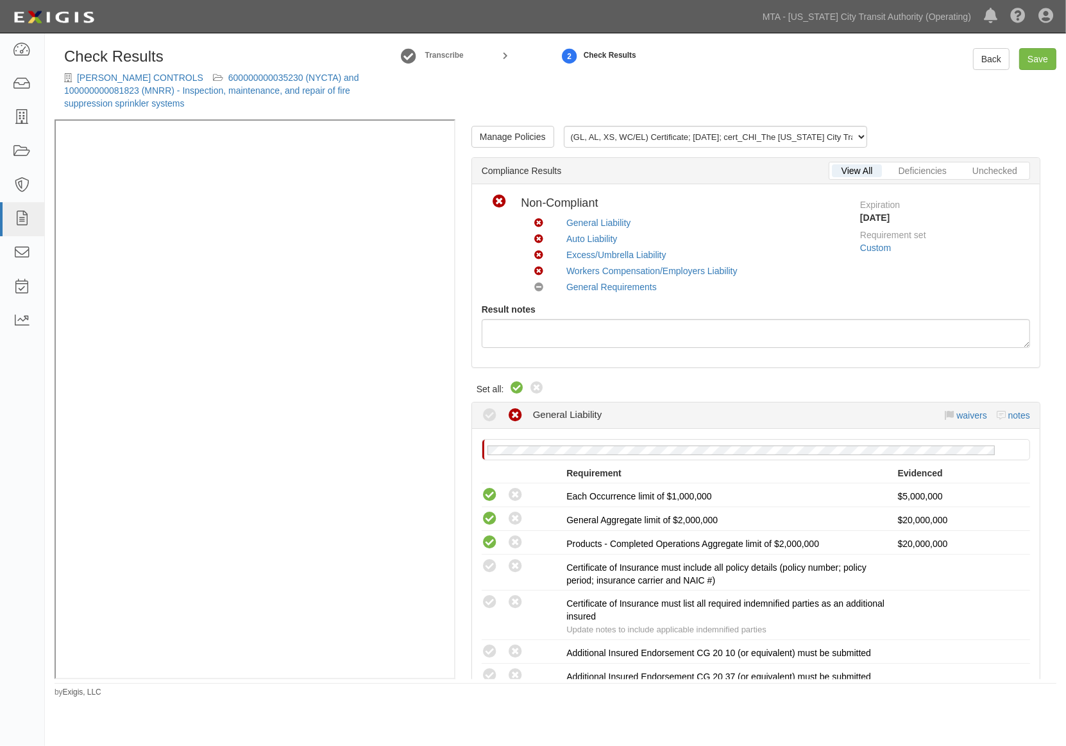
radio input "true"
radio input "false"
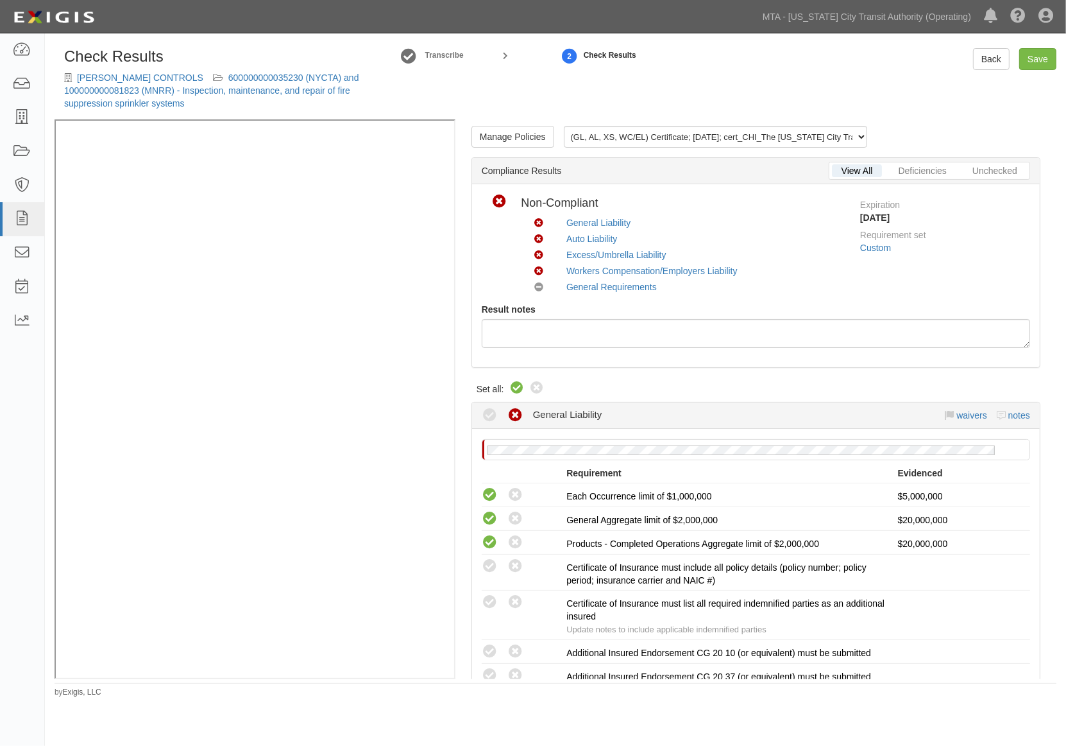
radio input "true"
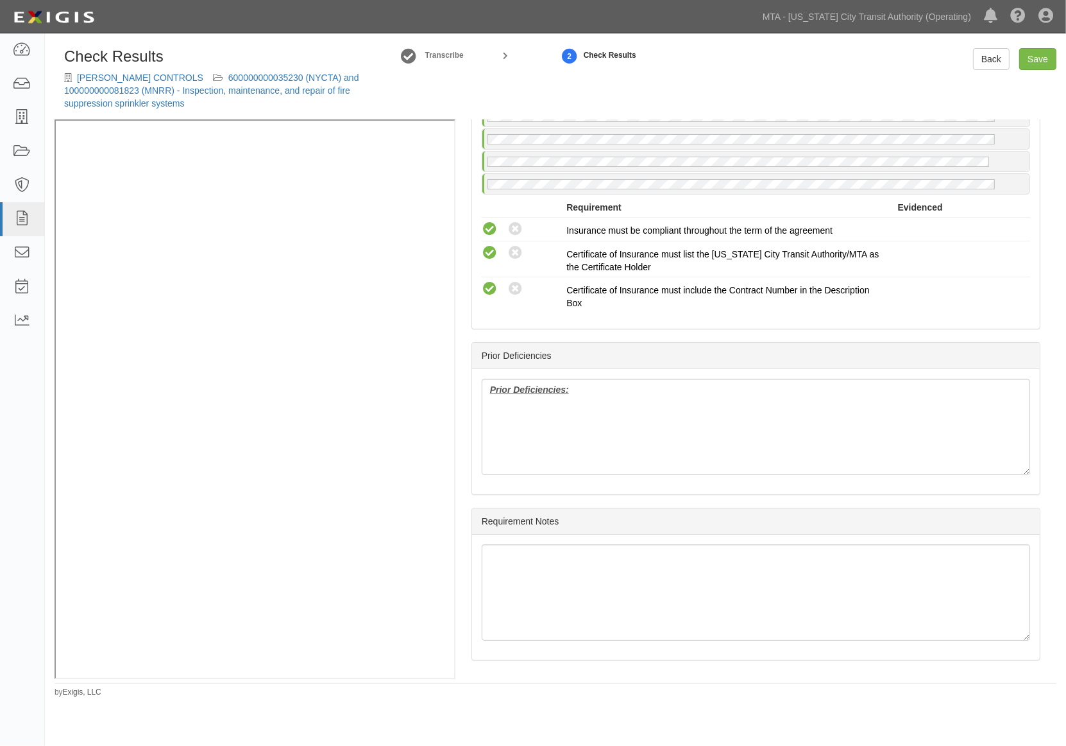
scroll to position [1883, 0]
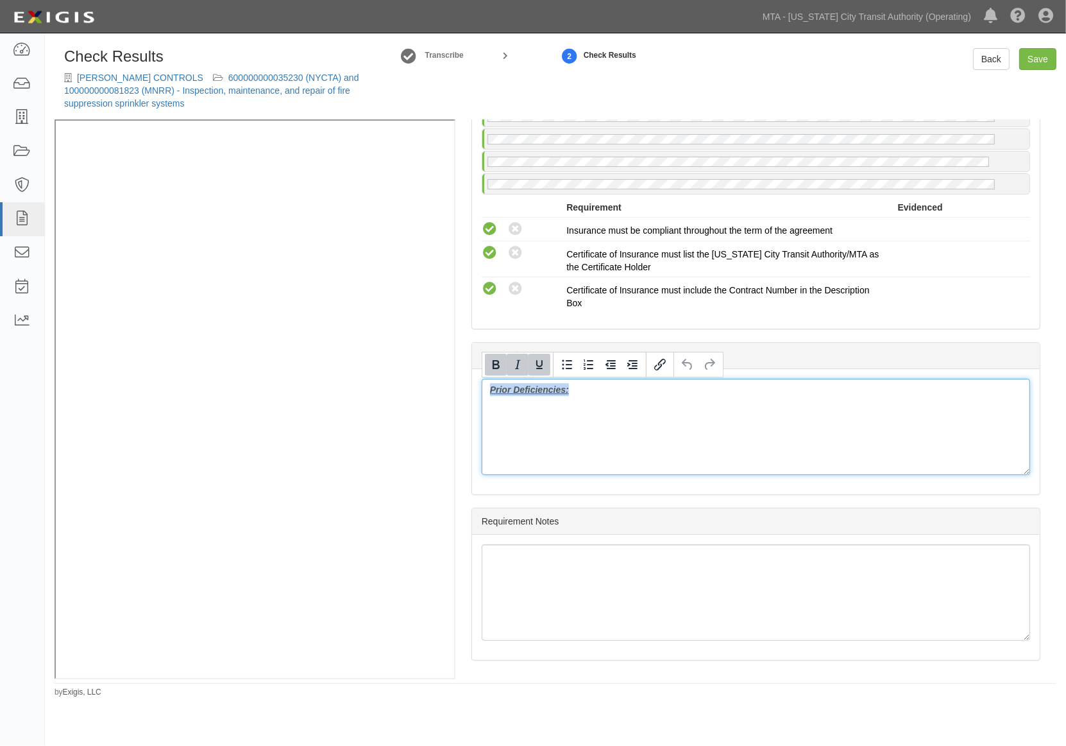
drag, startPoint x: 643, startPoint y: 413, endPoint x: 457, endPoint y: 382, distance: 188.5
click at [457, 382] on div "Manage Policies (GL, AL, XS, WC/EL) Certificate; 9/22/2025; cert_CHI_The New Yo…" at bounding box center [756, 398] width 601 height 559
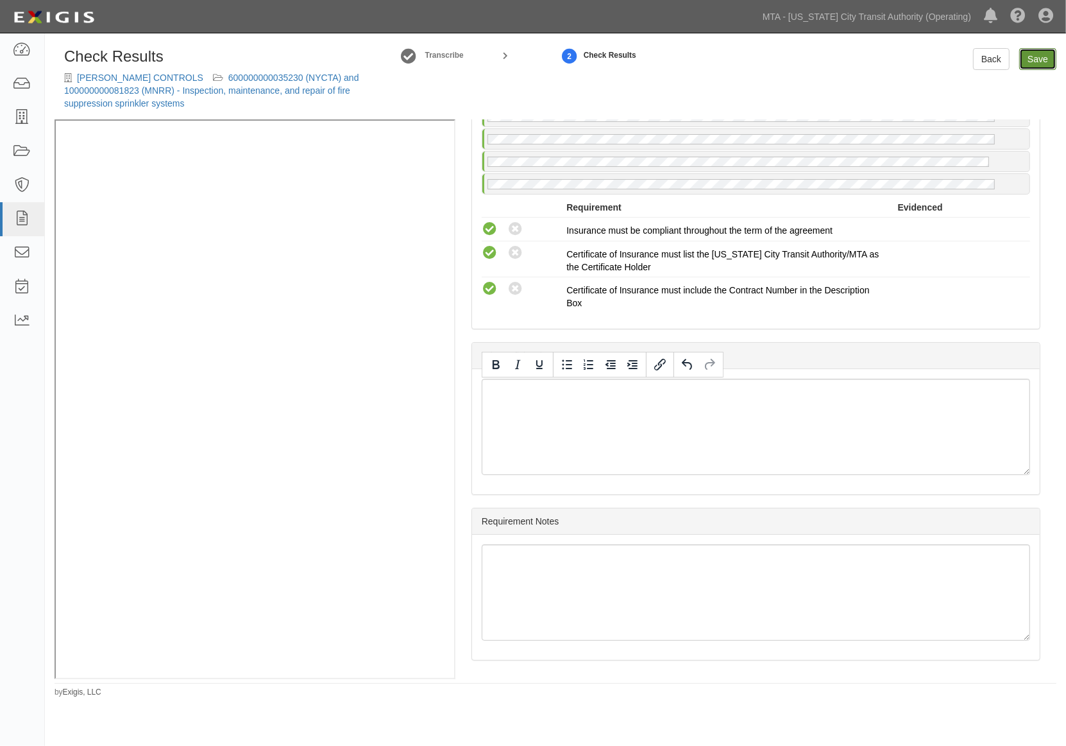
click at [1037, 58] on link "Save" at bounding box center [1038, 59] width 37 height 22
radio input "true"
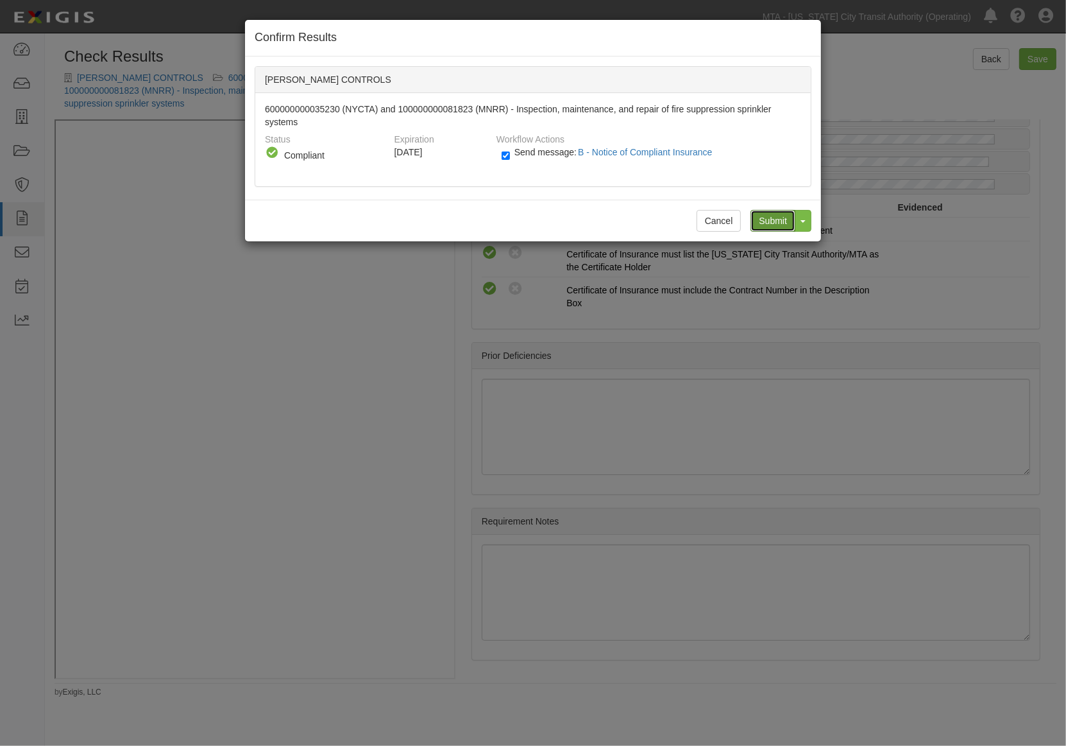
click at [770, 219] on input "Submit" at bounding box center [773, 221] width 45 height 22
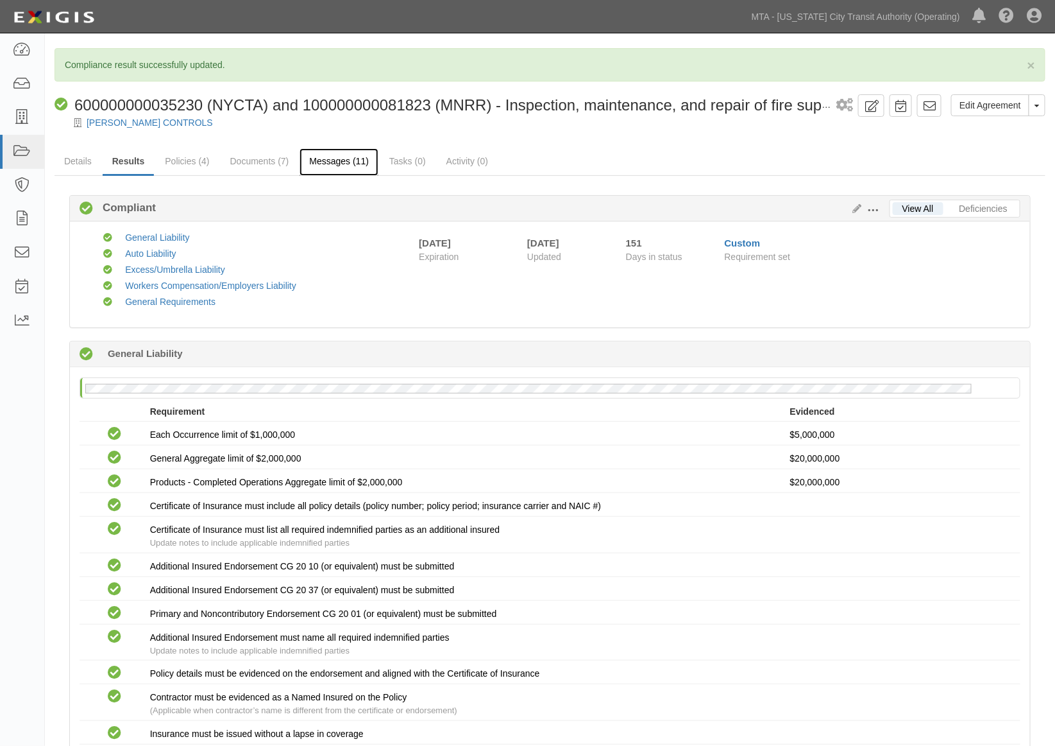
click at [337, 158] on link "Messages (11)" at bounding box center [339, 162] width 79 height 28
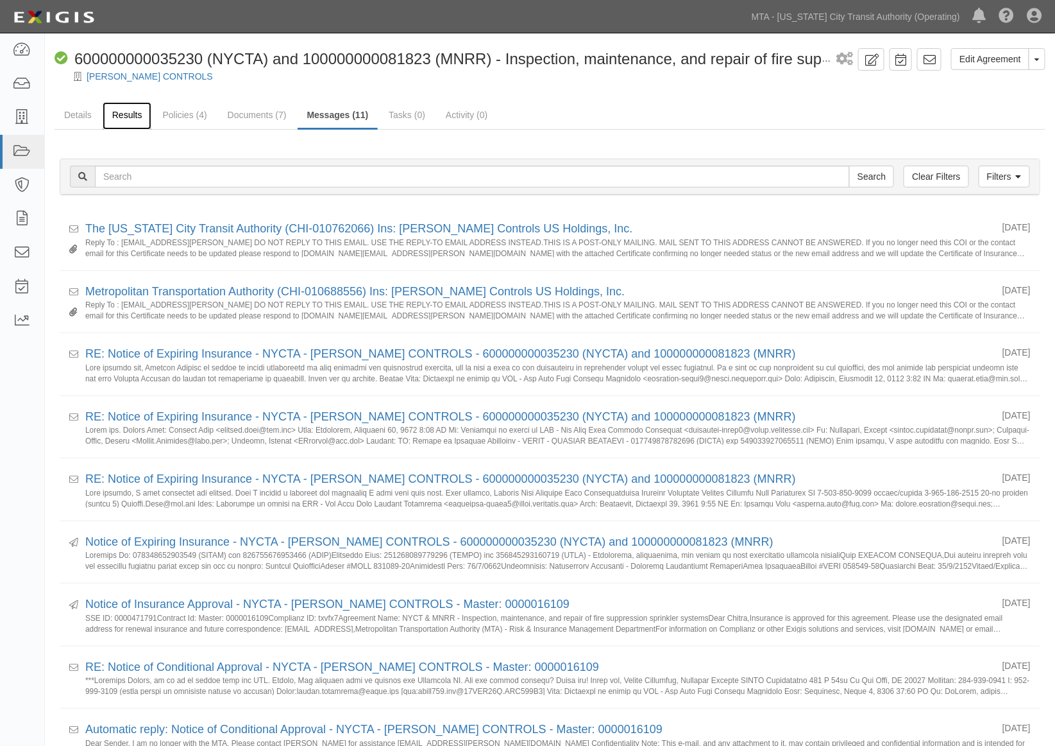
click at [133, 117] on link "Results" at bounding box center [127, 116] width 49 height 28
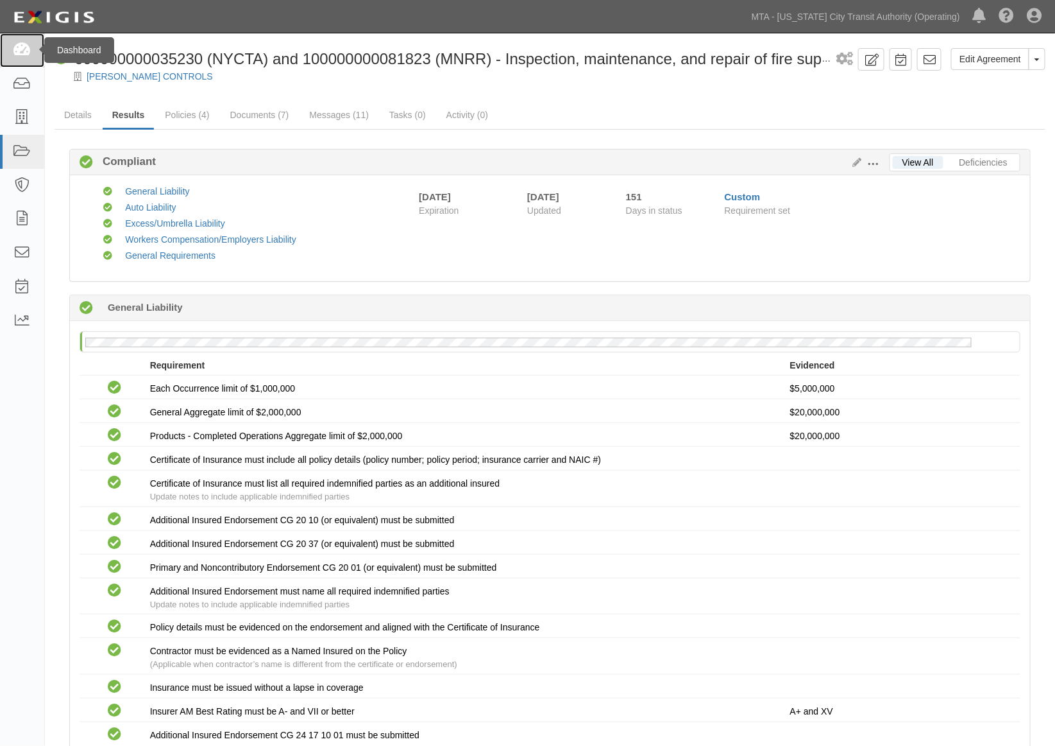
click at [12, 46] on link at bounding box center [22, 50] width 44 height 34
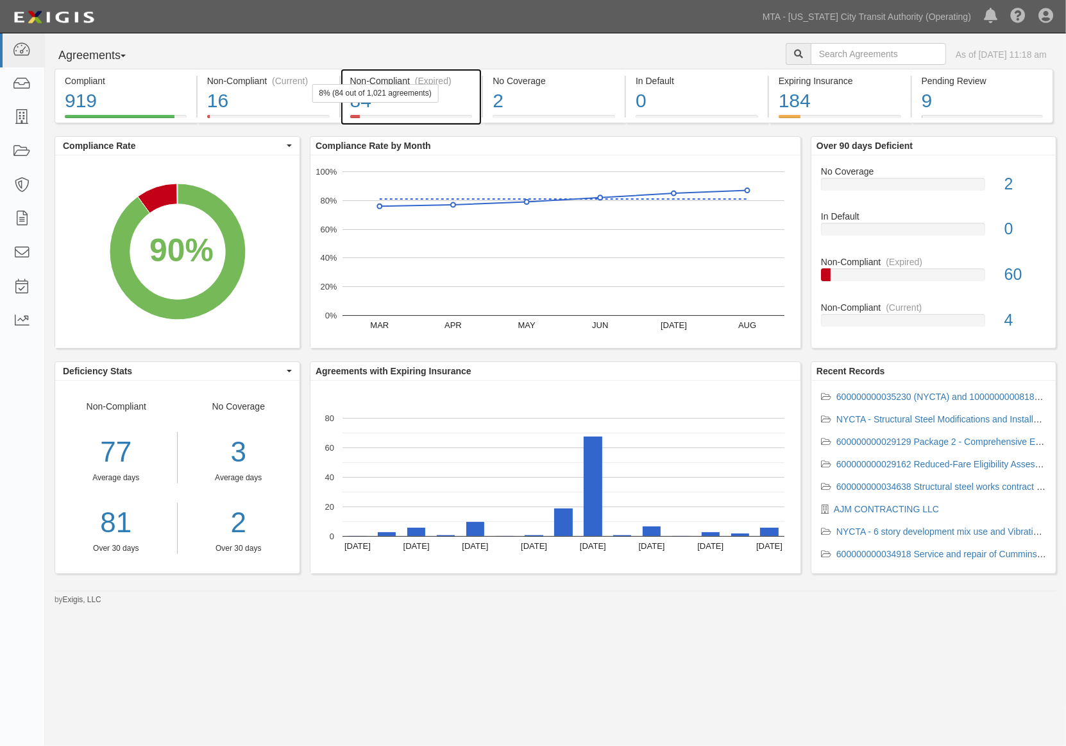
click at [428, 99] on div "8% (84 out of 1,021 agreements)" at bounding box center [375, 93] width 126 height 19
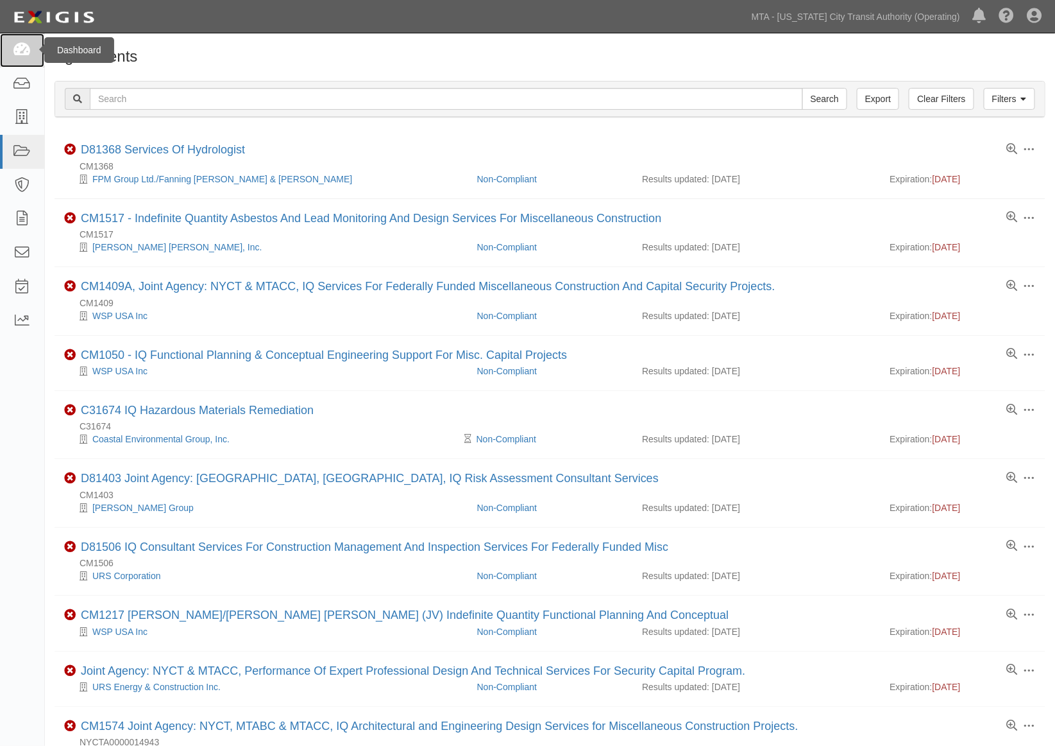
click at [10, 49] on link at bounding box center [22, 50] width 44 height 34
click at [23, 46] on icon at bounding box center [22, 50] width 18 height 15
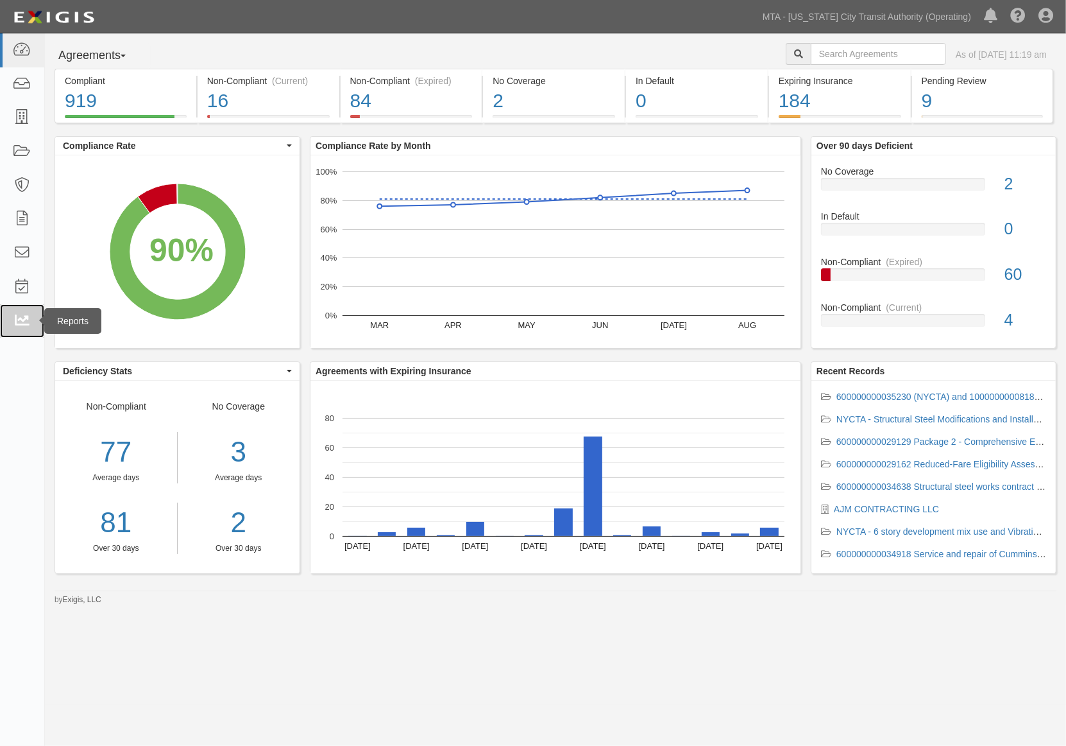
click at [16, 318] on icon at bounding box center [22, 321] width 18 height 15
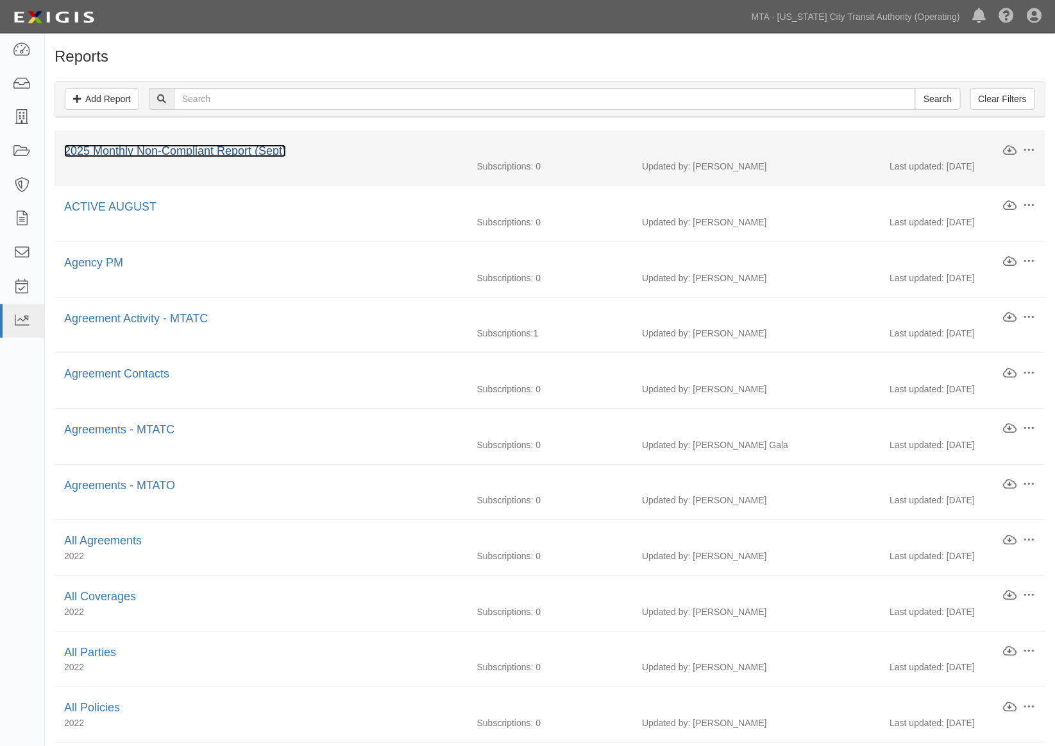
click at [223, 149] on link "2025 Monthly Non-Compliant Report (Sept)" at bounding box center [175, 150] width 222 height 13
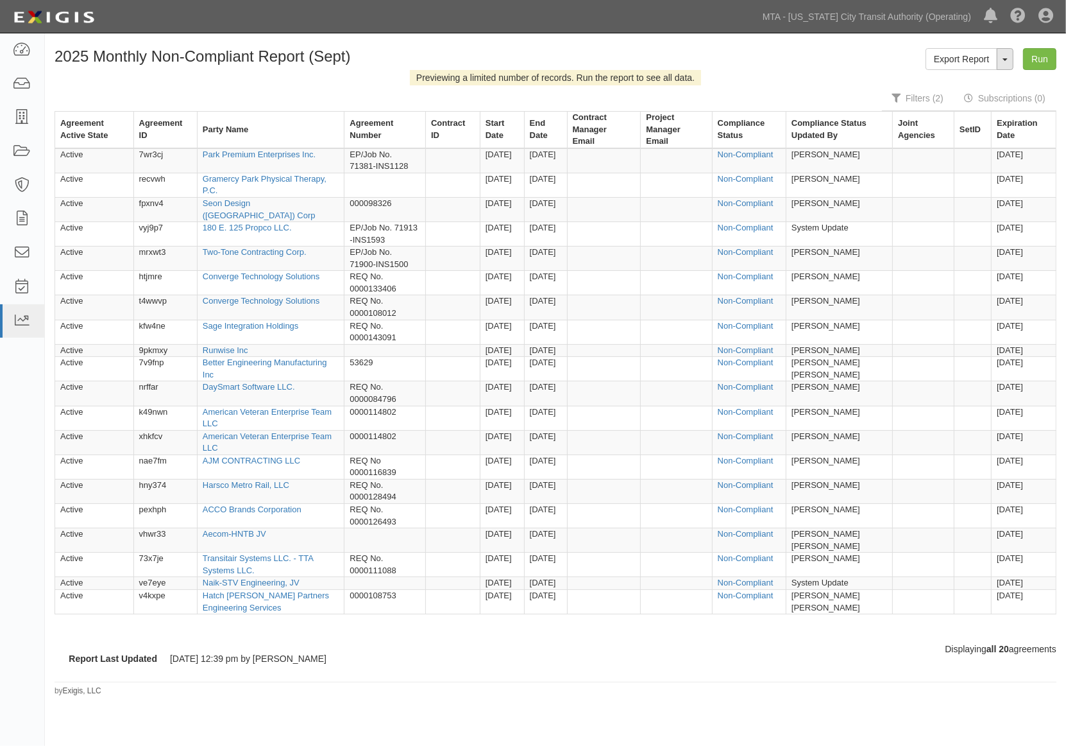
click at [1005, 62] on button "ToggleReportDropdown" at bounding box center [1005, 59] width 17 height 22
click at [952, 84] on link "Edit Report" at bounding box center [976, 83] width 101 height 17
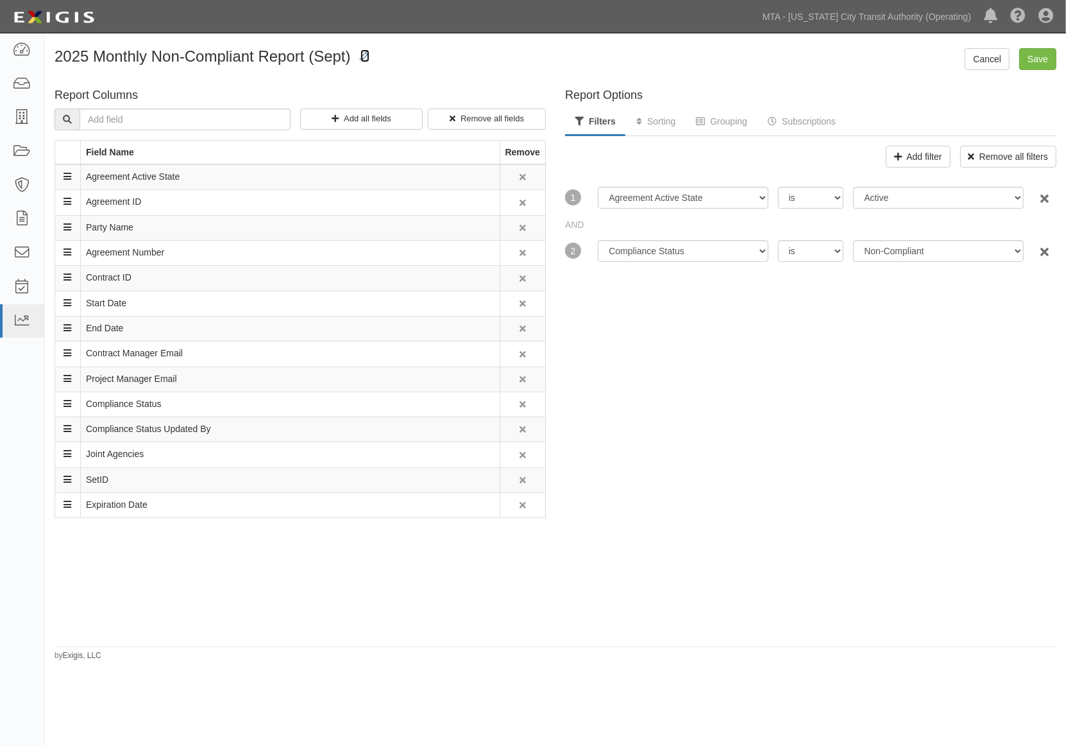
click at [361, 53] on icon at bounding box center [365, 56] width 9 height 9
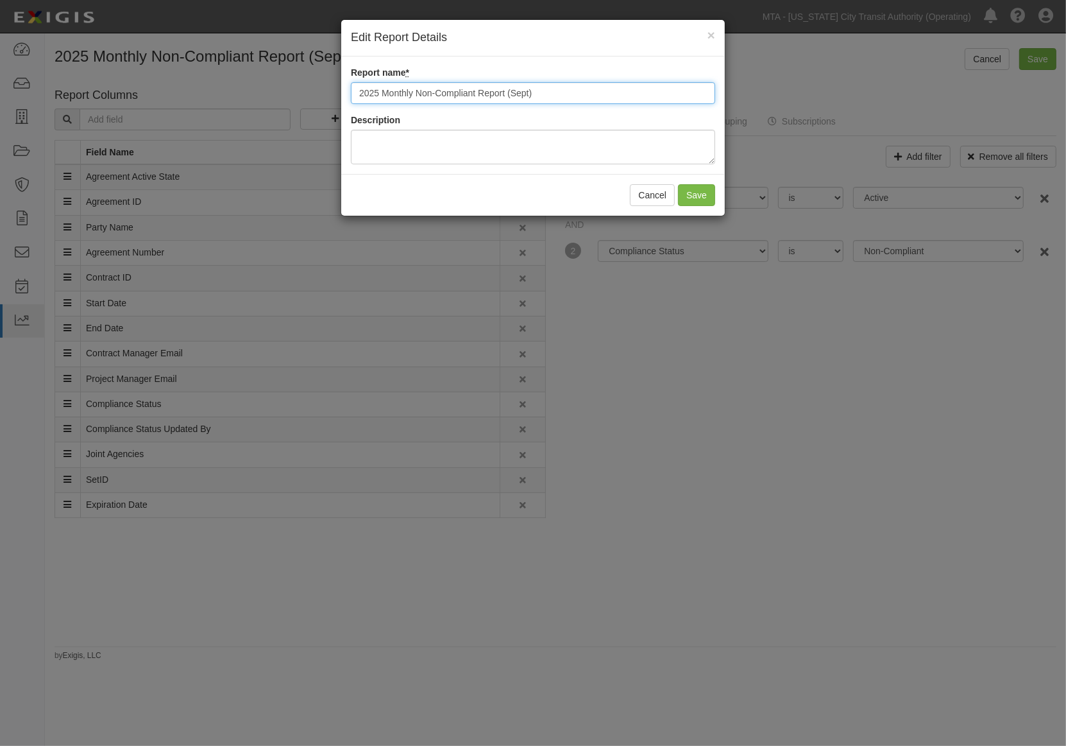
click at [530, 90] on input "2025 Monthly Non-Compliant Report (Sept)" at bounding box center [533, 93] width 364 height 22
type input "2025 Monthly Non-Compliant Report (OCT)"
click at [697, 203] on button "Save" at bounding box center [696, 195] width 37 height 22
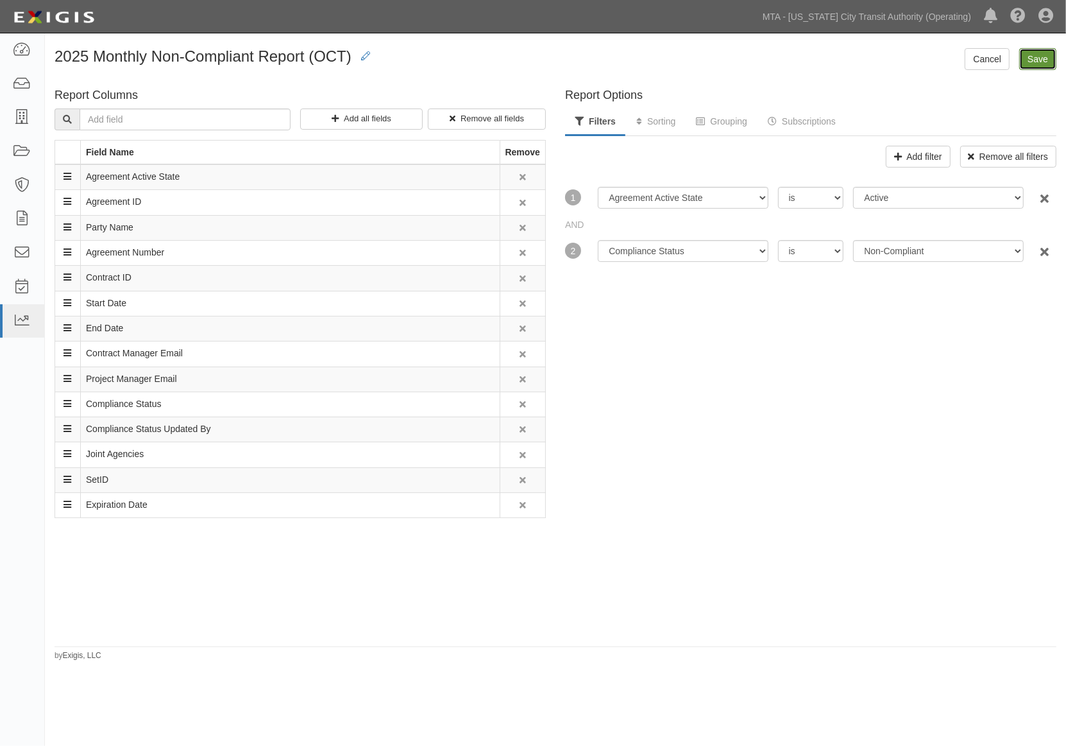
click at [1046, 61] on input "Save" at bounding box center [1038, 59] width 37 height 22
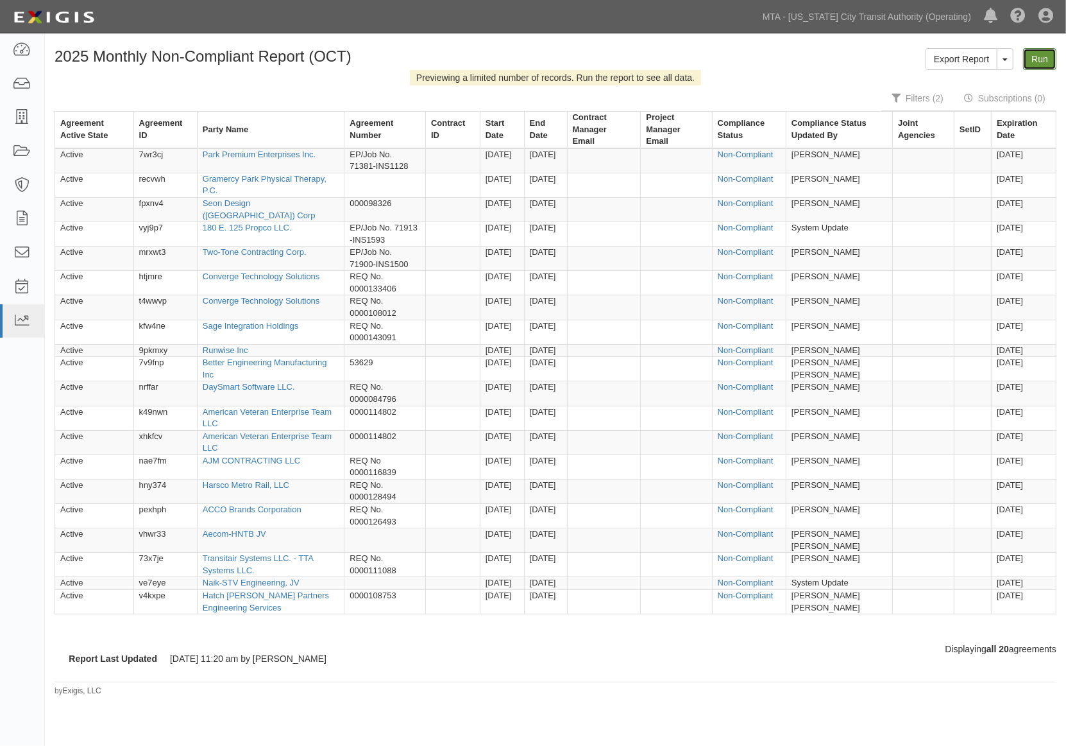
click at [1041, 58] on link "Run" at bounding box center [1039, 59] width 33 height 22
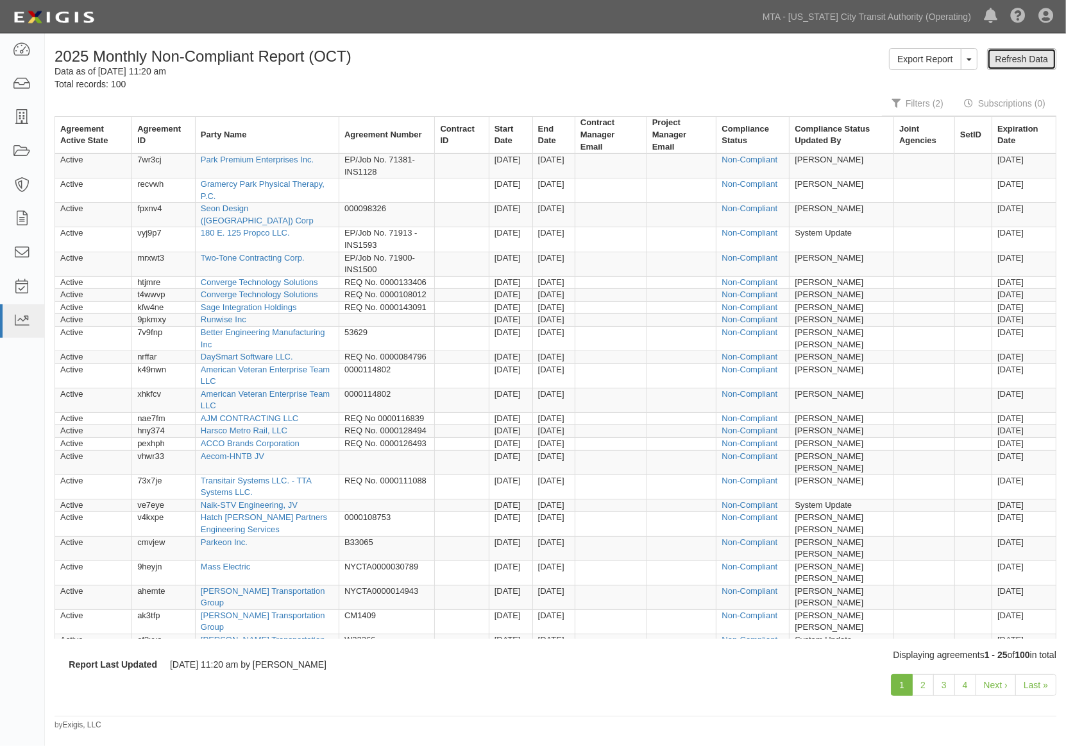
click at [1009, 55] on link "Refresh Data" at bounding box center [1021, 59] width 69 height 22
click at [905, 20] on link "MTA - [US_STATE] City Transit Authority (Operating)" at bounding box center [866, 17] width 221 height 26
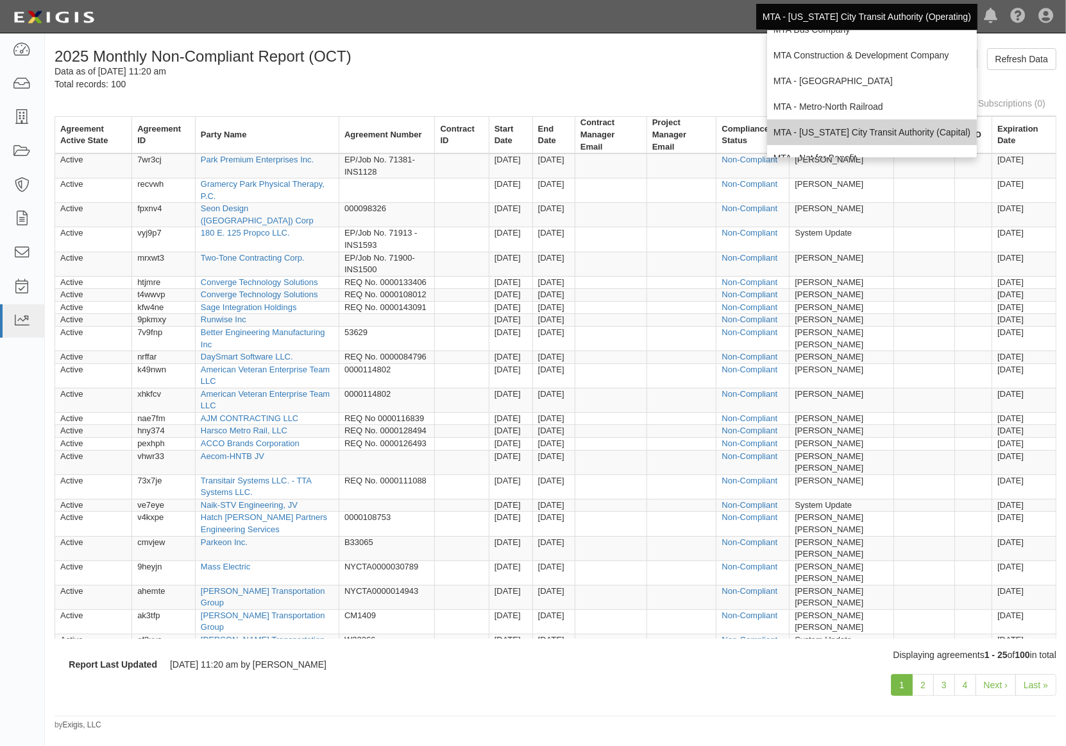
scroll to position [85, 0]
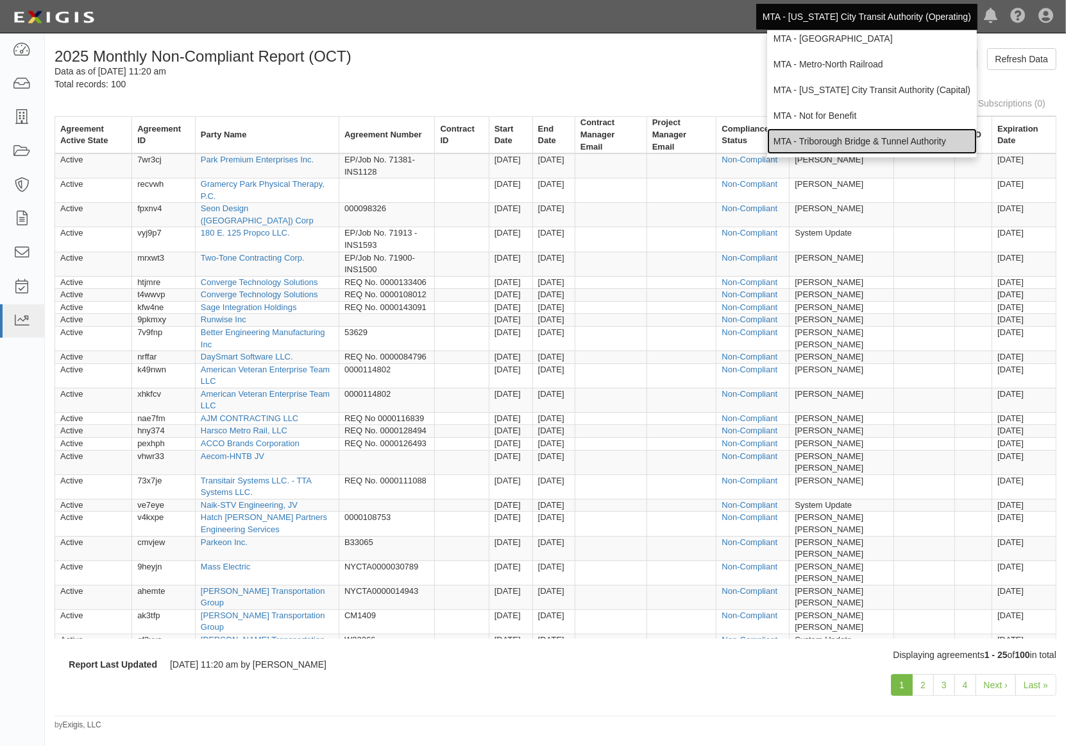
click at [819, 137] on link "MTA - Triborough Bridge & Tunnel Authority" at bounding box center [872, 141] width 210 height 26
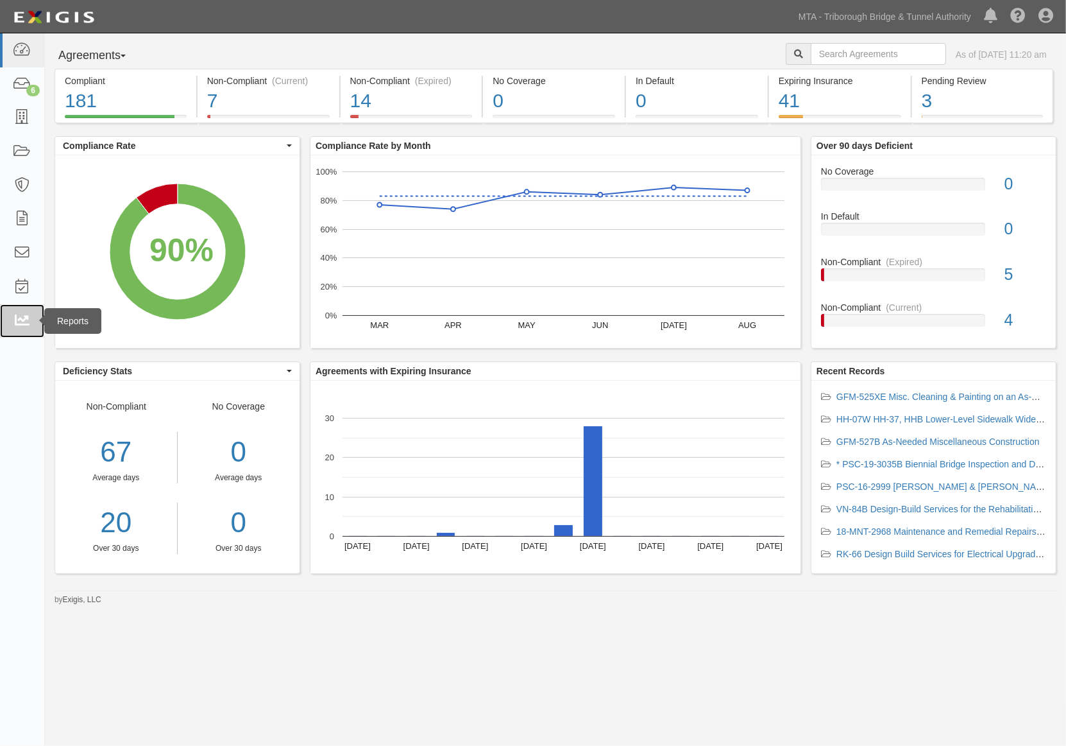
click at [17, 321] on icon at bounding box center [22, 321] width 18 height 15
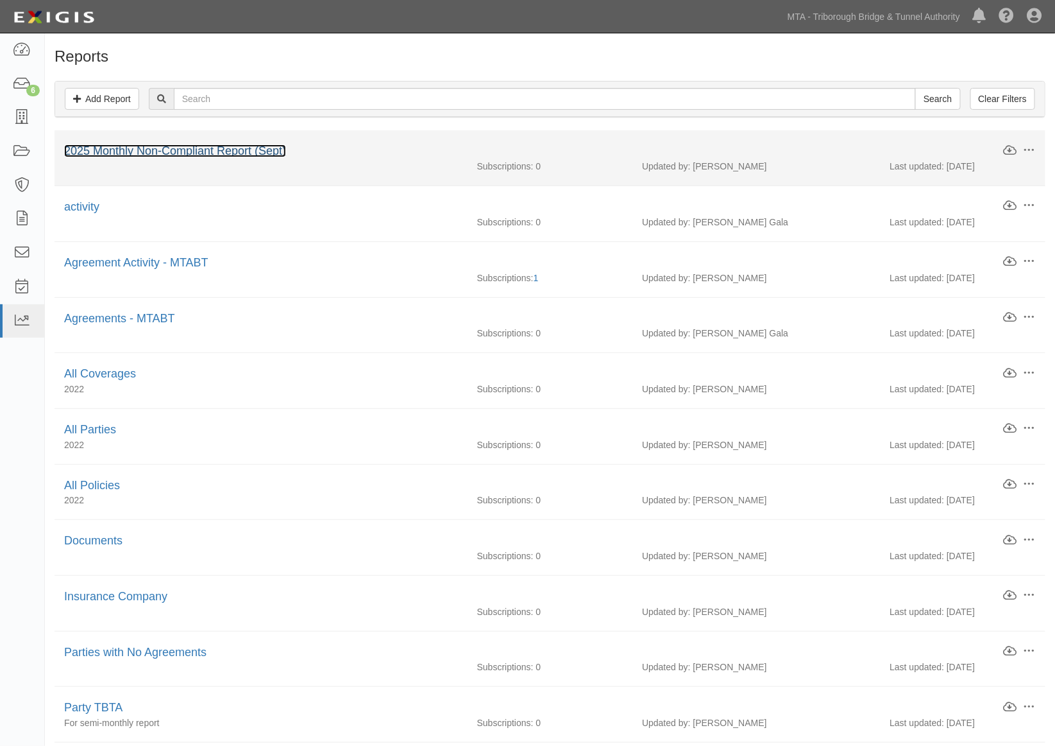
click at [232, 151] on link "2025 Monthly Non-Compliant Report (Sept)" at bounding box center [175, 150] width 222 height 13
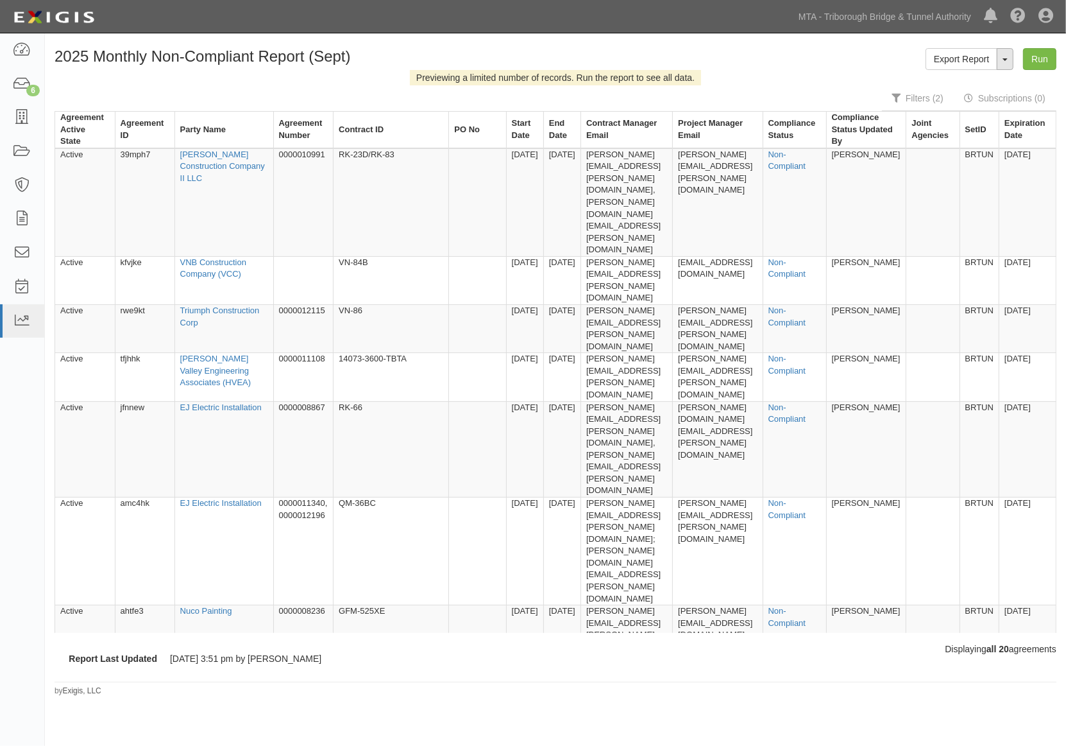
click at [1005, 61] on button "ToggleReportDropdown" at bounding box center [1005, 59] width 17 height 22
click at [961, 82] on link "Edit Report" at bounding box center [976, 83] width 101 height 17
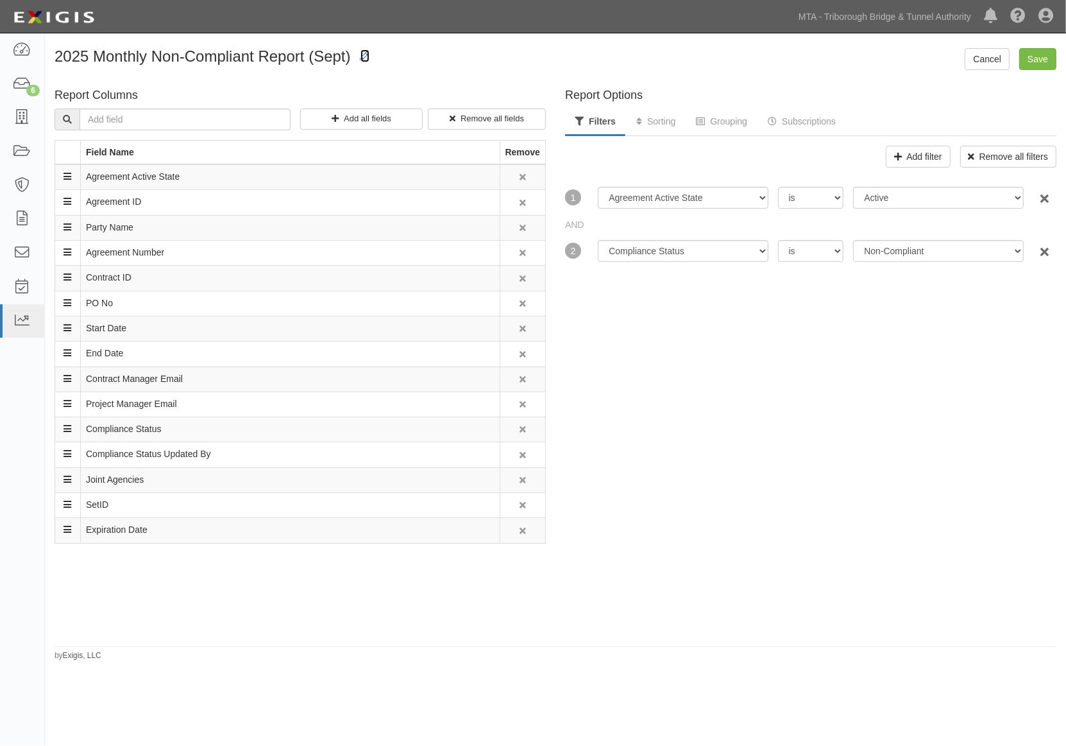
click at [361, 56] on icon at bounding box center [365, 56] width 9 height 9
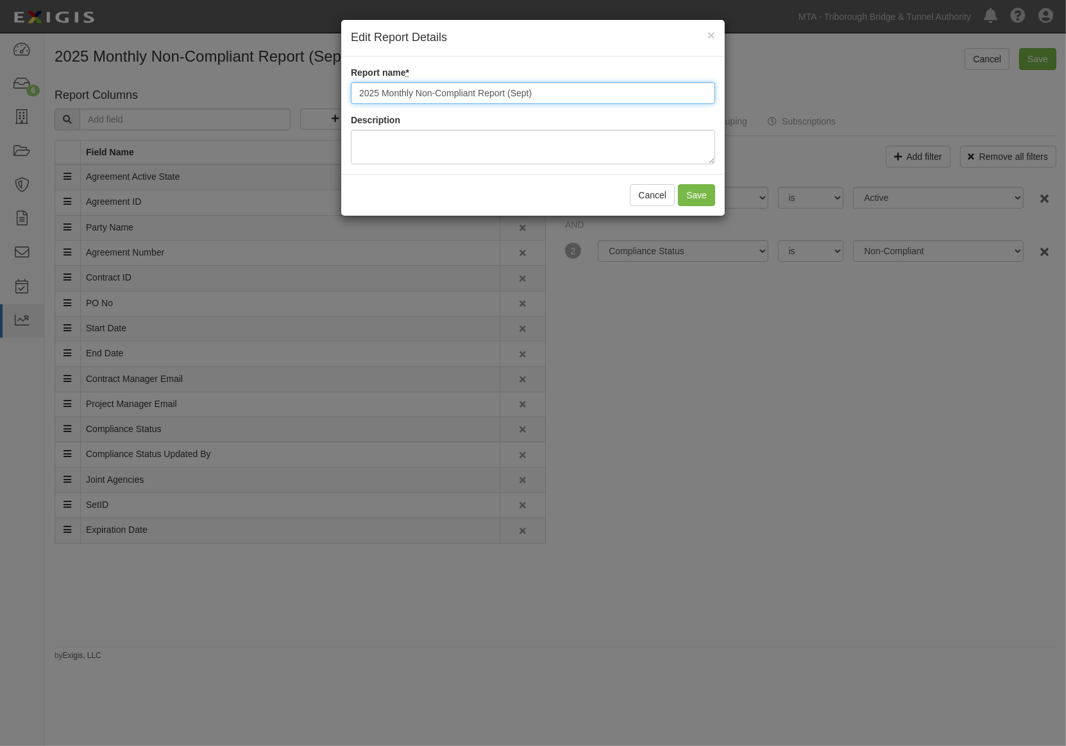
click at [515, 92] on input "2025 Monthly Non-Compliant Report (Sept)" at bounding box center [533, 93] width 364 height 22
click at [521, 91] on input "2025 Monthly Non-Compliant Report (Sept)" at bounding box center [533, 93] width 364 height 22
type input "2025 Monthly Non-Compliant Report (OCT)"
click at [702, 196] on button "Save" at bounding box center [696, 195] width 37 height 22
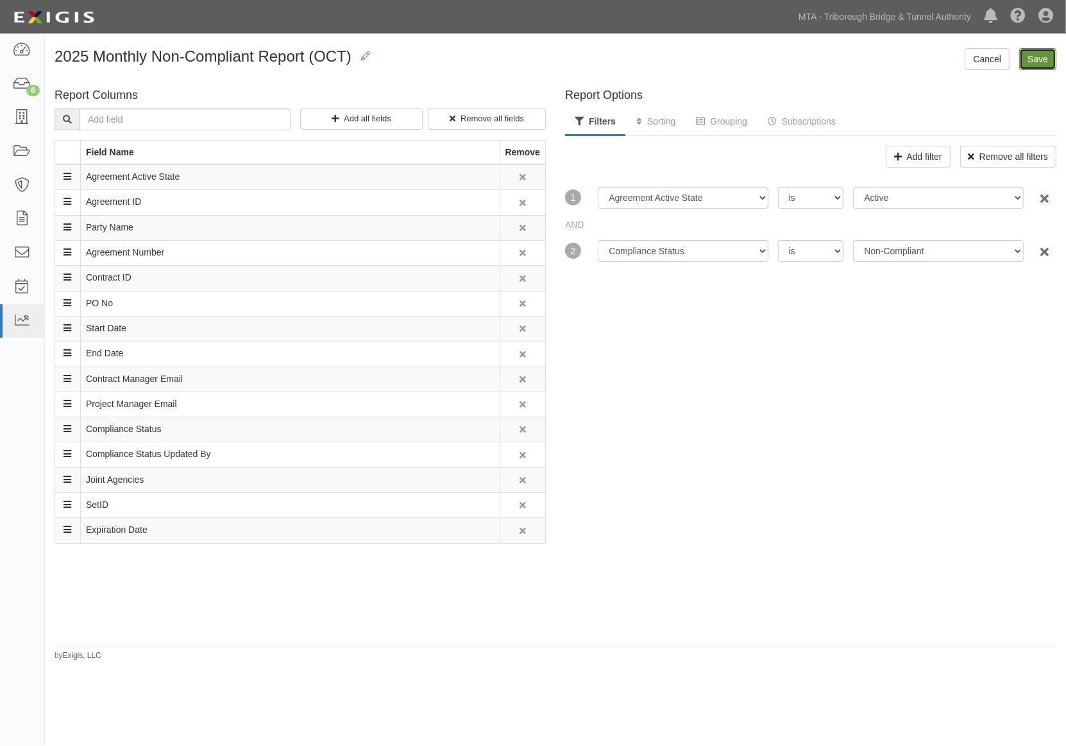
click at [1042, 56] on input "Save" at bounding box center [1038, 59] width 37 height 22
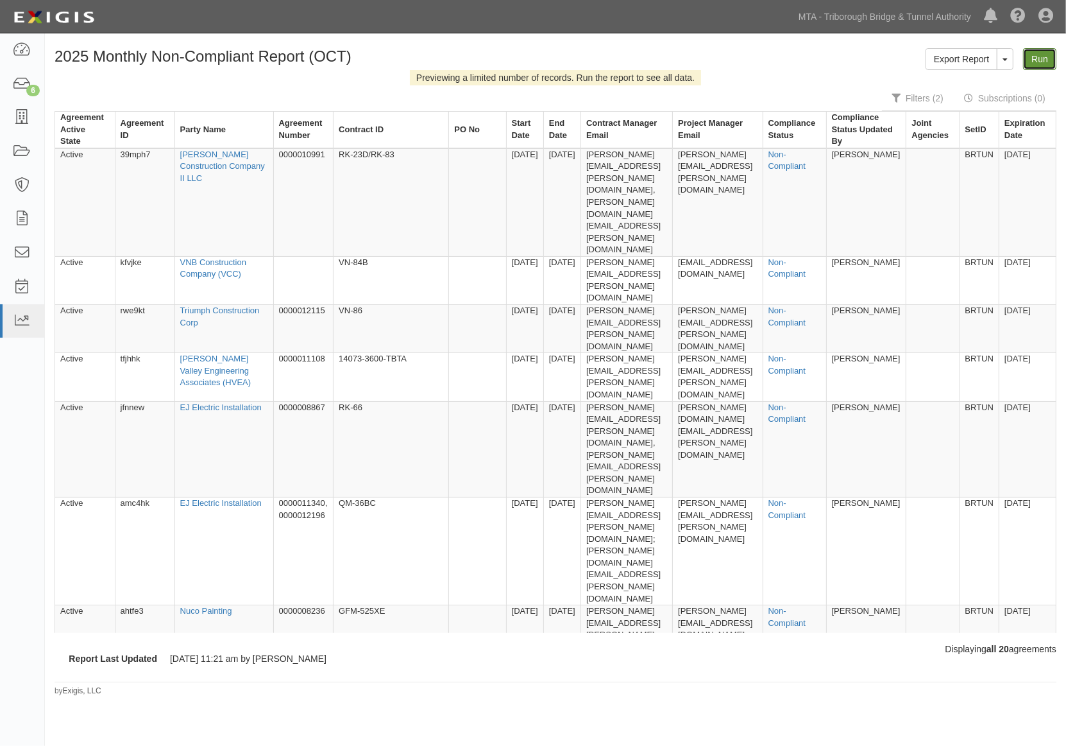
click at [1037, 64] on link "Run" at bounding box center [1039, 59] width 33 height 22
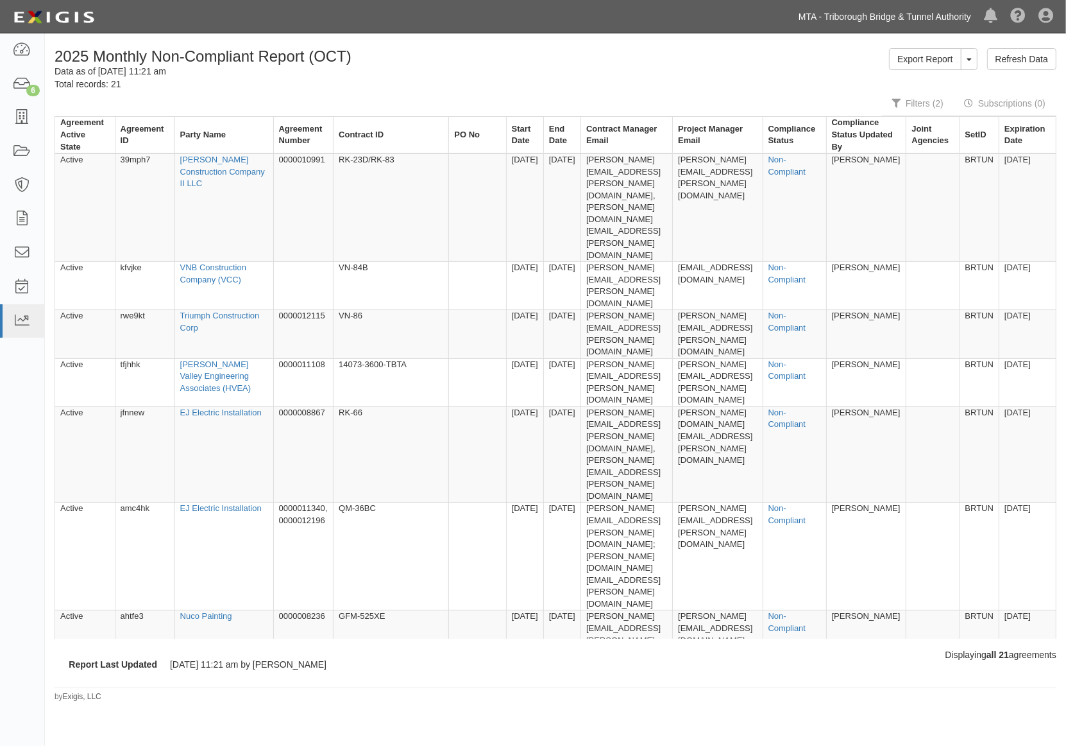
click at [869, 10] on link "MTA - Triborough Bridge & Tunnel Authority" at bounding box center [884, 17] width 185 height 26
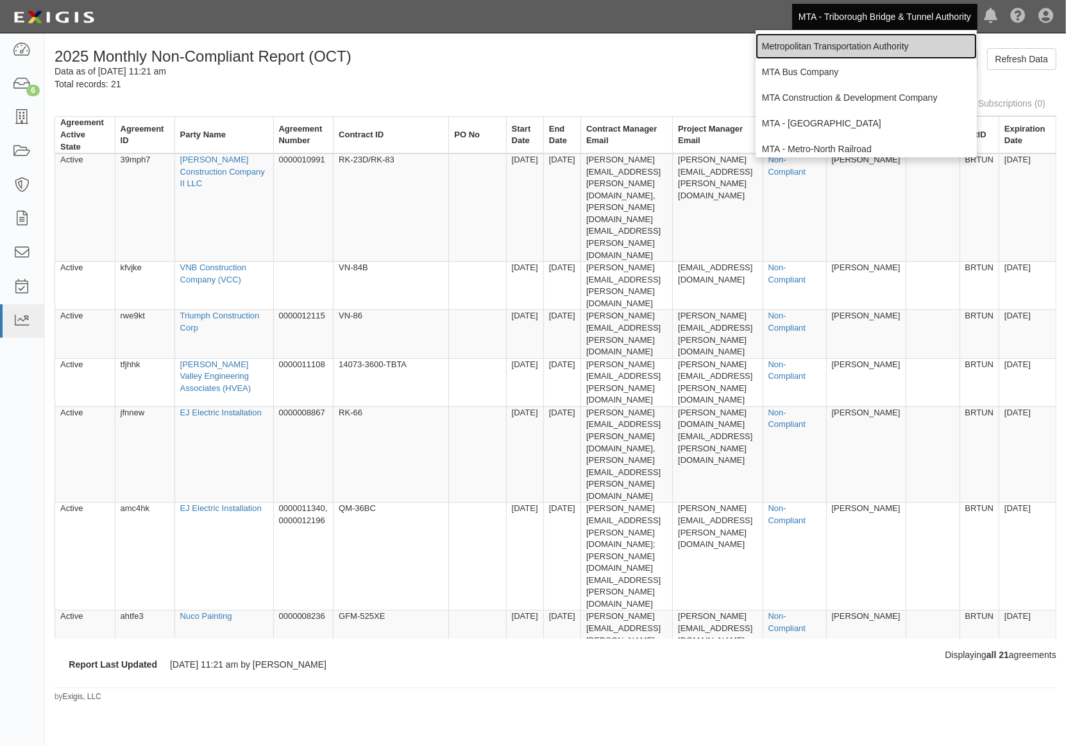
click at [830, 40] on link "Metropolitan Transportation Authority" at bounding box center [866, 46] width 221 height 26
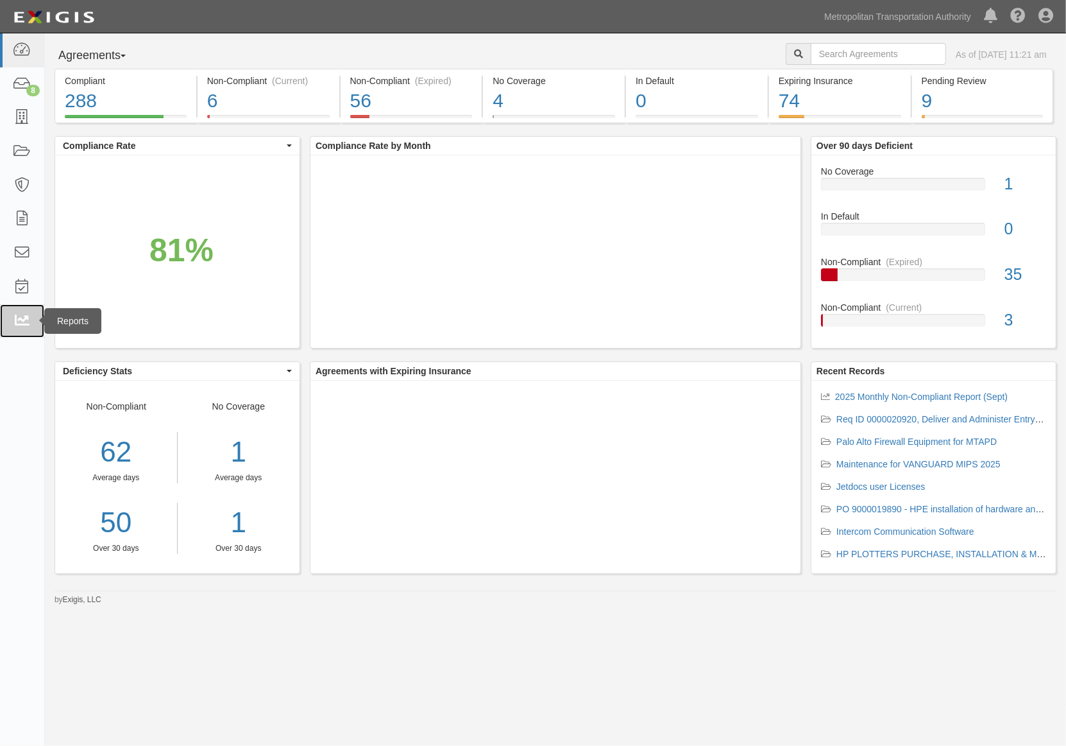
click at [28, 319] on icon at bounding box center [22, 321] width 18 height 15
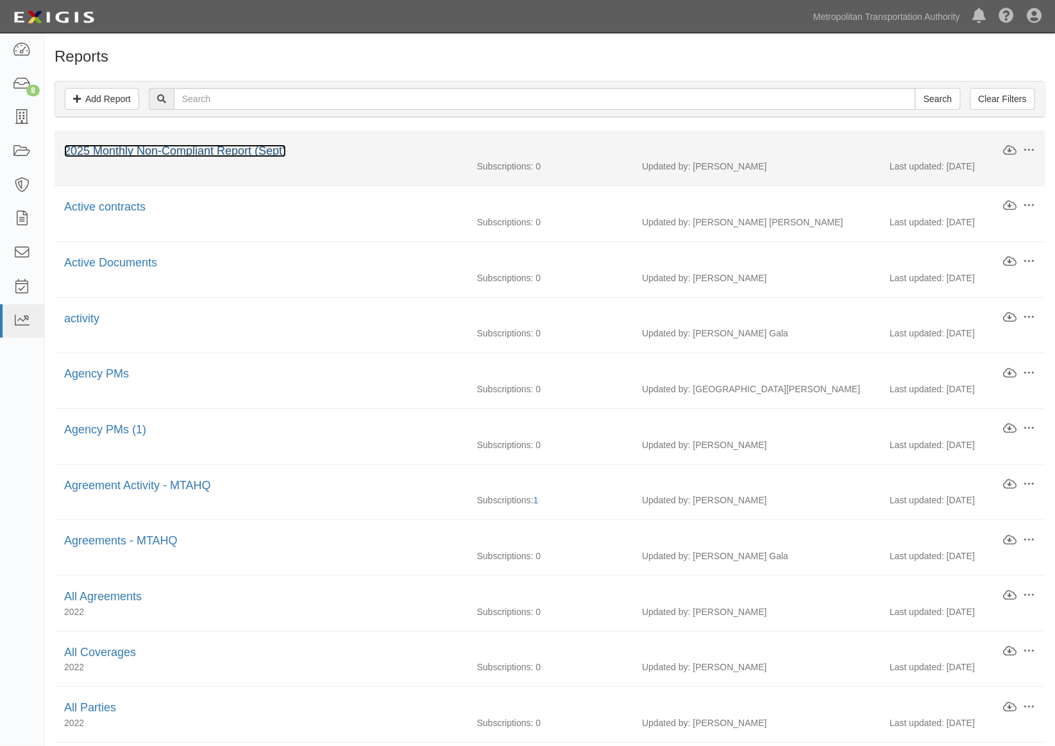
click at [205, 154] on link "2025 Monthly Non-Compliant Report (Sept)" at bounding box center [175, 150] width 222 height 13
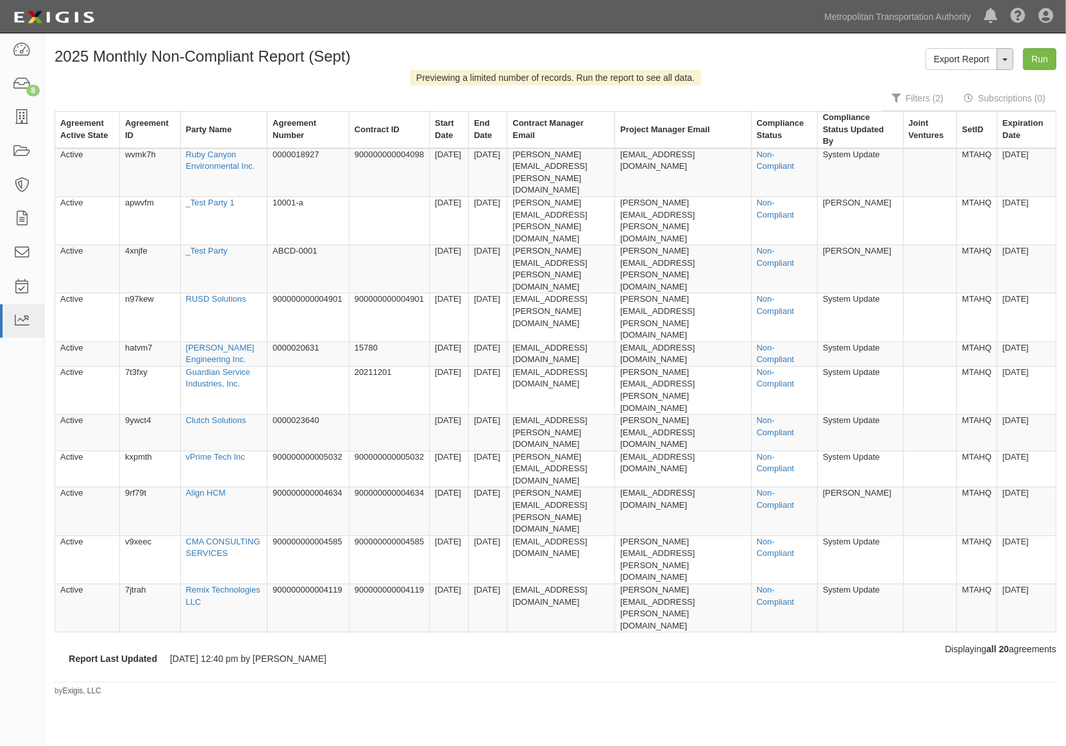
click at [1006, 62] on button "ToggleReportDropdown" at bounding box center [1005, 59] width 17 height 22
click at [969, 81] on link "Edit Report" at bounding box center [976, 83] width 101 height 17
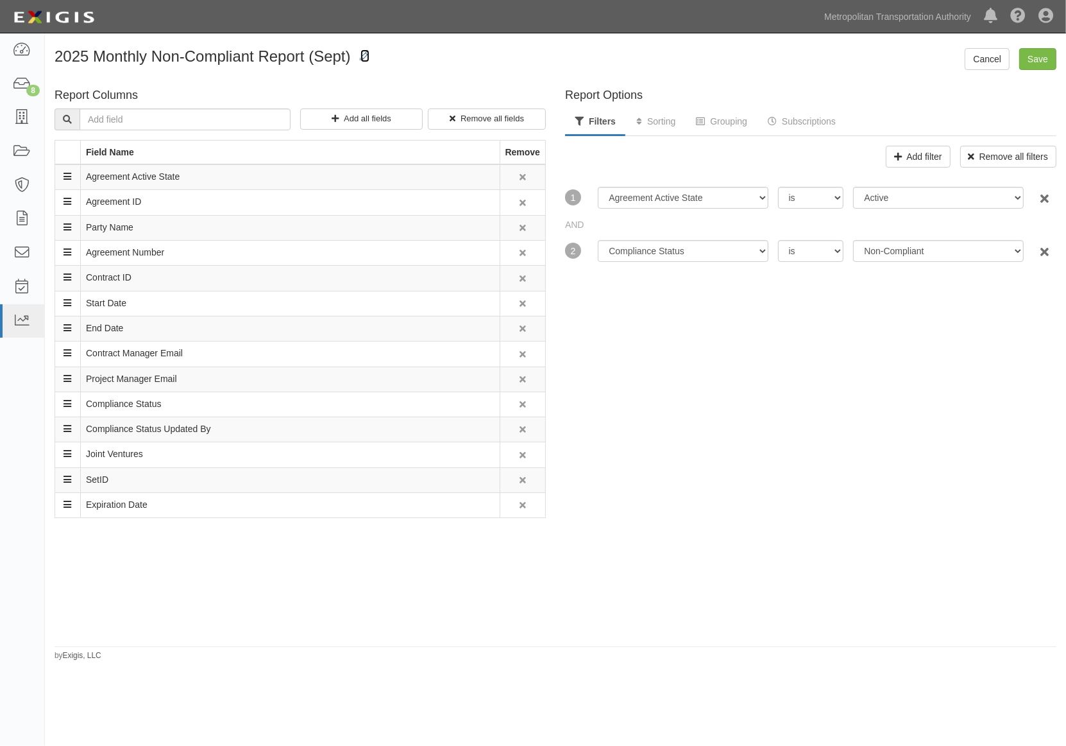
click at [363, 55] on icon at bounding box center [365, 56] width 9 height 9
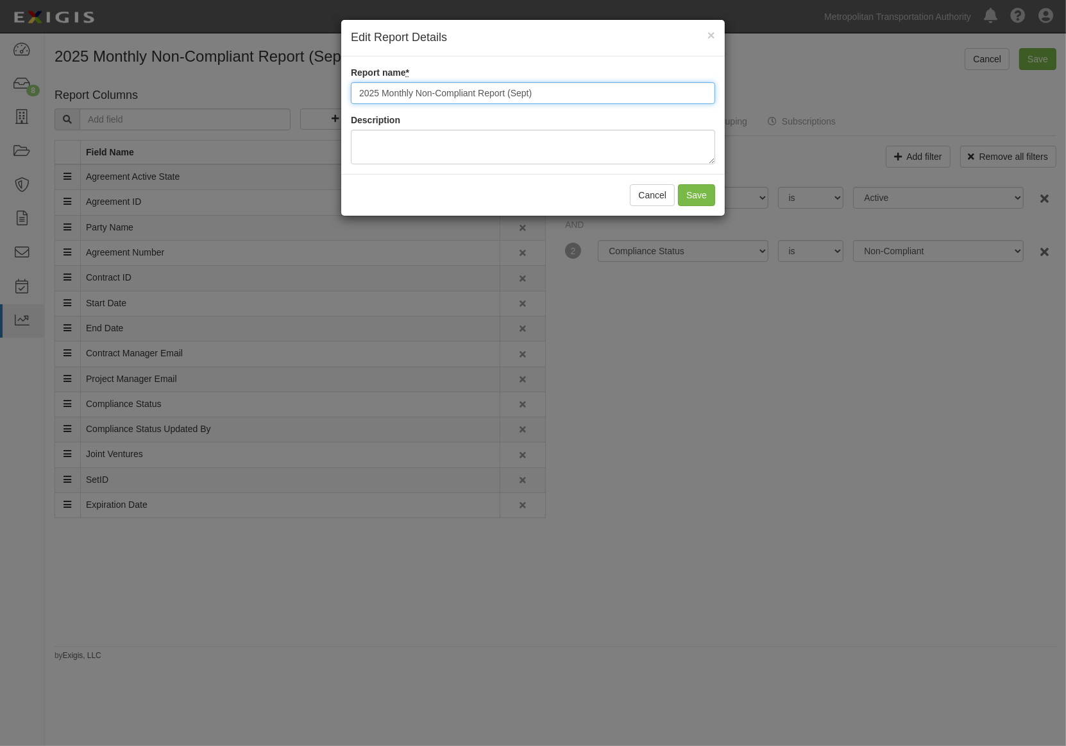
click at [510, 96] on input "2025 Monthly Non-Compliant Report (Sept)" at bounding box center [533, 93] width 364 height 22
type input "2025 Monthly Non-Compliant Report (OCT)"
click at [697, 195] on button "Save" at bounding box center [696, 195] width 37 height 22
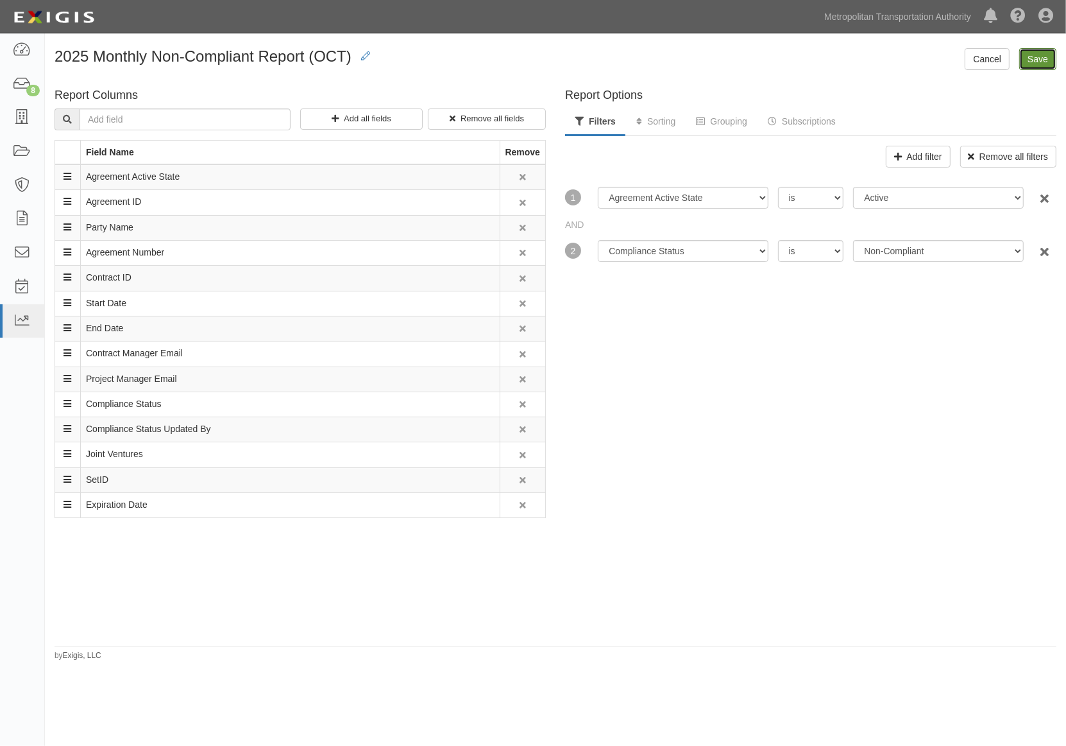
click at [1046, 56] on input "Save" at bounding box center [1038, 59] width 37 height 22
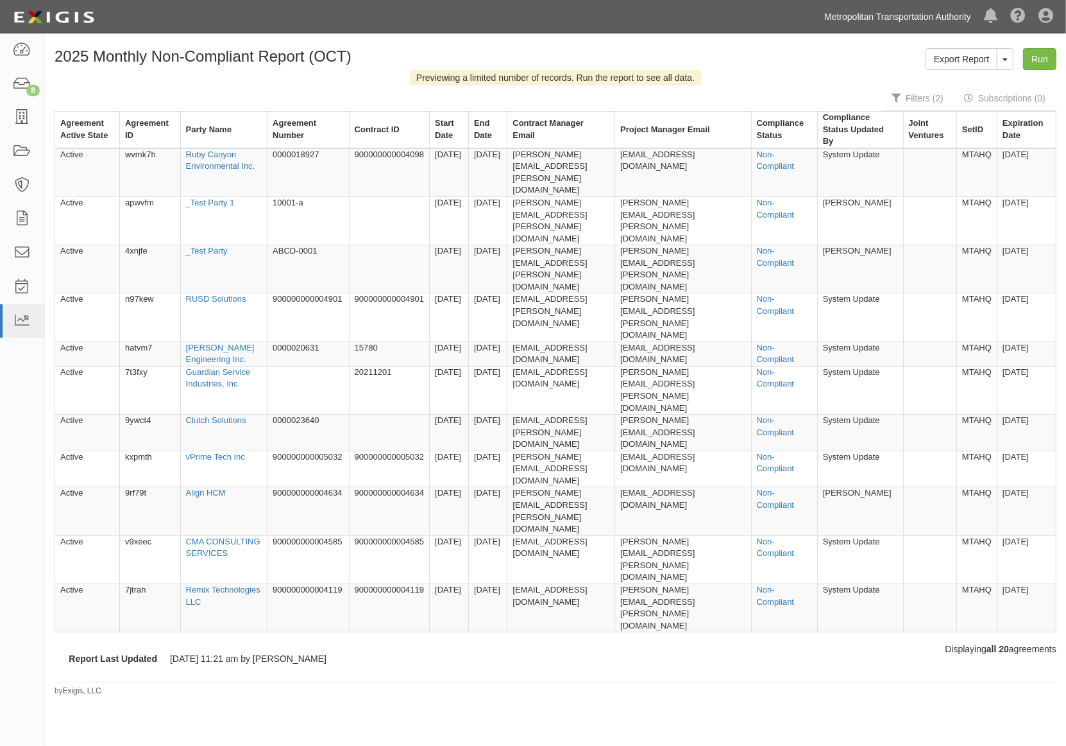
click at [923, 17] on link "Metropolitan Transportation Authority" at bounding box center [898, 17] width 160 height 26
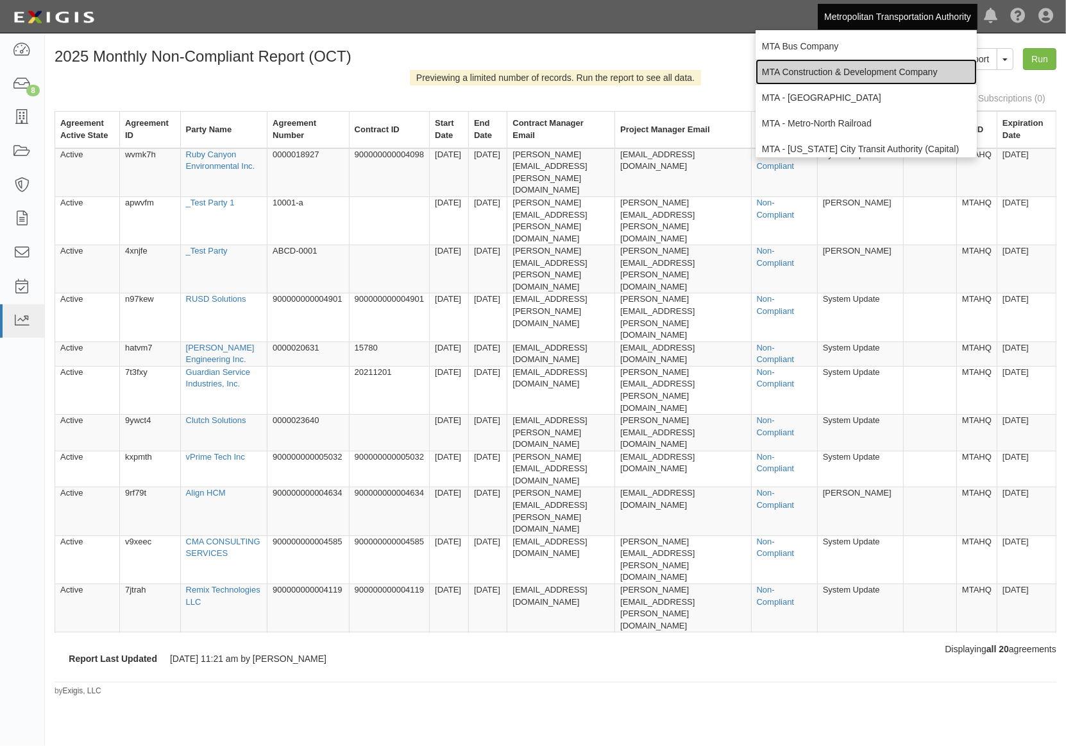
click at [819, 71] on link "MTA Construction & Development Company" at bounding box center [866, 72] width 221 height 26
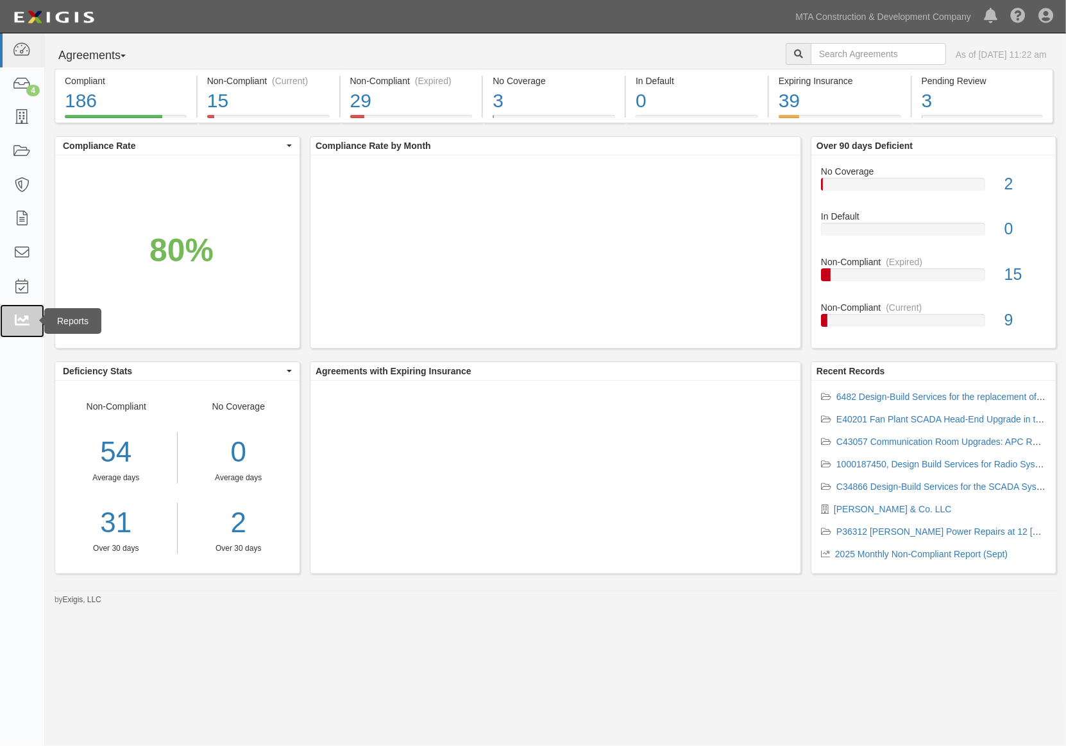
click at [16, 322] on icon at bounding box center [22, 321] width 18 height 15
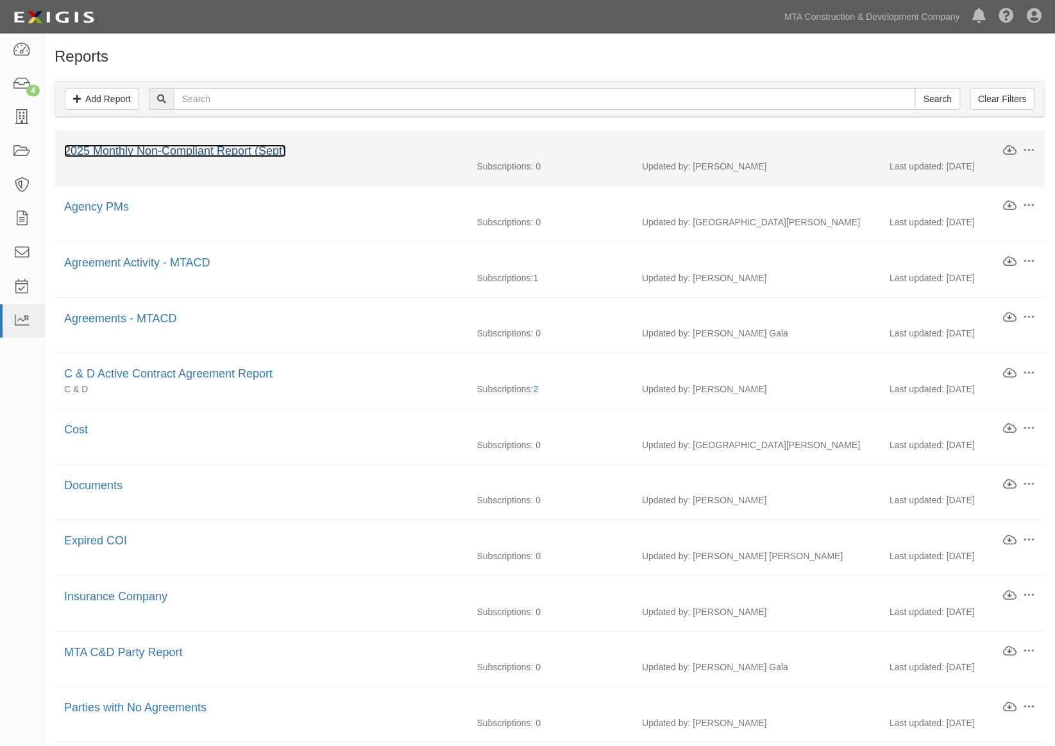
click at [201, 148] on link "2025 Monthly Non-Compliant Report (Sept)" at bounding box center [175, 150] width 222 height 13
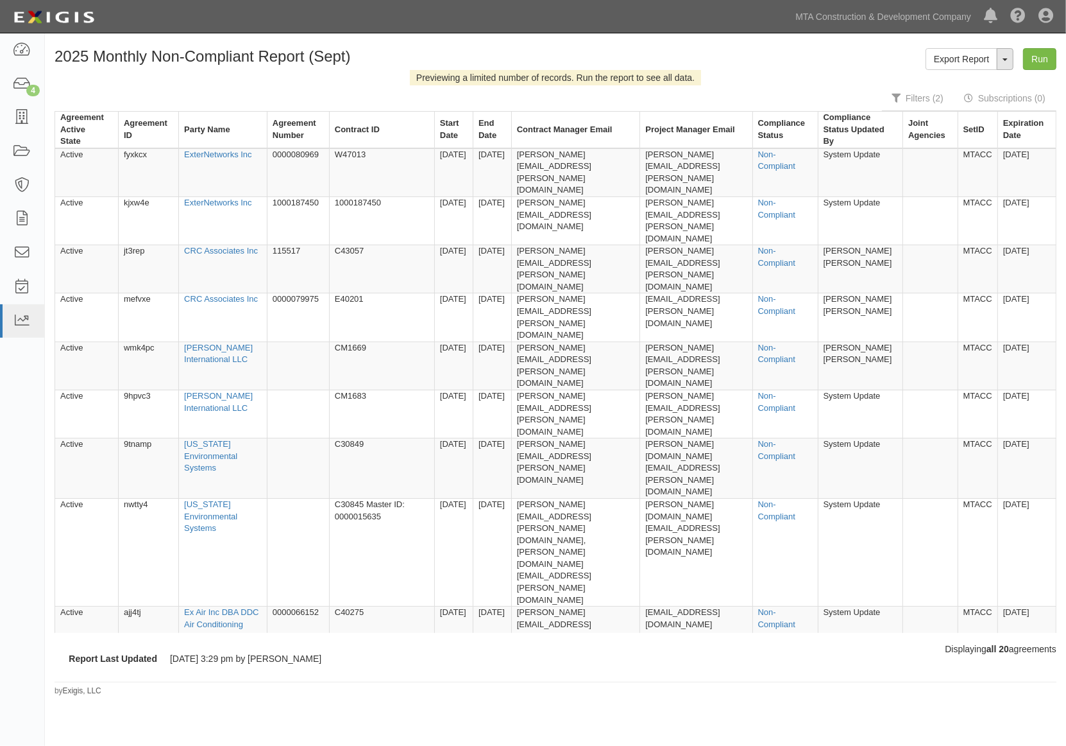
click at [1005, 63] on button "ToggleReportDropdown" at bounding box center [1005, 59] width 17 height 22
click at [953, 81] on link "Edit Report" at bounding box center [976, 83] width 101 height 17
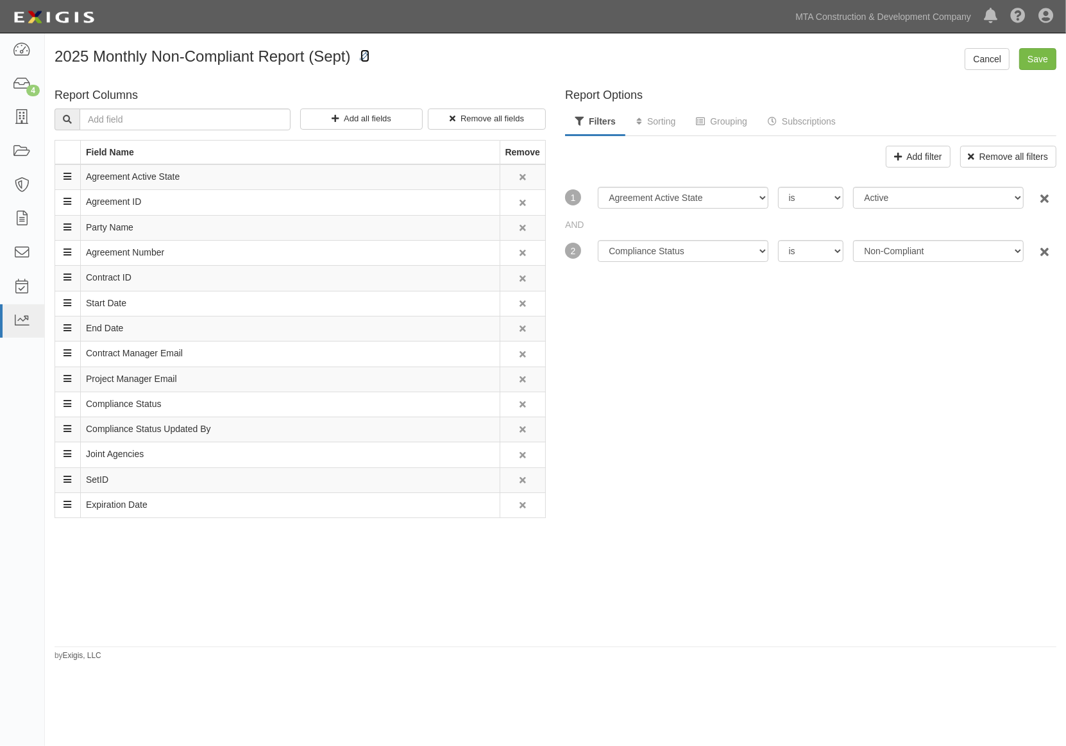
click at [361, 55] on icon at bounding box center [365, 56] width 9 height 9
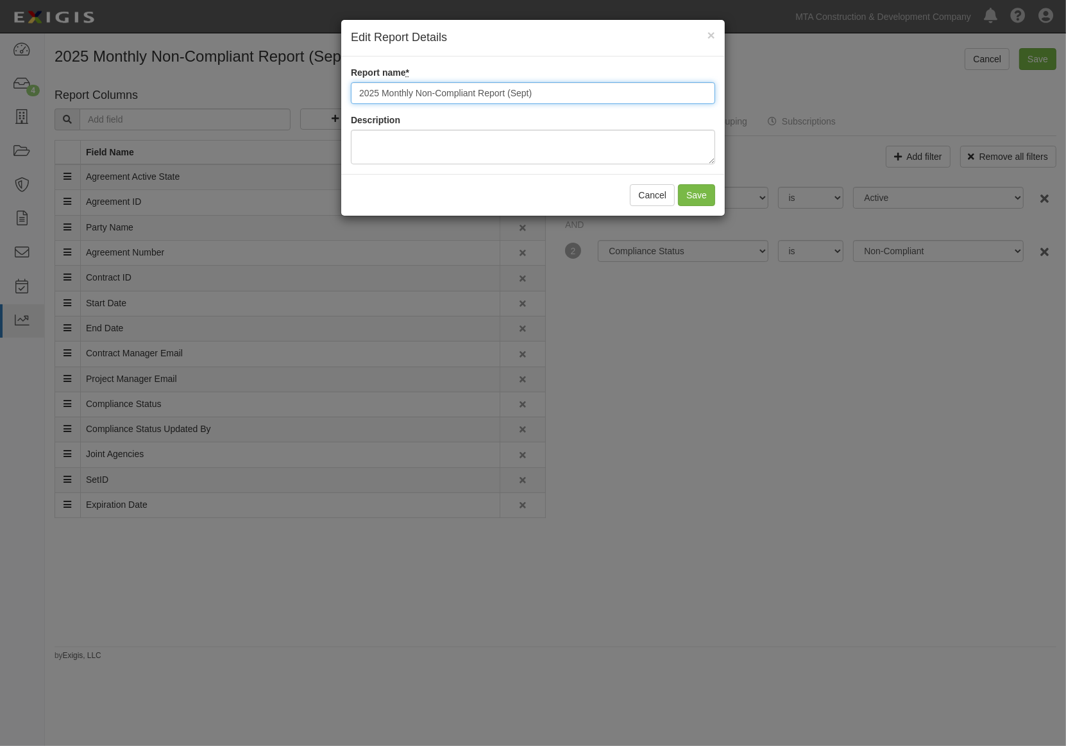
click at [529, 90] on input "2025 Monthly Non-Compliant Report (Sept)" at bounding box center [533, 93] width 364 height 22
click at [525, 90] on input "2025 Monthly Non-Compliant Report (Sept)" at bounding box center [533, 93] width 364 height 22
type input "2025 Monthly Non-Compliant Report (OCT)"
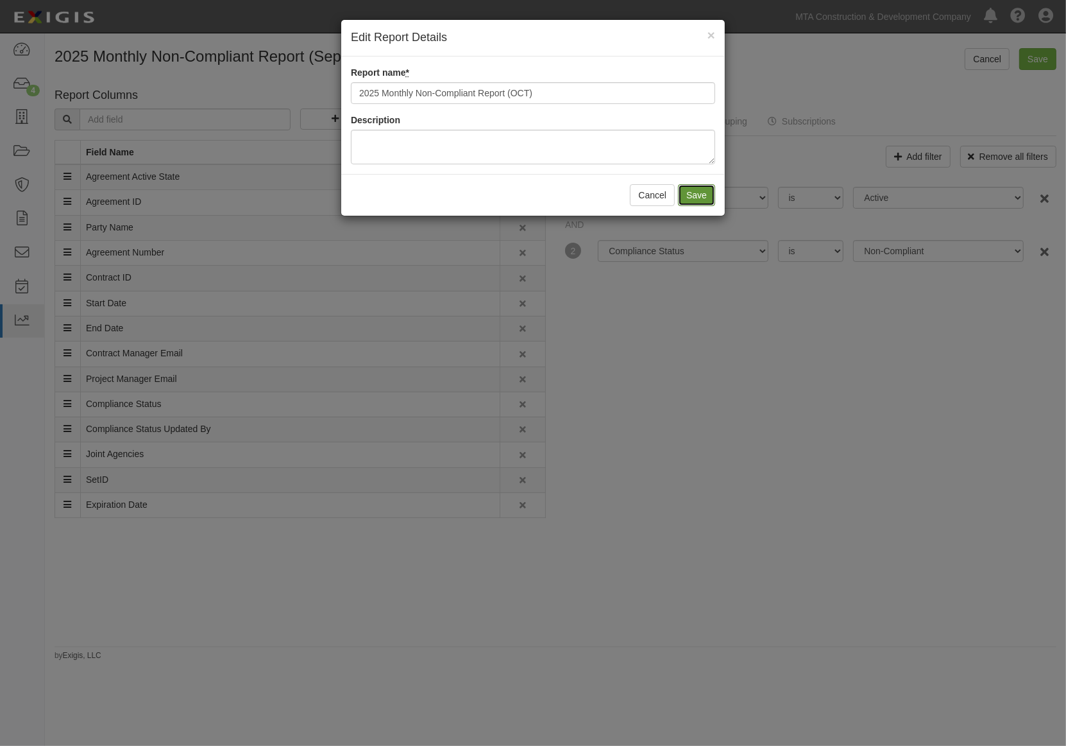
click at [690, 194] on button "Save" at bounding box center [696, 195] width 37 height 22
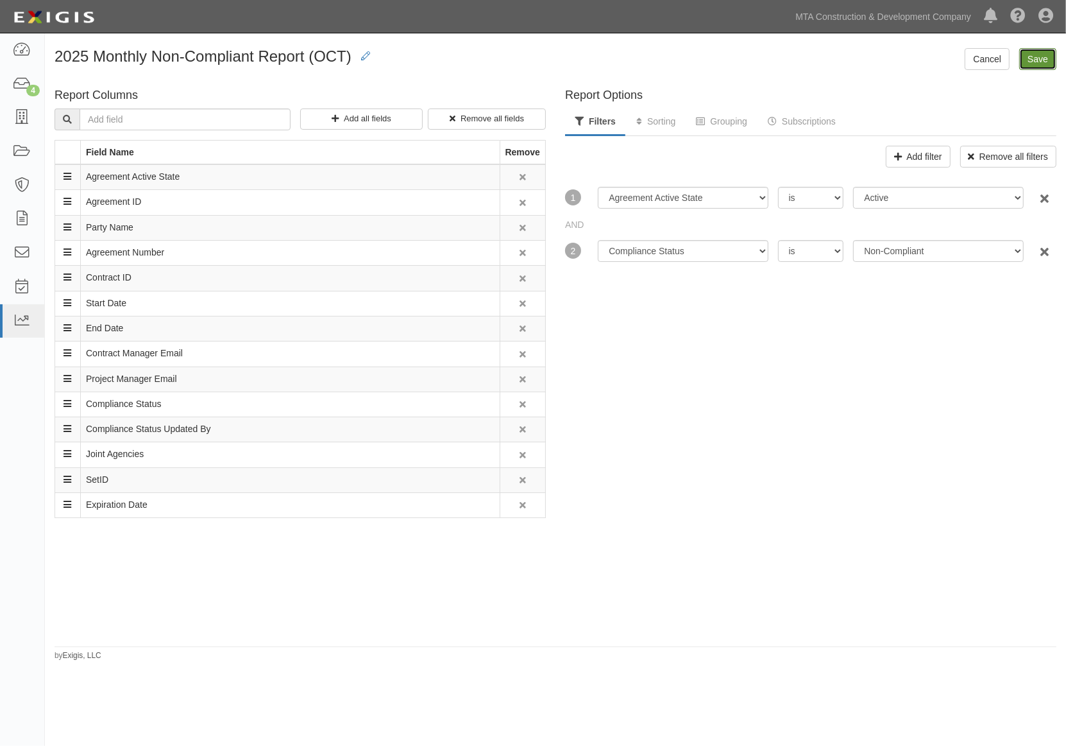
click at [1036, 55] on input "Save" at bounding box center [1038, 59] width 37 height 22
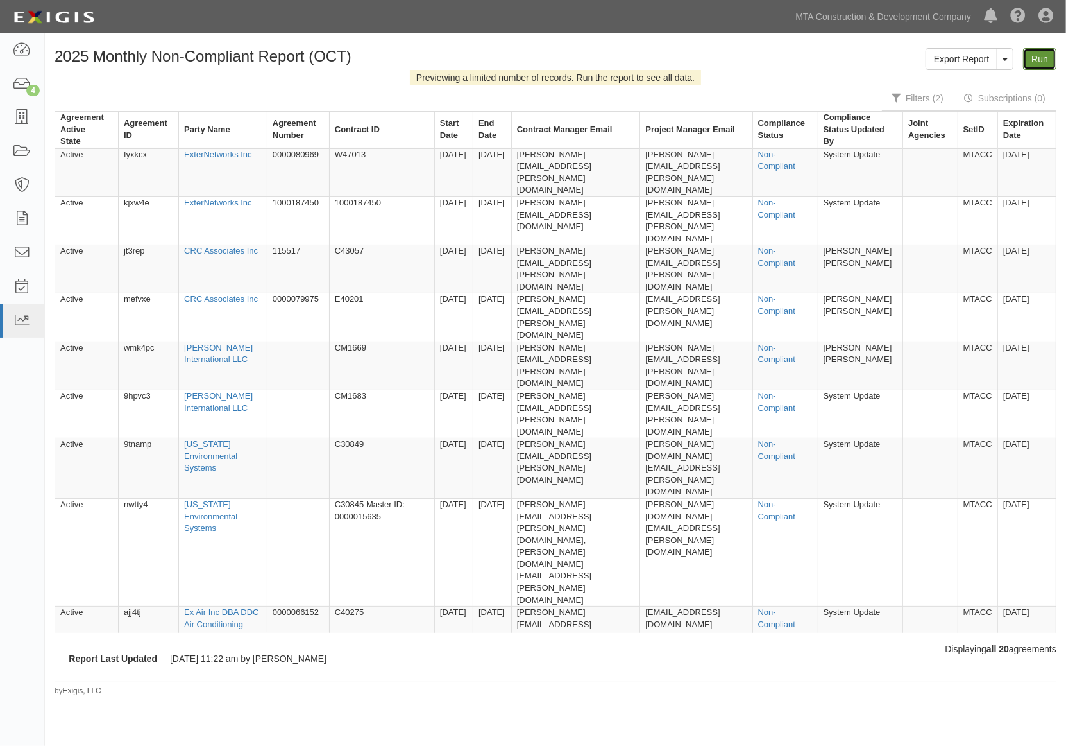
click at [1046, 59] on link "Run" at bounding box center [1039, 59] width 33 height 22
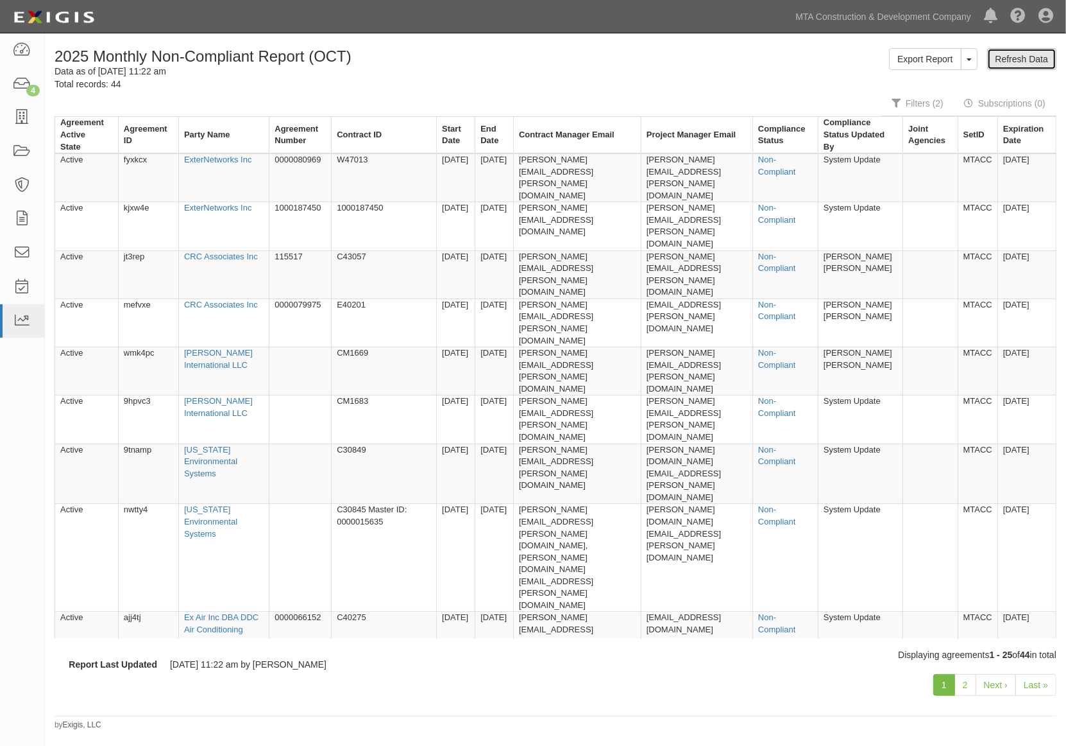
click at [1021, 60] on link "Refresh Data" at bounding box center [1021, 59] width 69 height 22
click at [919, 19] on link "MTA Construction & Development Company" at bounding box center [883, 17] width 189 height 26
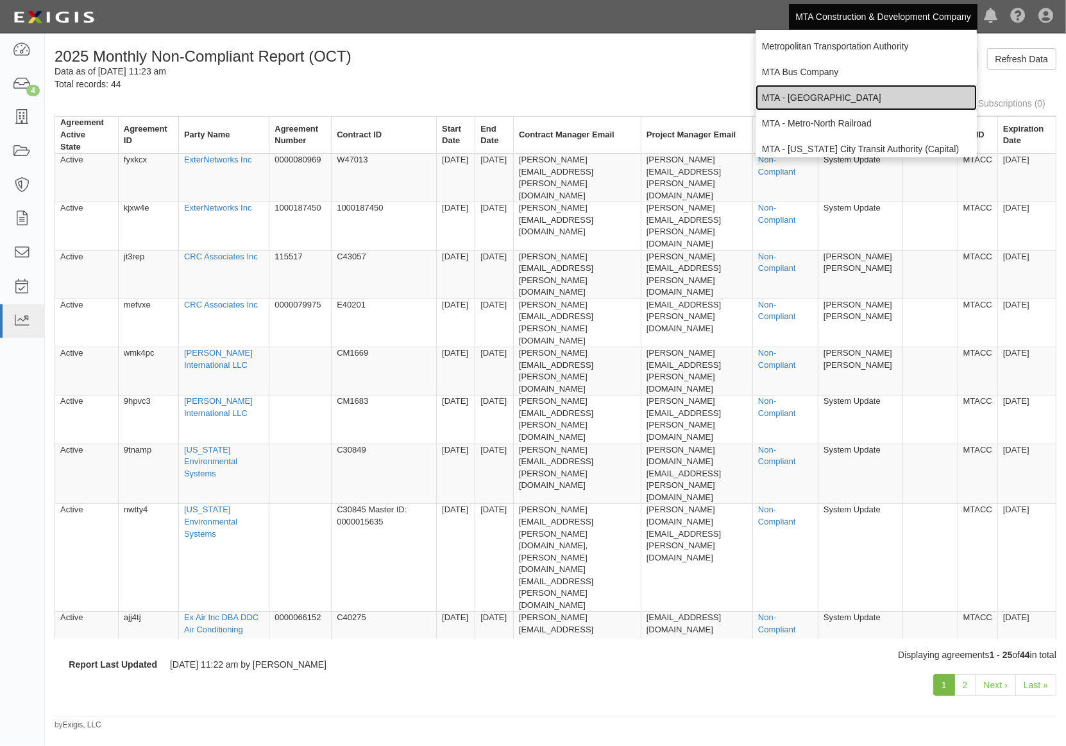
click at [832, 100] on link "MTA - [GEOGRAPHIC_DATA]" at bounding box center [866, 98] width 221 height 26
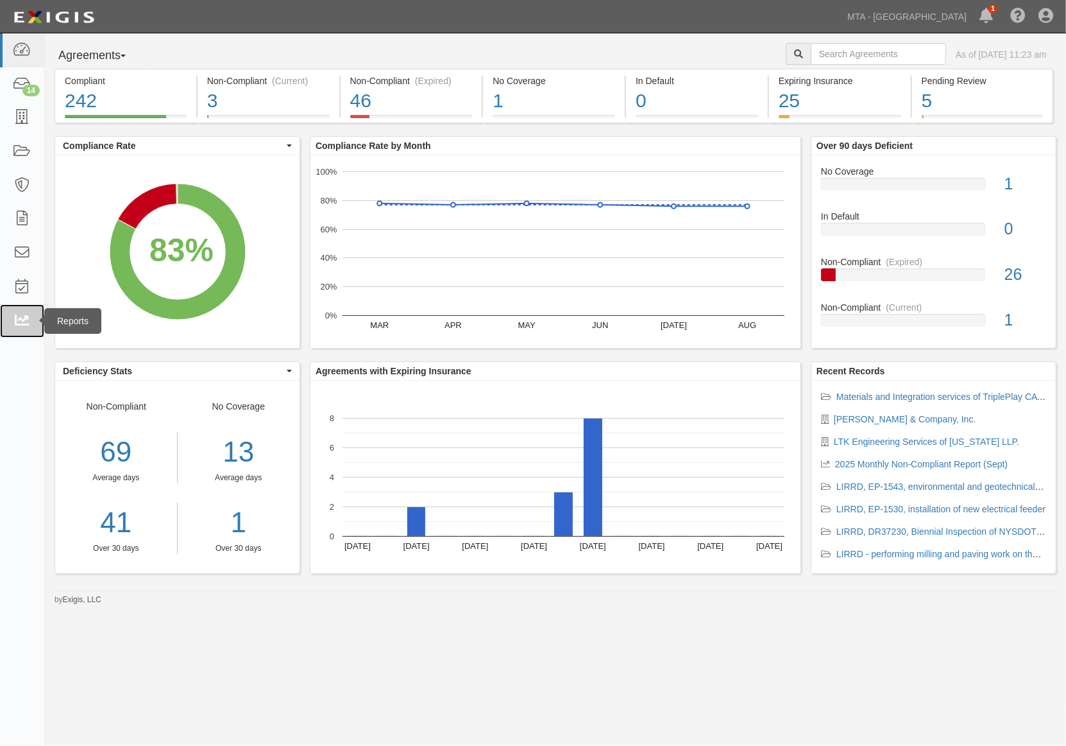
click at [13, 318] on icon at bounding box center [22, 321] width 18 height 15
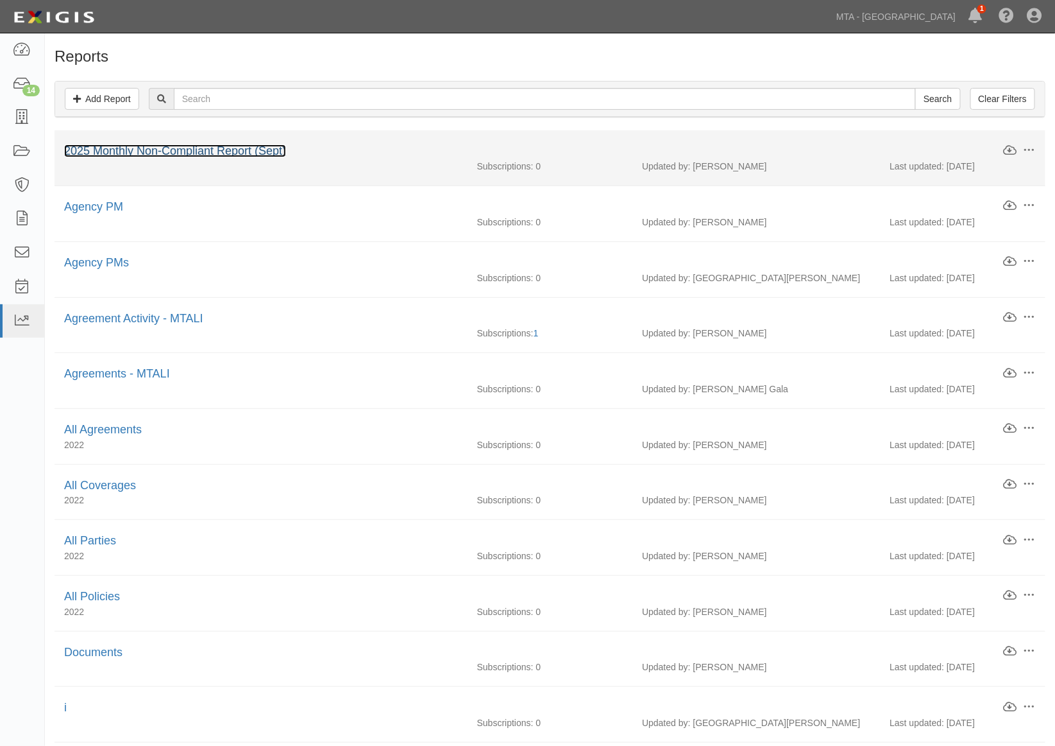
click at [242, 148] on link "2025 Monthly Non-Compliant Report (Sept)" at bounding box center [175, 150] width 222 height 13
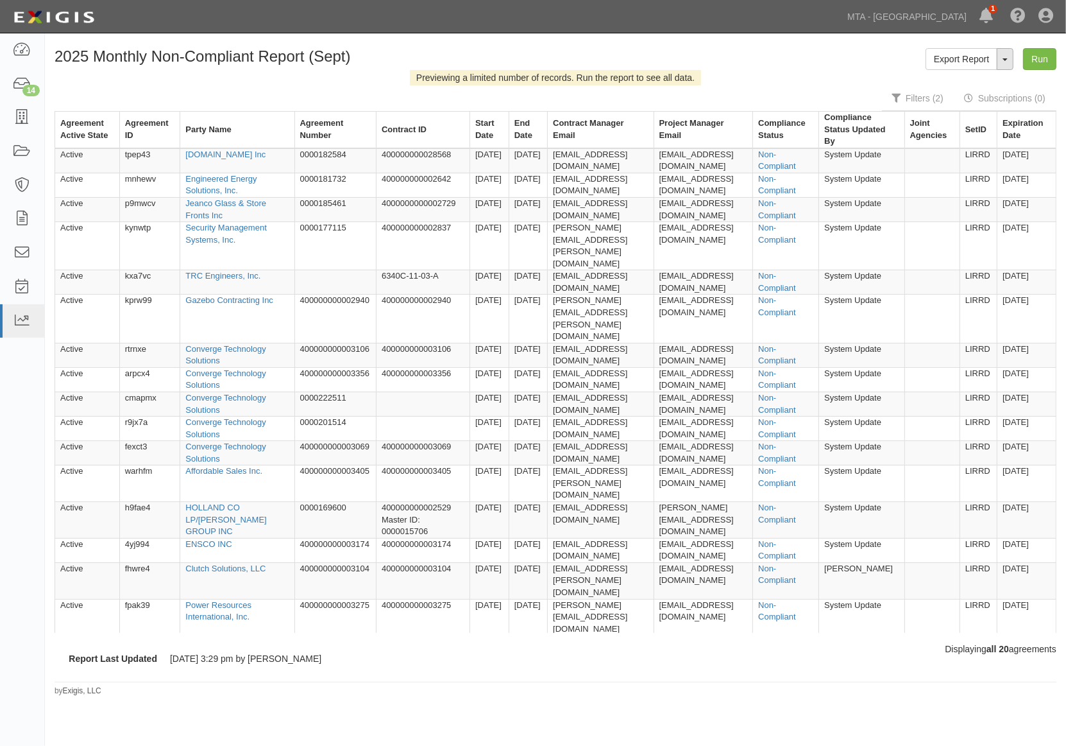
click at [1008, 62] on button "ToggleReportDropdown" at bounding box center [1005, 59] width 17 height 22
click at [974, 80] on link "Edit Report" at bounding box center [976, 83] width 101 height 17
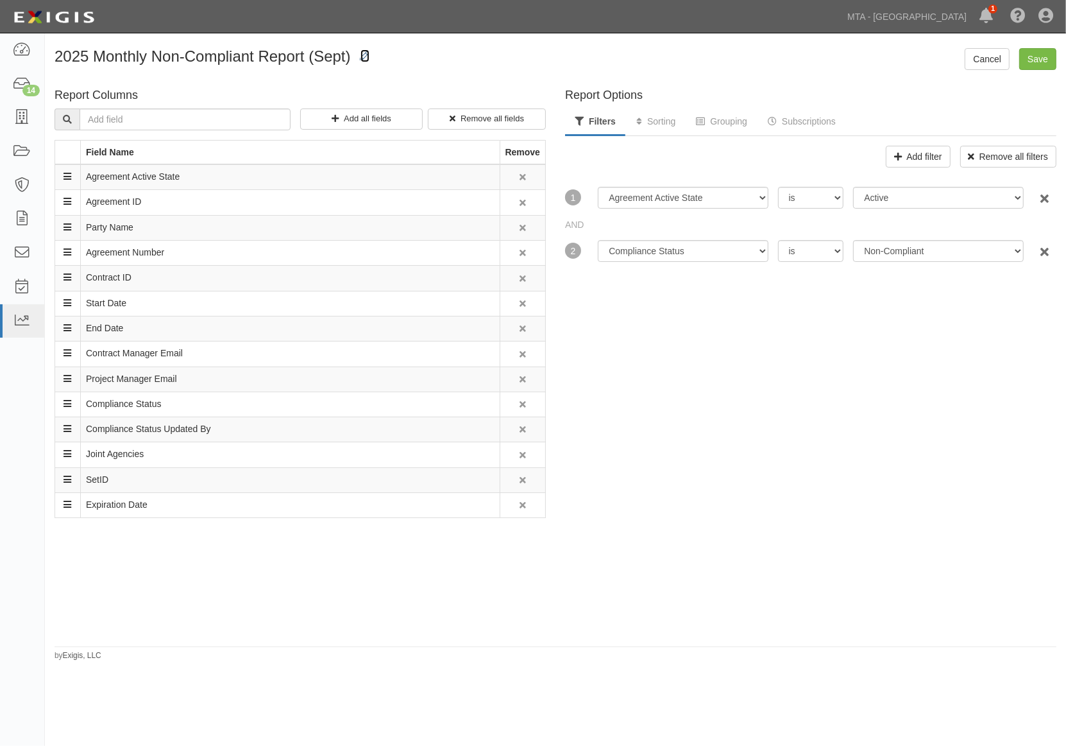
click at [363, 58] on icon at bounding box center [365, 56] width 9 height 9
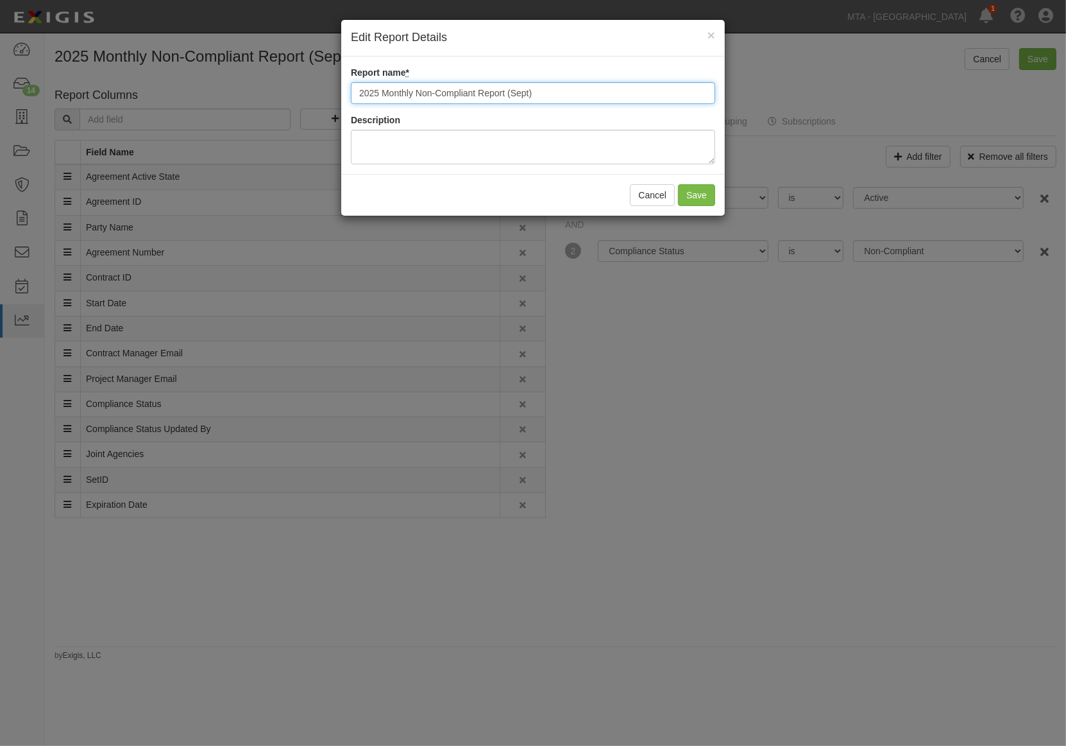
click at [522, 90] on input "2025 Monthly Non-Compliant Report (Sept)" at bounding box center [533, 93] width 364 height 22
click at [523, 90] on input "2025 Monthly Non-Compliant Report (Sept)" at bounding box center [533, 93] width 364 height 22
type input "2025 Monthly Non-Compliant Report (OCT)"
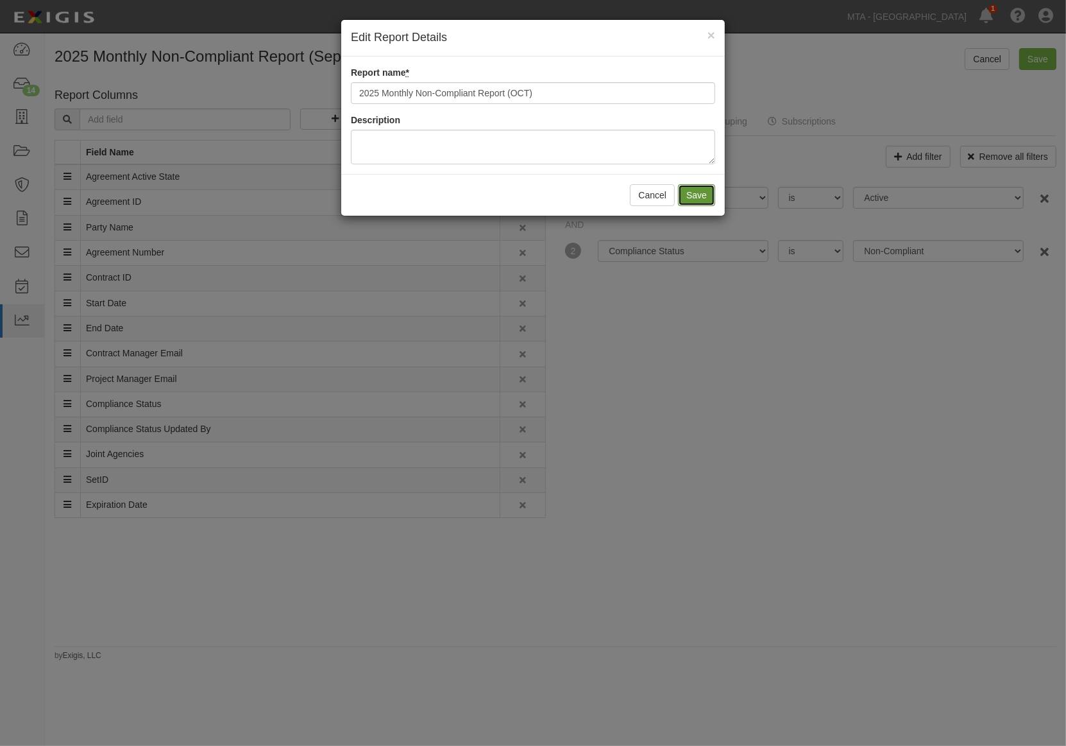
click at [706, 199] on button "Save" at bounding box center [696, 195] width 37 height 22
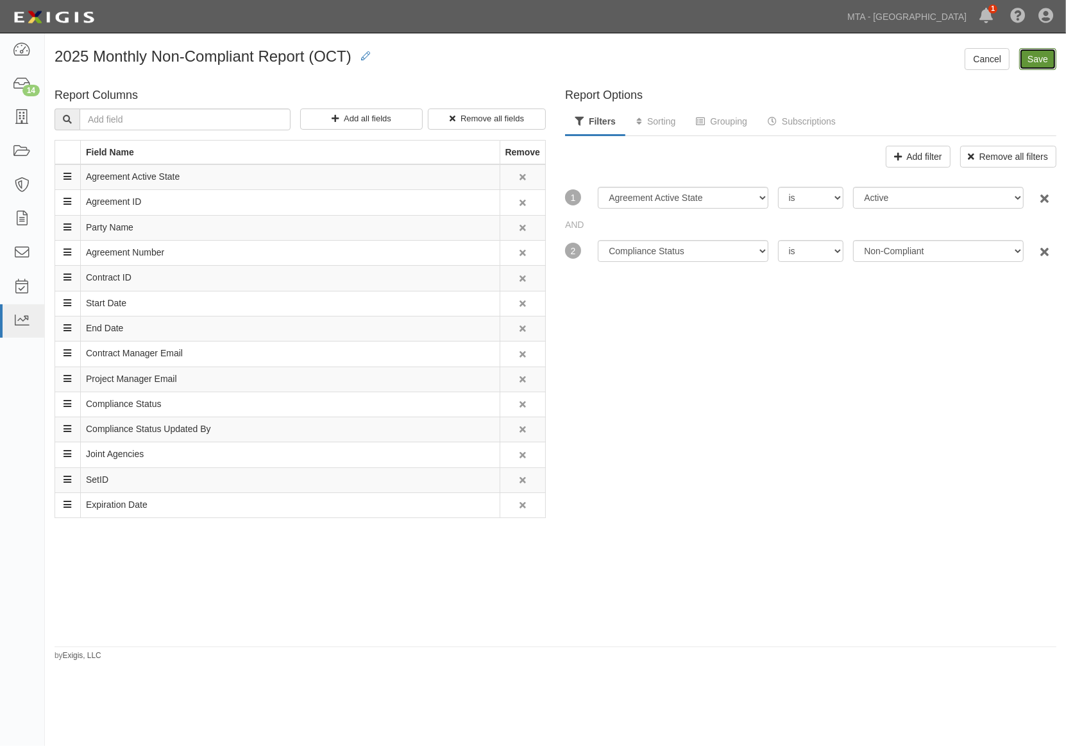
click at [1047, 60] on input "Save" at bounding box center [1038, 59] width 37 height 22
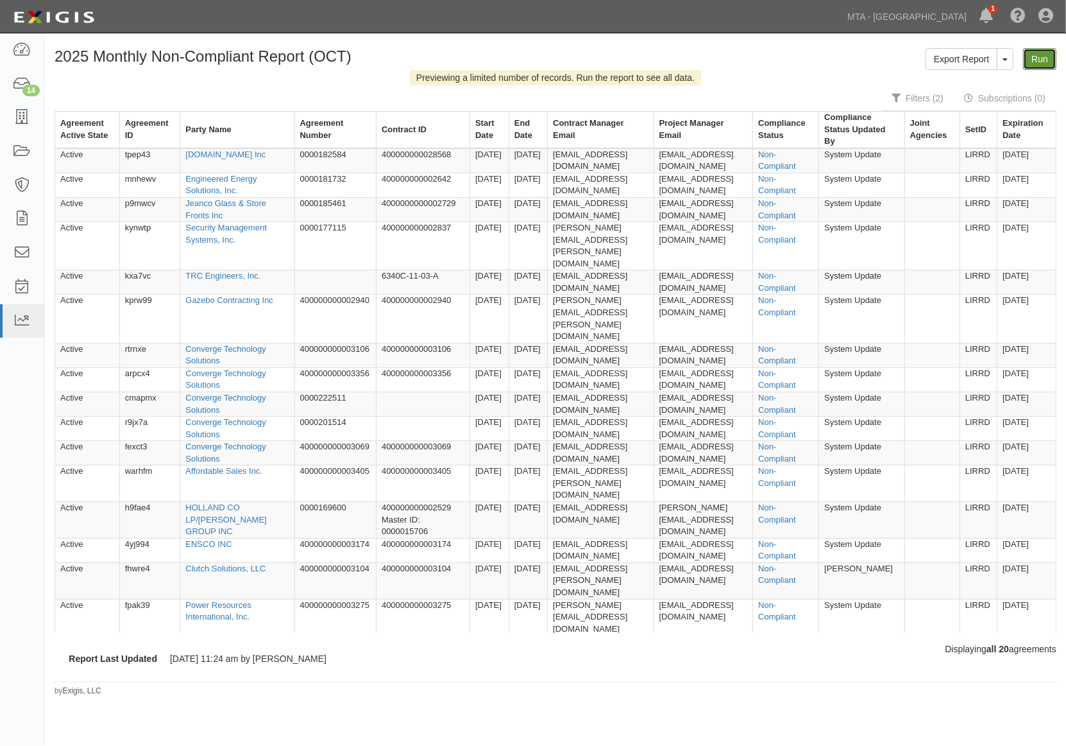
click at [1047, 61] on link "Run" at bounding box center [1039, 59] width 33 height 22
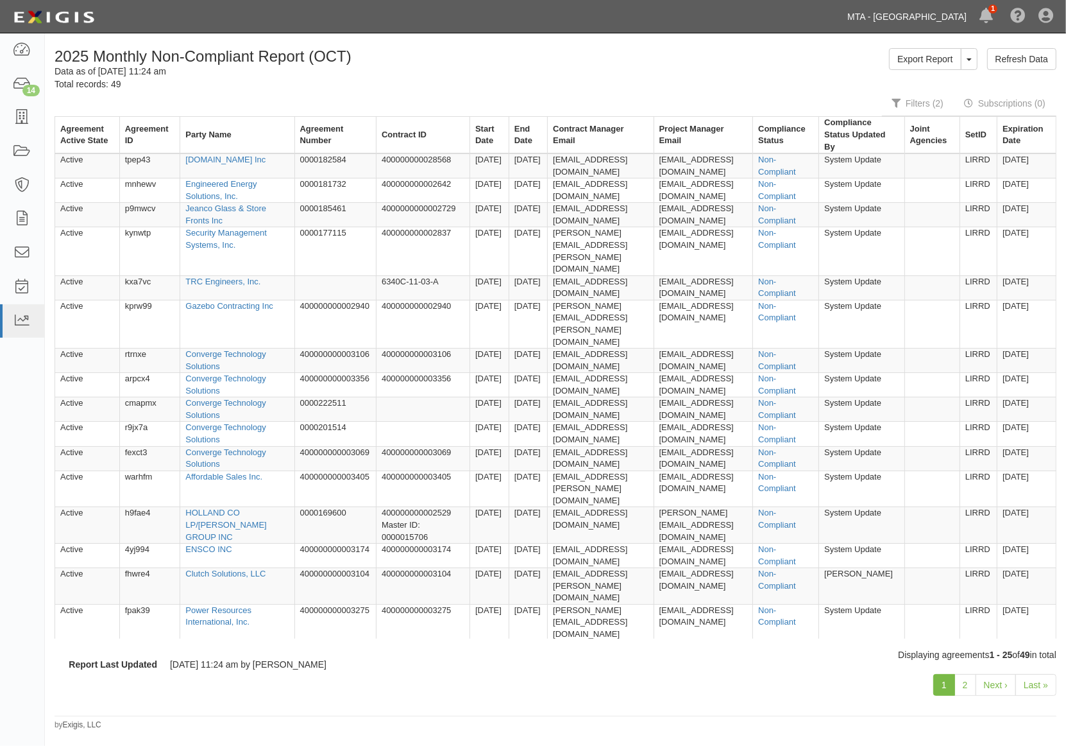
click at [935, 13] on link "MTA - [GEOGRAPHIC_DATA]" at bounding box center [907, 17] width 132 height 26
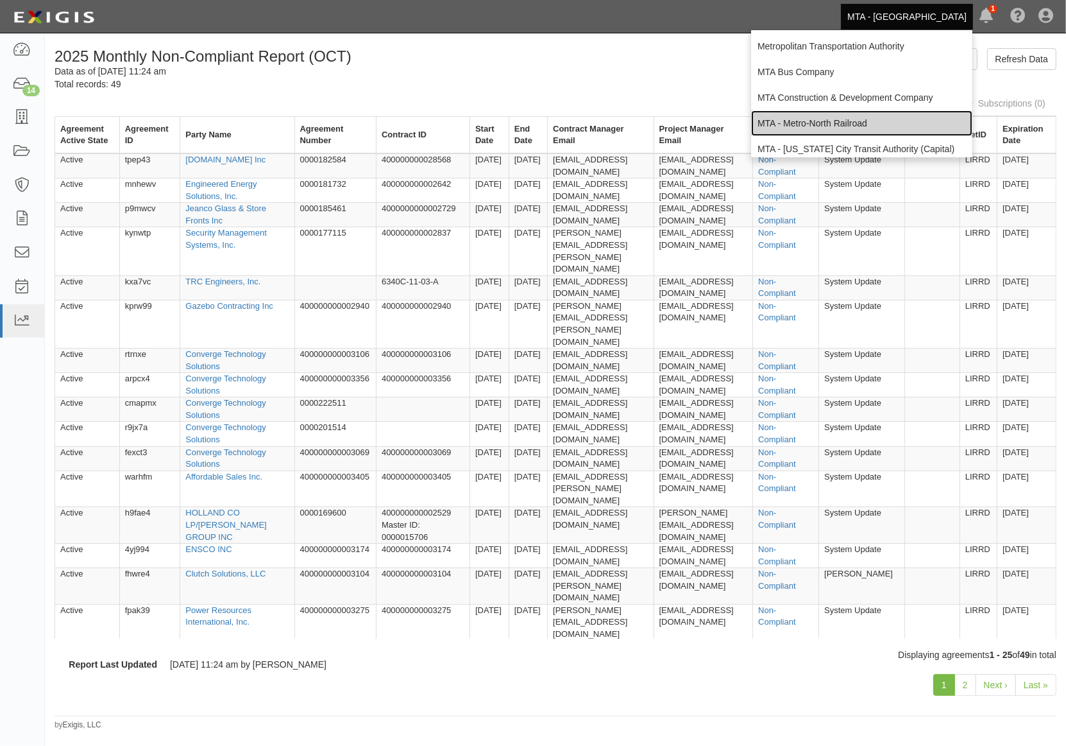
click at [841, 121] on link "MTA - Metro-North Railroad" at bounding box center [861, 123] width 221 height 26
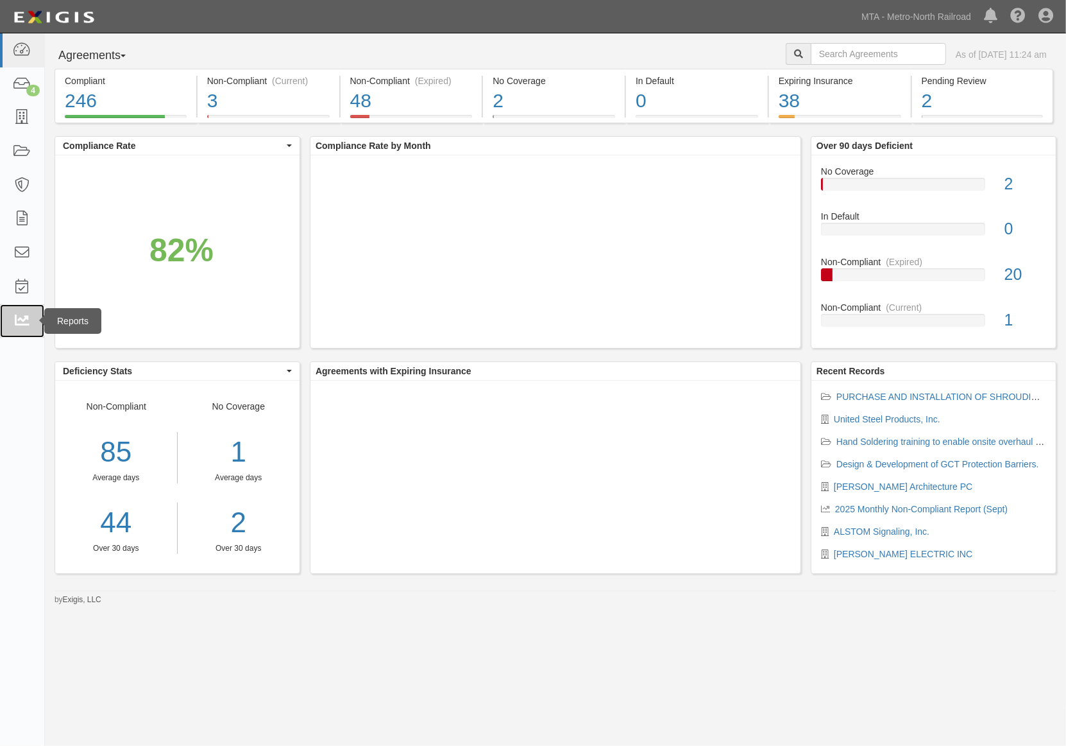
click at [15, 318] on icon at bounding box center [22, 321] width 18 height 15
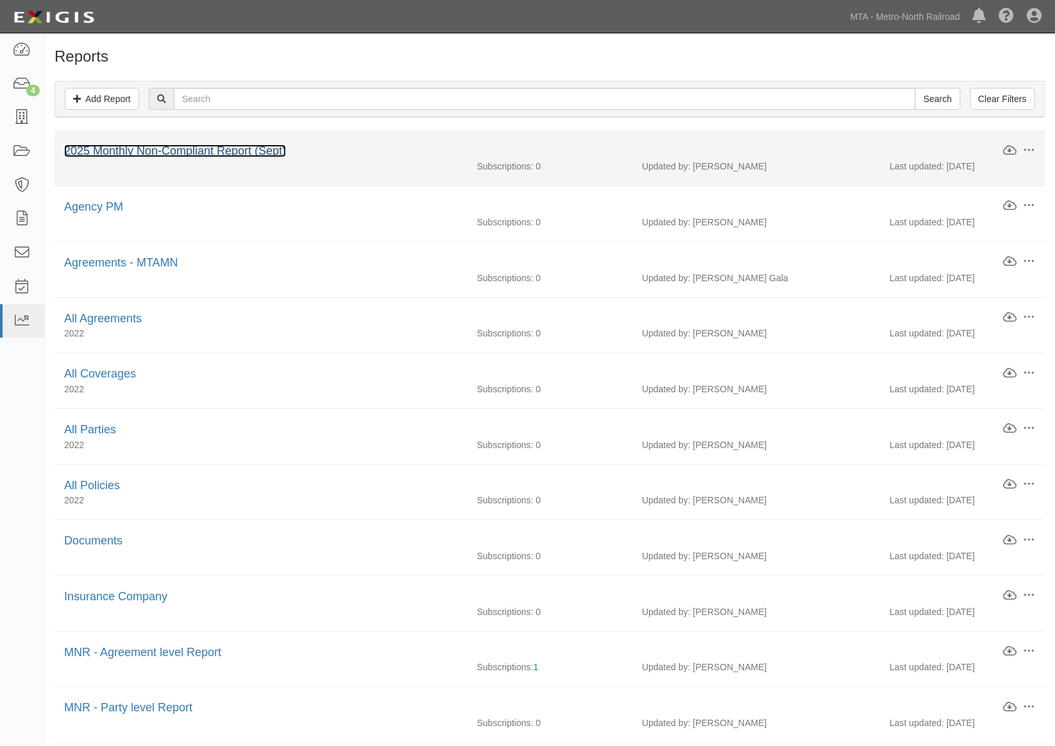
click at [261, 155] on link "2025 Monthly Non-Compliant Report (Sept)" at bounding box center [175, 150] width 222 height 13
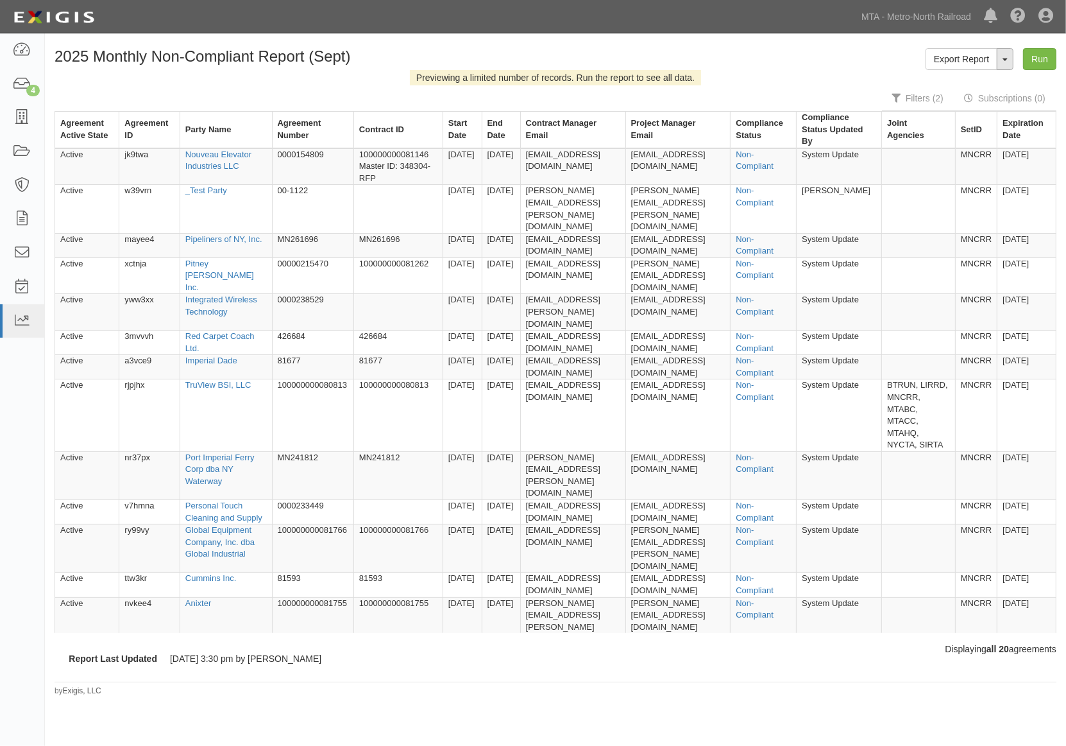
click at [1003, 61] on button "ToggleReportDropdown" at bounding box center [1005, 59] width 17 height 22
click at [969, 80] on link "Edit Report" at bounding box center [976, 83] width 101 height 17
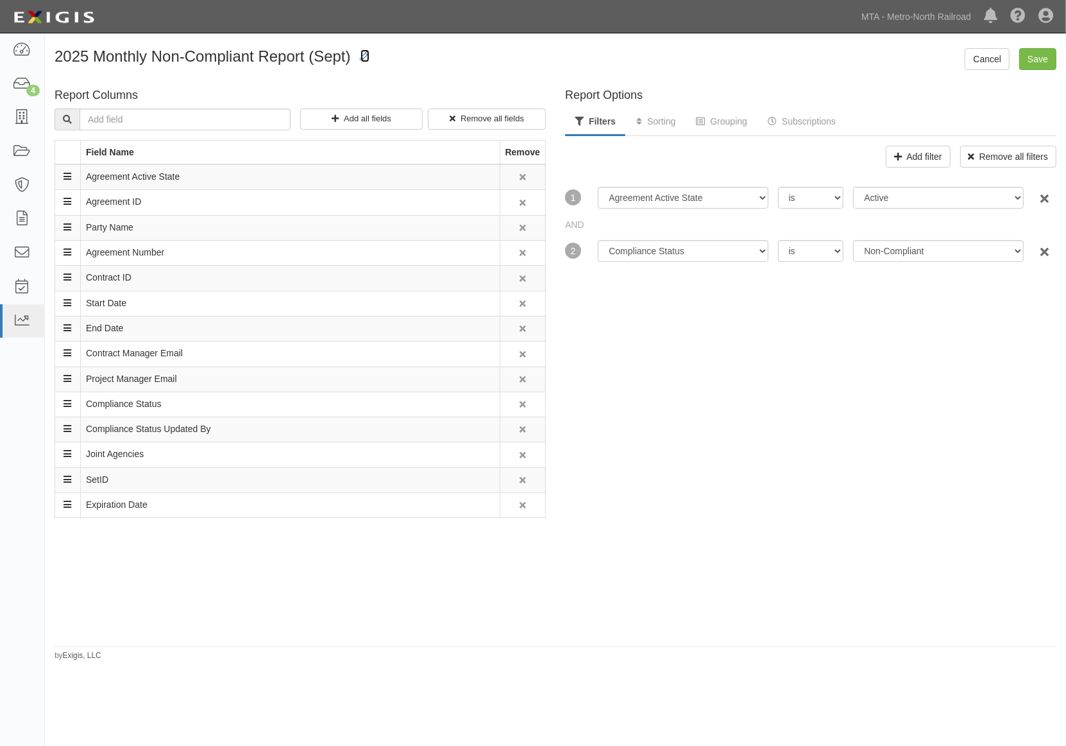
click at [366, 56] on icon at bounding box center [365, 56] width 9 height 9
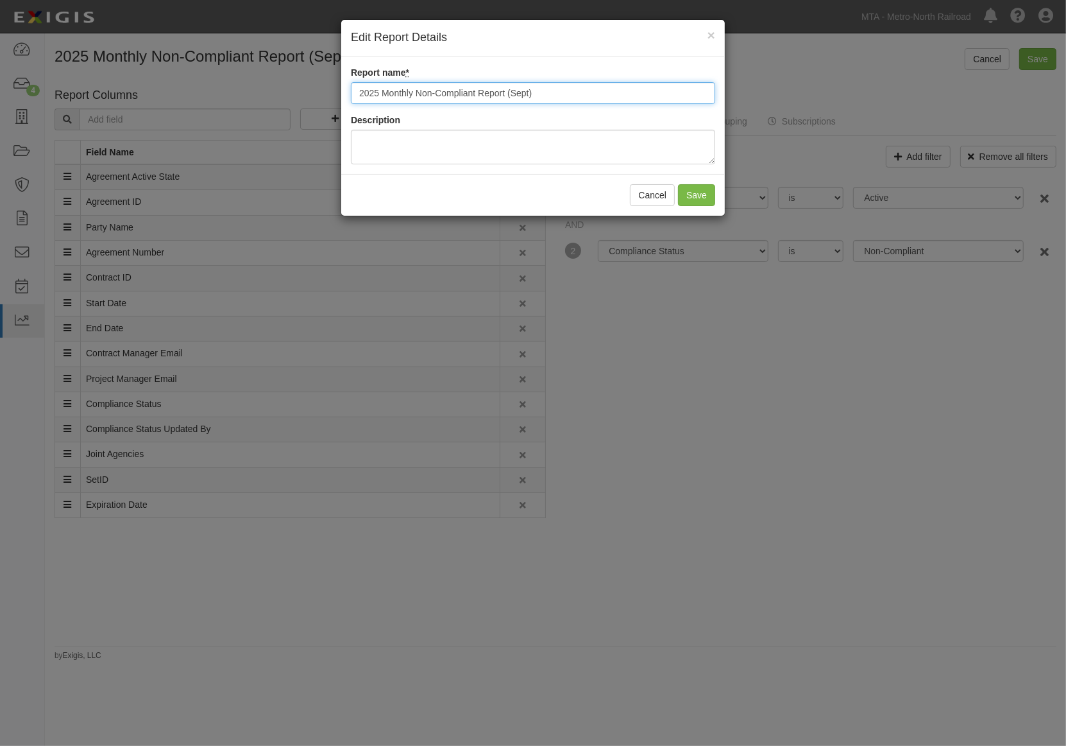
click at [527, 88] on input "2025 Monthly Non-Compliant Report (Sept)" at bounding box center [533, 93] width 364 height 22
type input "2025 Monthly Non-Compliant Report (OCT)"
click at [695, 193] on button "Save" at bounding box center [696, 195] width 37 height 22
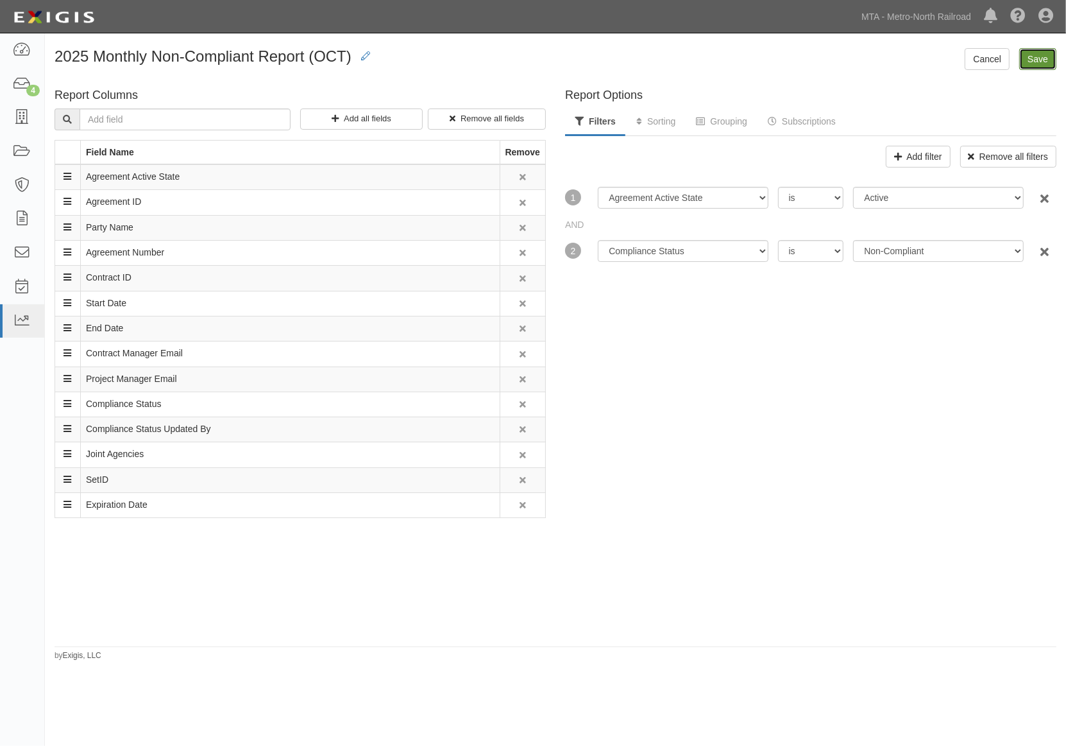
click at [1043, 59] on input "Save" at bounding box center [1038, 59] width 37 height 22
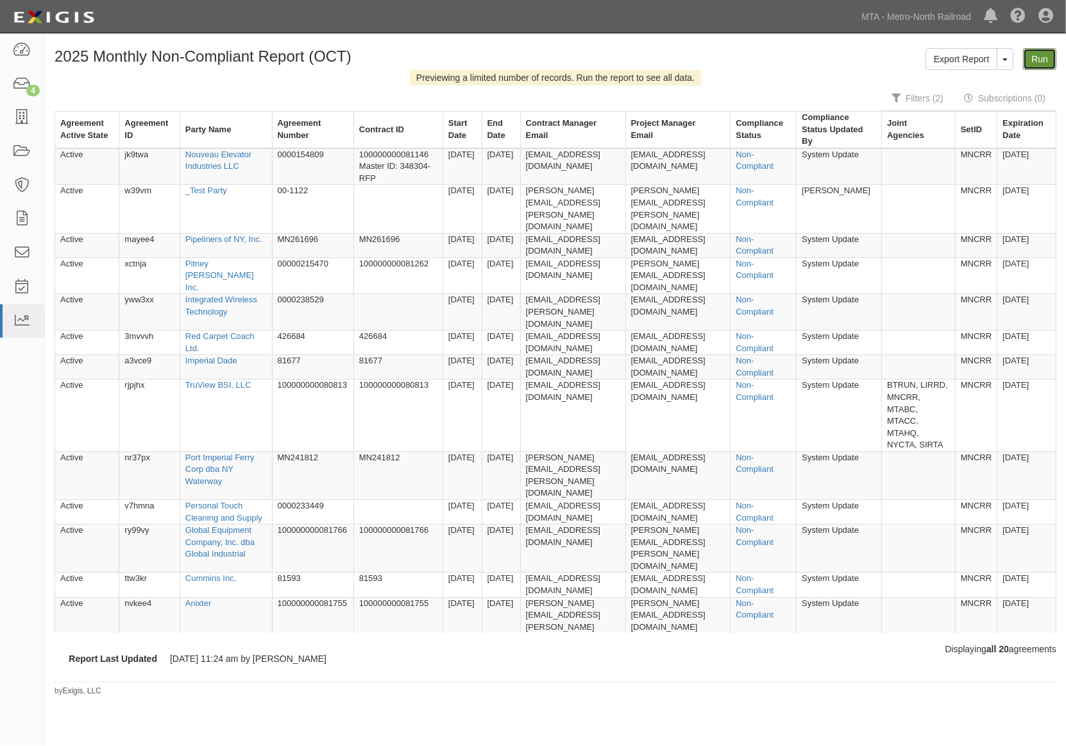
click at [1041, 60] on link "Run" at bounding box center [1039, 59] width 33 height 22
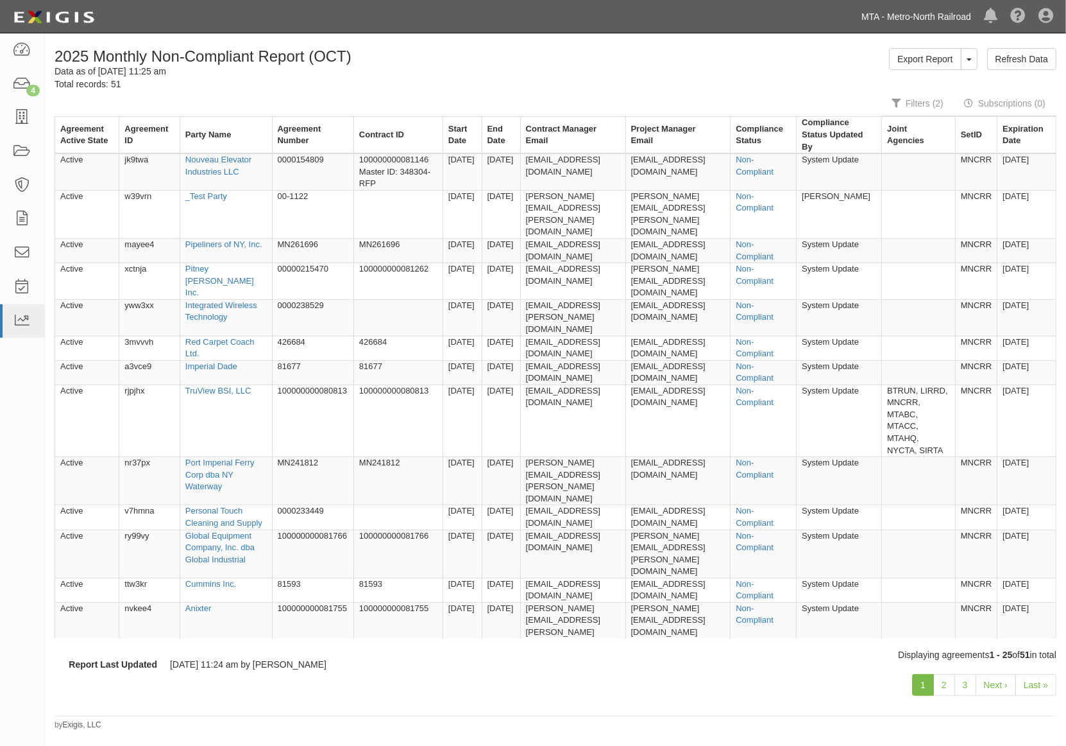
click at [902, 24] on link "MTA - Metro-North Railroad" at bounding box center [916, 17] width 123 height 26
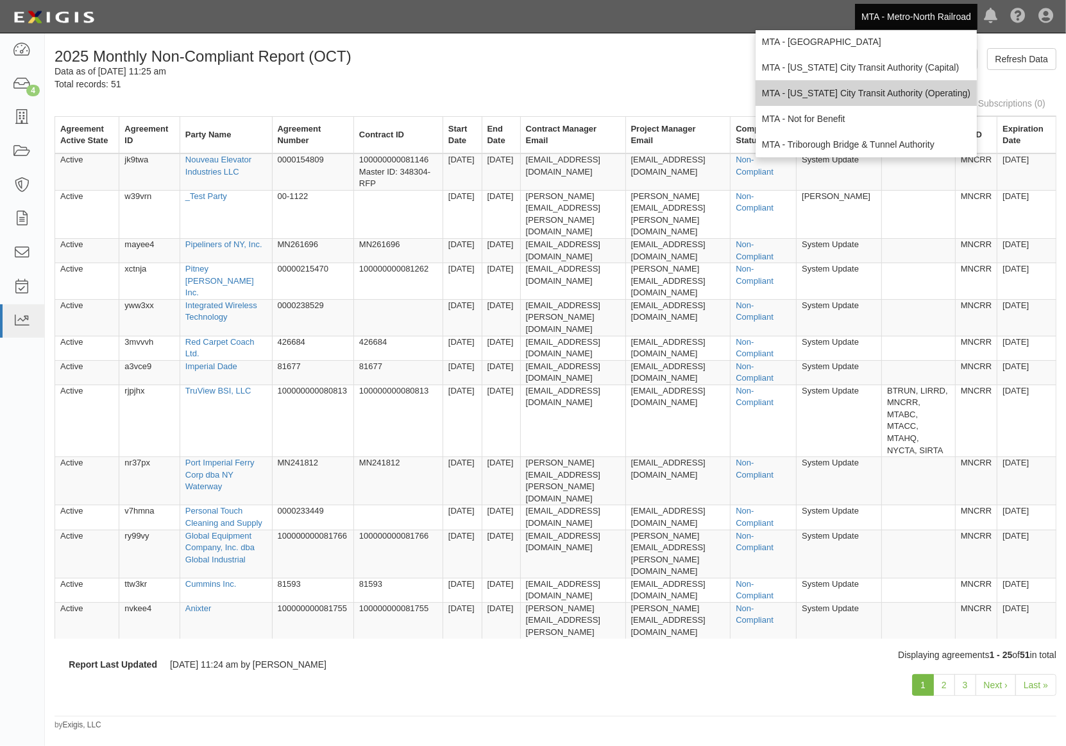
scroll to position [85, 0]
click at [826, 90] on link "MTA - [US_STATE] City Transit Authority (Operating)" at bounding box center [866, 90] width 221 height 26
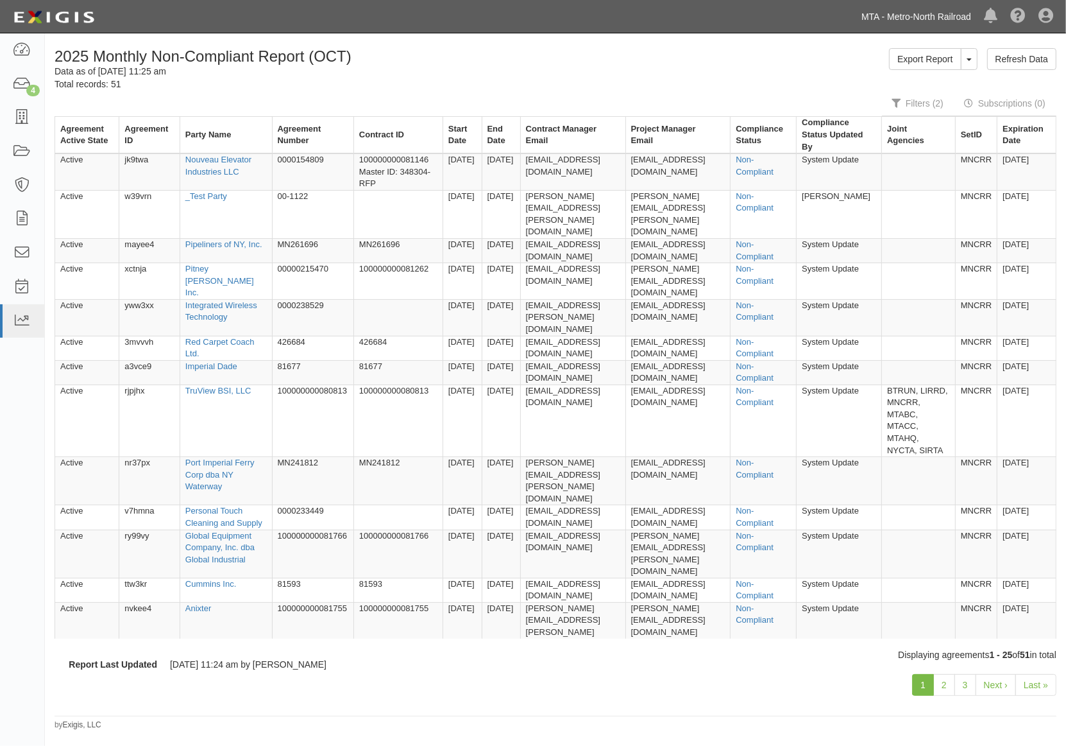
click at [946, 18] on link "MTA - Metro-North Railroad" at bounding box center [916, 17] width 123 height 26
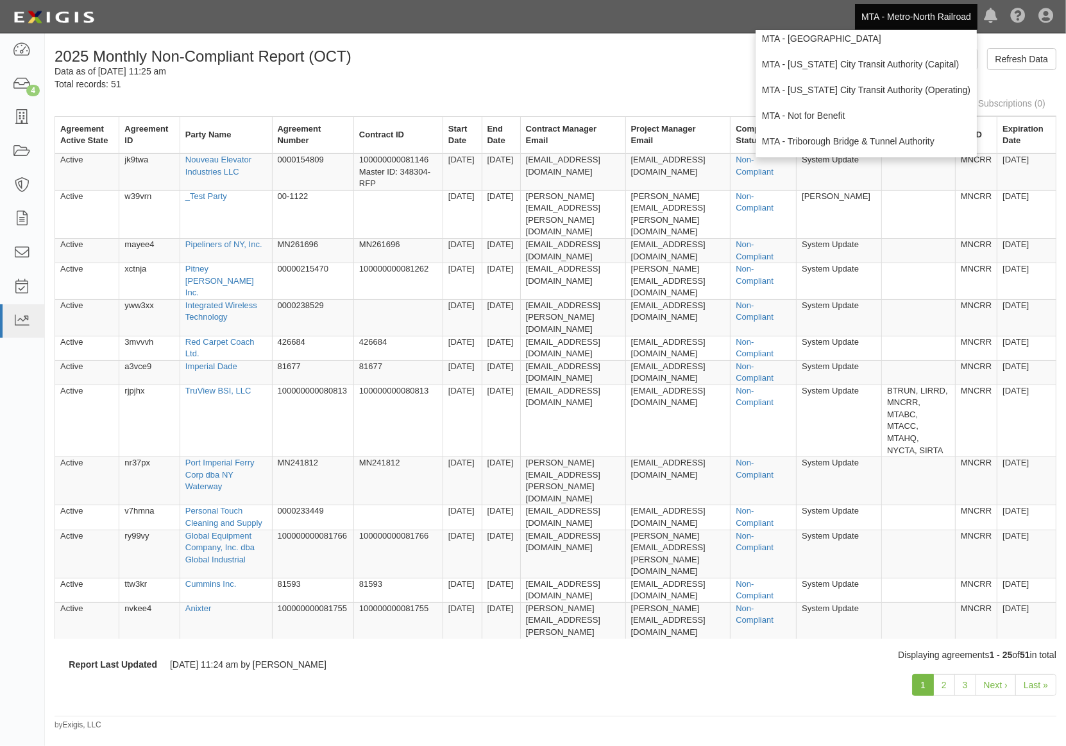
click at [614, 74] on div "2025 Monthly Non-Compliant Report (OCT) Data as of [DATE] 11:25 am Total record…" at bounding box center [555, 69] width 1021 height 42
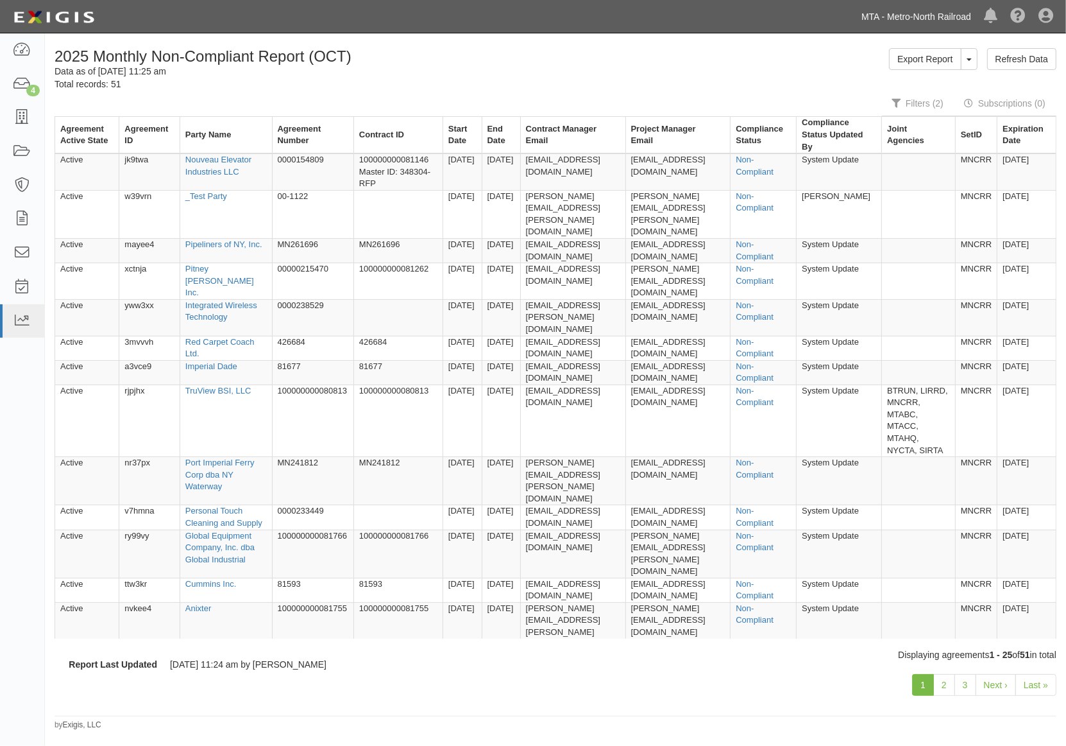
click at [952, 16] on link "MTA - Metro-North Railroad" at bounding box center [916, 17] width 123 height 26
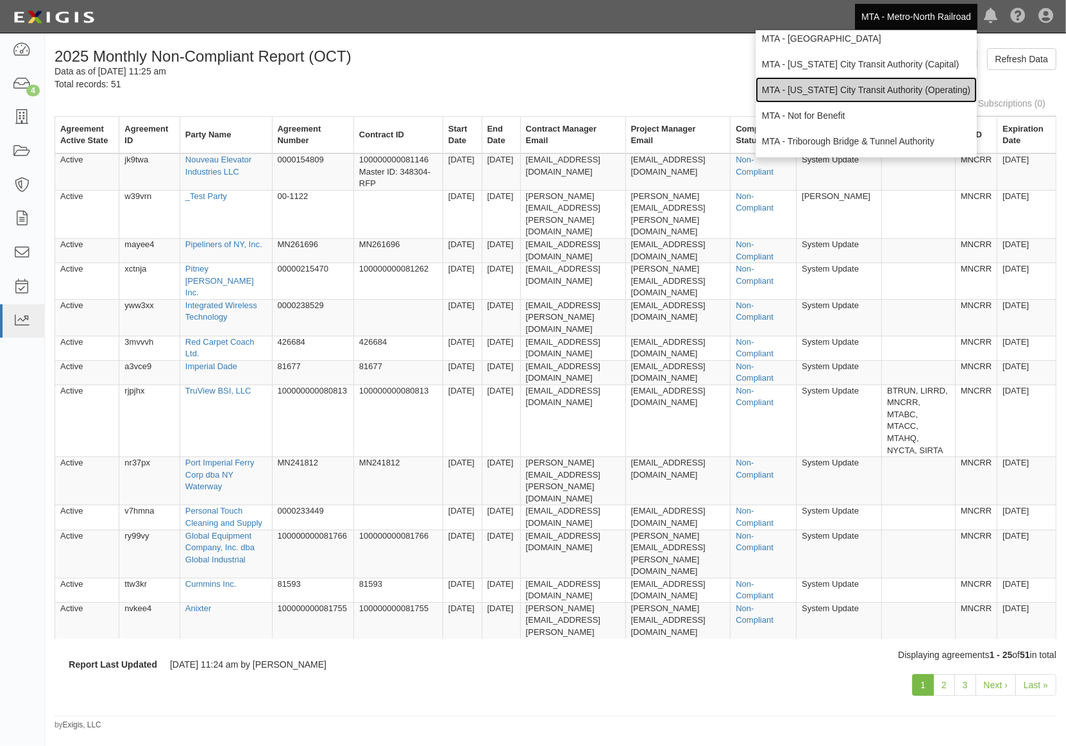
click at [845, 88] on link "MTA - [US_STATE] City Transit Authority (Operating)" at bounding box center [866, 90] width 221 height 26
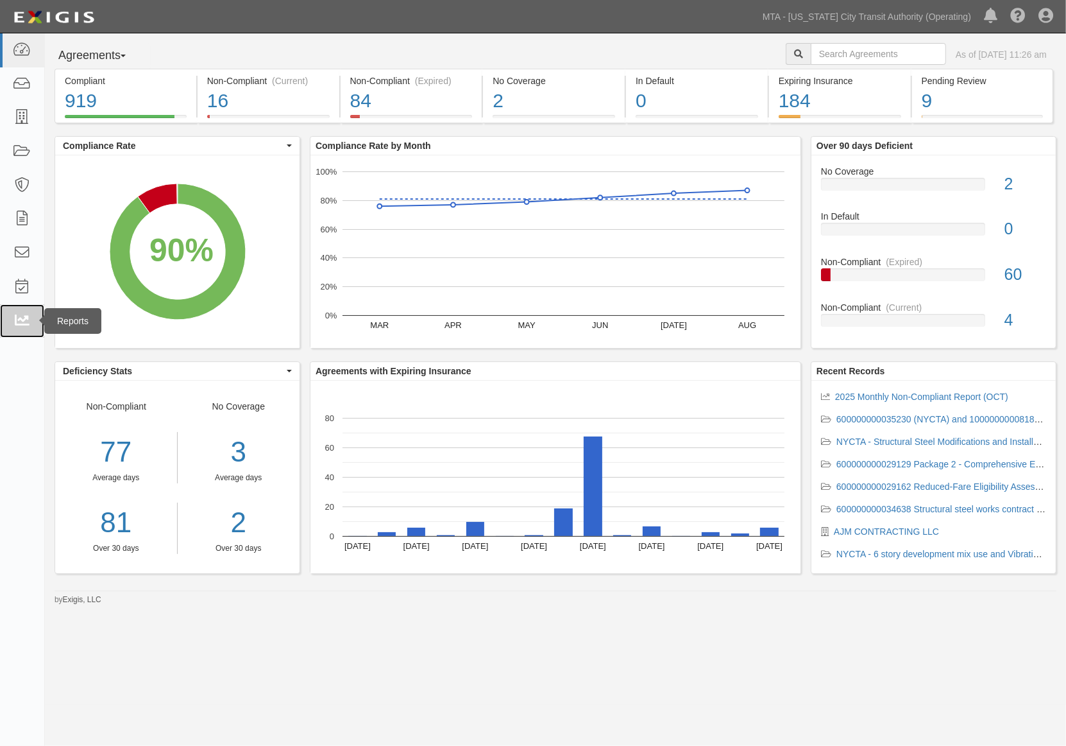
click at [14, 316] on icon at bounding box center [22, 321] width 18 height 15
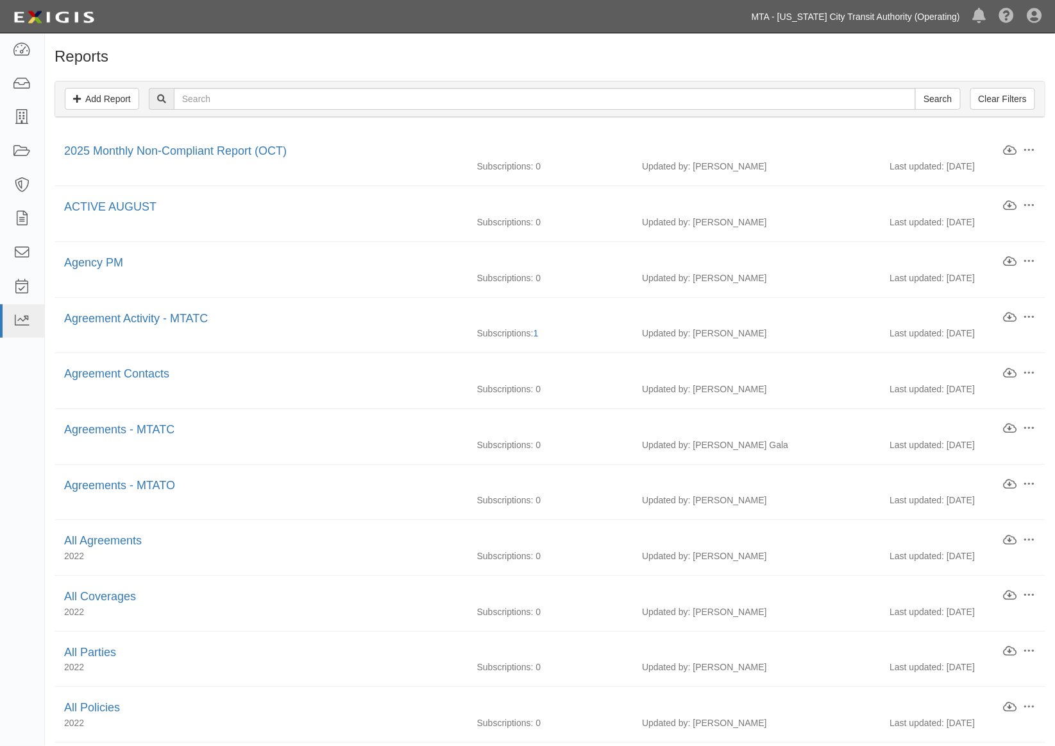
click at [884, 13] on link "MTA - [US_STATE] City Transit Authority (Operating)" at bounding box center [856, 17] width 221 height 26
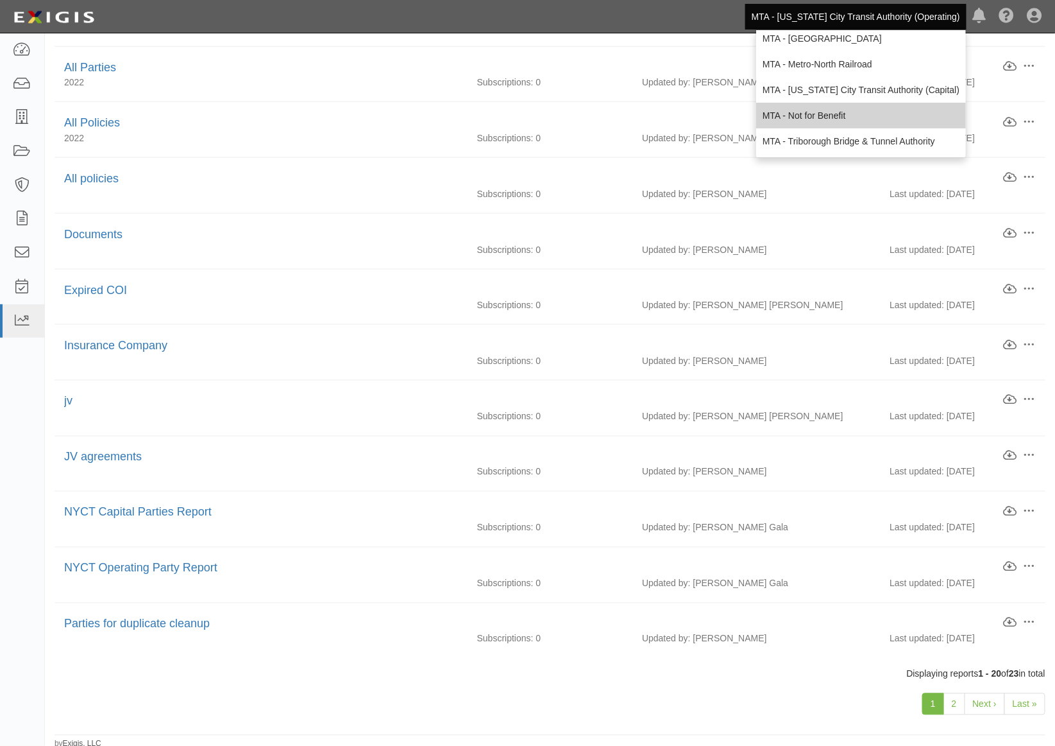
scroll to position [592, 0]
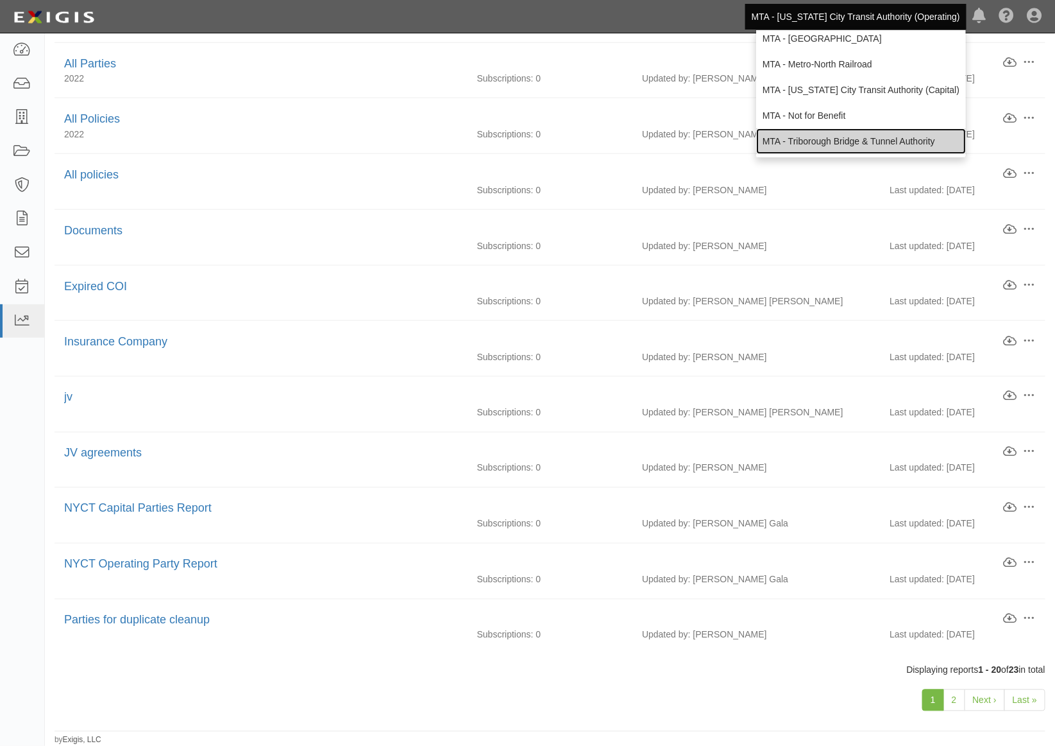
click at [824, 139] on link "MTA - Triborough Bridge & Tunnel Authority" at bounding box center [861, 141] width 210 height 26
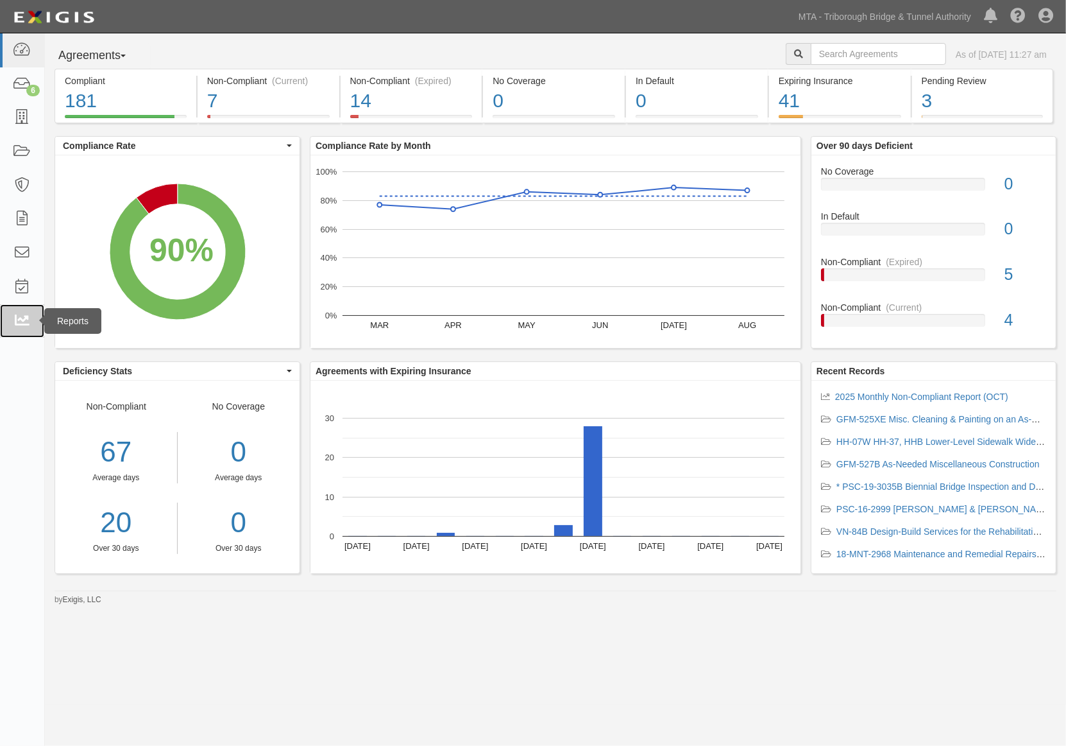
click at [10, 325] on link at bounding box center [22, 321] width 44 height 34
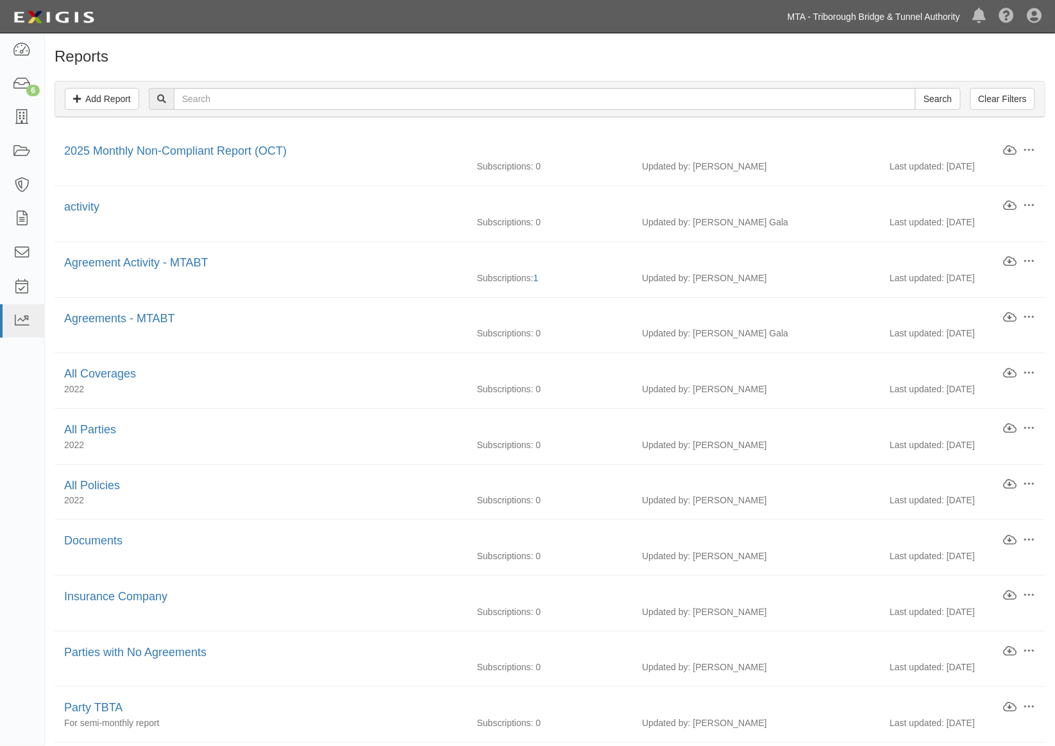
click at [905, 17] on link "MTA - Triborough Bridge & Tunnel Authority" at bounding box center [873, 17] width 185 height 26
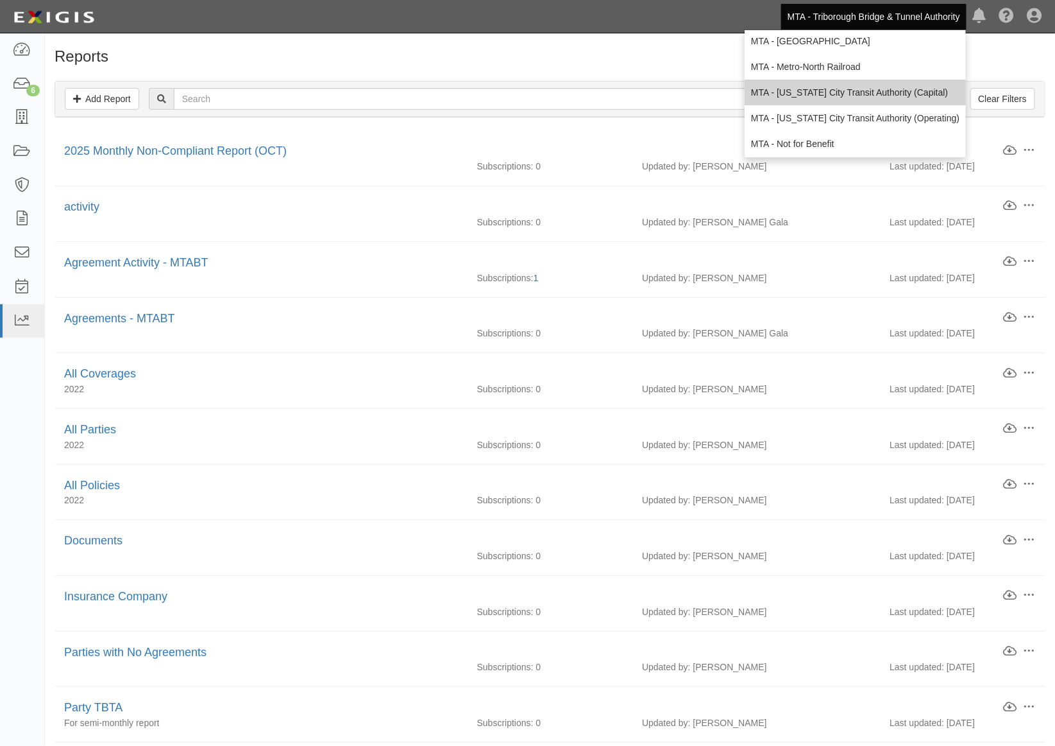
scroll to position [85, 0]
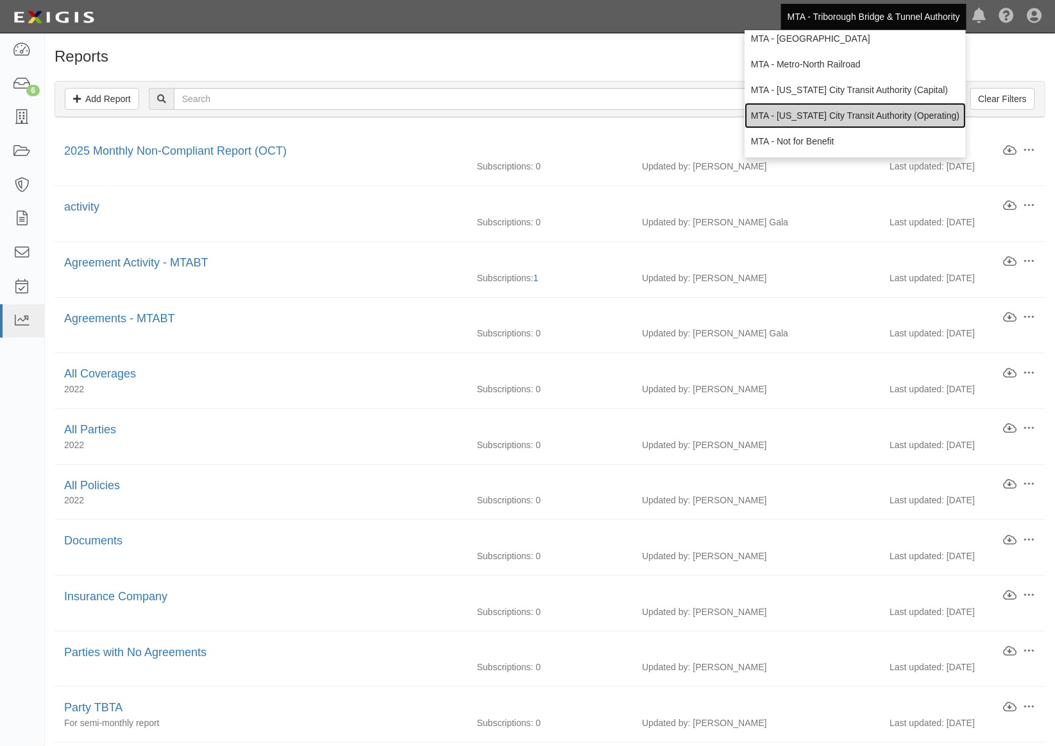
click at [798, 114] on link "MTA - [US_STATE] City Transit Authority (Operating)" at bounding box center [855, 116] width 221 height 26
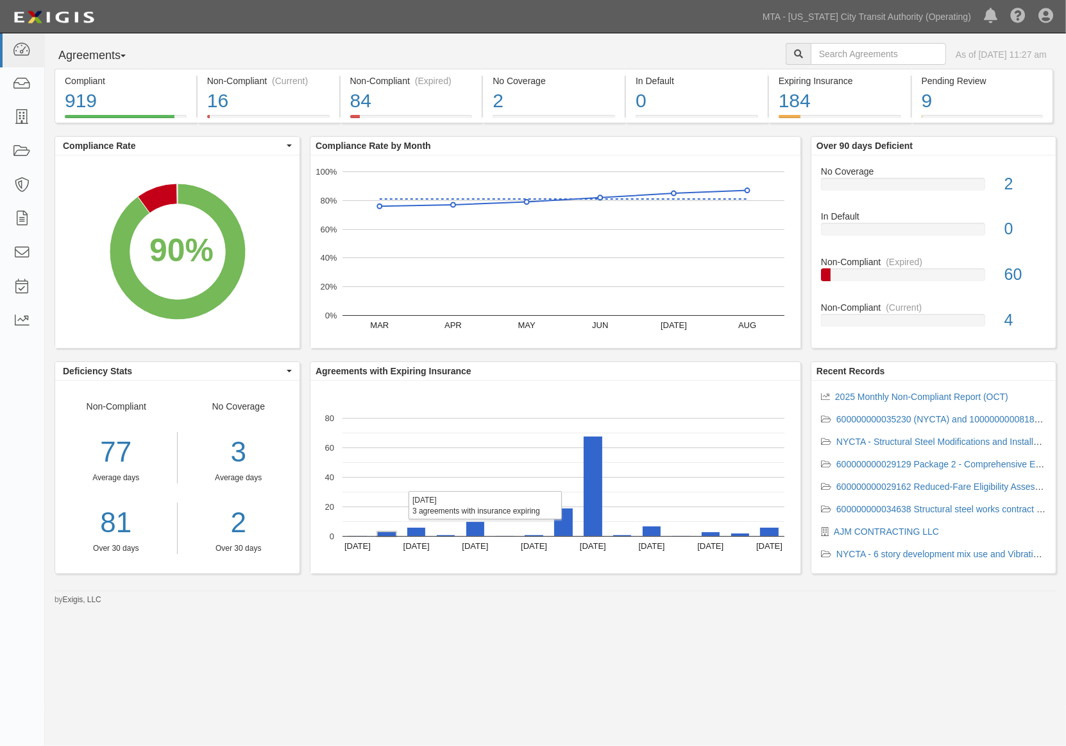
click at [391, 534] on rect "A chart." at bounding box center [387, 534] width 18 height 4
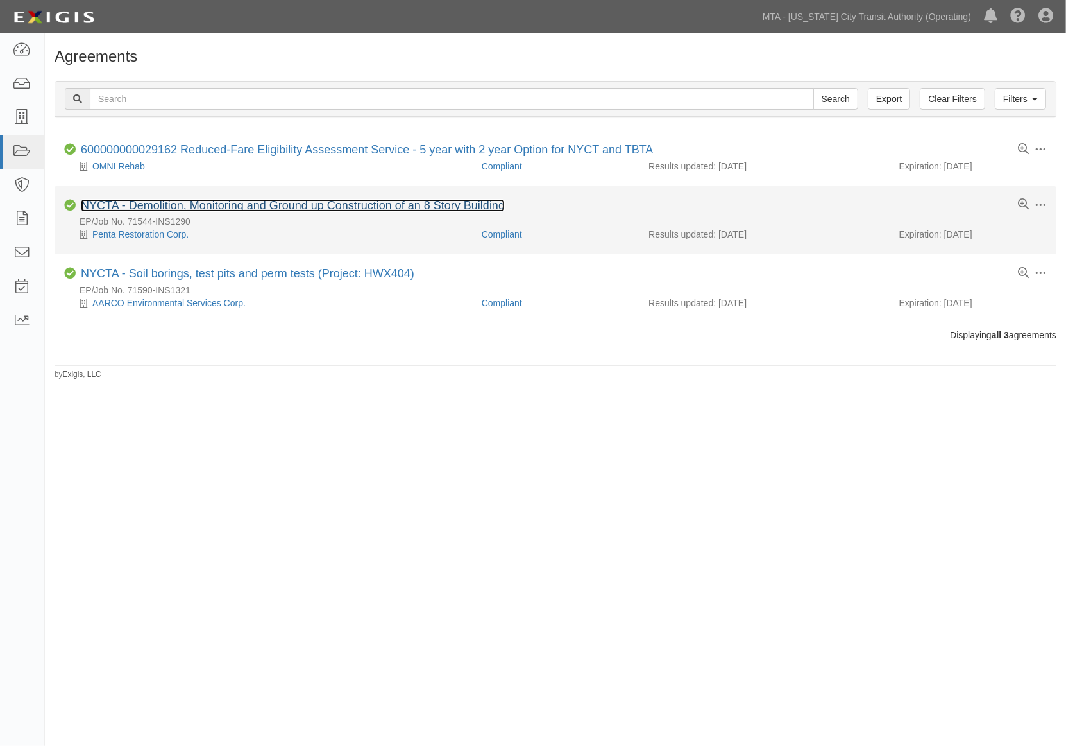
click at [306, 212] on link "NYCTA - Demolition, Monitoring and Ground up Construction of an 8 Story Building" at bounding box center [293, 205] width 424 height 13
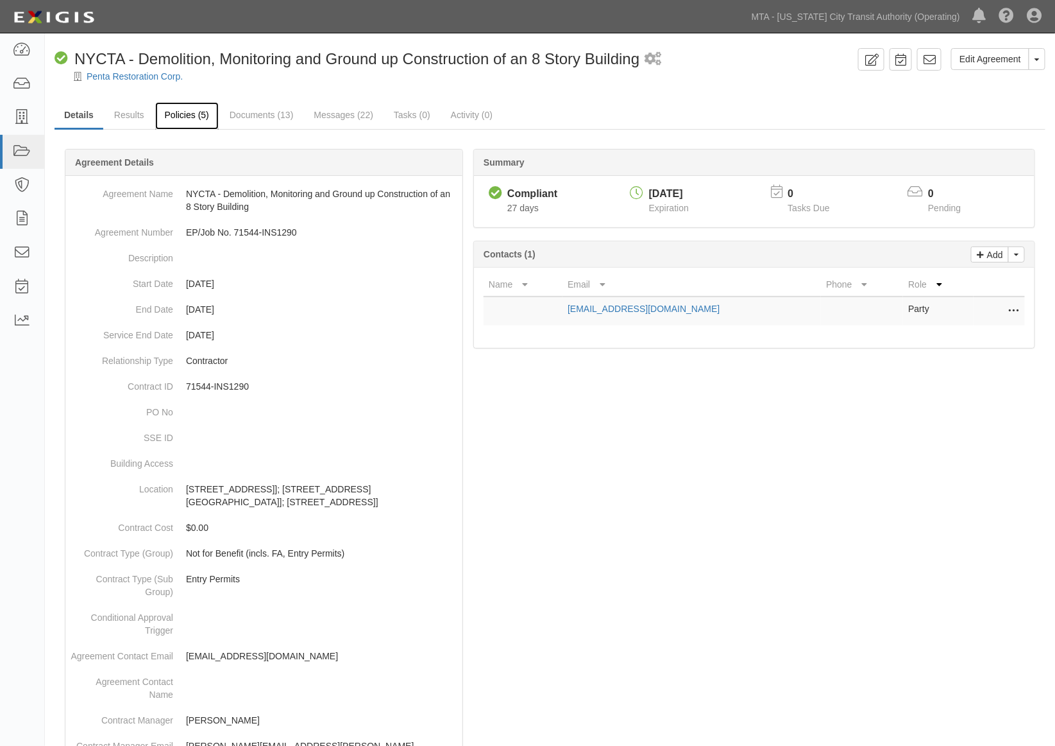
click at [189, 110] on link "Policies (5)" at bounding box center [187, 116] width 64 height 28
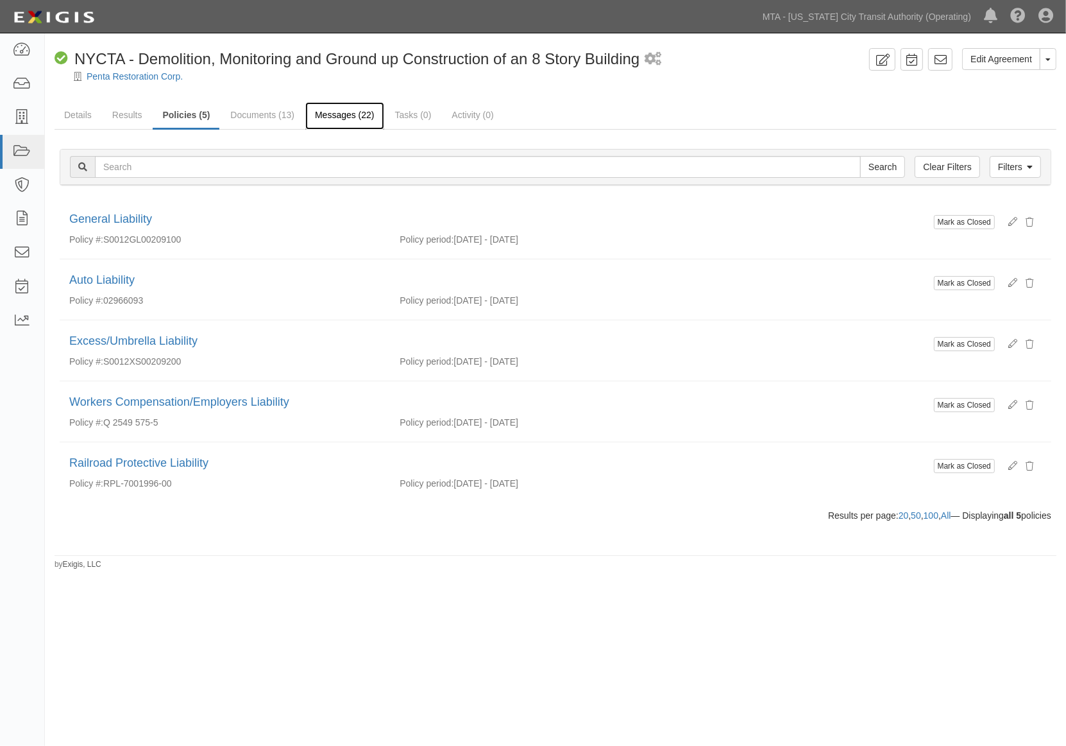
click at [340, 116] on link "Messages (22)" at bounding box center [344, 116] width 79 height 28
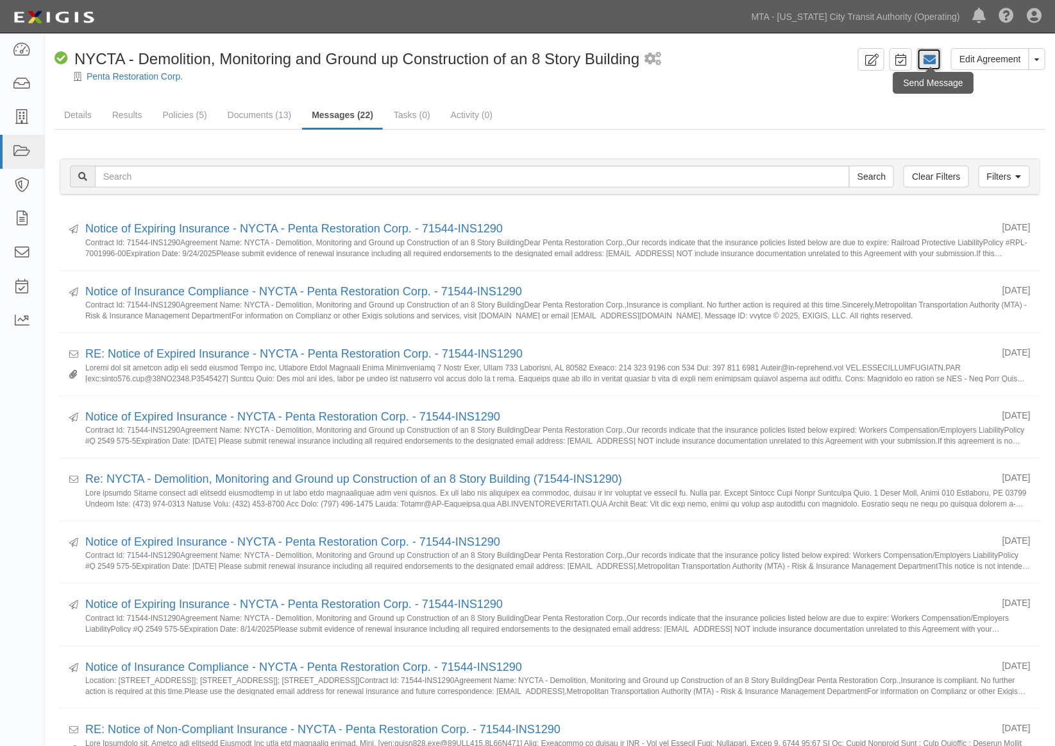
click at [928, 53] on icon at bounding box center [929, 59] width 13 height 13
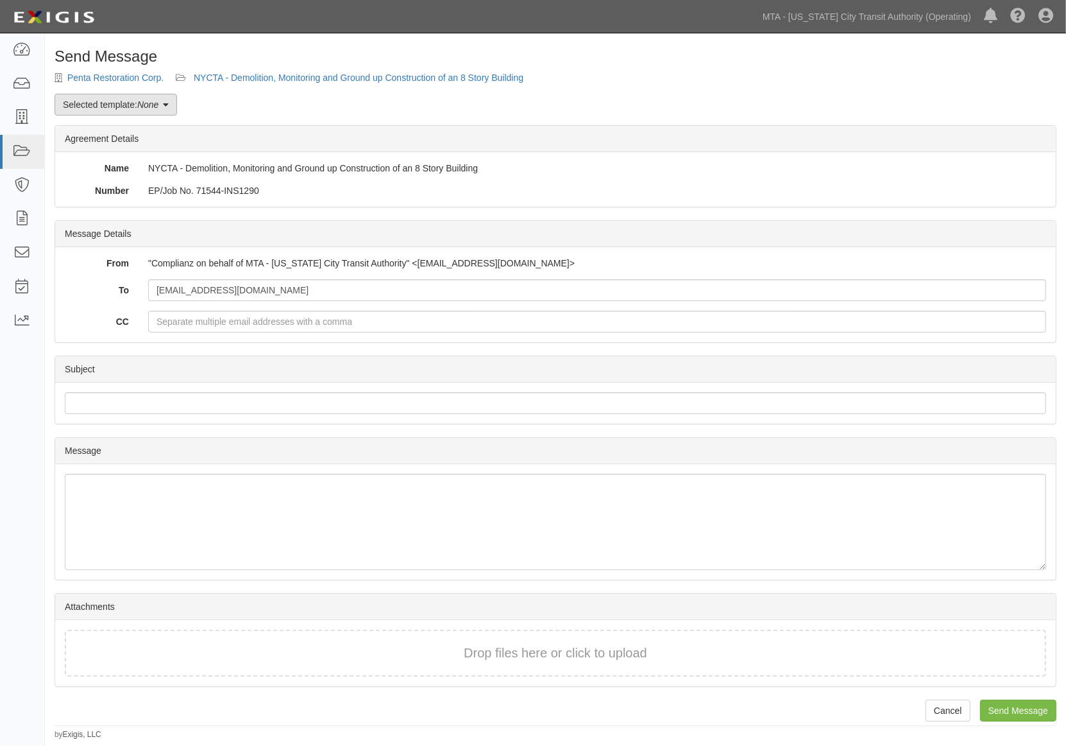
click at [124, 108] on link "Selected template: None" at bounding box center [116, 105] width 123 height 22
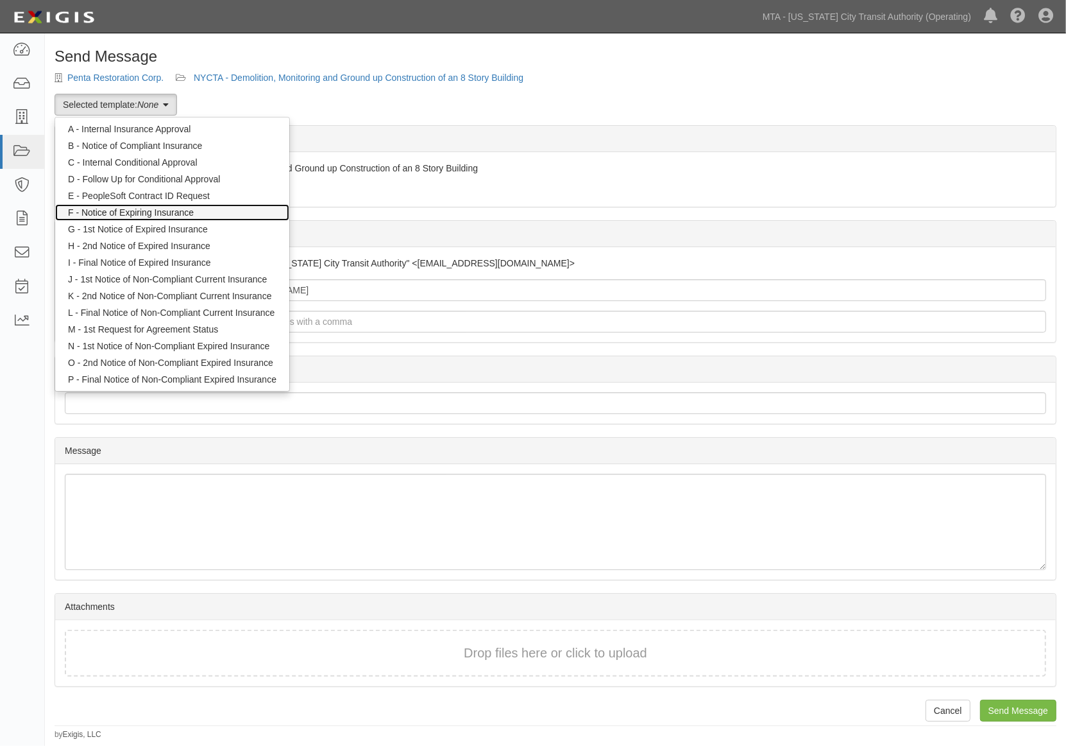
click at [142, 214] on link "F - Notice of Expiring Insurance" at bounding box center [172, 212] width 234 height 17
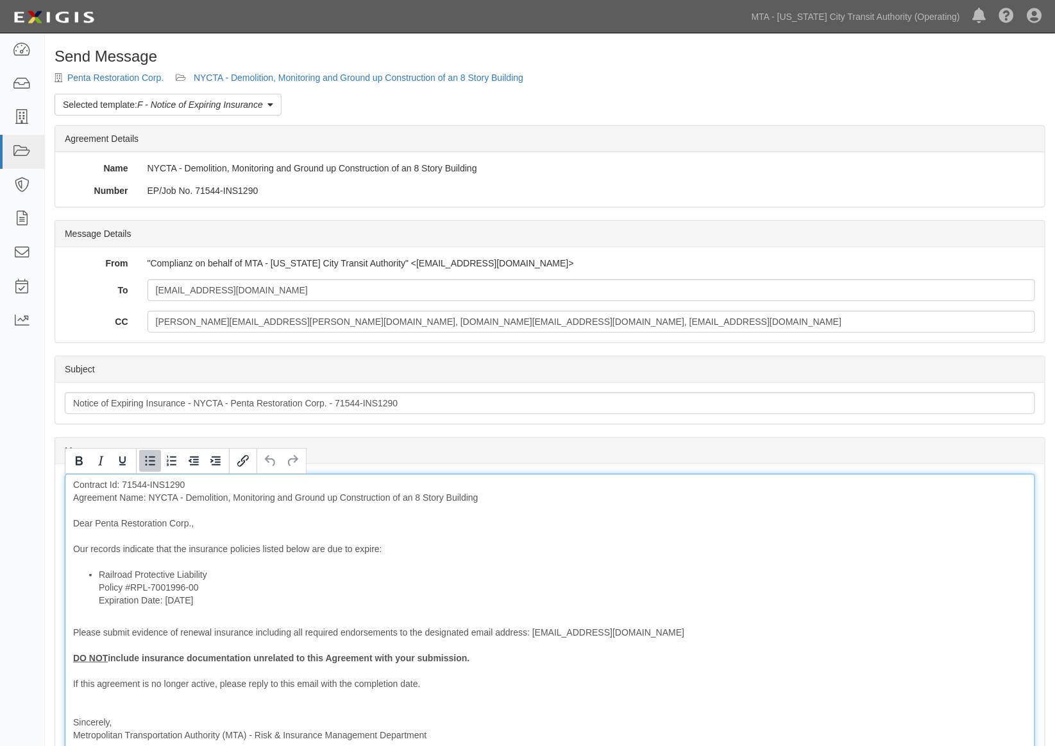
click at [232, 570] on li "Railroad Protective Liability Policy #RPL-7001996-00 Expiration Date: 9/24/2025" at bounding box center [563, 587] width 928 height 38
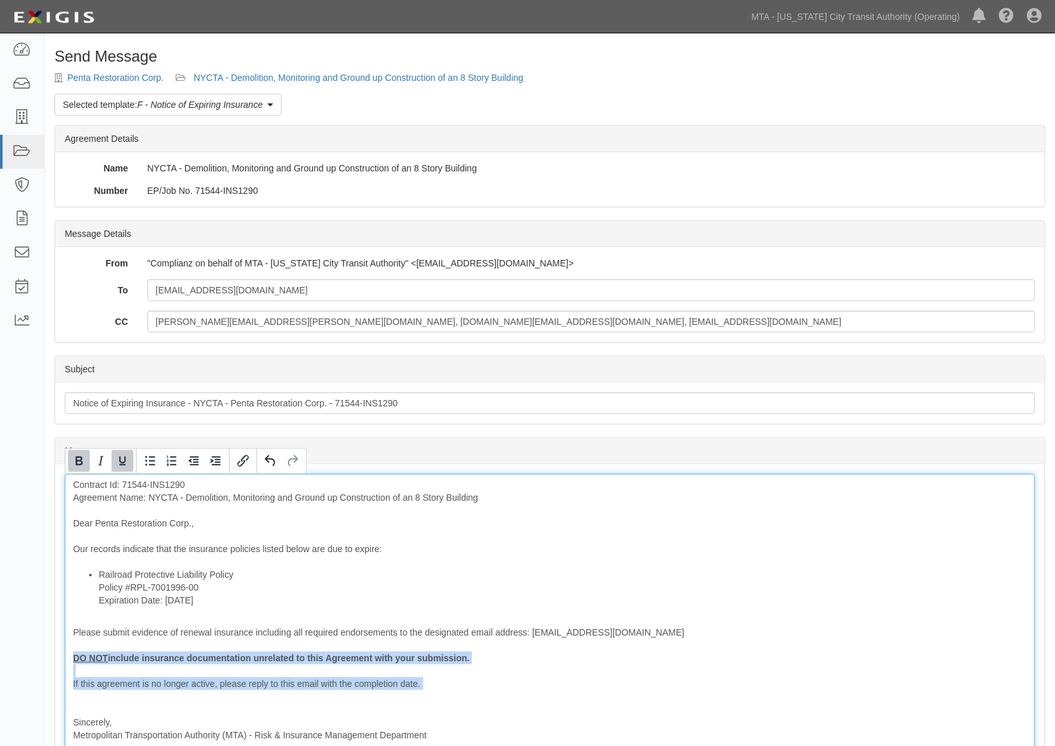
drag, startPoint x: 137, startPoint y: 703, endPoint x: 55, endPoint y: 659, distance: 92.4
click at [55, 659] on div "Message Contract Id: 71544-INS1290 Agreement Name: NYCTA - Demolition, Monitori…" at bounding box center [550, 629] width 990 height 330
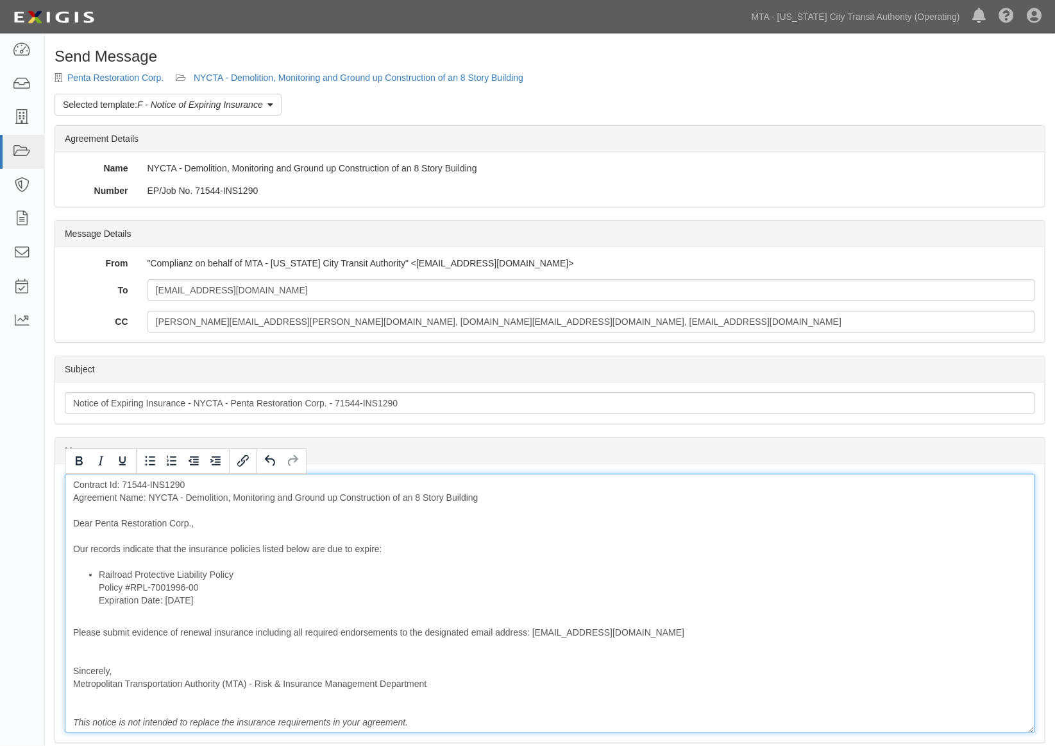
click at [106, 655] on div "Contract Id: 71544-INS1290 Agreement Name: NYCTA - Demolition, Monitoring and G…" at bounding box center [550, 603] width 971 height 259
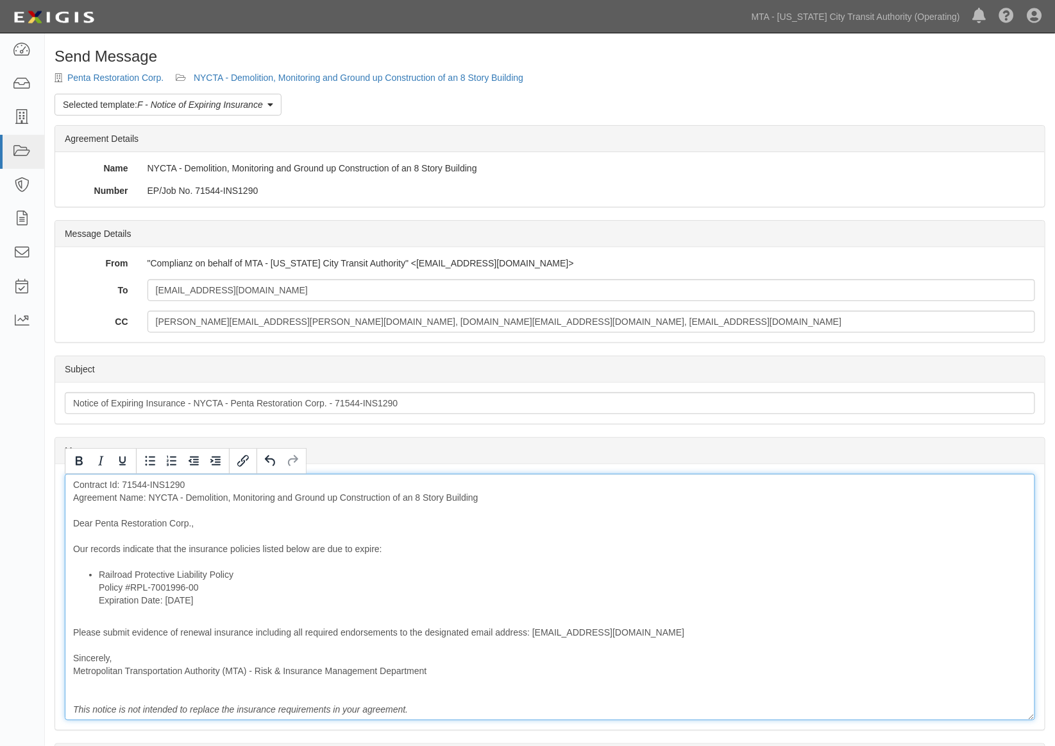
click at [247, 546] on div "Contract Id: 71544-INS1290 Agreement Name: NYCTA - Demolition, Monitoring and G…" at bounding box center [550, 597] width 971 height 246
drag, startPoint x: 316, startPoint y: 554, endPoint x: 332, endPoint y: 557, distance: 16.4
click at [316, 553] on div "Contract Id: 71544-INS1290 Agreement Name: NYCTA - Demolition, Monitoring and G…" at bounding box center [550, 597] width 971 height 246
click at [412, 576] on li "Railroad Protective Liability Policy Policy #RPL-7001996-00 Expiration Date: 9/…" at bounding box center [563, 587] width 928 height 38
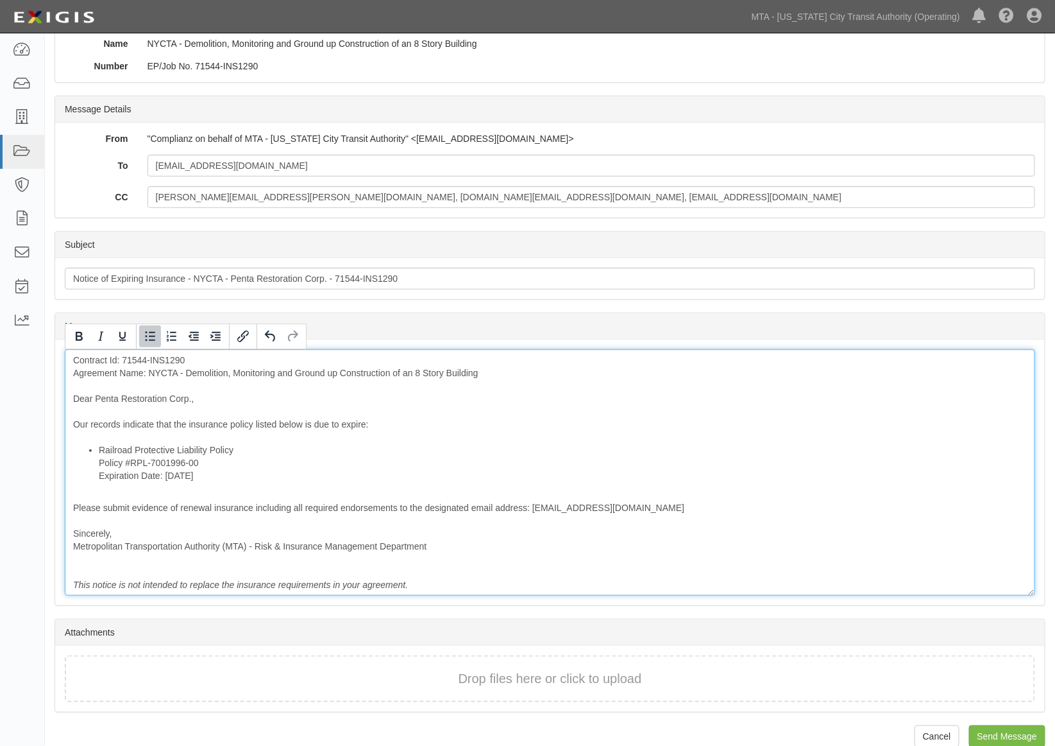
scroll to position [144, 0]
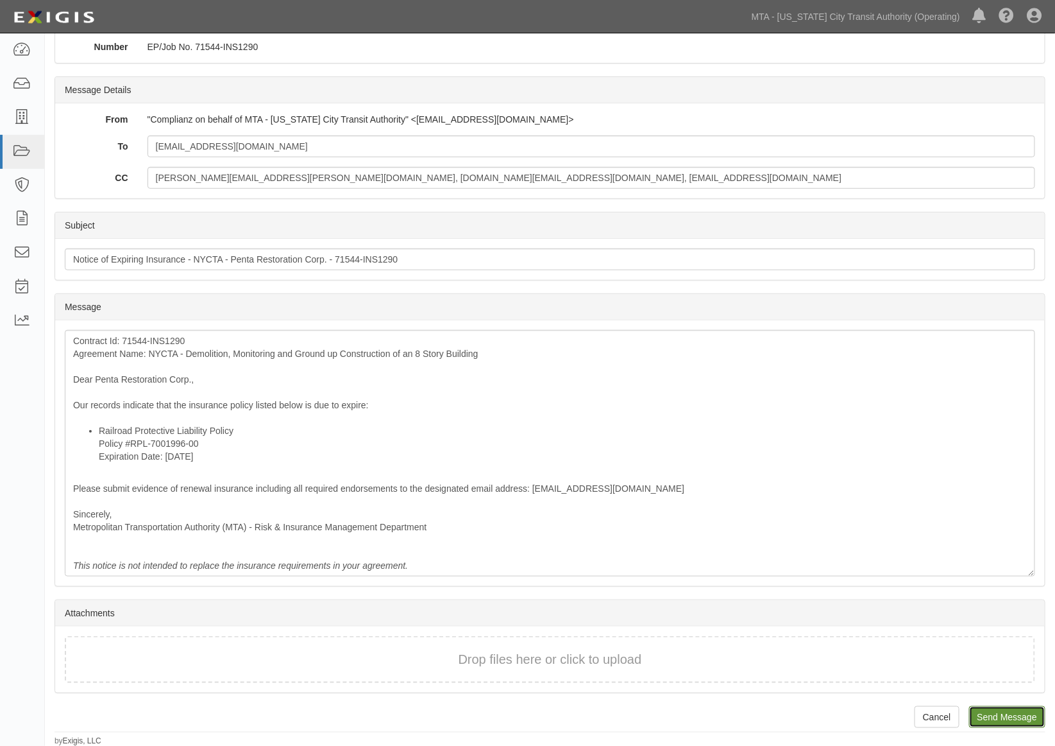
click at [993, 711] on input "Send Message" at bounding box center [1007, 717] width 76 height 22
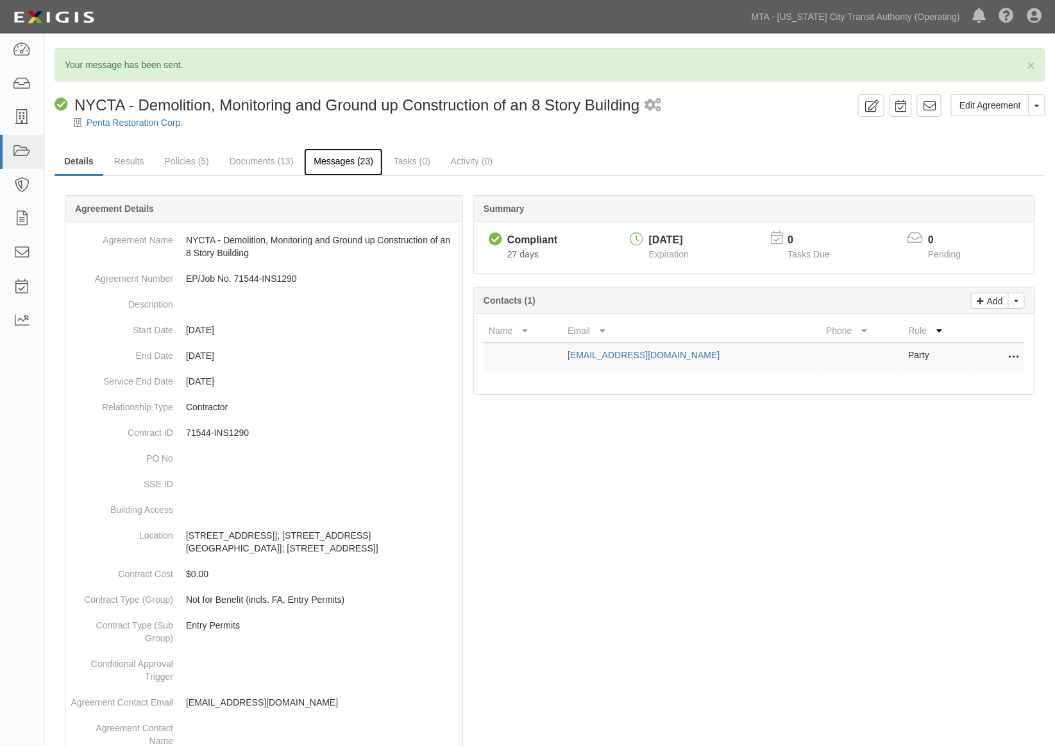
click at [348, 157] on link "Messages (23)" at bounding box center [343, 162] width 79 height 28
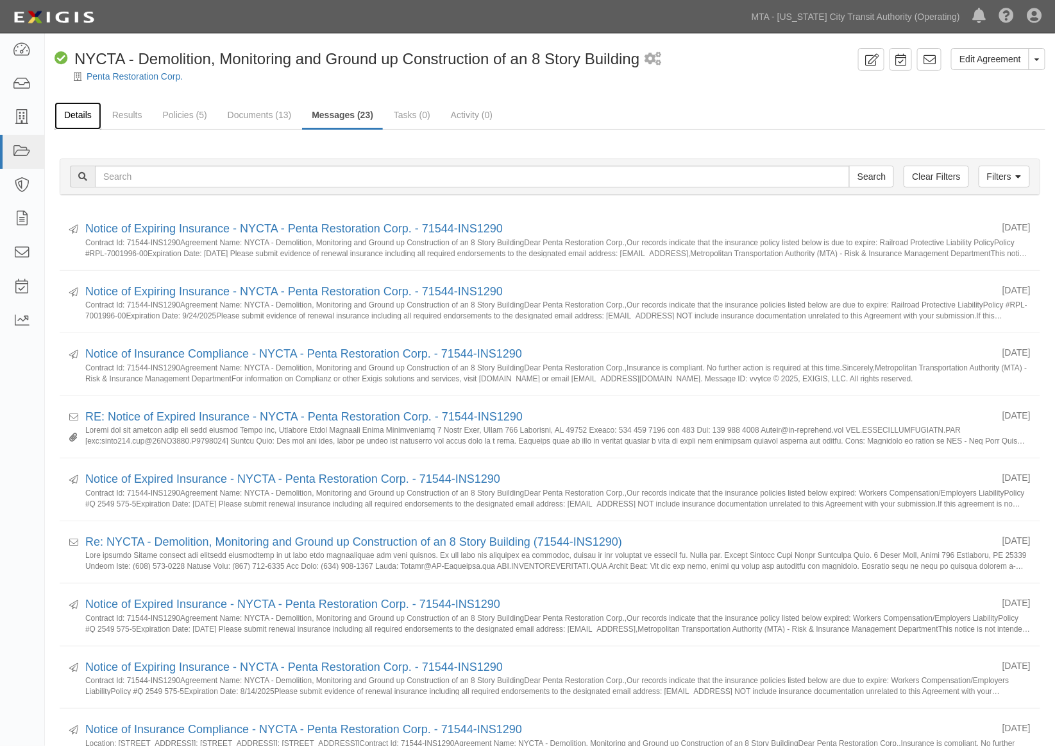
click at [81, 117] on link "Details" at bounding box center [78, 116] width 47 height 28
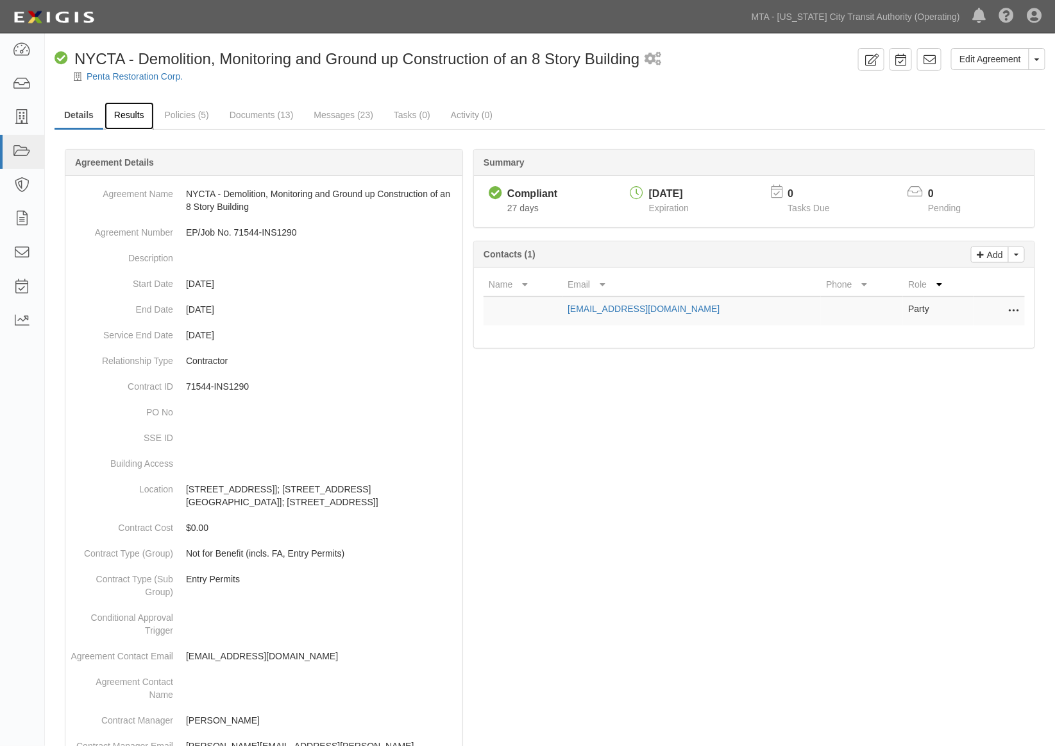
click at [137, 110] on link "Results" at bounding box center [129, 116] width 49 height 28
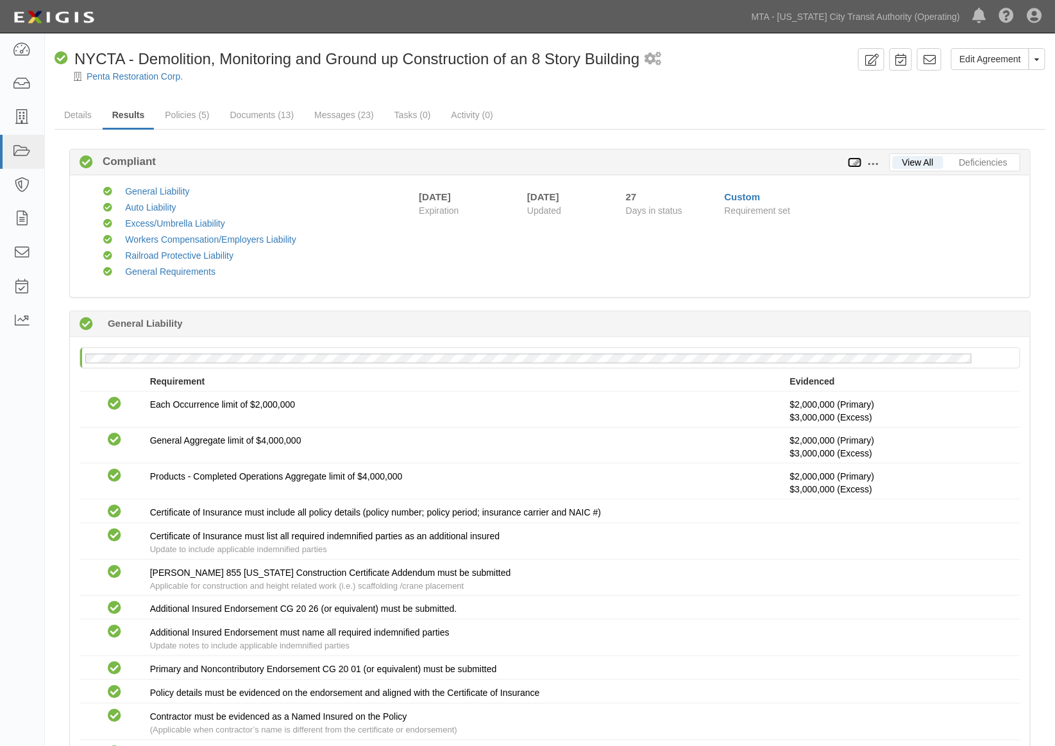
click at [857, 158] on icon at bounding box center [855, 162] width 14 height 9
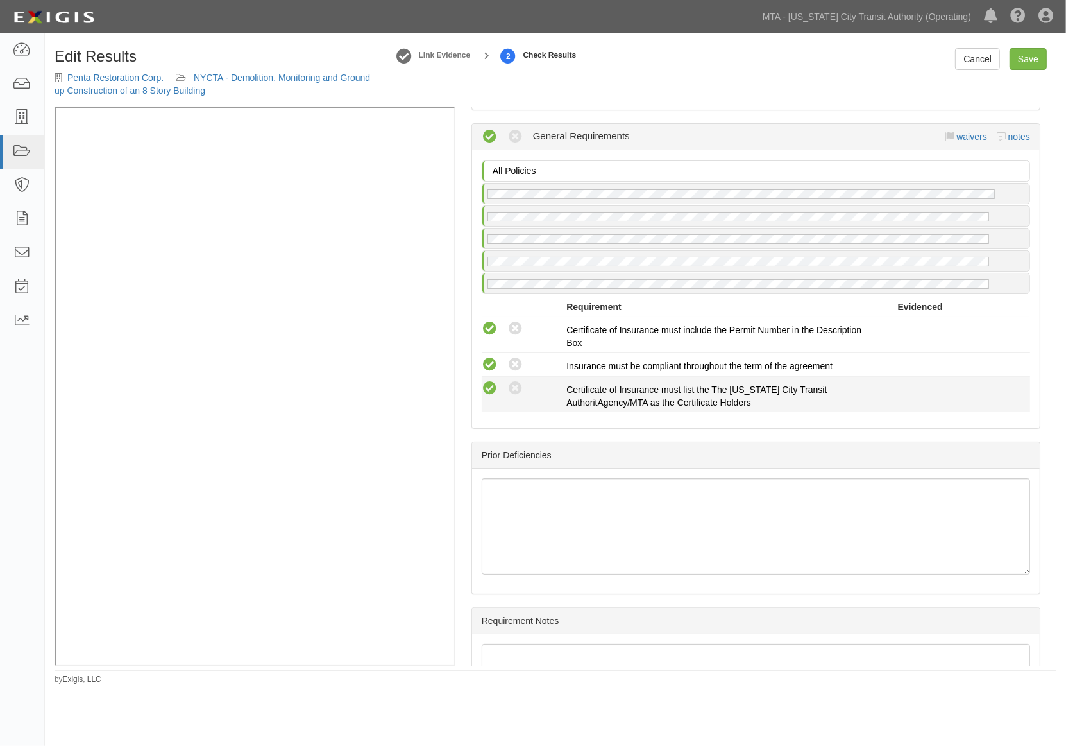
scroll to position [2138, 0]
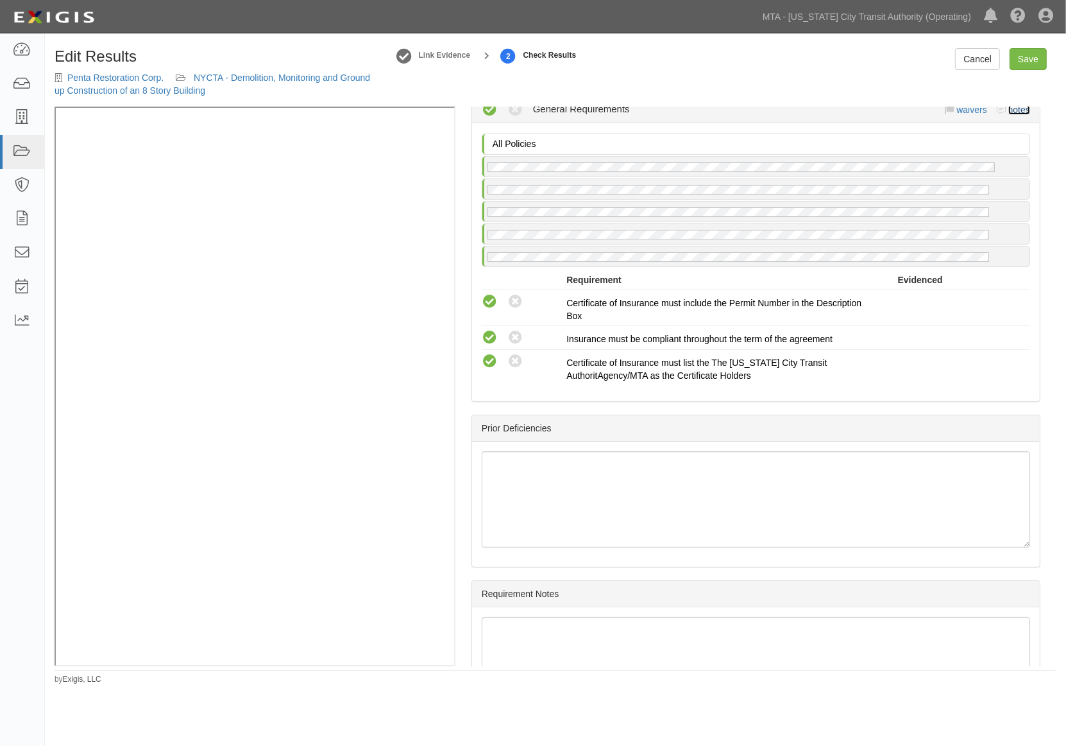
click at [1009, 115] on link "notes" at bounding box center [1020, 110] width 22 height 10
radio input "true"
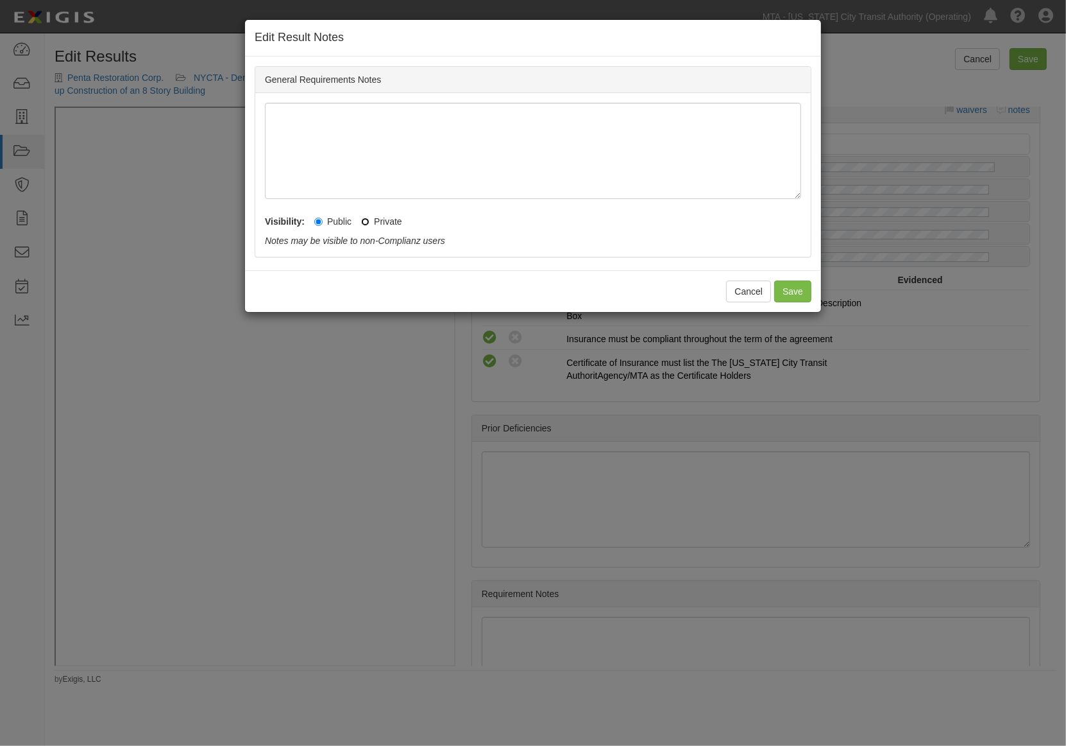
click at [368, 223] on input "Private" at bounding box center [365, 222] width 8 height 8
radio input "true"
click at [792, 291] on button "Save" at bounding box center [792, 291] width 37 height 22
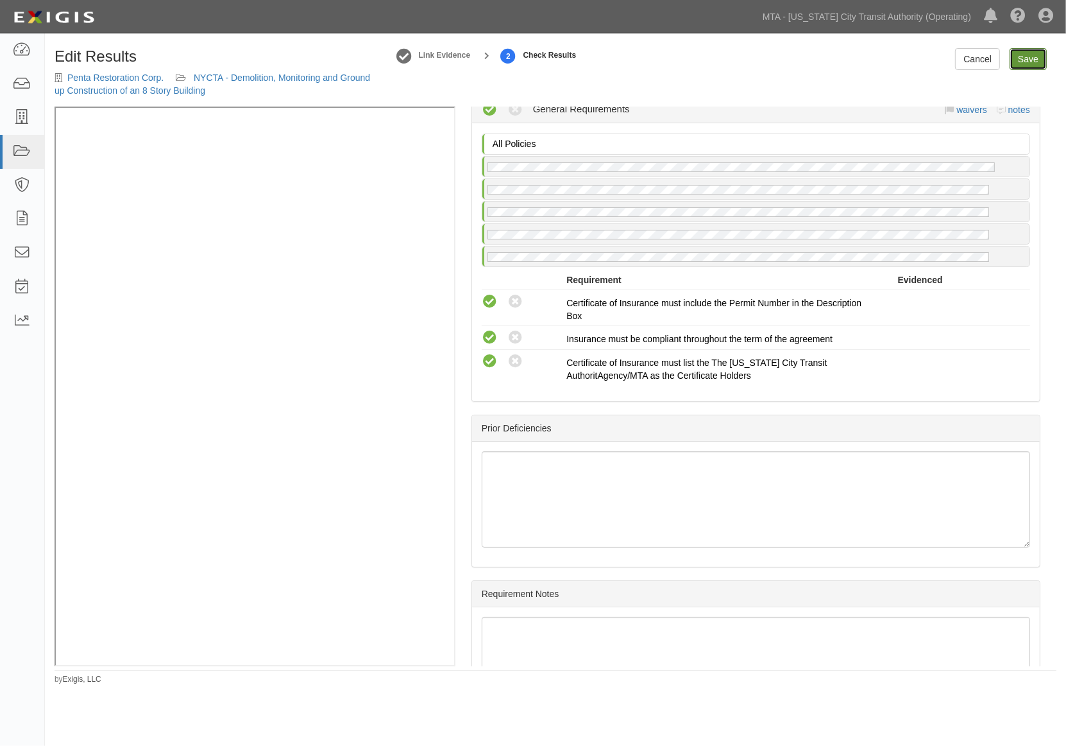
click at [1035, 60] on link "Save" at bounding box center [1028, 59] width 37 height 22
radio input "true"
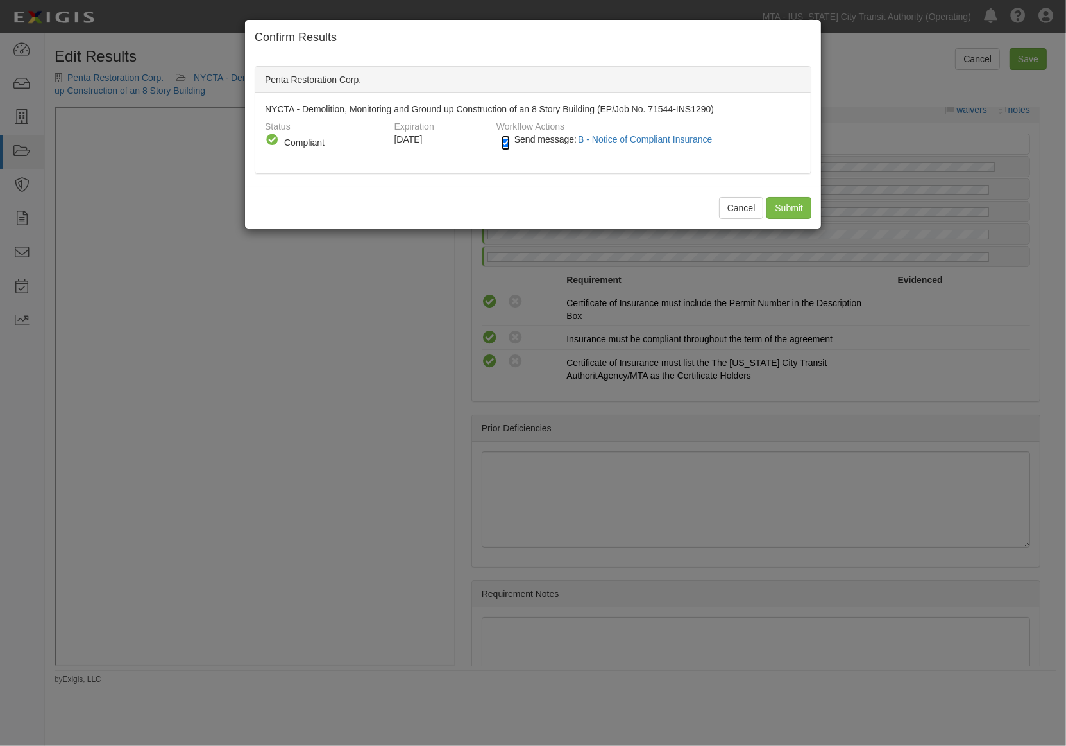
click at [504, 138] on input "Send message: B - Notice of Compliant Insurance" at bounding box center [506, 142] width 8 height 15
checkbox input "false"
click at [787, 204] on input "Submit" at bounding box center [789, 208] width 45 height 22
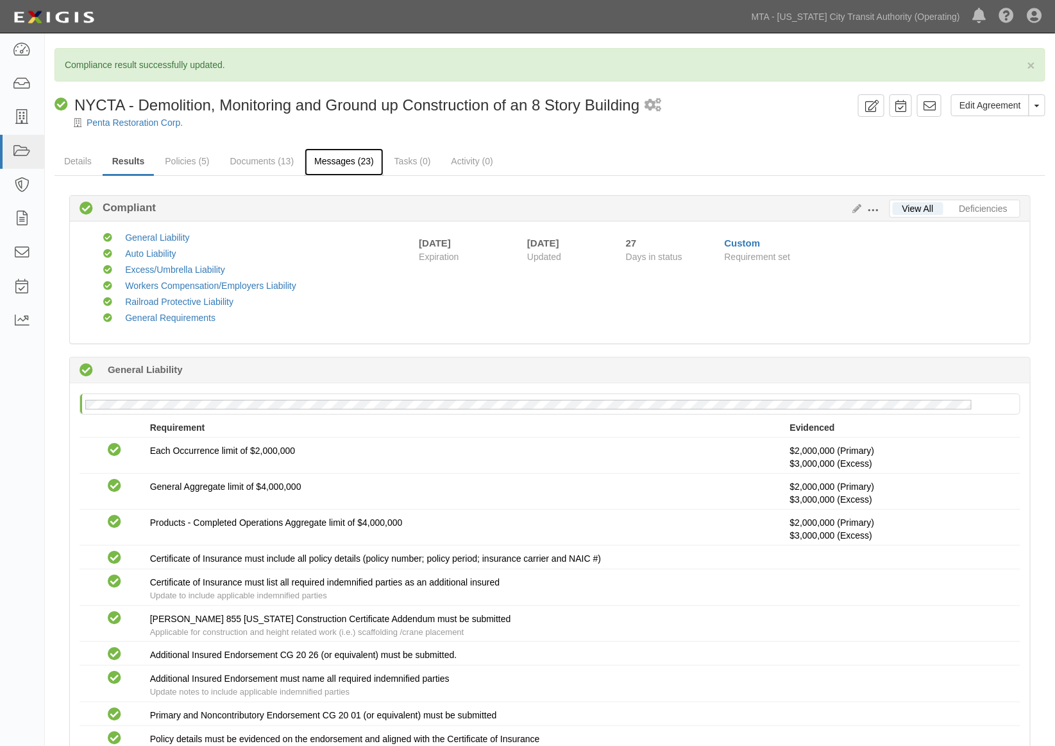
click at [363, 160] on link "Messages (23)" at bounding box center [344, 162] width 79 height 28
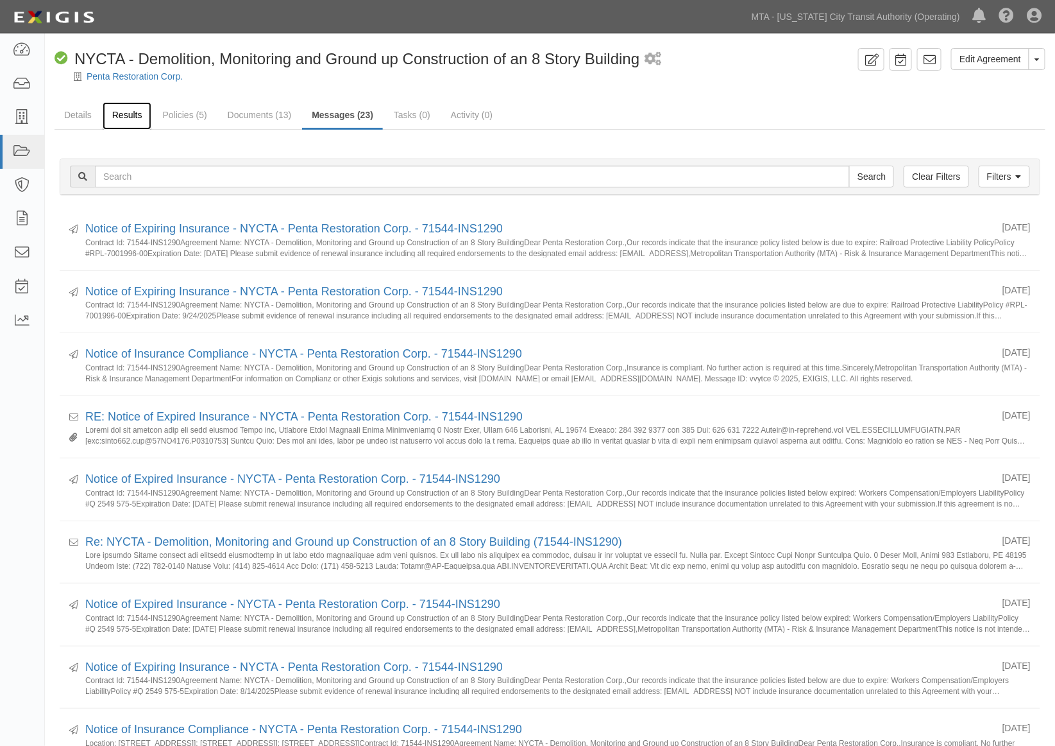
click at [118, 113] on link "Results" at bounding box center [127, 116] width 49 height 28
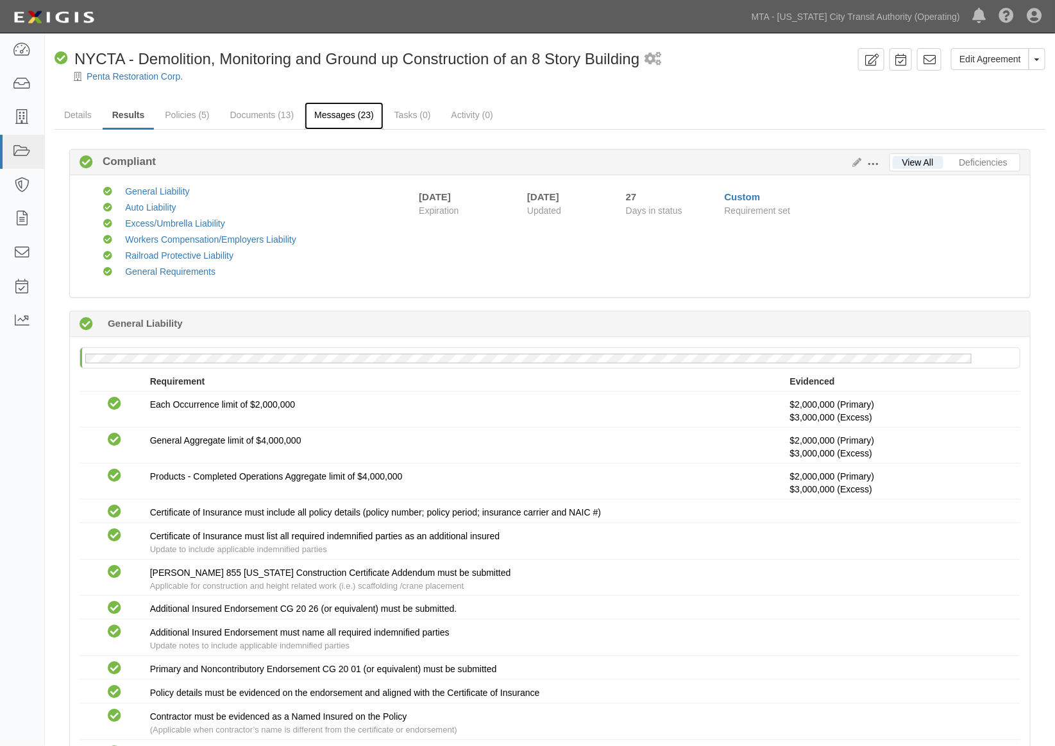
click at [342, 114] on link "Messages (23)" at bounding box center [344, 116] width 79 height 28
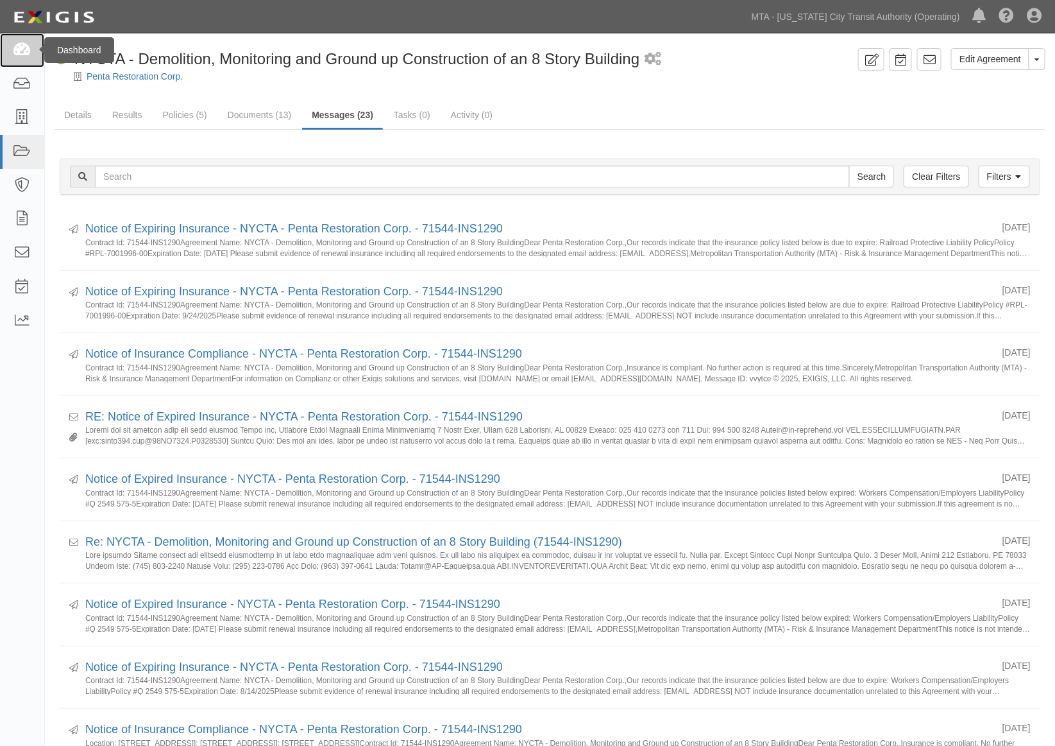
click at [28, 49] on icon at bounding box center [22, 50] width 18 height 15
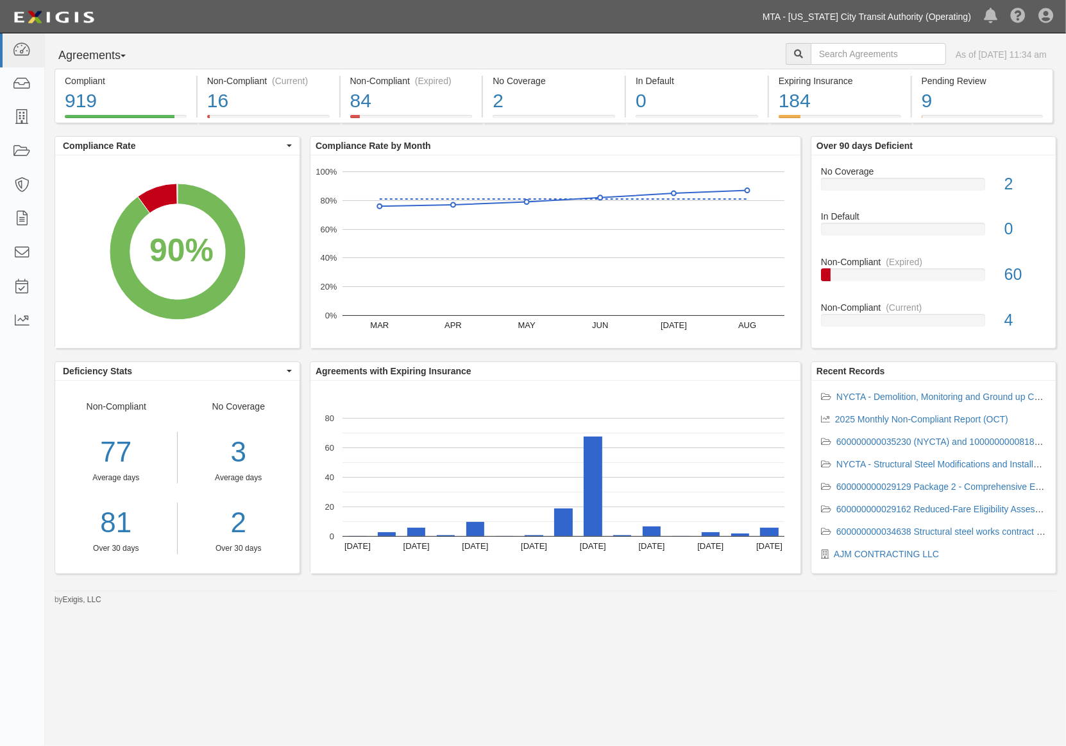
click at [941, 15] on link "MTA - [US_STATE] City Transit Authority (Operating)" at bounding box center [866, 17] width 221 height 26
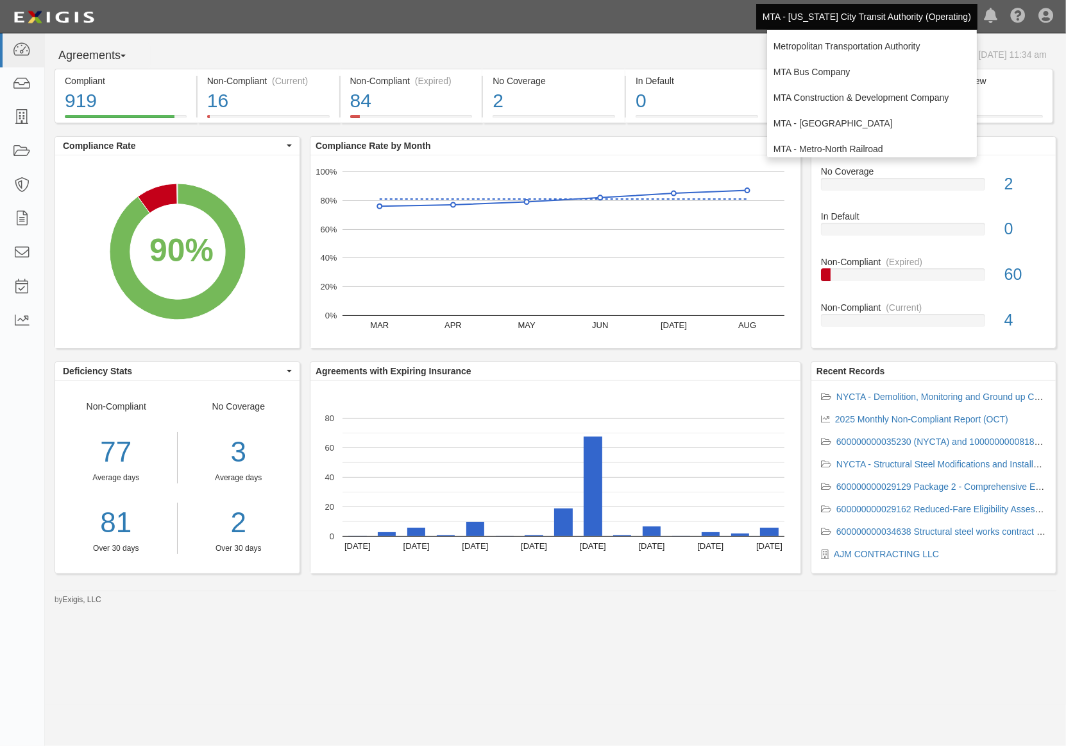
scroll to position [85, 0]
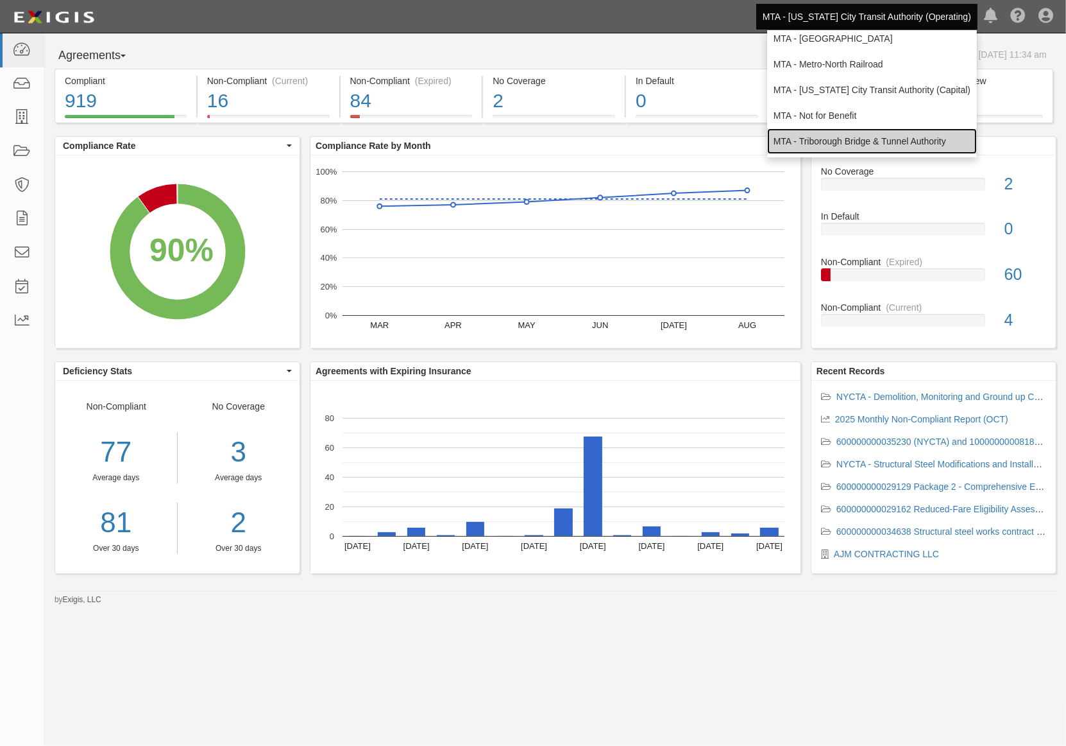
click at [835, 135] on link "MTA - Triborough Bridge & Tunnel Authority" at bounding box center [872, 141] width 210 height 26
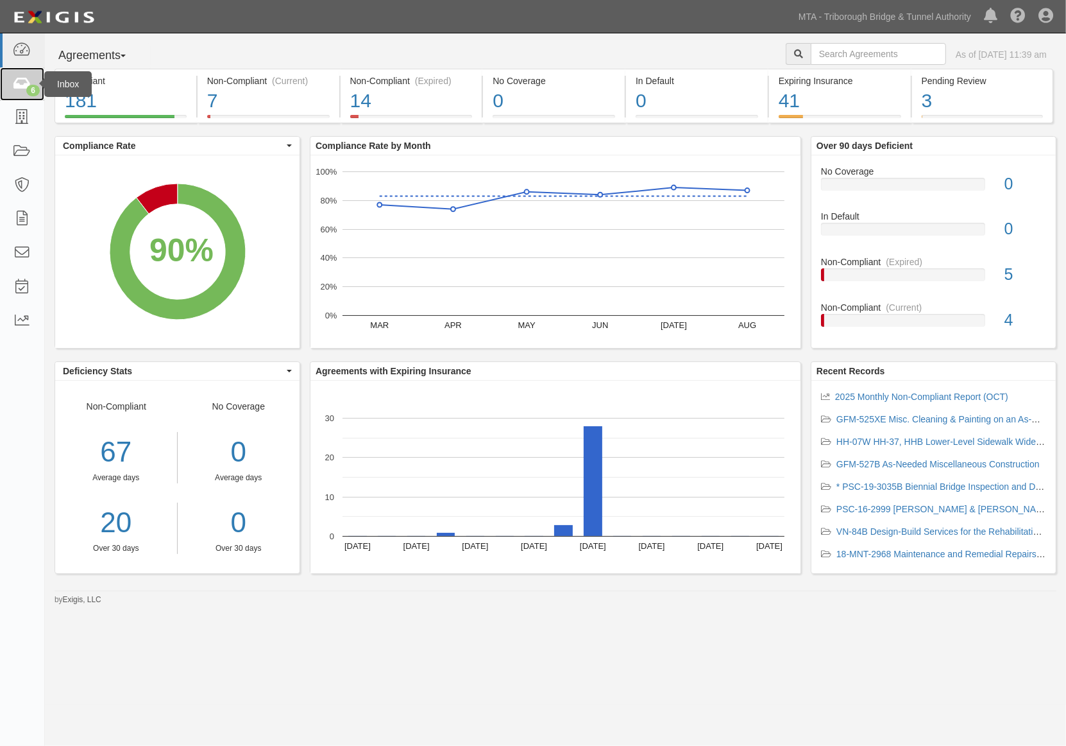
click at [10, 84] on link "6" at bounding box center [22, 84] width 44 height 34
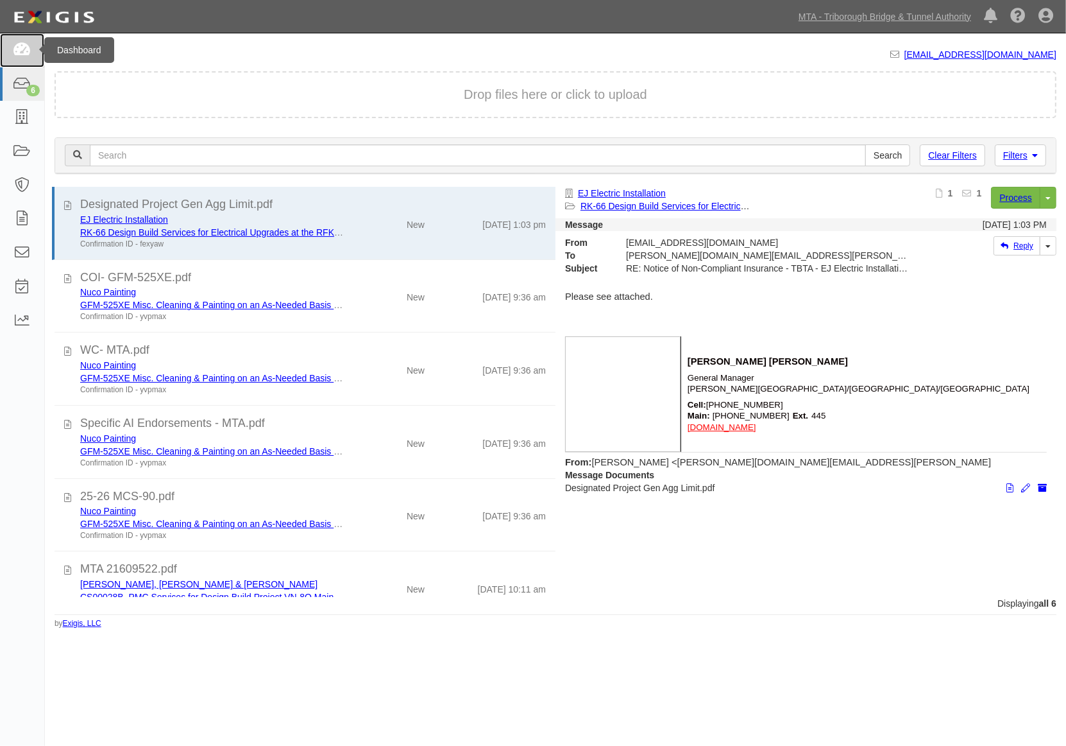
click at [32, 44] on link at bounding box center [22, 50] width 44 height 34
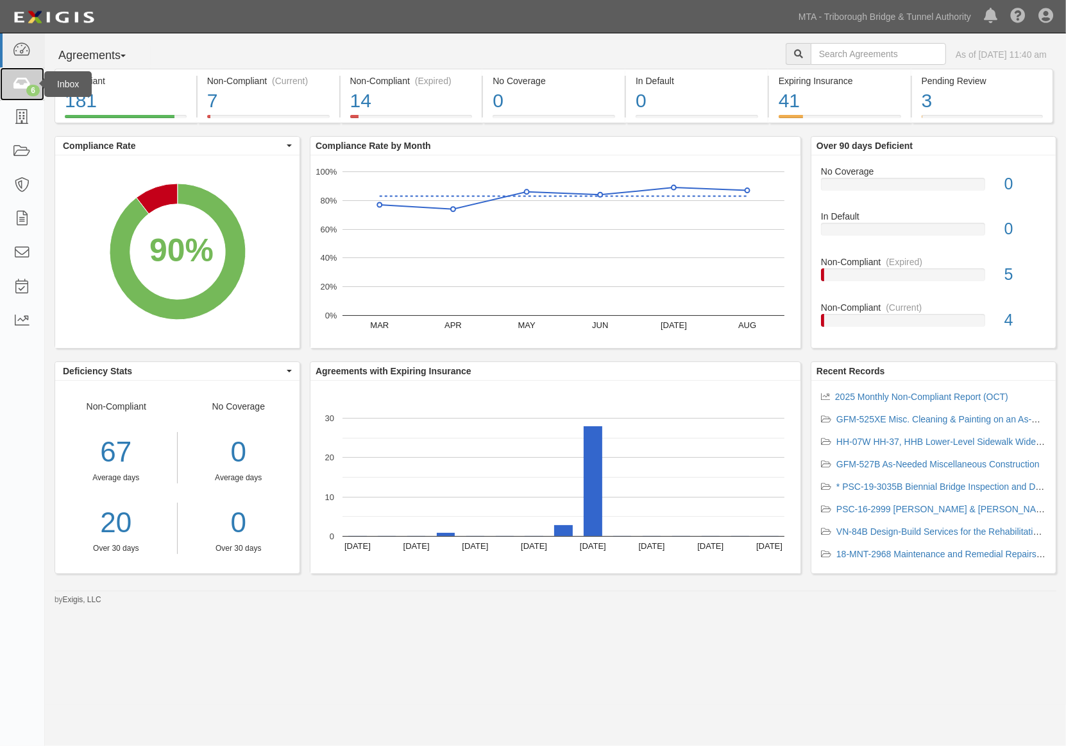
click at [20, 80] on icon at bounding box center [22, 84] width 18 height 15
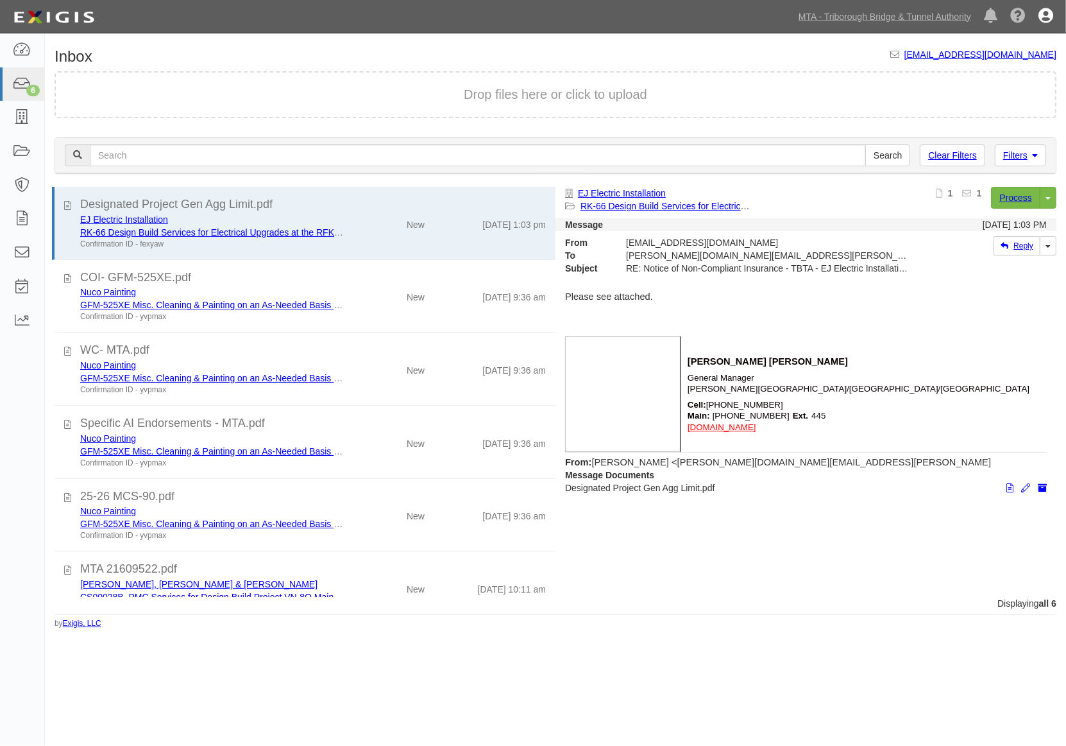
click at [1043, 19] on icon at bounding box center [1046, 16] width 15 height 15
click at [1002, 77] on link "Sign Out" at bounding box center [1008, 75] width 101 height 26
